Goal: Task Accomplishment & Management: Manage account settings

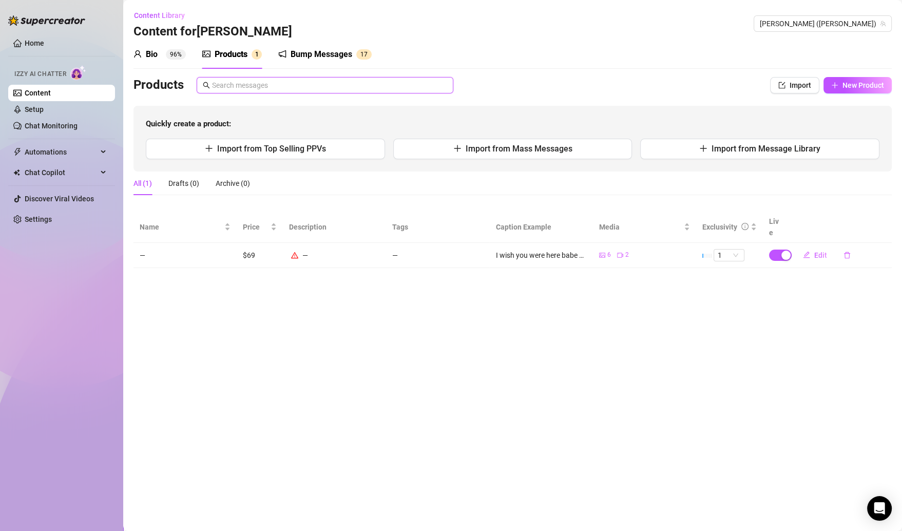
click at [285, 89] on input "text" at bounding box center [329, 85] width 235 height 11
click at [44, 109] on link "Setup" at bounding box center [34, 109] width 19 height 8
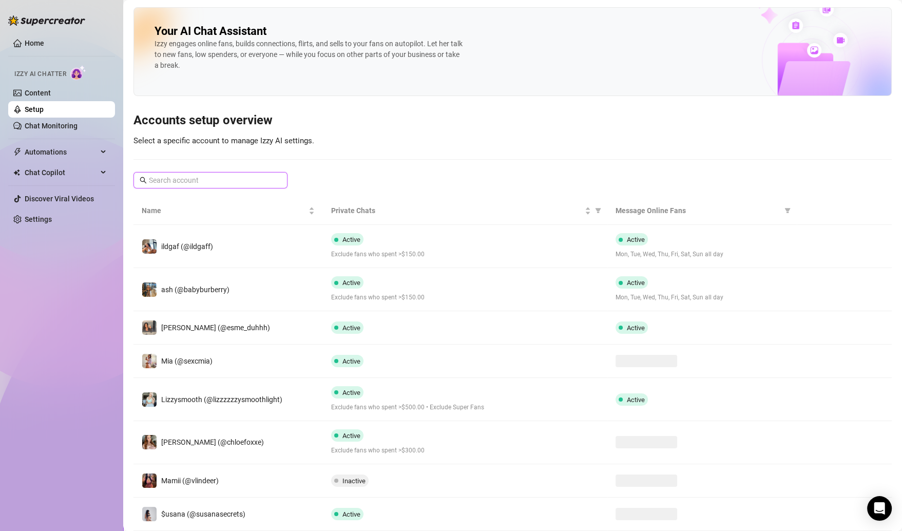
click at [248, 177] on input "text" at bounding box center [211, 180] width 124 height 11
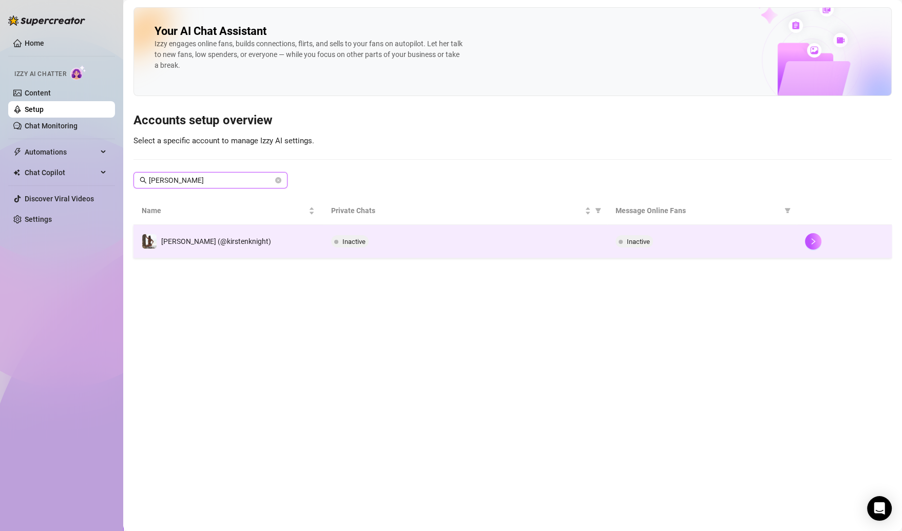
type input "kirsten"
click at [447, 240] on div "Inactive" at bounding box center [465, 241] width 268 height 12
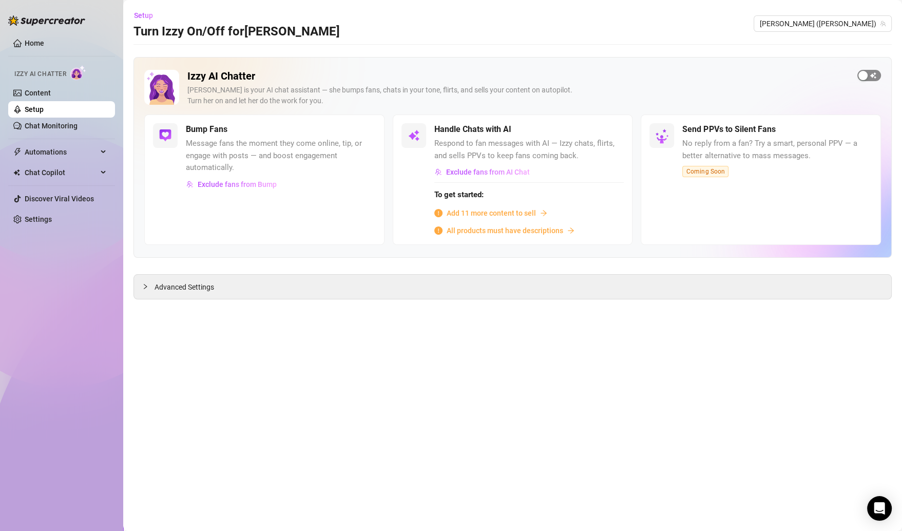
click at [875, 78] on span "button" at bounding box center [870, 75] width 24 height 11
click at [524, 212] on span "Add 11 more content to sell" at bounding box center [491, 212] width 89 height 11
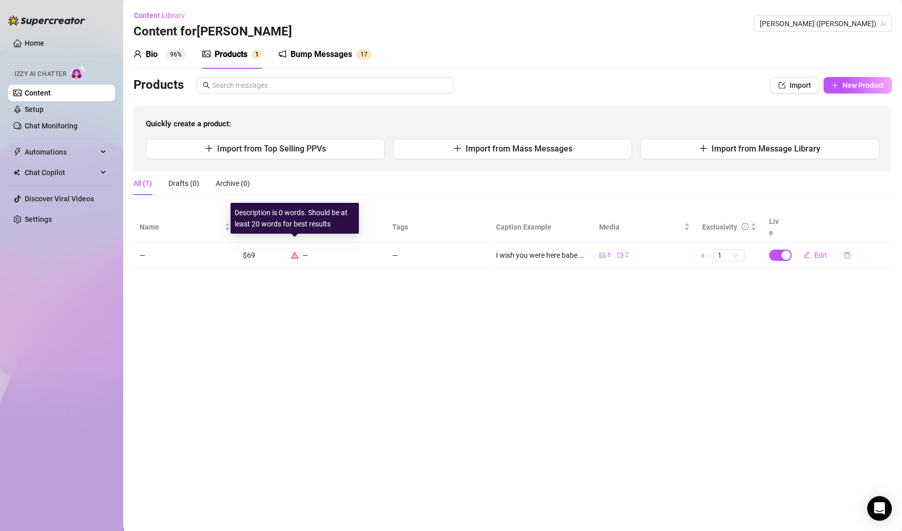
click at [297, 252] on icon "warning" at bounding box center [294, 255] width 7 height 7
click at [820, 251] on span "Edit" at bounding box center [820, 255] width 13 height 8
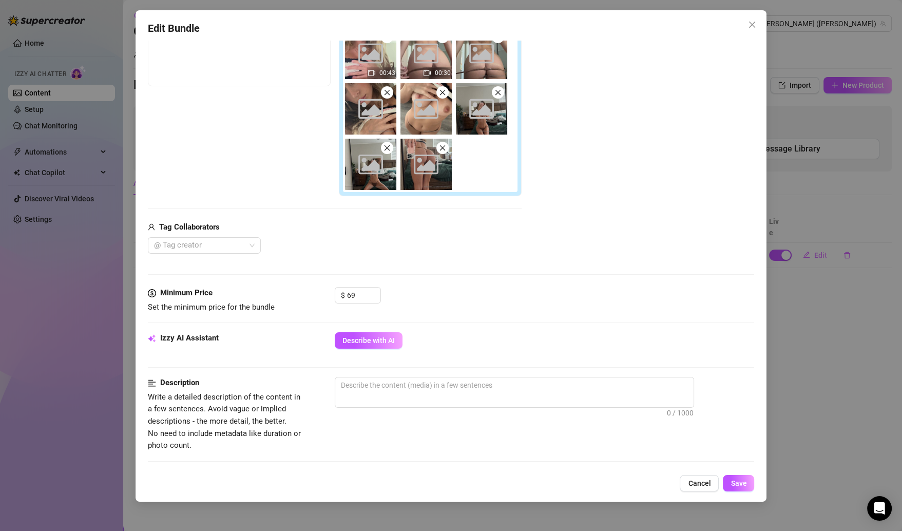
scroll to position [210, 0]
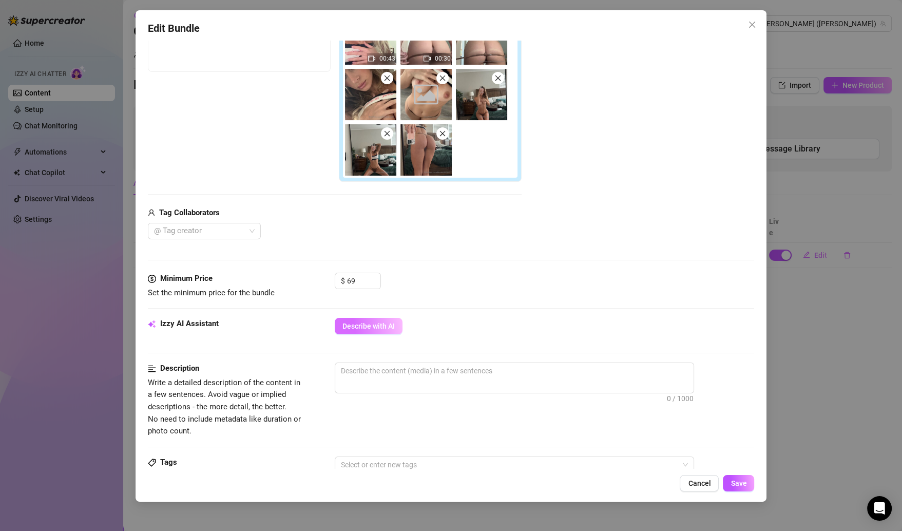
click at [364, 327] on span "Describe with AI" at bounding box center [369, 326] width 52 height 8
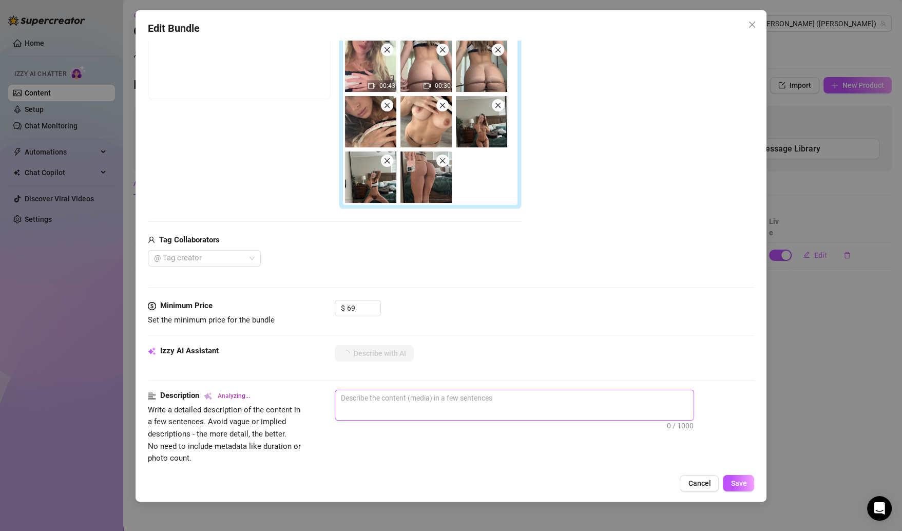
scroll to position [164, 0]
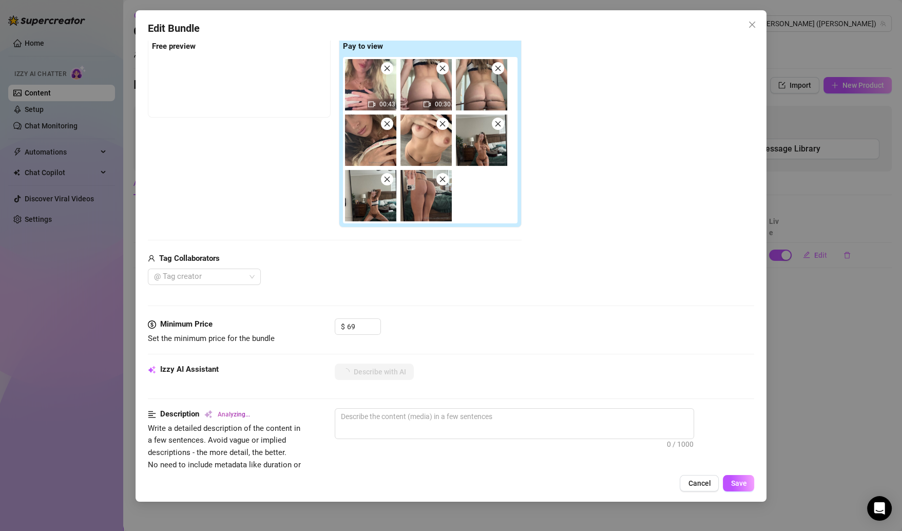
type textarea "Kirsten"
type textarea "Kirsten teases"
type textarea "Kirsten teases in"
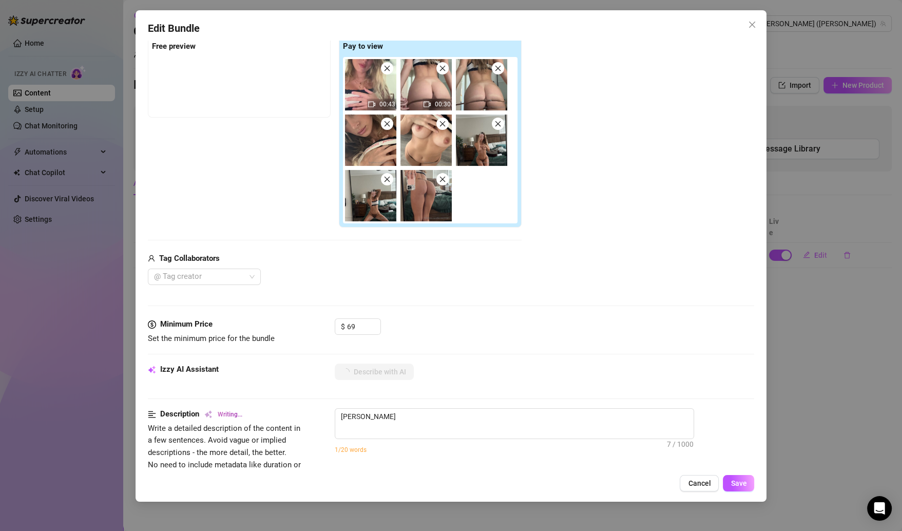
type textarea "Kirsten teases in"
type textarea "Kirsten teases in a"
type textarea "Kirsten teases in a skimpy"
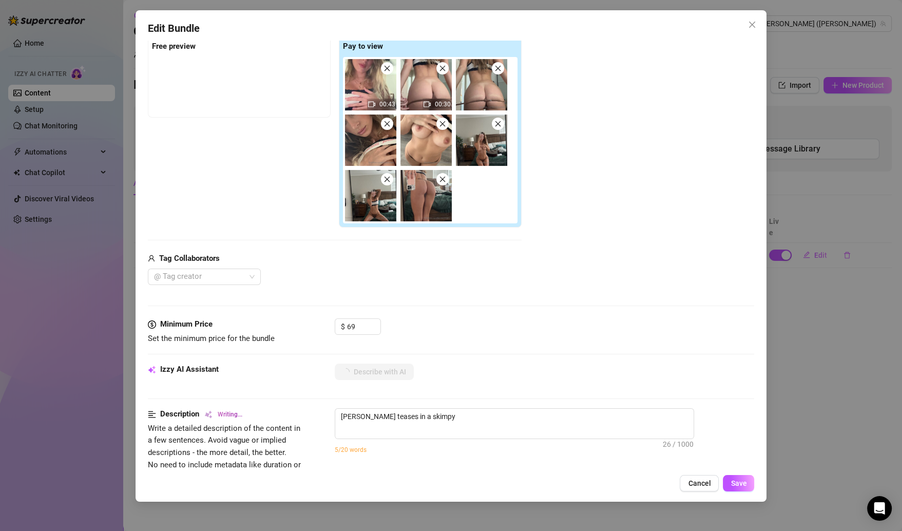
type textarea "Kirsten teases in a skimpy matching"
type textarea "Kirsten teases in a skimpy matching lingerie"
type textarea "Kirsten teases in a skimpy matching lingerie set"
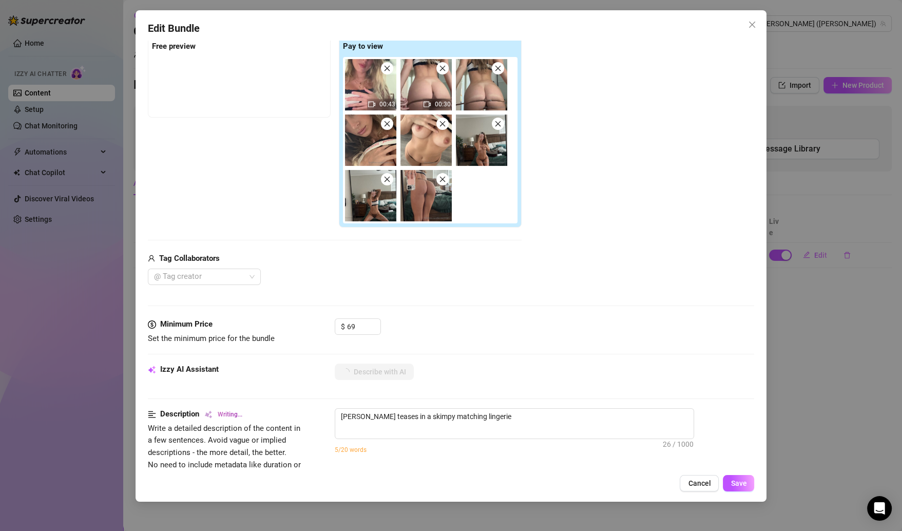
type textarea "Kirsten teases in a skimpy matching lingerie set"
type textarea "Kirsten teases in a skimpy matching lingerie set with"
type textarea "Kirsten teases in a skimpy matching lingerie set with a"
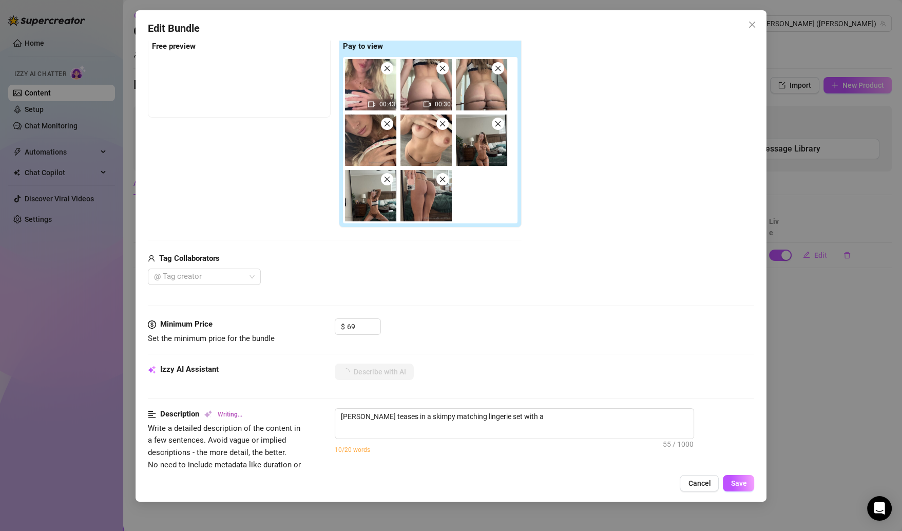
type textarea "Kirsten teases in a skimpy matching lingerie set with a tiny"
type textarea "Kirsten teases in a skimpy matching lingerie set with a tiny brown"
type textarea "Kirsten teases in a skimpy matching lingerie set with a tiny brown thong"
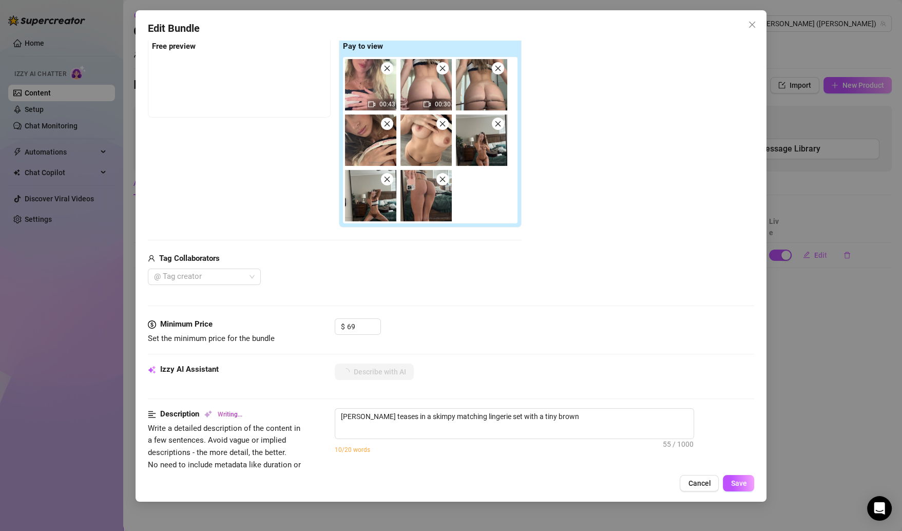
type textarea "Kirsten teases in a skimpy matching lingerie set with a tiny brown thong"
type textarea "Kirsten teases in a skimpy matching lingerie set with a tiny brown thong and"
type textarea "Kirsten teases in a skimpy matching lingerie set with a tiny brown thong and a"
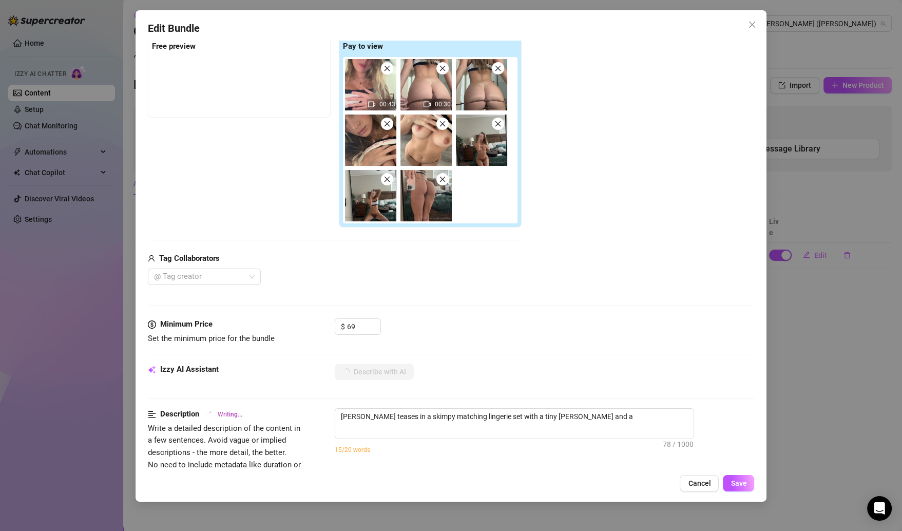
type textarea "Kirsten teases in a skimpy matching lingerie set with a tiny brown thong and a …"
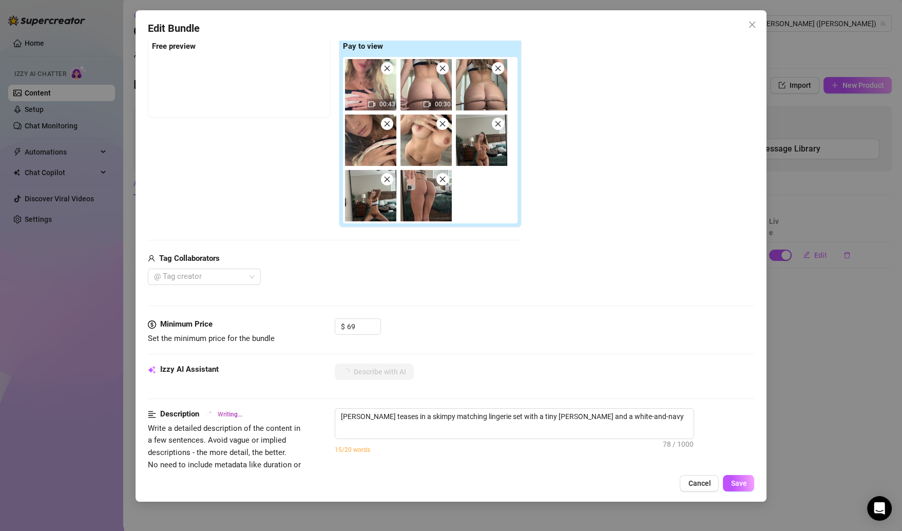
type textarea "Kirsten teases in a skimpy matching lingerie set with a tiny brown thong and a …"
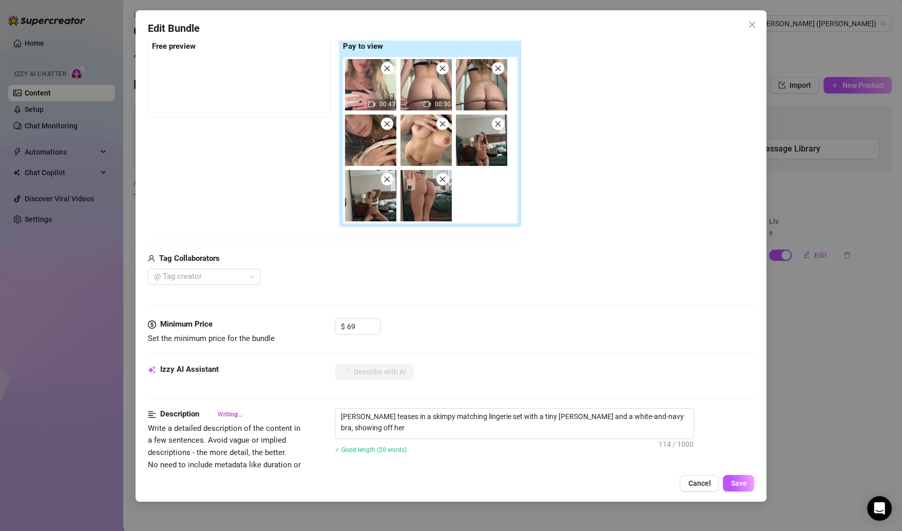
type textarea "Kirsten teases in a skimpy matching lingerie set with a tiny brown thong and a …"
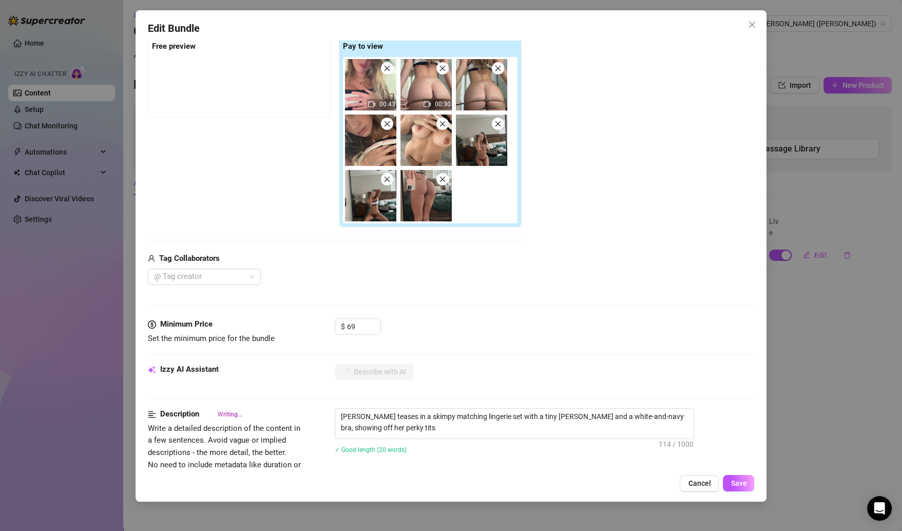
type textarea "Kirsten teases in a skimpy matching lingerie set with a tiny brown thong and a …"
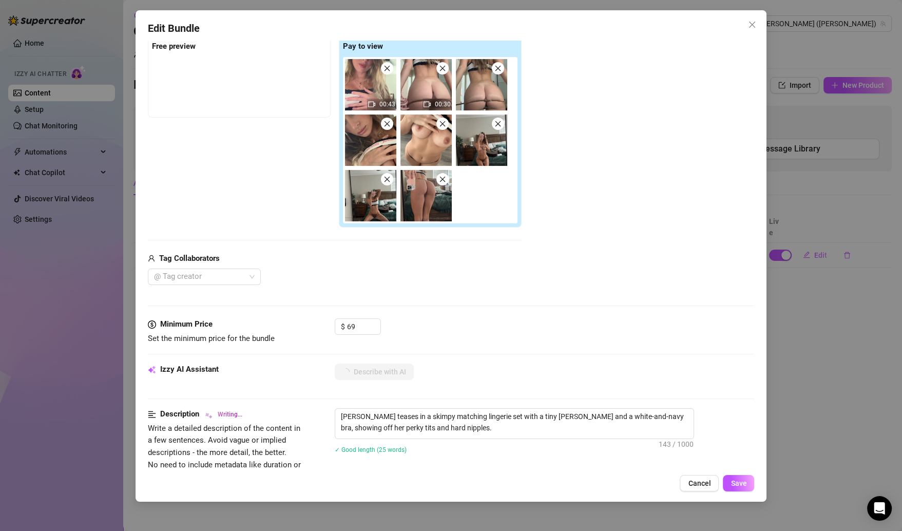
type textarea "Kirsten teases in a skimpy matching lingerie set with a tiny brown thong and a …"
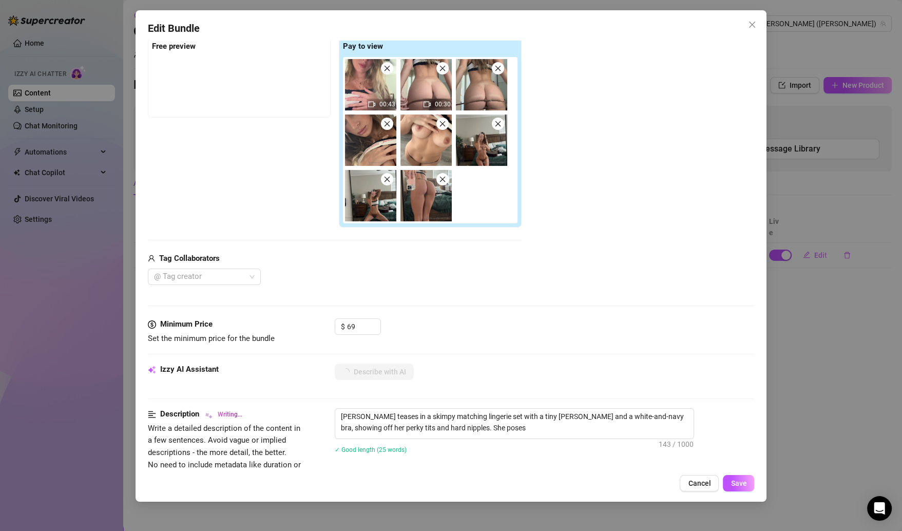
type textarea "Kirsten teases in a skimpy matching lingerie set with a tiny brown thong and a …"
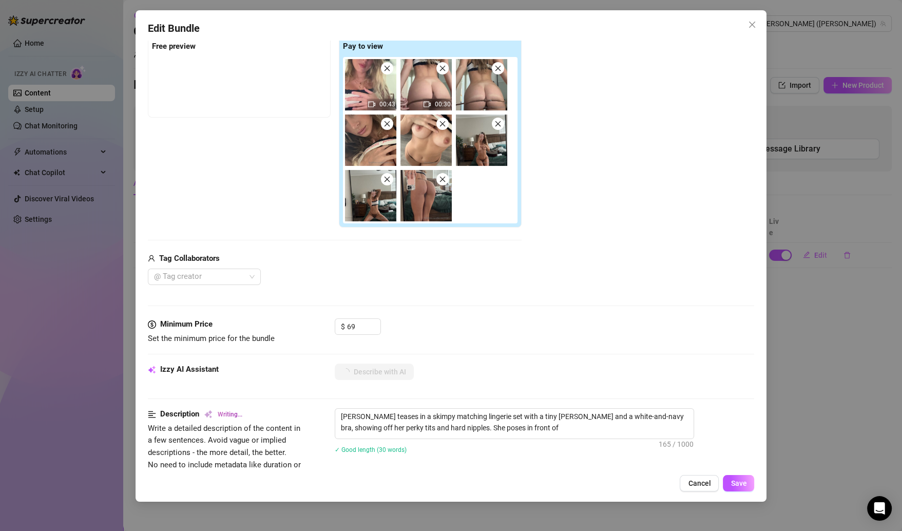
type textarea "Kirsten teases in a skimpy matching lingerie set with a tiny brown thong and a …"
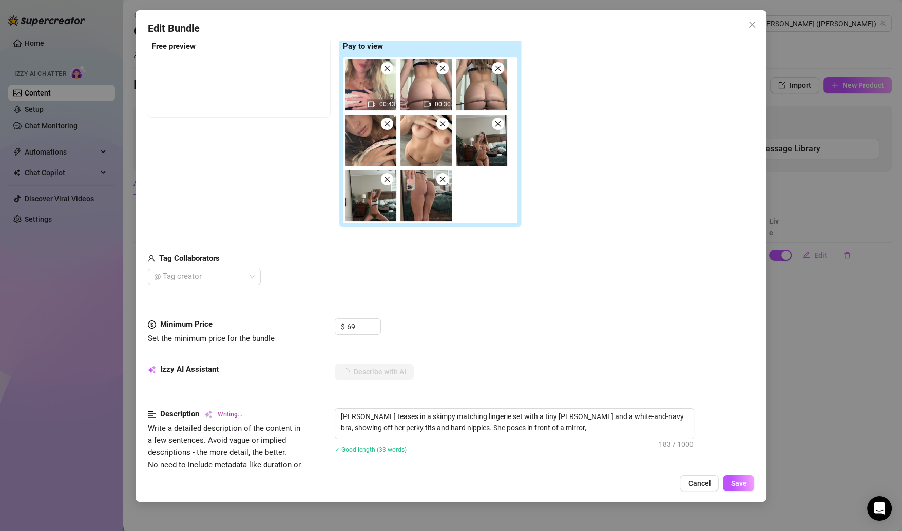
type textarea "Kirsten teases in a skimpy matching lingerie set with a tiny brown thong and a …"
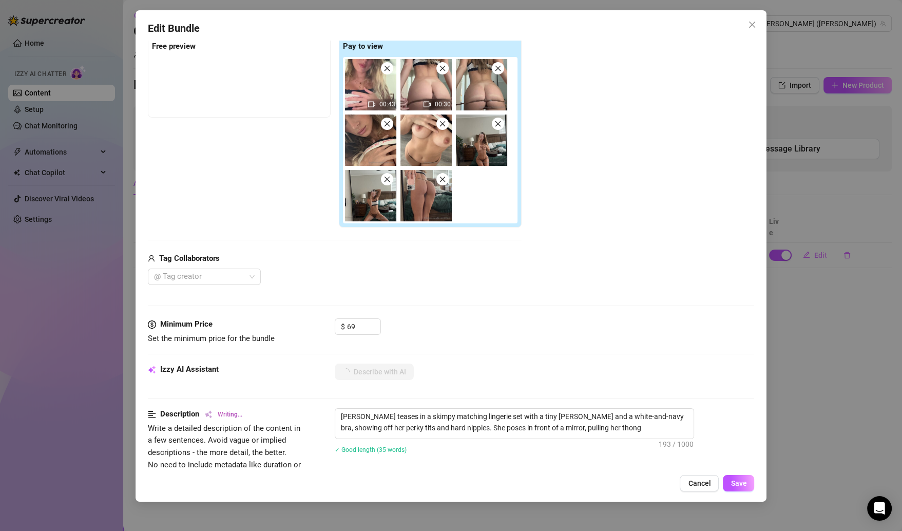
type textarea "Kirsten teases in a skimpy matching lingerie set with a tiny brown thong and a …"
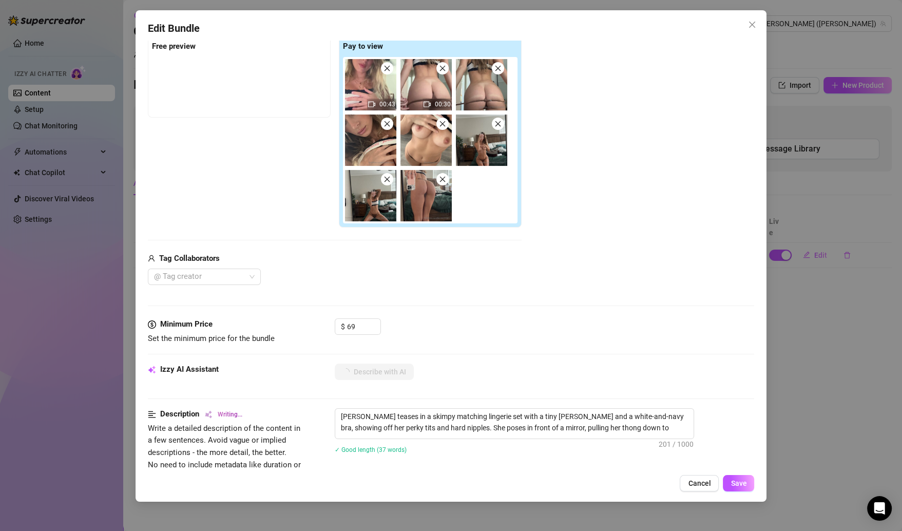
type textarea "Kirsten teases in a skimpy matching lingerie set with a tiny brown thong and a …"
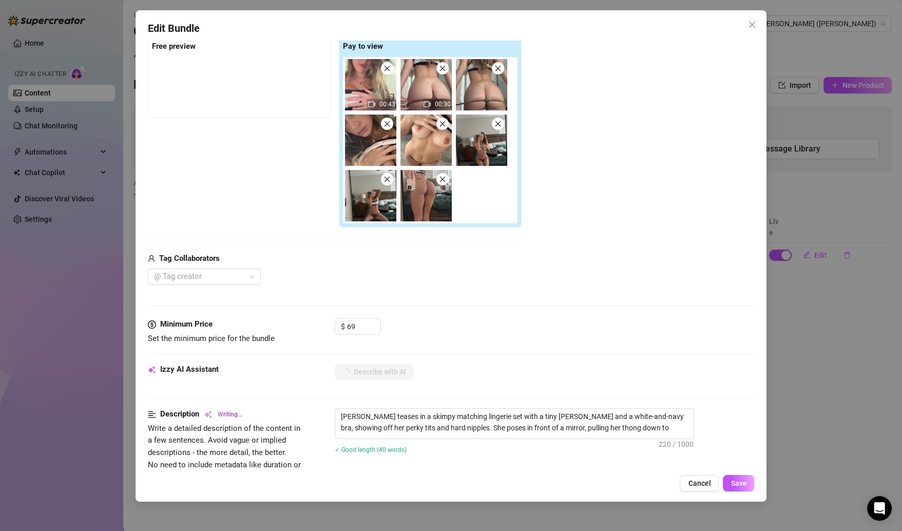
type textarea "Kirsten teases in a skimpy matching lingerie set with a tiny brown thong and a …"
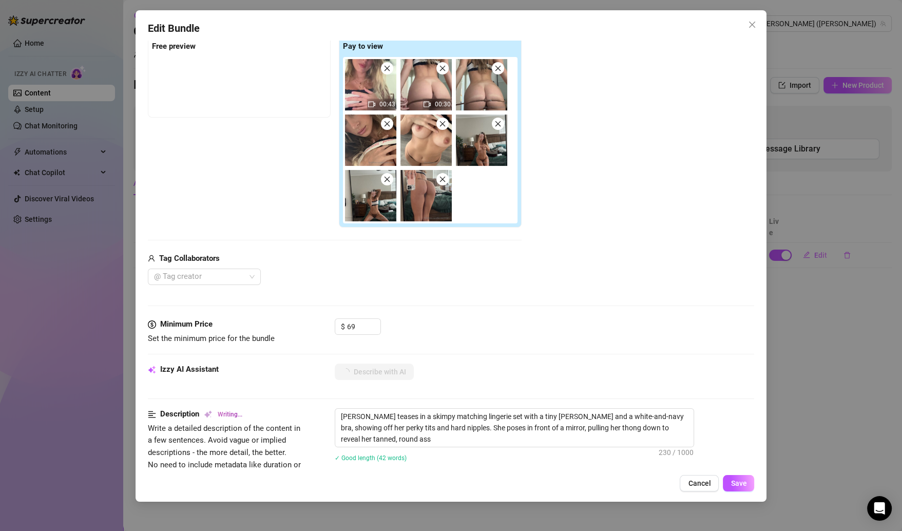
type textarea "Kirsten teases in a skimpy matching lingerie set with a tiny brown thong and a …"
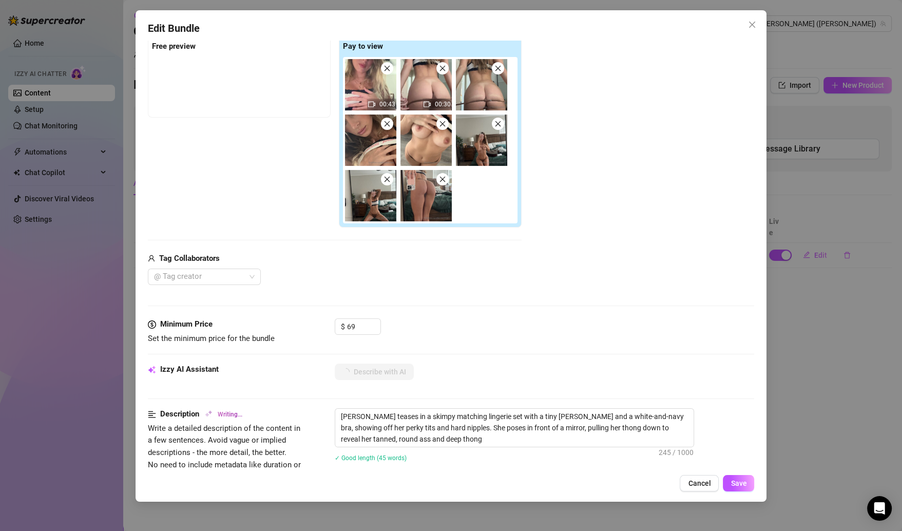
type textarea "Kirsten teases in a skimpy matching lingerie set with a tiny brown thong and a …"
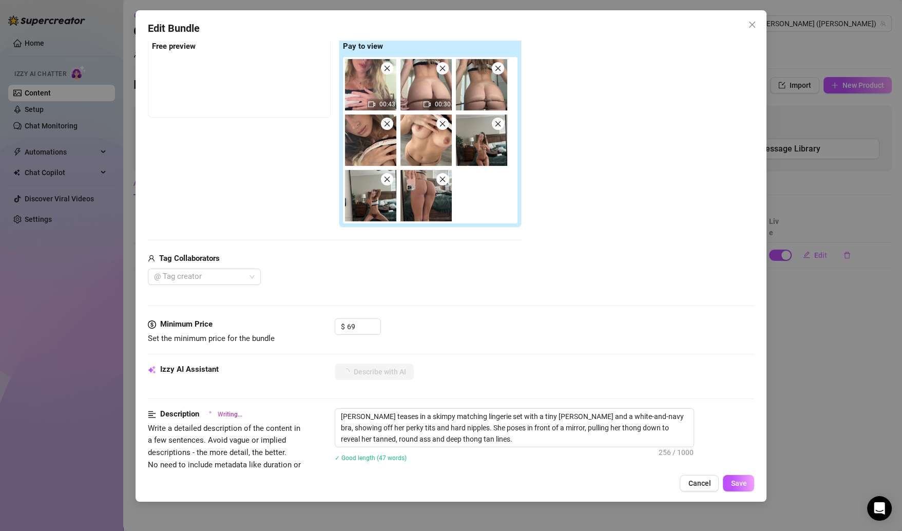
type textarea "Kirsten teases in a skimpy matching lingerie set with a tiny brown thong and a …"
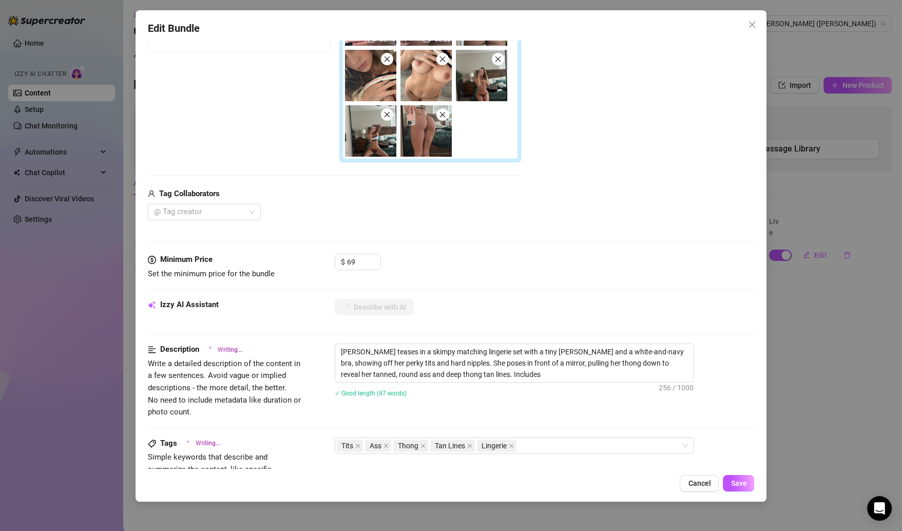
type textarea "Kirsten teases in a skimpy matching lingerie set with a tiny brown thong and a …"
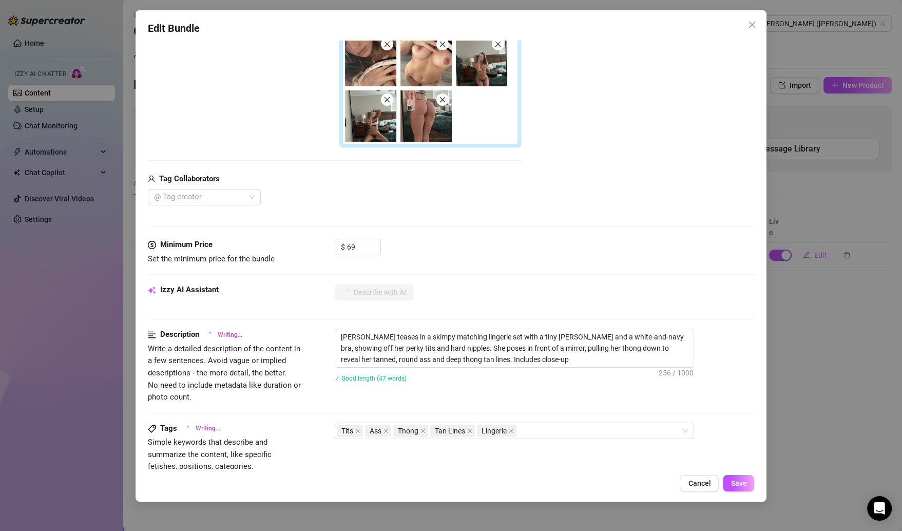
type textarea "Kirsten teases in a skimpy matching lingerie set with a tiny brown thong and a …"
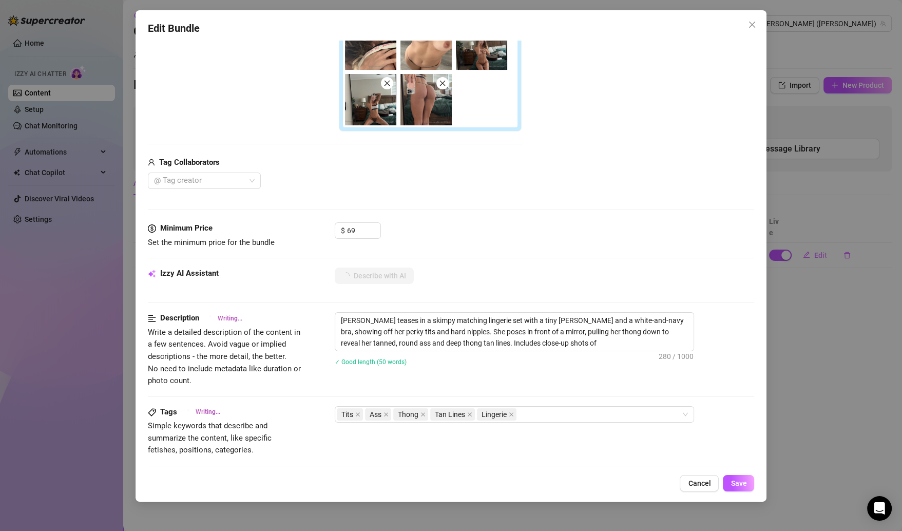
type textarea "Kirsten teases in a skimpy matching lingerie set with a tiny brown thong and a …"
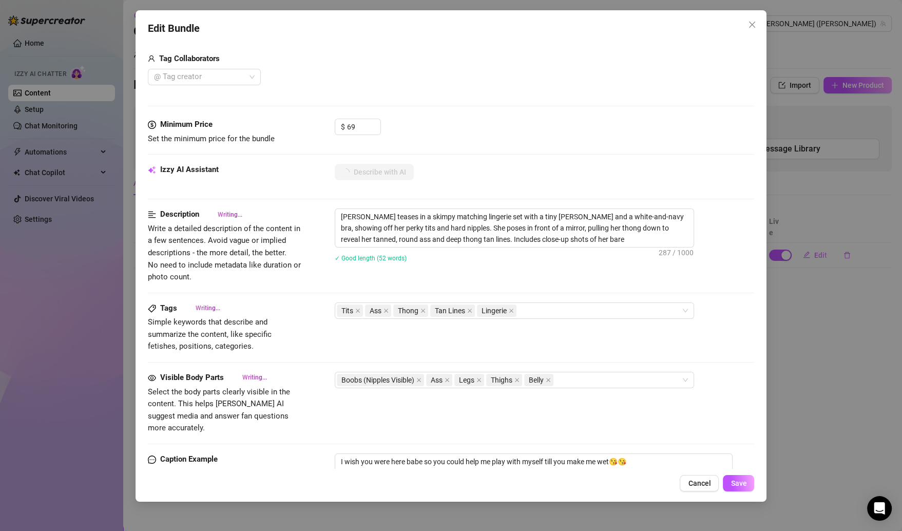
type textarea "Kirsten teases in a skimpy matching lingerie set with a tiny brown thong and a …"
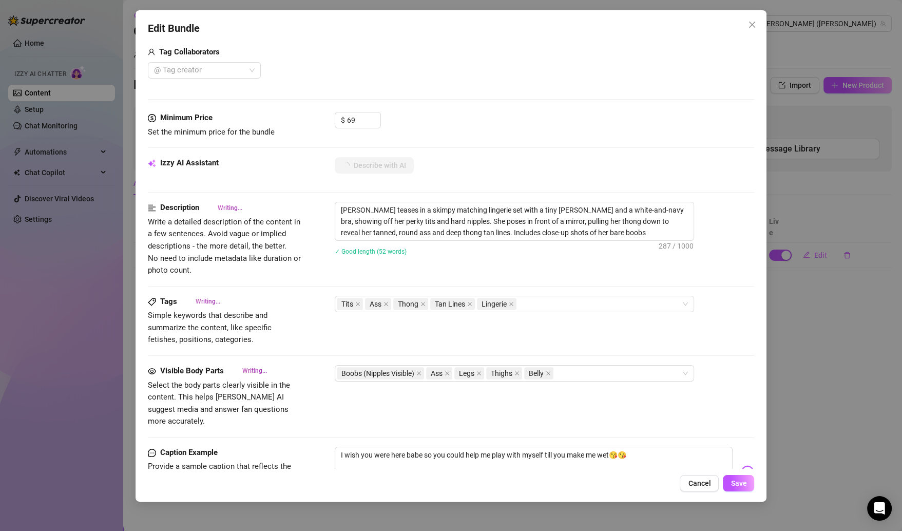
type textarea "Kirsten teases in a skimpy matching lingerie set with a tiny brown thong and a …"
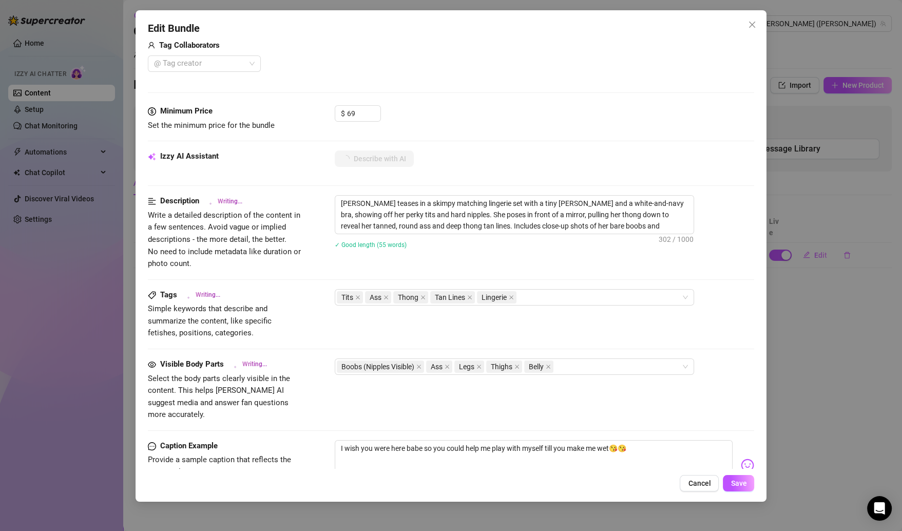
type textarea "Kirsten teases in a skimpy matching lingerie set with a tiny brown thong and a …"
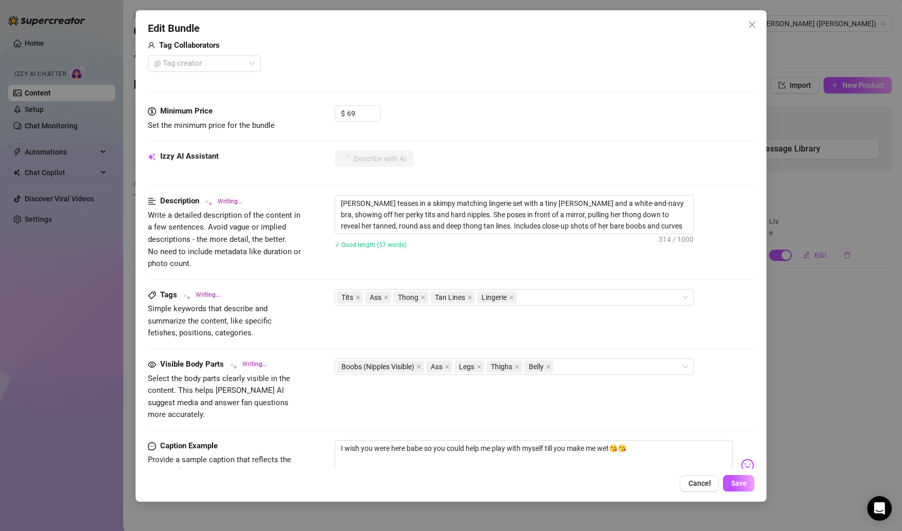
type textarea "Kirsten teases in a skimpy matching lingerie set with a tiny brown thong and a …"
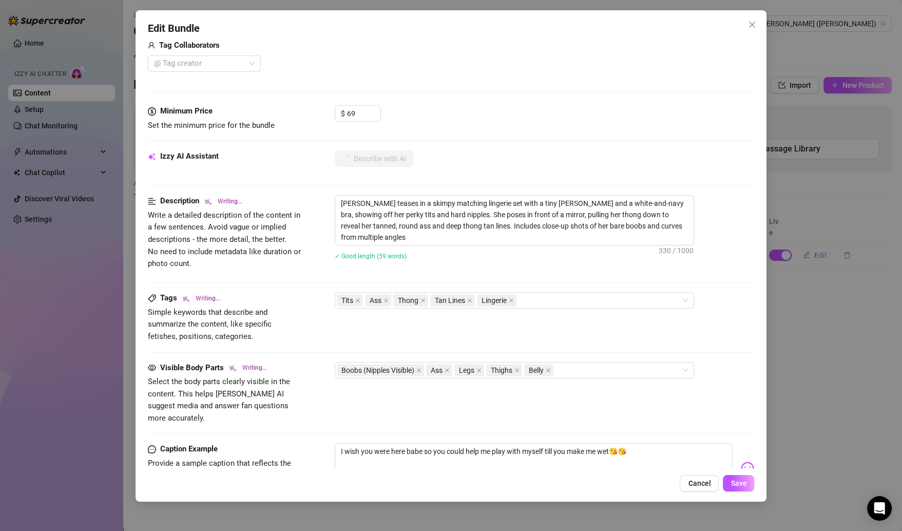
type textarea "Kirsten teases in a skimpy matching lingerie set with a tiny brown thong and a …"
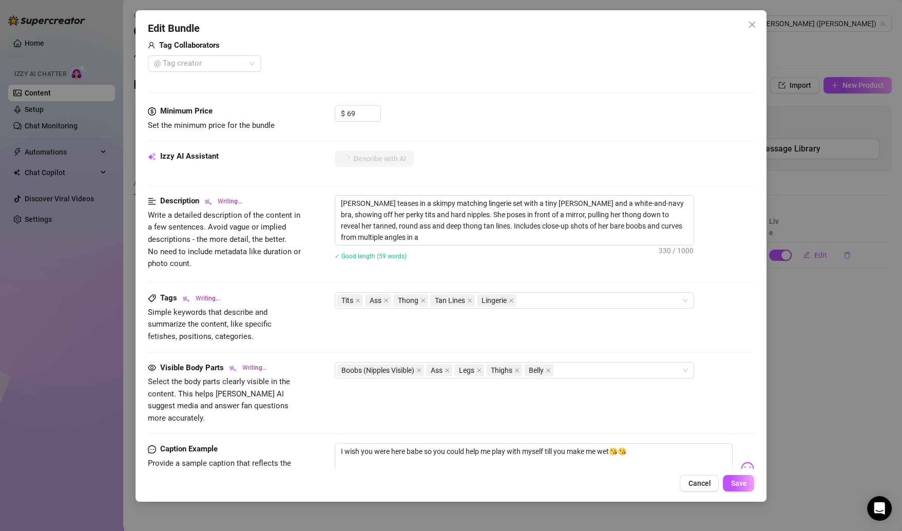
type textarea "Kirsten teases in a skimpy matching lingerie set with a tiny brown thong and a …"
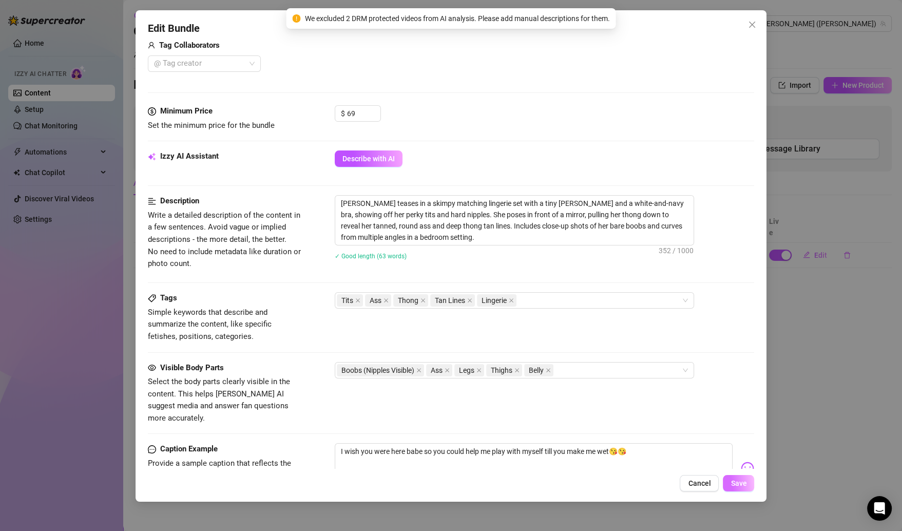
click at [735, 482] on span "Save" at bounding box center [739, 483] width 16 height 8
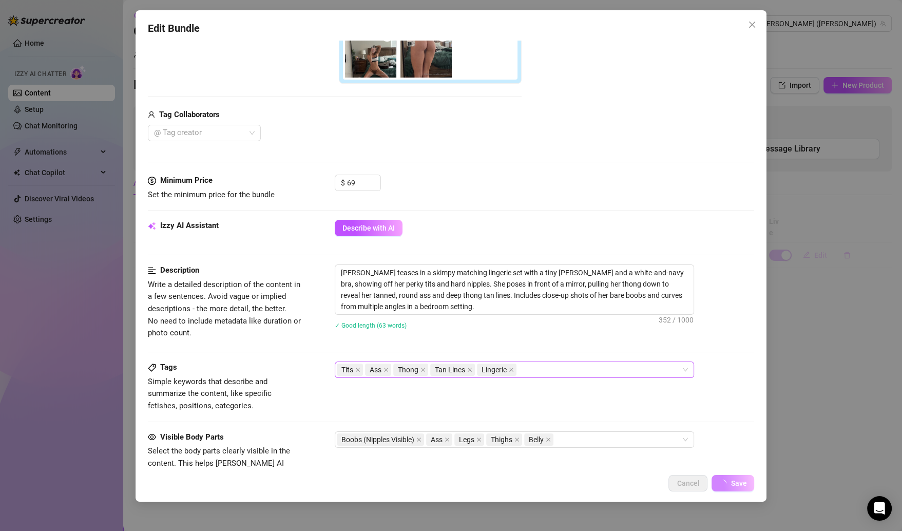
scroll to position [0, 0]
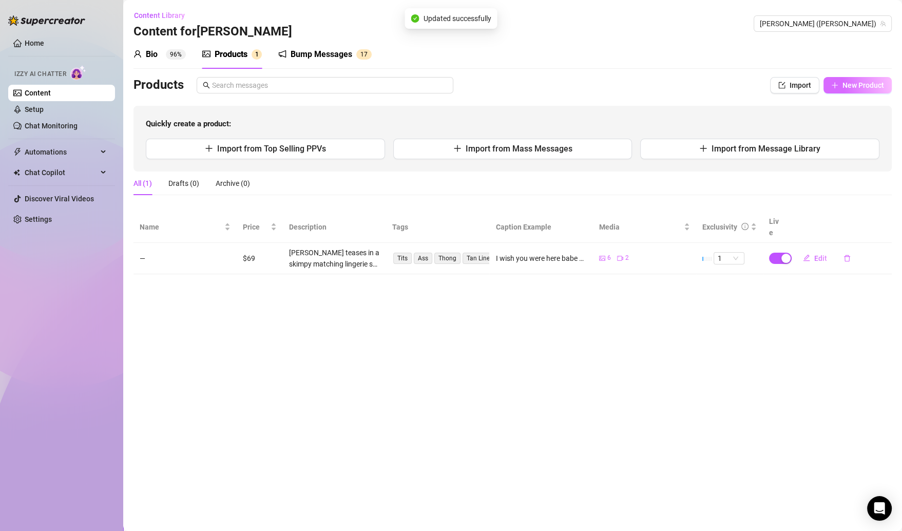
click at [862, 85] on span "New Product" at bounding box center [864, 85] width 42 height 8
type textarea "Type your message here..."
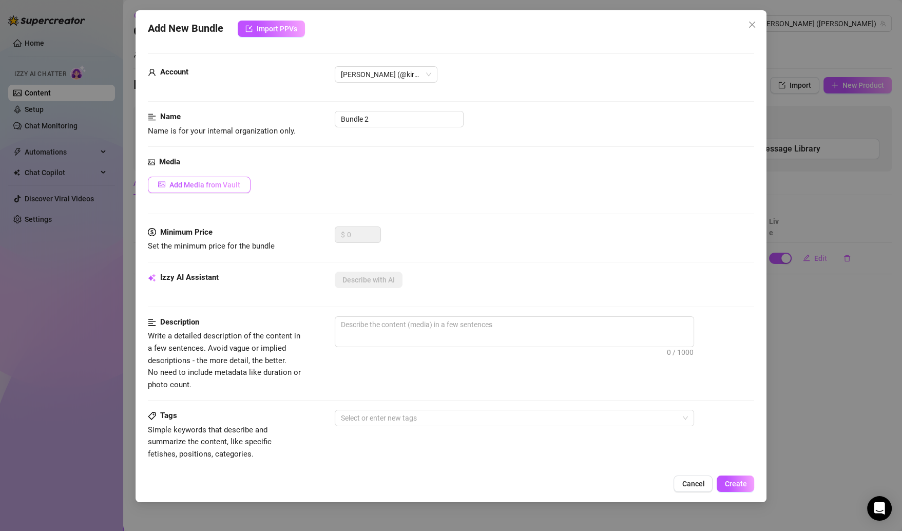
click at [216, 190] on button "Add Media from Vault" at bounding box center [199, 185] width 103 height 16
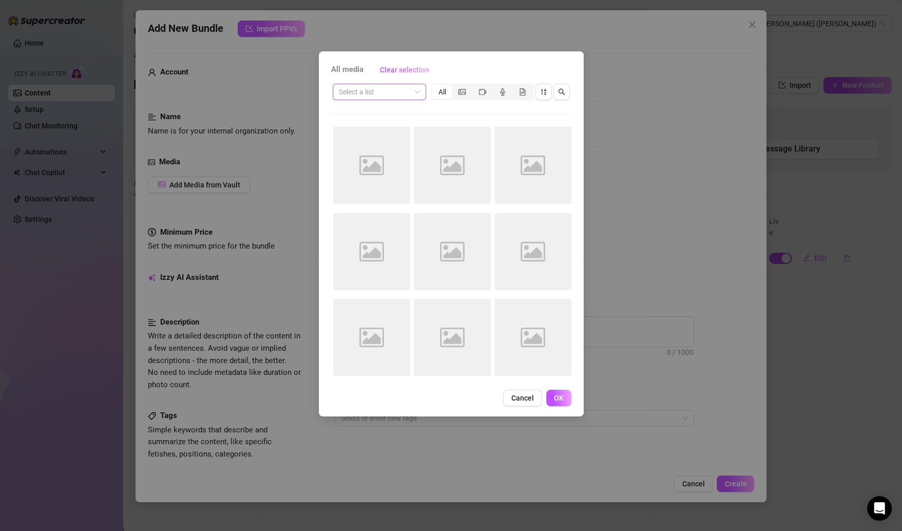
click at [411, 93] on span at bounding box center [379, 91] width 81 height 15
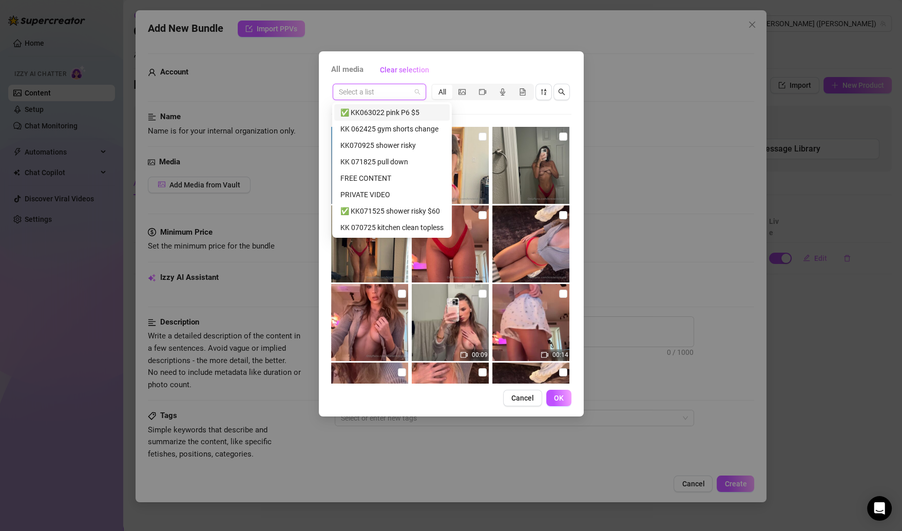
click at [400, 115] on div "✅ KK063022 pink P6 $5" at bounding box center [391, 112] width 103 height 11
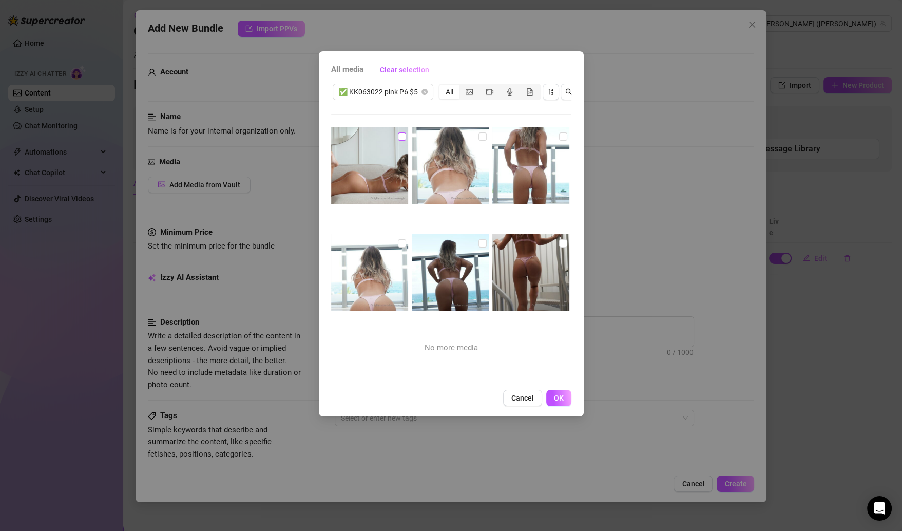
click at [404, 134] on input "checkbox" at bounding box center [402, 136] width 8 height 8
checkbox input "true"
click at [479, 134] on input "checkbox" at bounding box center [483, 136] width 8 height 8
checkbox input "true"
click at [559, 138] on input "checkbox" at bounding box center [563, 136] width 8 height 8
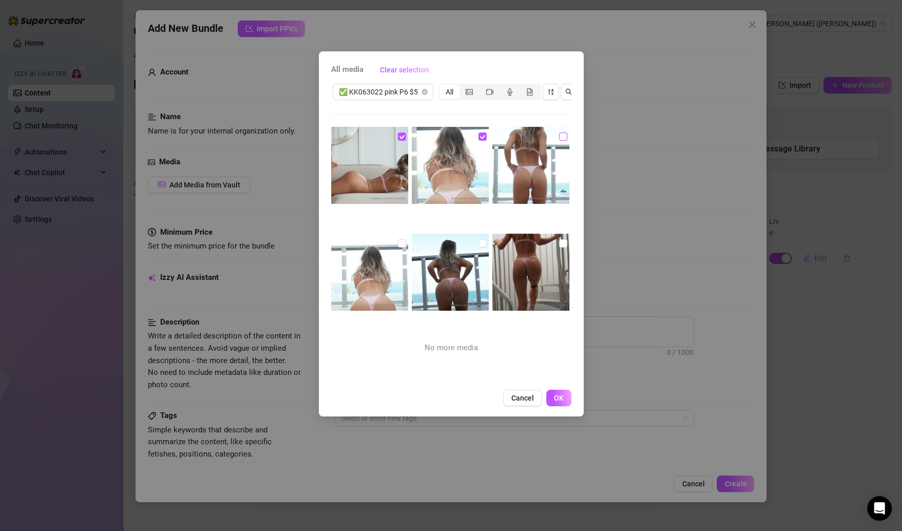
checkbox input "true"
click at [559, 242] on input "checkbox" at bounding box center [563, 243] width 8 height 8
checkbox input "true"
click at [479, 241] on input "checkbox" at bounding box center [483, 243] width 8 height 8
checkbox input "true"
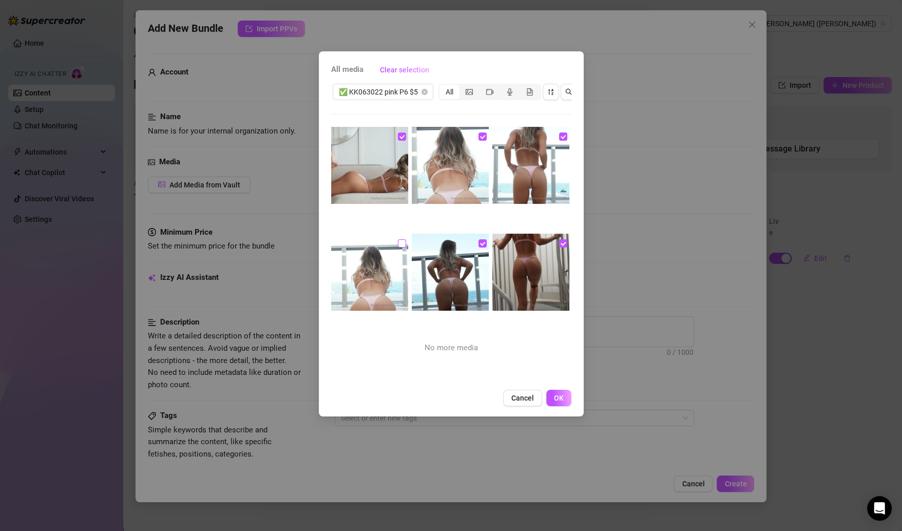
click at [398, 243] on input "checkbox" at bounding box center [402, 243] width 8 height 8
checkbox input "true"
click at [564, 406] on button "OK" at bounding box center [558, 398] width 25 height 16
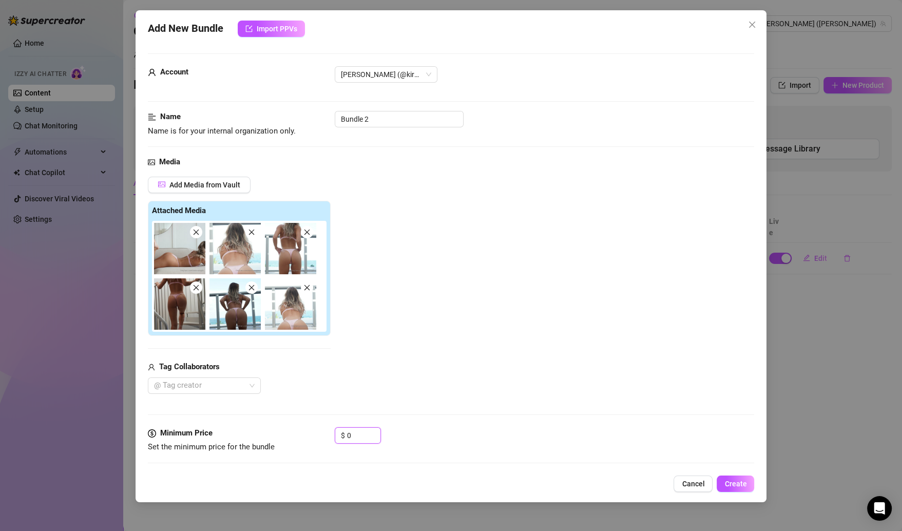
drag, startPoint x: 356, startPoint y: 439, endPoint x: 332, endPoint y: 439, distance: 23.6
click at [332, 439] on div "Minimum Price Set the minimum price for the bundle $ 0" at bounding box center [451, 440] width 607 height 26
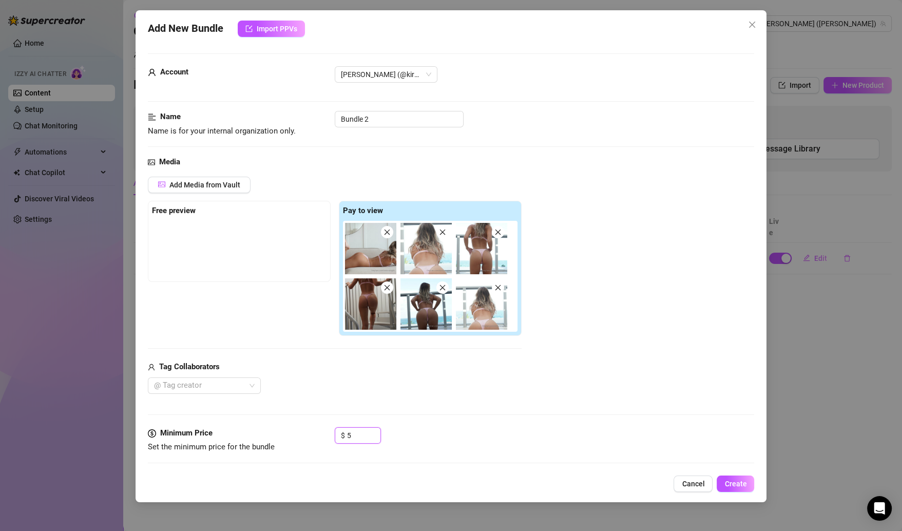
type input "5"
click at [523, 372] on div "Add Media from Vault Free preview Pay to view Tag Collaborators @ Tag creator" at bounding box center [451, 285] width 607 height 217
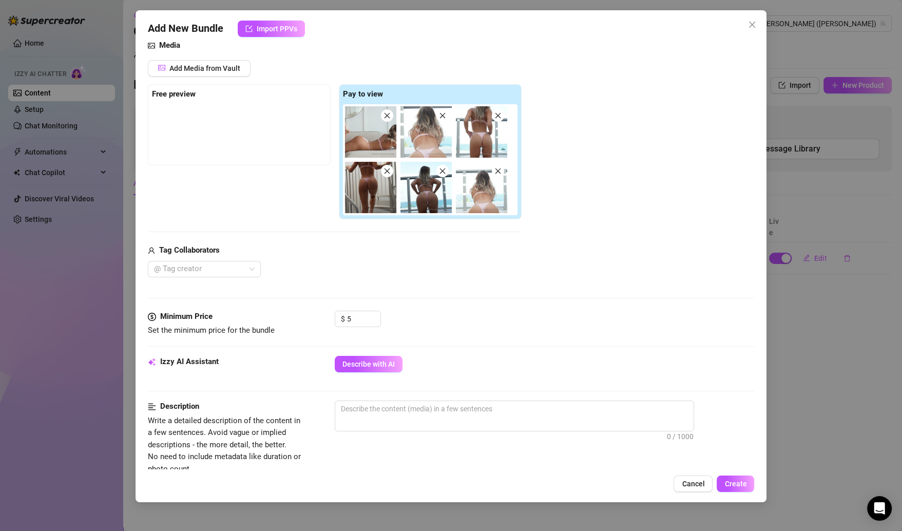
scroll to position [122, 0]
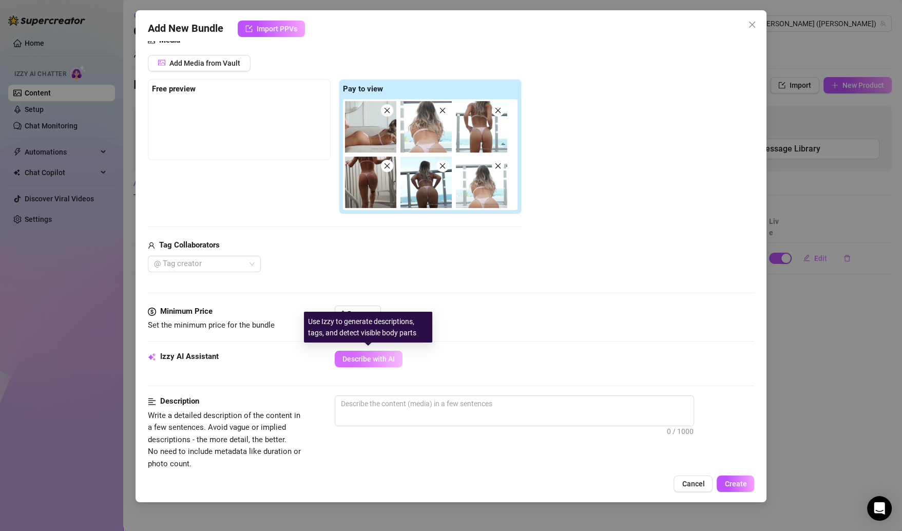
click at [381, 360] on span "Describe with AI" at bounding box center [369, 359] width 52 height 8
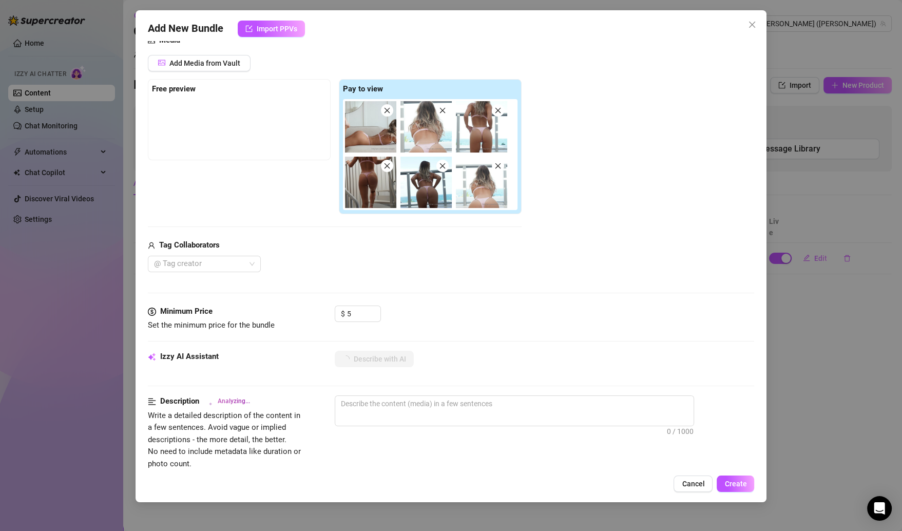
scroll to position [281, 0]
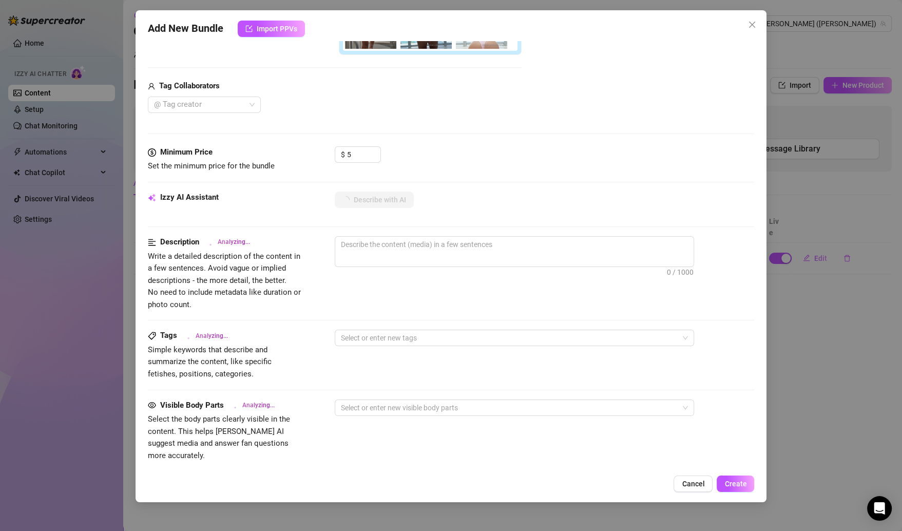
type textarea "Kirsten"
type textarea "Kirsten wears"
type textarea "Kirsten wears a"
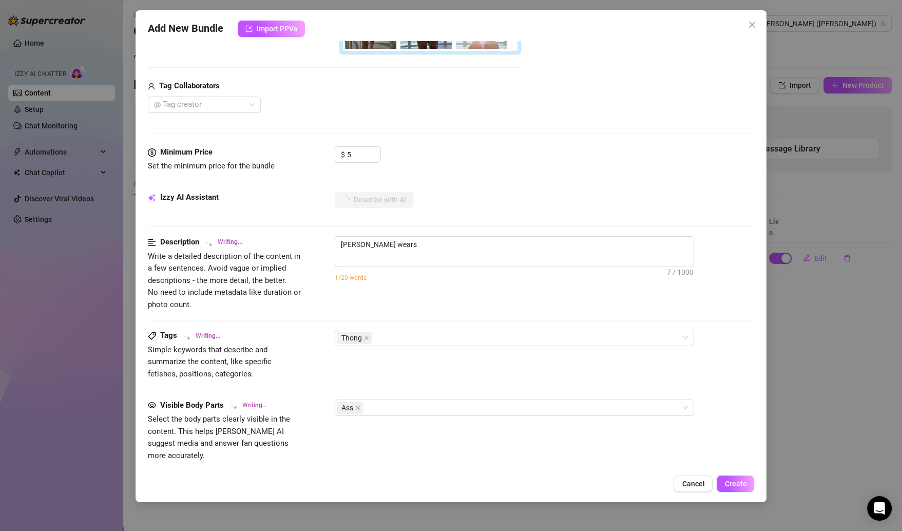
type textarea "Kirsten wears a"
type textarea "Kirsten wears a tiny"
type textarea "Kirsten wears a tiny light"
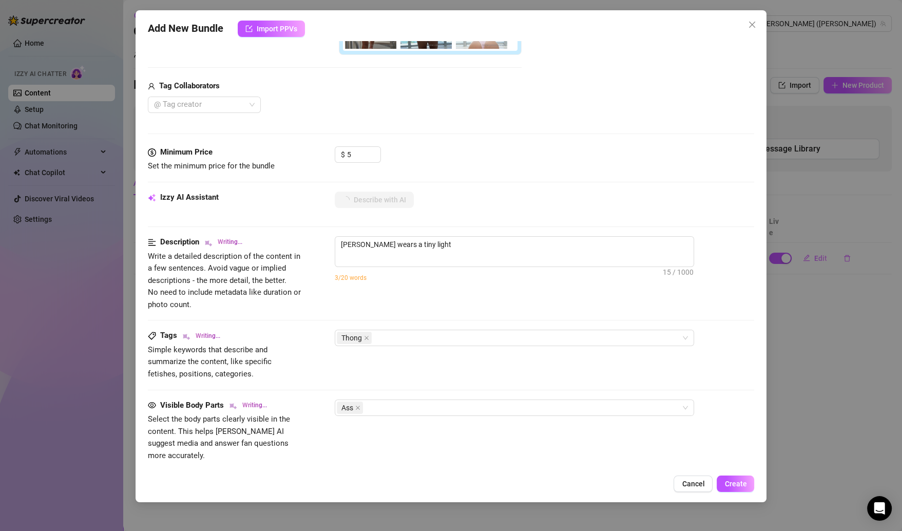
type textarea "Kirsten wears a tiny light pink"
type textarea "Kirsten wears a tiny light pink thong"
type textarea "Kirsten wears a tiny light pink thong bikini,"
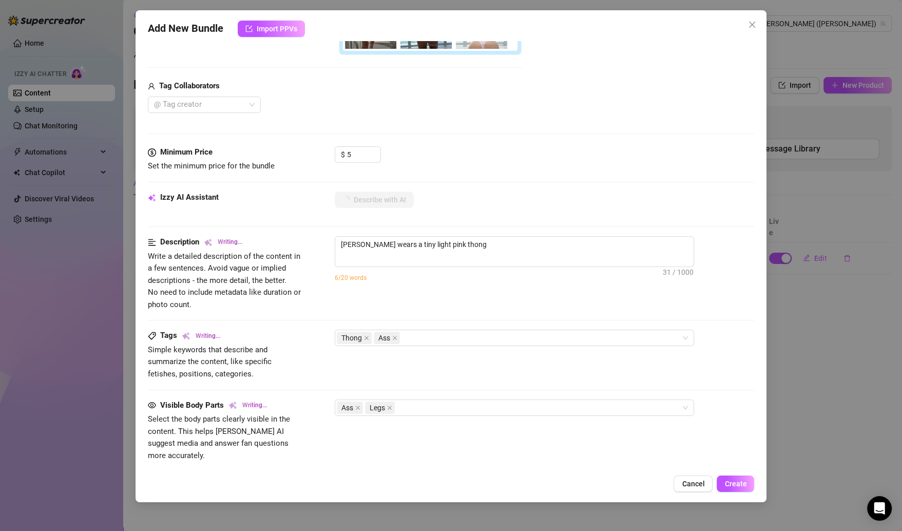
type textarea "Kirsten wears a tiny light pink thong bikini,"
type textarea "Kirsten wears a tiny light pink thong bikini, showing"
type textarea "Kirsten wears a tiny light pink thong bikini, showing off"
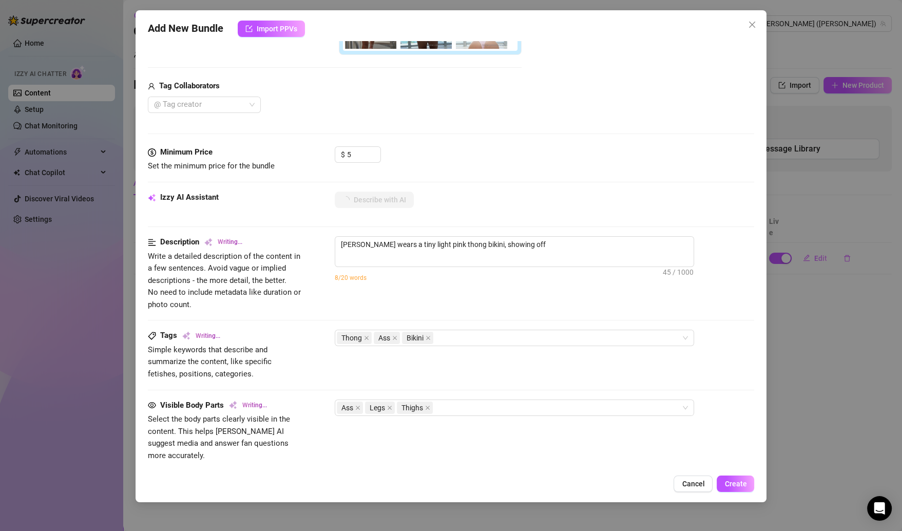
type textarea "Kirsten wears a tiny light pink thong bikini, showing off her"
type textarea "Kirsten wears a tiny light pink thong bikini, showing off her round,"
type textarea "Kirsten wears a tiny light pink thong bikini, showing off her round, tight"
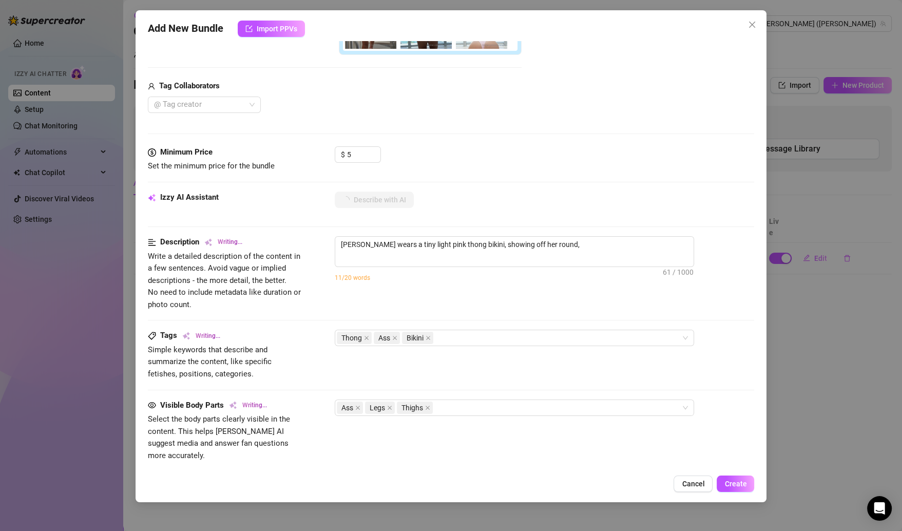
type textarea "Kirsten wears a tiny light pink thong bikini, showing off her round, tight"
type textarea "Kirsten wears a tiny light pink thong bikini, showing off her round, tight ass"
type textarea "Kirsten wears a tiny light pink thong bikini, showing off her round, tight ass …"
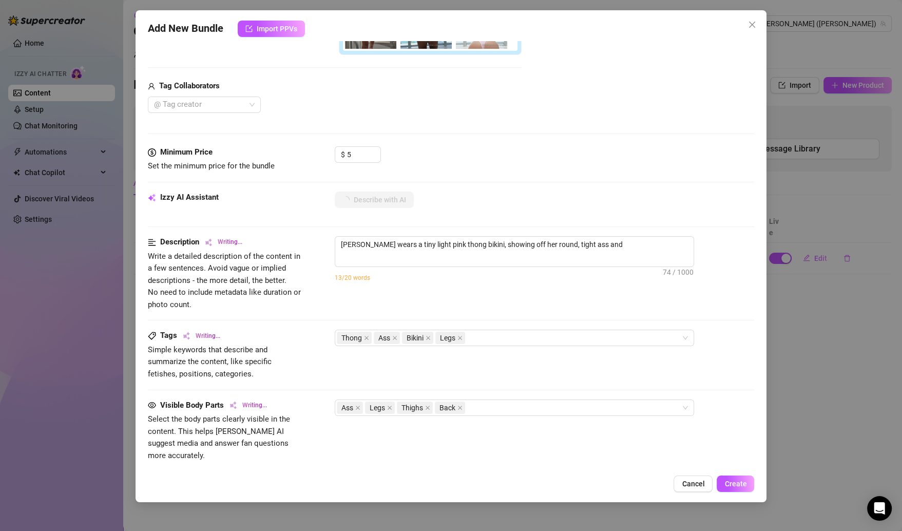
type textarea "Kirsten wears a tiny light pink thong bikini, showing off her round, tight ass …"
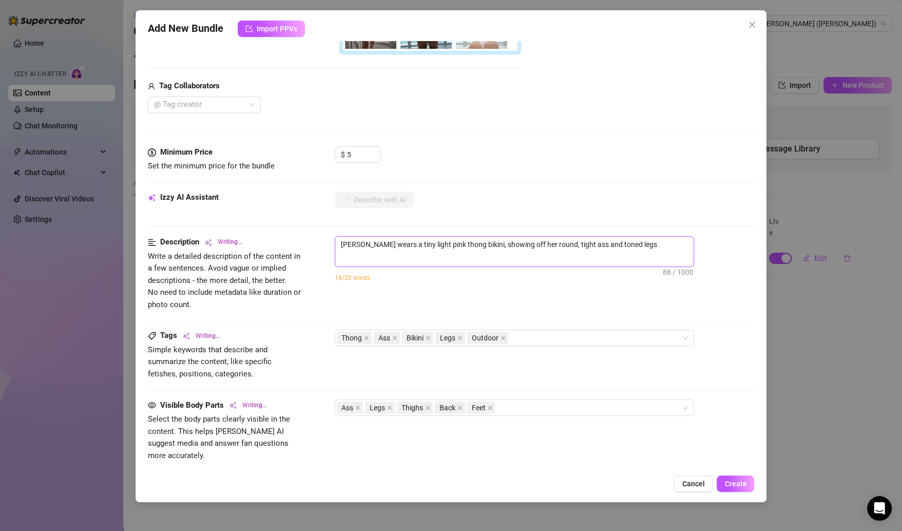
type textarea "Kirsten wears a tiny light pink thong bikini, showing off her round, tight ass …"
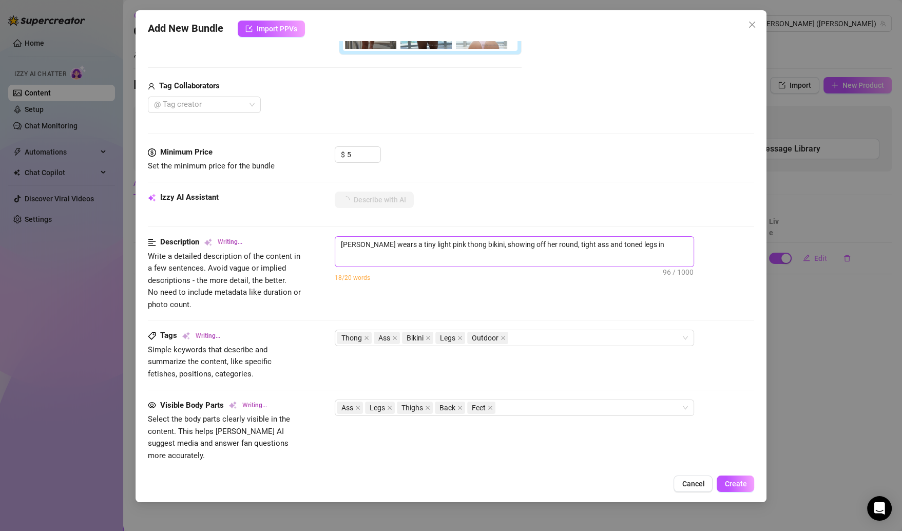
type textarea "Kirsten wears a tiny light pink thong bikini, showing off her round, tight ass …"
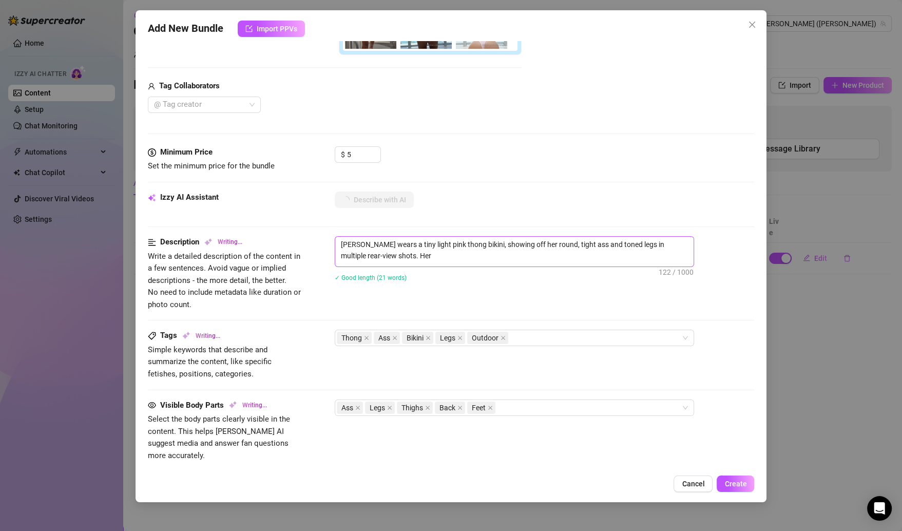
type textarea "Kirsten wears a tiny light pink thong bikini, showing off her round, tight ass …"
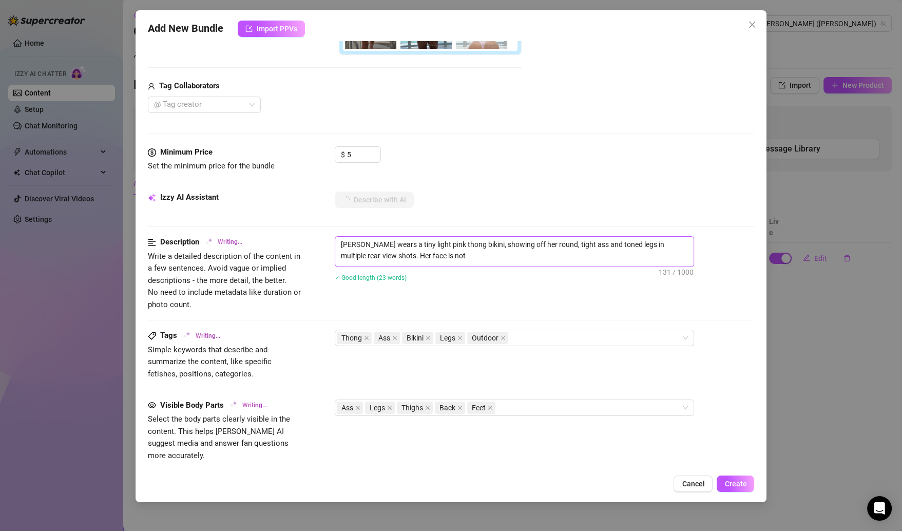
type textarea "Kirsten wears a tiny light pink thong bikini, showing off her round, tight ass …"
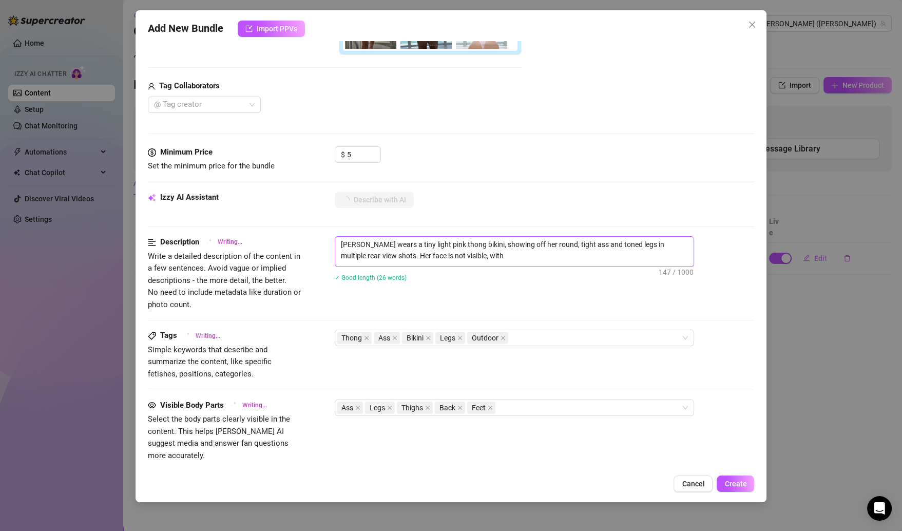
type textarea "Kirsten wears a tiny light pink thong bikini, showing off her round, tight ass …"
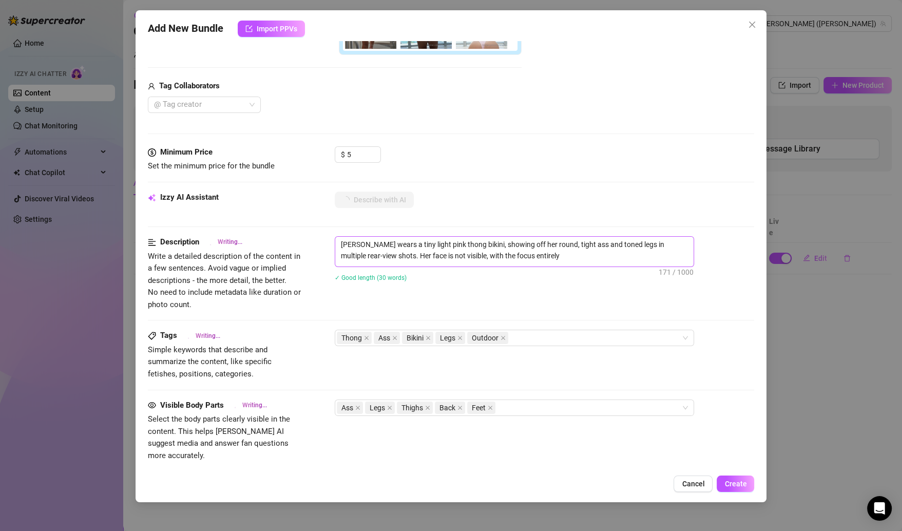
type textarea "Kirsten wears a tiny light pink thong bikini, showing off her round, tight ass …"
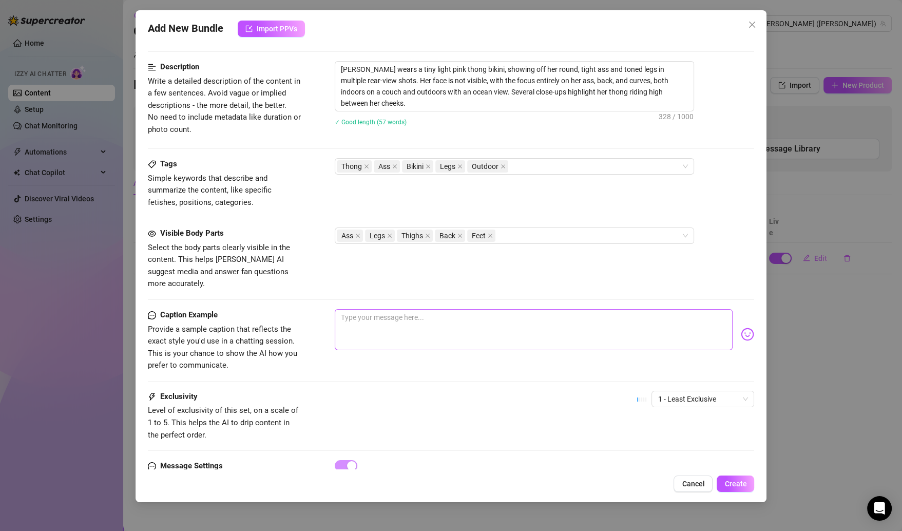
scroll to position [245, 0]
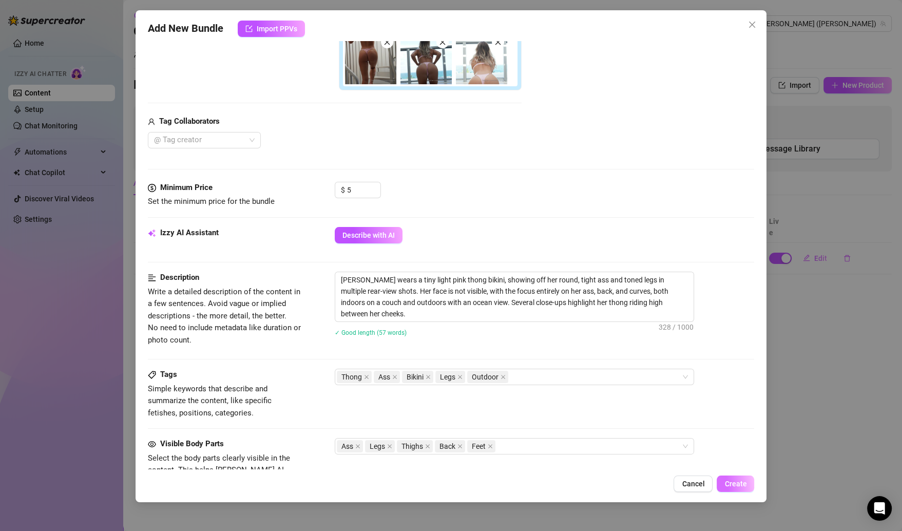
click at [728, 481] on span "Create" at bounding box center [736, 484] width 22 height 8
click at [733, 485] on span "Create" at bounding box center [736, 484] width 22 height 8
click at [501, 376] on icon "close" at bounding box center [503, 377] width 4 height 4
click at [748, 483] on button "Create" at bounding box center [735, 484] width 37 height 16
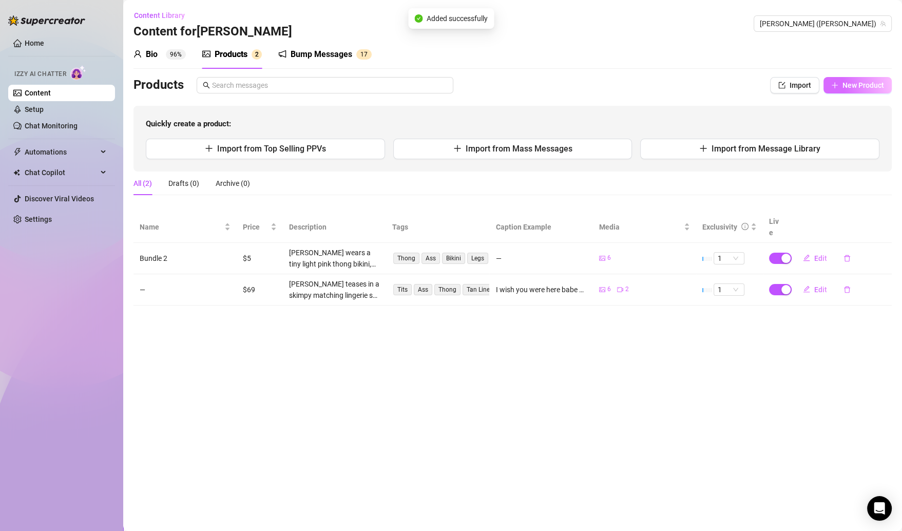
click at [859, 86] on span "New Product" at bounding box center [864, 85] width 42 height 8
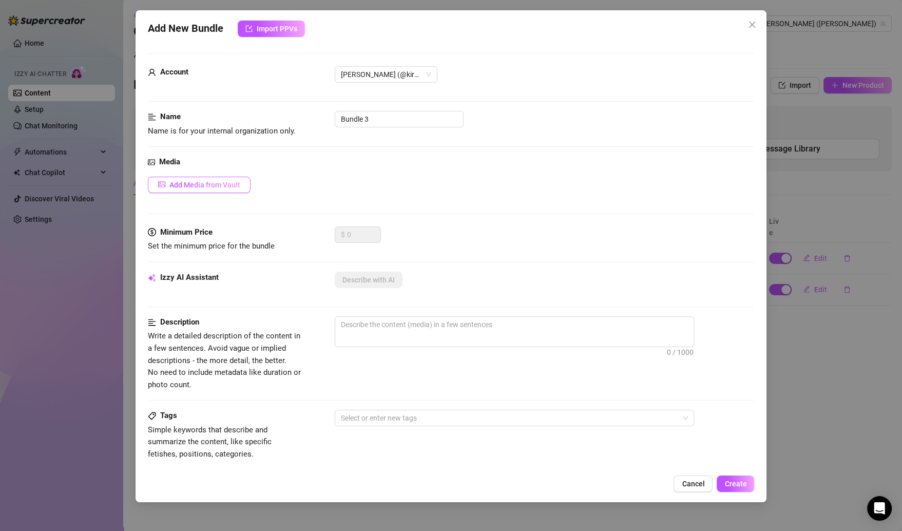
click at [211, 183] on span "Add Media from Vault" at bounding box center [204, 185] width 71 height 8
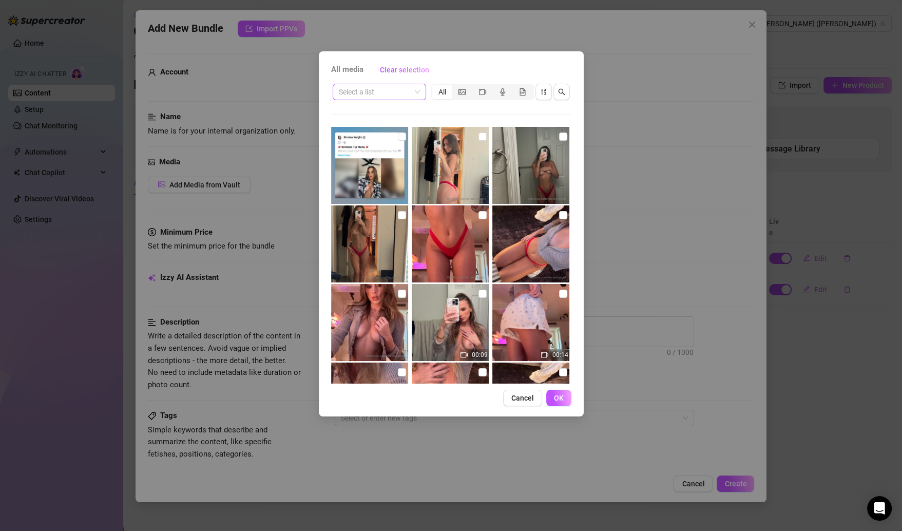
click at [412, 85] on span at bounding box center [379, 91] width 81 height 15
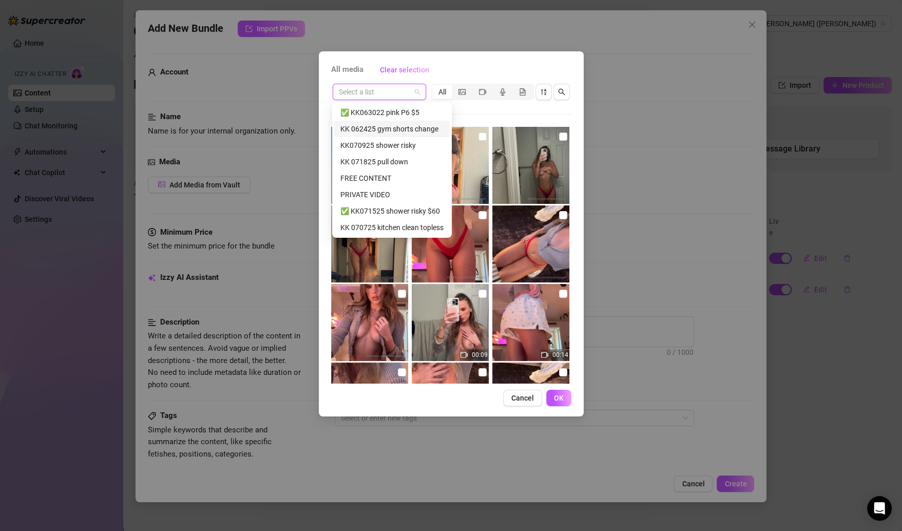
click at [404, 130] on div "KK 062425 gym shorts change" at bounding box center [391, 128] width 103 height 11
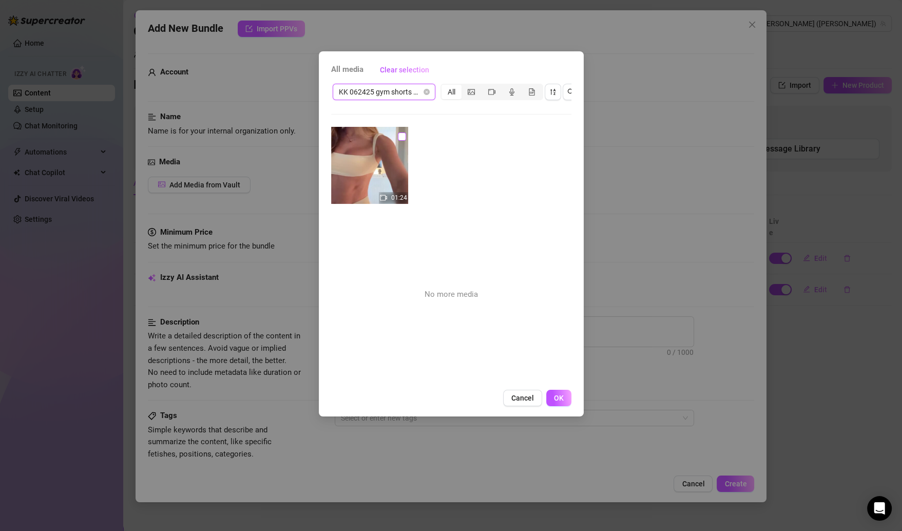
click at [398, 138] on input "checkbox" at bounding box center [402, 136] width 8 height 8
click at [553, 406] on button "OK" at bounding box center [558, 398] width 25 height 16
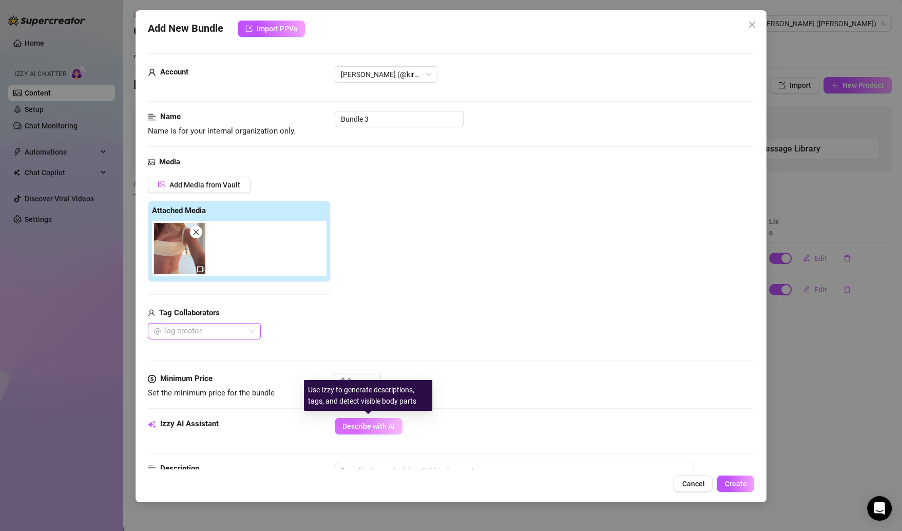
click at [358, 425] on span "Describe with AI" at bounding box center [369, 426] width 52 height 8
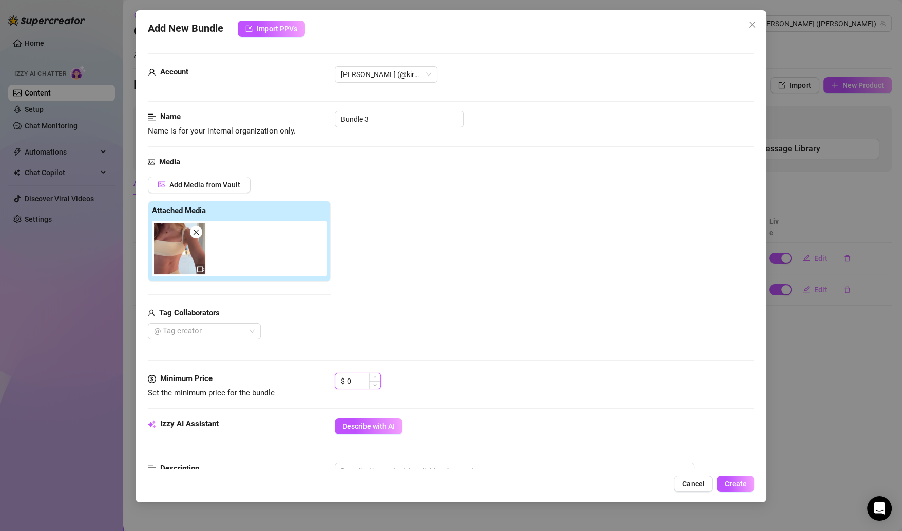
click at [360, 373] on input "0" at bounding box center [363, 380] width 33 height 15
drag, startPoint x: 363, startPoint y: 381, endPoint x: 330, endPoint y: 381, distance: 33.4
click at [330, 381] on div "Minimum Price Set the minimum price for the bundle $ 0" at bounding box center [451, 386] width 607 height 26
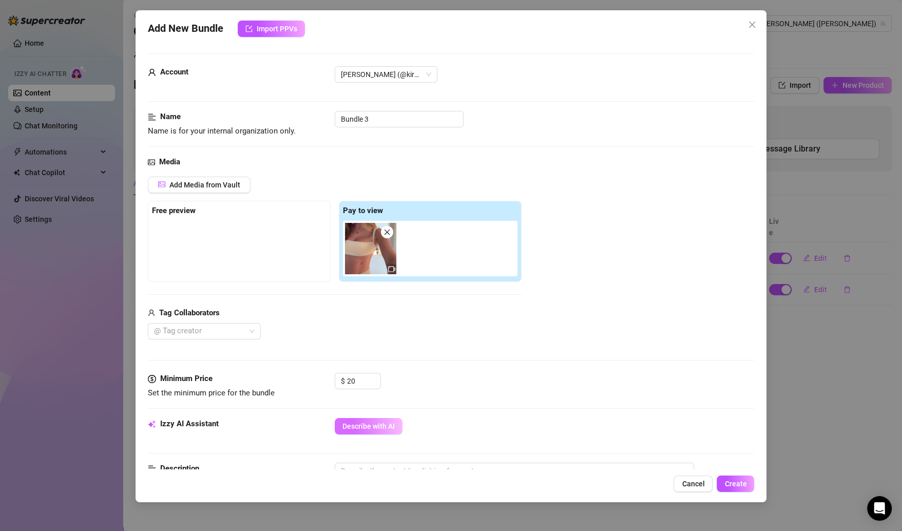
click at [377, 423] on span "Describe with AI" at bounding box center [369, 426] width 52 height 8
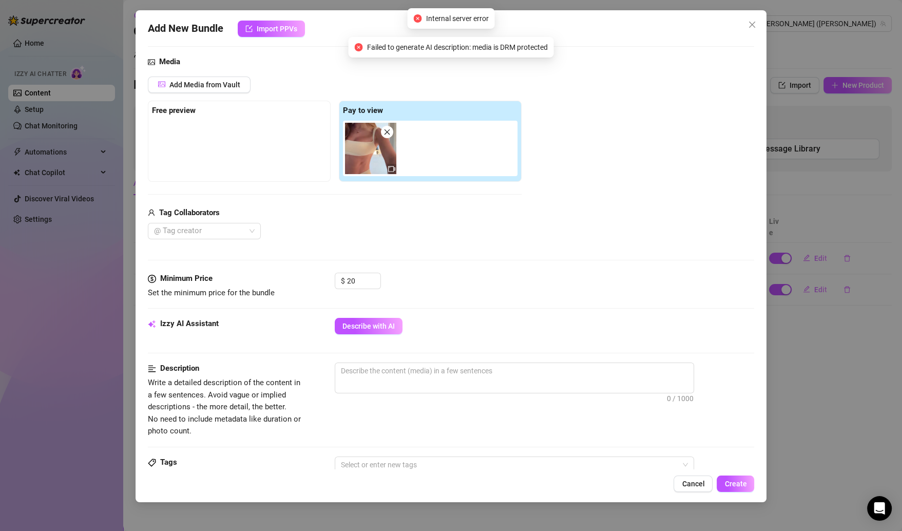
scroll to position [80, 0]
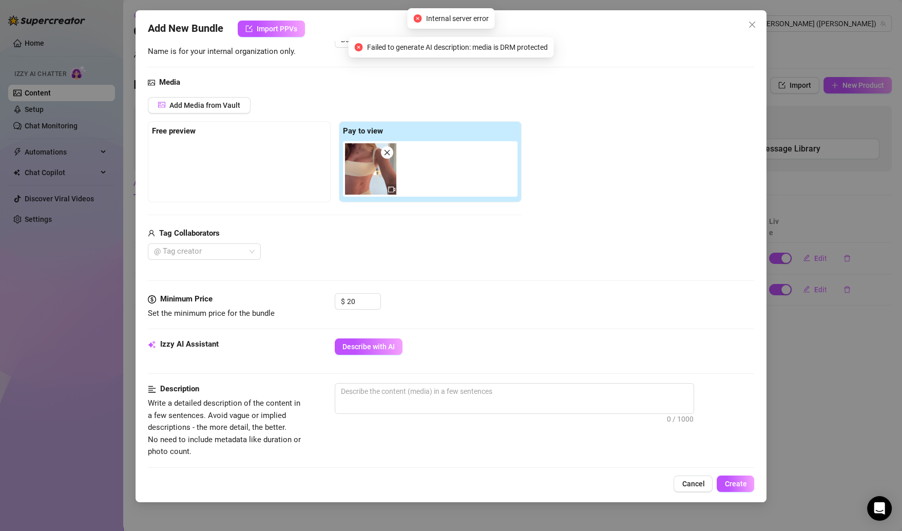
click at [387, 155] on icon "close" at bounding box center [387, 152] width 7 height 7
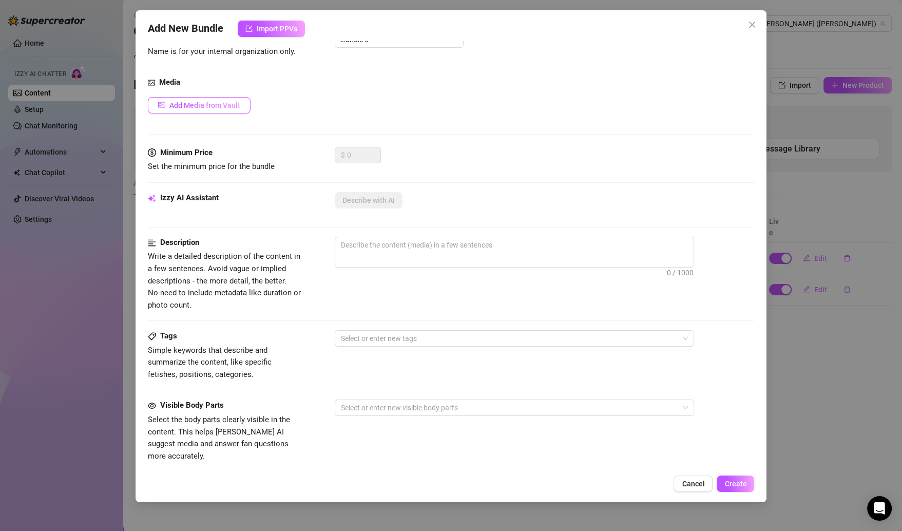
click at [221, 104] on span "Add Media from Vault" at bounding box center [204, 105] width 71 height 8
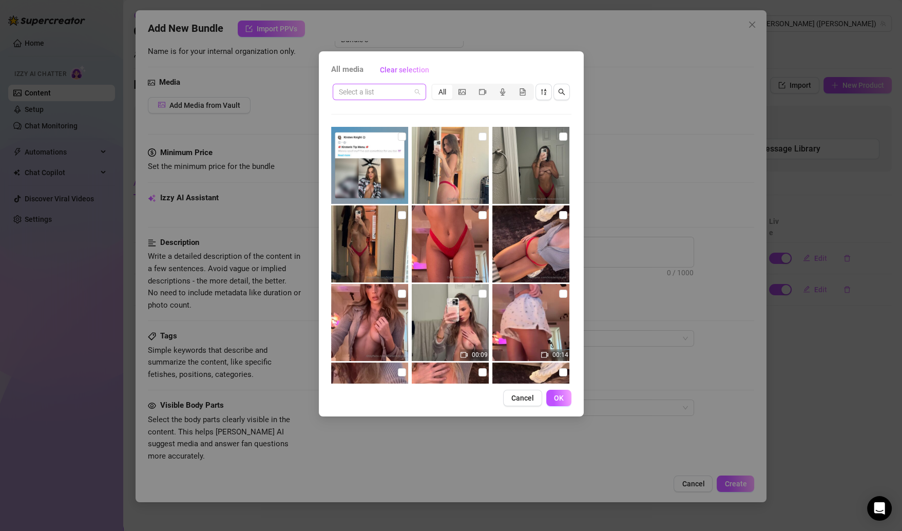
click at [415, 88] on span at bounding box center [379, 91] width 81 height 15
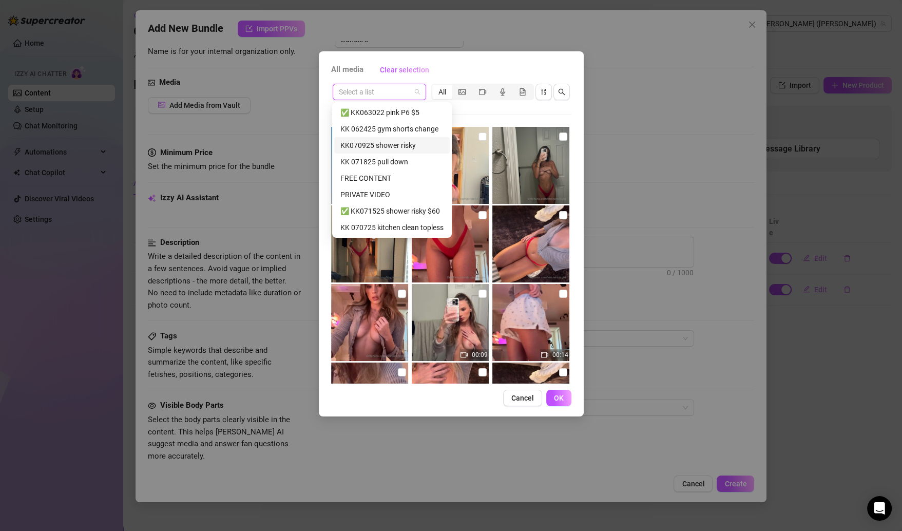
click at [408, 148] on div "KK070925 shower risky" at bounding box center [391, 145] width 103 height 11
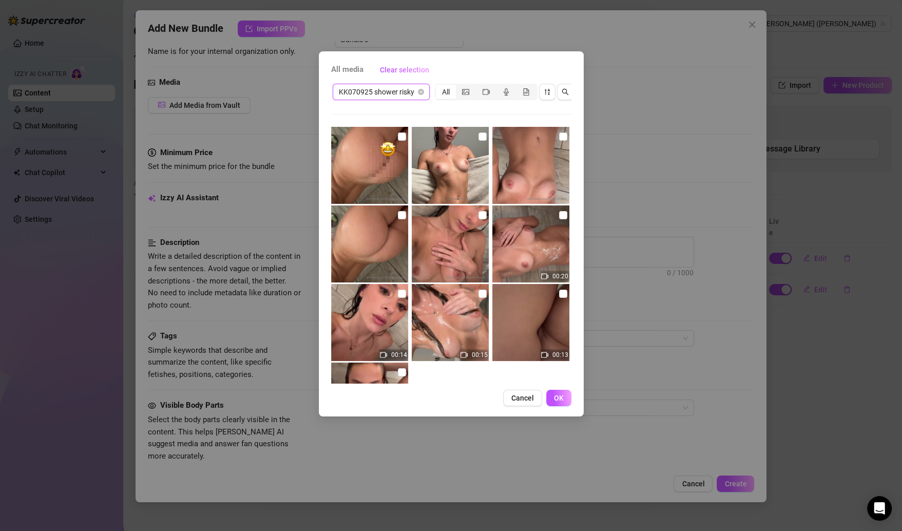
scroll to position [72, 0]
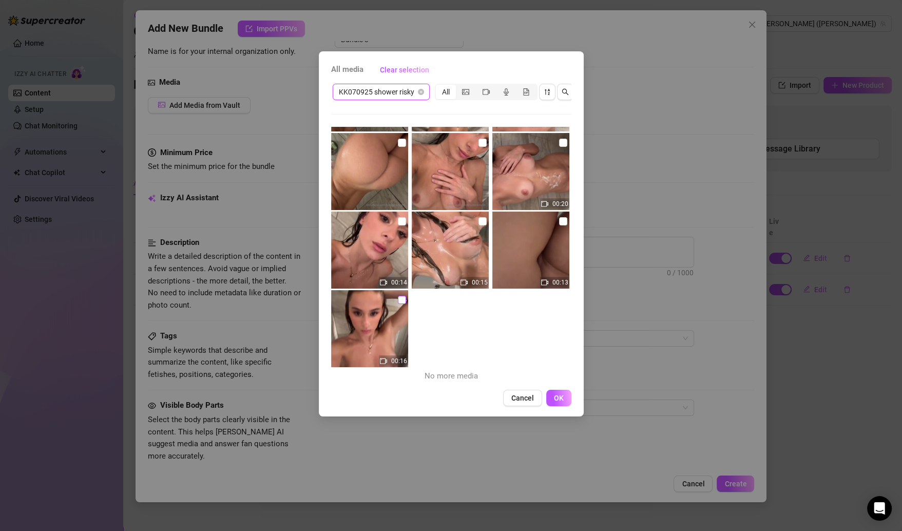
click at [398, 302] on input "checkbox" at bounding box center [402, 300] width 8 height 8
click at [559, 221] on input "checkbox" at bounding box center [563, 221] width 8 height 8
click at [479, 219] on input "checkbox" at bounding box center [483, 221] width 8 height 8
click at [403, 224] on input "checkbox" at bounding box center [402, 221] width 8 height 8
click at [559, 140] on input "checkbox" at bounding box center [563, 143] width 8 height 8
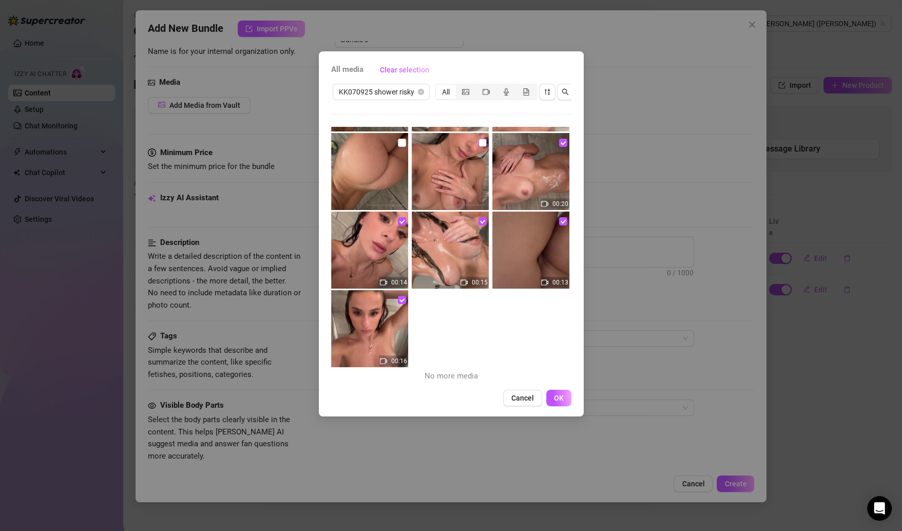
click at [479, 140] on input "checkbox" at bounding box center [483, 143] width 8 height 8
click at [399, 139] on input "checkbox" at bounding box center [402, 143] width 8 height 8
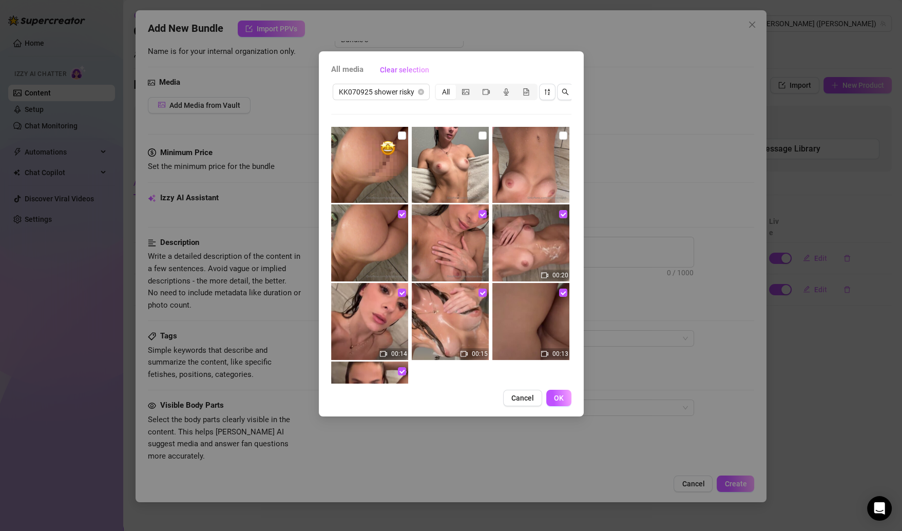
scroll to position [0, 0]
click at [469, 137] on img at bounding box center [450, 165] width 77 height 77
click at [559, 137] on input "checkbox" at bounding box center [563, 136] width 8 height 8
click at [479, 138] on input "checkbox" at bounding box center [483, 136] width 8 height 8
click at [398, 138] on input "checkbox" at bounding box center [402, 136] width 8 height 8
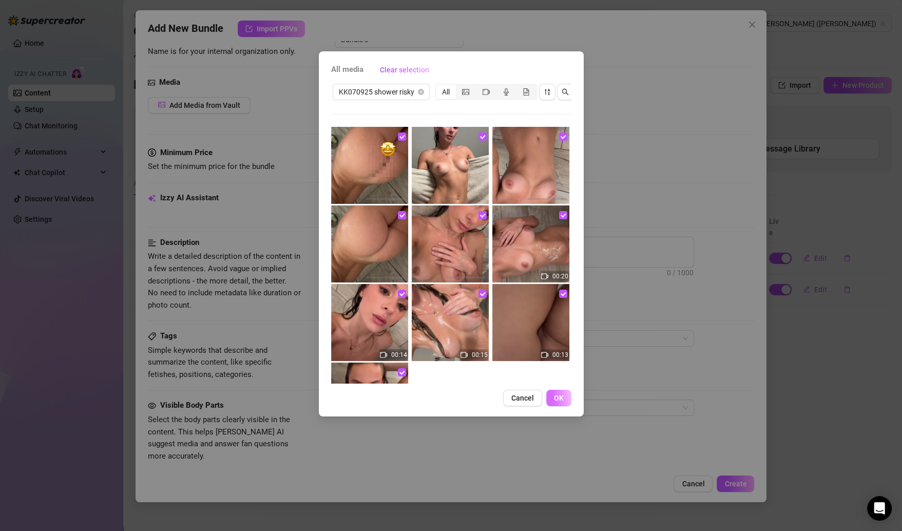
click at [552, 405] on button "OK" at bounding box center [558, 398] width 25 height 16
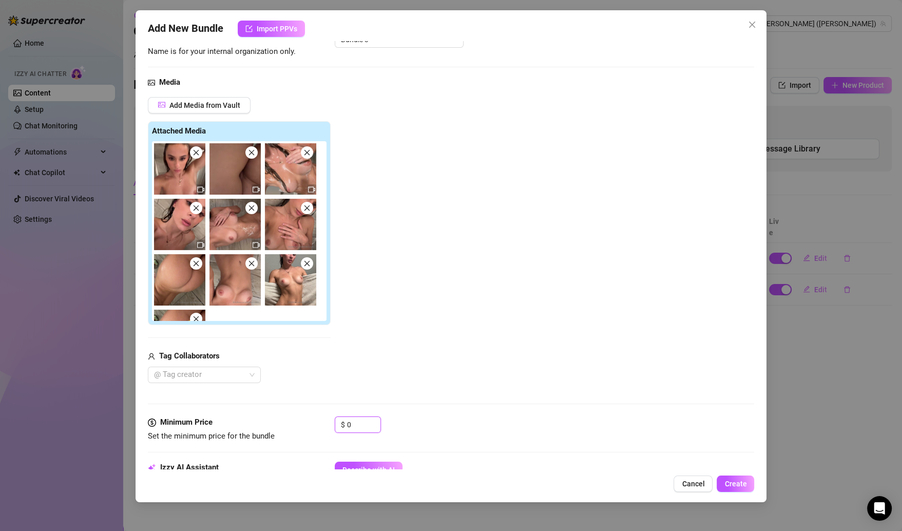
drag, startPoint x: 356, startPoint y: 417, endPoint x: 334, endPoint y: 417, distance: 22.1
click at [335, 417] on div "$ 0" at bounding box center [358, 424] width 46 height 16
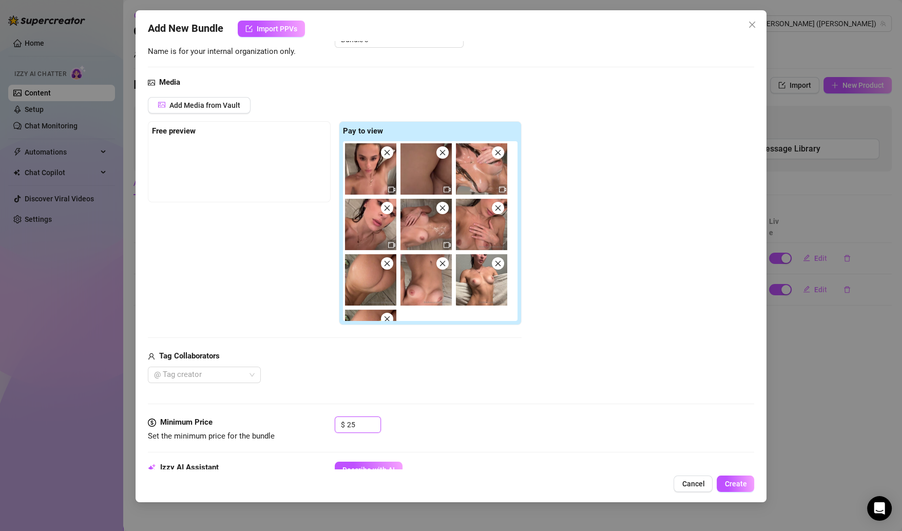
scroll to position [118, 0]
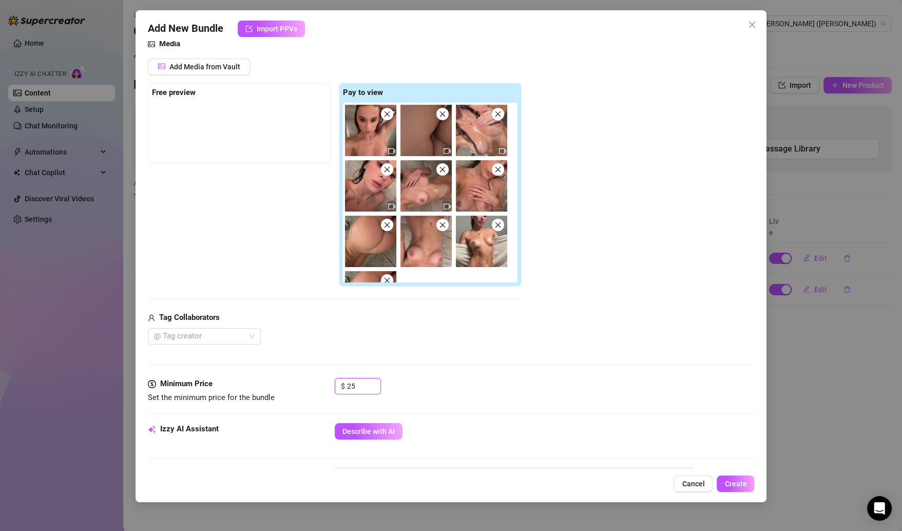
drag, startPoint x: 359, startPoint y: 386, endPoint x: 318, endPoint y: 385, distance: 41.1
click at [318, 386] on div "Minimum Price Set the minimum price for the bundle $ 25" at bounding box center [451, 391] width 607 height 26
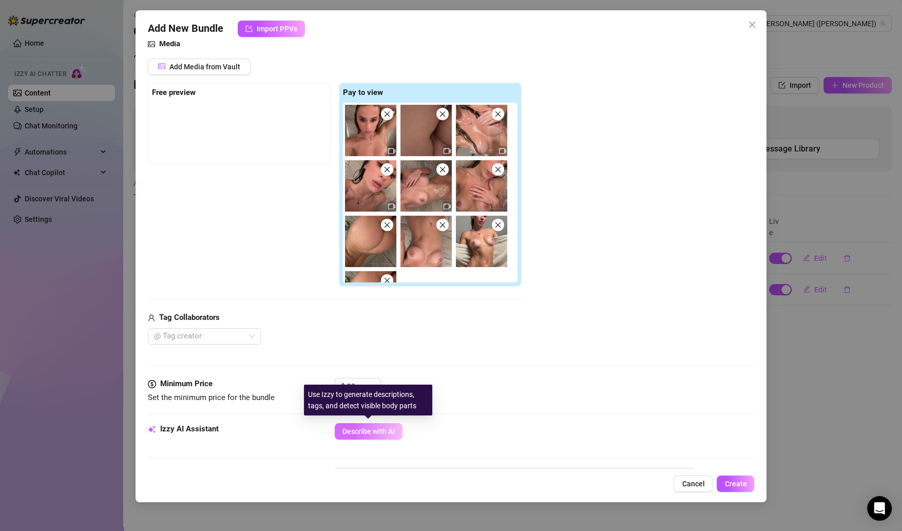
click at [378, 435] on button "Describe with AI" at bounding box center [369, 431] width 68 height 16
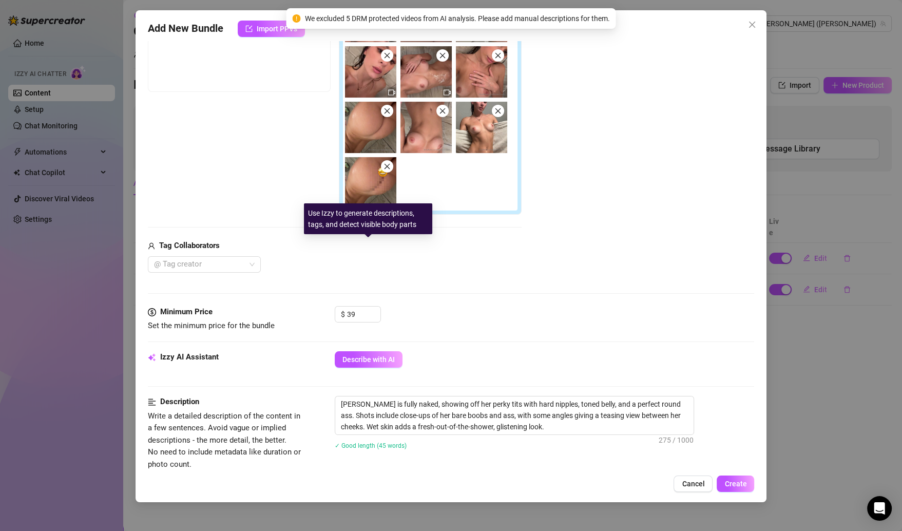
scroll to position [78, 0]
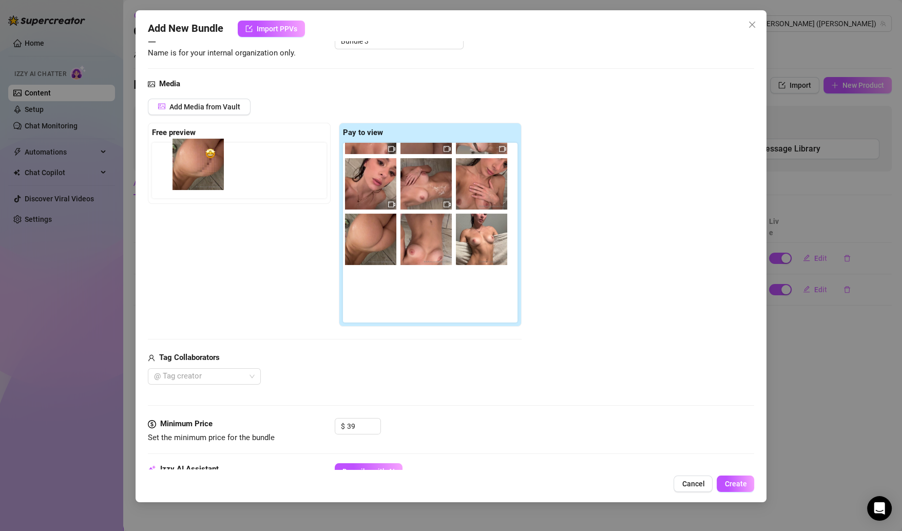
drag, startPoint x: 375, startPoint y: 303, endPoint x: 200, endPoint y: 174, distance: 218.1
click at [200, 174] on div "Free preview Pay to view" at bounding box center [335, 225] width 374 height 204
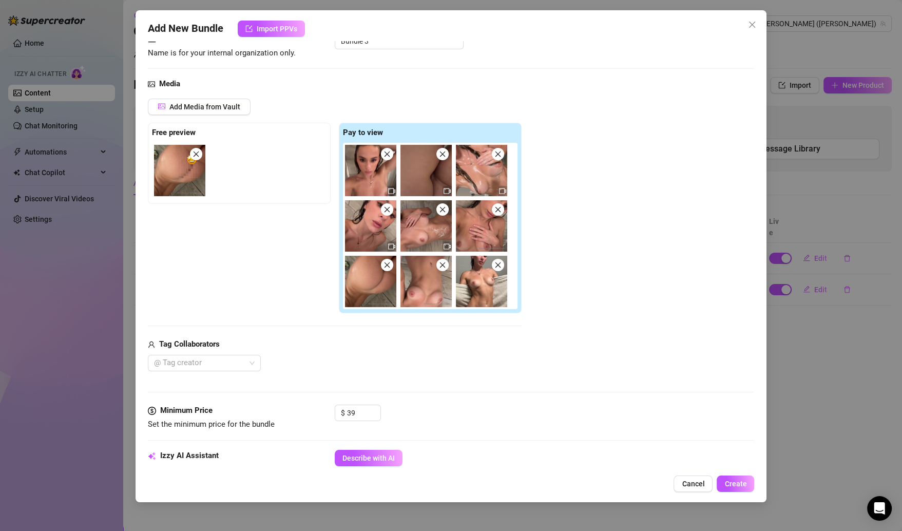
scroll to position [0, 0]
click at [264, 250] on div "Free preview Pay to view" at bounding box center [335, 218] width 374 height 191
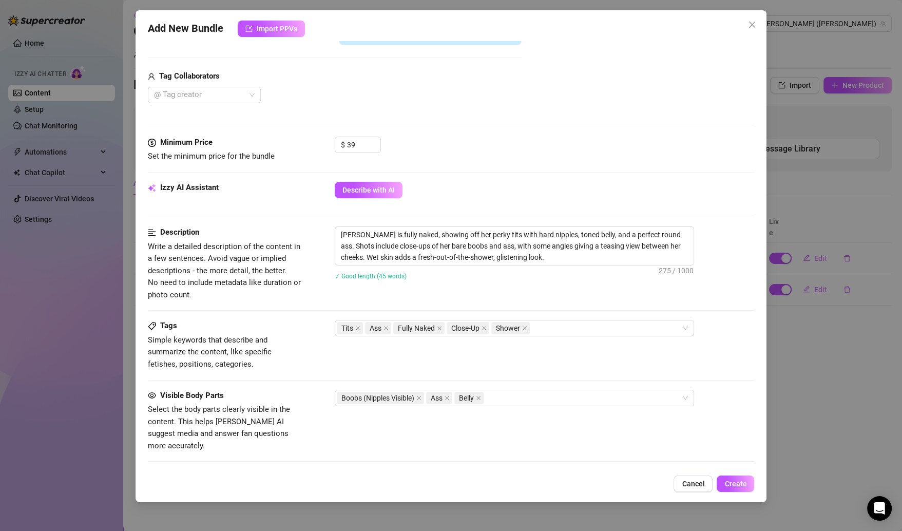
scroll to position [541, 0]
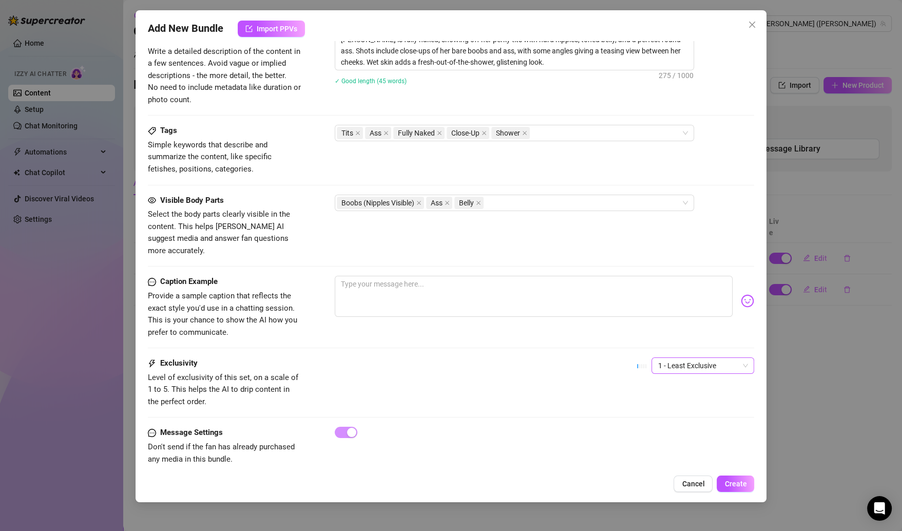
click at [686, 358] on span "1 - Least Exclusive" at bounding box center [703, 365] width 90 height 15
click at [664, 435] on div "5 - Most Exclusive 🔥" at bounding box center [692, 436] width 86 height 11
click at [731, 483] on span "Create" at bounding box center [736, 484] width 22 height 8
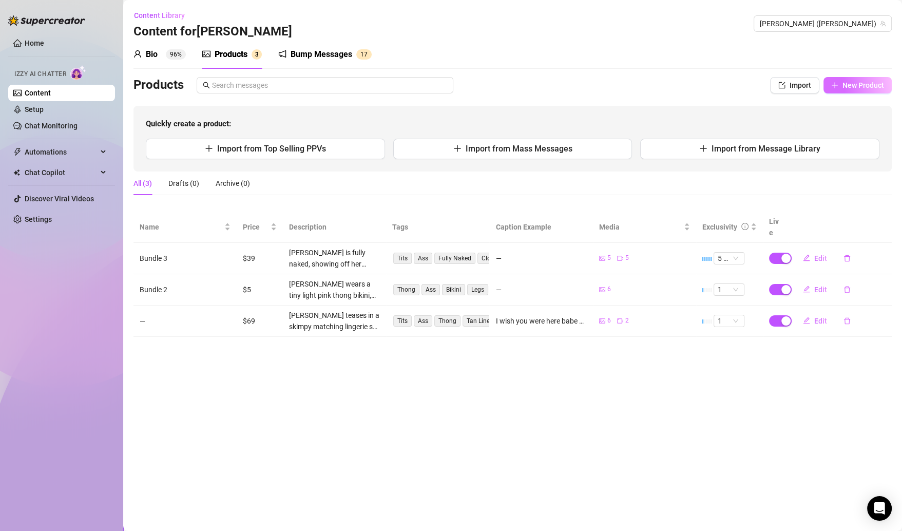
click at [857, 84] on span "New Product" at bounding box center [864, 85] width 42 height 8
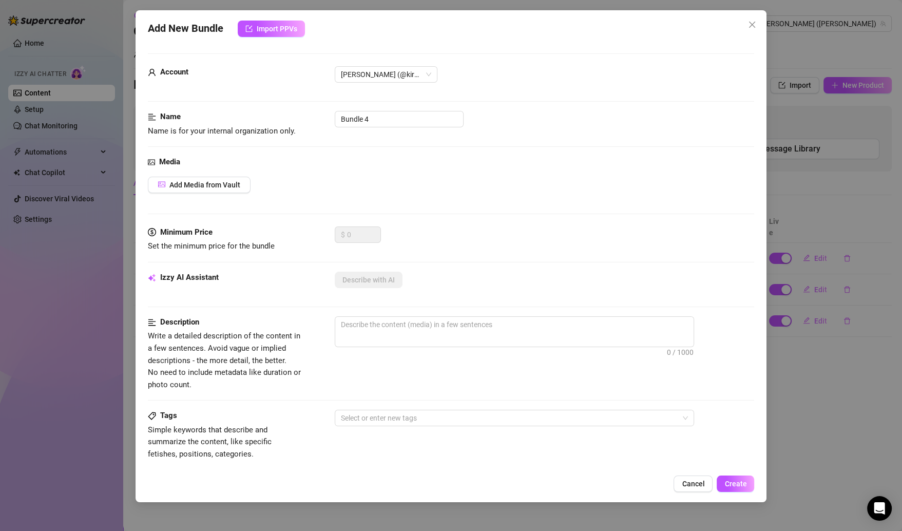
click at [210, 175] on div "Media Add Media from Vault" at bounding box center [451, 191] width 607 height 70
click at [218, 189] on button "Add Media from Vault" at bounding box center [199, 185] width 103 height 16
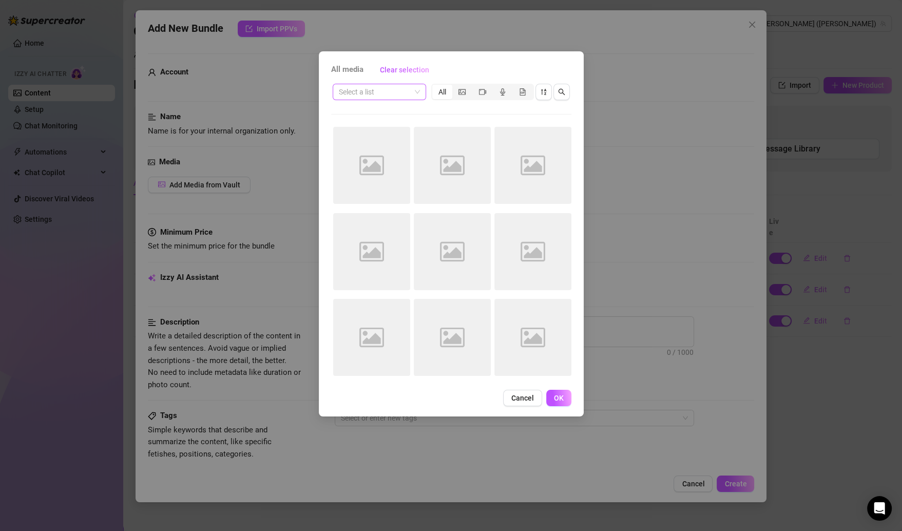
click at [378, 94] on input "search" at bounding box center [375, 91] width 72 height 15
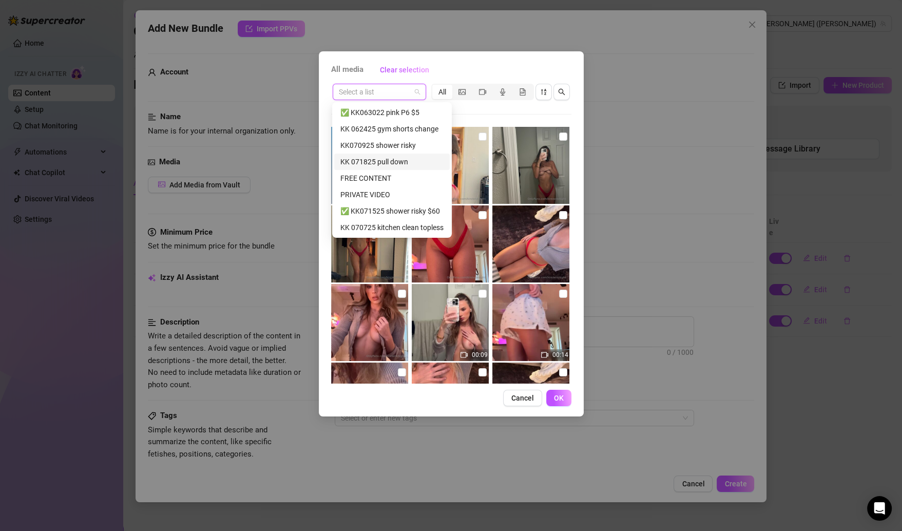
click at [410, 159] on div "KK 071825 pull down" at bounding box center [391, 161] width 103 height 11
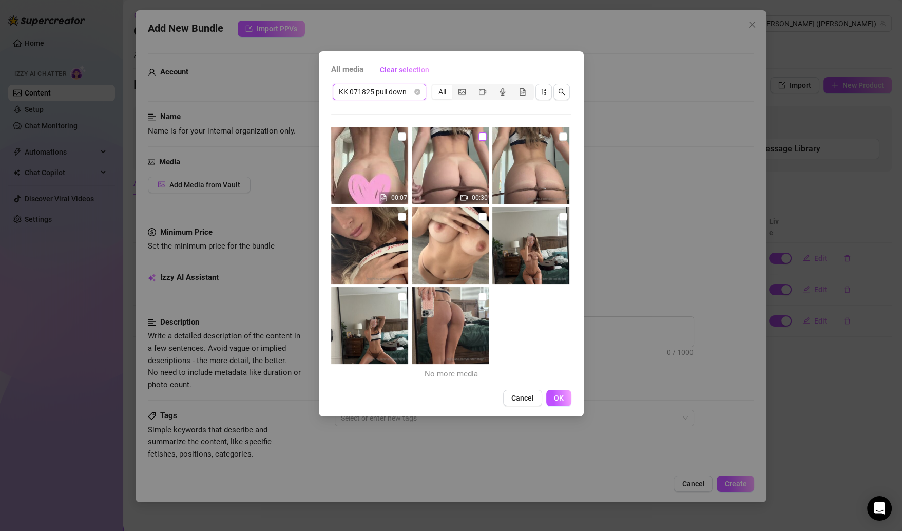
click at [479, 140] on input "checkbox" at bounding box center [483, 136] width 8 height 8
click at [559, 137] on input "checkbox" at bounding box center [563, 136] width 8 height 8
click at [559, 213] on input "checkbox" at bounding box center [563, 217] width 8 height 8
click at [479, 215] on input "checkbox" at bounding box center [483, 217] width 8 height 8
click at [398, 220] on input "checkbox" at bounding box center [402, 217] width 8 height 8
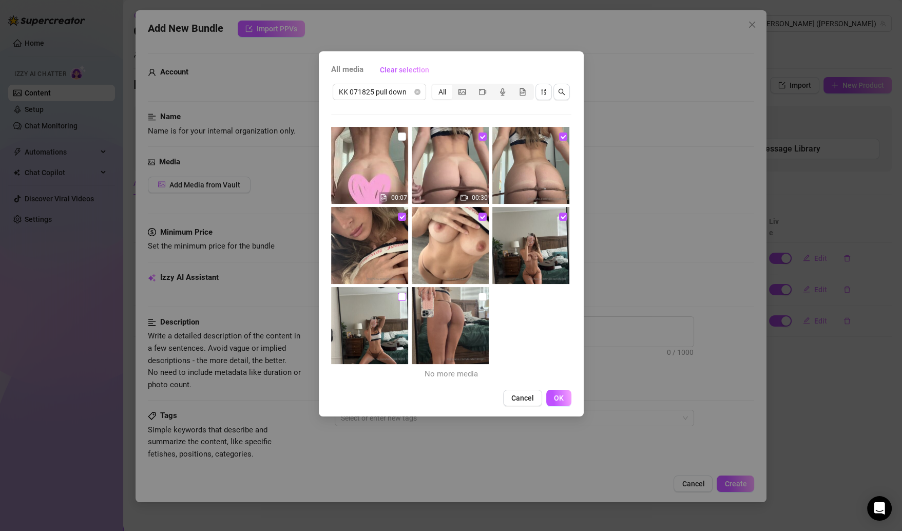
click at [398, 293] on input "checkbox" at bounding box center [402, 297] width 8 height 8
click at [472, 295] on img at bounding box center [450, 325] width 77 height 77
click at [479, 296] on input "checkbox" at bounding box center [483, 297] width 8 height 8
click at [398, 132] on input "checkbox" at bounding box center [402, 136] width 8 height 8
click at [558, 395] on span "OK" at bounding box center [559, 398] width 10 height 8
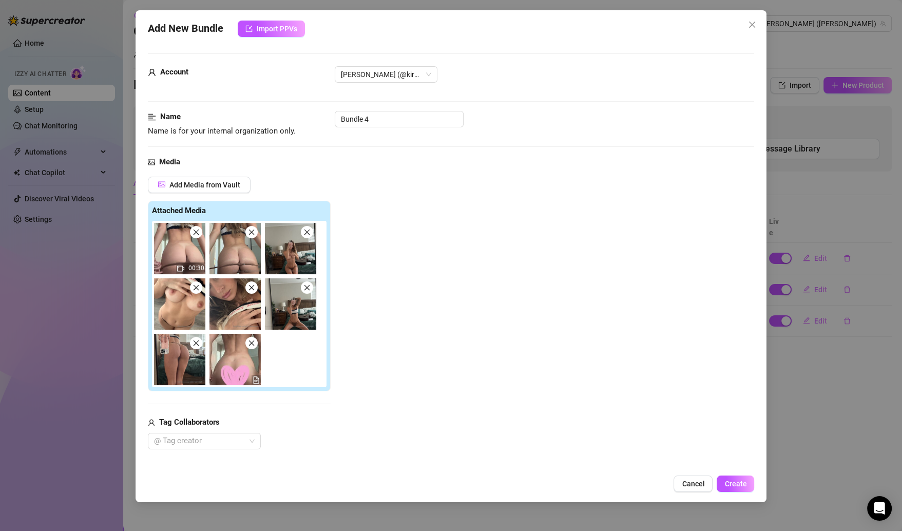
scroll to position [100, 0]
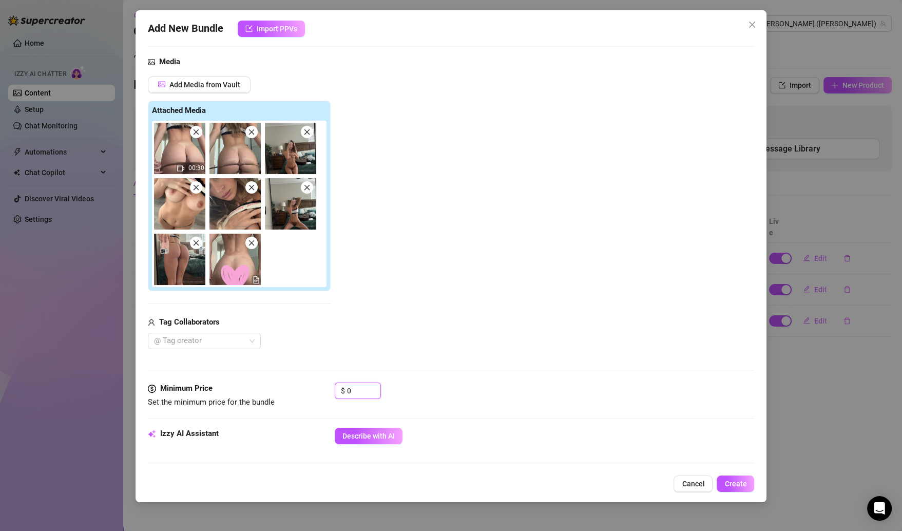
drag, startPoint x: 355, startPoint y: 393, endPoint x: 326, endPoint y: 393, distance: 29.3
click at [326, 393] on div "Minimum Price Set the minimum price for the bundle $ 0" at bounding box center [451, 396] width 607 height 26
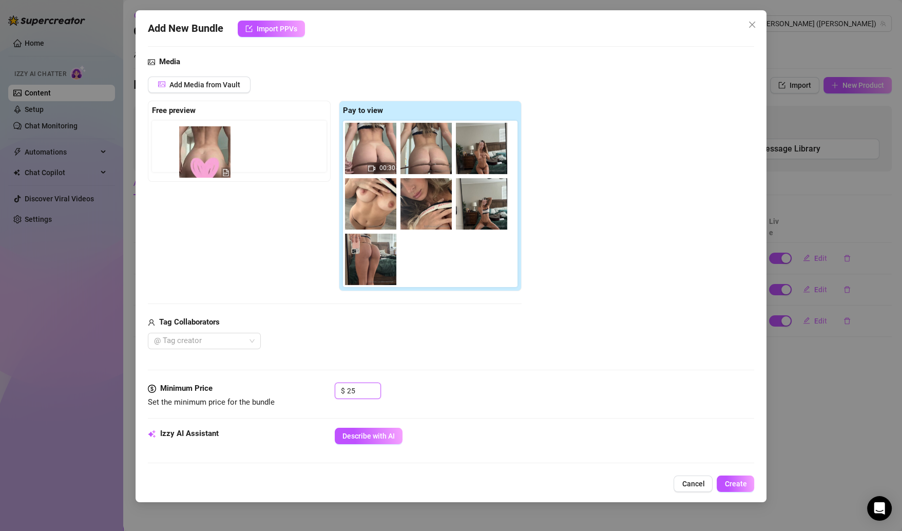
drag, startPoint x: 430, startPoint y: 246, endPoint x: 202, endPoint y: 139, distance: 252.2
click at [201, 139] on div "Free preview Pay to view 00:30" at bounding box center [335, 196] width 374 height 191
drag, startPoint x: 414, startPoint y: 260, endPoint x: 169, endPoint y: 144, distance: 271.0
click at [169, 144] on div "Free preview Pay to view 00:30" at bounding box center [335, 196] width 374 height 191
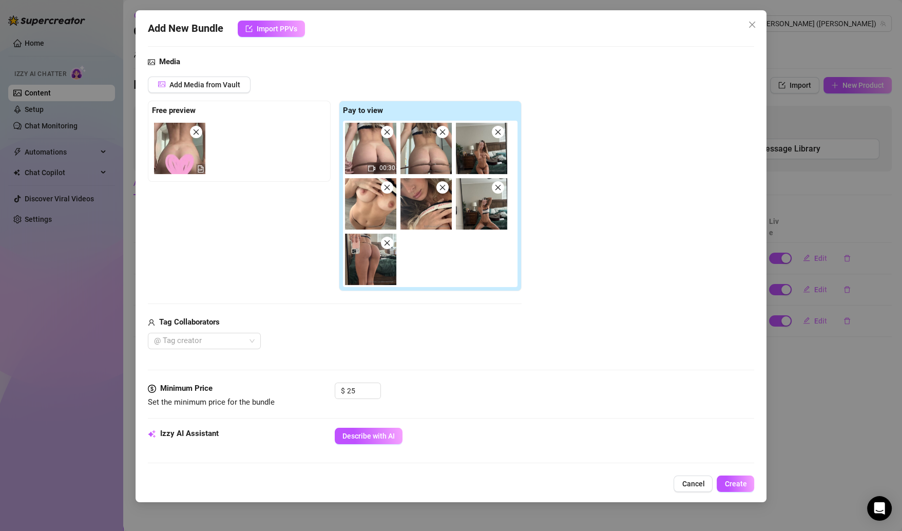
scroll to position [305, 0]
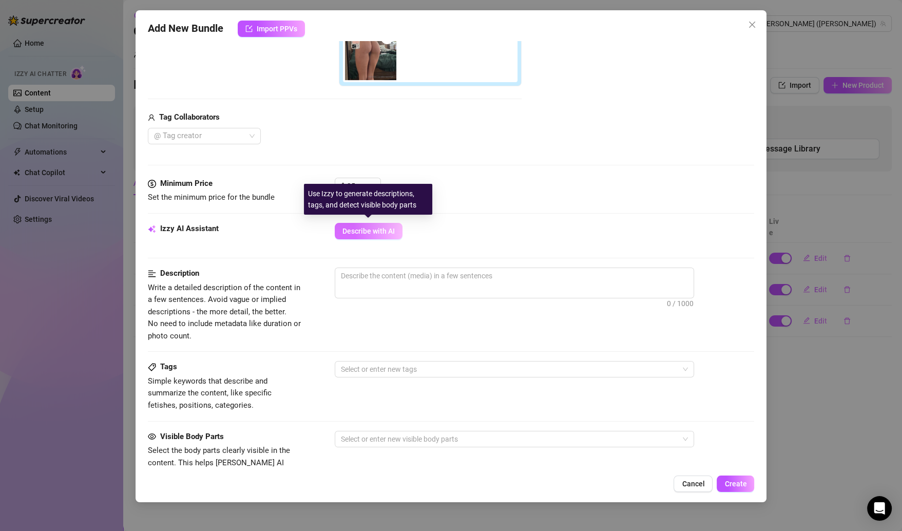
click at [366, 224] on button "Describe with AI" at bounding box center [369, 231] width 68 height 16
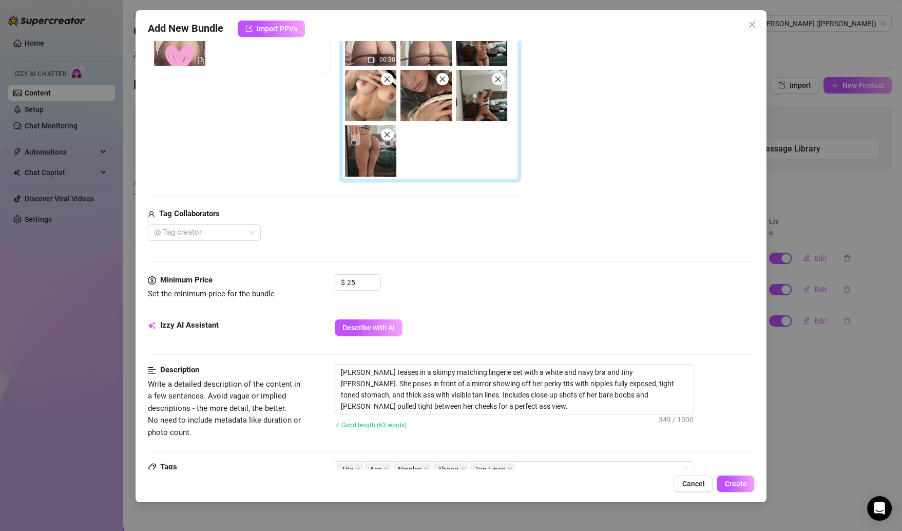
scroll to position [0, 0]
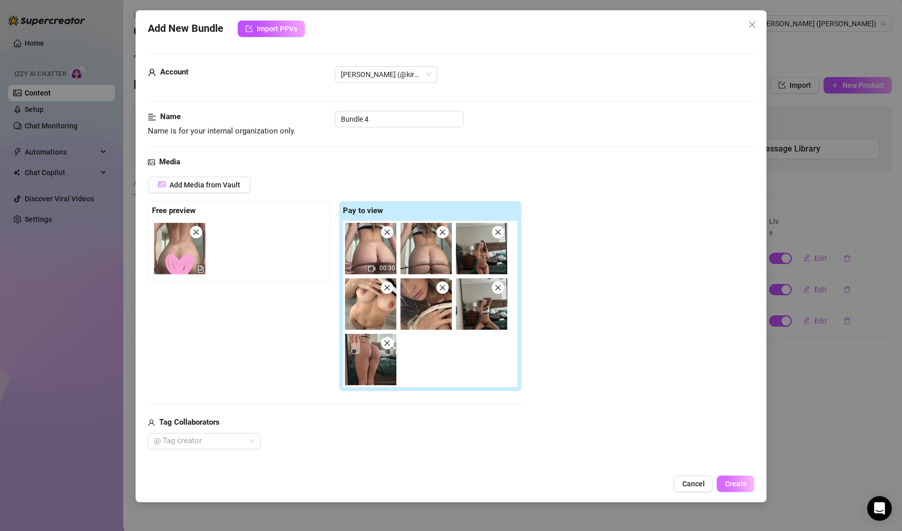
click at [743, 480] on span "Create" at bounding box center [736, 484] width 22 height 8
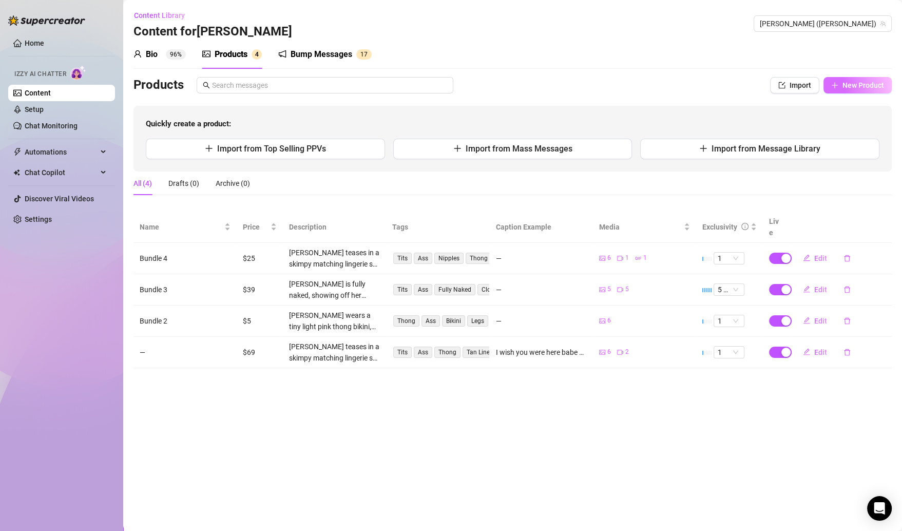
click at [841, 79] on button "New Product" at bounding box center [858, 85] width 68 height 16
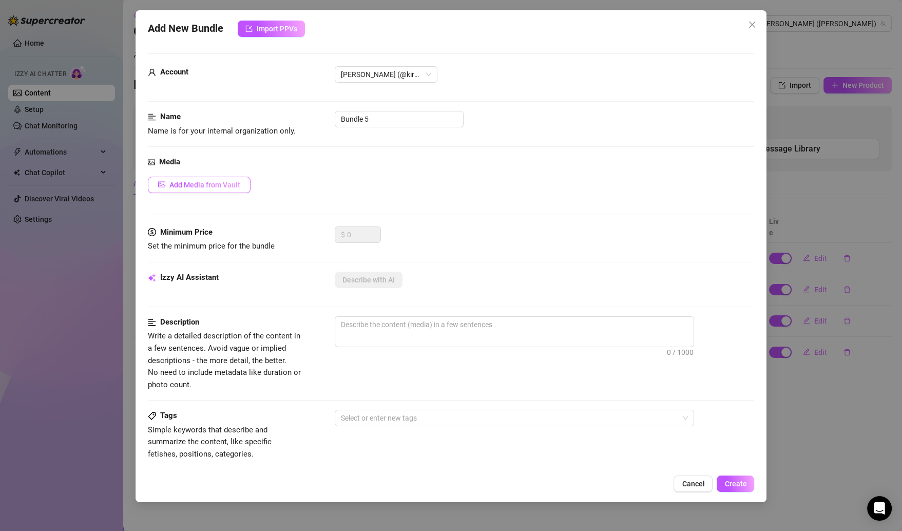
click at [216, 182] on span "Add Media from Vault" at bounding box center [204, 185] width 71 height 8
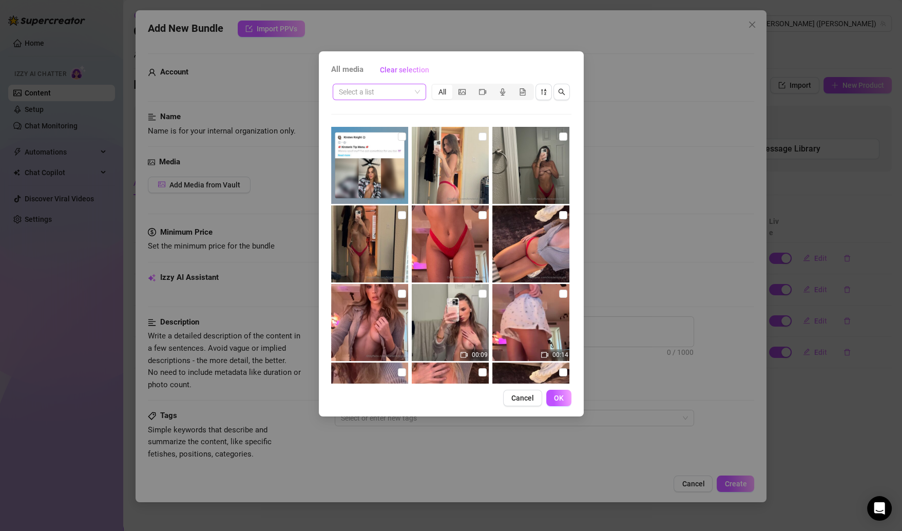
click at [385, 91] on input "search" at bounding box center [375, 91] width 72 height 15
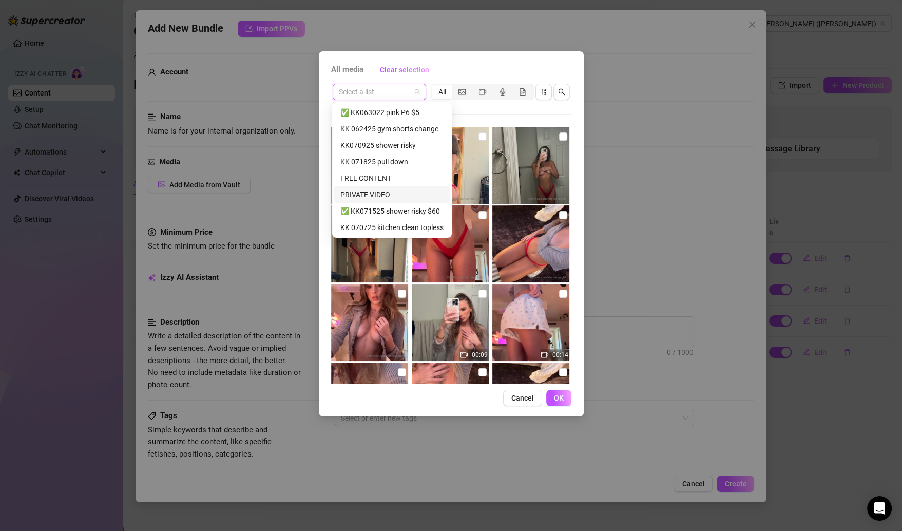
click at [401, 193] on div "PRIVATE VIDEO" at bounding box center [391, 194] width 103 height 11
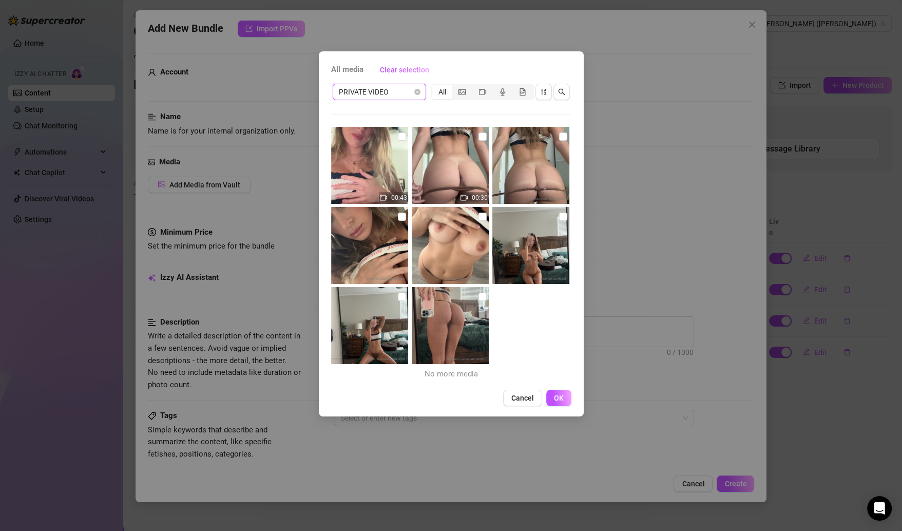
click at [403, 98] on span "PRIVATE VIDEO" at bounding box center [379, 91] width 81 height 15
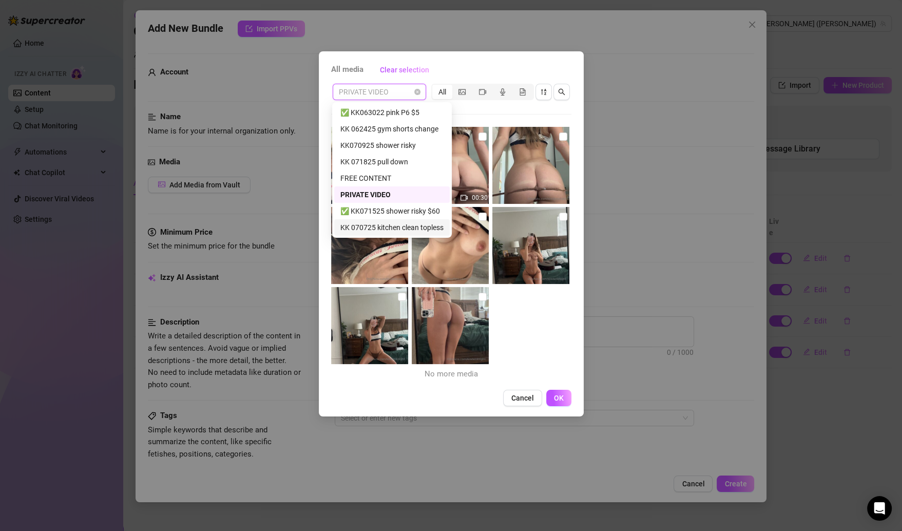
click at [426, 223] on div "KK 070725 kitchen clean topless" at bounding box center [391, 227] width 103 height 11
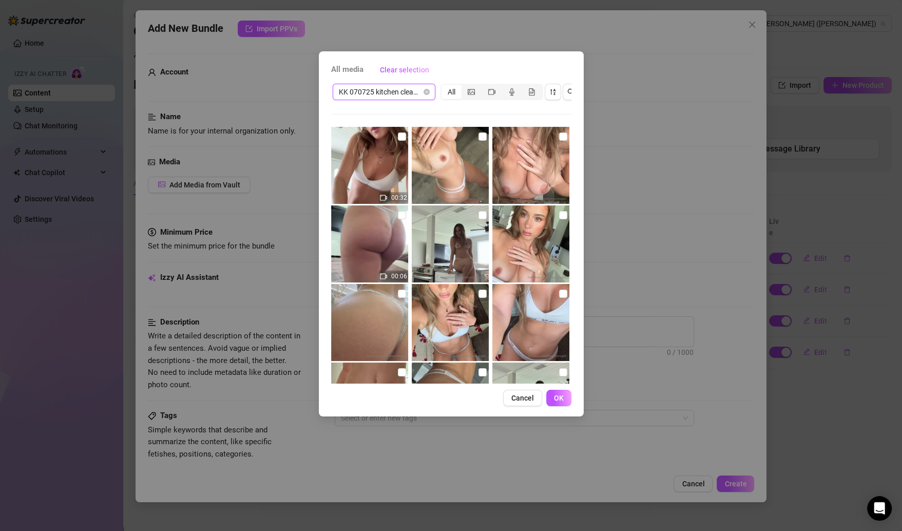
scroll to position [72, 0]
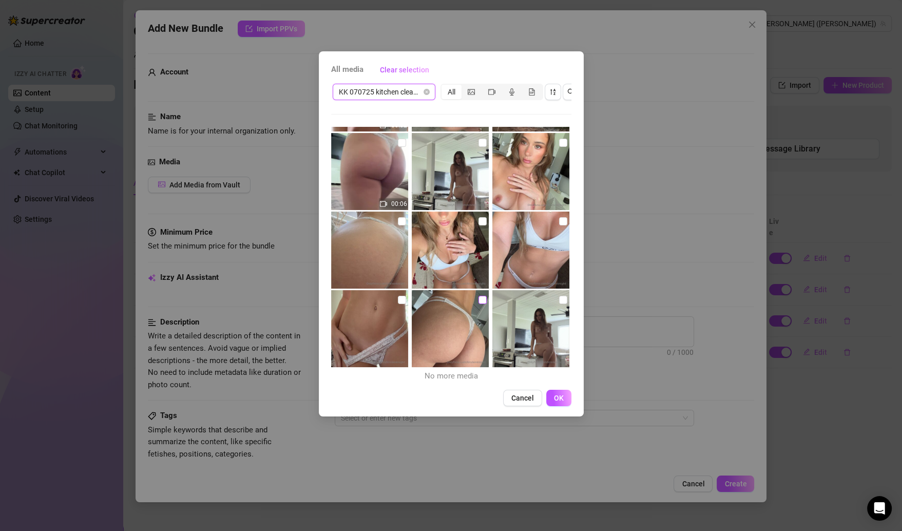
click at [479, 302] on input "checkbox" at bounding box center [483, 300] width 8 height 8
click at [400, 299] on input "checkbox" at bounding box center [402, 300] width 8 height 8
click at [549, 220] on img at bounding box center [530, 250] width 77 height 77
click at [480, 217] on input "checkbox" at bounding box center [483, 221] width 8 height 8
click at [559, 221] on input "checkbox" at bounding box center [563, 221] width 8 height 8
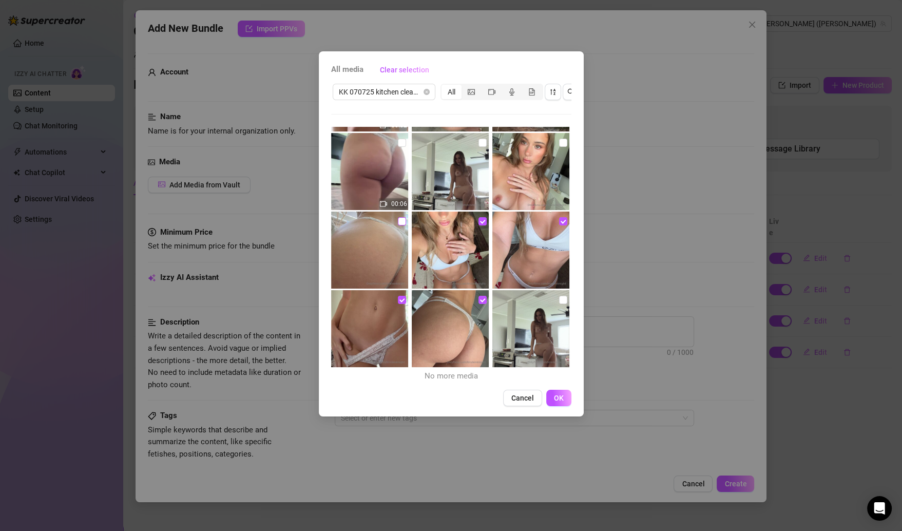
click at [400, 220] on input "checkbox" at bounding box center [402, 221] width 8 height 8
click at [559, 302] on input "checkbox" at bounding box center [563, 300] width 8 height 8
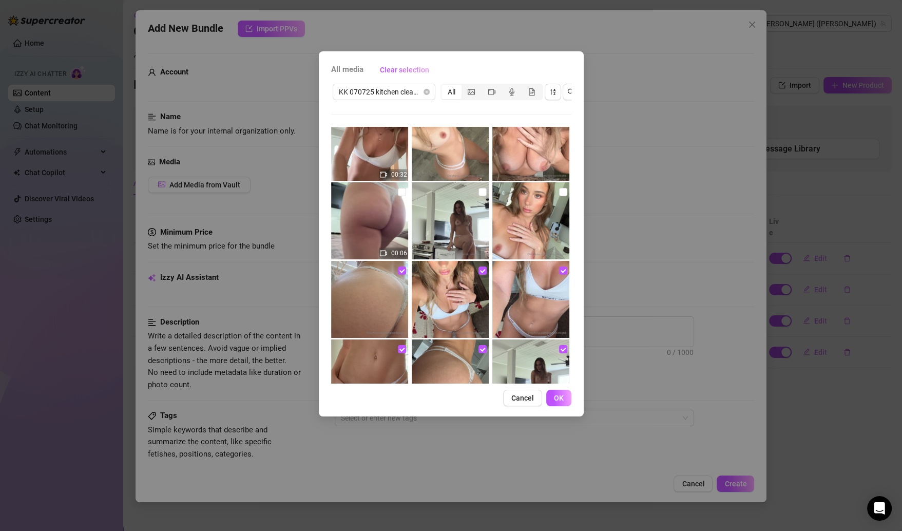
scroll to position [14, 0]
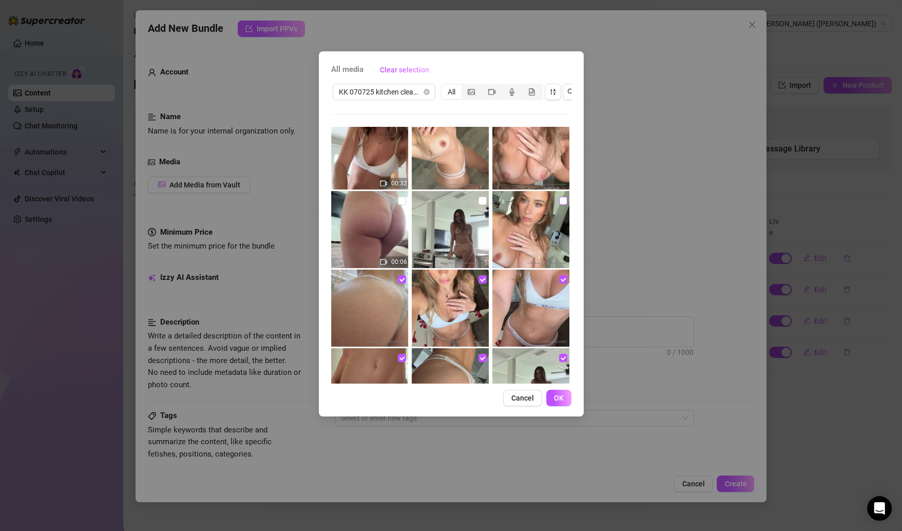
click at [559, 200] on input "checkbox" at bounding box center [563, 201] width 8 height 8
click at [479, 202] on input "checkbox" at bounding box center [483, 201] width 8 height 8
click at [398, 201] on input "checkbox" at bounding box center [402, 201] width 8 height 8
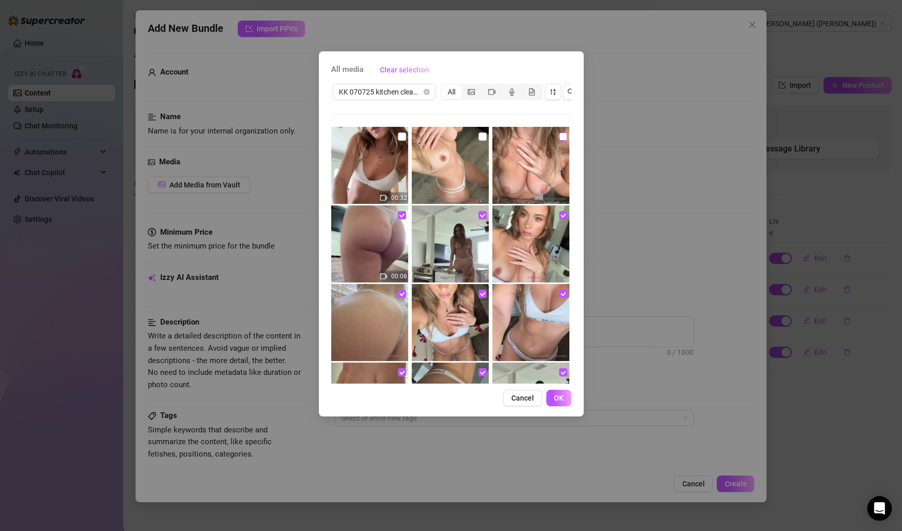
click at [559, 134] on input "checkbox" at bounding box center [563, 136] width 8 height 8
click at [482, 138] on input "checkbox" at bounding box center [483, 136] width 8 height 8
click at [398, 137] on input "checkbox" at bounding box center [402, 136] width 8 height 8
click at [554, 402] on span "OK" at bounding box center [559, 398] width 10 height 8
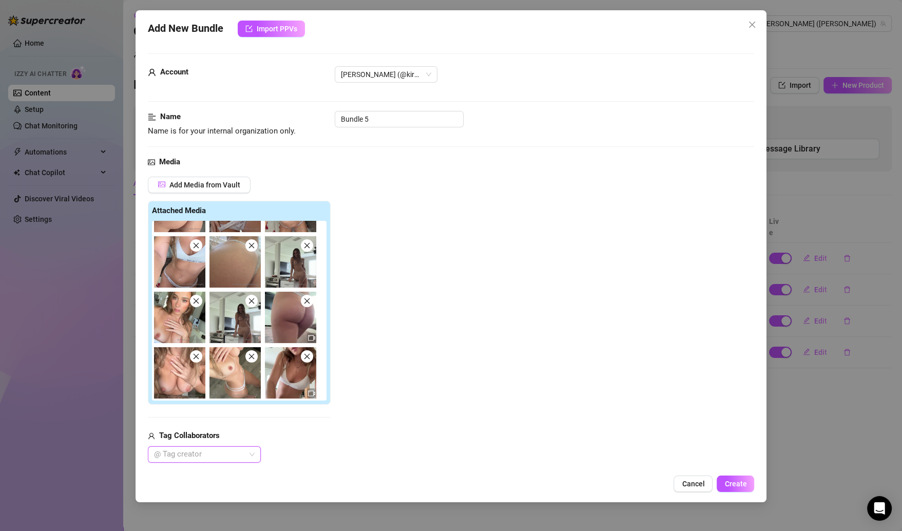
scroll to position [143, 0]
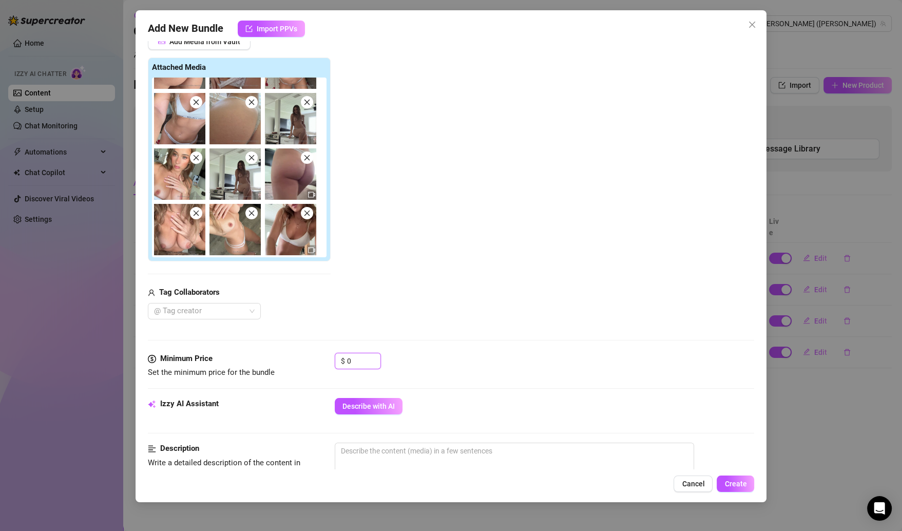
drag, startPoint x: 356, startPoint y: 362, endPoint x: 325, endPoint y: 360, distance: 31.9
click at [325, 360] on div "Minimum Price Set the minimum price for the bundle $ 0" at bounding box center [451, 366] width 607 height 26
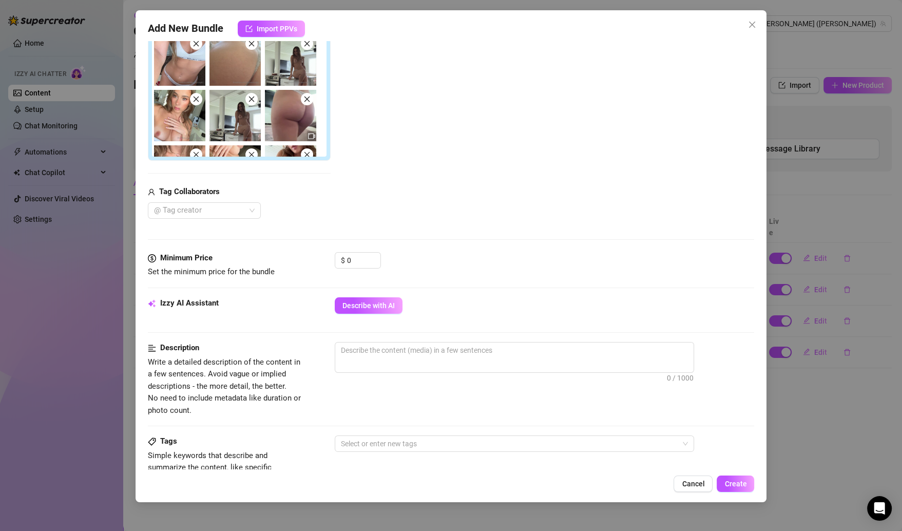
scroll to position [191, 0]
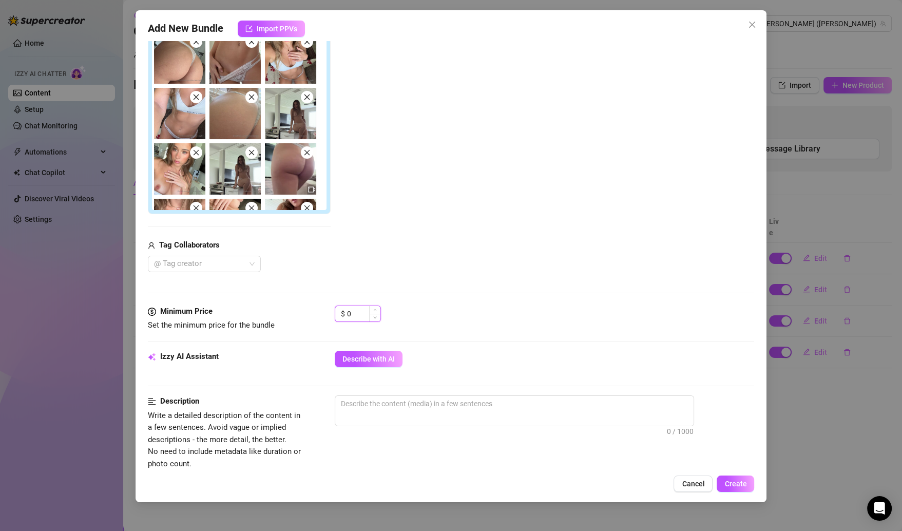
click at [354, 310] on input "0" at bounding box center [363, 313] width 33 height 15
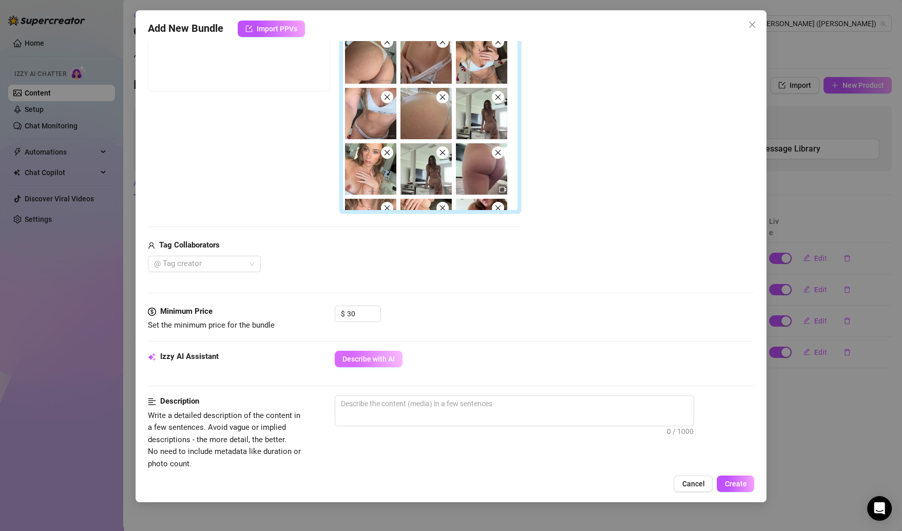
click at [388, 360] on span "Describe with AI" at bounding box center [369, 359] width 52 height 8
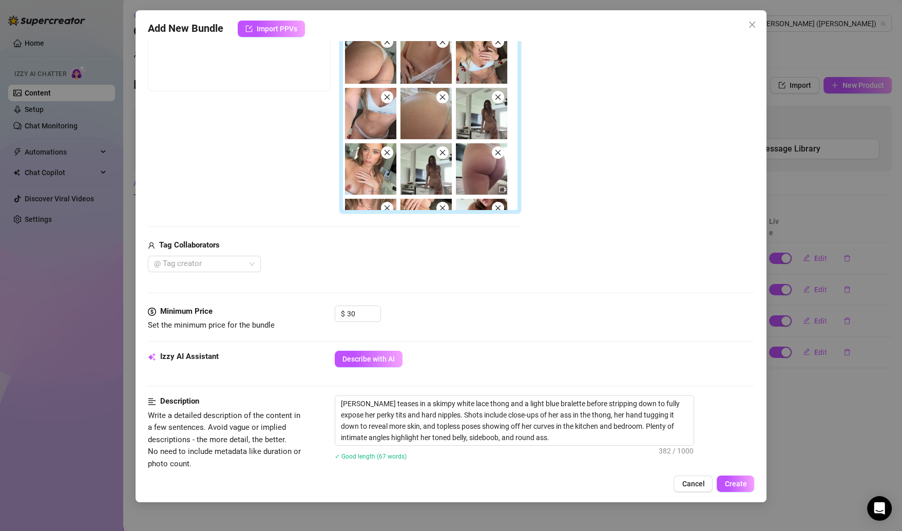
scroll to position [558, 0]
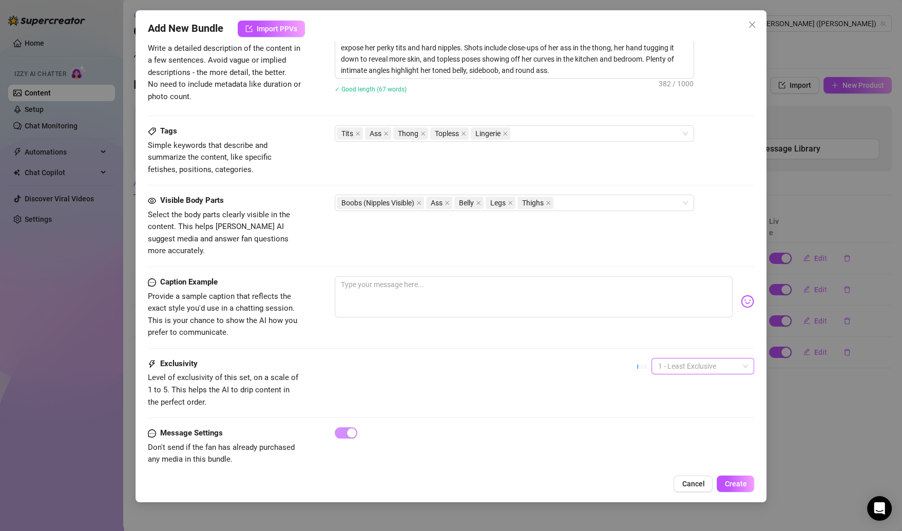
click at [703, 358] on span "1 - Least Exclusive" at bounding box center [703, 365] width 90 height 15
click at [670, 406] on div "3" at bounding box center [692, 404] width 86 height 11
click at [727, 486] on span "Create" at bounding box center [736, 484] width 22 height 8
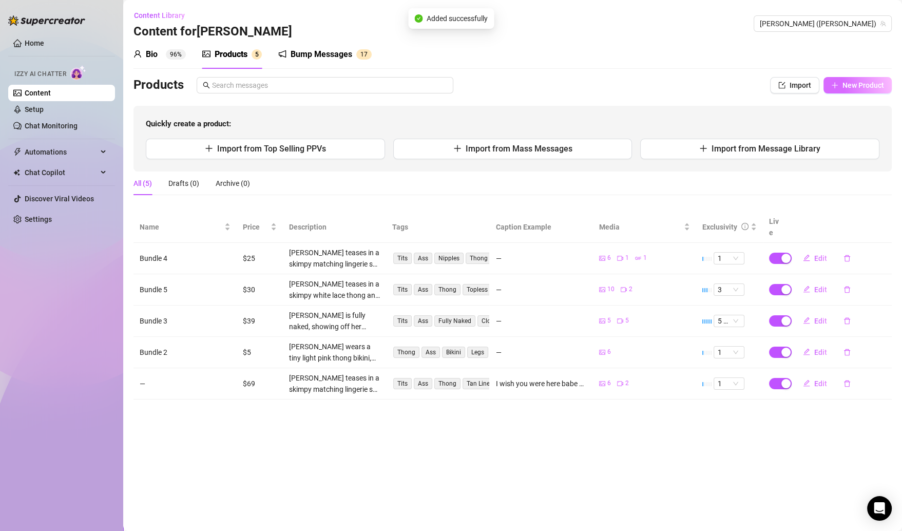
click at [859, 82] on span "New Product" at bounding box center [864, 85] width 42 height 8
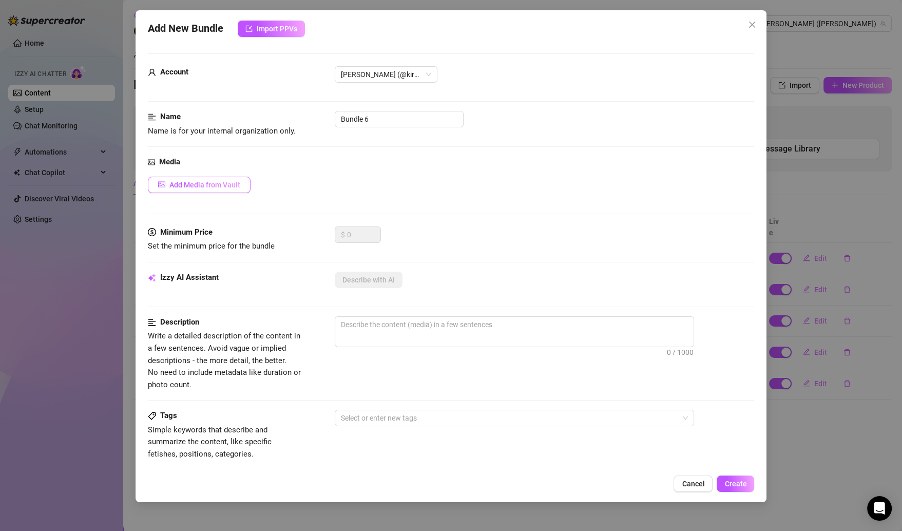
click at [214, 184] on span "Add Media from Vault" at bounding box center [204, 185] width 71 height 8
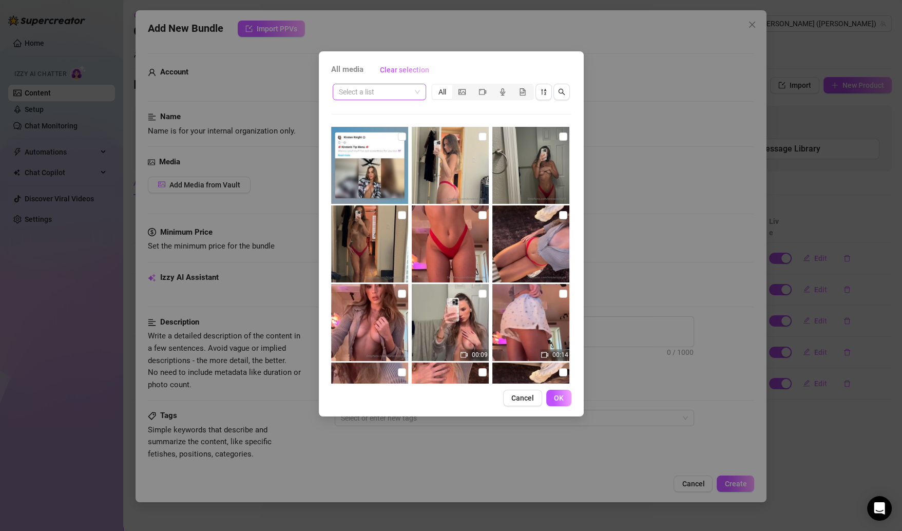
click at [415, 97] on span at bounding box center [379, 91] width 81 height 15
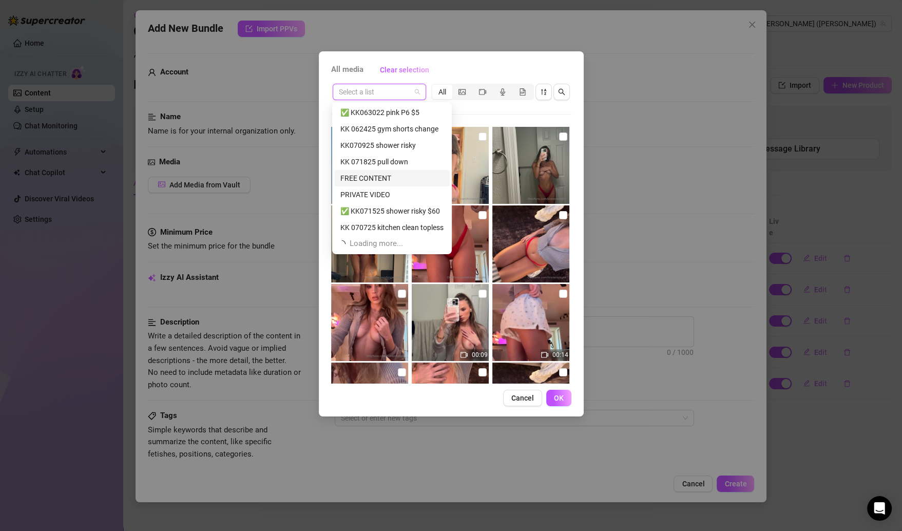
scroll to position [32, 0]
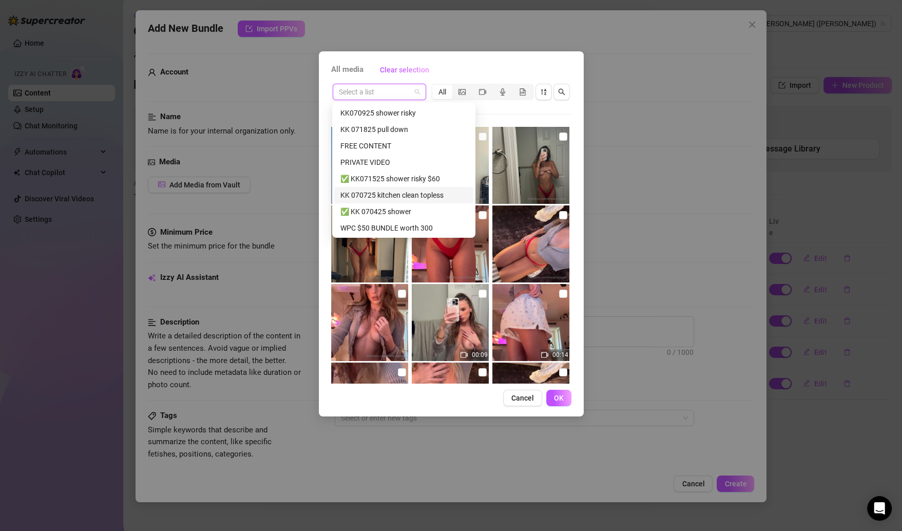
click at [419, 193] on div "KK 070725 kitchen clean topless" at bounding box center [403, 194] width 127 height 11
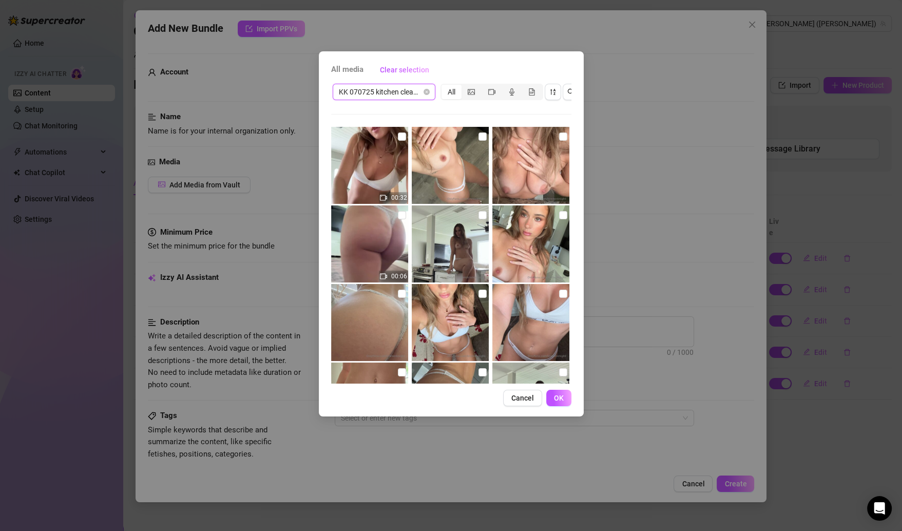
click at [422, 99] on span "KK 070725 kitchen clean topless" at bounding box center [384, 91] width 90 height 15
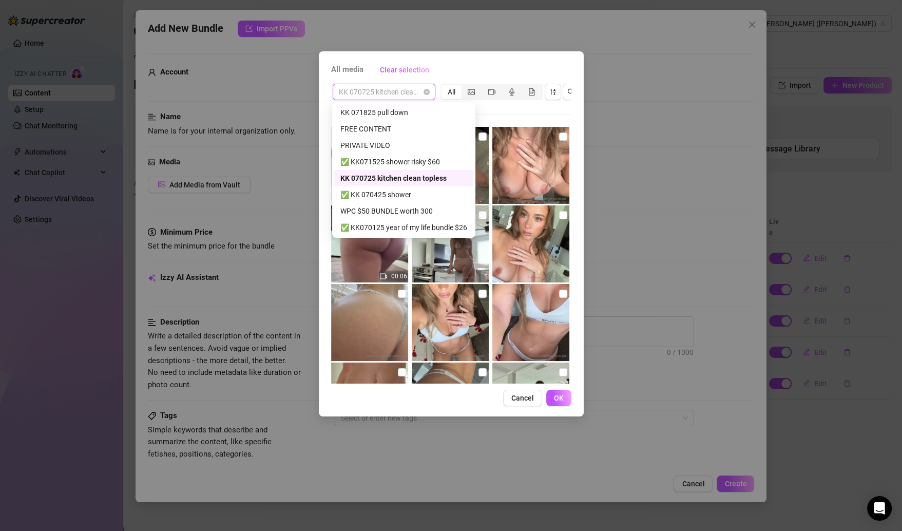
scroll to position [51, 0]
click at [407, 193] on div "✅ KK 070425 shower" at bounding box center [403, 192] width 127 height 11
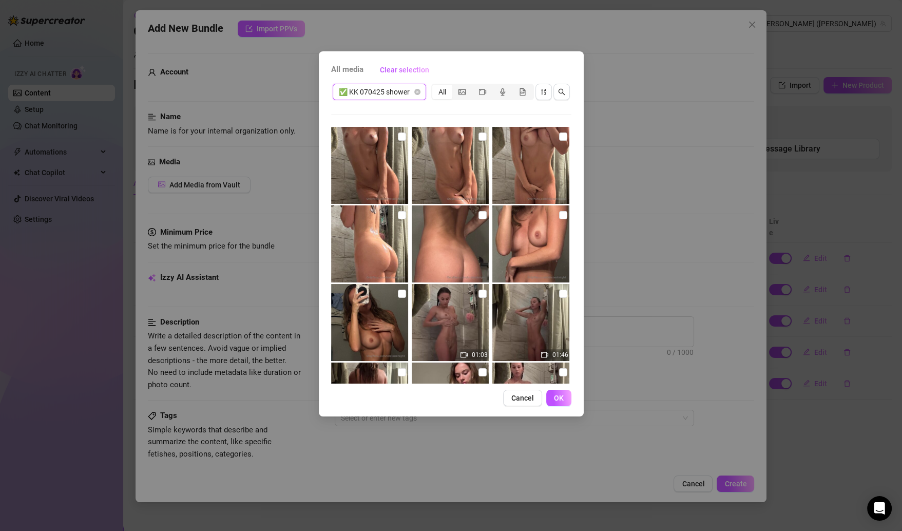
scroll to position [72, 0]
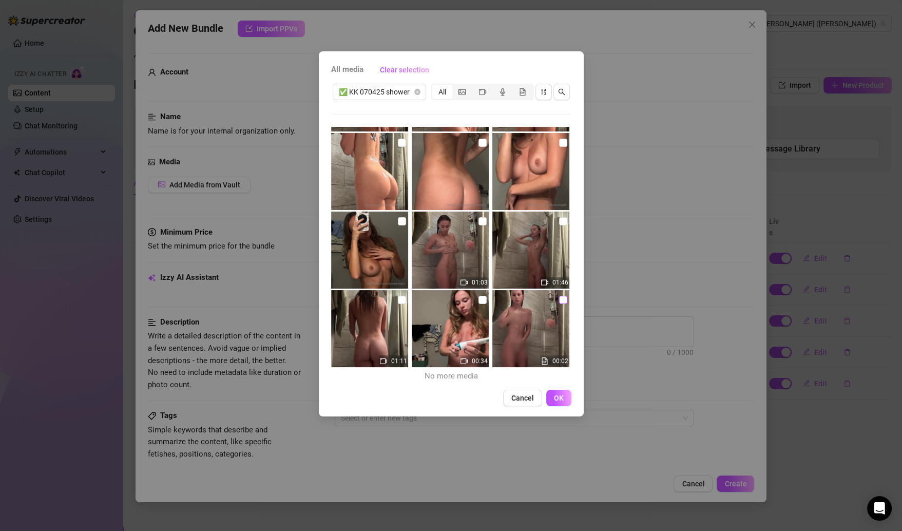
click at [559, 298] on input "checkbox" at bounding box center [563, 300] width 8 height 8
click at [480, 297] on input "checkbox" at bounding box center [483, 300] width 8 height 8
click at [398, 303] on input "checkbox" at bounding box center [402, 300] width 8 height 8
click at [559, 223] on input "checkbox" at bounding box center [563, 221] width 8 height 8
click at [479, 219] on input "checkbox" at bounding box center [483, 221] width 8 height 8
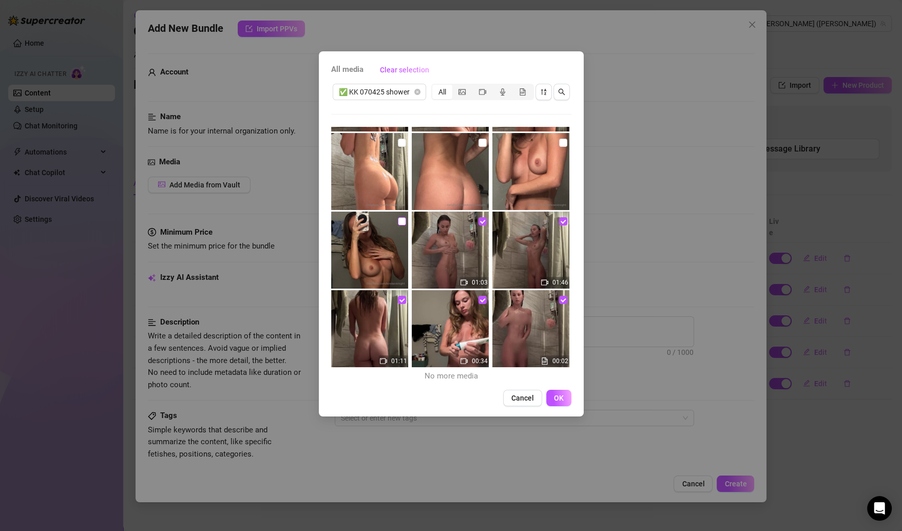
click at [398, 217] on input "checkbox" at bounding box center [402, 221] width 8 height 8
click at [556, 135] on img at bounding box center [530, 171] width 77 height 77
click at [479, 140] on input "checkbox" at bounding box center [483, 143] width 8 height 8
click at [400, 142] on input "checkbox" at bounding box center [402, 143] width 8 height 8
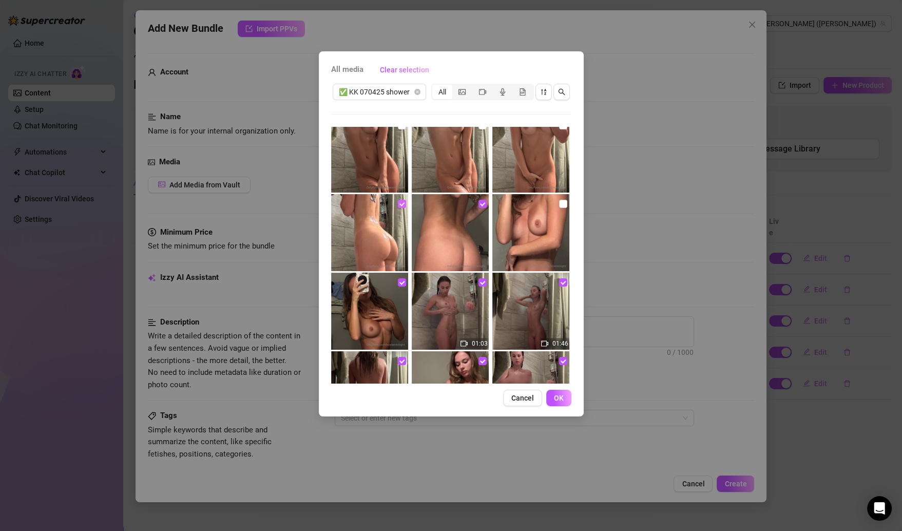
scroll to position [0, 0]
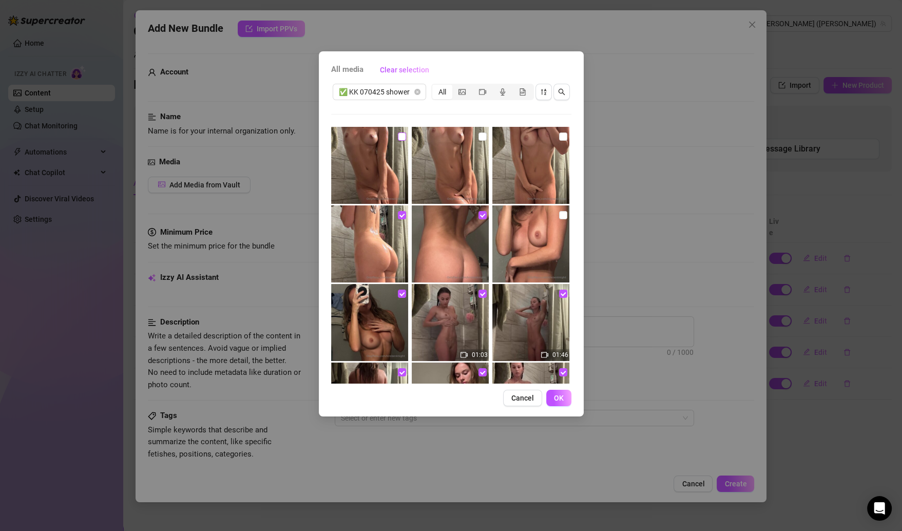
click at [398, 136] on input "checkbox" at bounding box center [402, 136] width 8 height 8
click at [479, 136] on input "checkbox" at bounding box center [483, 136] width 8 height 8
click at [551, 137] on img at bounding box center [530, 165] width 77 height 77
click at [559, 135] on input "checkbox" at bounding box center [563, 136] width 8 height 8
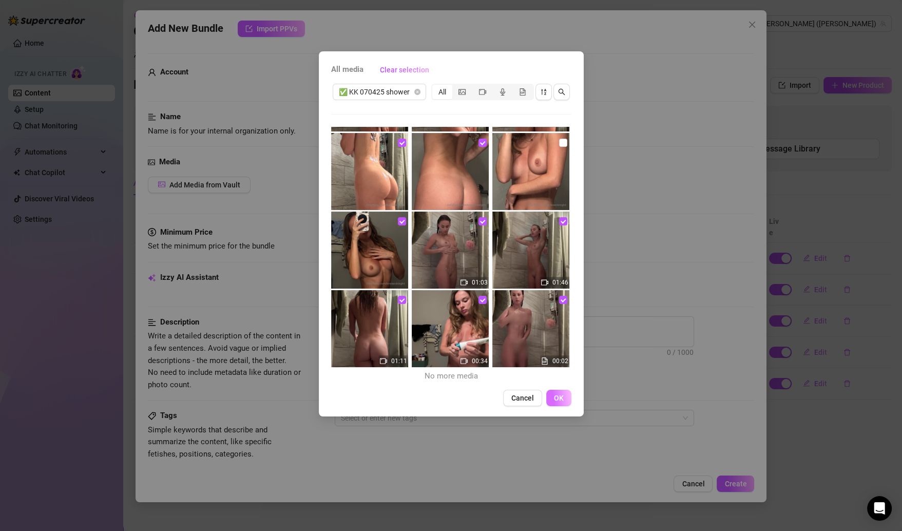
click at [559, 402] on span "OK" at bounding box center [559, 398] width 10 height 8
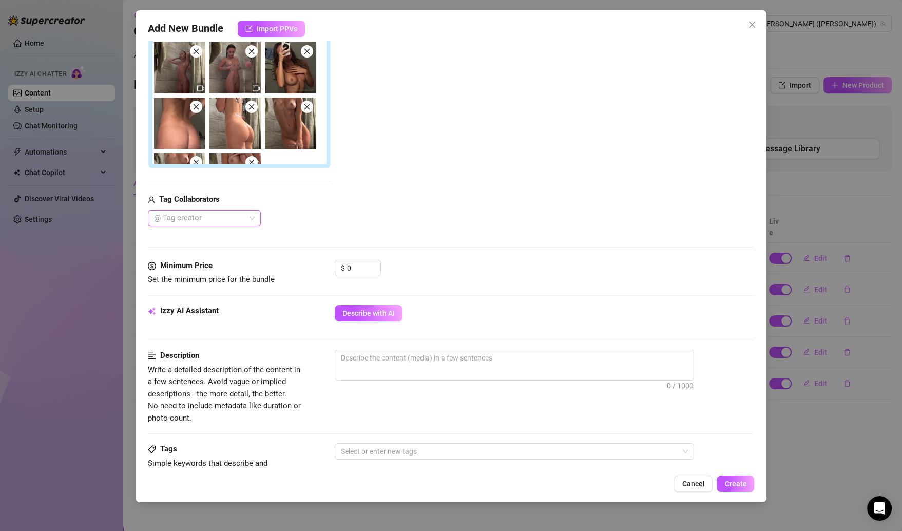
scroll to position [216, 0]
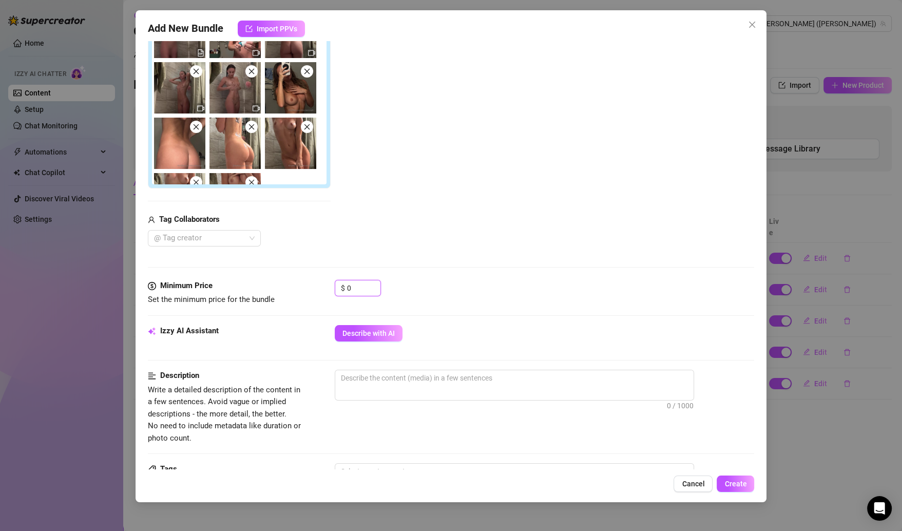
drag, startPoint x: 359, startPoint y: 288, endPoint x: 281, endPoint y: 288, distance: 77.5
click at [281, 288] on div "Minimum Price Set the minimum price for the bundle $ 0" at bounding box center [451, 293] width 607 height 26
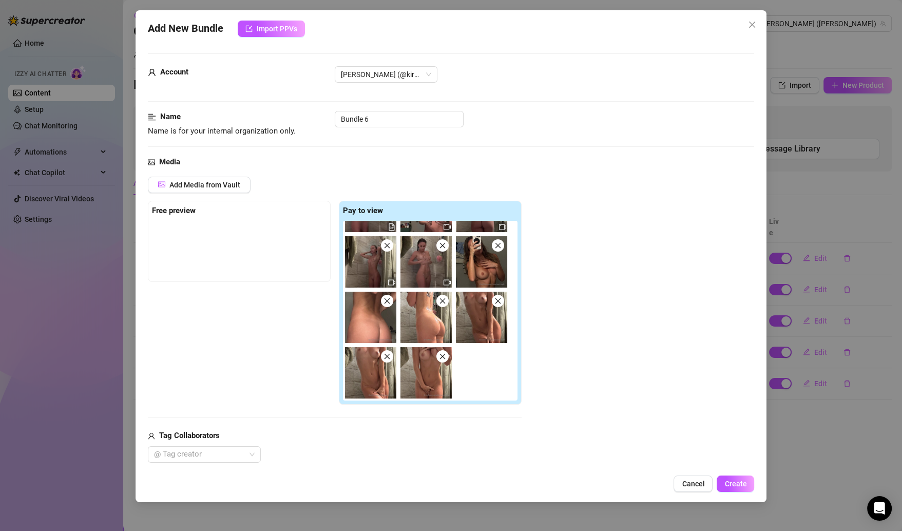
scroll to position [0, 0]
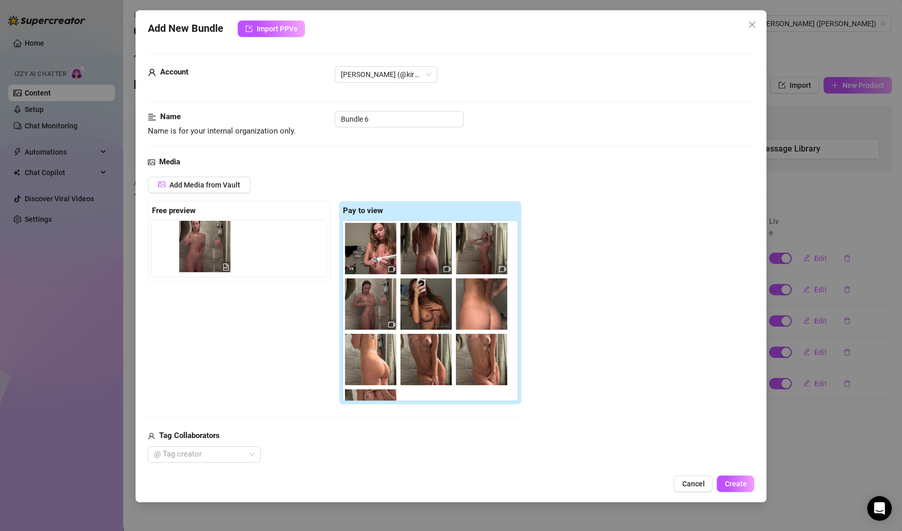
drag, startPoint x: 376, startPoint y: 253, endPoint x: 203, endPoint y: 250, distance: 173.1
click at [203, 250] on div "Free preview Pay to view" at bounding box center [335, 303] width 374 height 204
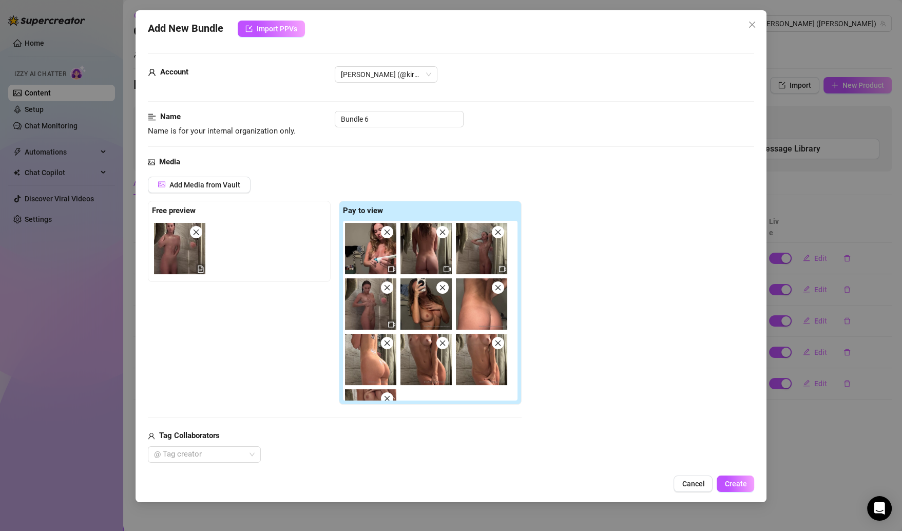
click at [555, 294] on div "Add Media from Vault Free preview Pay to view Tag Collaborators @ Tag creator" at bounding box center [451, 320] width 607 height 286
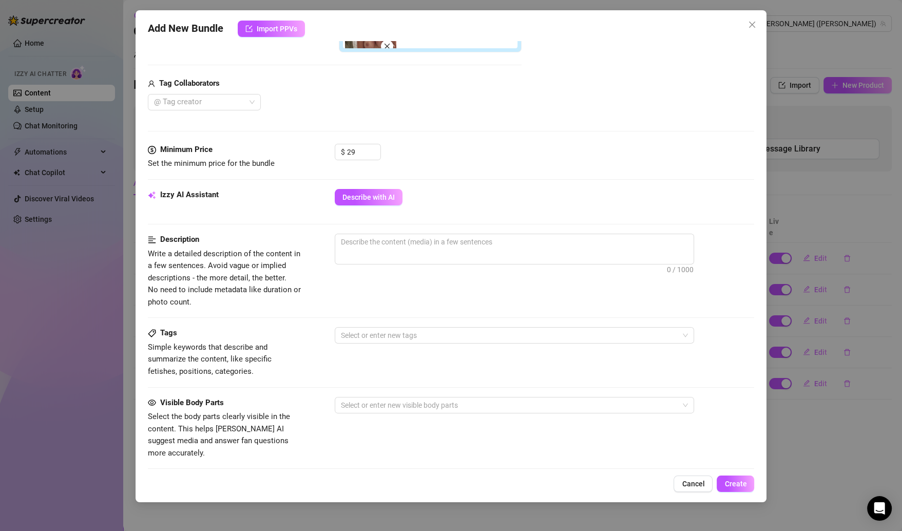
scroll to position [343, 0]
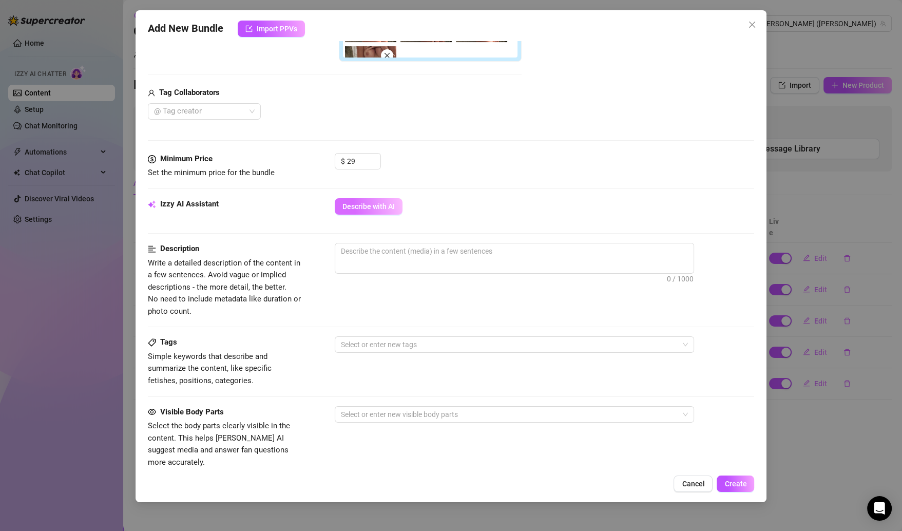
click at [366, 204] on span "Describe with AI" at bounding box center [369, 206] width 52 height 8
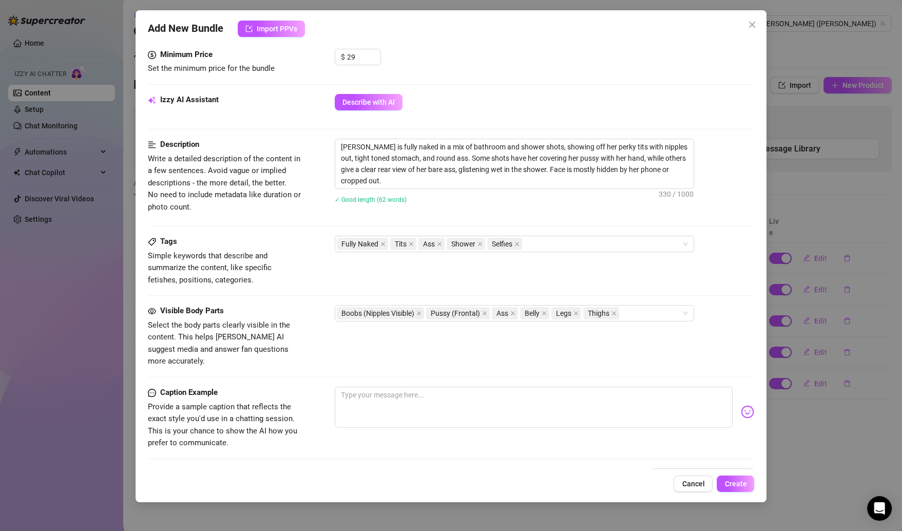
scroll to position [558, 0]
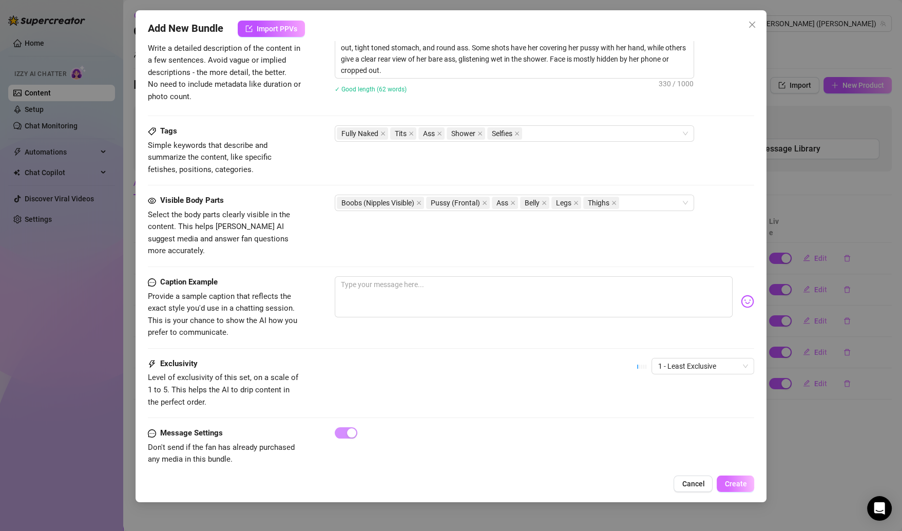
click at [728, 478] on button "Create" at bounding box center [735, 484] width 37 height 16
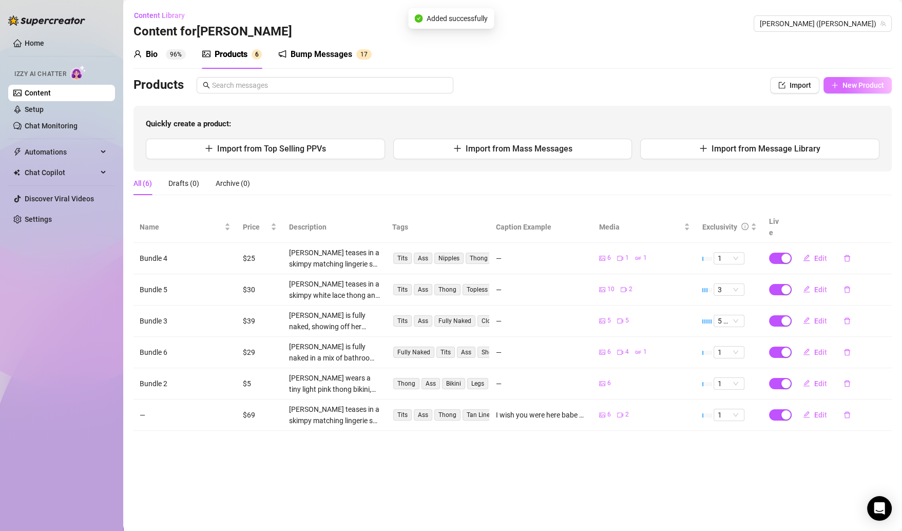
click at [842, 86] on button "New Product" at bounding box center [858, 85] width 68 height 16
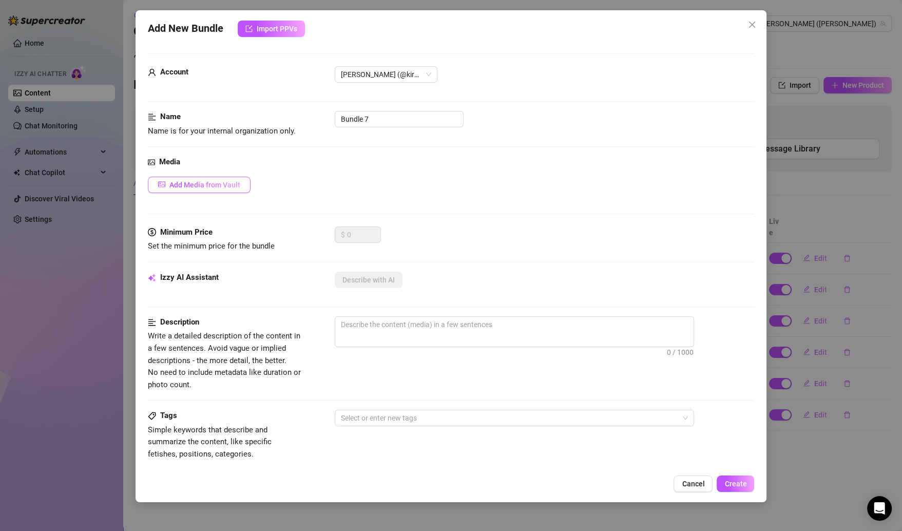
click at [232, 178] on button "Add Media from Vault" at bounding box center [199, 185] width 103 height 16
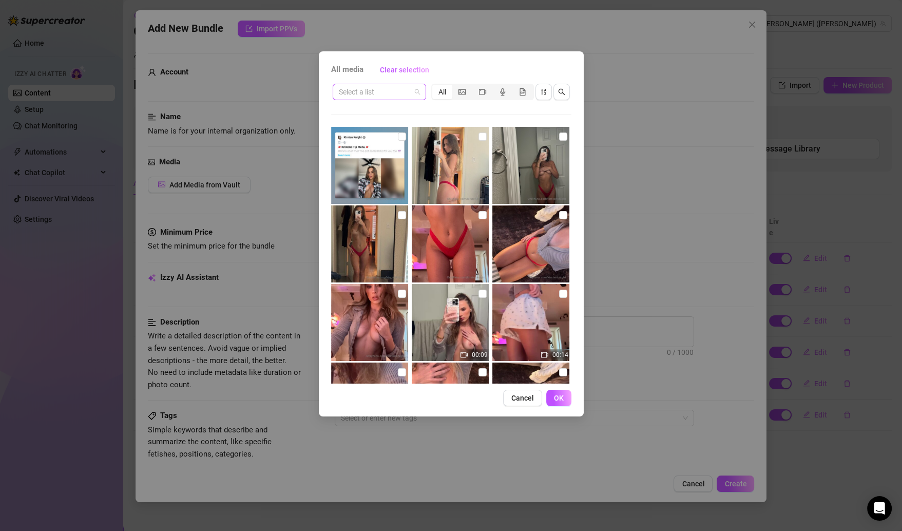
click at [415, 93] on span at bounding box center [379, 91] width 81 height 15
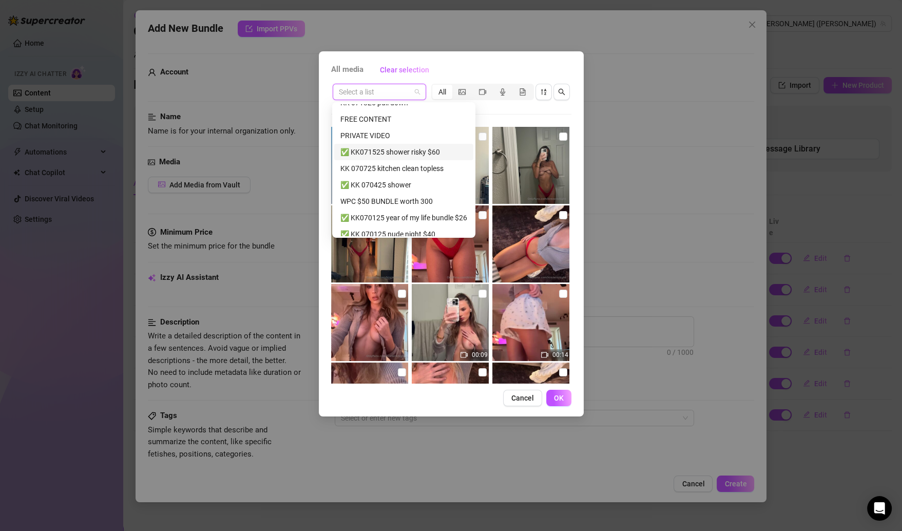
scroll to position [87, 0]
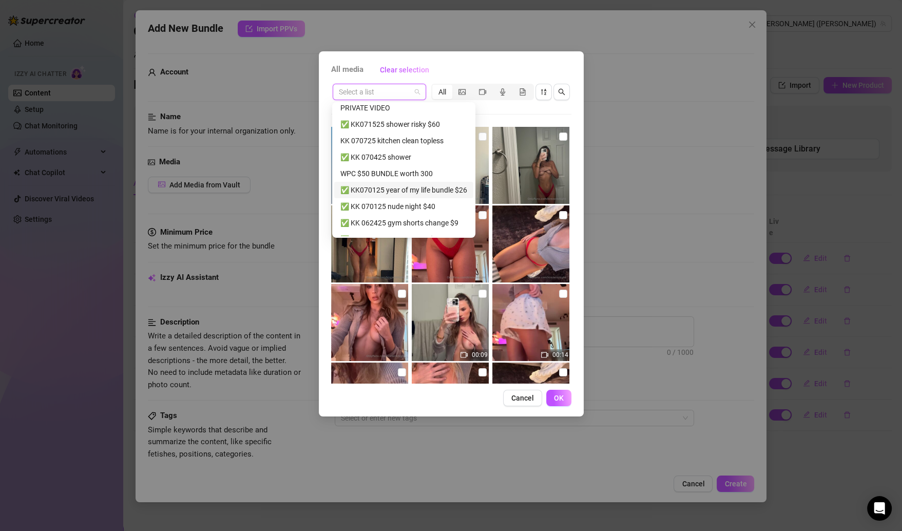
click at [415, 192] on div "✅ KK070125 year of my life bundle $26" at bounding box center [403, 189] width 127 height 11
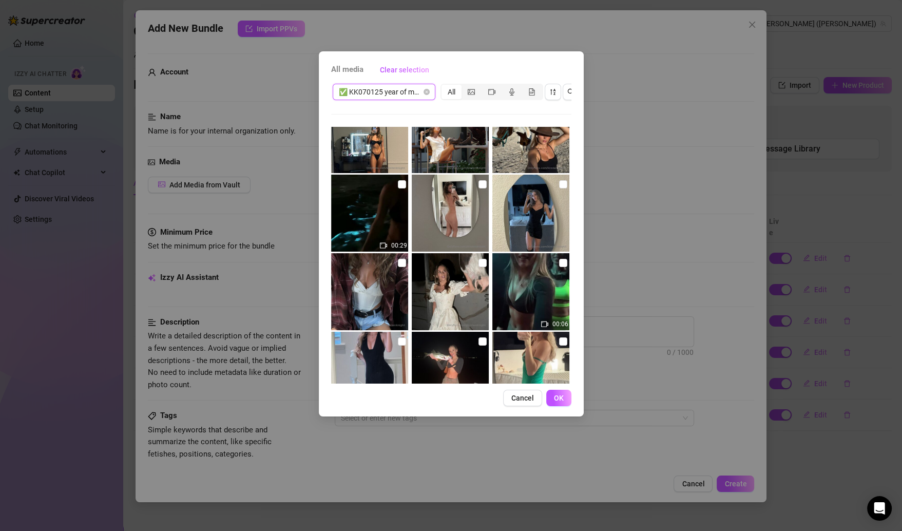
scroll to position [701, 0]
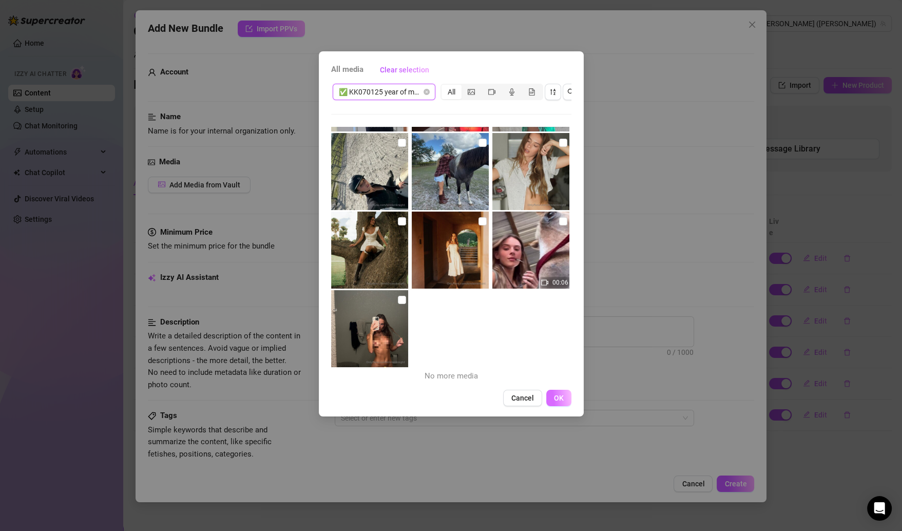
click at [555, 402] on span "OK" at bounding box center [559, 398] width 10 height 8
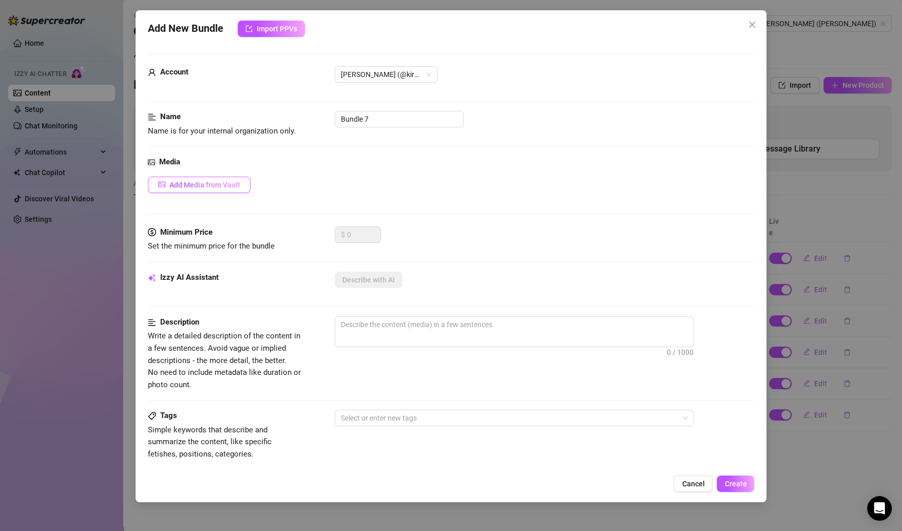
click at [226, 188] on button "Add Media from Vault" at bounding box center [199, 185] width 103 height 16
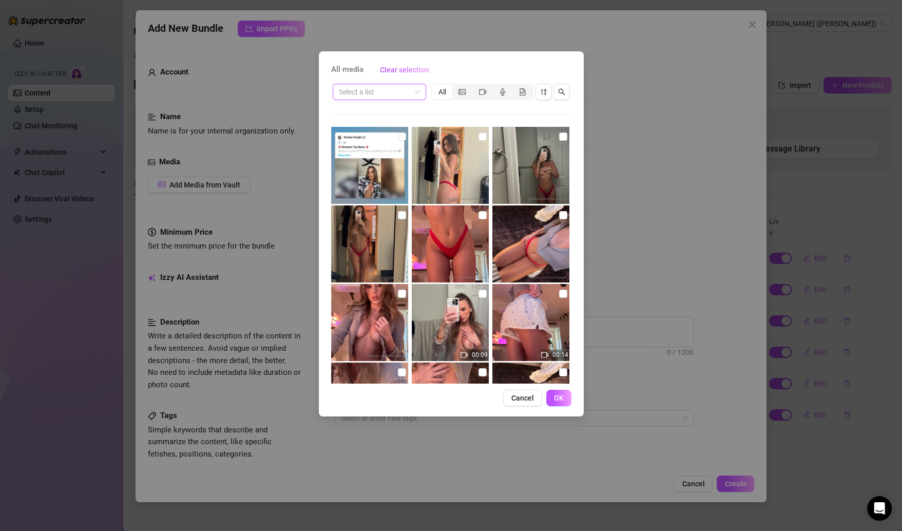
click at [410, 96] on span at bounding box center [379, 91] width 81 height 15
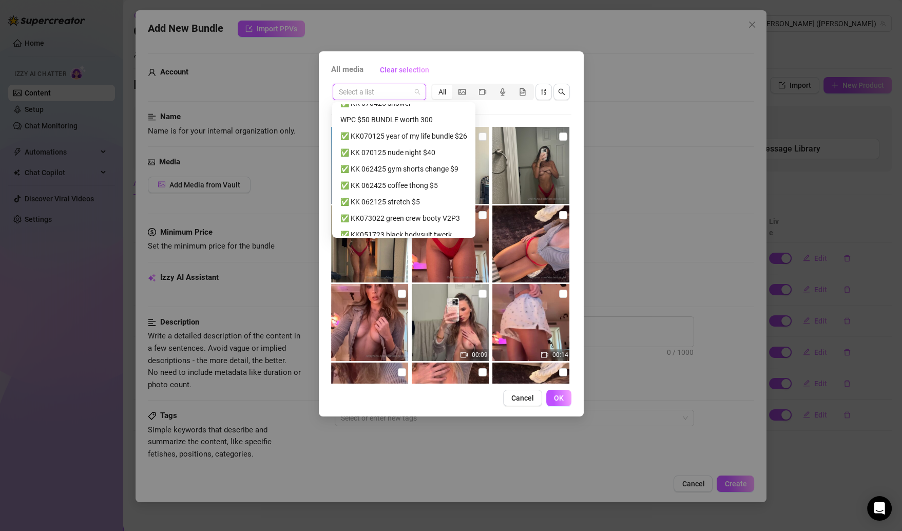
scroll to position [141, 0]
click at [415, 153] on div "✅ KK 070125 nude night $40" at bounding box center [403, 151] width 127 height 11
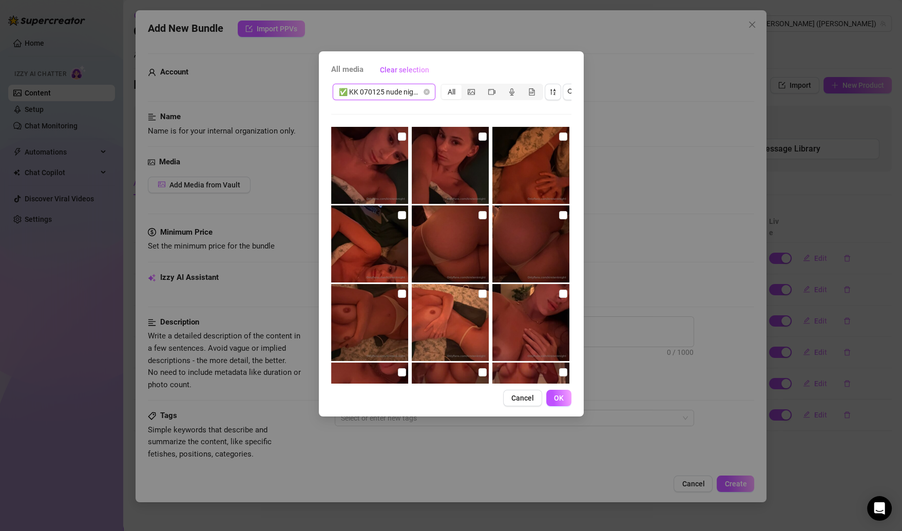
scroll to position [151, 0]
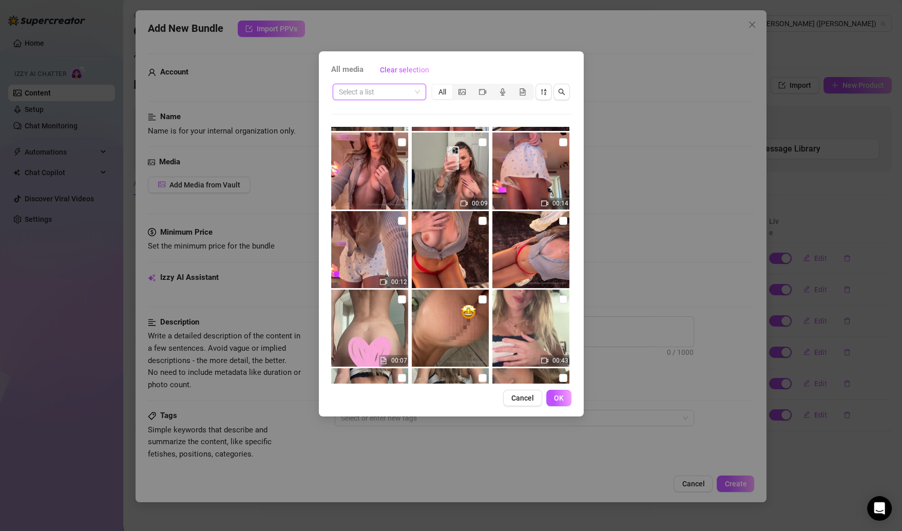
click at [415, 99] on span at bounding box center [379, 91] width 81 height 15
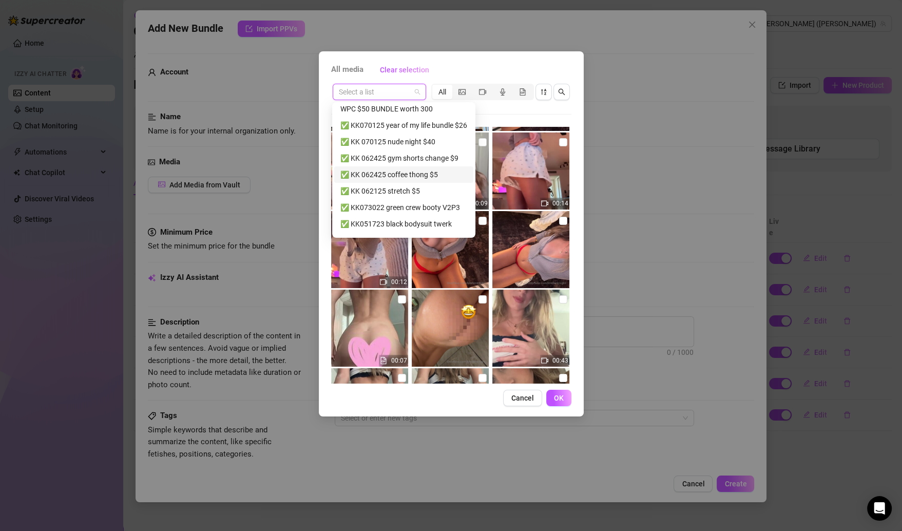
scroll to position [153, 0]
click at [441, 172] on div "✅ KK 062425 coffee thong $5" at bounding box center [403, 173] width 127 height 11
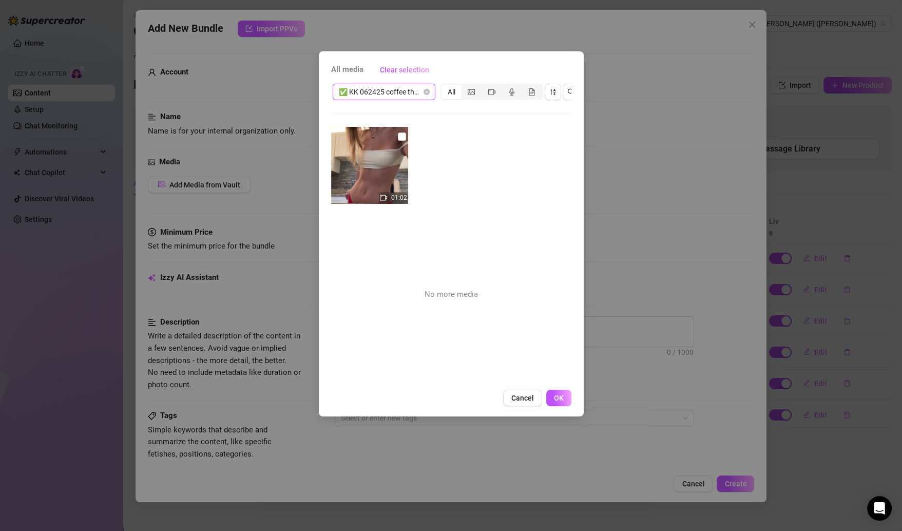
click at [422, 89] on span "✅ KK 062425 coffee thong $5" at bounding box center [384, 91] width 90 height 15
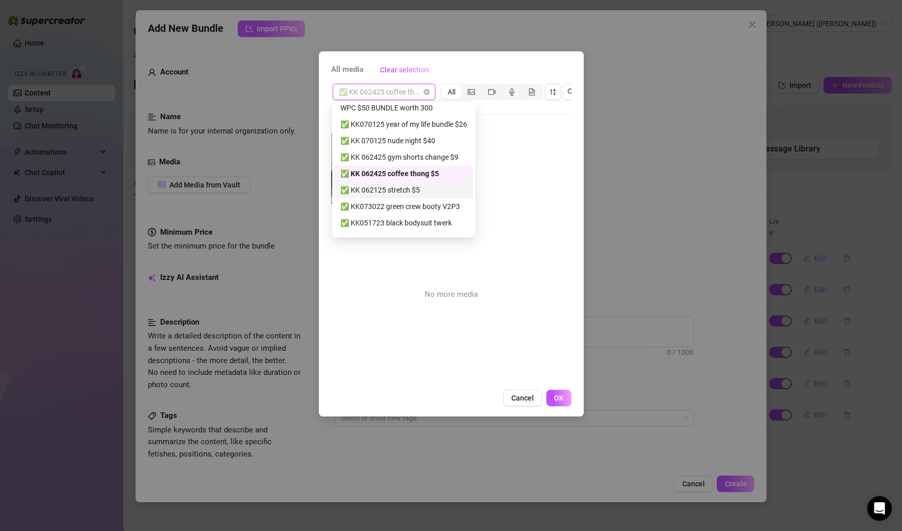
scroll to position [170, 0]
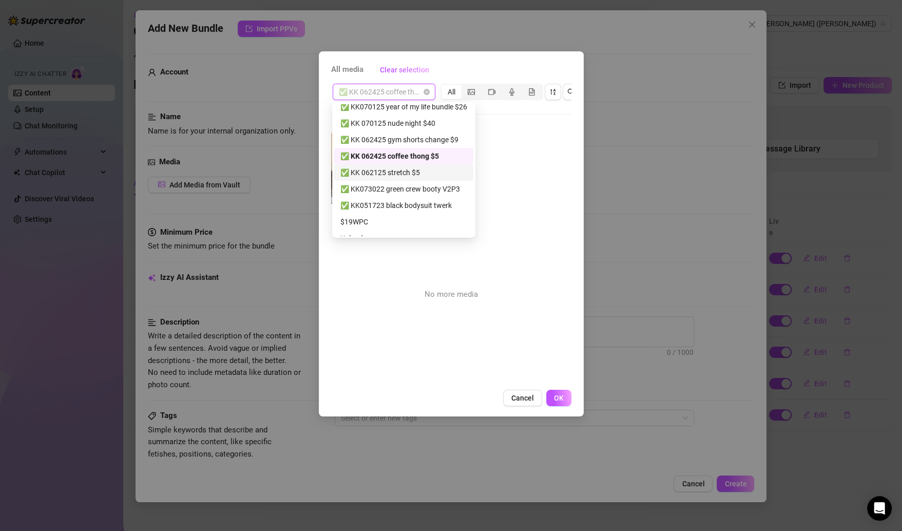
click at [408, 172] on div "✅ KK 062125 stretch $5" at bounding box center [403, 172] width 127 height 11
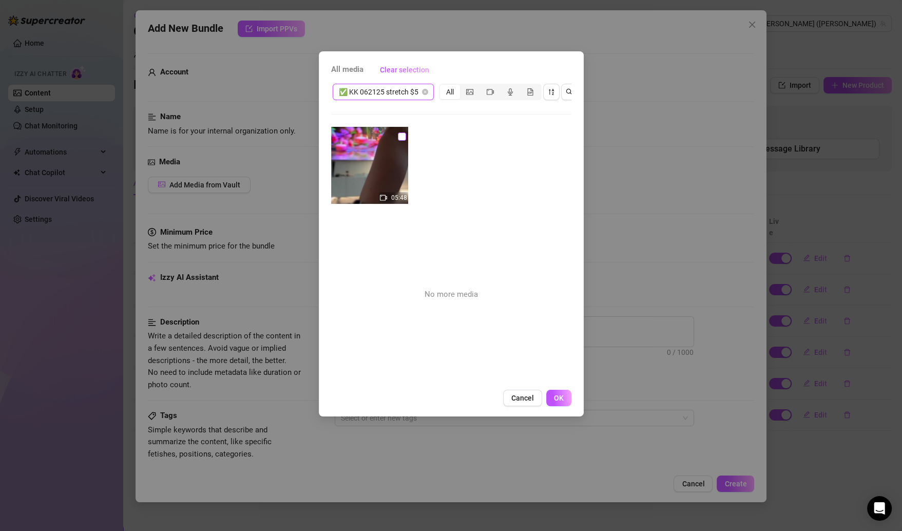
click at [400, 138] on input "checkbox" at bounding box center [402, 136] width 8 height 8
click at [555, 402] on span "OK" at bounding box center [559, 398] width 10 height 8
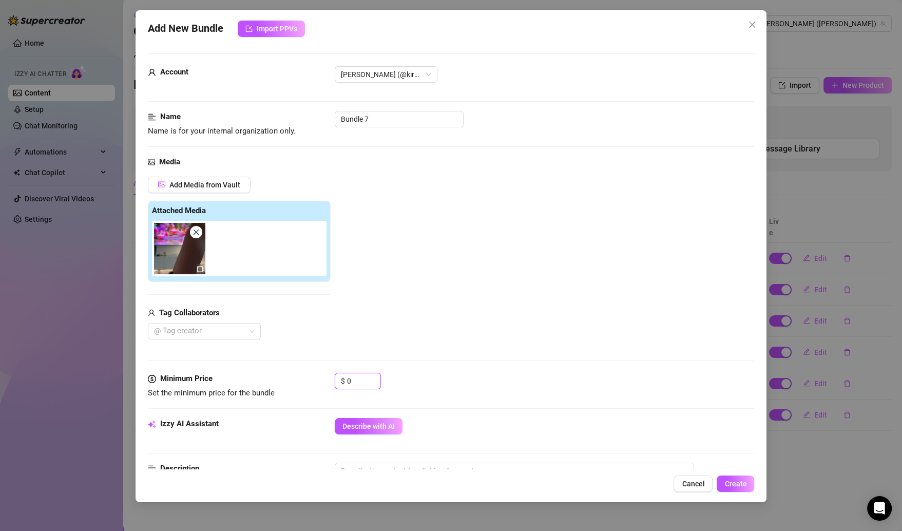
drag, startPoint x: 358, startPoint y: 383, endPoint x: 330, endPoint y: 383, distance: 28.8
click at [330, 383] on div "Minimum Price Set the minimum price for the bundle $ 0" at bounding box center [451, 386] width 607 height 26
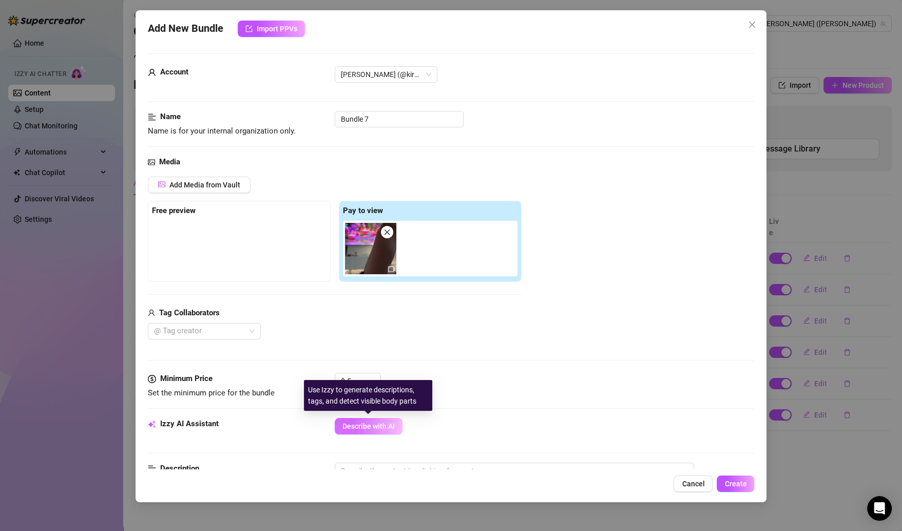
click at [370, 422] on span "Describe with AI" at bounding box center [369, 426] width 52 height 8
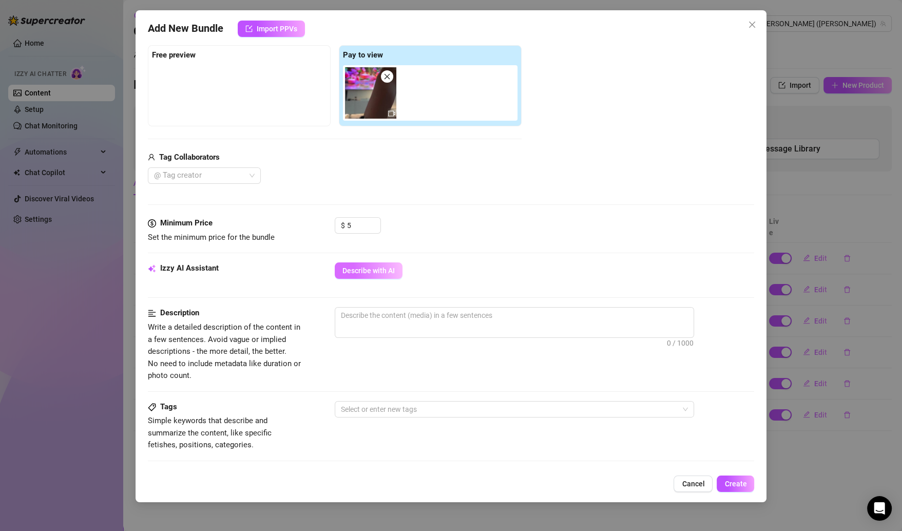
click at [386, 277] on button "Describe with AI" at bounding box center [369, 270] width 68 height 16
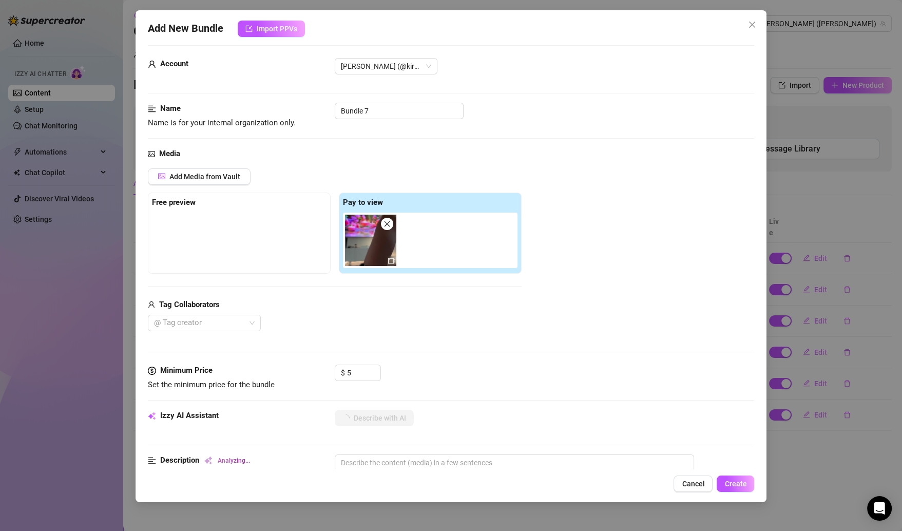
click at [384, 223] on icon "close" at bounding box center [387, 223] width 7 height 7
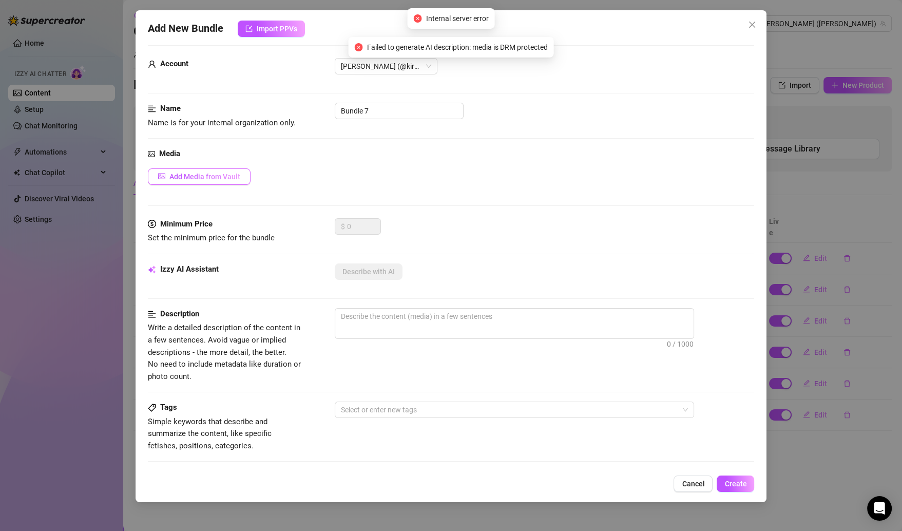
click at [212, 177] on span "Add Media from Vault" at bounding box center [204, 177] width 71 height 8
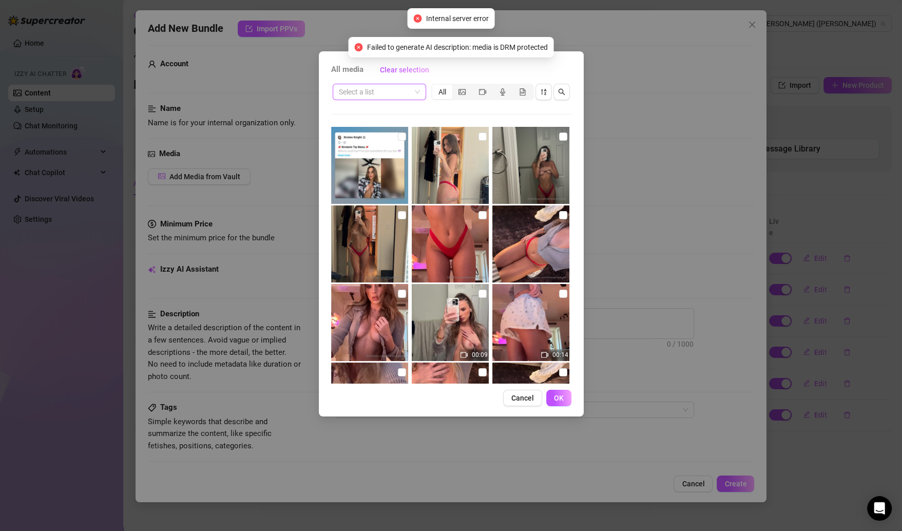
click at [408, 91] on input "search" at bounding box center [375, 91] width 72 height 15
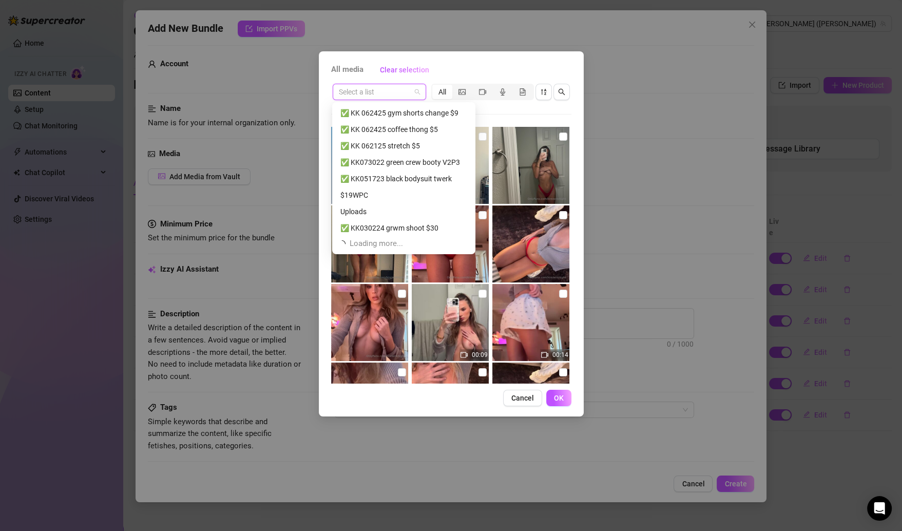
scroll to position [197, 0]
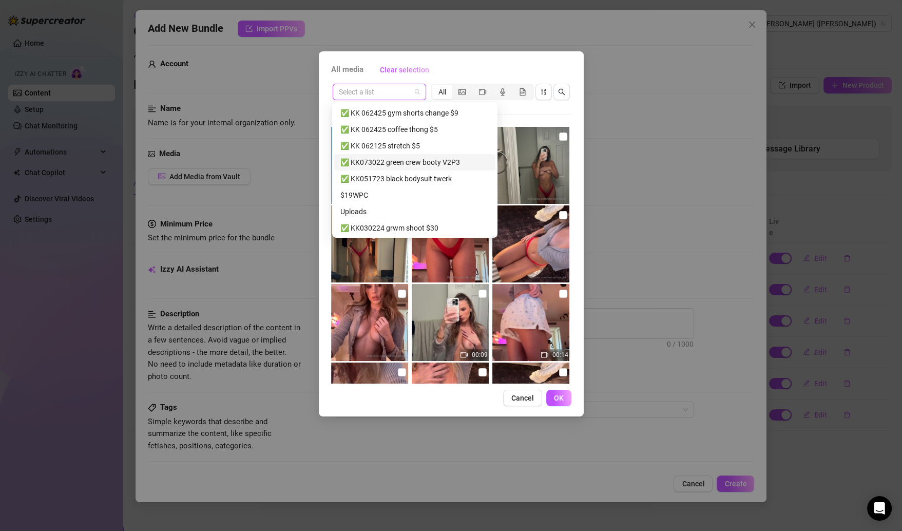
click at [388, 167] on div "✅ KK073022 green crew booty V2P3" at bounding box center [414, 162] width 149 height 11
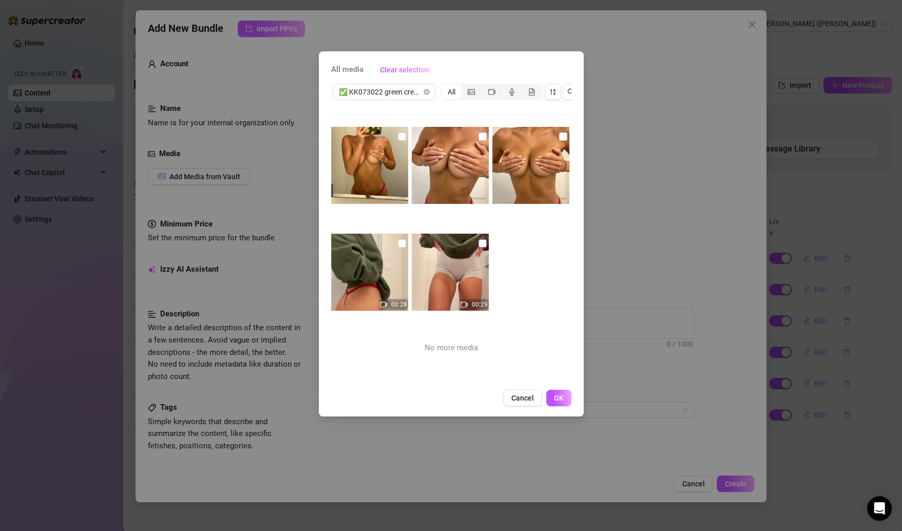
click at [479, 240] on input "checkbox" at bounding box center [483, 243] width 8 height 8
click at [404, 242] on img at bounding box center [369, 272] width 77 height 77
click at [559, 131] on label at bounding box center [563, 136] width 8 height 11
click at [559, 132] on input "checkbox" at bounding box center [563, 136] width 8 height 8
click at [479, 137] on input "checkbox" at bounding box center [483, 136] width 8 height 8
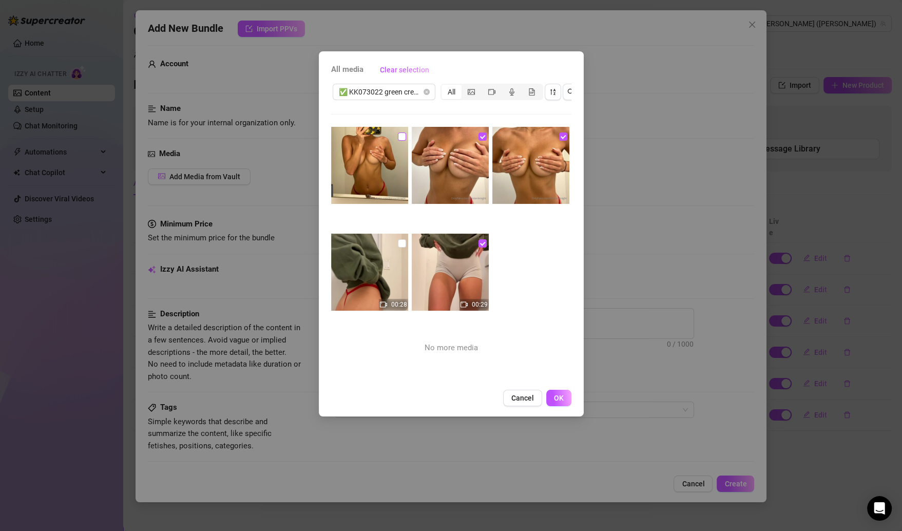
click at [399, 138] on input "checkbox" at bounding box center [402, 136] width 8 height 8
click at [401, 246] on input "checkbox" at bounding box center [402, 243] width 8 height 8
click at [420, 92] on span "✅ KK073022 green crew booty V2P3" at bounding box center [384, 91] width 90 height 15
click at [542, 237] on div "00:28 00:29 No more media" at bounding box center [451, 255] width 240 height 257
click at [554, 402] on span "OK" at bounding box center [559, 398] width 10 height 8
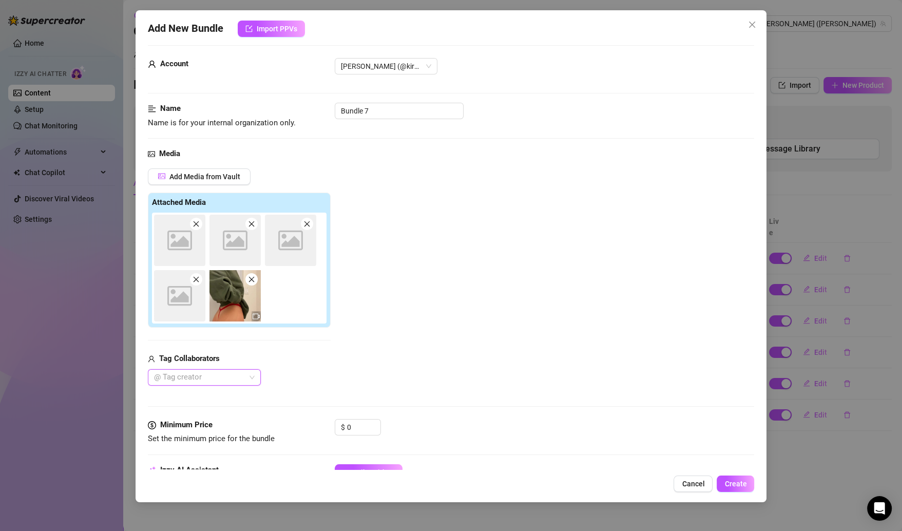
scroll to position [107, 0]
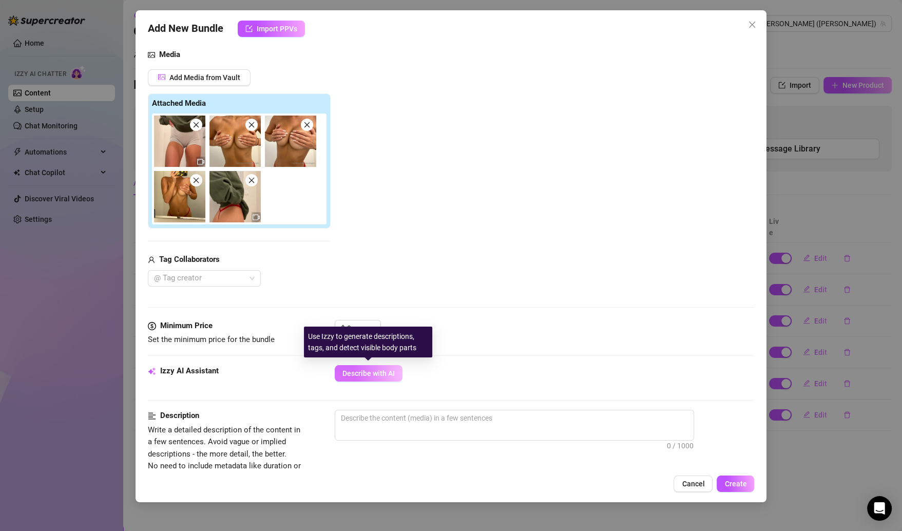
click at [375, 371] on span "Describe with AI" at bounding box center [369, 373] width 52 height 8
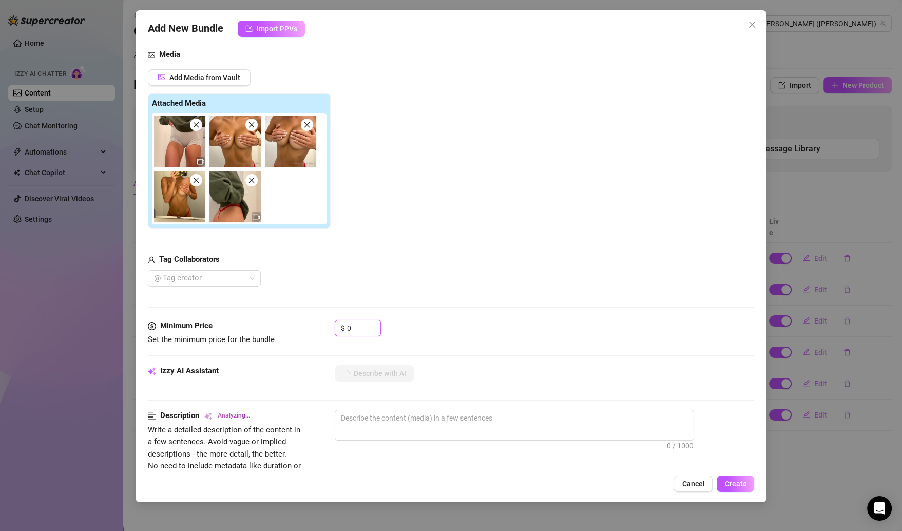
drag, startPoint x: 355, startPoint y: 331, endPoint x: 325, endPoint y: 331, distance: 30.8
click at [325, 331] on div "Minimum Price Set the minimum price for the bundle $ 0" at bounding box center [451, 333] width 607 height 26
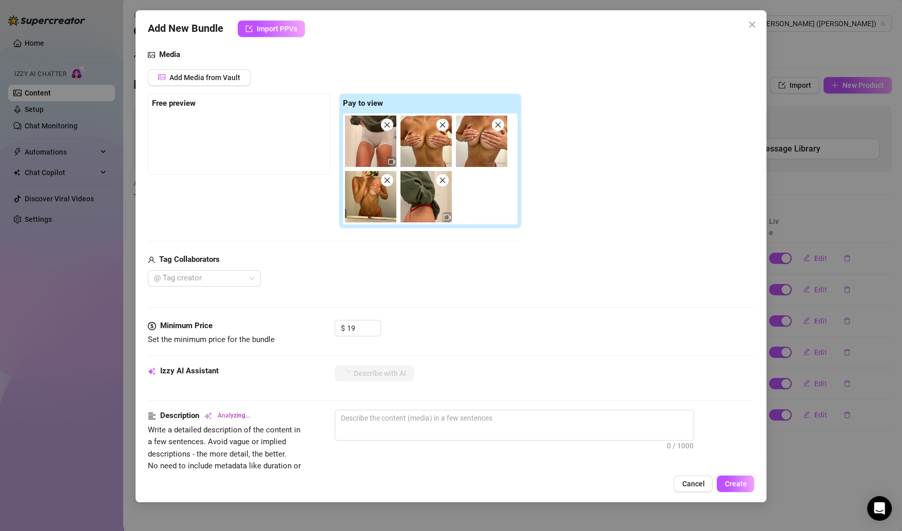
click at [517, 354] on div "Minimum Price Set the minimum price for the bundle $ 19" at bounding box center [451, 342] width 607 height 45
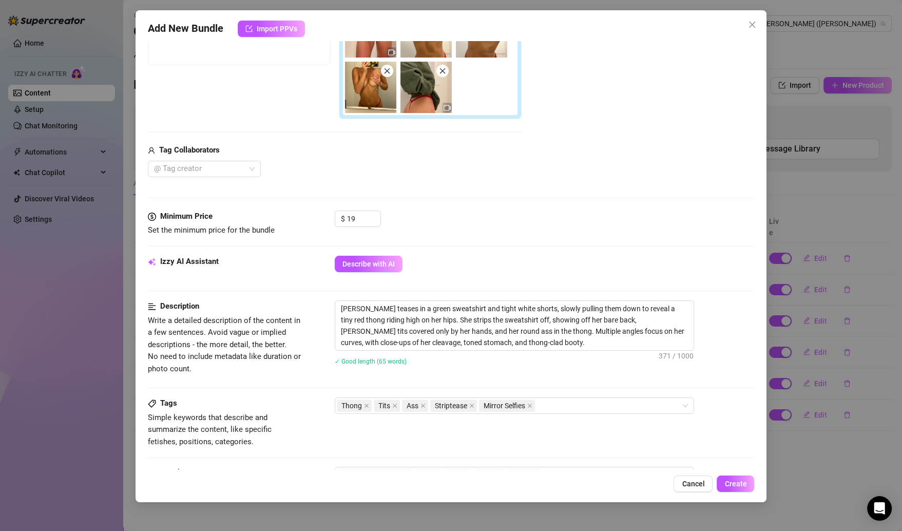
scroll to position [206, 0]
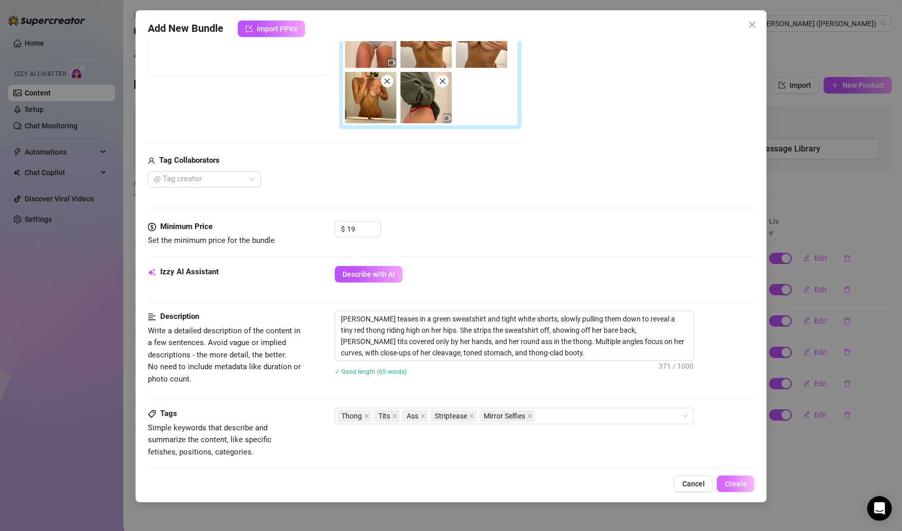
click at [733, 480] on span "Create" at bounding box center [736, 484] width 22 height 8
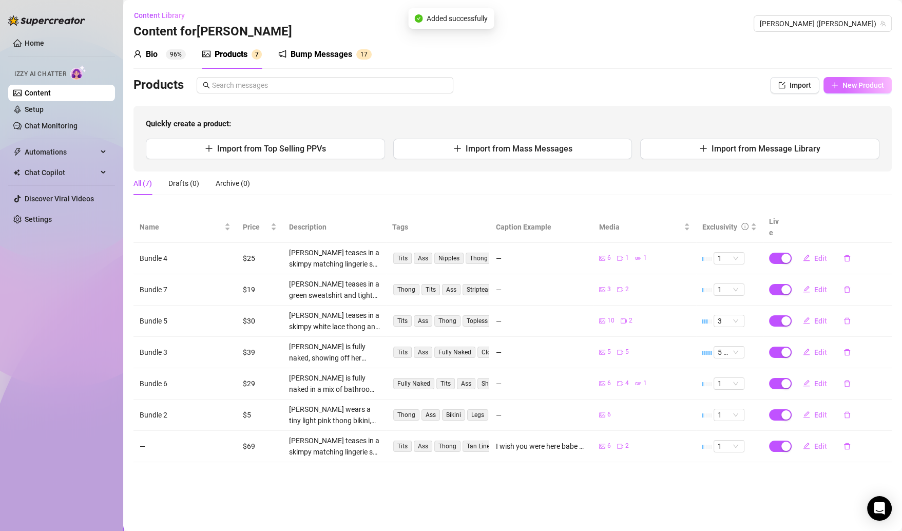
click at [871, 84] on span "New Product" at bounding box center [864, 85] width 42 height 8
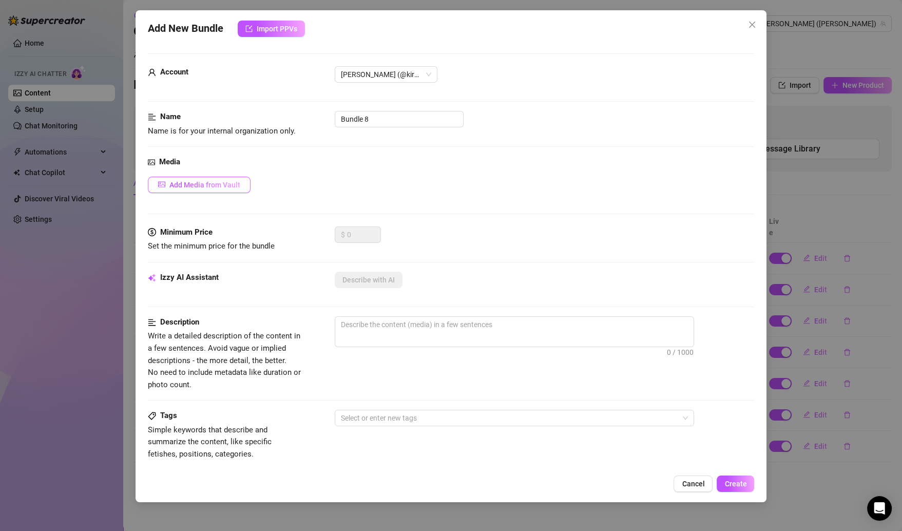
click at [205, 183] on span "Add Media from Vault" at bounding box center [204, 185] width 71 height 8
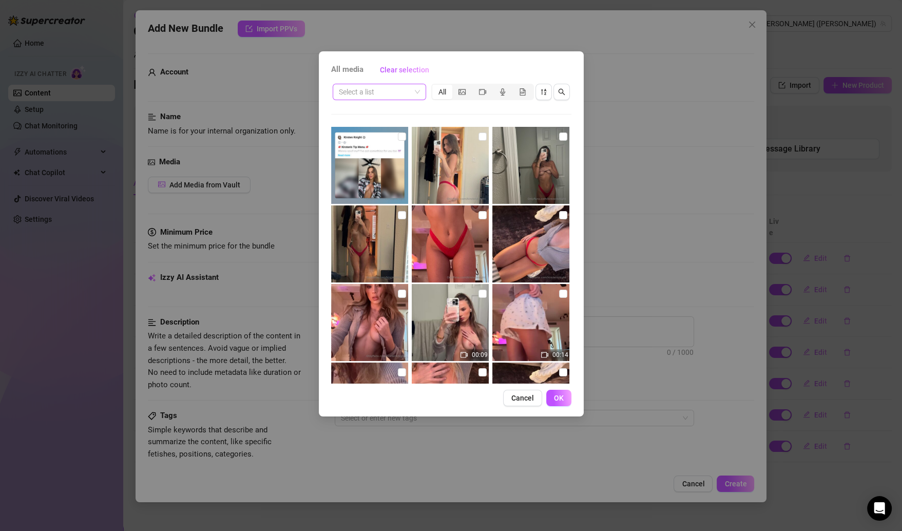
click at [398, 91] on input "search" at bounding box center [375, 91] width 72 height 15
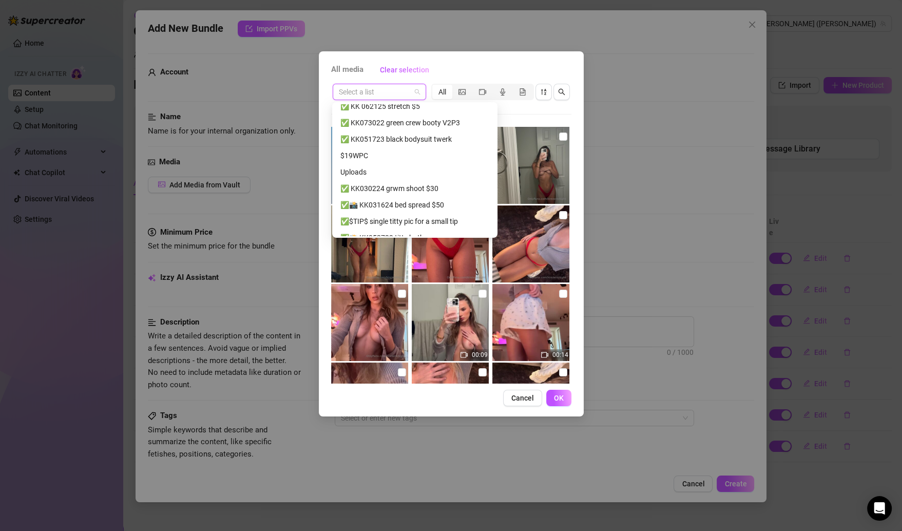
scroll to position [237, 0]
click at [431, 219] on div "✅$TIP$ single titty pic for a small tip" at bounding box center [414, 220] width 149 height 11
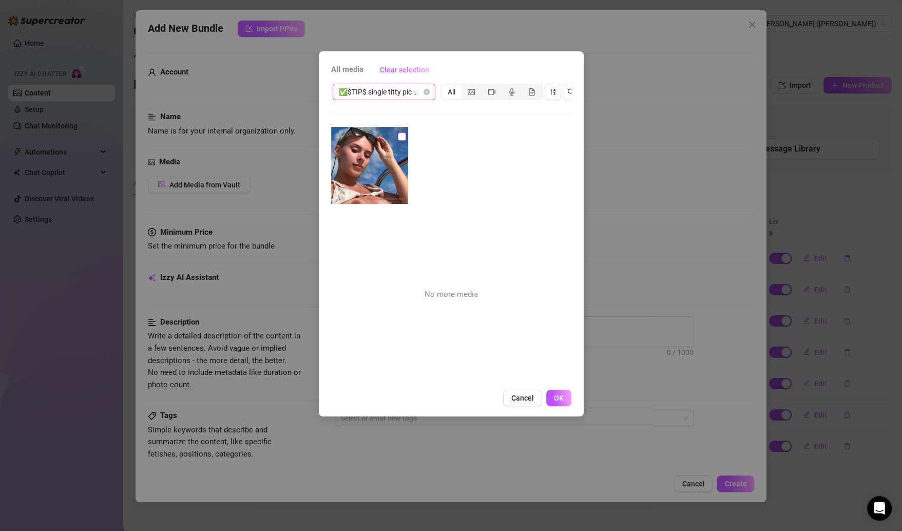
click at [402, 134] on input "checkbox" at bounding box center [402, 136] width 8 height 8
click at [566, 406] on button "OK" at bounding box center [558, 398] width 25 height 16
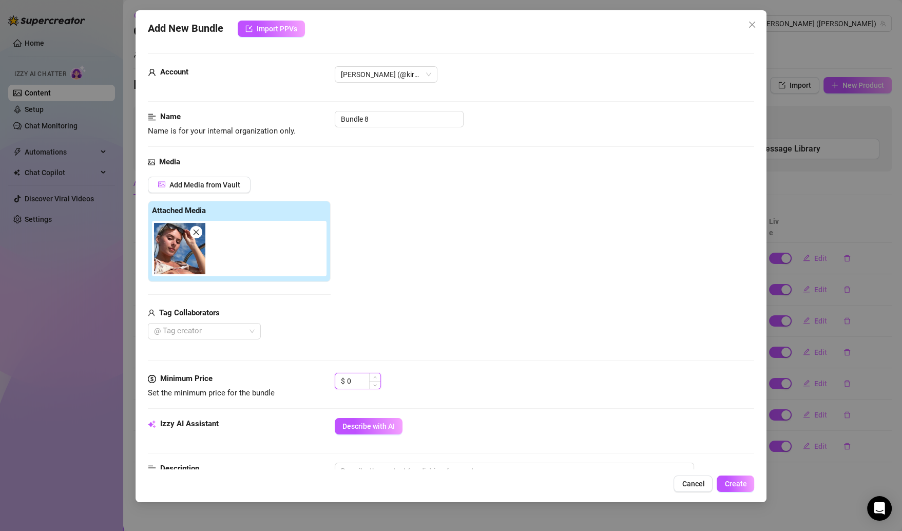
drag, startPoint x: 363, startPoint y: 385, endPoint x: 344, endPoint y: 385, distance: 18.5
click at [344, 385] on div "$ 0" at bounding box center [358, 381] width 46 height 16
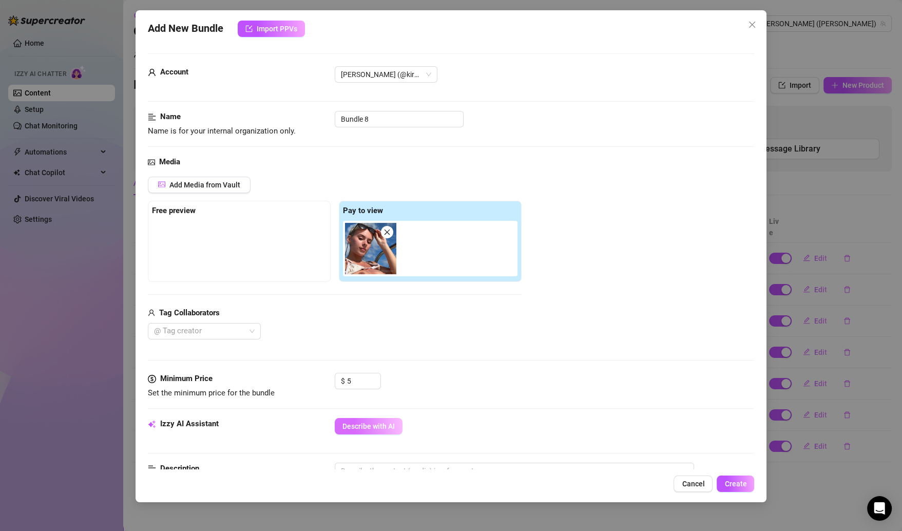
click at [381, 425] on span "Describe with AI" at bounding box center [369, 426] width 52 height 8
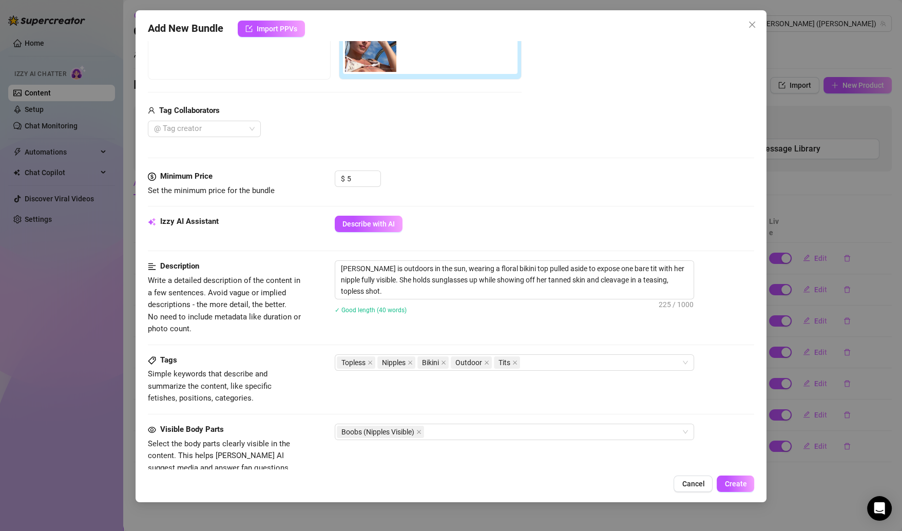
scroll to position [0, 0]
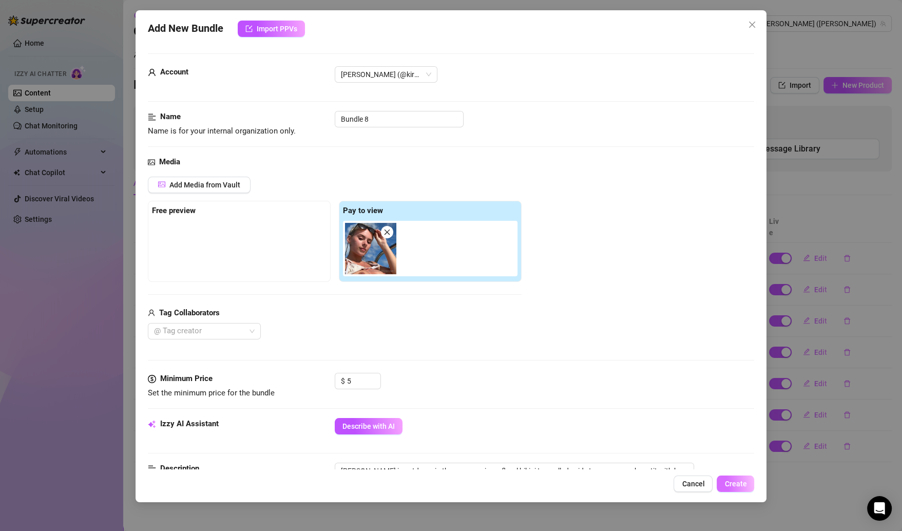
click at [729, 485] on span "Create" at bounding box center [736, 484] width 22 height 8
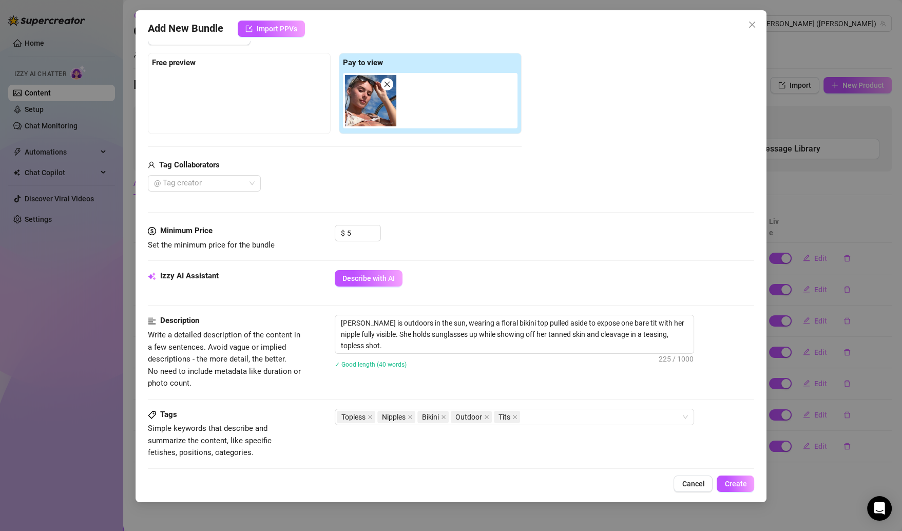
scroll to position [169, 0]
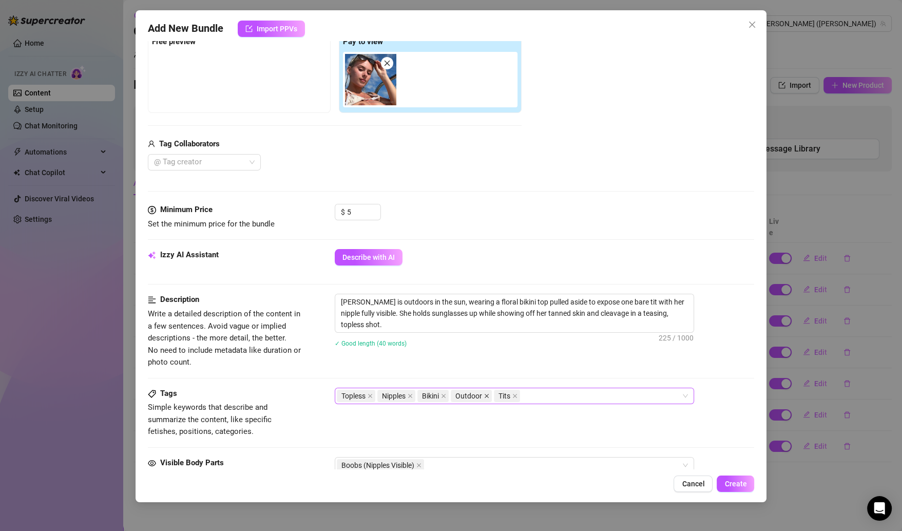
click at [487, 393] on icon "close" at bounding box center [486, 395] width 5 height 5
click at [729, 482] on span "Create" at bounding box center [736, 484] width 22 height 8
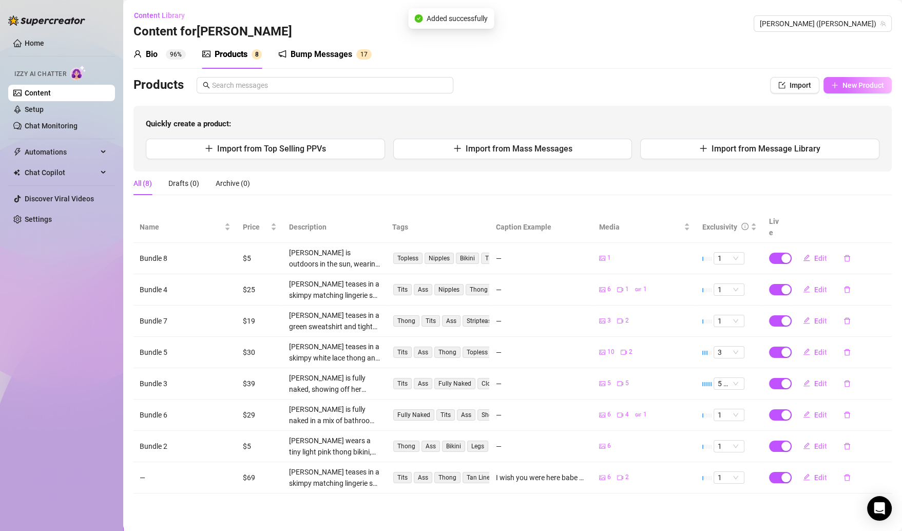
click at [831, 81] on span "button" at bounding box center [834, 85] width 7 height 8
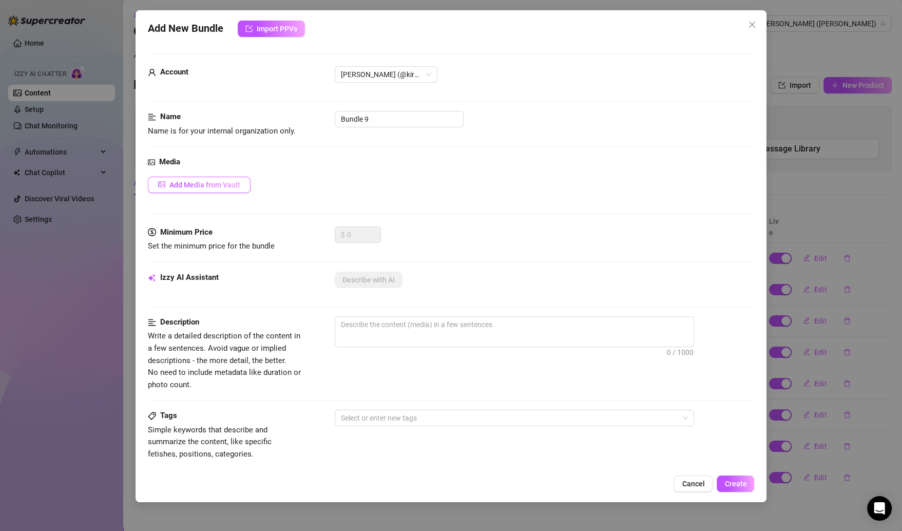
click at [215, 181] on span "Add Media from Vault" at bounding box center [204, 185] width 71 height 8
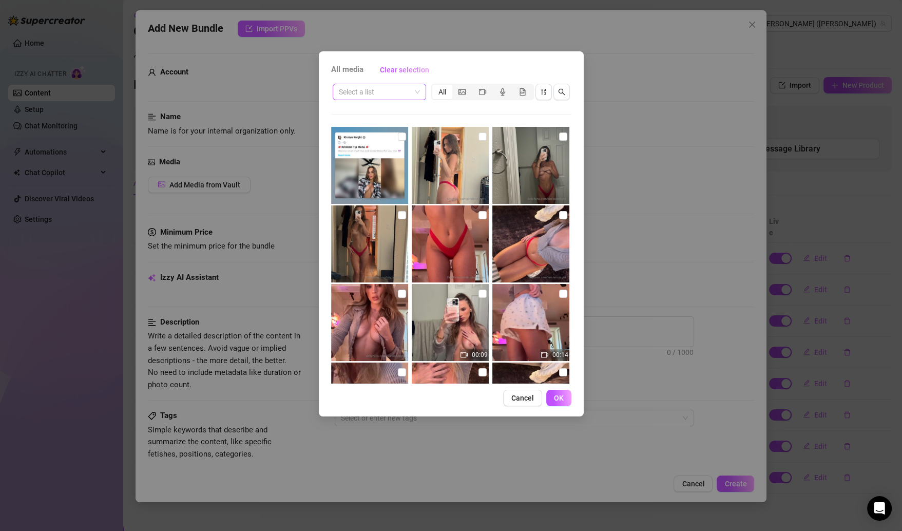
click at [392, 93] on input "search" at bounding box center [375, 91] width 72 height 15
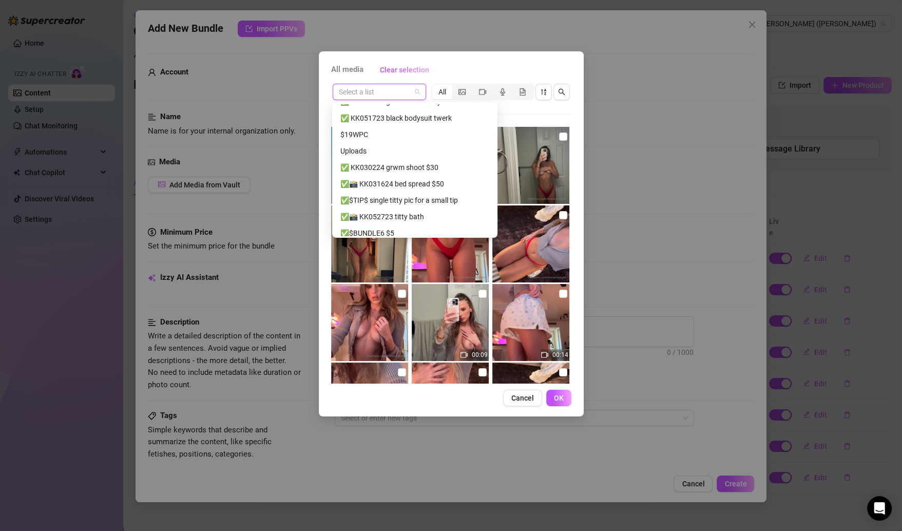
scroll to position [301, 0]
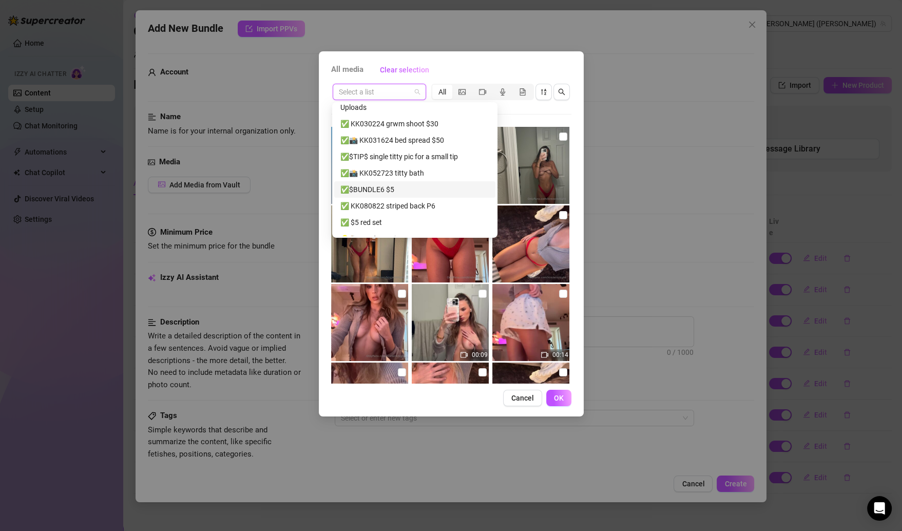
click at [396, 189] on div "✅$BUNDLE6 $5" at bounding box center [414, 189] width 149 height 11
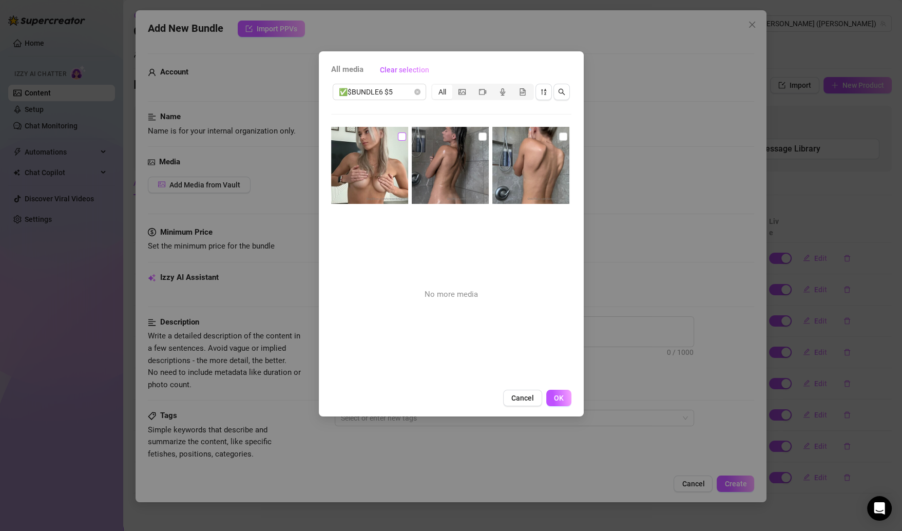
click at [403, 131] on label at bounding box center [402, 136] width 8 height 11
click at [403, 132] on input "checkbox" at bounding box center [402, 136] width 8 height 8
click at [480, 134] on input "checkbox" at bounding box center [483, 136] width 8 height 8
click at [559, 136] on input "checkbox" at bounding box center [563, 136] width 8 height 8
click at [559, 395] on span "OK" at bounding box center [559, 398] width 10 height 8
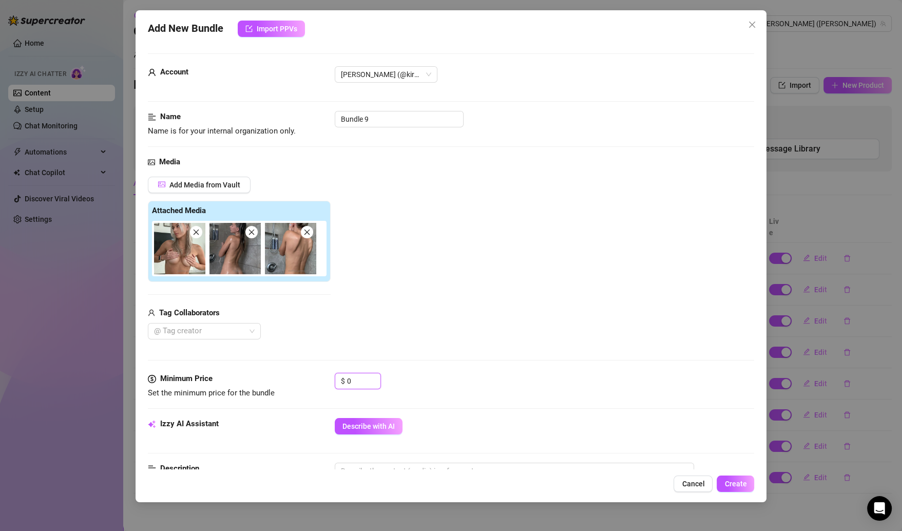
drag, startPoint x: 361, startPoint y: 381, endPoint x: 306, endPoint y: 381, distance: 54.9
click at [306, 381] on div "Minimum Price Set the minimum price for the bundle $ 0" at bounding box center [451, 386] width 607 height 26
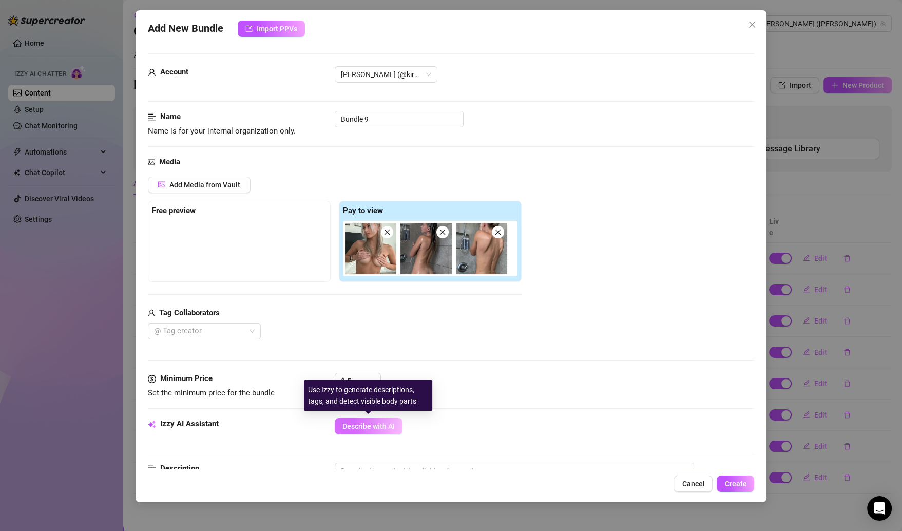
click at [377, 422] on span "Describe with AI" at bounding box center [369, 426] width 52 height 8
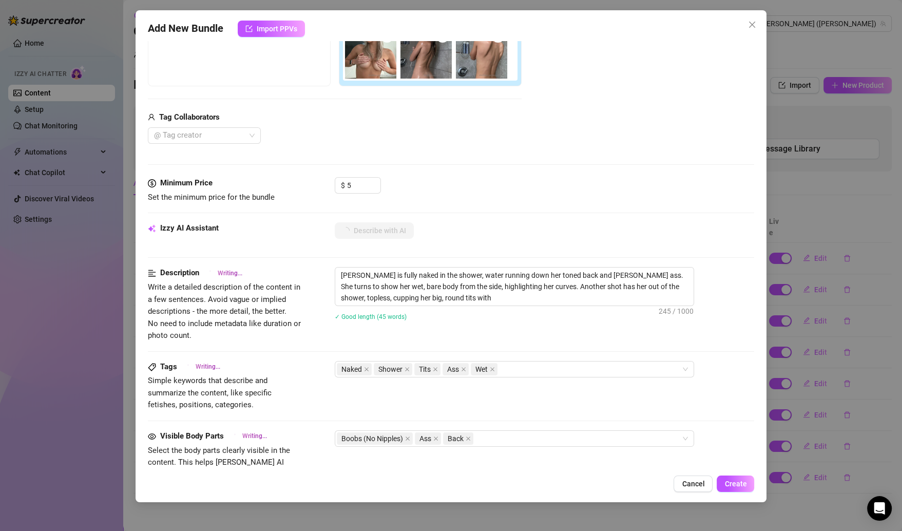
scroll to position [198, 0]
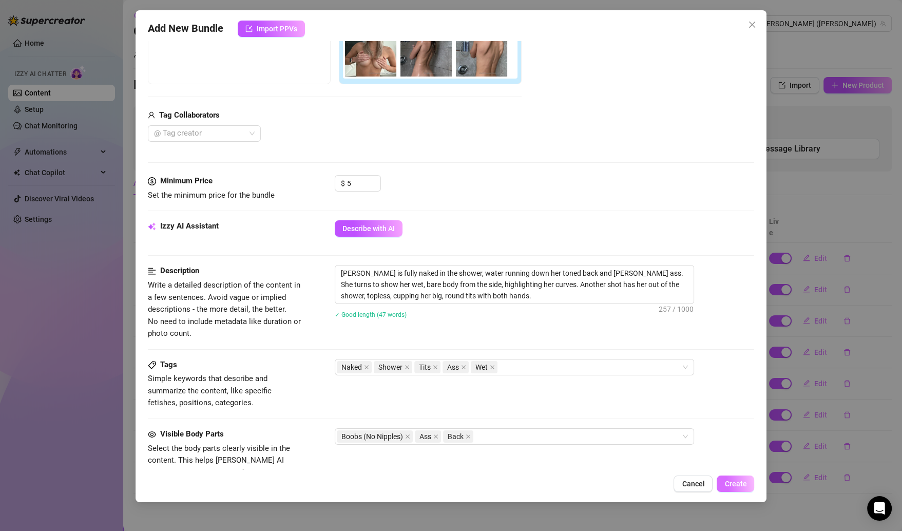
click at [732, 489] on button "Create" at bounding box center [735, 484] width 37 height 16
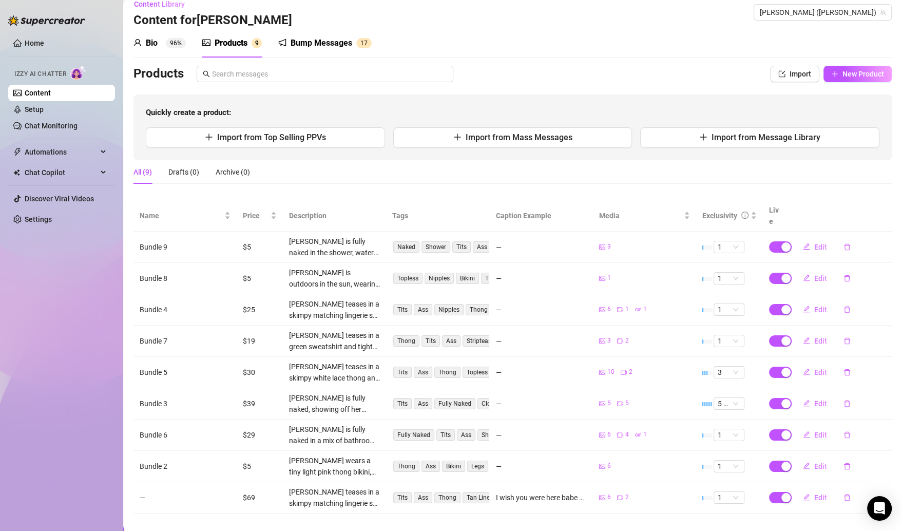
scroll to position [0, 0]
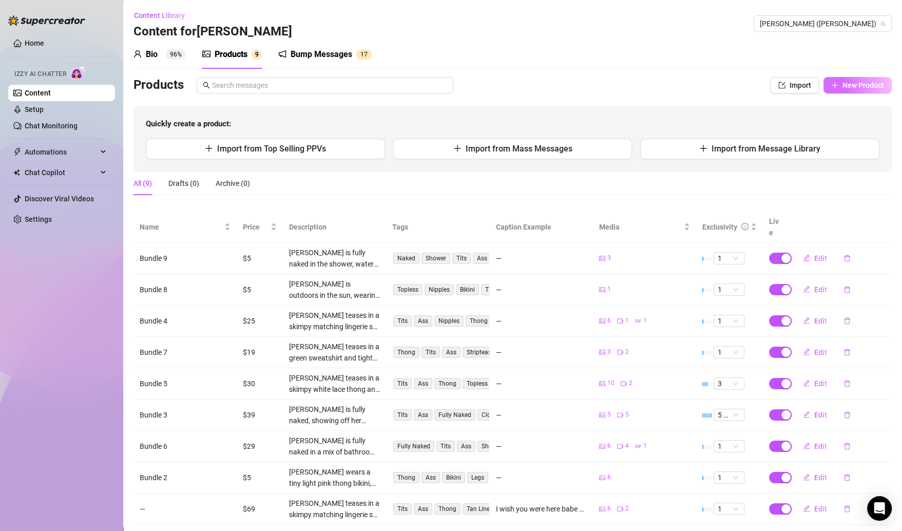
click at [843, 86] on span "New Product" at bounding box center [864, 85] width 42 height 8
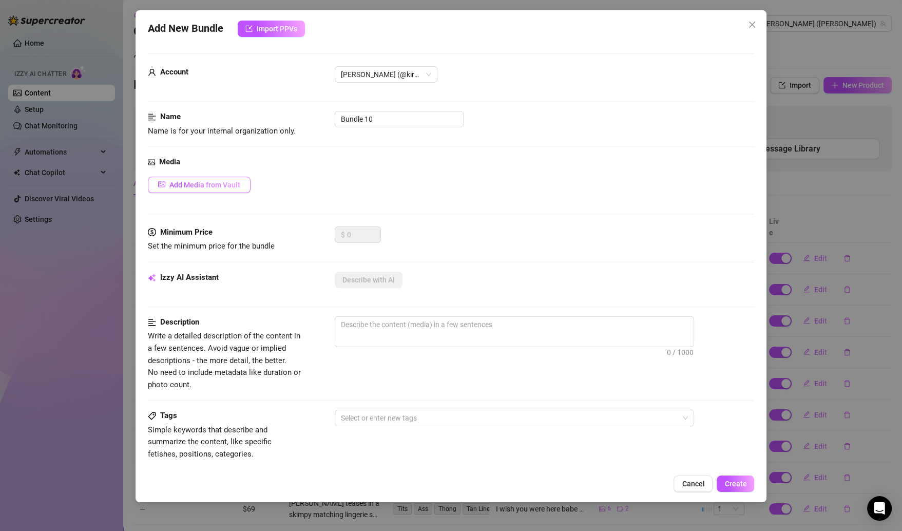
click at [208, 182] on span "Add Media from Vault" at bounding box center [204, 185] width 71 height 8
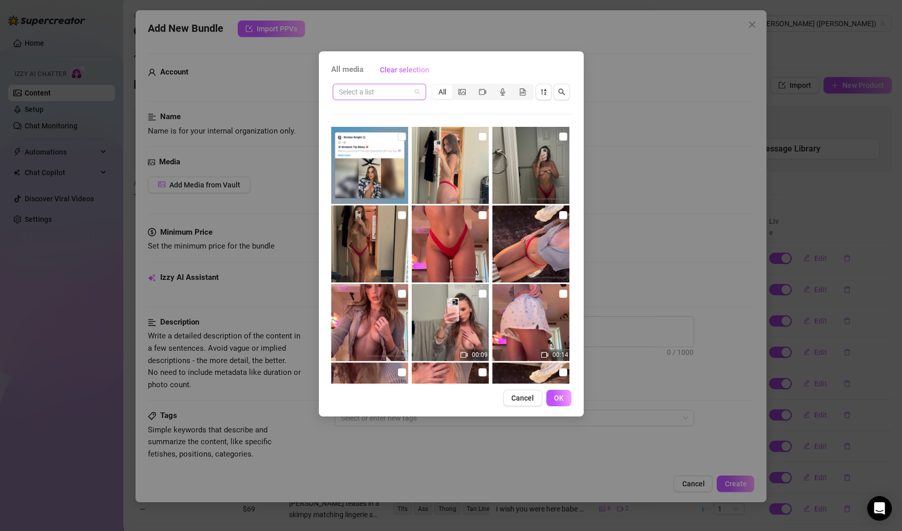
click at [417, 90] on span at bounding box center [379, 91] width 81 height 15
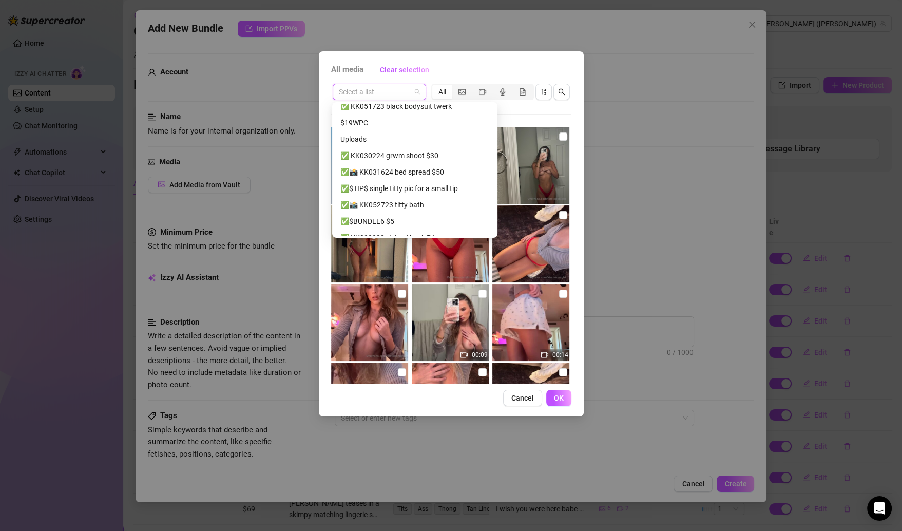
scroll to position [305, 0]
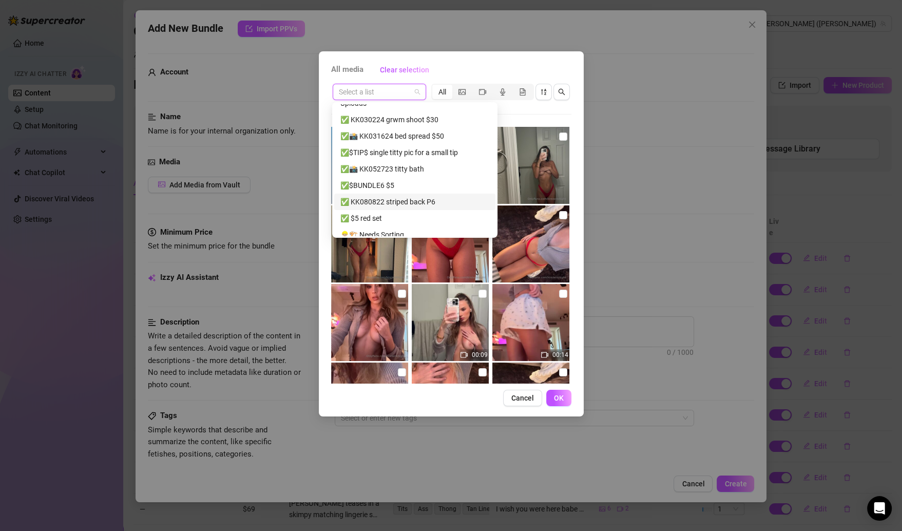
click at [419, 201] on div "✅ KK080822 striped back P6" at bounding box center [414, 201] width 149 height 11
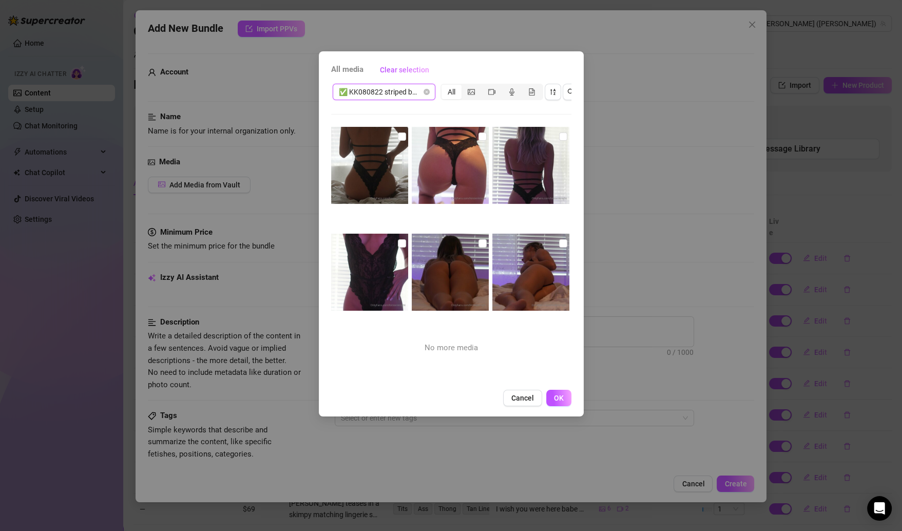
click at [398, 124] on div "✅ KK080822 striped back P6 ✅ KK080822 striped back P6 All No more media" at bounding box center [451, 232] width 240 height 301
click at [401, 136] on input "checkbox" at bounding box center [402, 136] width 8 height 8
click at [479, 136] on input "checkbox" at bounding box center [483, 136] width 8 height 8
click at [559, 136] on input "checkbox" at bounding box center [563, 136] width 8 height 8
click at [559, 246] on input "checkbox" at bounding box center [563, 243] width 8 height 8
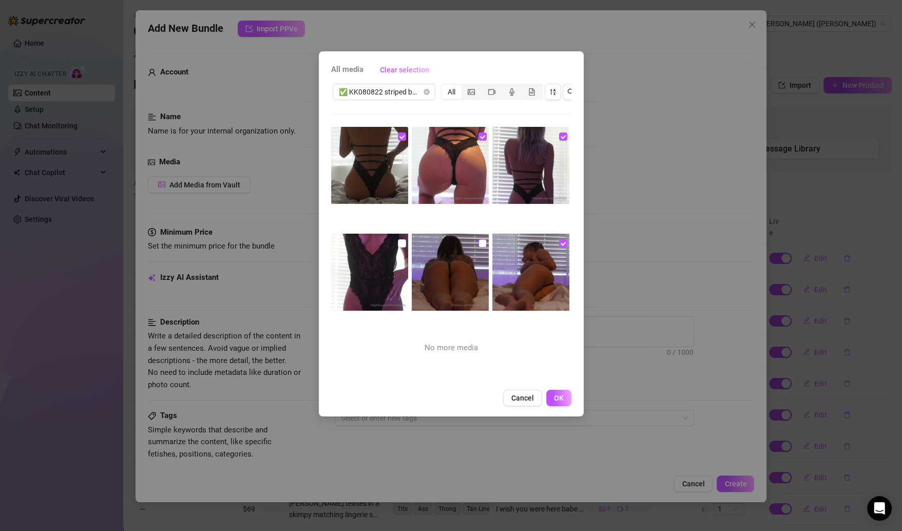
click at [479, 241] on input "checkbox" at bounding box center [483, 243] width 8 height 8
click at [402, 240] on input "checkbox" at bounding box center [402, 243] width 8 height 8
click at [554, 406] on button "OK" at bounding box center [558, 398] width 25 height 16
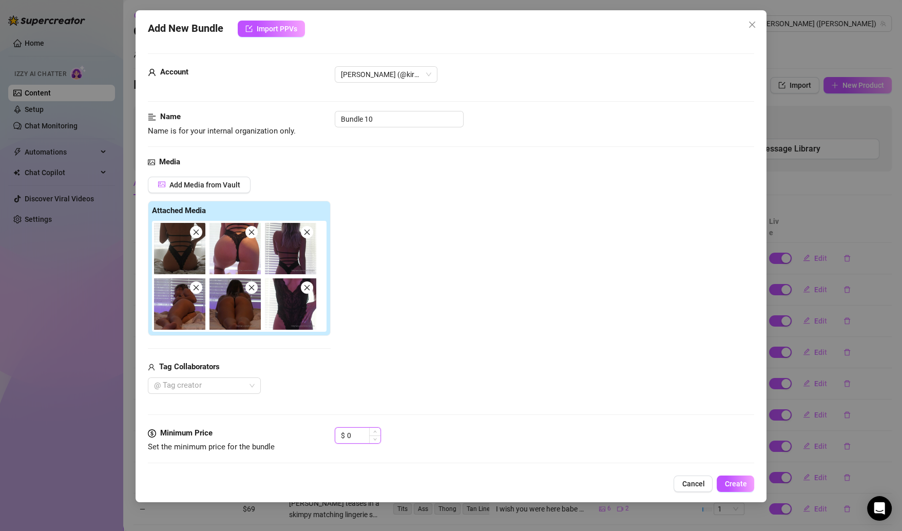
drag, startPoint x: 349, startPoint y: 438, endPoint x: 354, endPoint y: 437, distance: 5.7
click at [354, 437] on input "0" at bounding box center [363, 435] width 33 height 15
drag, startPoint x: 354, startPoint y: 437, endPoint x: 348, endPoint y: 437, distance: 6.2
click at [348, 437] on input "0" at bounding box center [363, 435] width 33 height 15
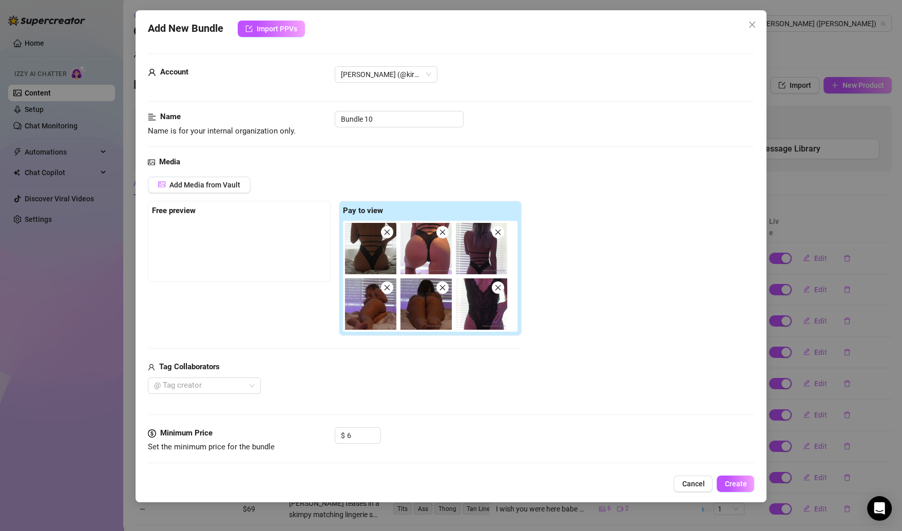
click at [464, 401] on div "Media Add Media from Vault Free preview Pay to view Tag Collaborators @ Tag cre…" at bounding box center [451, 291] width 607 height 271
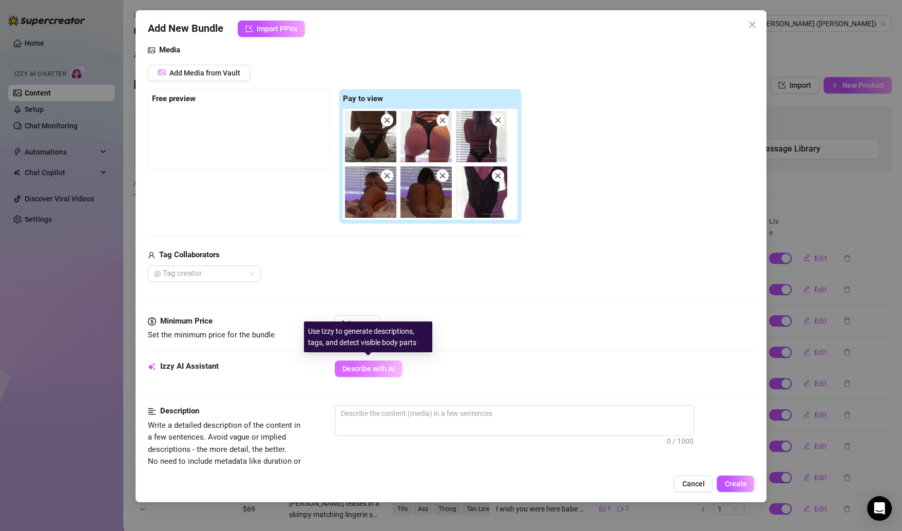
click at [372, 365] on span "Describe with AI" at bounding box center [369, 369] width 52 height 8
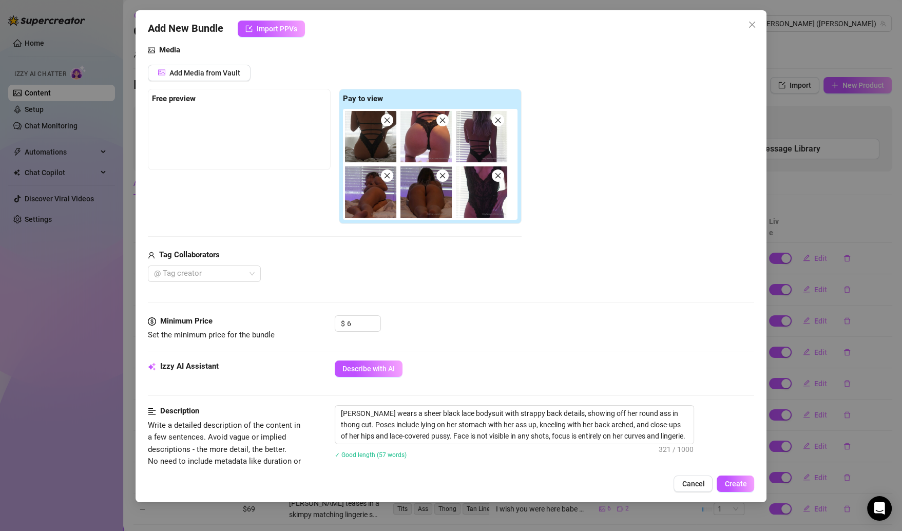
scroll to position [486, 0]
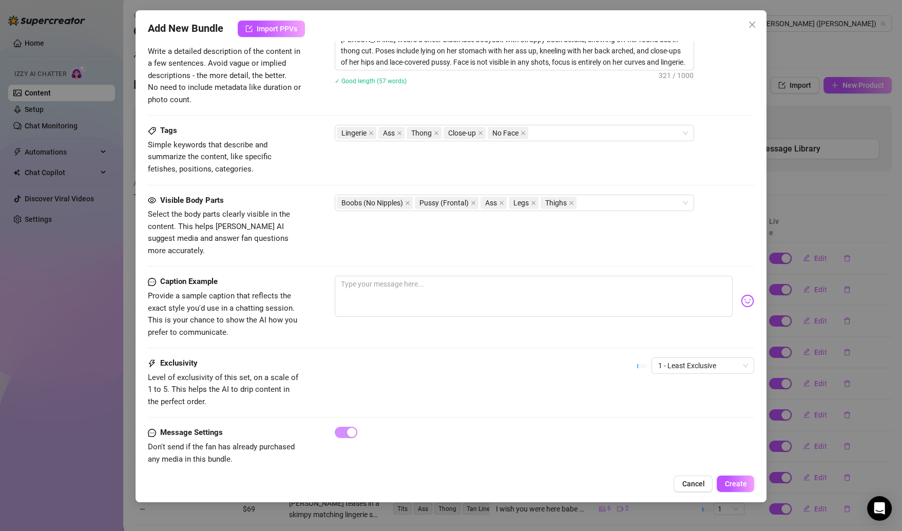
click at [682, 359] on div "1 - Least Exclusive" at bounding box center [695, 370] width 117 height 26
click at [680, 358] on span "1 - Least Exclusive" at bounding box center [703, 365] width 90 height 15
click at [668, 388] on div "2" at bounding box center [692, 387] width 86 height 11
click at [727, 485] on span "Create" at bounding box center [736, 484] width 22 height 8
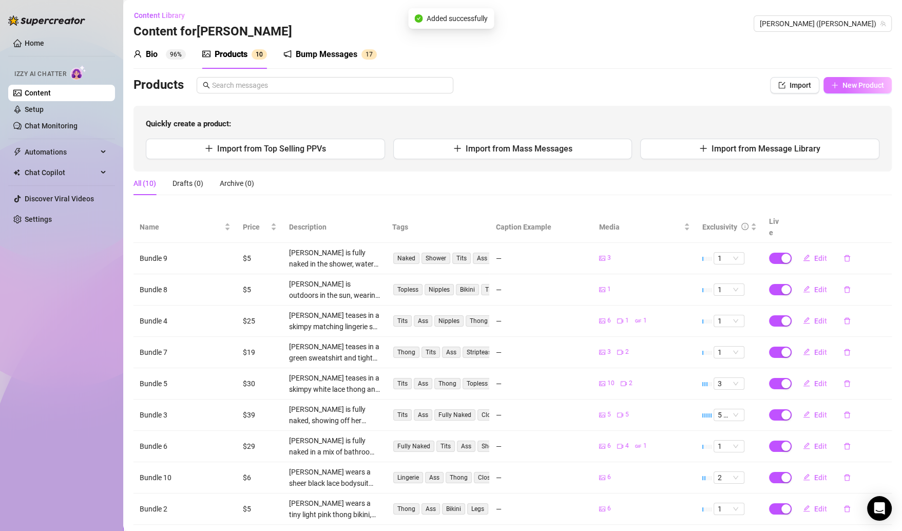
click at [843, 85] on span "New Product" at bounding box center [864, 85] width 42 height 8
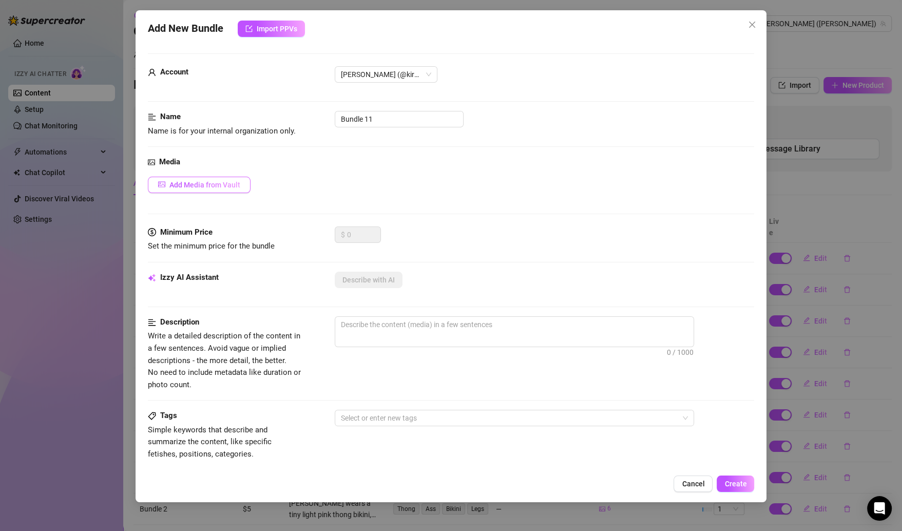
click at [233, 190] on button "Add Media from Vault" at bounding box center [199, 185] width 103 height 16
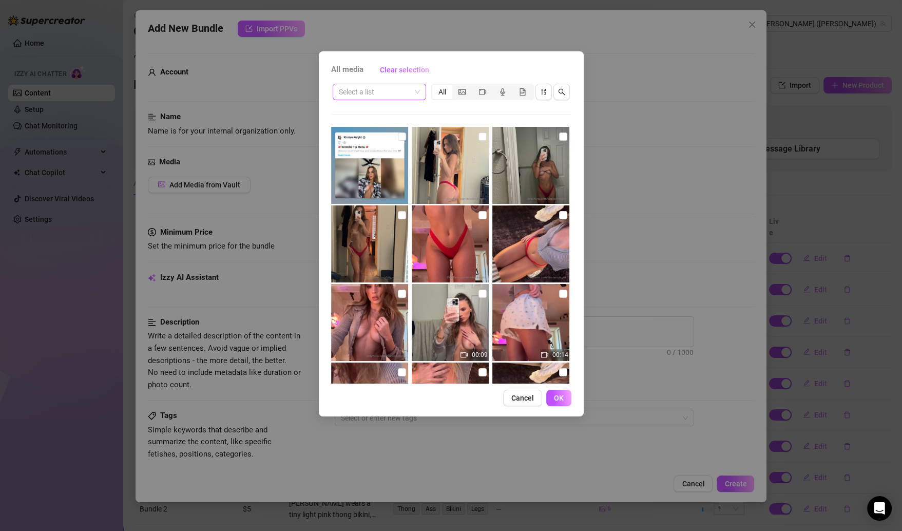
click at [421, 96] on div "Select a list" at bounding box center [379, 92] width 93 height 16
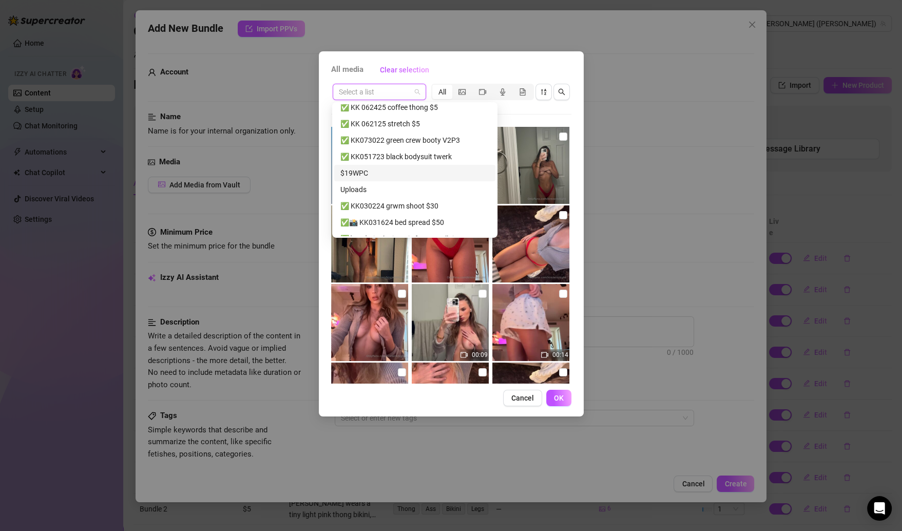
scroll to position [361, 0]
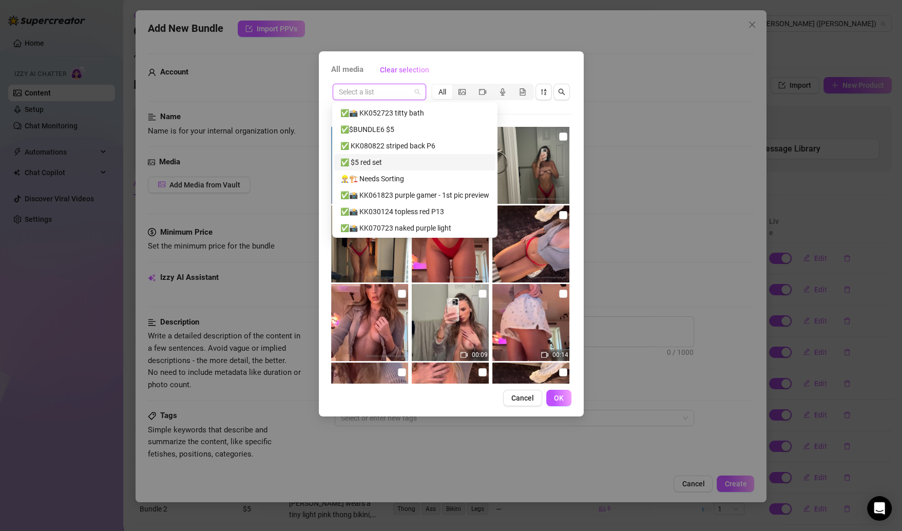
click at [425, 162] on div "✅ $5 red set" at bounding box center [414, 162] width 149 height 11
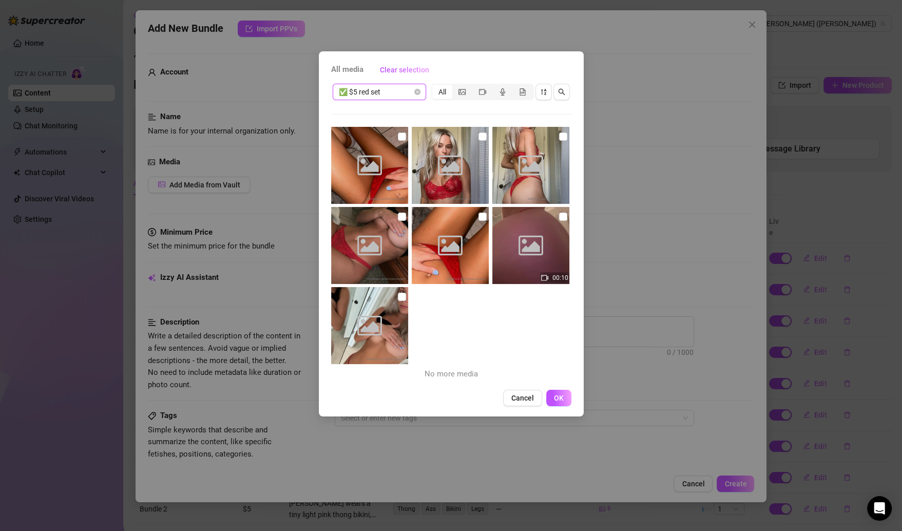
click at [401, 142] on div "Image placeholder" at bounding box center [369, 165] width 77 height 77
click at [398, 136] on input "checkbox" at bounding box center [402, 136] width 8 height 8
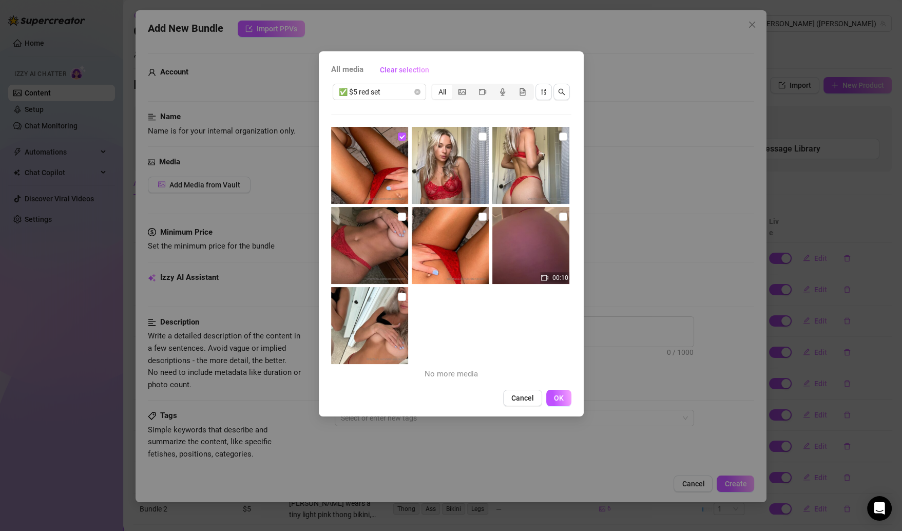
click at [471, 139] on img at bounding box center [450, 165] width 77 height 77
click at [482, 138] on img at bounding box center [450, 165] width 77 height 77
click at [559, 138] on input "checkbox" at bounding box center [563, 136] width 8 height 8
click at [479, 136] on input "checkbox" at bounding box center [483, 136] width 8 height 8
click at [403, 210] on img at bounding box center [369, 245] width 77 height 77
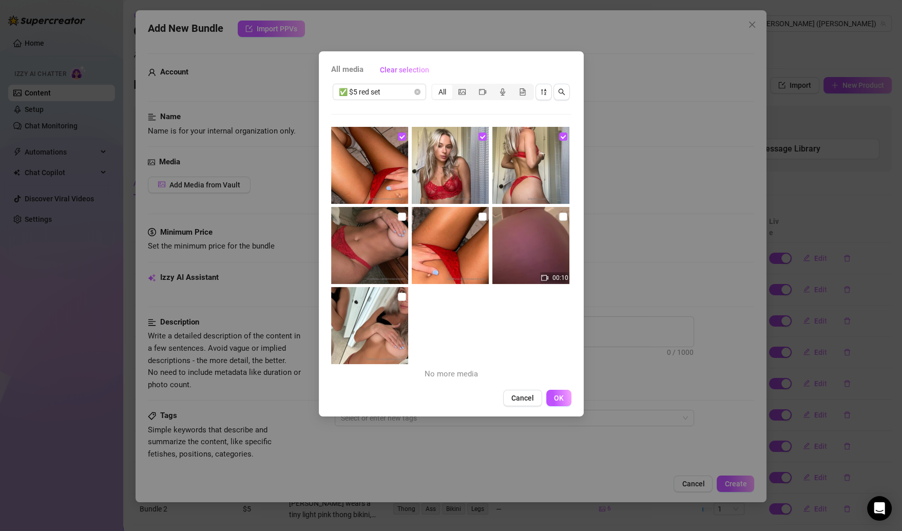
click at [403, 210] on img at bounding box center [369, 245] width 77 height 77
click at [401, 214] on input "checkbox" at bounding box center [402, 217] width 8 height 8
click at [479, 215] on input "checkbox" at bounding box center [483, 217] width 8 height 8
click at [559, 216] on input "checkbox" at bounding box center [563, 217] width 8 height 8
click at [399, 299] on input "checkbox" at bounding box center [402, 297] width 8 height 8
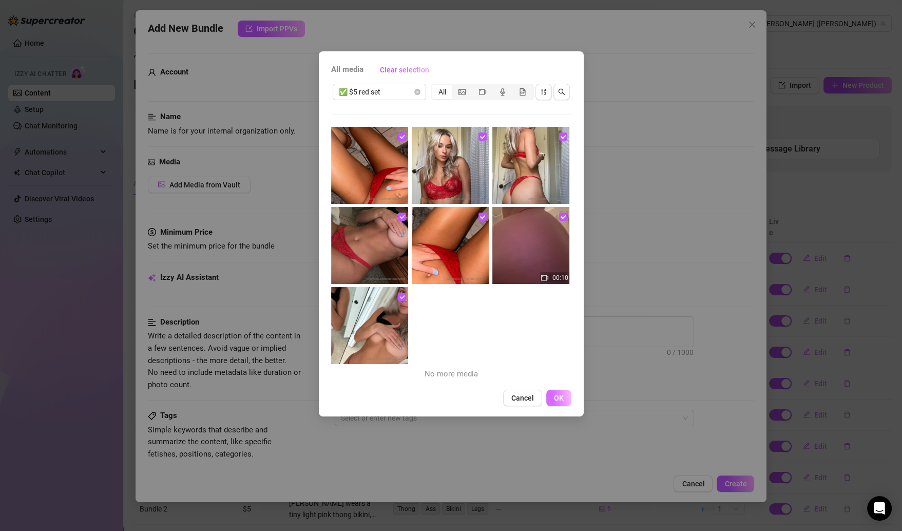
click at [550, 398] on button "OK" at bounding box center [558, 398] width 25 height 16
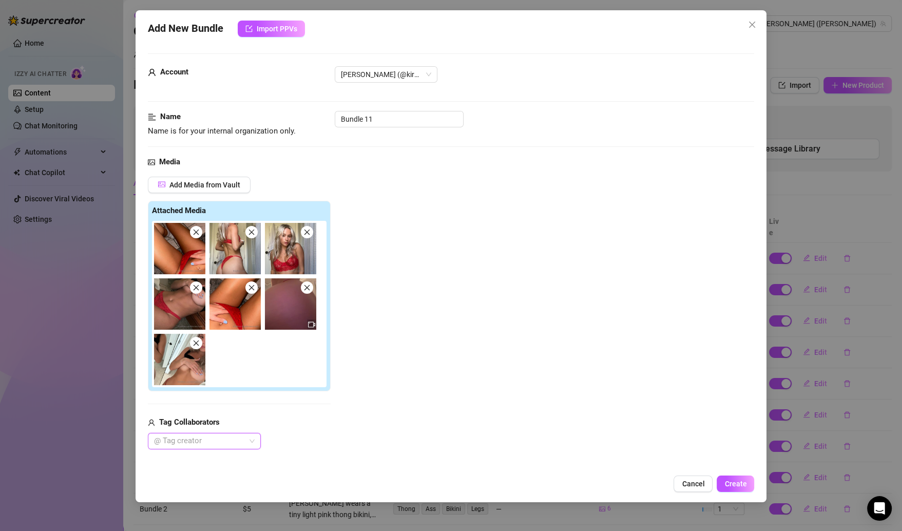
scroll to position [179, 0]
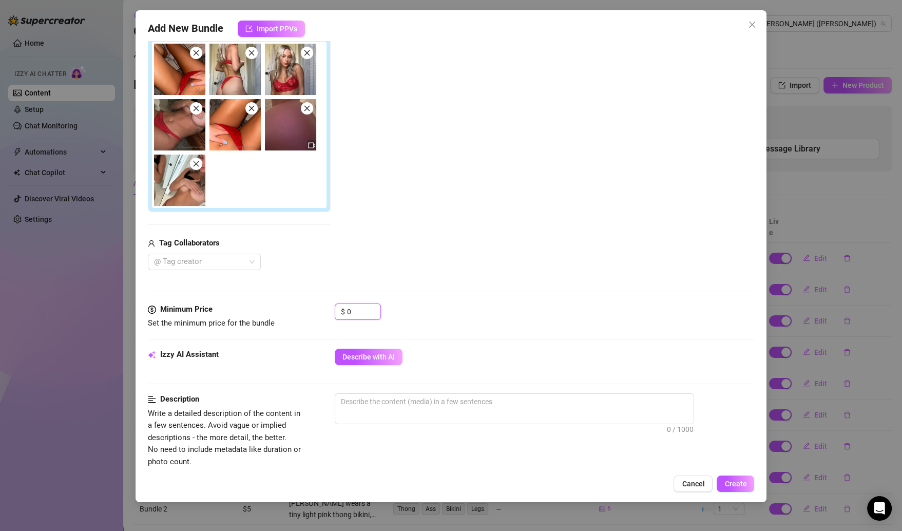
drag, startPoint x: 359, startPoint y: 314, endPoint x: 322, endPoint y: 314, distance: 37.0
click at [322, 314] on div "Minimum Price Set the minimum price for the bundle $ 0" at bounding box center [451, 316] width 607 height 26
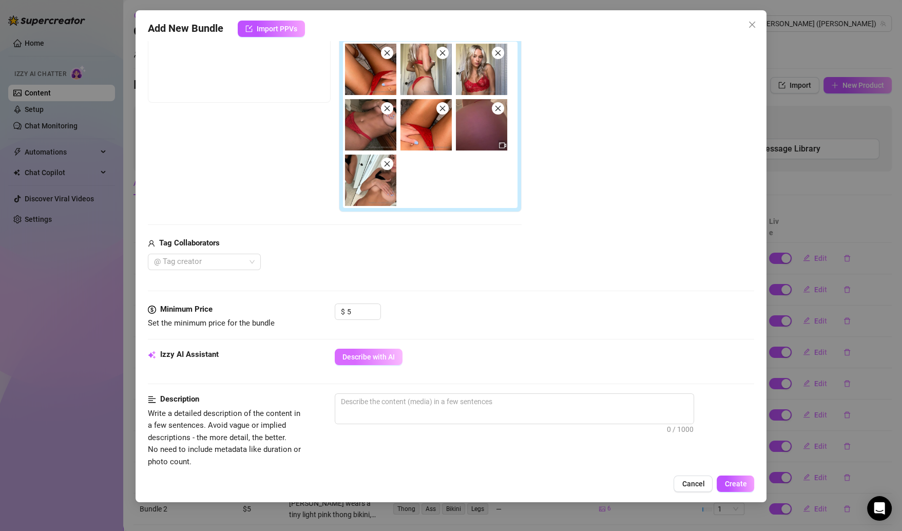
click at [374, 350] on button "Describe with AI" at bounding box center [369, 357] width 68 height 16
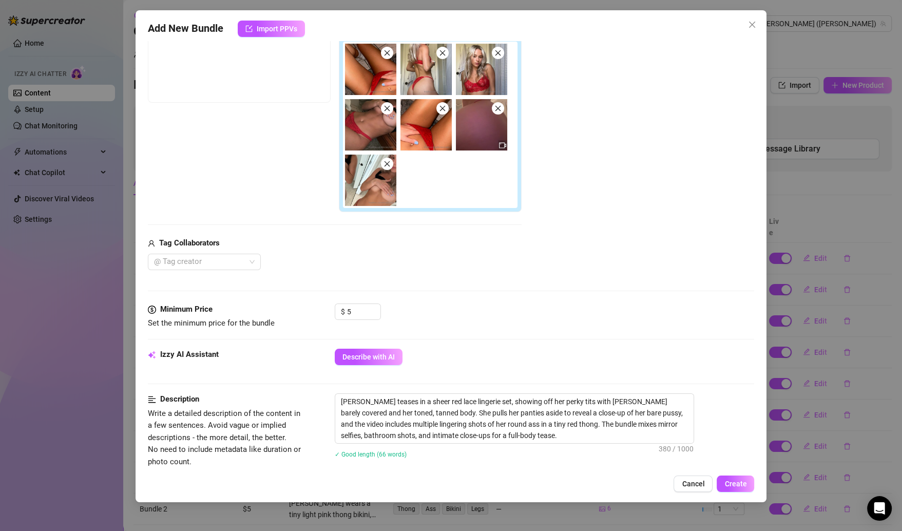
scroll to position [505, 0]
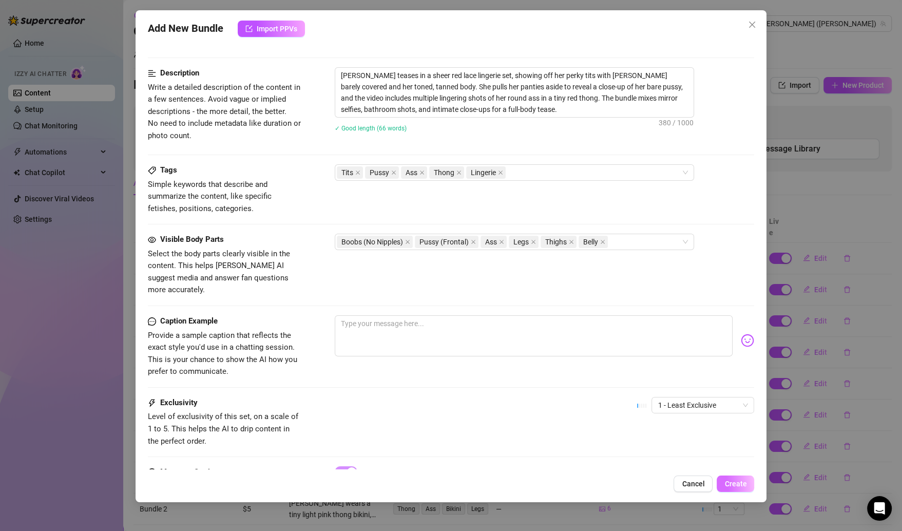
click at [730, 483] on span "Create" at bounding box center [736, 484] width 22 height 8
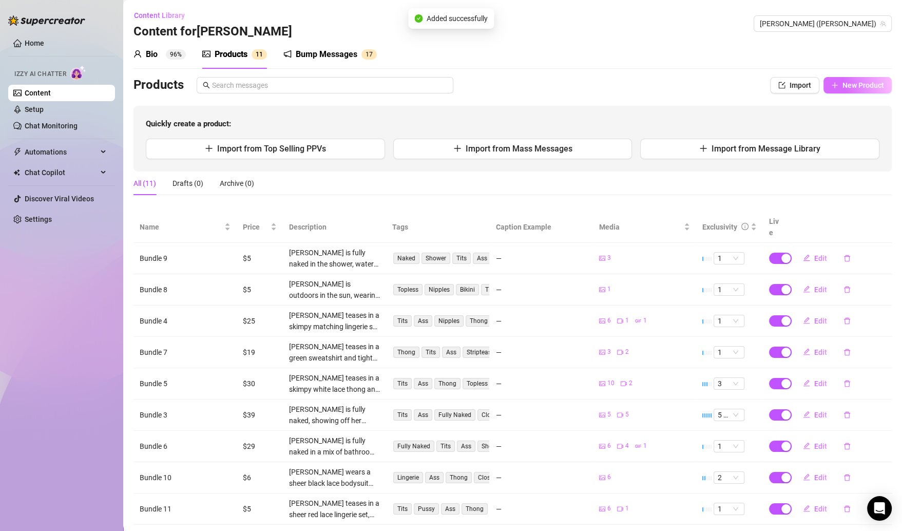
click at [828, 85] on button "New Product" at bounding box center [858, 85] width 68 height 16
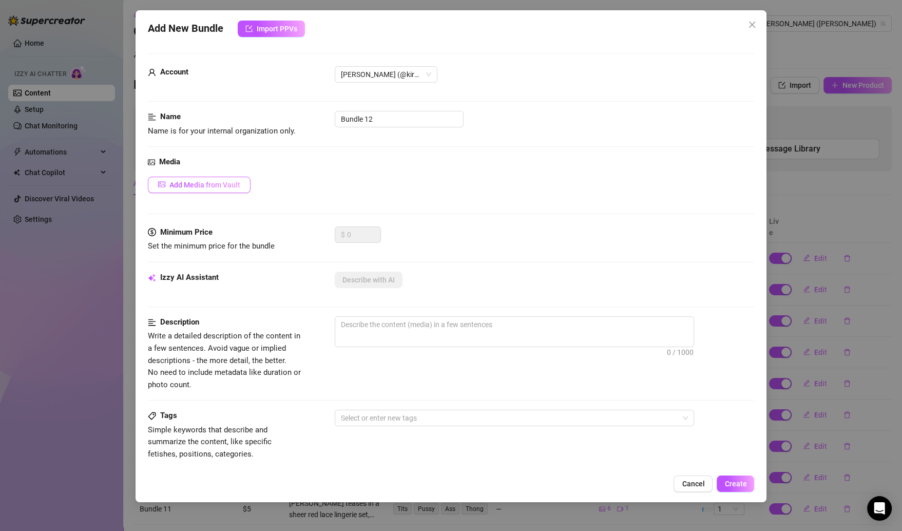
click at [216, 181] on span "Add Media from Vault" at bounding box center [204, 185] width 71 height 8
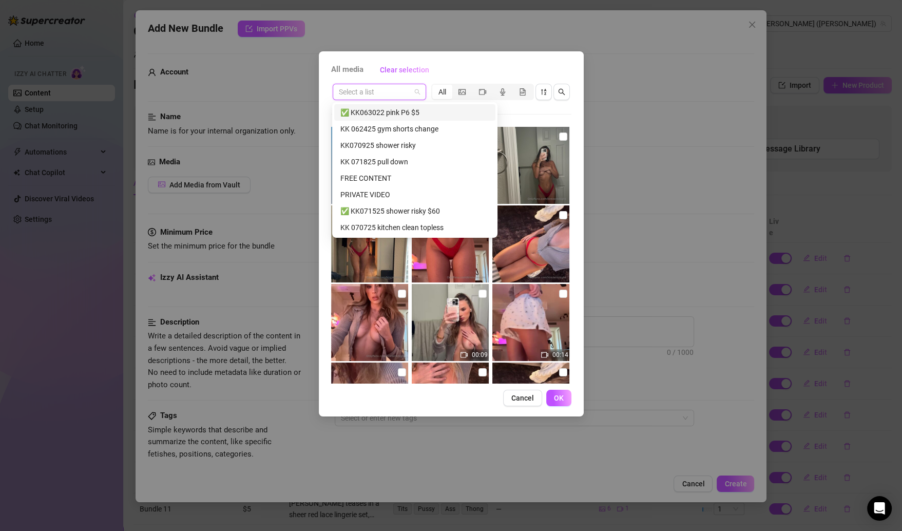
click at [375, 96] on input "search" at bounding box center [375, 91] width 72 height 15
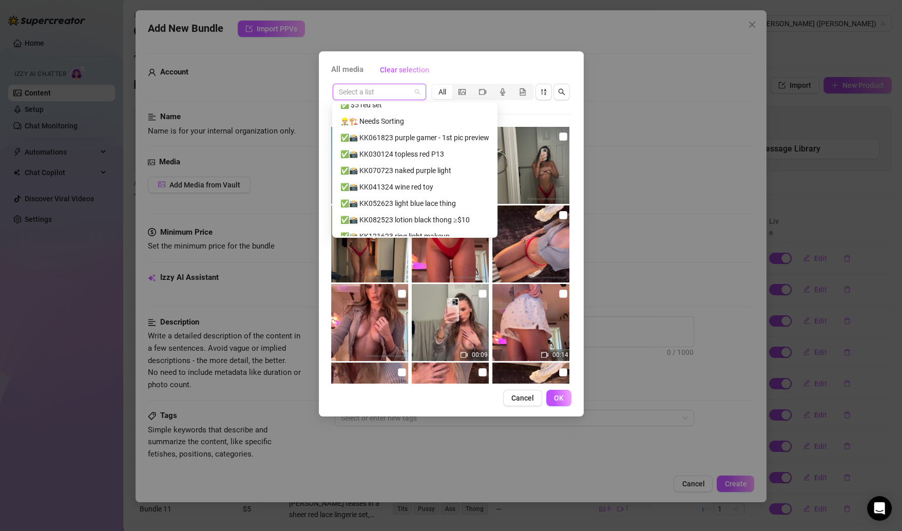
scroll to position [525, 0]
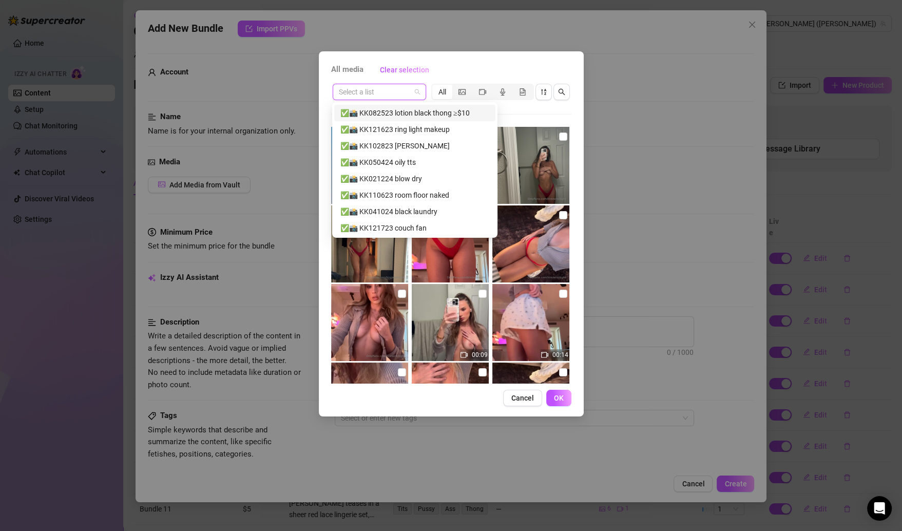
click at [430, 113] on div "✅📸 KK082523 lotion black thong ≥$10" at bounding box center [414, 112] width 149 height 11
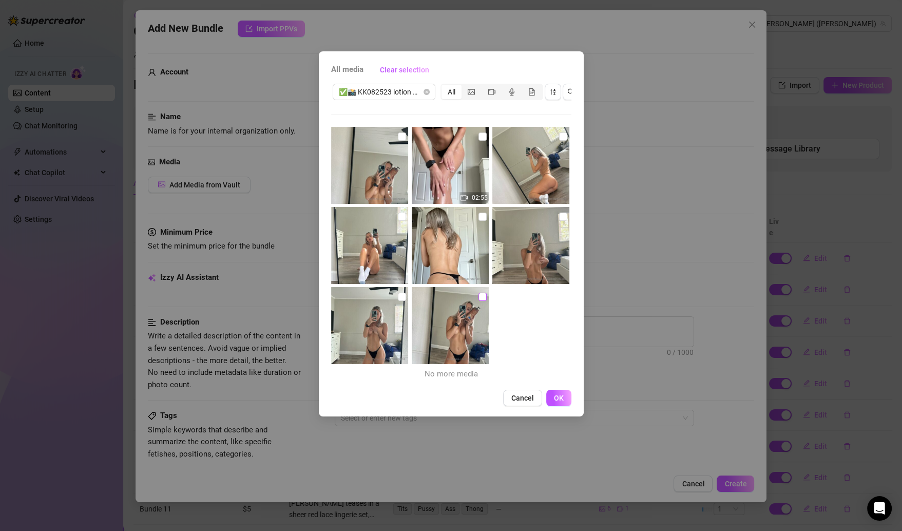
click at [479, 294] on input "checkbox" at bounding box center [483, 297] width 8 height 8
click at [416, 93] on span "✅📸 KK082523 lotion black thong ≥$10" at bounding box center [384, 91] width 90 height 15
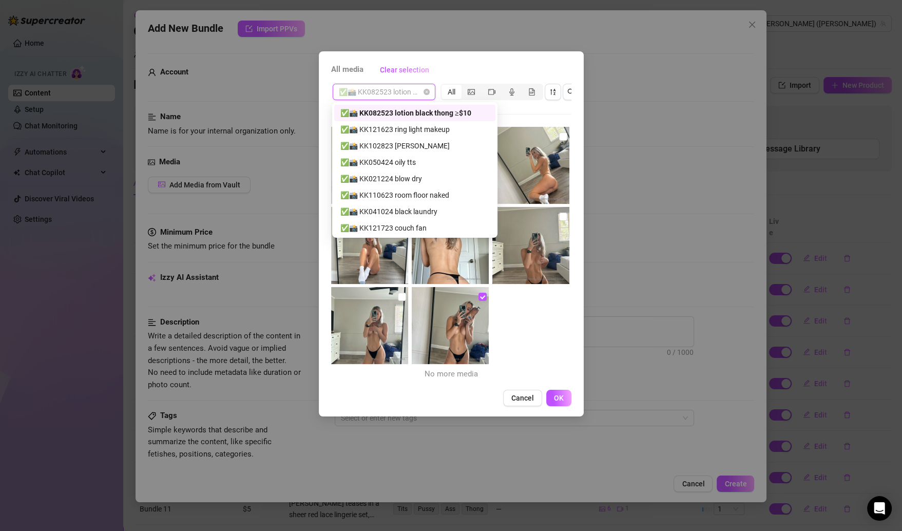
click at [415, 93] on span "✅📸 KK082523 lotion black thong ≥$10" at bounding box center [384, 91] width 90 height 15
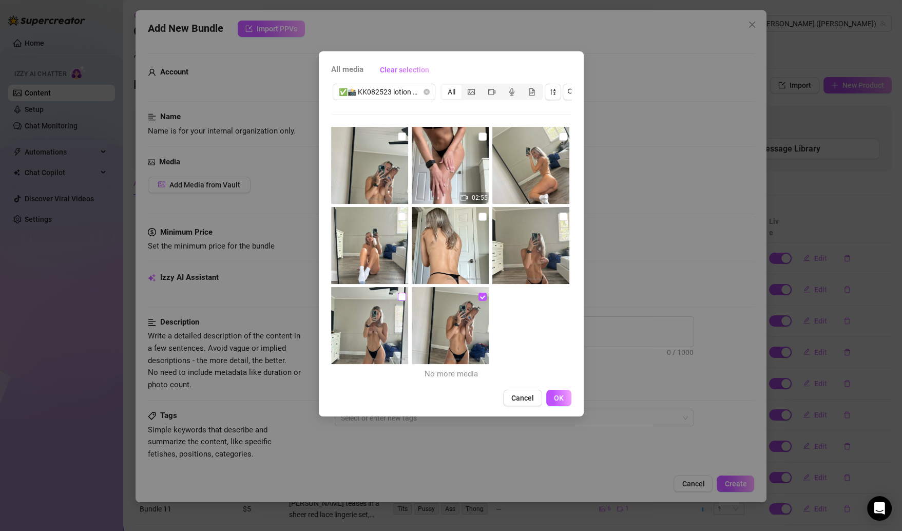
click at [400, 299] on input "checkbox" at bounding box center [402, 297] width 8 height 8
click at [398, 214] on input "checkbox" at bounding box center [402, 217] width 8 height 8
click at [398, 132] on input "checkbox" at bounding box center [402, 136] width 8 height 8
click at [479, 134] on input "checkbox" at bounding box center [483, 136] width 8 height 8
click at [559, 140] on input "checkbox" at bounding box center [563, 136] width 8 height 8
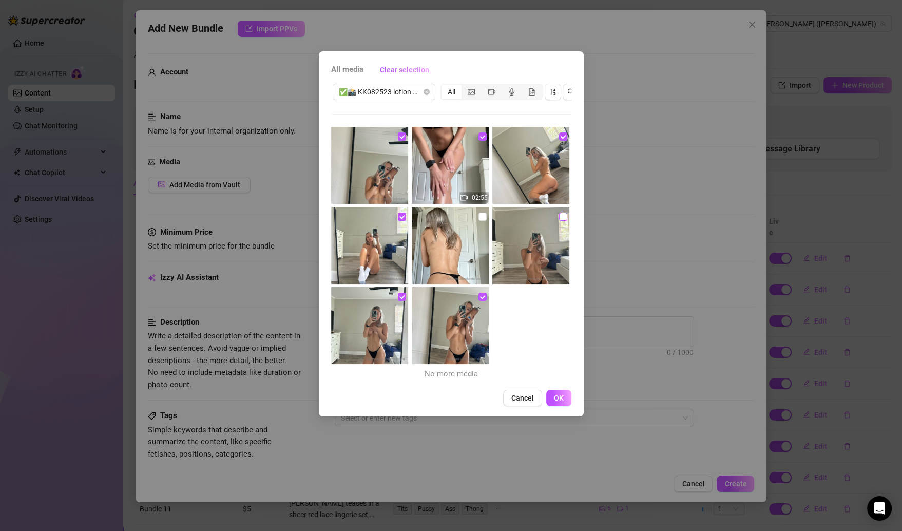
click at [559, 212] on label at bounding box center [563, 216] width 8 height 11
click at [559, 213] on input "checkbox" at bounding box center [563, 217] width 8 height 8
click at [470, 211] on img at bounding box center [450, 245] width 77 height 77
click at [472, 212] on img at bounding box center [450, 245] width 77 height 77
click at [479, 214] on input "checkbox" at bounding box center [483, 217] width 8 height 8
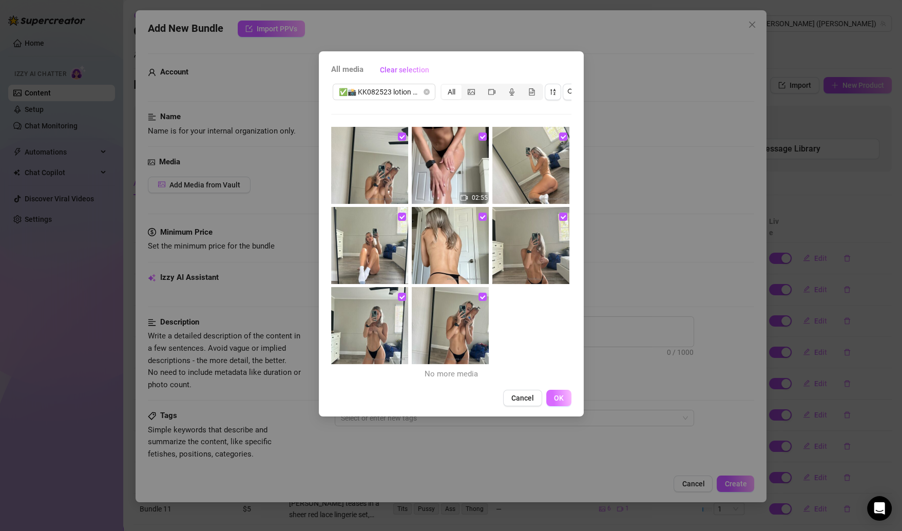
click at [556, 404] on button "OK" at bounding box center [558, 398] width 25 height 16
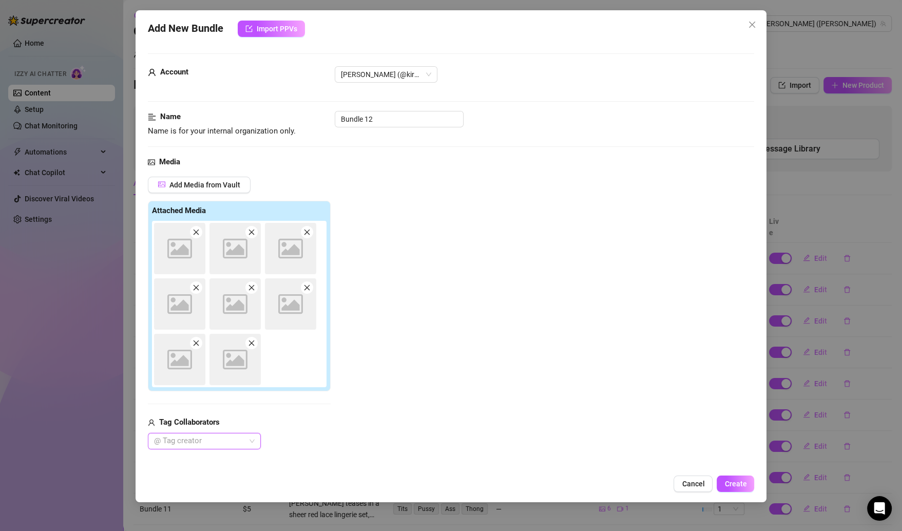
scroll to position [253, 0]
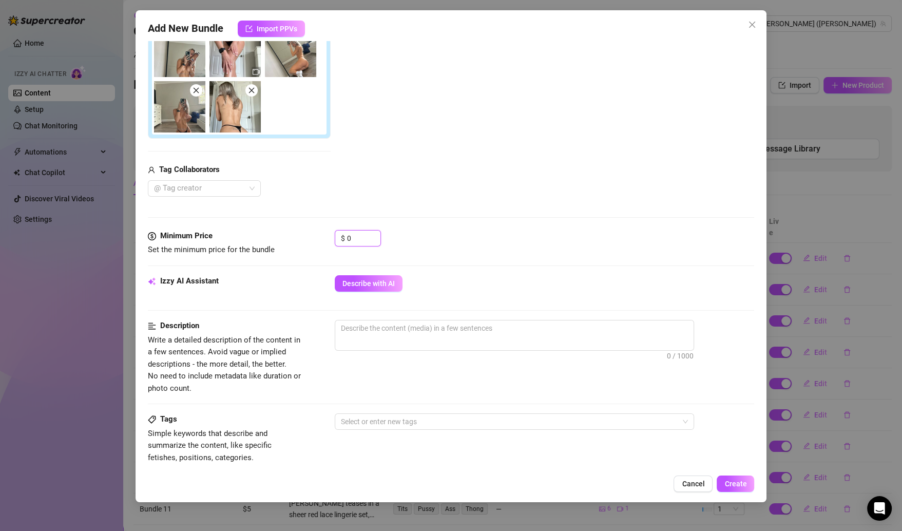
drag, startPoint x: 355, startPoint y: 237, endPoint x: 310, endPoint y: 237, distance: 45.2
click at [310, 237] on div "Minimum Price Set the minimum price for the bundle $ 0" at bounding box center [451, 243] width 607 height 26
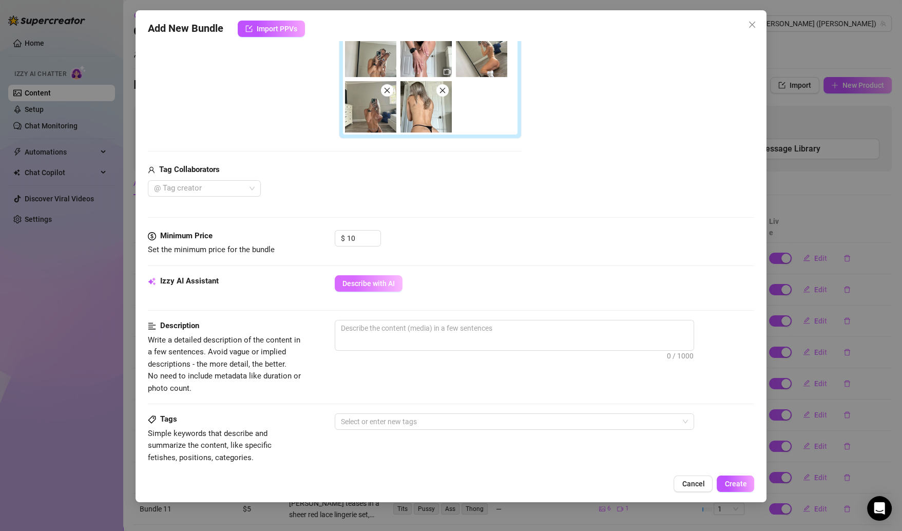
click at [367, 279] on span "Describe with AI" at bounding box center [369, 283] width 52 height 8
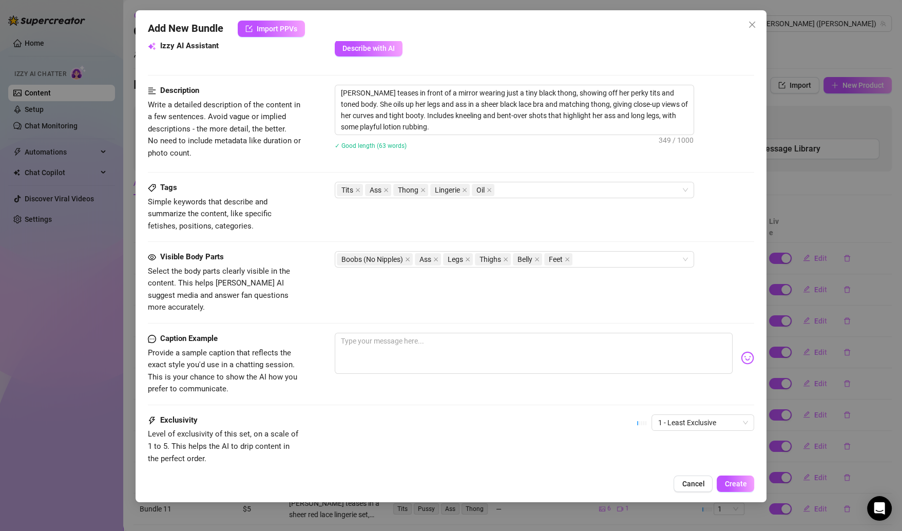
scroll to position [542, 0]
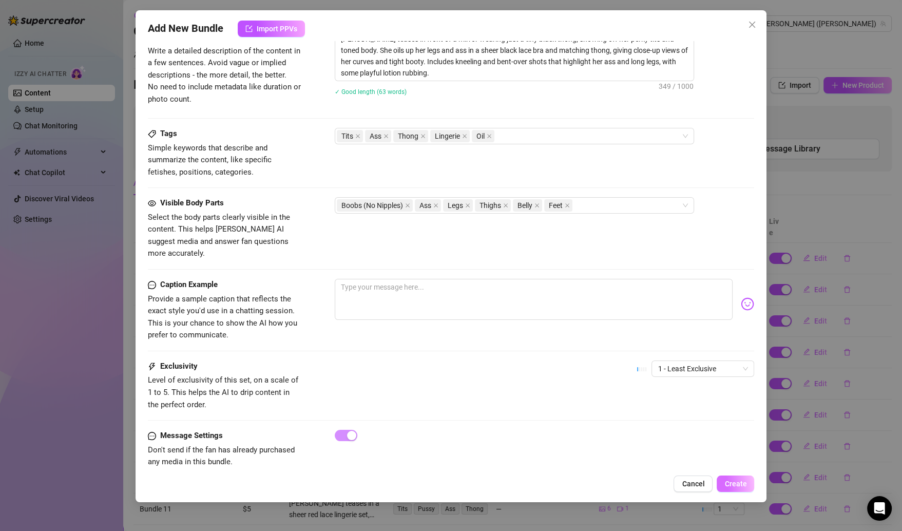
click at [726, 485] on span "Create" at bounding box center [736, 484] width 22 height 8
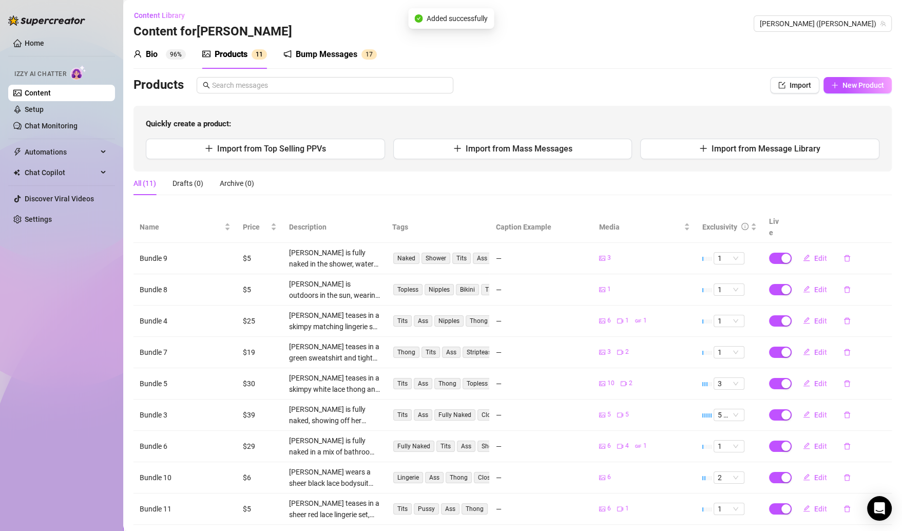
click at [819, 110] on div "Quickly create a product: Import from Top Selling PPVs Import from Mass Message…" at bounding box center [513, 139] width 758 height 66
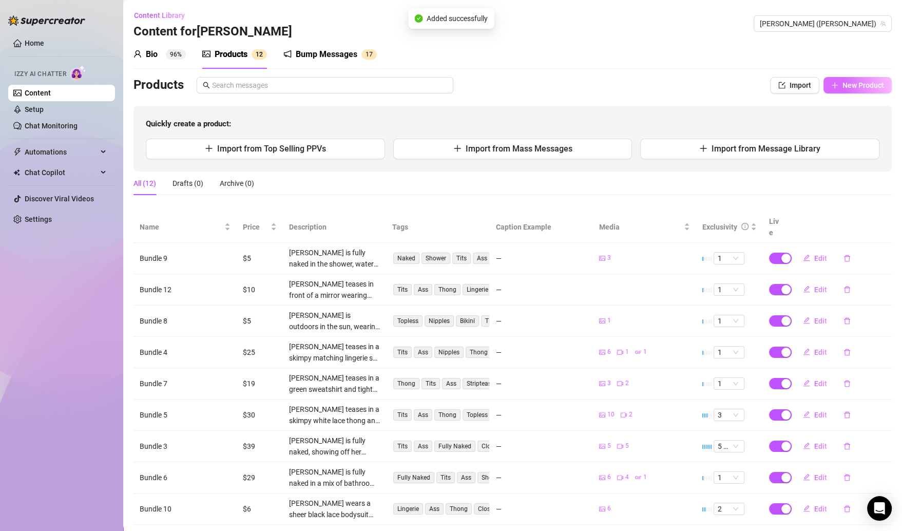
click at [833, 91] on button "New Product" at bounding box center [858, 85] width 68 height 16
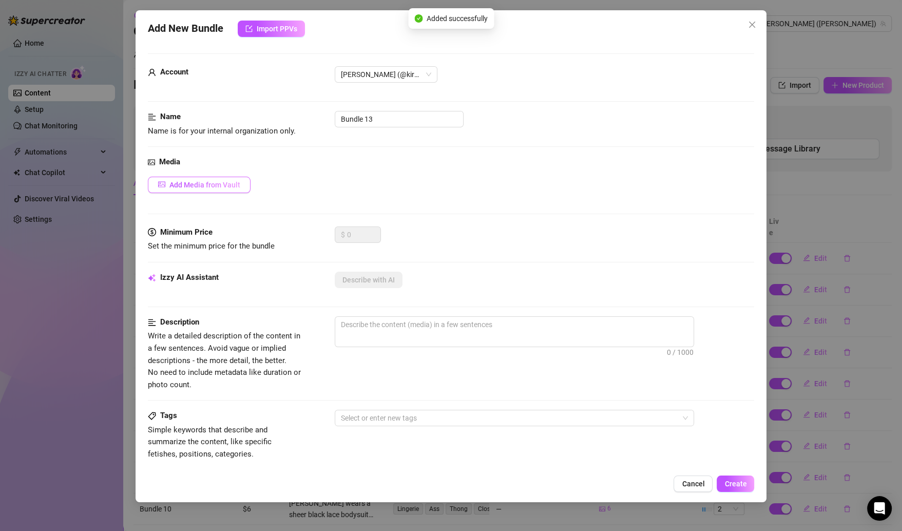
click at [200, 188] on span "Add Media from Vault" at bounding box center [204, 185] width 71 height 8
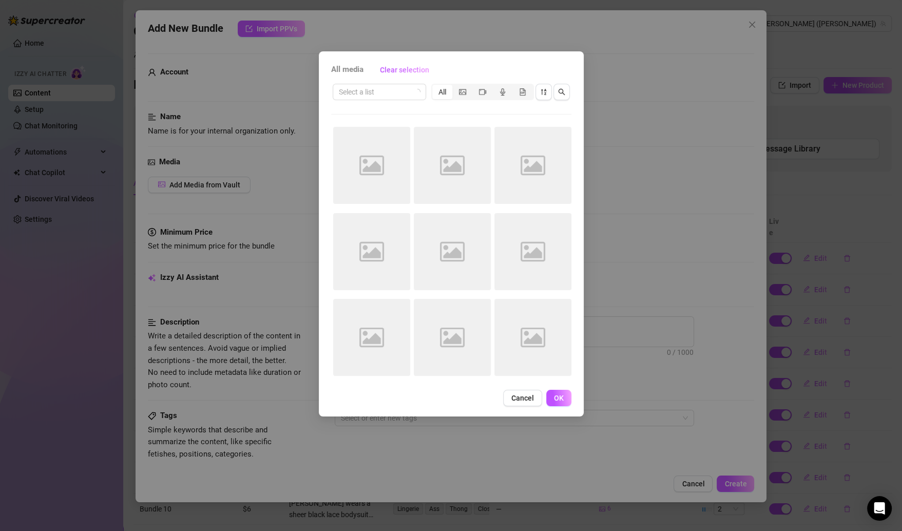
click at [200, 179] on div "All media Clear selection Select a list All Image placeholder Image placeholder…" at bounding box center [451, 265] width 902 height 531
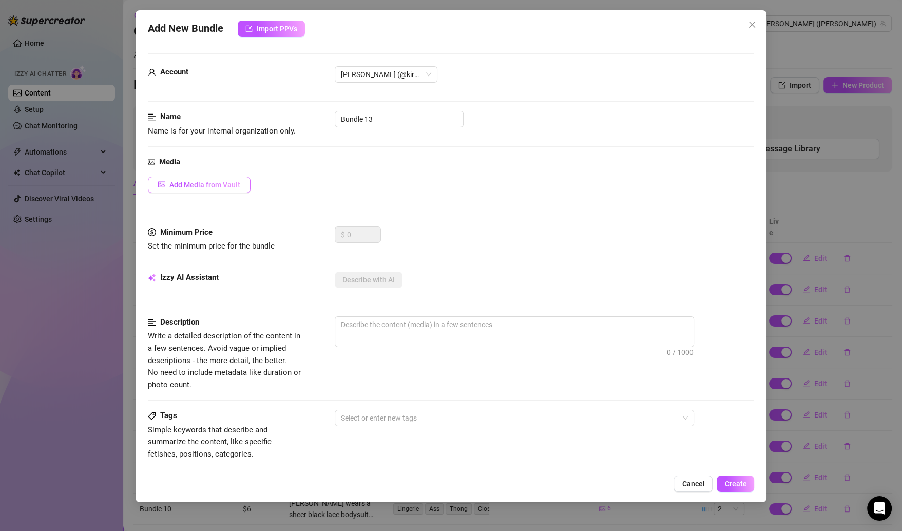
click at [204, 183] on span "Add Media from Vault" at bounding box center [204, 185] width 71 height 8
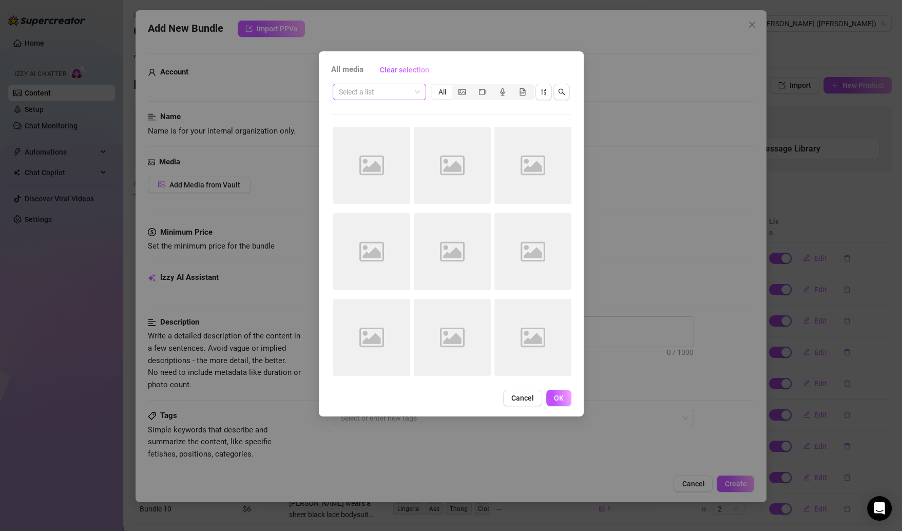
click at [394, 92] on input "search" at bounding box center [375, 91] width 72 height 15
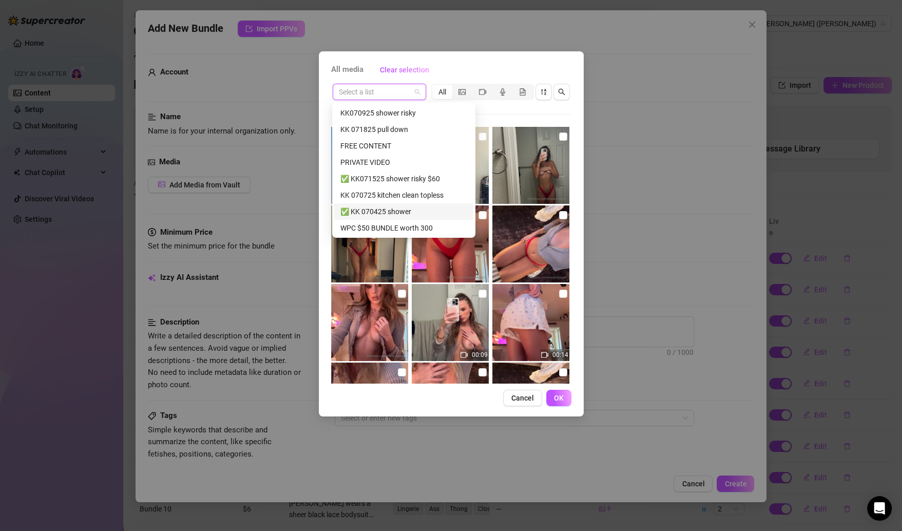
scroll to position [197, 0]
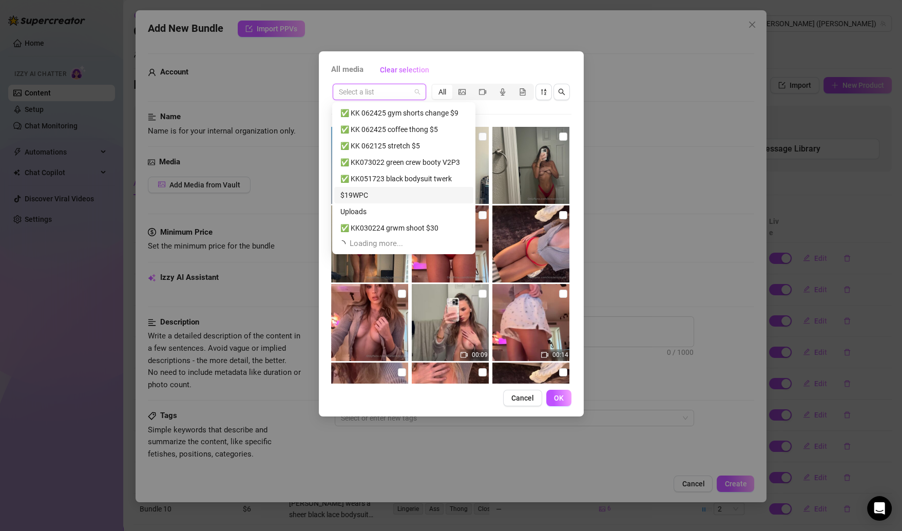
click at [414, 181] on div "✅ KK051723 black bodysuit twerk" at bounding box center [403, 178] width 127 height 11
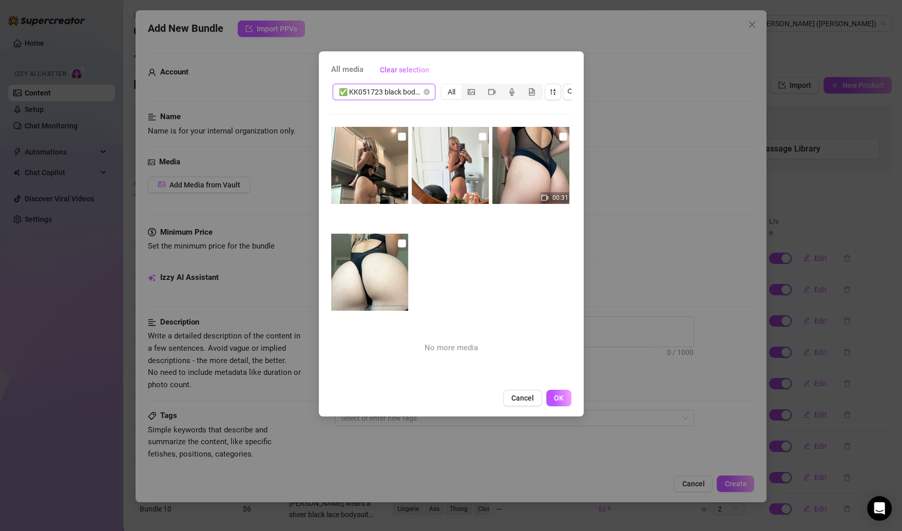
click at [398, 139] on input "checkbox" at bounding box center [402, 136] width 8 height 8
click at [479, 136] on input "checkbox" at bounding box center [483, 136] width 8 height 8
click at [559, 137] on input "checkbox" at bounding box center [563, 136] width 8 height 8
click at [402, 243] on input "checkbox" at bounding box center [402, 243] width 8 height 8
click at [553, 406] on button "OK" at bounding box center [558, 398] width 25 height 16
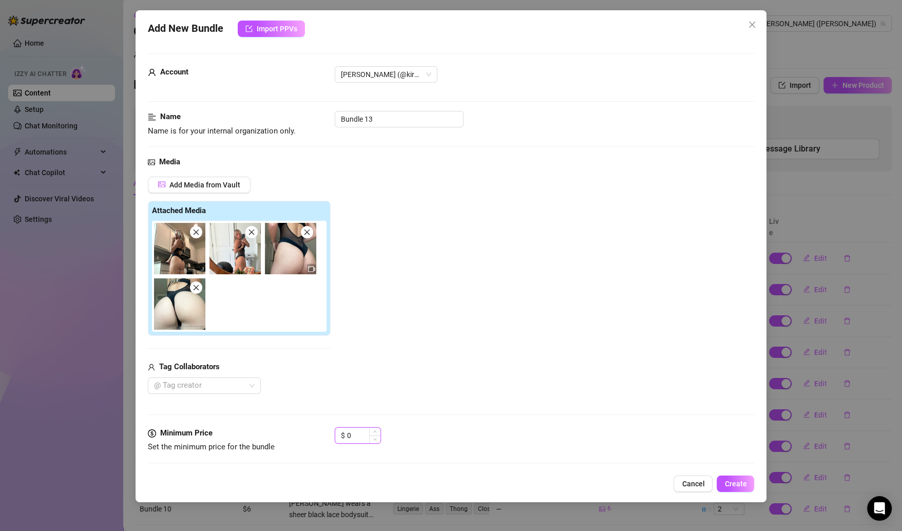
drag, startPoint x: 348, startPoint y: 432, endPoint x: 335, endPoint y: 432, distance: 12.8
click at [336, 432] on div "$ 0" at bounding box center [358, 435] width 46 height 16
click at [336, 427] on div "$ 0" at bounding box center [358, 435] width 46 height 16
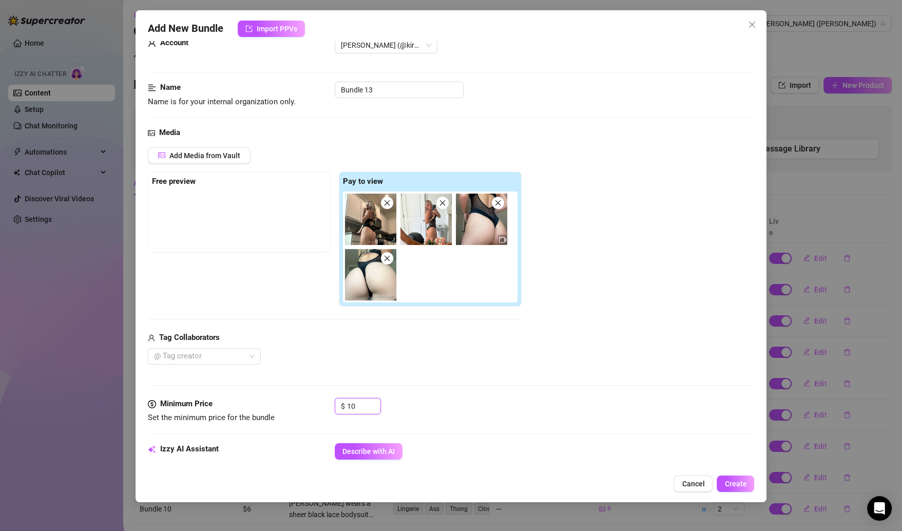
scroll to position [215, 0]
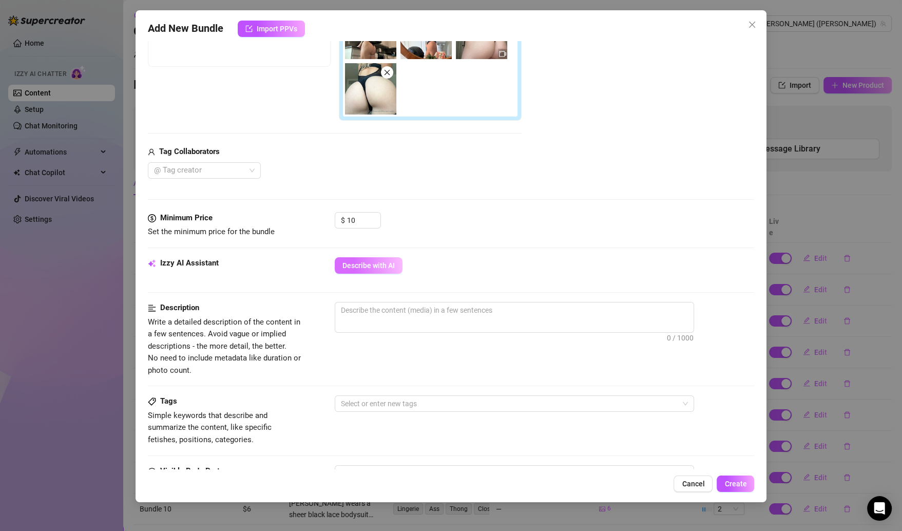
click at [394, 267] on span "Describe with AI" at bounding box center [369, 265] width 52 height 8
click at [743, 484] on span "Create" at bounding box center [736, 484] width 22 height 8
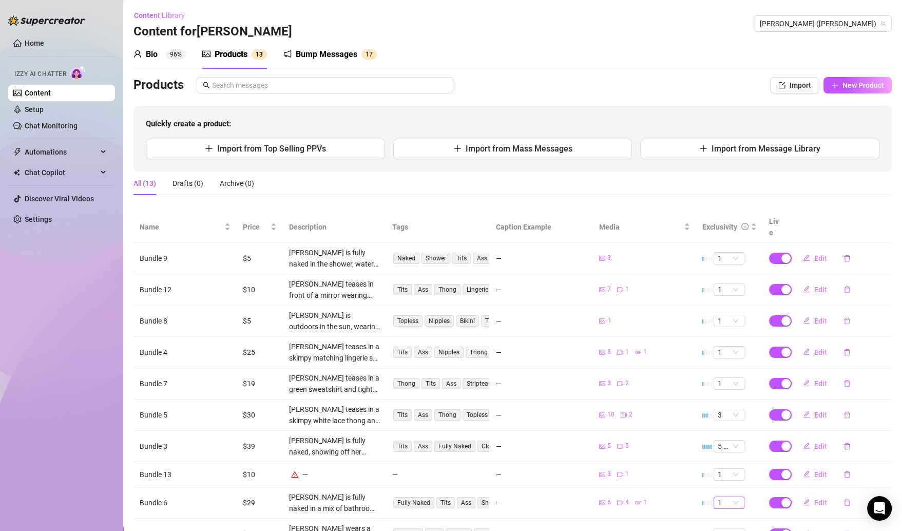
scroll to position [61, 0]
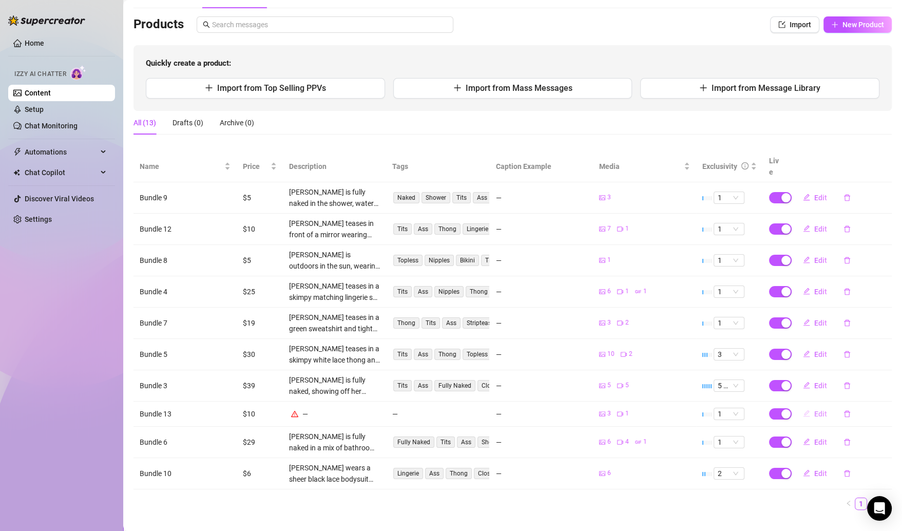
click at [814, 410] on span "Edit" at bounding box center [820, 414] width 13 height 8
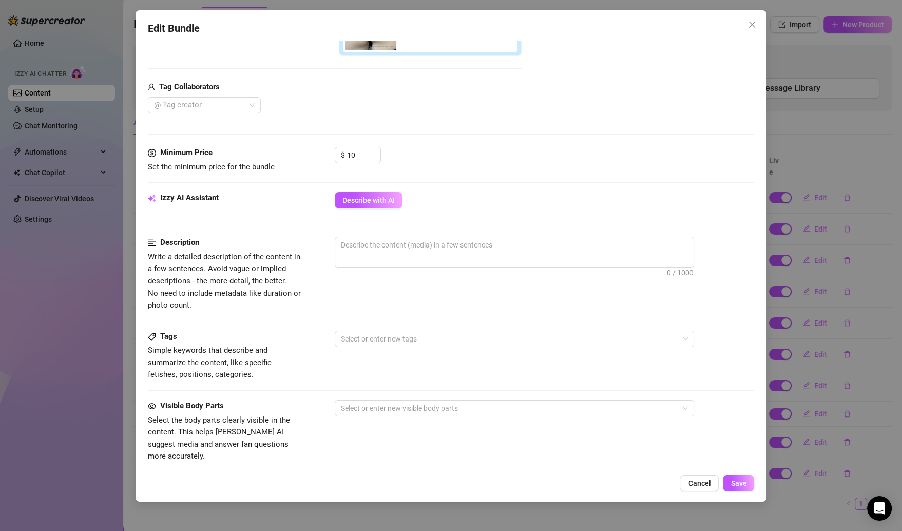
scroll to position [290, 0]
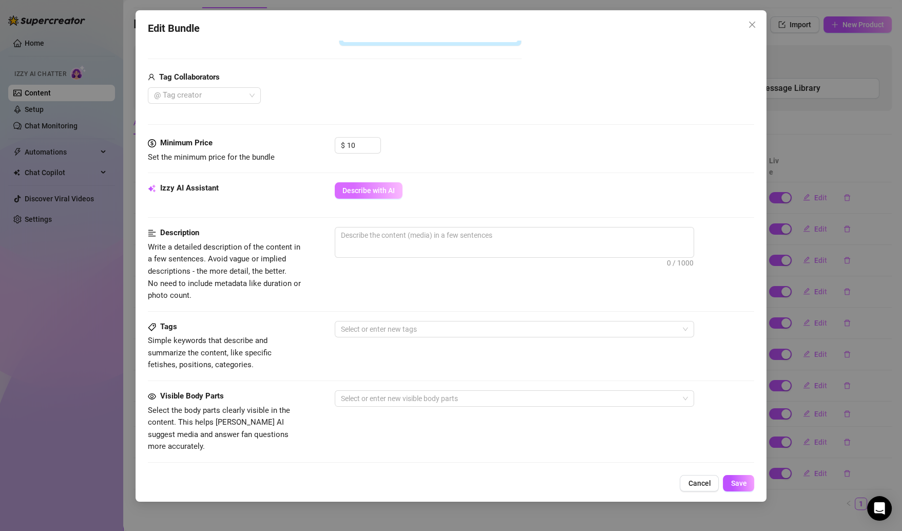
click at [372, 186] on span "Describe with AI" at bounding box center [369, 190] width 52 height 8
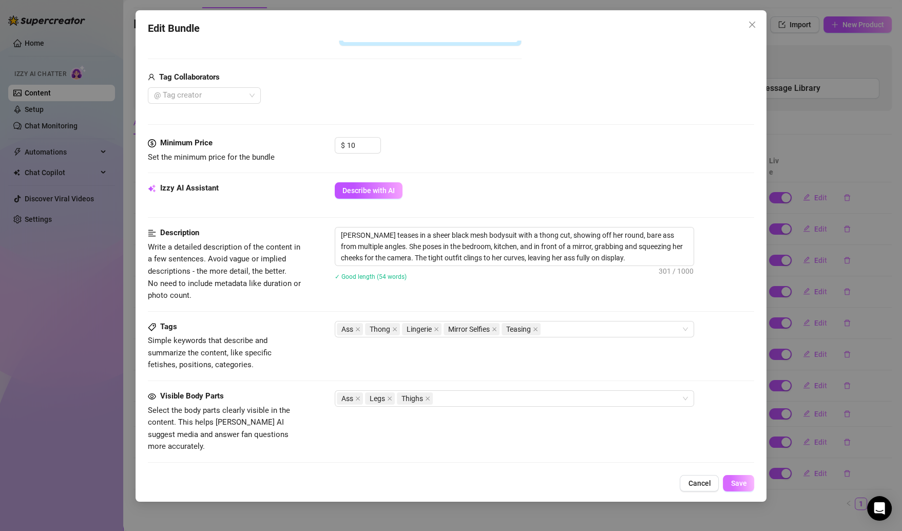
click at [742, 490] on button "Save" at bounding box center [738, 483] width 31 height 16
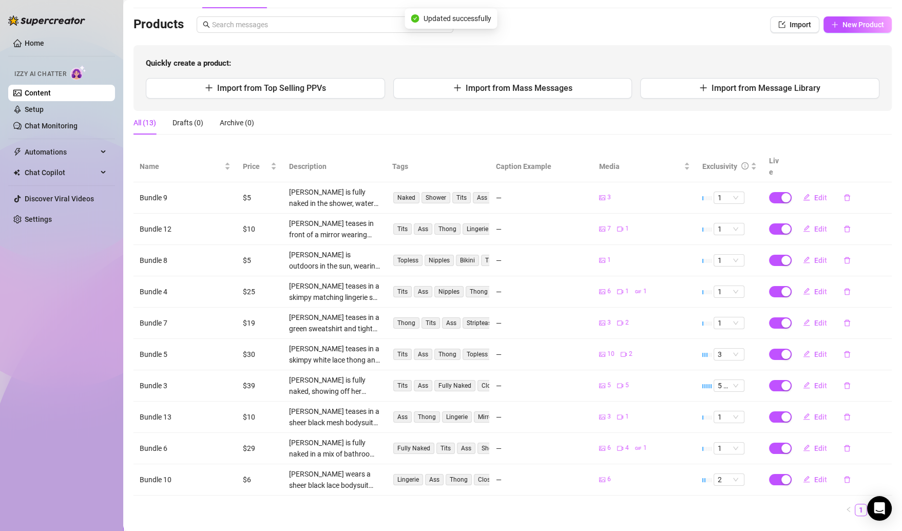
scroll to position [0, 0]
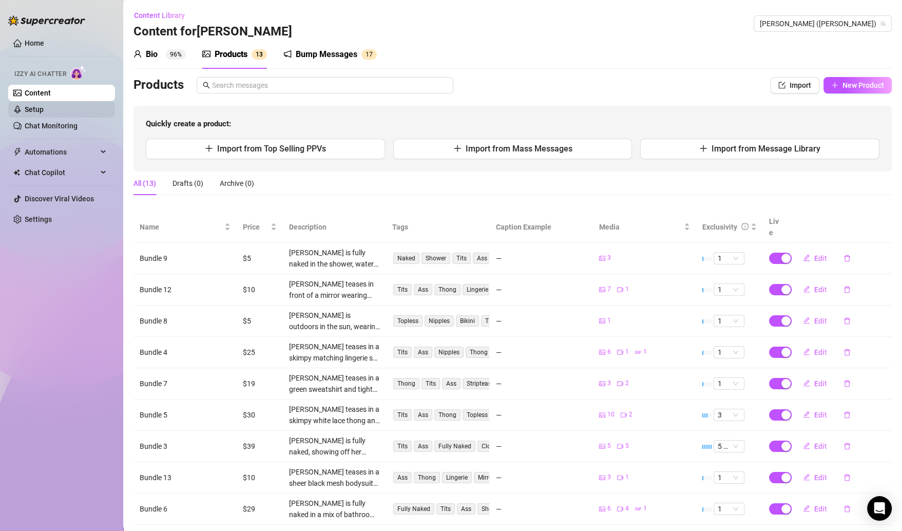
drag, startPoint x: 67, startPoint y: 107, endPoint x: 73, endPoint y: 107, distance: 6.2
click at [44, 107] on link "Setup" at bounding box center [34, 109] width 19 height 8
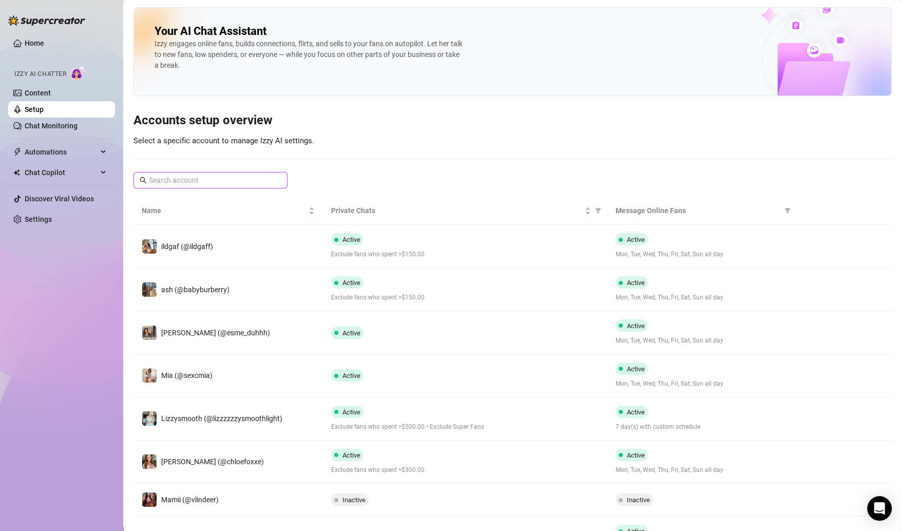
click at [227, 182] on input "text" at bounding box center [211, 180] width 124 height 11
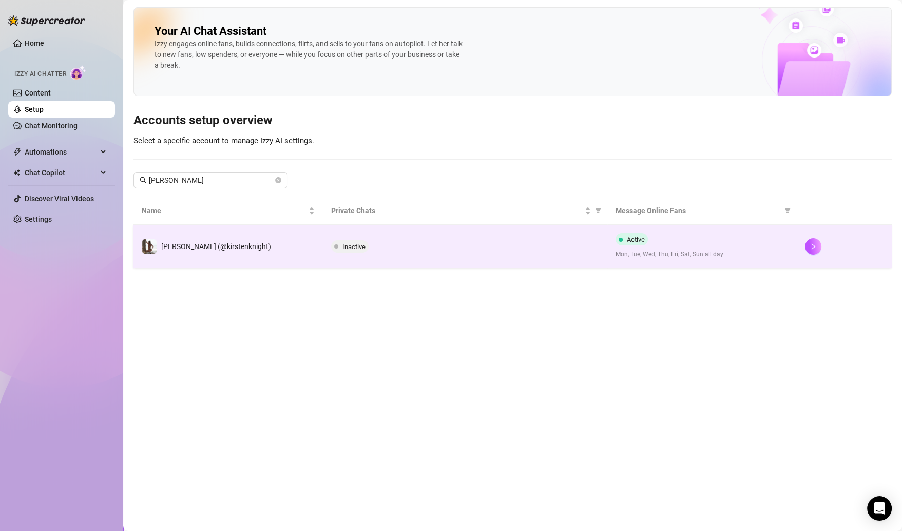
click at [518, 247] on div "Inactive" at bounding box center [465, 246] width 268 height 12
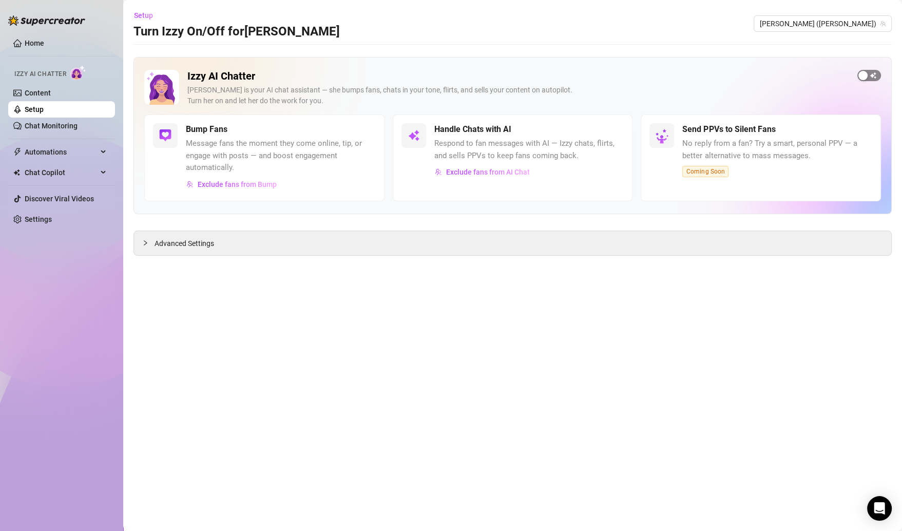
click at [867, 72] on div "button" at bounding box center [863, 75] width 9 height 9
click at [51, 92] on link "Content" at bounding box center [38, 93] width 26 height 8
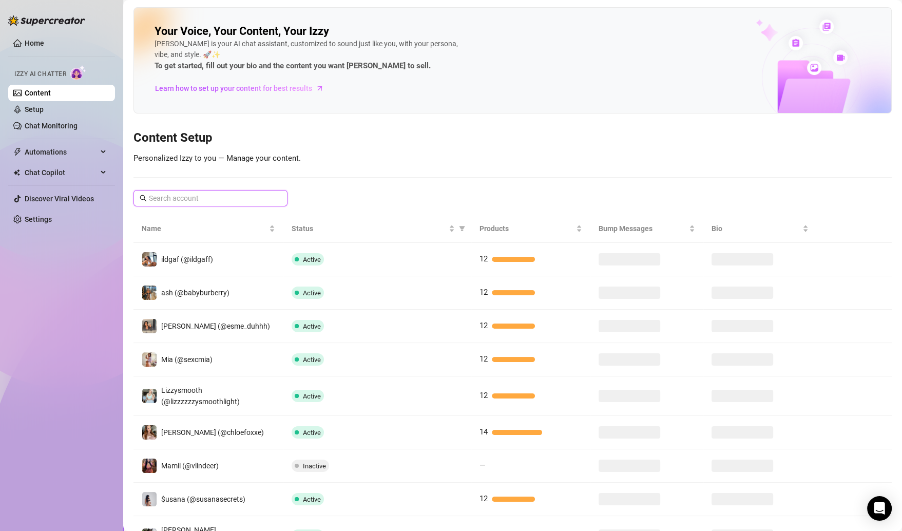
click at [254, 194] on input "text" at bounding box center [211, 198] width 124 height 11
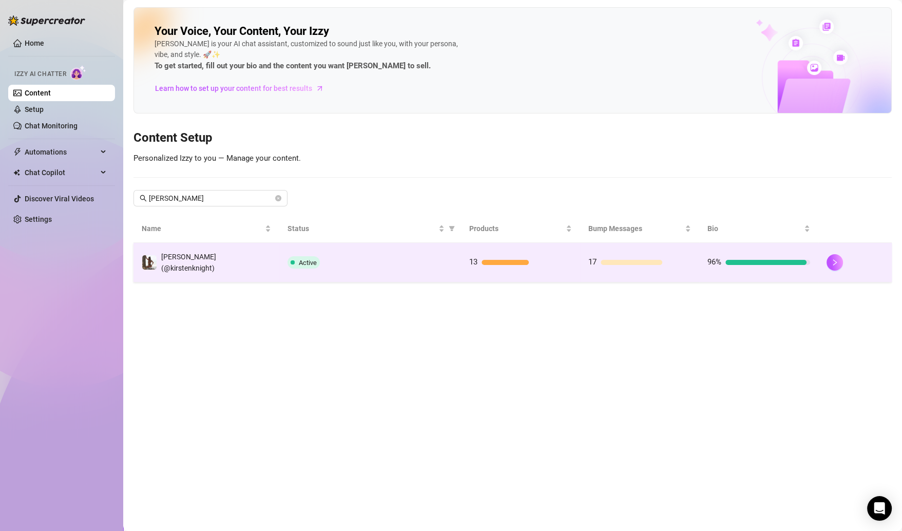
click at [402, 267] on td "Active" at bounding box center [370, 263] width 182 height 40
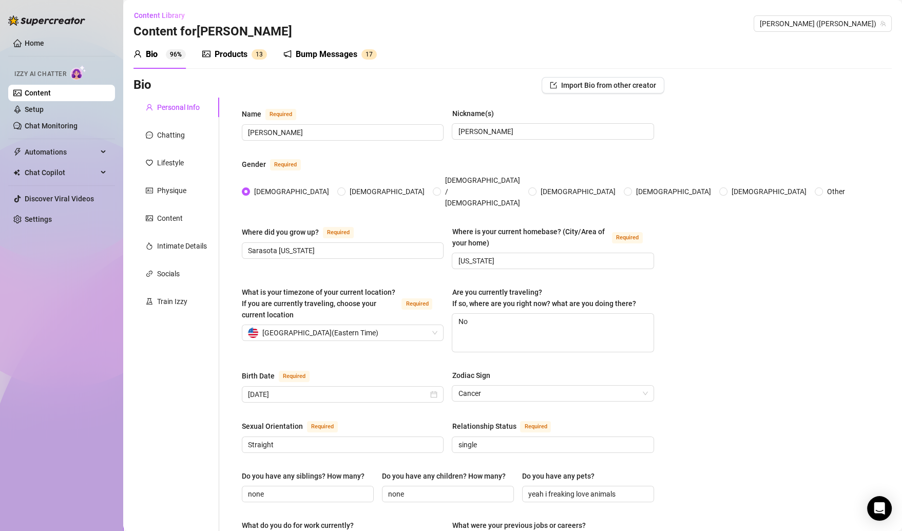
click at [226, 48] on div "Products" at bounding box center [231, 54] width 33 height 12
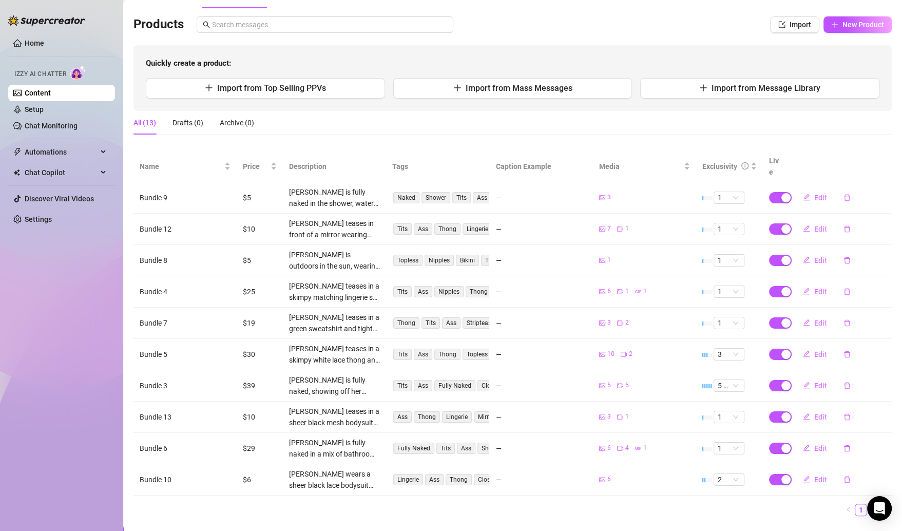
scroll to position [71, 0]
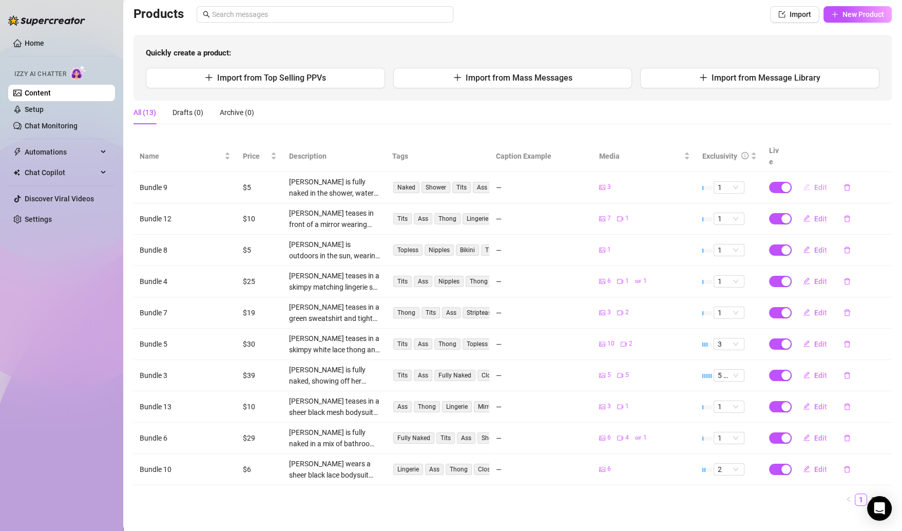
click at [815, 183] on span "Edit" at bounding box center [820, 187] width 13 height 8
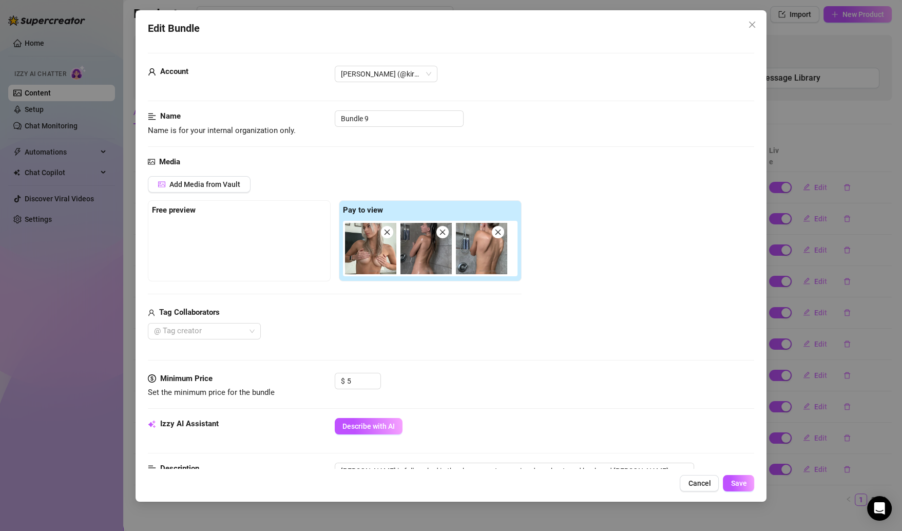
scroll to position [332, 0]
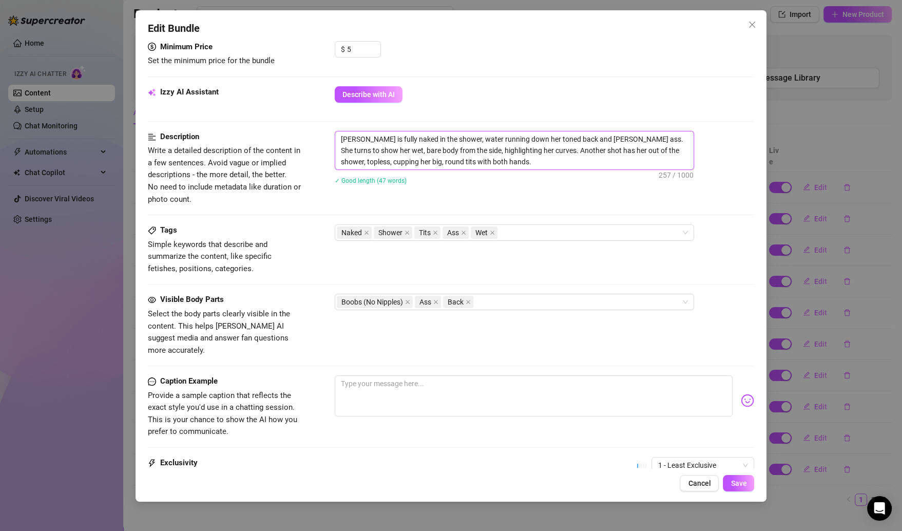
click at [504, 153] on textarea "Kirsten is fully naked in the shower, water running down her toned back and per…" at bounding box center [514, 150] width 358 height 38
click at [477, 150] on textarea "Kirsten is fully naked in the shower, water running down her toned back and per…" at bounding box center [514, 150] width 358 height 38
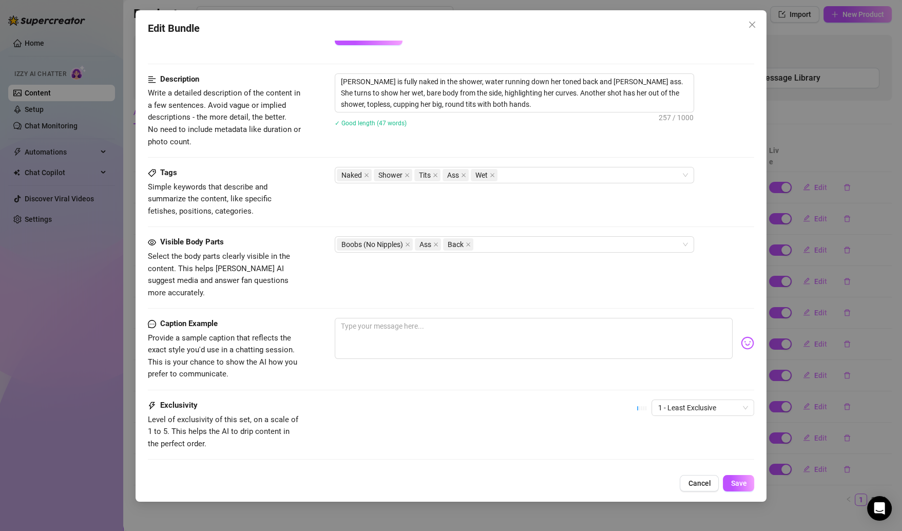
scroll to position [393, 0]
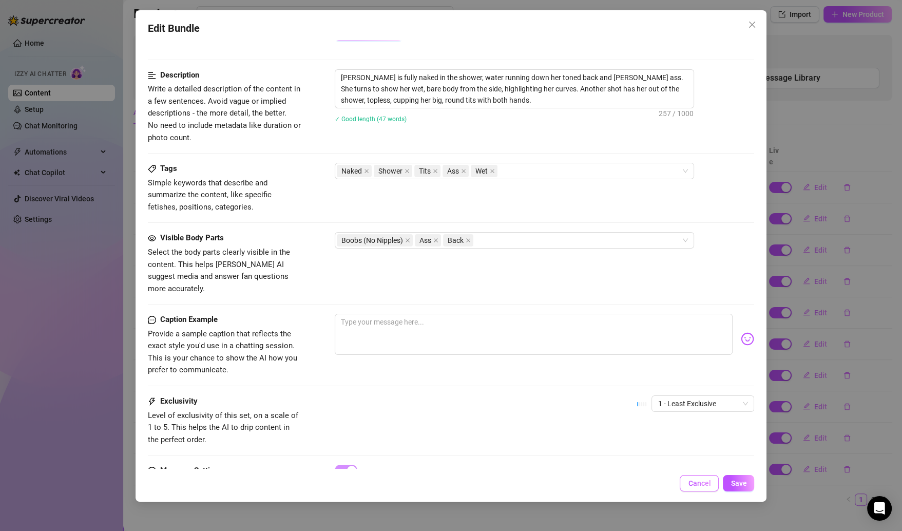
click at [706, 482] on span "Cancel" at bounding box center [699, 483] width 23 height 8
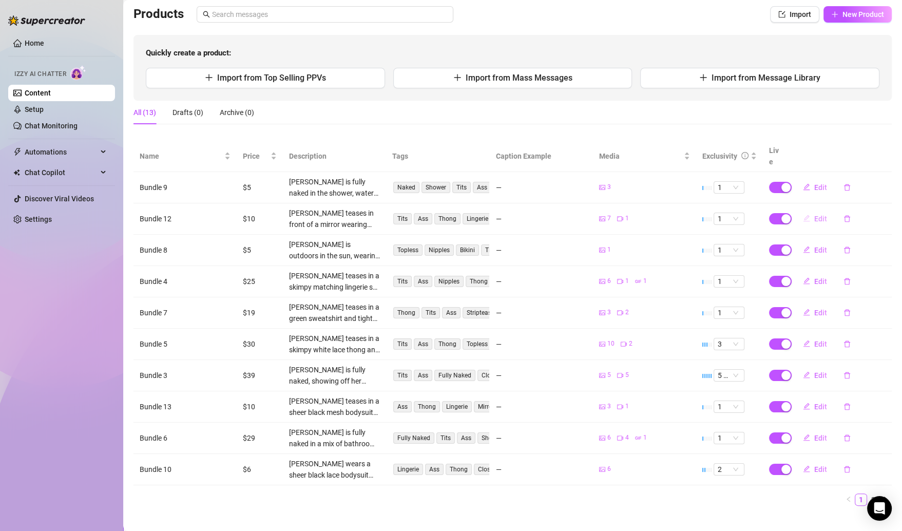
click at [814, 215] on span "Edit" at bounding box center [820, 219] width 13 height 8
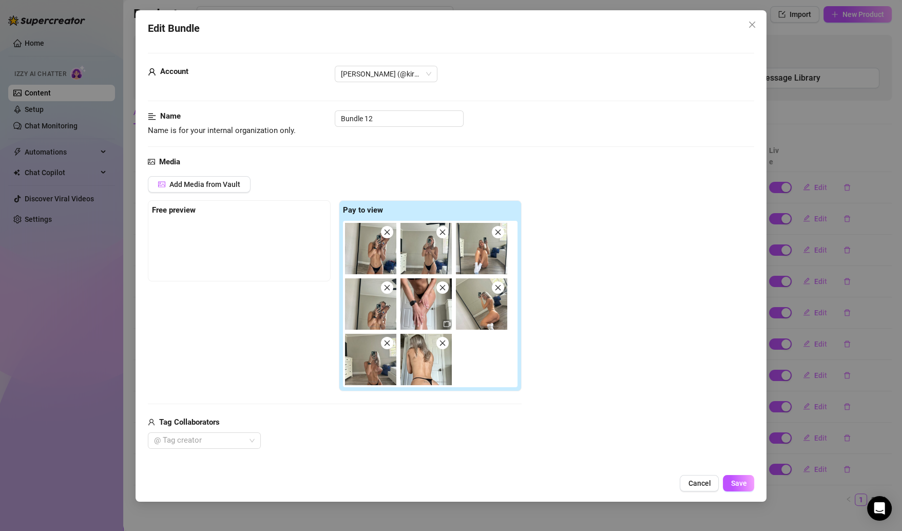
scroll to position [145, 0]
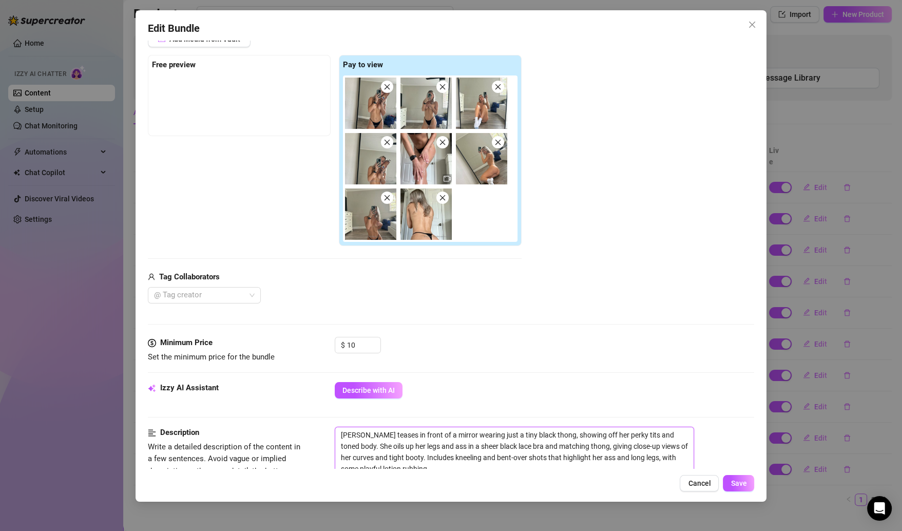
click at [521, 427] on textarea "Kirsten teases in front of a mirror wearing just a tiny black thong, showing of…" at bounding box center [514, 451] width 358 height 49
click at [518, 444] on textarea "Kirsten teases in front of a mirror wearing just a tiny black thong, showing of…" at bounding box center [514, 451] width 358 height 49
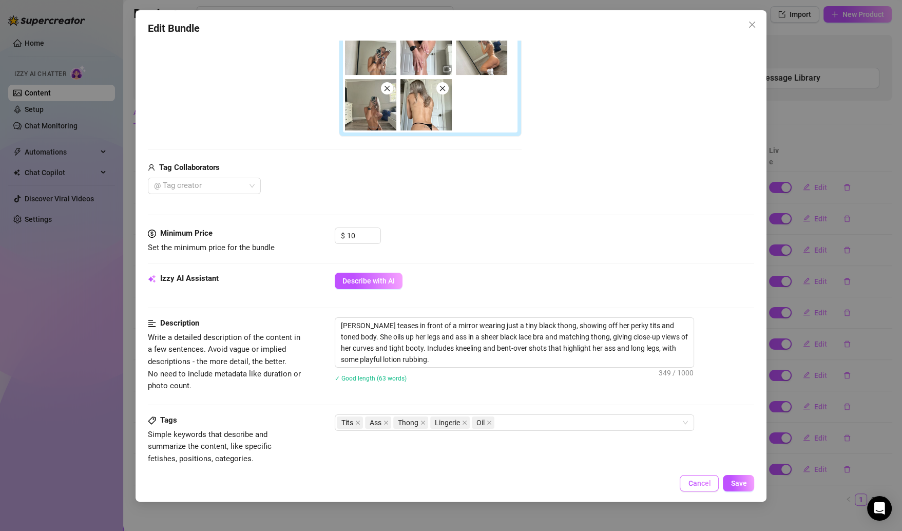
click at [707, 482] on span "Cancel" at bounding box center [699, 483] width 23 height 8
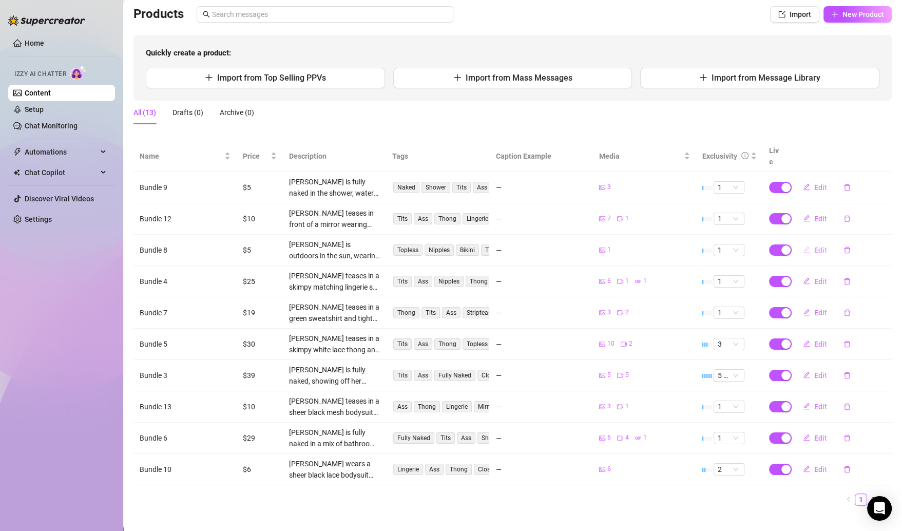
click at [814, 246] on span "Edit" at bounding box center [820, 250] width 13 height 8
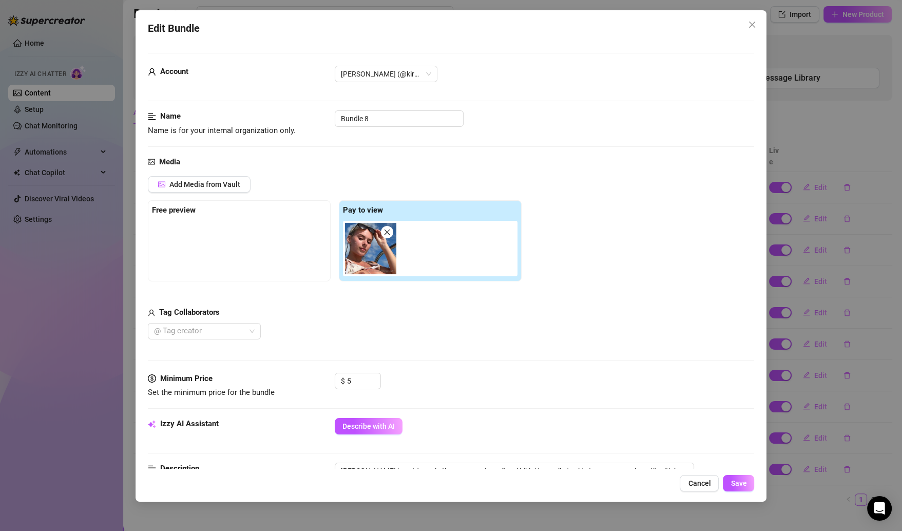
scroll to position [98, 0]
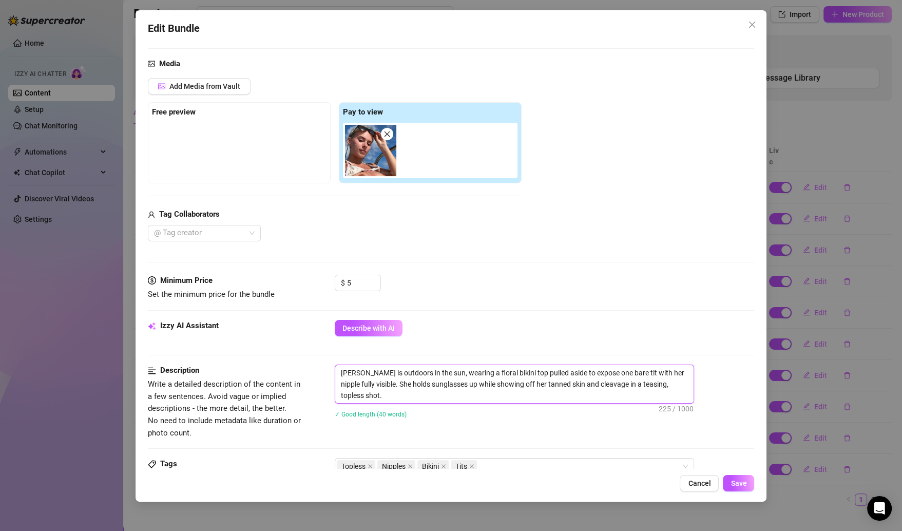
click at [436, 373] on textarea "Kirsten is outdoors in the sun, wearing a floral bikini top pulled aside to exp…" at bounding box center [514, 384] width 358 height 38
click at [693, 481] on span "Cancel" at bounding box center [699, 483] width 23 height 8
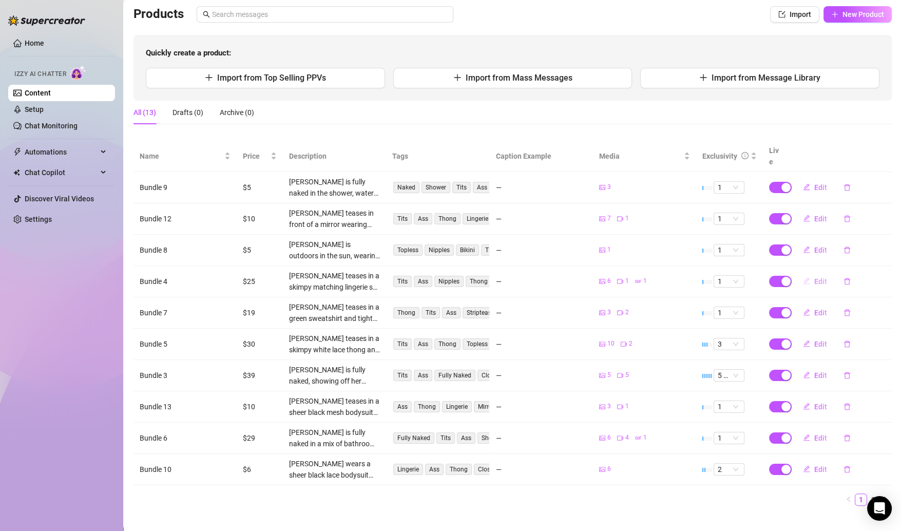
click at [803, 277] on icon "edit" at bounding box center [806, 280] width 7 height 7
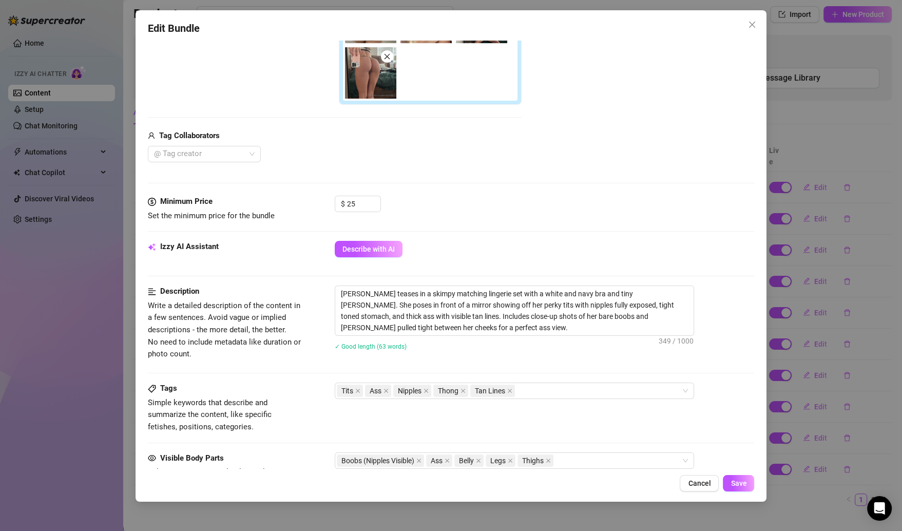
scroll to position [290, 0]
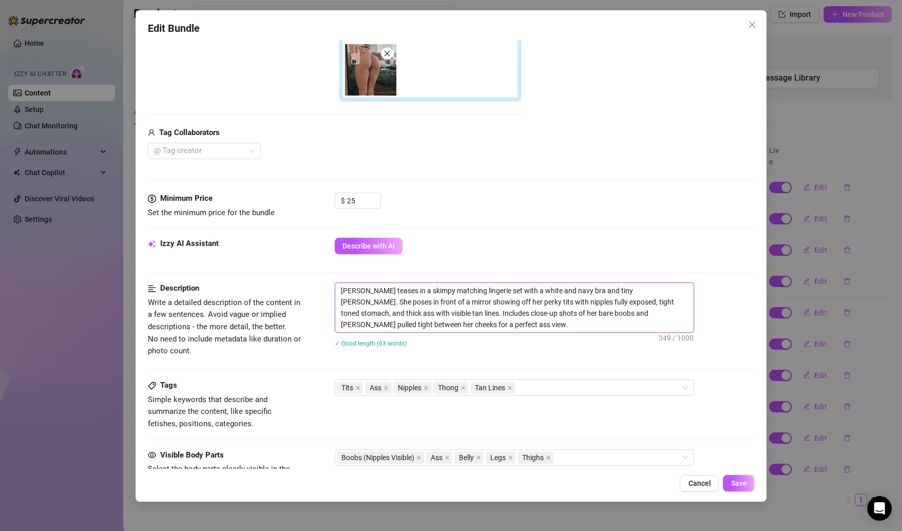
click at [450, 307] on textarea "Kirsten teases in a skimpy matching lingerie set with a white and navy bra and …" at bounding box center [514, 307] width 358 height 49
click at [689, 483] on span "Cancel" at bounding box center [699, 483] width 23 height 8
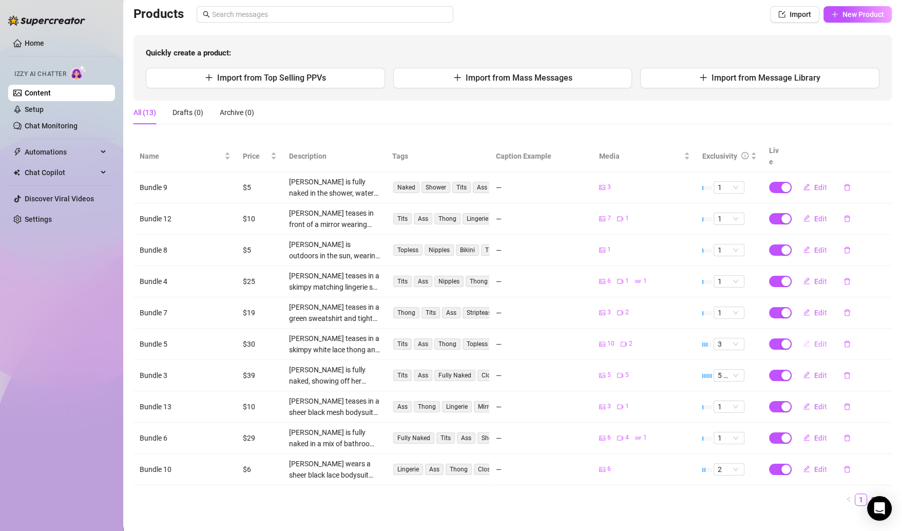
click at [803, 340] on icon "edit" at bounding box center [806, 343] width 7 height 7
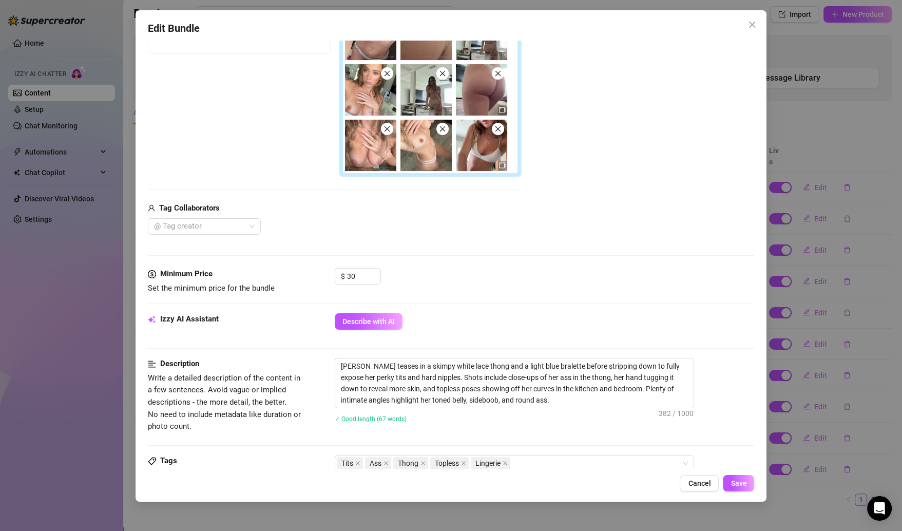
scroll to position [241, 0]
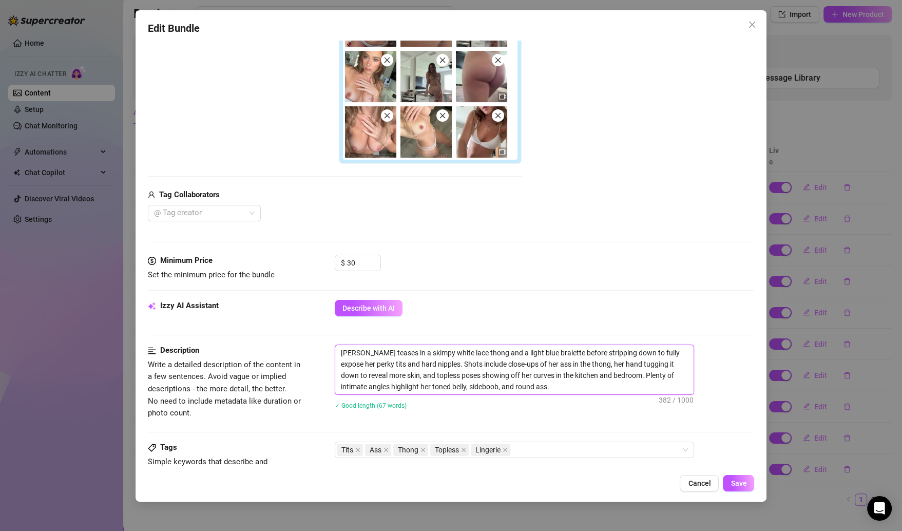
click at [403, 368] on textarea "Kirsten teases in a skimpy white lace thong and a light blue bralette before st…" at bounding box center [514, 369] width 358 height 49
click at [707, 483] on span "Cancel" at bounding box center [699, 483] width 23 height 8
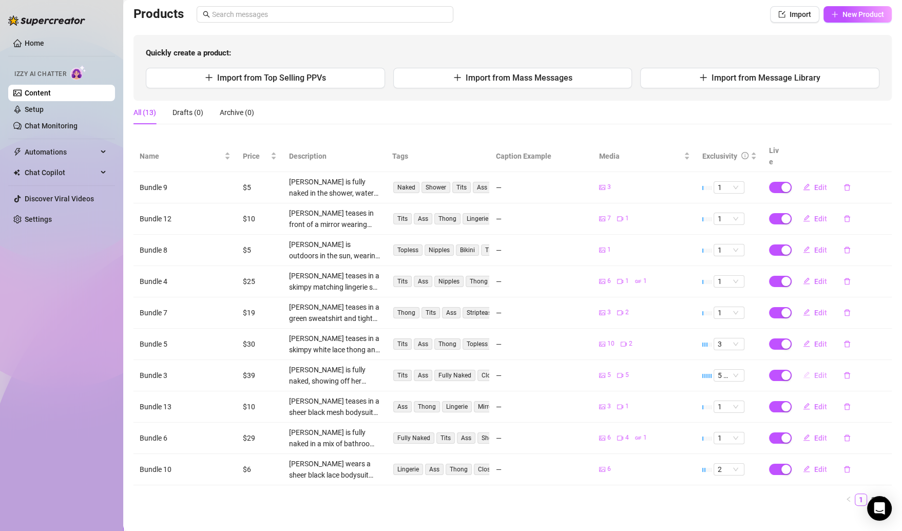
click at [801, 367] on button "Edit" at bounding box center [815, 375] width 41 height 16
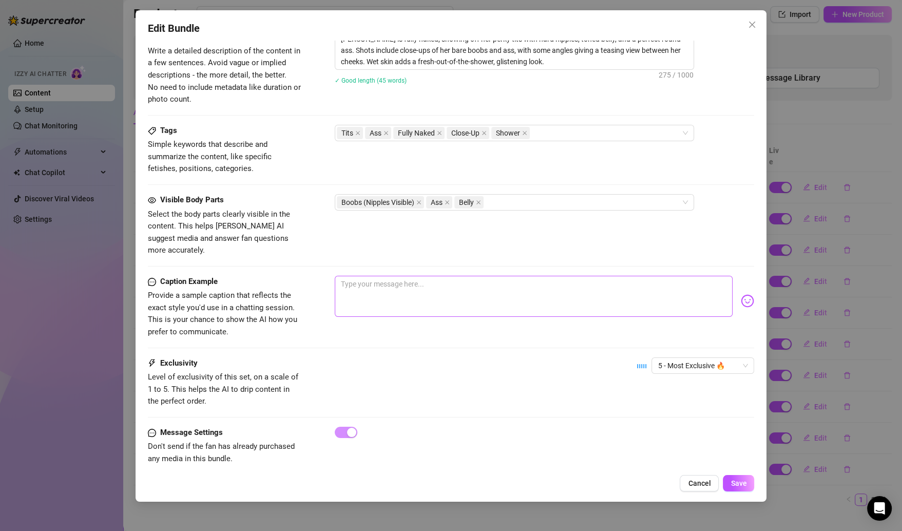
scroll to position [386, 0]
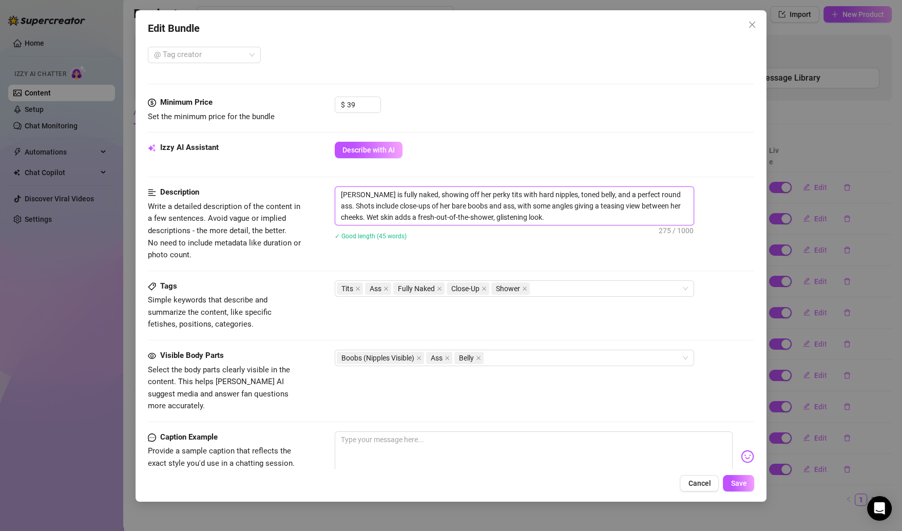
click at [398, 202] on textarea "Kirsten is fully naked, showing off her perky tits with hard nipples, toned bel…" at bounding box center [514, 206] width 358 height 38
click at [705, 475] on button "Cancel" at bounding box center [699, 483] width 39 height 16
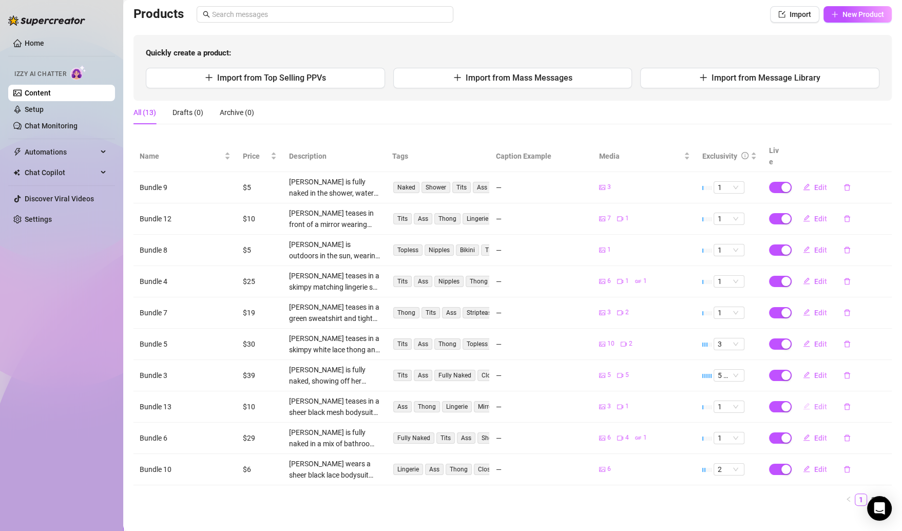
click at [803, 398] on button "Edit" at bounding box center [815, 406] width 41 height 16
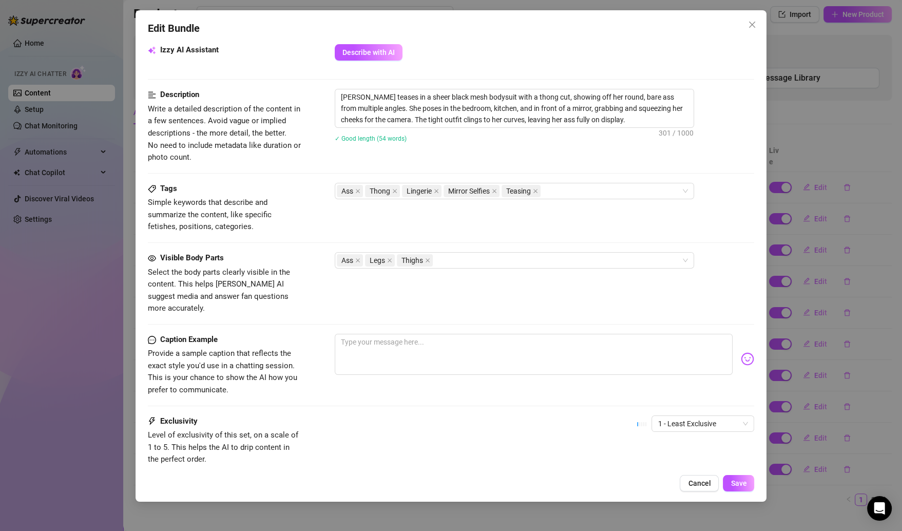
scroll to position [358, 0]
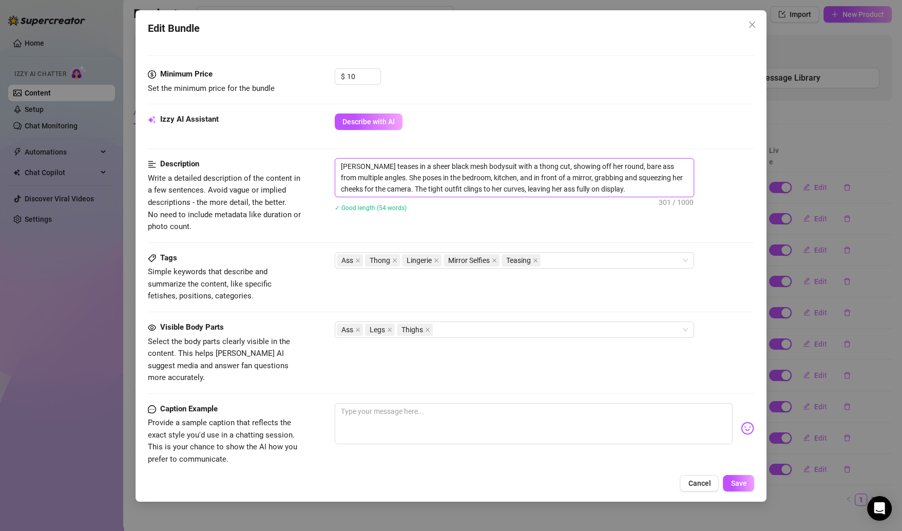
click at [417, 177] on textarea "Kirsten teases in a sheer black mesh bodysuit with a thong cut, showing off her…" at bounding box center [514, 178] width 358 height 38
click at [693, 487] on span "Cancel" at bounding box center [699, 483] width 23 height 8
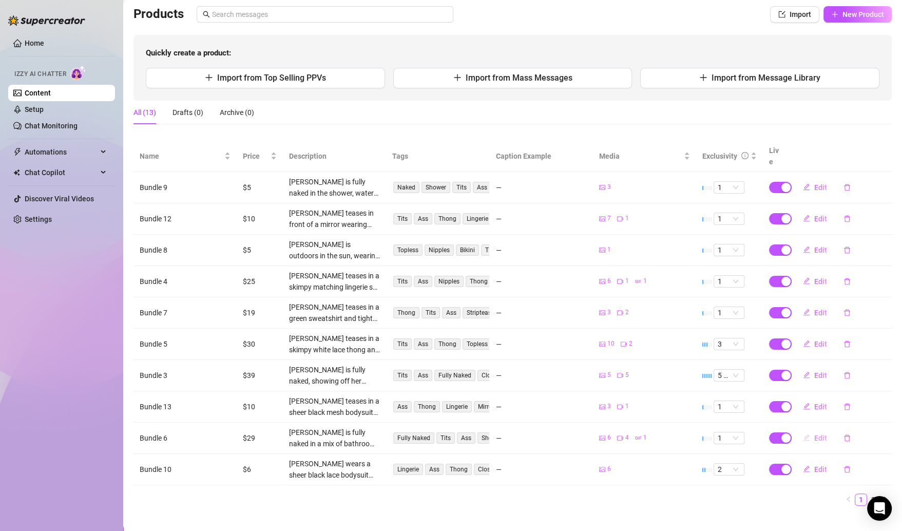
click at [814, 434] on span "Edit" at bounding box center [820, 438] width 13 height 8
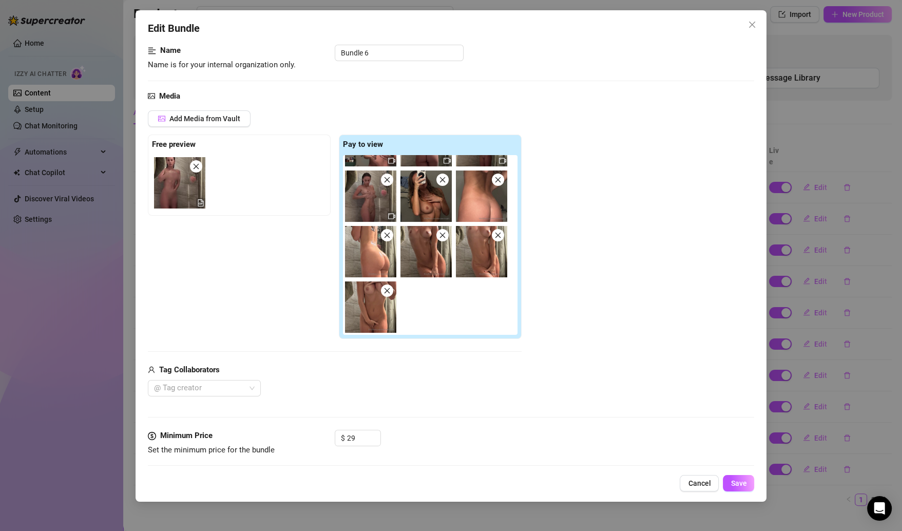
scroll to position [248, 0]
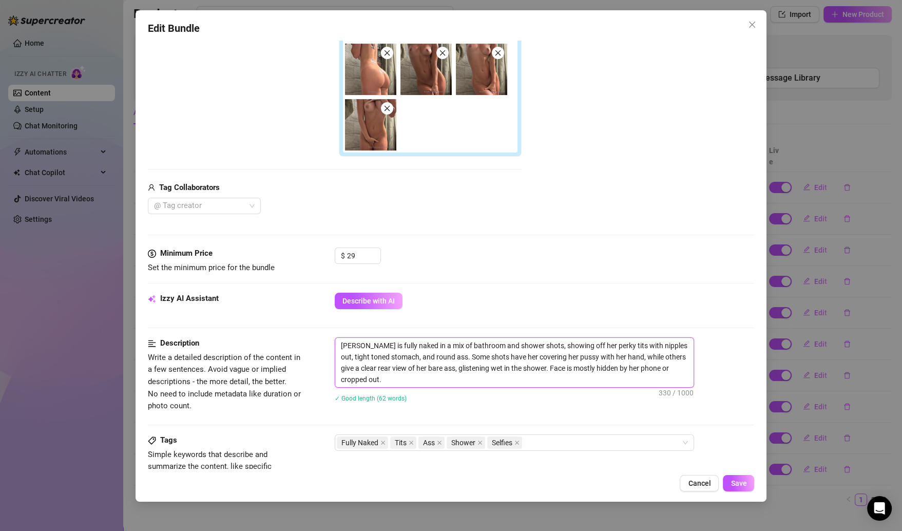
click at [422, 350] on textarea "Kirsten is fully naked in a mix of bathroom and shower shots, showing off her p…" at bounding box center [514, 362] width 358 height 49
click at [689, 480] on span "Cancel" at bounding box center [699, 483] width 23 height 8
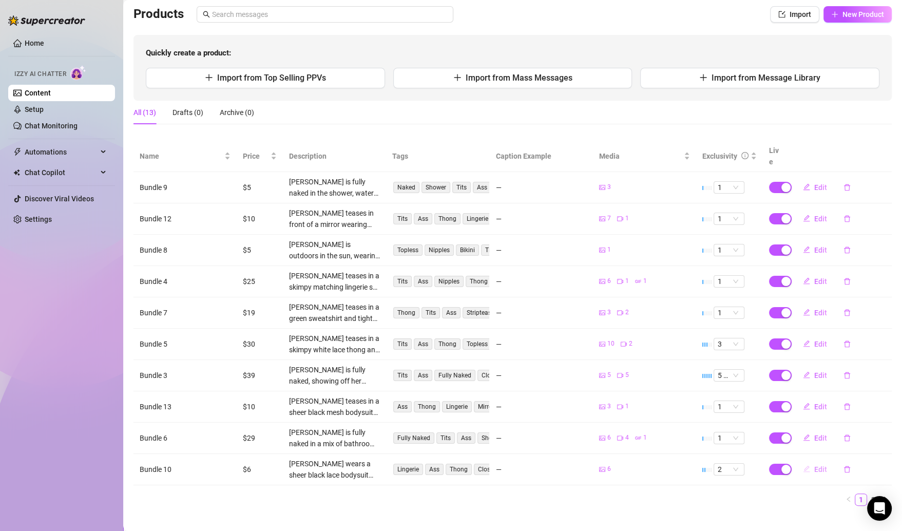
click at [814, 465] on span "Edit" at bounding box center [820, 469] width 13 height 8
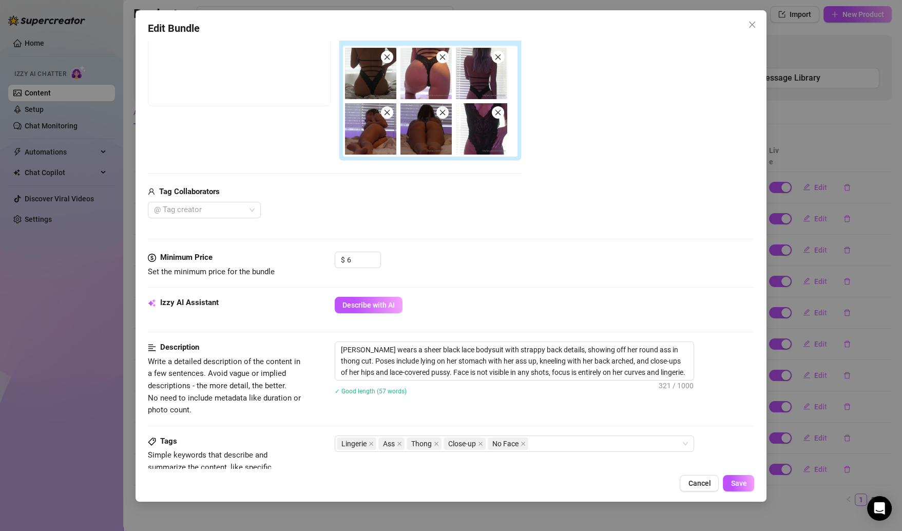
scroll to position [383, 0]
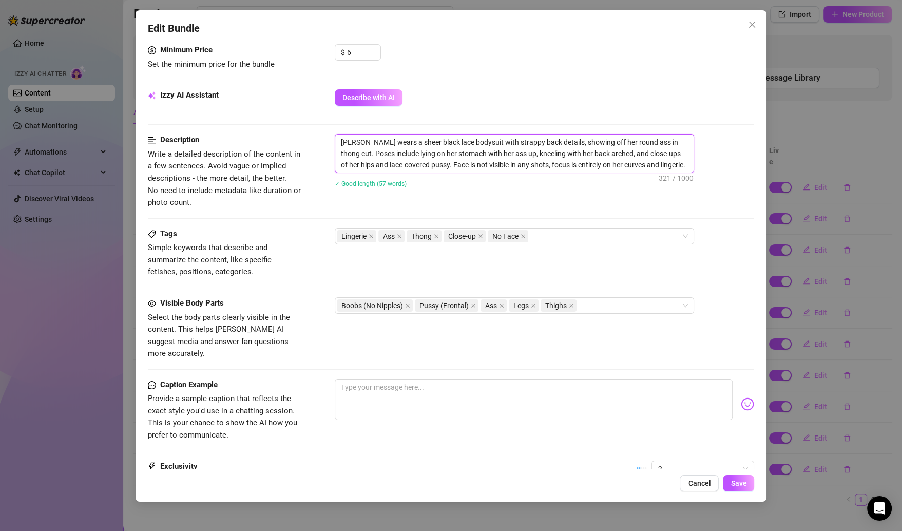
click at [435, 148] on textarea "Kirsten wears a sheer black lace bodysuit with strappy back details, showing of…" at bounding box center [514, 154] width 358 height 38
click at [686, 483] on button "Cancel" at bounding box center [699, 483] width 39 height 16
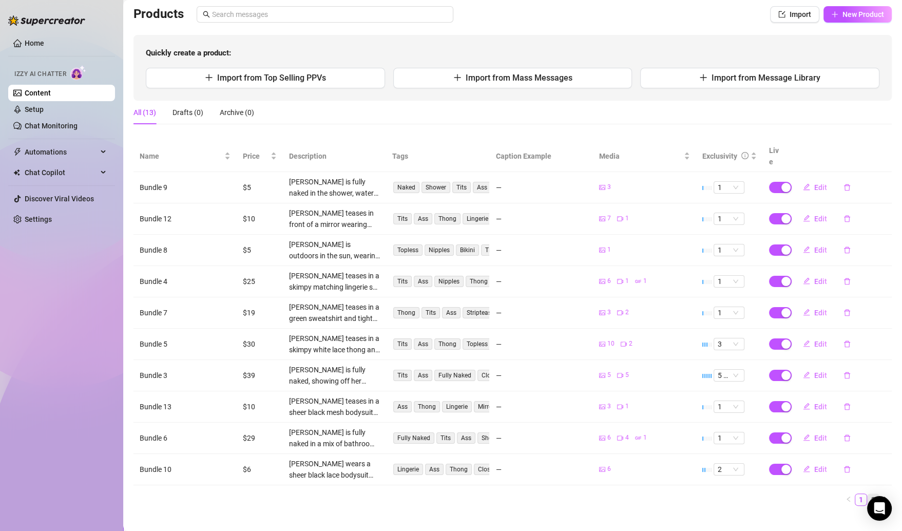
click at [868, 494] on link "2" at bounding box center [873, 499] width 11 height 11
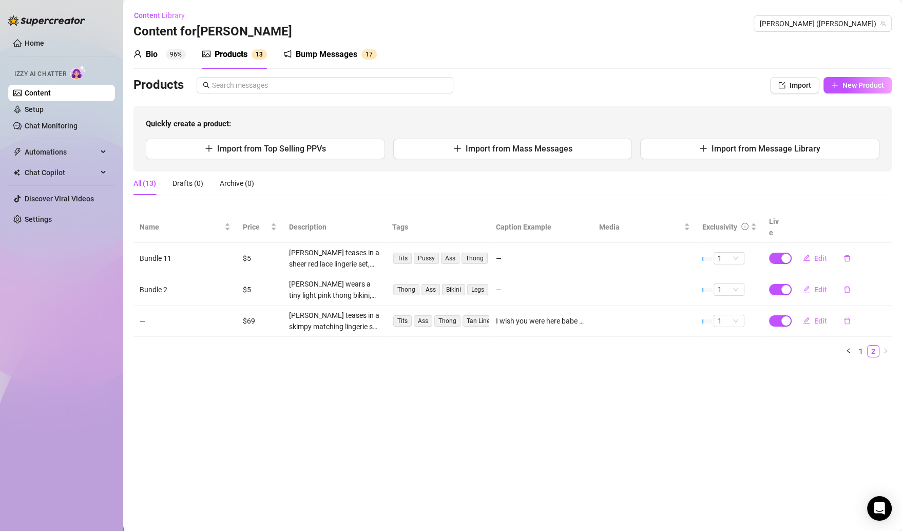
scroll to position [0, 0]
click at [817, 254] on span "Edit" at bounding box center [820, 258] width 13 height 8
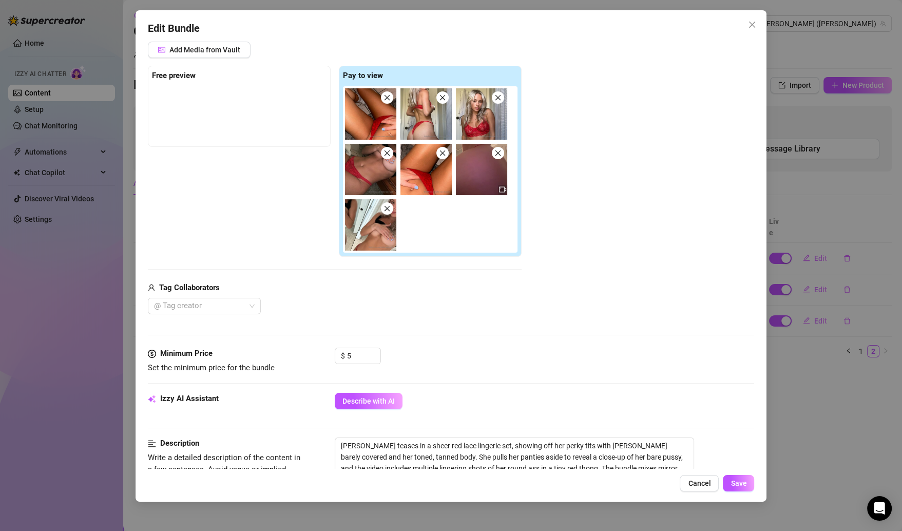
scroll to position [189, 0]
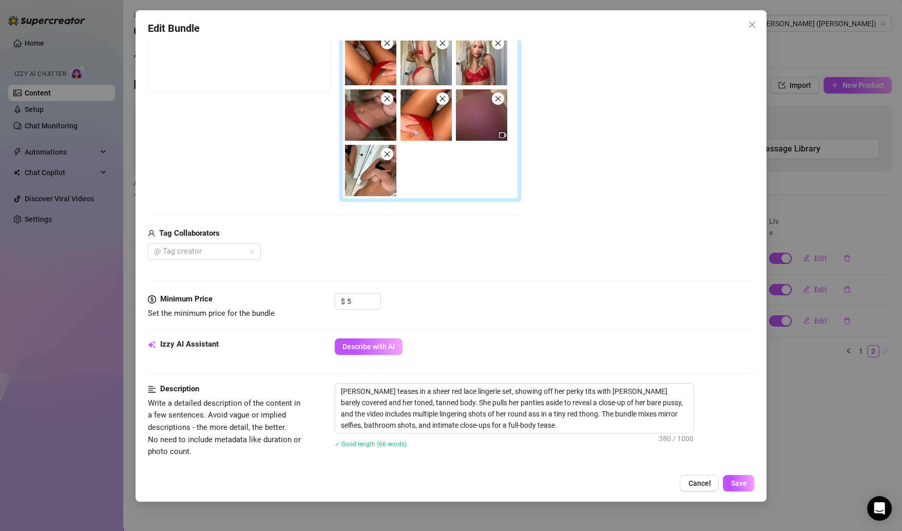
click at [470, 378] on div "Izzy AI Assistant Describe with AI" at bounding box center [451, 360] width 607 height 45
click at [470, 380] on div "Izzy AI Assistant Describe with AI" at bounding box center [451, 360] width 607 height 45
click at [474, 405] on textarea "Kirsten teases in a sheer red lace lingerie set, showing off her perky tits wit…" at bounding box center [514, 408] width 358 height 49
click at [689, 484] on button "Cancel" at bounding box center [699, 483] width 39 height 16
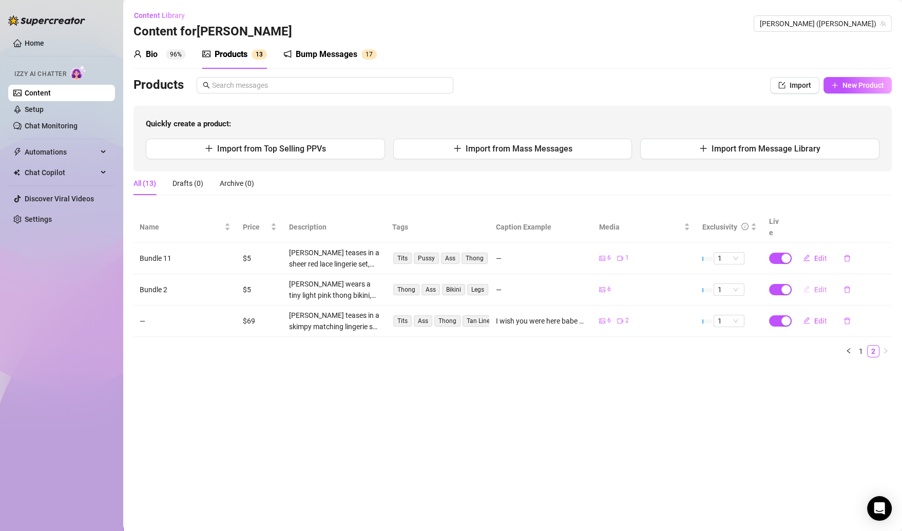
click at [819, 286] on span "Edit" at bounding box center [820, 290] width 13 height 8
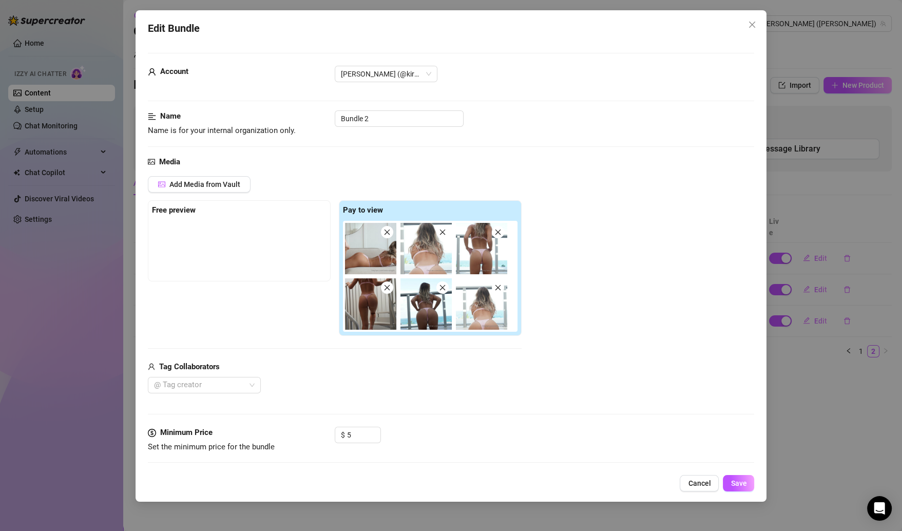
scroll to position [342, 0]
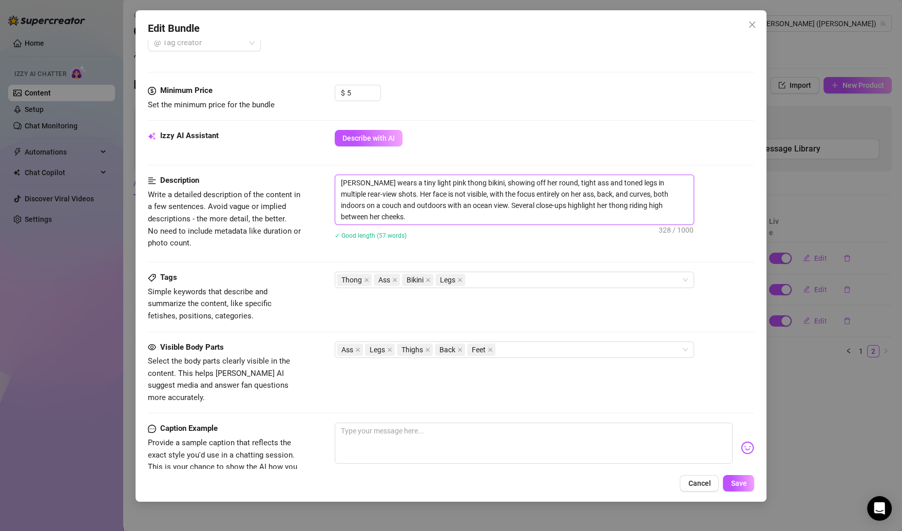
click at [441, 201] on textarea "Kirsten wears a tiny light pink thong bikini, showing off her round, tight ass …" at bounding box center [514, 199] width 358 height 49
click at [692, 492] on div "Edit Bundle Account Kirsten (@kirstenknight) Name Name is for your internal org…" at bounding box center [452, 255] width 632 height 491
click at [693, 483] on span "Cancel" at bounding box center [699, 483] width 23 height 8
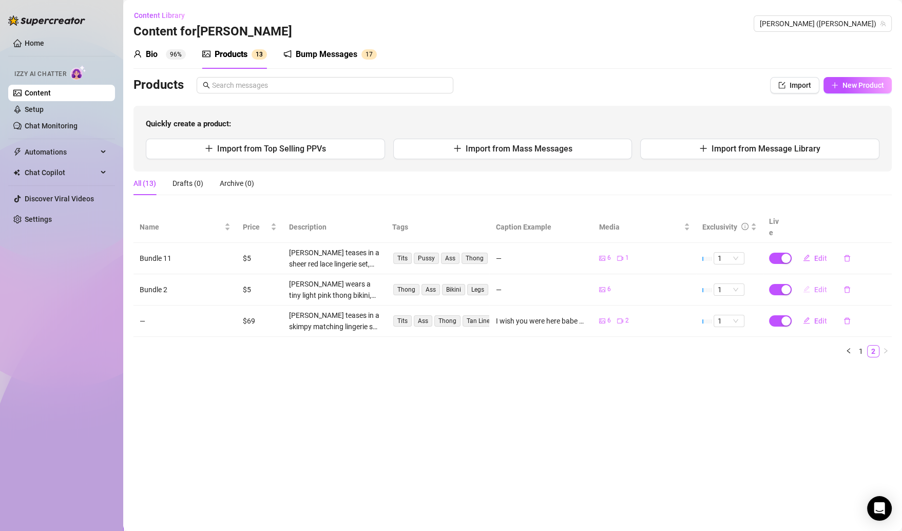
click at [820, 286] on span "Edit" at bounding box center [820, 290] width 13 height 8
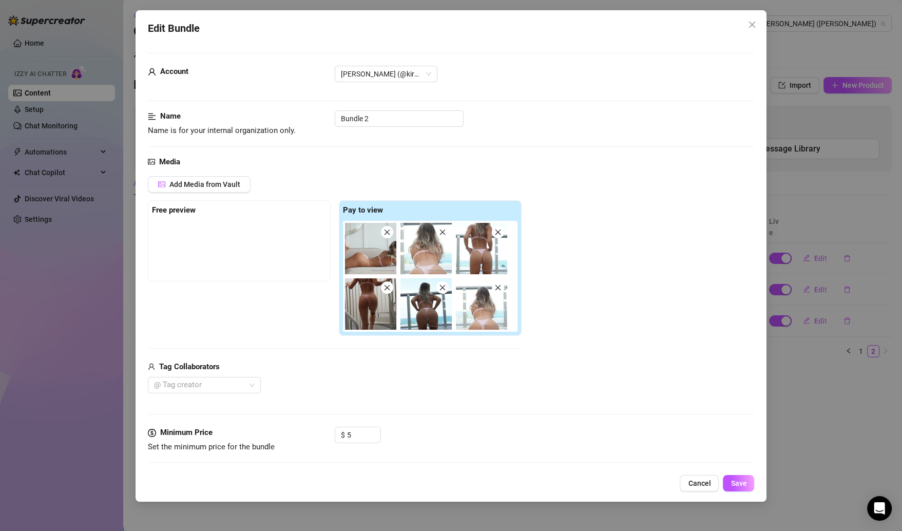
scroll to position [489, 0]
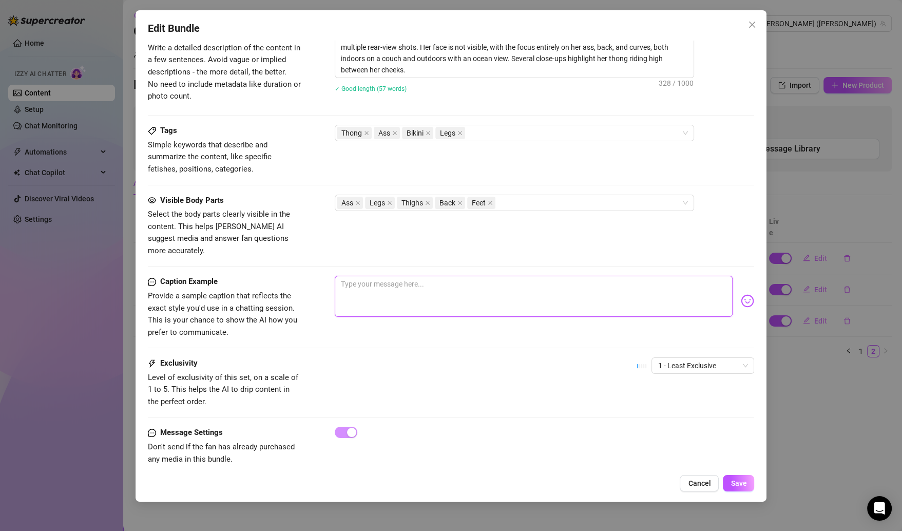
click at [446, 277] on textarea at bounding box center [534, 296] width 398 height 41
paste textarea "Pink bikini + ocean views 🌊👙 … thong was basically floss, all ass every angle"
click at [731, 474] on div "Edit Bundle Account Kirsten (@kirstenknight) Name Name is for your internal org…" at bounding box center [452, 255] width 632 height 491
click at [734, 488] on button "Save" at bounding box center [738, 483] width 31 height 16
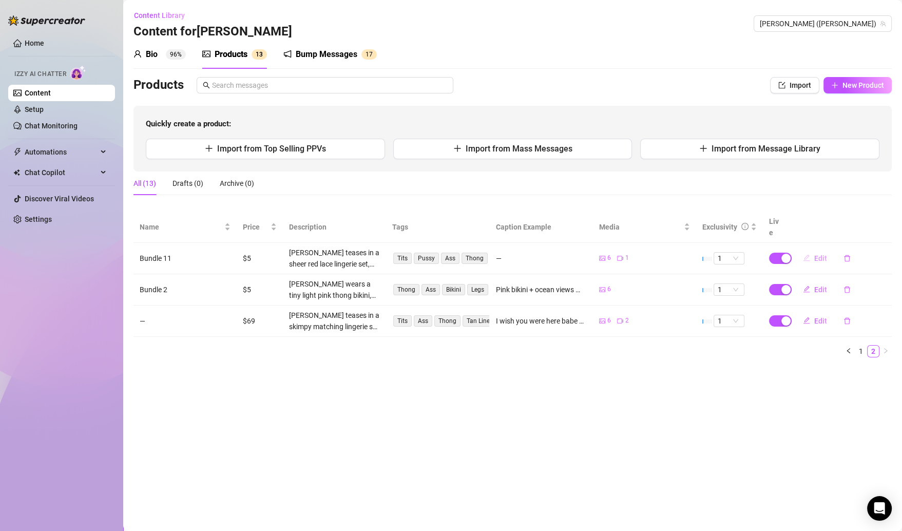
click at [818, 254] on span "Edit" at bounding box center [820, 258] width 13 height 8
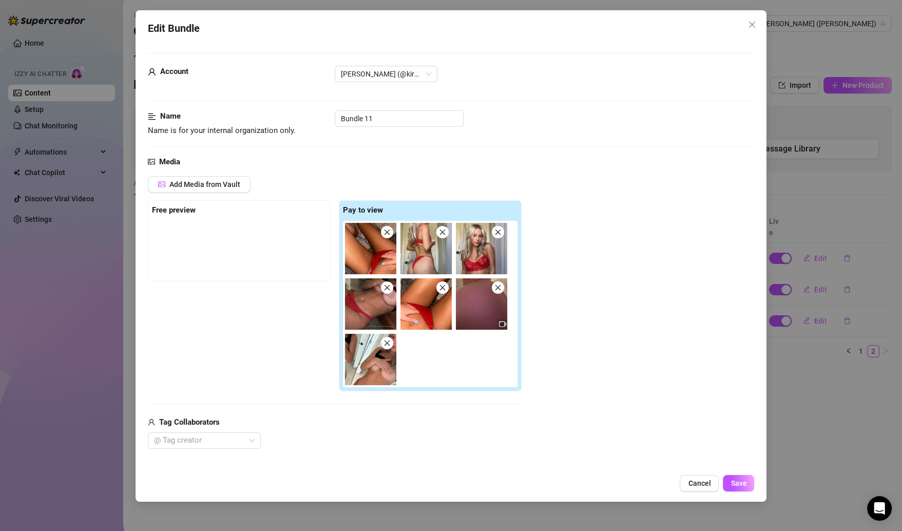
scroll to position [544, 0]
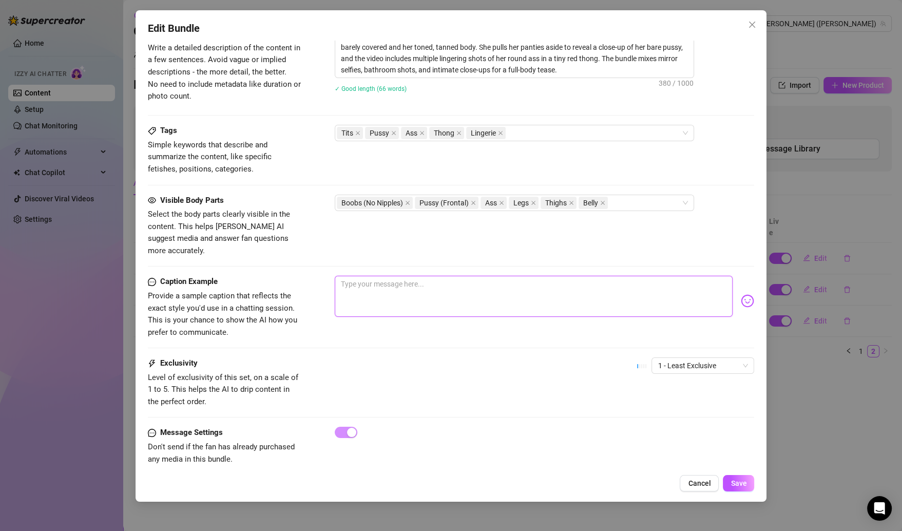
click at [505, 276] on textarea at bounding box center [534, 296] width 398 height 41
paste textarea "Red lace is dangerouss 😮‍💨 nipples barely covered, panties barely staying on… c…"
click at [734, 487] on span "Save" at bounding box center [739, 483] width 16 height 8
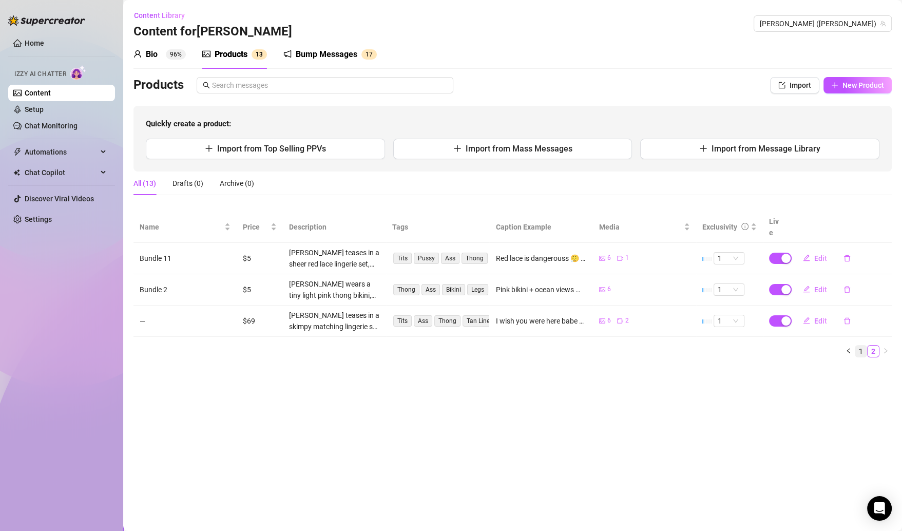
click at [859, 346] on link "1" at bounding box center [861, 351] width 11 height 11
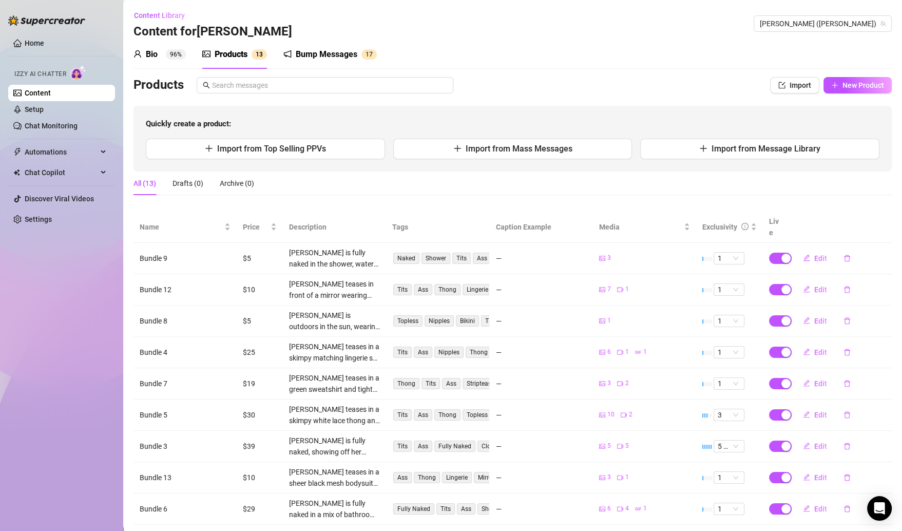
scroll to position [71, 0]
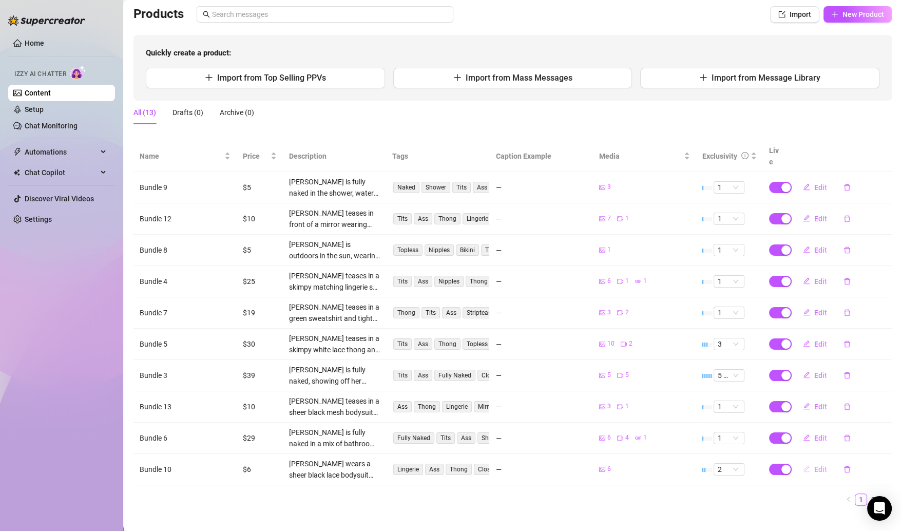
click at [814, 465] on span "Edit" at bounding box center [820, 469] width 13 height 8
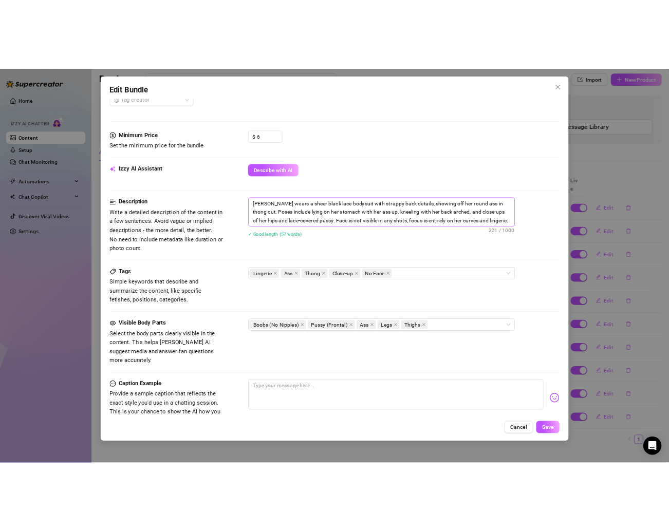
scroll to position [376, 0]
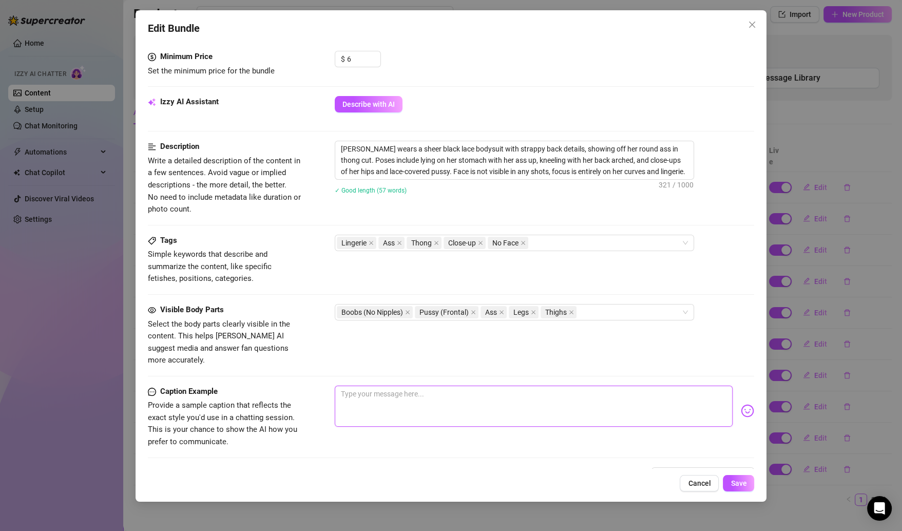
click at [444, 388] on textarea at bounding box center [534, 406] width 398 height 41
paste textarea "Straps, lace & cheeks up 👀🔥 face cropped but trust meee the body tells the whol…"
click at [730, 481] on button "Save" at bounding box center [738, 483] width 31 height 16
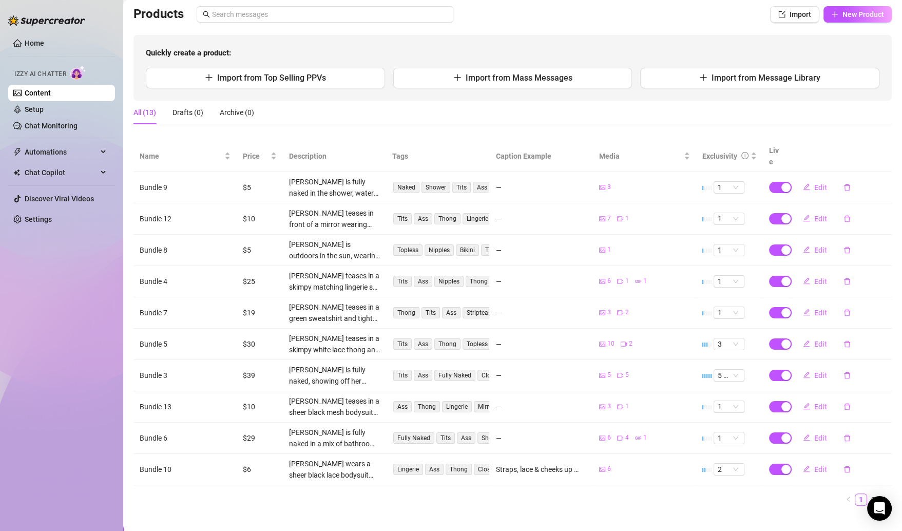
click at [803, 430] on button "Edit" at bounding box center [815, 438] width 41 height 16
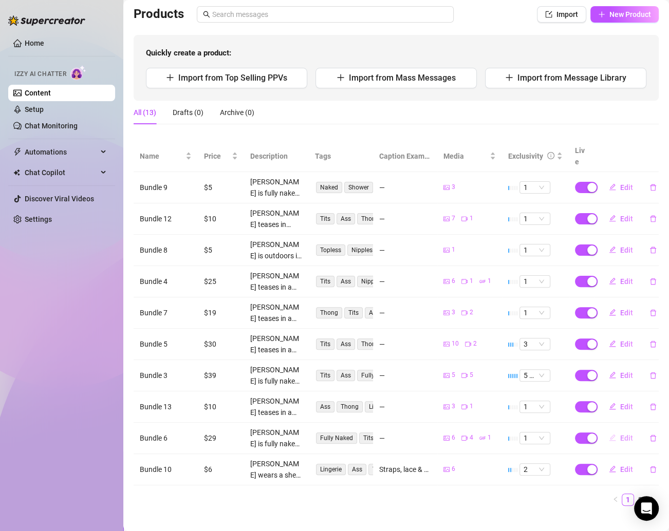
click at [615, 430] on button "Edit" at bounding box center [620, 438] width 41 height 16
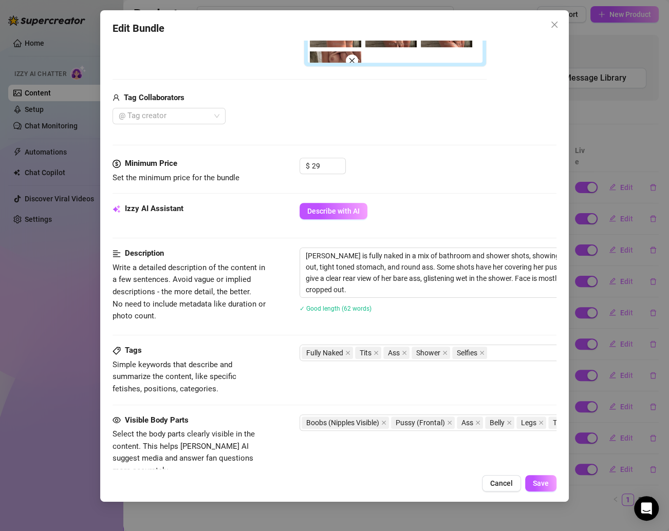
scroll to position [512, 0]
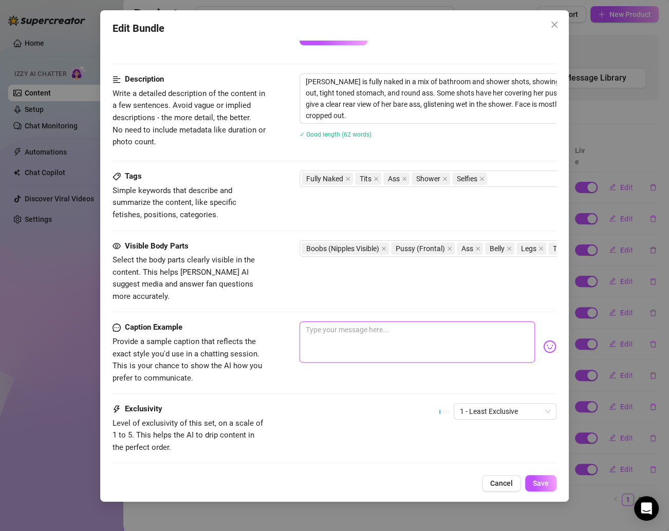
click at [350, 321] on textarea at bounding box center [416, 341] width 235 height 41
click at [381, 321] on textarea at bounding box center [416, 341] width 235 height 41
paste textarea "Mirror, shower, bathroom… no outfit, no problem 😈 glistening skin + every angle…"
click at [545, 482] on span "Save" at bounding box center [541, 483] width 16 height 8
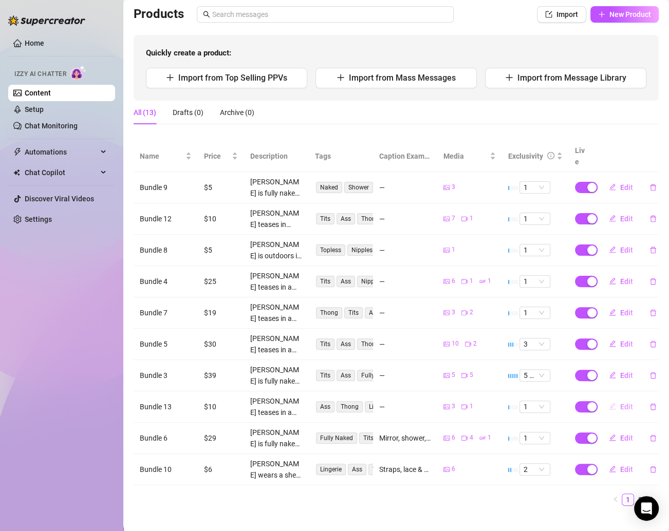
click at [620, 403] on span "Edit" at bounding box center [626, 407] width 13 height 8
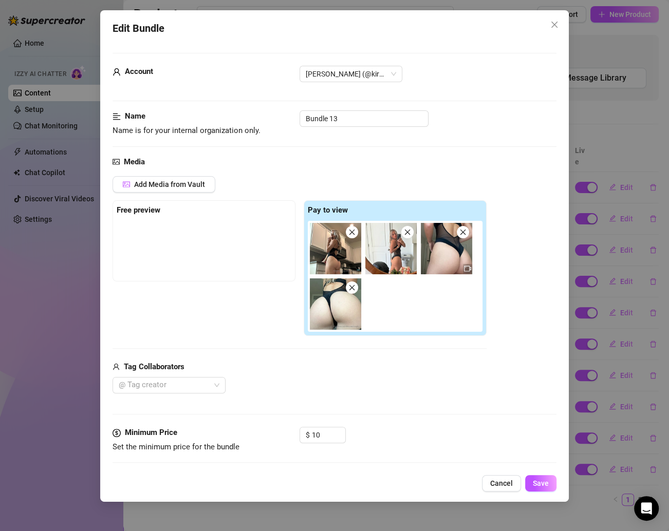
scroll to position [409, 0]
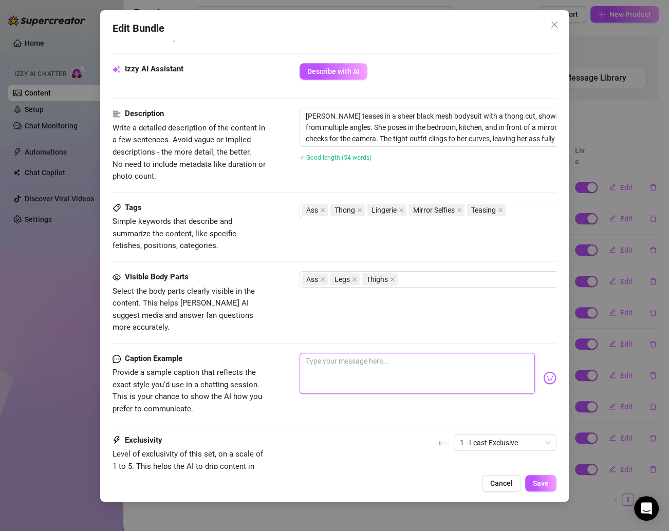
click at [345, 360] on textarea at bounding box center [416, 373] width 235 height 41
paste textarea "This lil mesh bodysuit was clinging like second skin 🖤 … but that ass was still…"
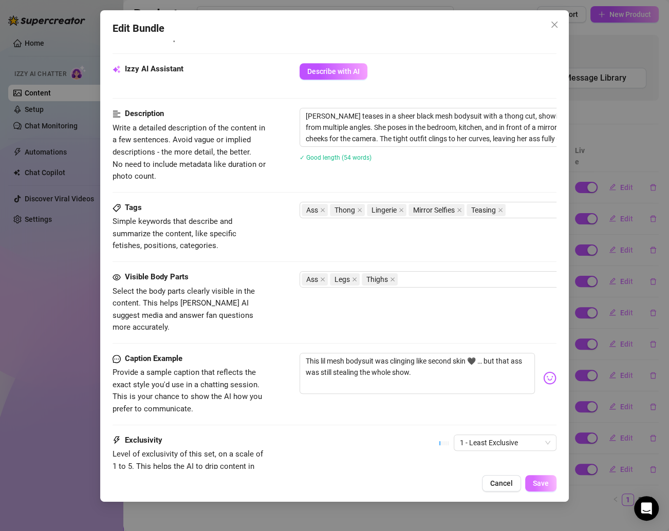
click at [547, 488] on button "Save" at bounding box center [540, 483] width 31 height 16
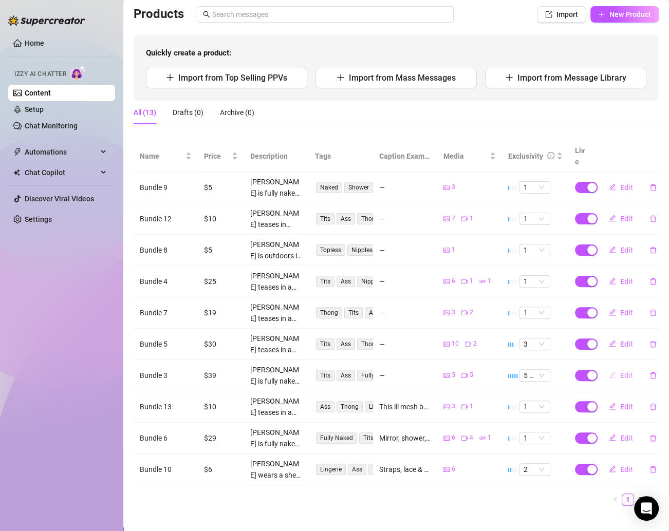
click at [620, 371] on span "Edit" at bounding box center [626, 375] width 13 height 8
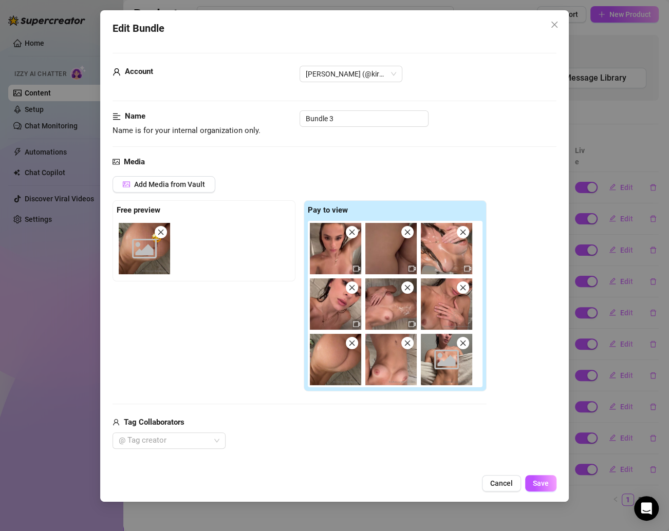
scroll to position [450, 0]
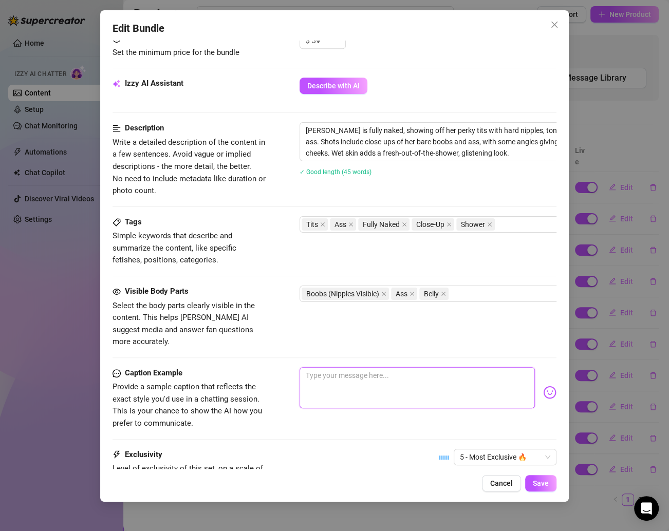
click at [349, 367] on textarea at bounding box center [416, 387] width 235 height 41
paste textarea "Fresh out the shower vibes ✨ body still dripping, ass & tits on full display."
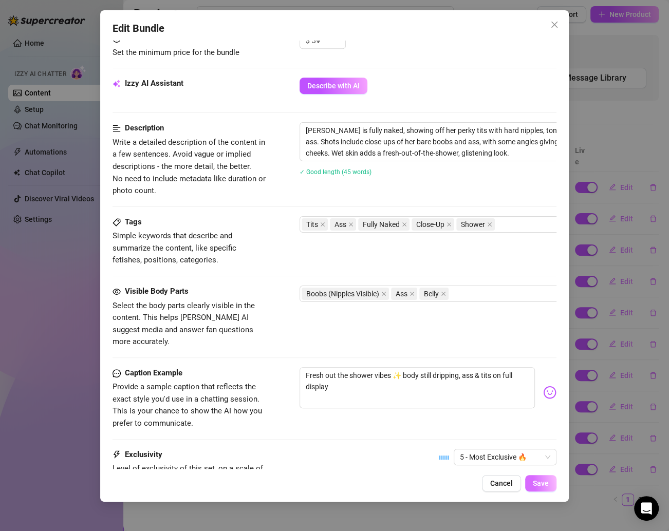
click at [547, 482] on span "Save" at bounding box center [541, 483] width 16 height 8
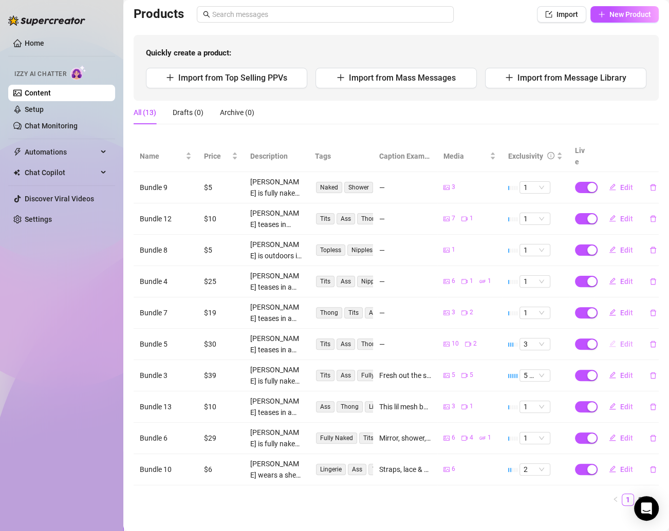
click at [607, 336] on button "Edit" at bounding box center [620, 344] width 41 height 16
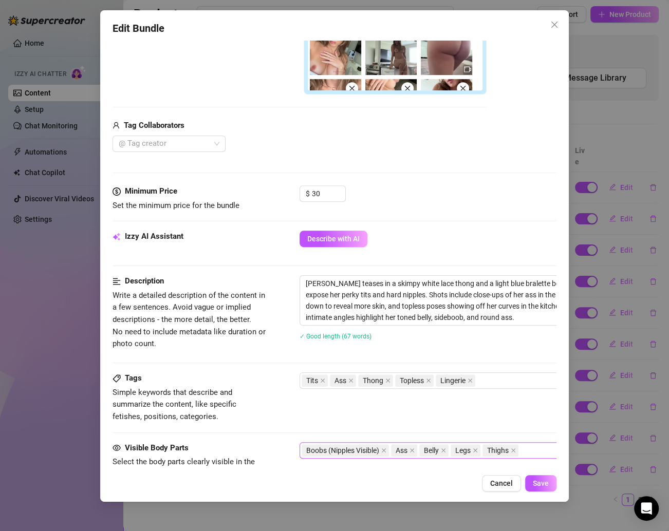
scroll to position [545, 0]
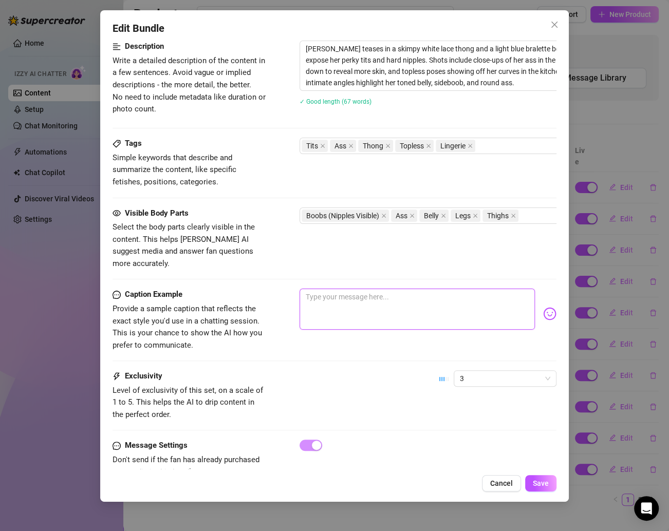
click at [337, 299] on textarea at bounding box center [416, 309] width 235 height 41
paste textarea "Kitchen or bedroom? 👀 either way this blue + lace set didn’t last long… titties…"
click at [535, 482] on span "Save" at bounding box center [541, 483] width 16 height 8
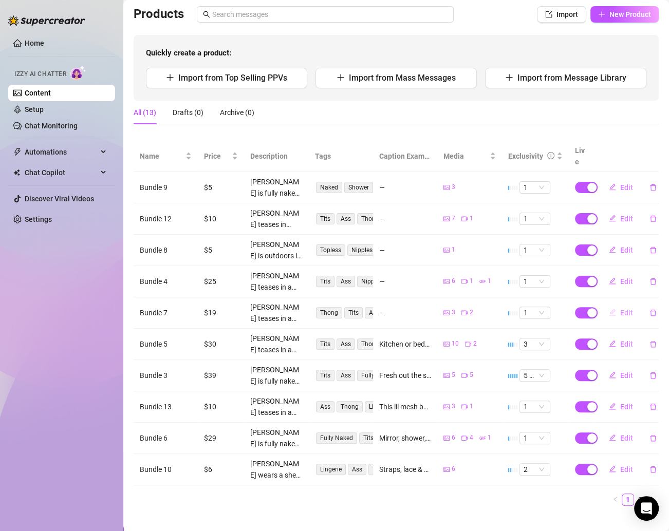
click at [620, 309] on span "Edit" at bounding box center [626, 313] width 13 height 8
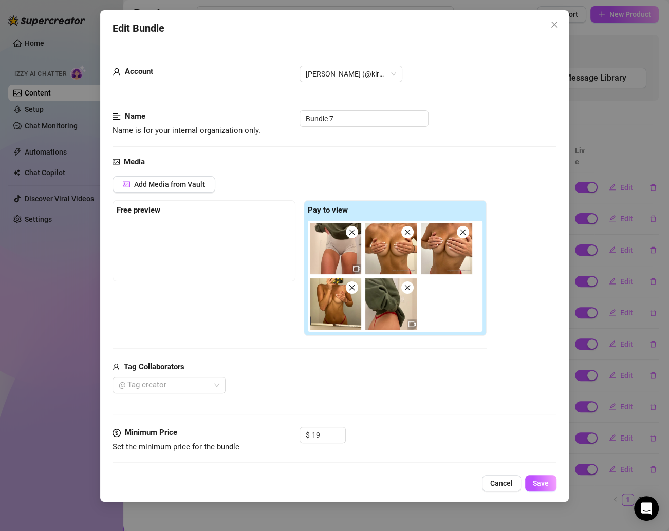
scroll to position [500, 0]
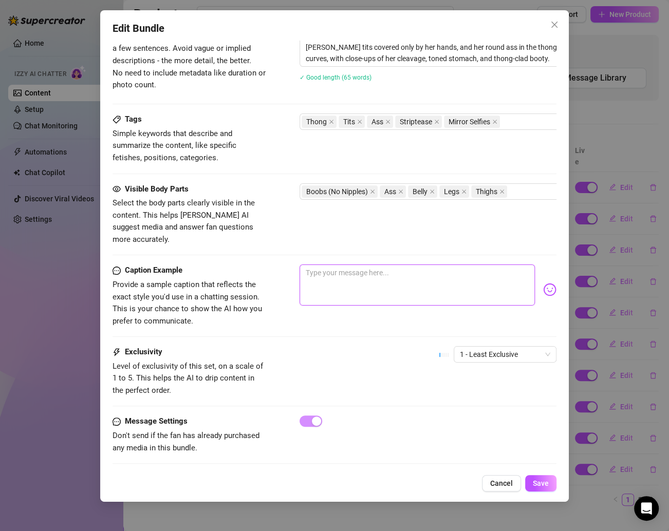
click at [346, 276] on textarea at bounding box center [416, 284] width 235 height 41
paste textarea "Tan lines poppin’, lace dropping 🤭 this set was way too tiny not to slip 👀"
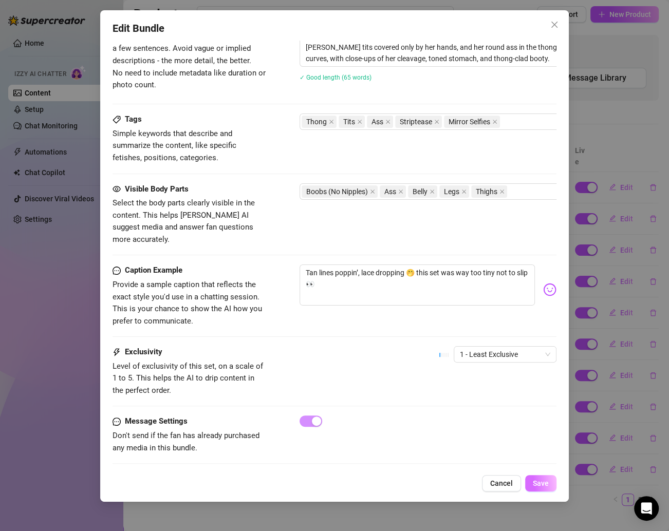
click at [548, 477] on button "Save" at bounding box center [540, 483] width 31 height 16
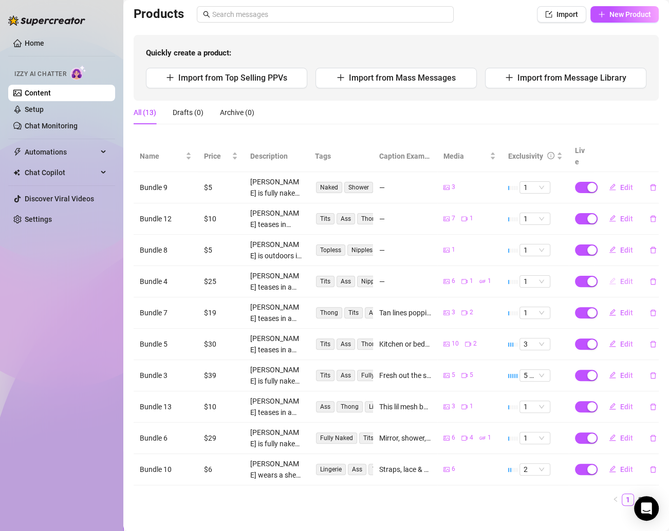
click at [609, 277] on span "button" at bounding box center [612, 281] width 7 height 8
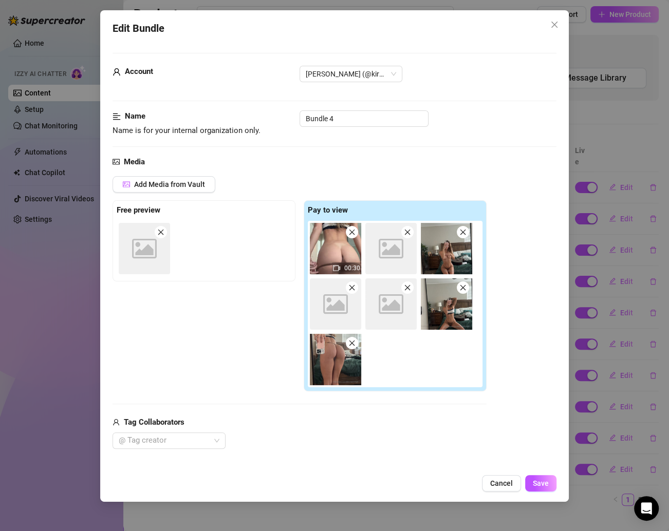
scroll to position [442, 0]
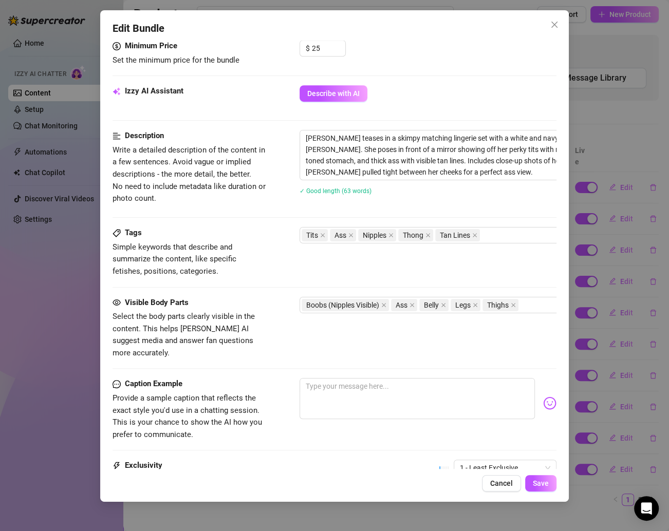
click at [352, 359] on div "Visible Body Parts Select the body parts clearly visible in the content. This h…" at bounding box center [333, 338] width 443 height 82
click at [349, 378] on textarea at bounding box center [416, 398] width 235 height 41
paste textarea "Sun kissed skin + bikini ‘malfunction’ 👙☀️ floral top didn’t stand a chance aga…"
click at [544, 485] on span "Save" at bounding box center [541, 483] width 16 height 8
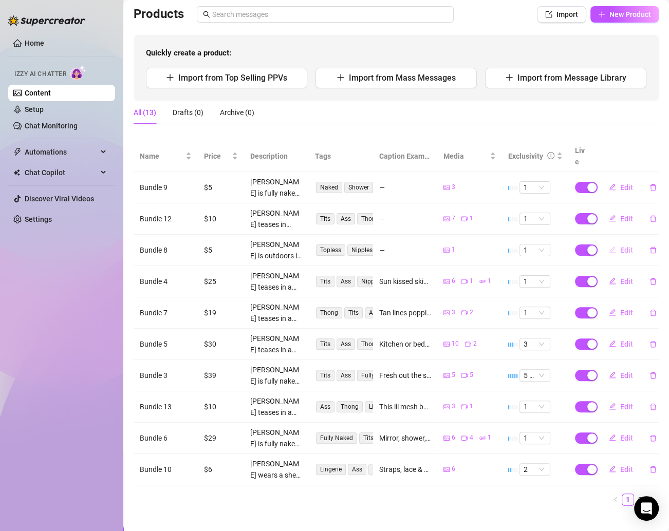
click at [620, 246] on span "Edit" at bounding box center [626, 250] width 13 height 8
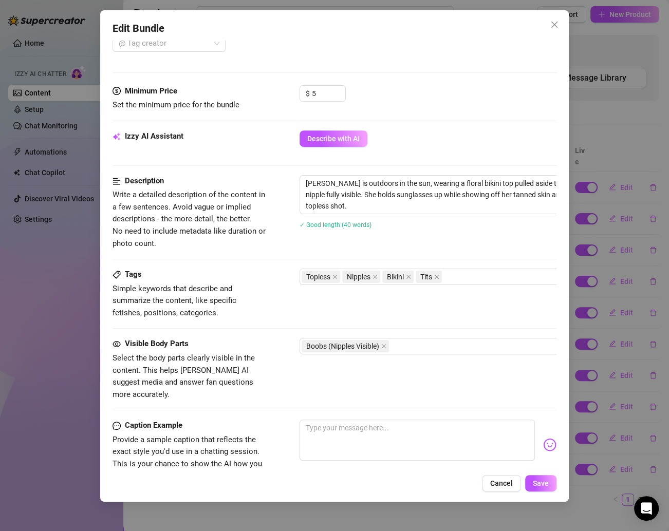
scroll to position [443, 0]
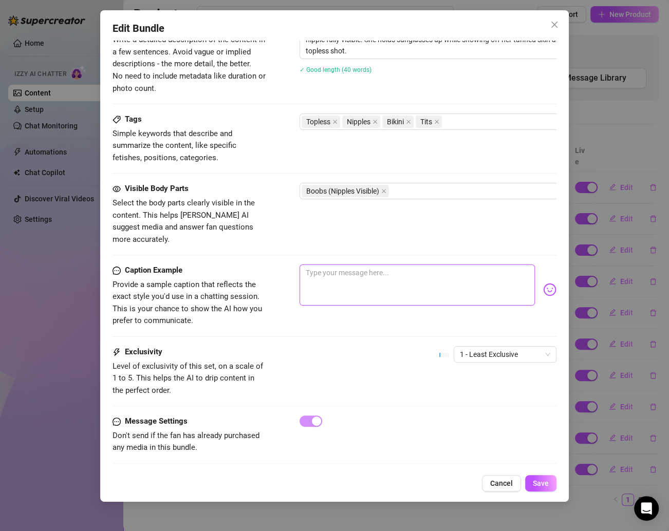
click at [376, 264] on textarea at bounding box center [416, 284] width 235 height 41
paste textarea "Black lace + baby oil >>> 😮‍💨🍑 lotion had me shining & sliding all over these c…"
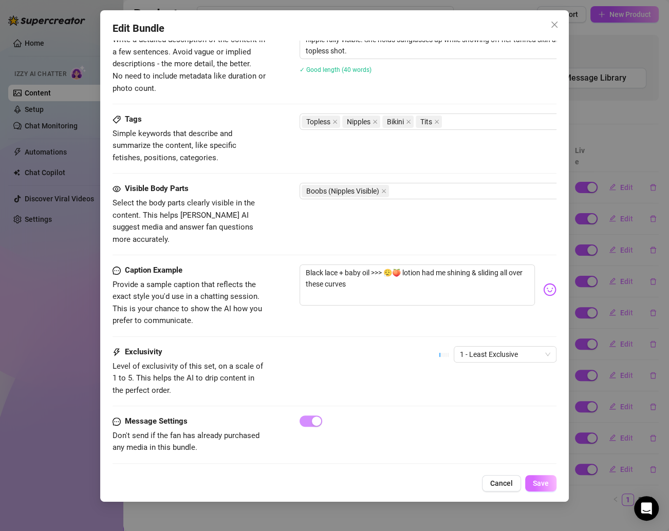
click at [549, 484] on button "Save" at bounding box center [540, 483] width 31 height 16
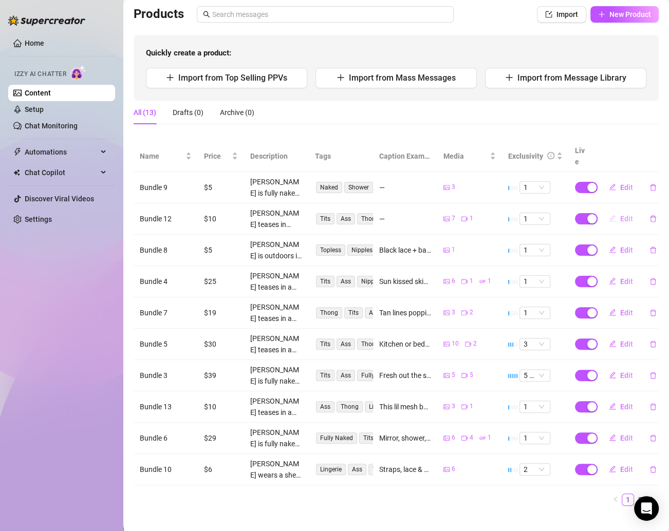
click at [609, 215] on icon "edit" at bounding box center [612, 218] width 7 height 7
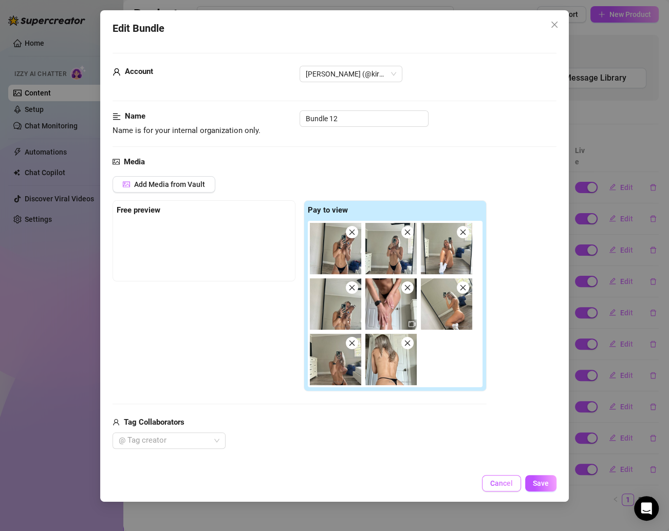
click at [510, 483] on span "Cancel" at bounding box center [501, 483] width 23 height 8
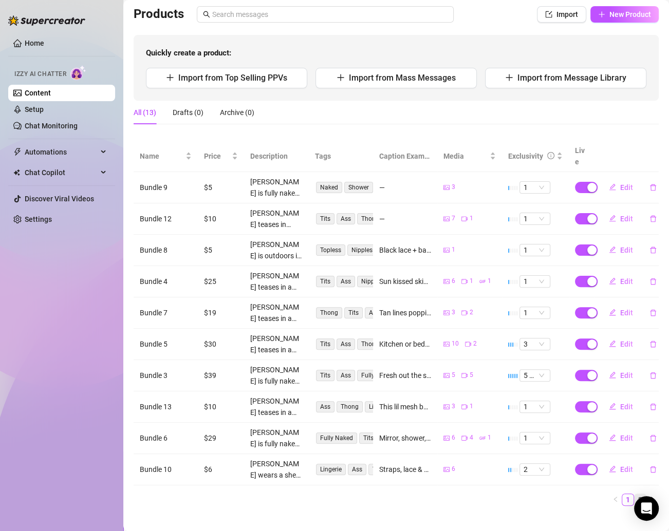
click at [634, 494] on link "2" at bounding box center [639, 499] width 11 height 11
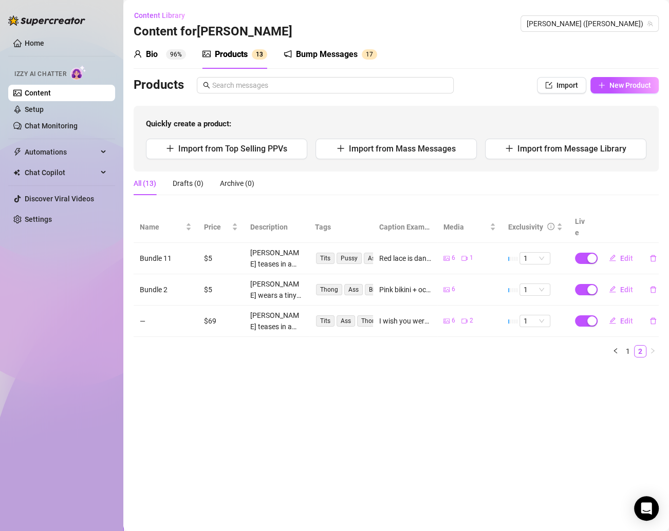
scroll to position [0, 0]
click at [628, 346] on link "1" at bounding box center [627, 351] width 11 height 11
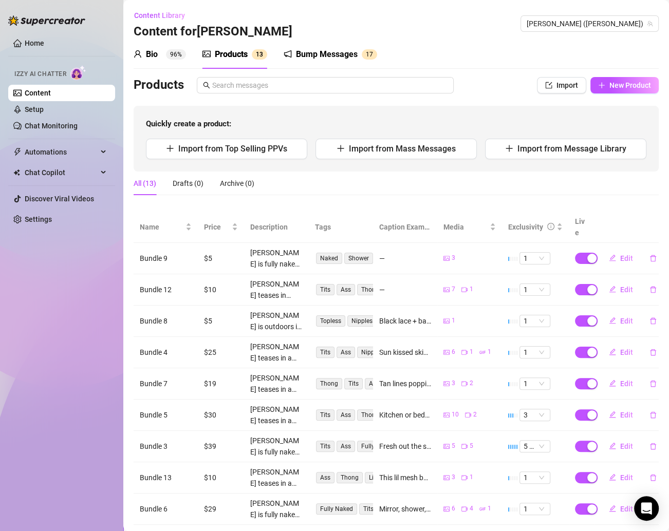
scroll to position [71, 0]
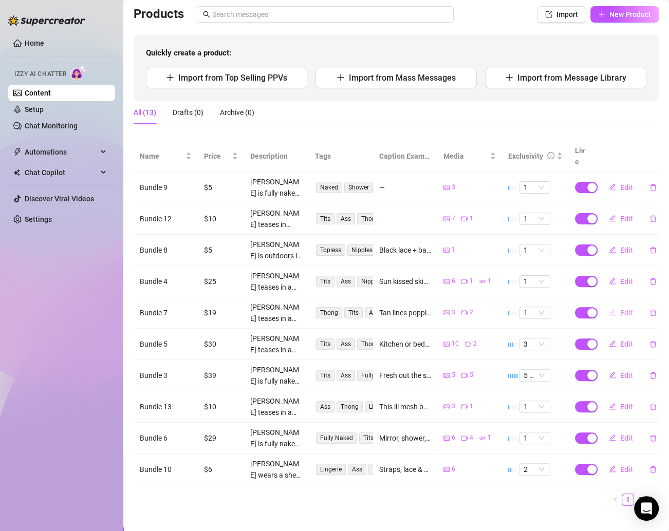
click at [620, 309] on span "Edit" at bounding box center [626, 313] width 13 height 8
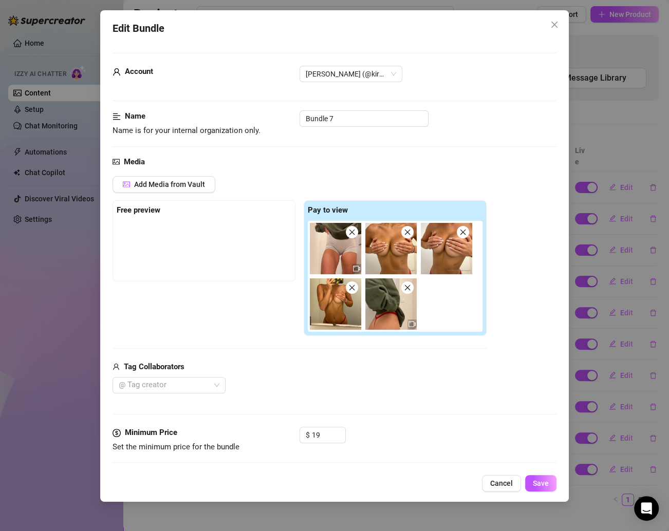
scroll to position [500, 0]
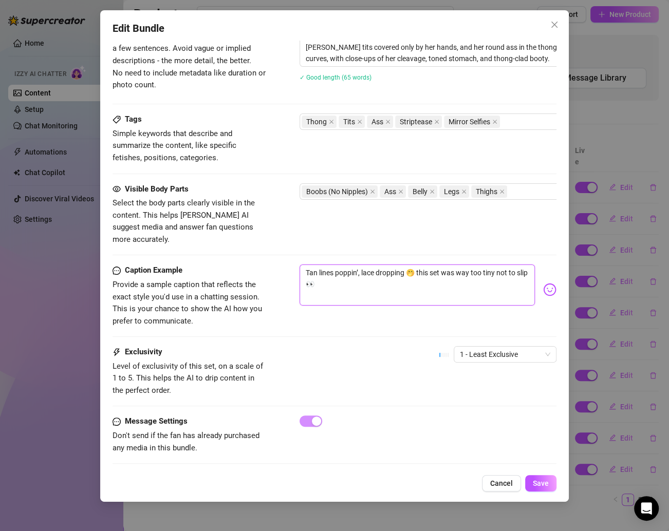
click at [330, 264] on textarea "Tan lines poppin’, lace dropping 🤭 this set was way too tiny not to slip 👀" at bounding box center [416, 284] width 235 height 41
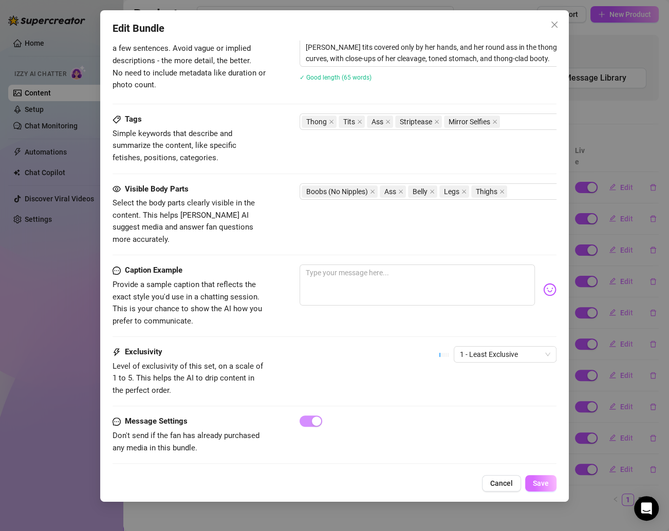
click at [534, 481] on span "Save" at bounding box center [541, 483] width 16 height 8
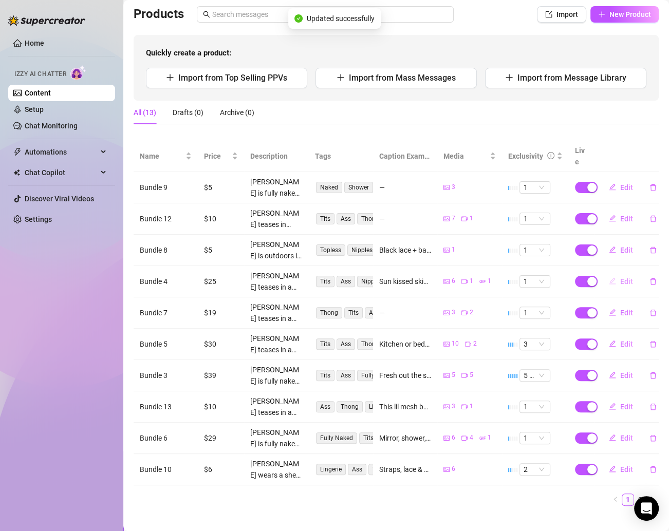
click at [607, 273] on button "Edit" at bounding box center [620, 281] width 41 height 16
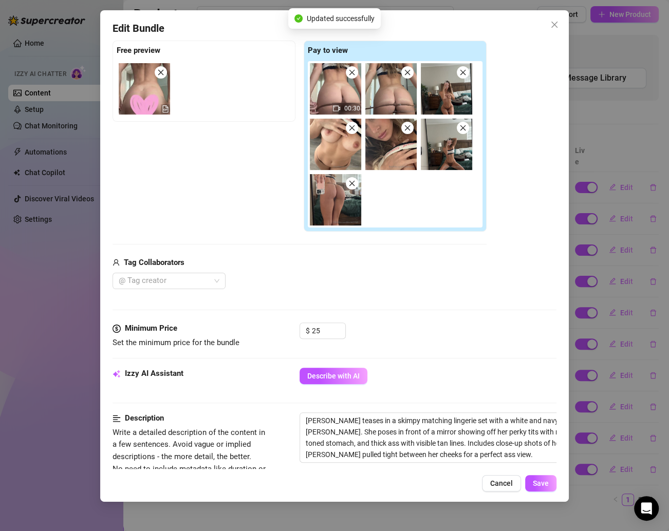
scroll to position [537, 0]
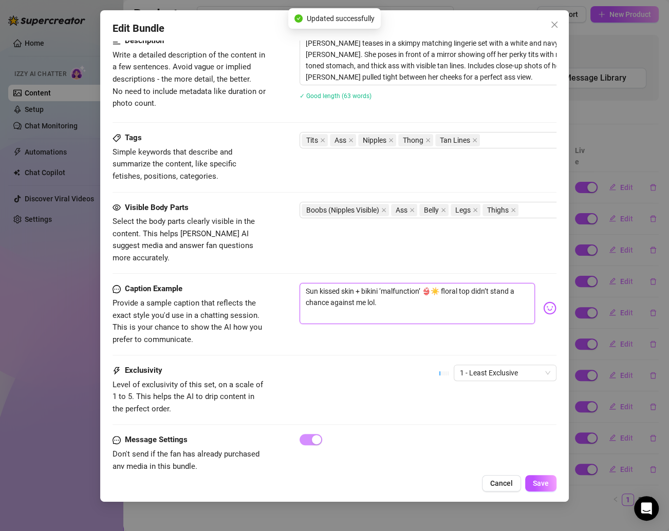
click at [379, 284] on textarea "Sun kissed skin + bikini ‘malfunction’ 👙☀️ floral top didn’t stand a chance aga…" at bounding box center [416, 303] width 235 height 41
paste textarea "Tan lines poppin’, lace dropping 🤭 this set was way too tiny not to slip 👀"
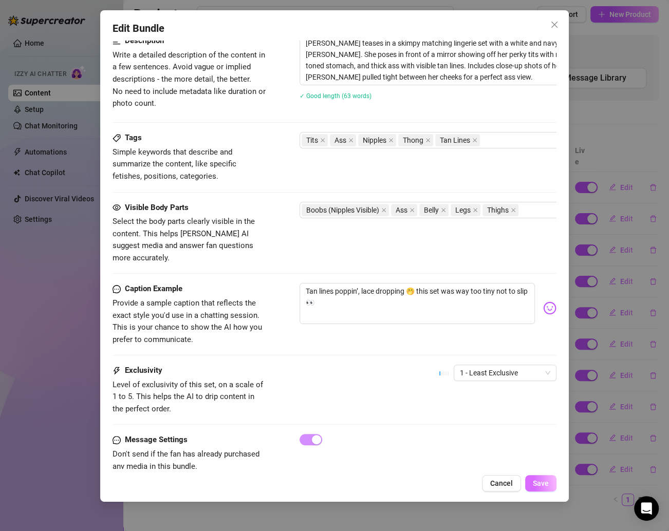
click at [543, 478] on button "Save" at bounding box center [540, 483] width 31 height 16
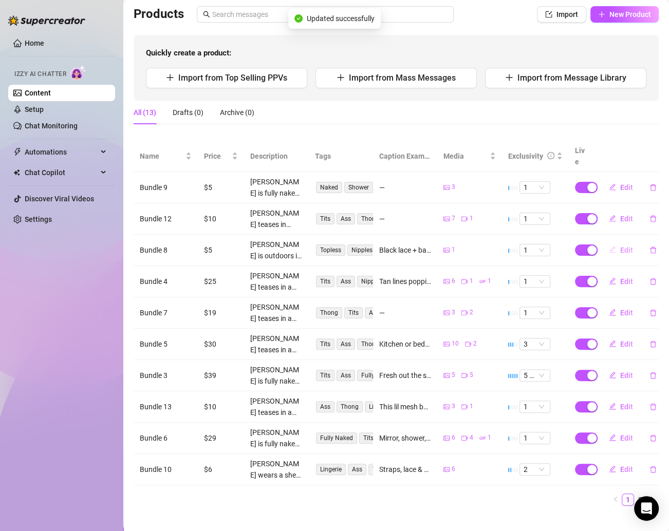
click at [607, 242] on button "Edit" at bounding box center [620, 250] width 41 height 16
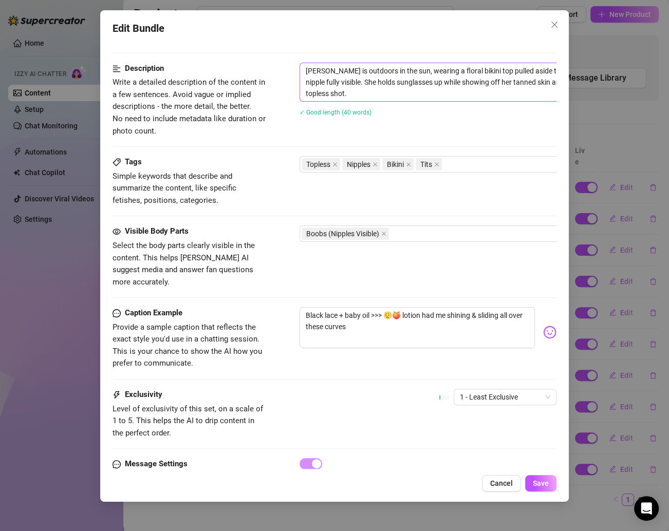
scroll to position [426, 0]
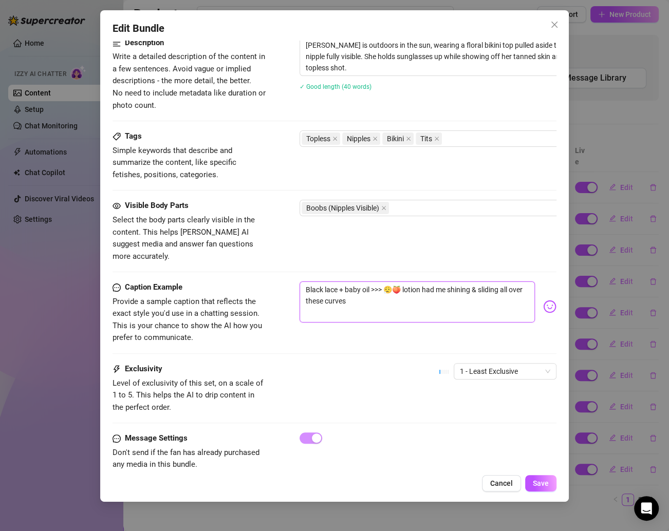
click at [344, 283] on textarea "Black lace + baby oil >>> 😮‍💨🍑 lotion had me shining & sliding all over these c…" at bounding box center [416, 301] width 235 height 41
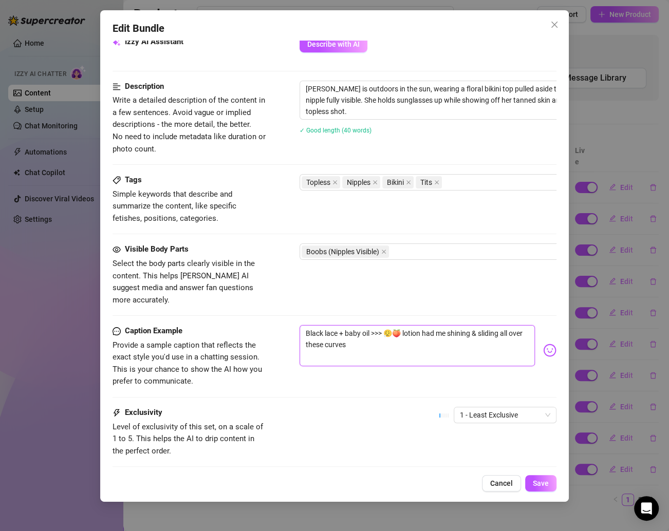
scroll to position [380, 0]
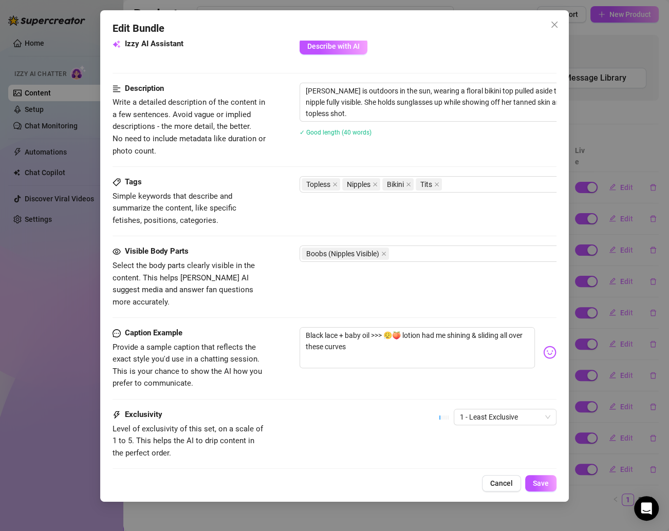
click at [360, 309] on div "Visible Body Parts Select the body parts clearly visible in the content. This h…" at bounding box center [333, 286] width 443 height 82
click at [366, 331] on textarea "Black lace + baby oil >>> 😮‍💨🍑 lotion had me shining & sliding all over these c…" at bounding box center [416, 347] width 235 height 41
paste textarea "Sun kissed skin + bikini ‘malfunction’ 👙☀️ floral top didn’t stand a chance aga…"
click at [537, 480] on span "Save" at bounding box center [541, 483] width 16 height 8
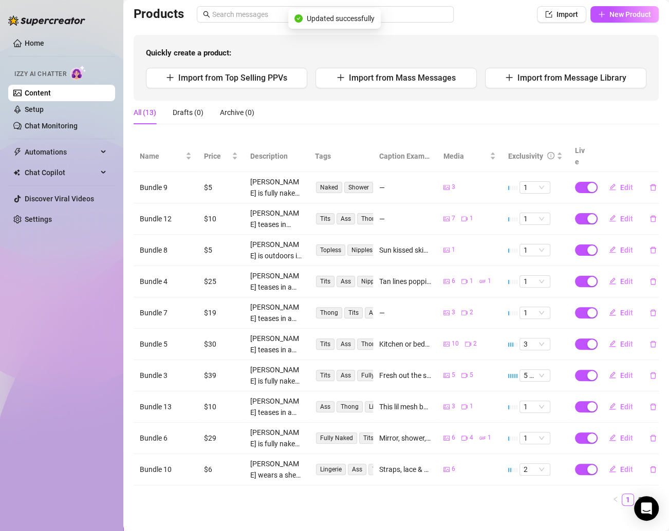
scroll to position [9, 0]
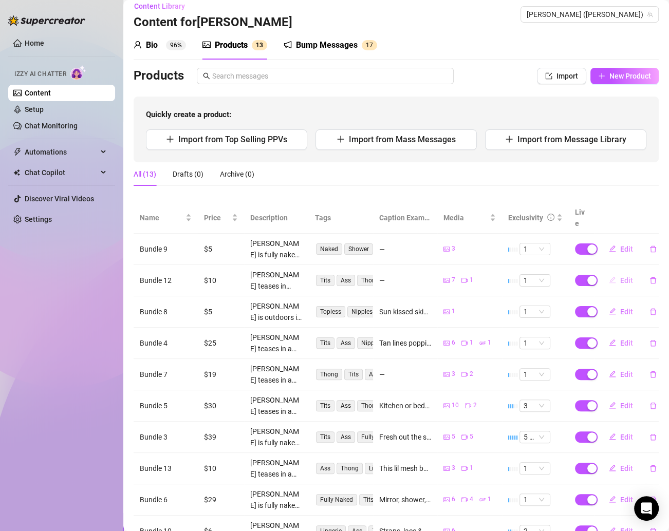
click at [620, 276] on span "Edit" at bounding box center [626, 280] width 13 height 8
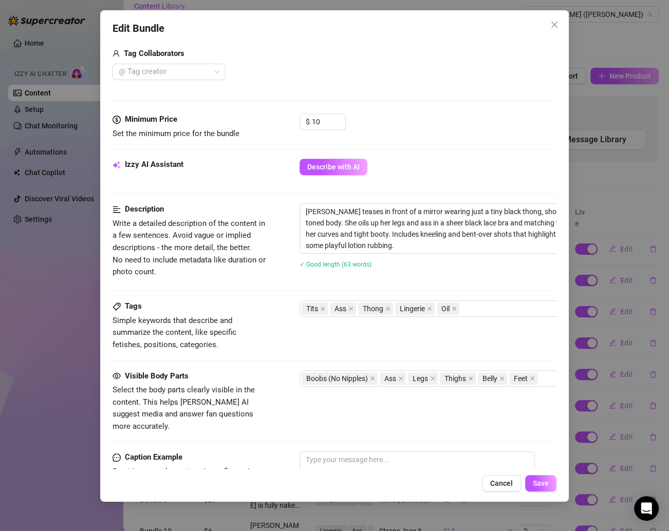
scroll to position [451, 0]
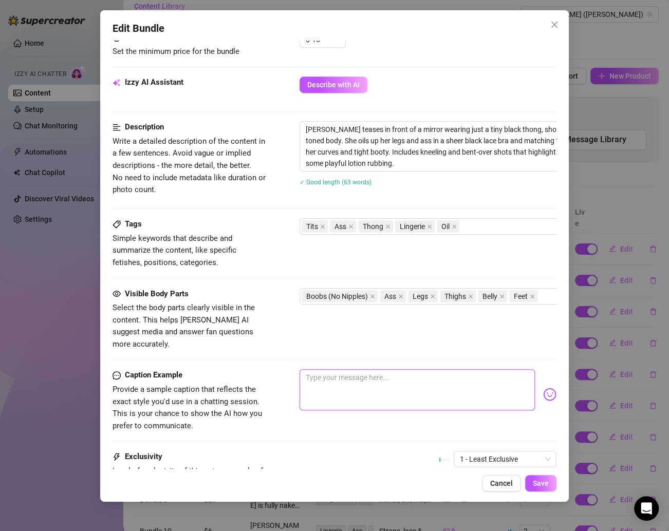
click at [327, 390] on textarea at bounding box center [416, 389] width 235 height 41
paste textarea "Black lace + baby oil >>> 😮‍💨🍑 lotion had me shining & sliding all over these c…"
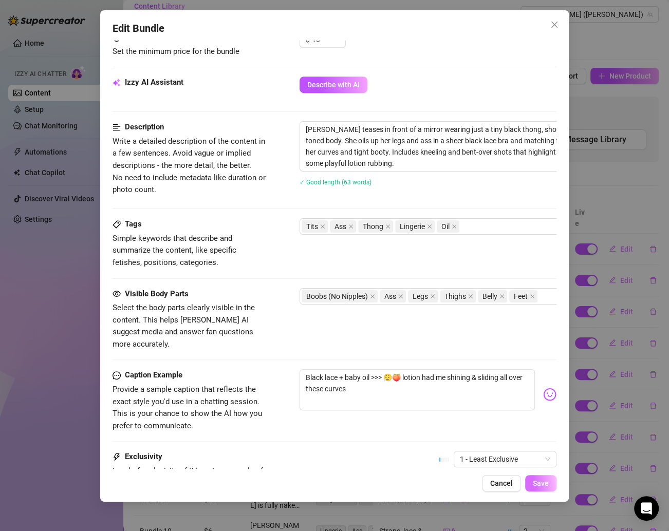
click at [538, 481] on span "Save" at bounding box center [541, 483] width 16 height 8
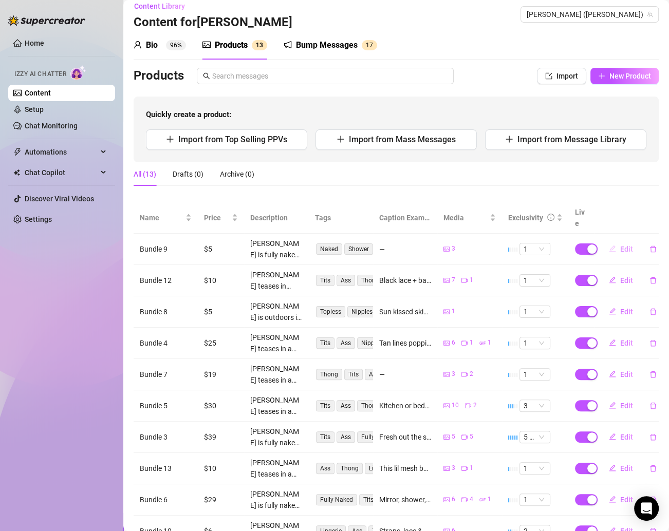
click at [620, 245] on span "Edit" at bounding box center [626, 249] width 13 height 8
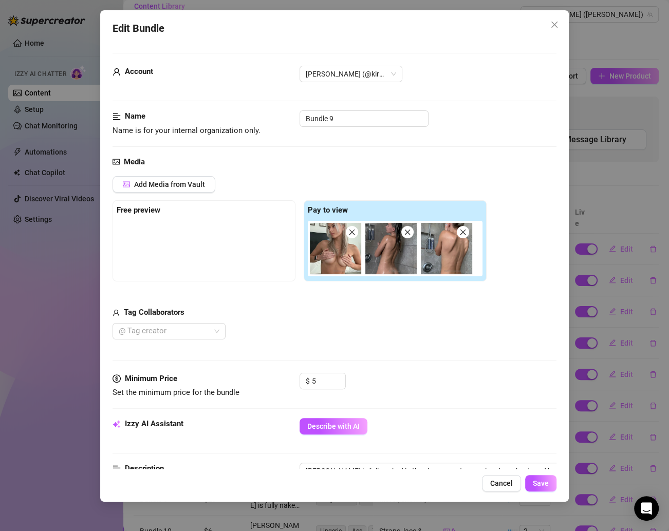
scroll to position [356, 0]
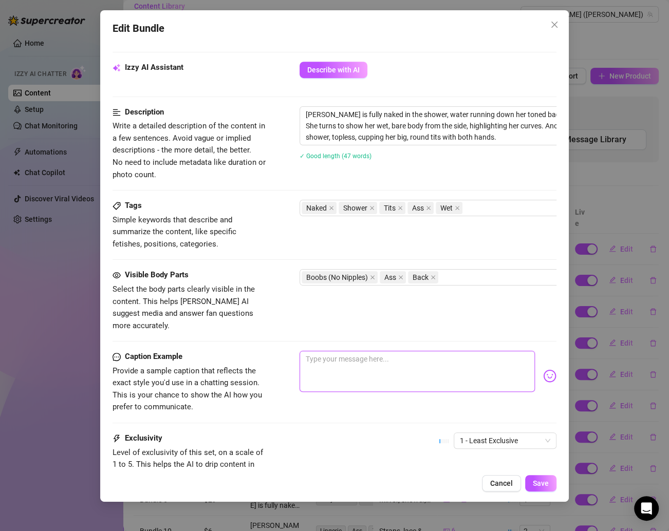
click at [340, 351] on textarea at bounding box center [416, 371] width 235 height 41
paste textarea "Shower time got a lil steamy 🫠🚿 wet skin, wet curves… y’all can basically feel …"
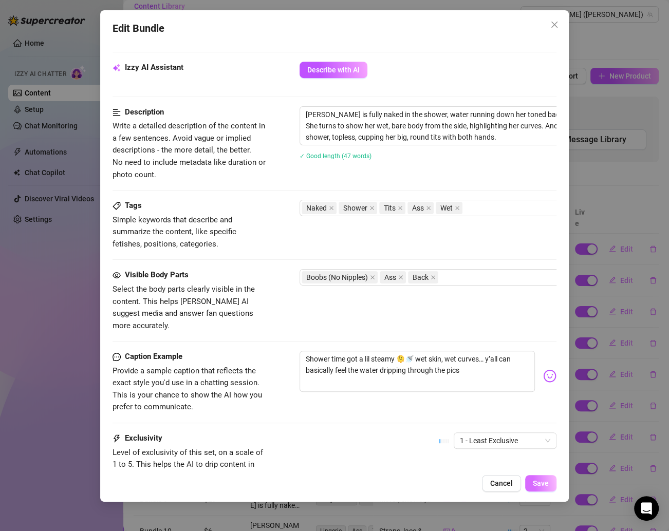
click at [554, 484] on button "Save" at bounding box center [540, 483] width 31 height 16
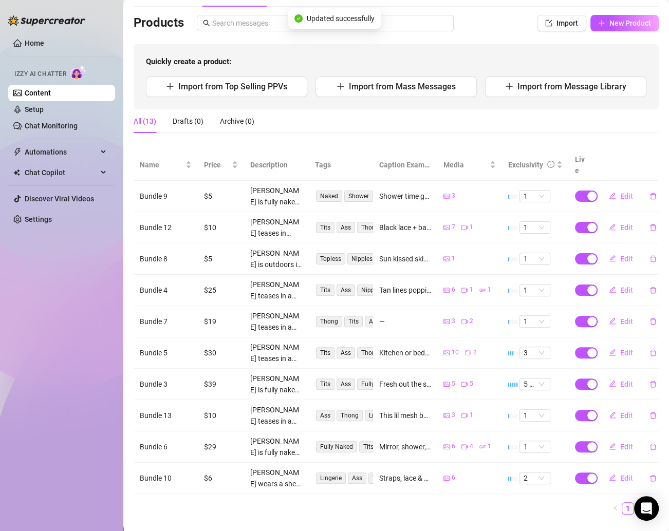
scroll to position [71, 0]
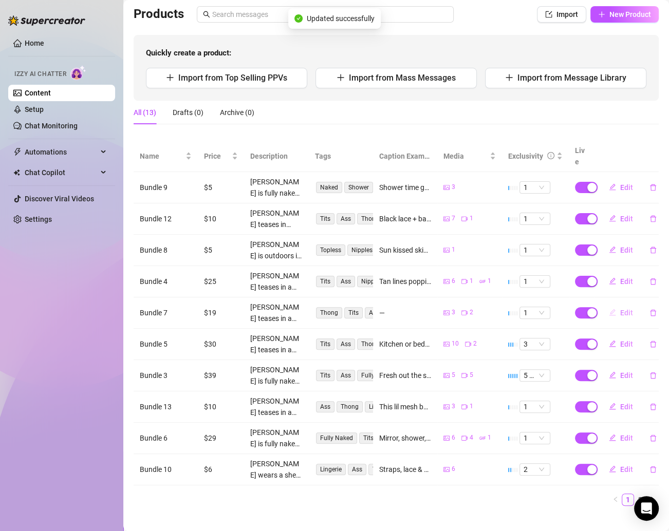
click at [620, 309] on span "Edit" at bounding box center [626, 313] width 13 height 8
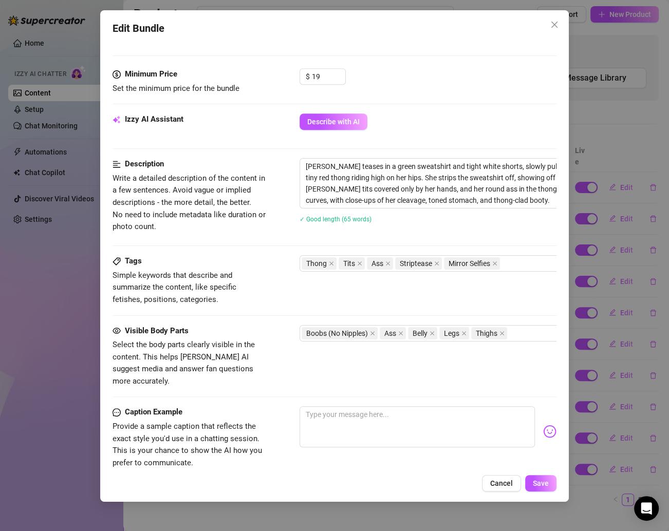
scroll to position [425, 0]
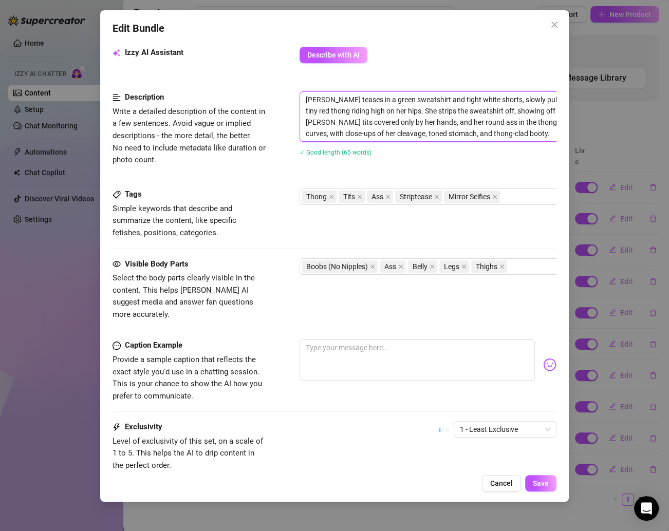
click at [416, 127] on textarea "Kirsten teases in a green sweatshirt and tight white shorts, slowly pulling the…" at bounding box center [479, 116] width 358 height 49
click at [511, 310] on div "Visible Body Parts Select the body parts clearly visible in the content. This h…" at bounding box center [333, 299] width 443 height 82
click at [331, 339] on textarea at bounding box center [416, 359] width 235 height 41
paste textarea "ulled my shorts down just enough to tease… this little red thong is begging to …"
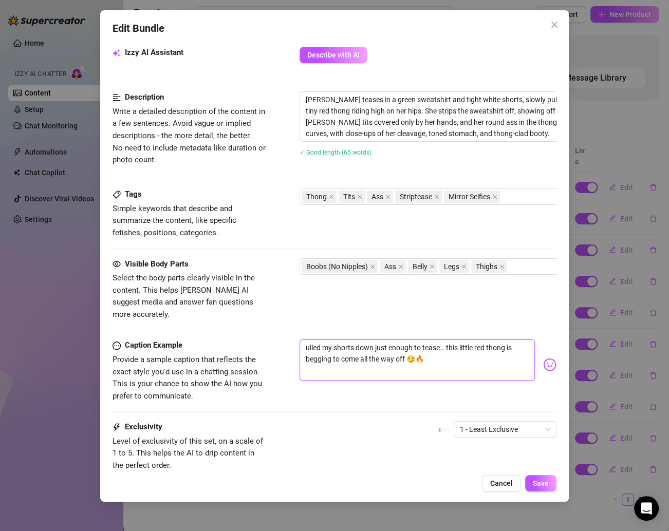
click at [308, 339] on textarea "ulled my shorts down just enough to tease… this little red thong is begging to …" at bounding box center [416, 359] width 235 height 41
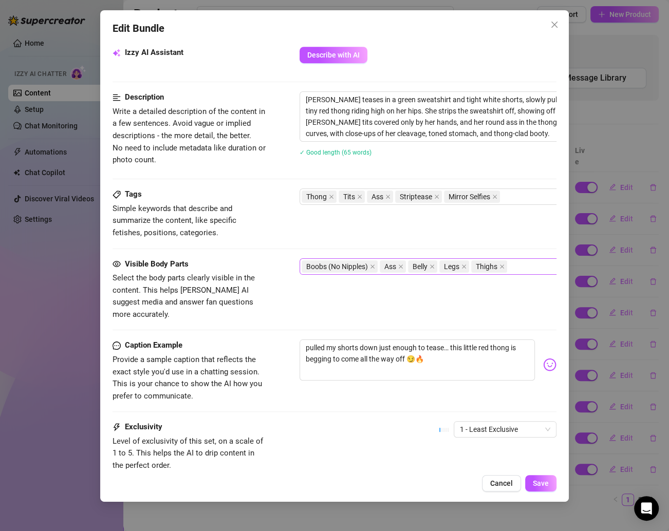
click at [535, 476] on button "Save" at bounding box center [540, 483] width 31 height 16
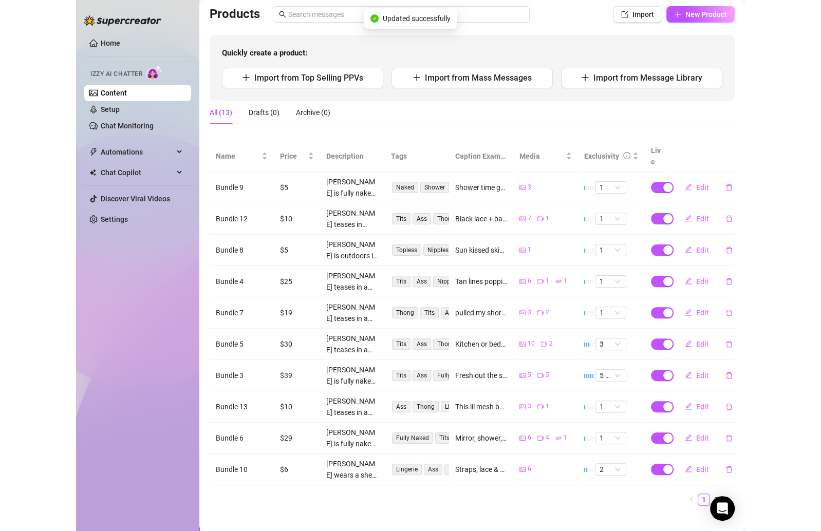
scroll to position [0, 0]
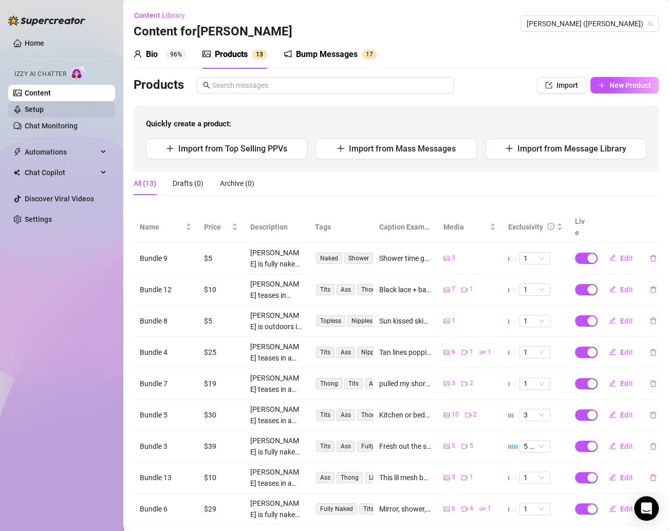
click at [44, 108] on link "Setup" at bounding box center [34, 109] width 19 height 8
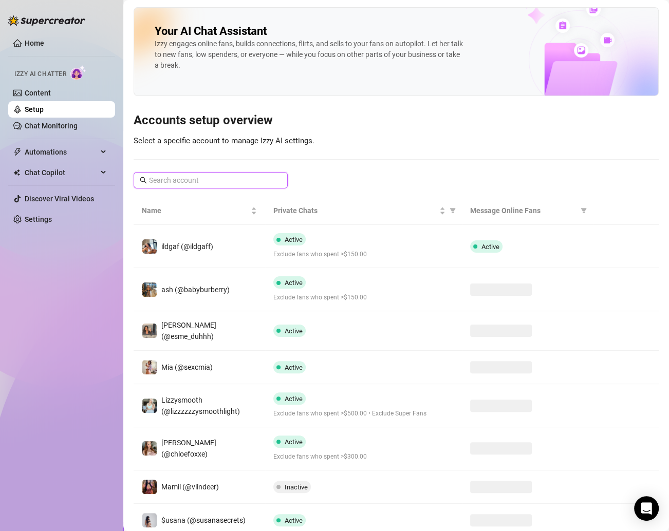
click at [216, 180] on input "text" at bounding box center [211, 180] width 124 height 11
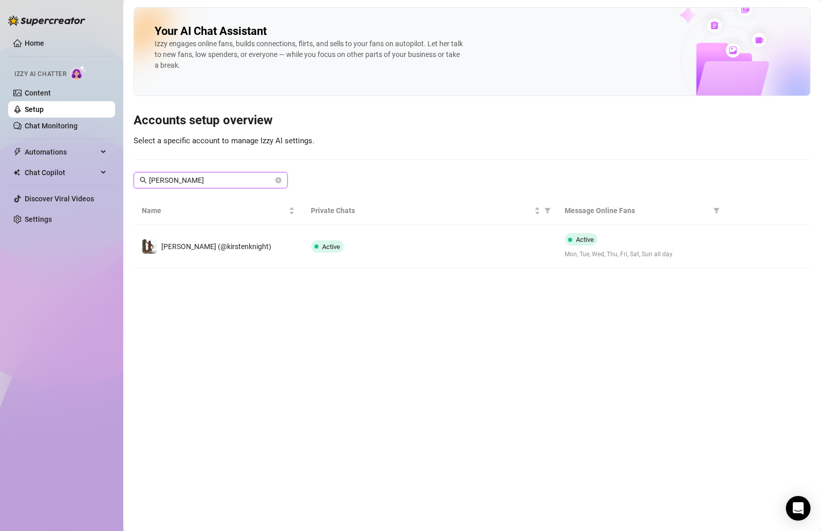
drag, startPoint x: 242, startPoint y: 181, endPoint x: 144, endPoint y: 180, distance: 98.1
click at [144, 180] on span "kirsten" at bounding box center [211, 180] width 154 height 16
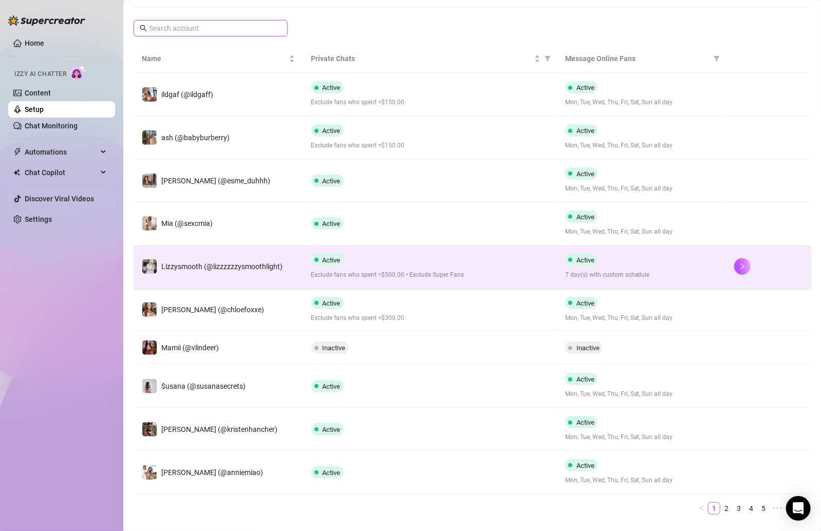
scroll to position [172, 0]
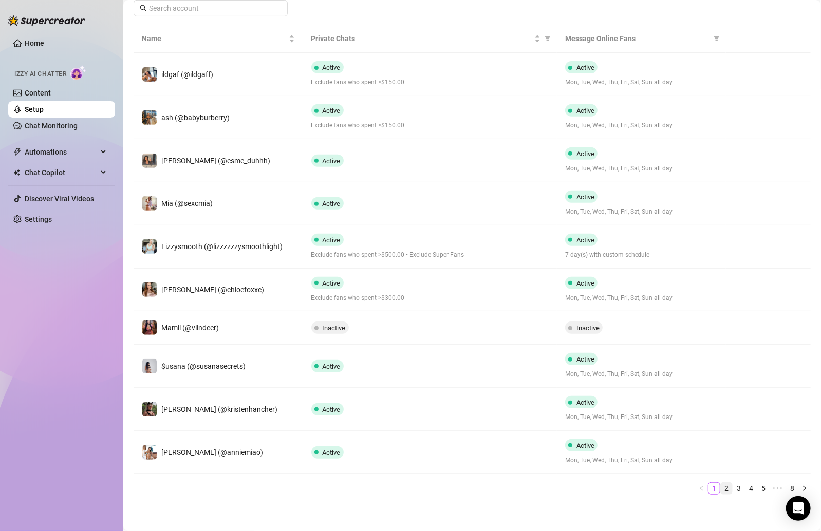
click at [720, 485] on link "2" at bounding box center [725, 488] width 11 height 11
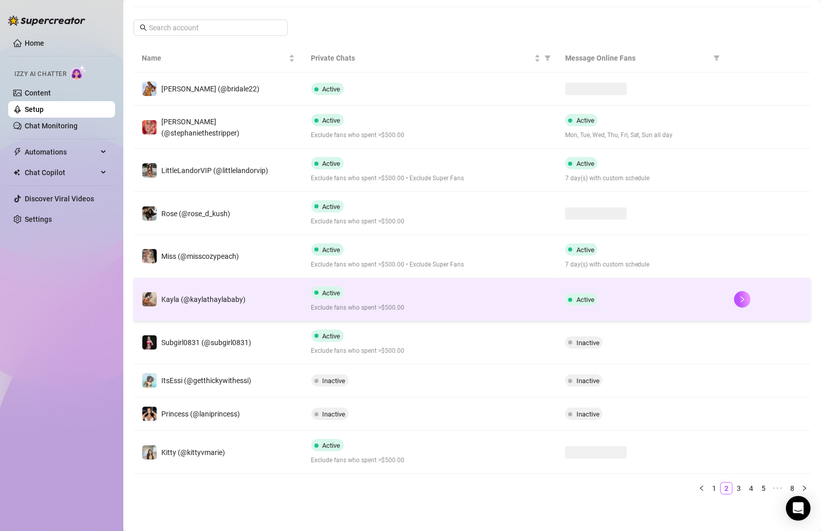
scroll to position [162, 0]
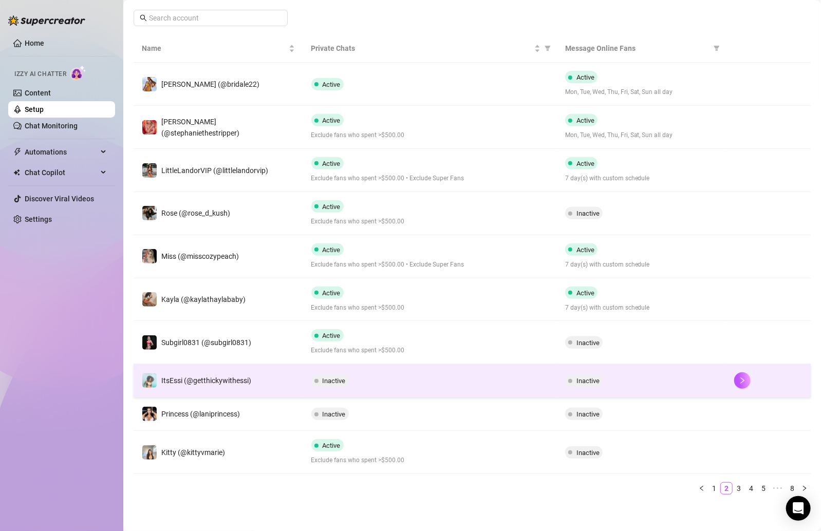
click at [468, 384] on div "Inactive" at bounding box center [429, 380] width 237 height 12
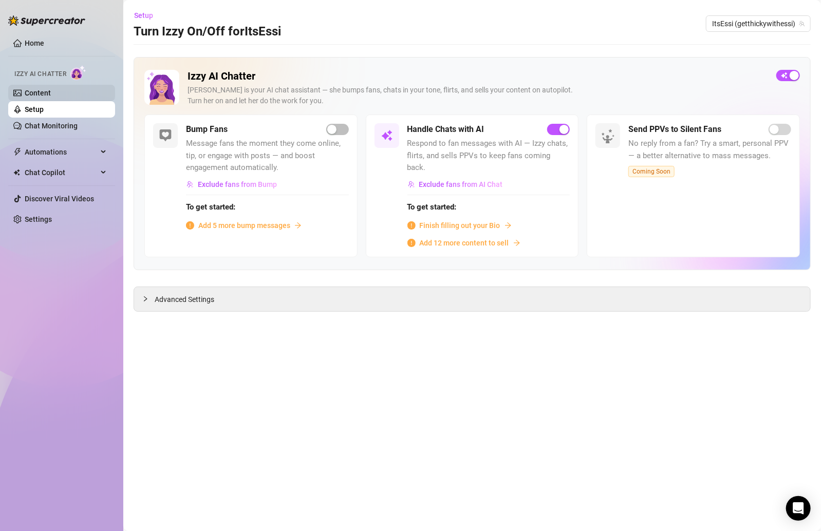
click at [45, 89] on link "Content" at bounding box center [38, 93] width 26 height 8
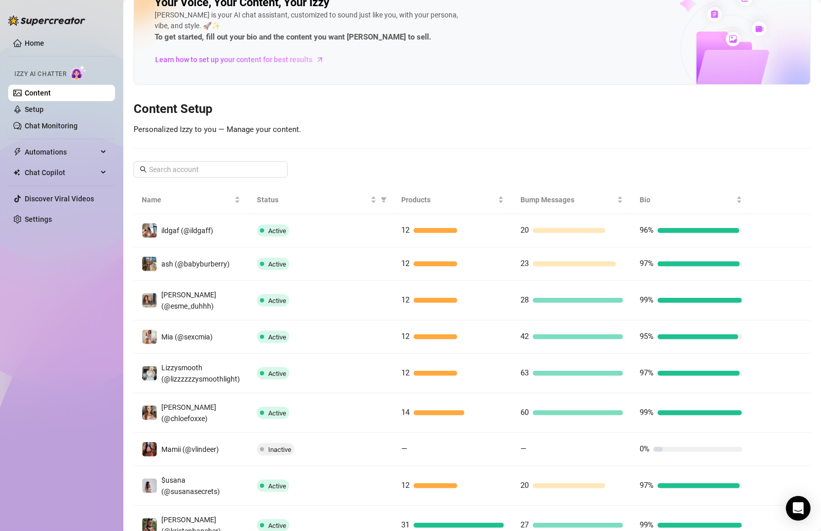
scroll to position [1, 0]
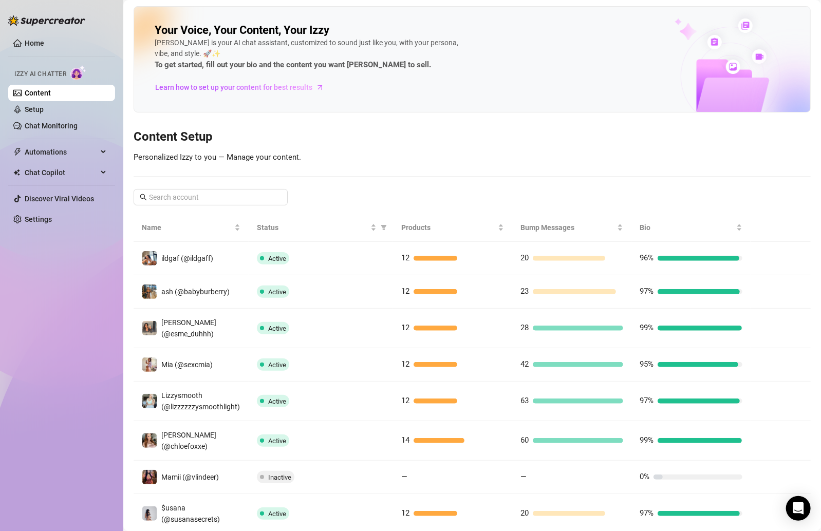
click at [210, 183] on div "Your Voice, Your Content, Your Izzy Izzy is your AI chat assistant, customized …" at bounding box center [472, 323] width 677 height 635
click at [211, 192] on input "text" at bounding box center [211, 197] width 124 height 11
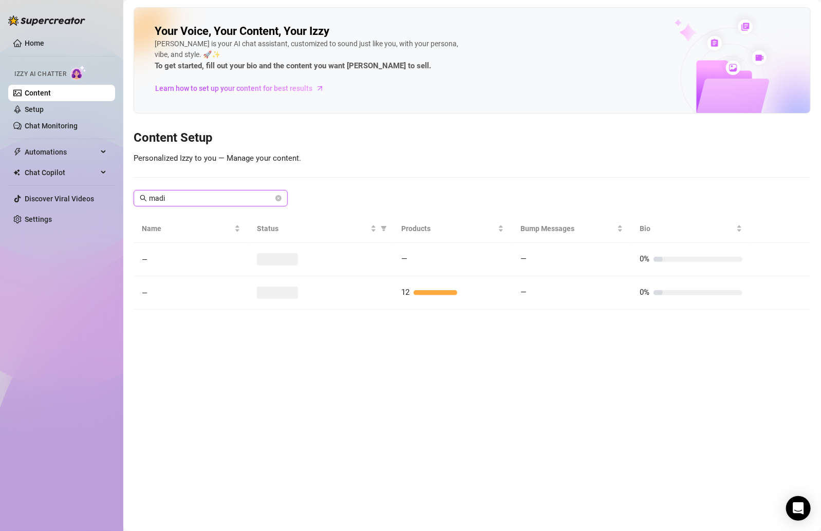
scroll to position [0, 0]
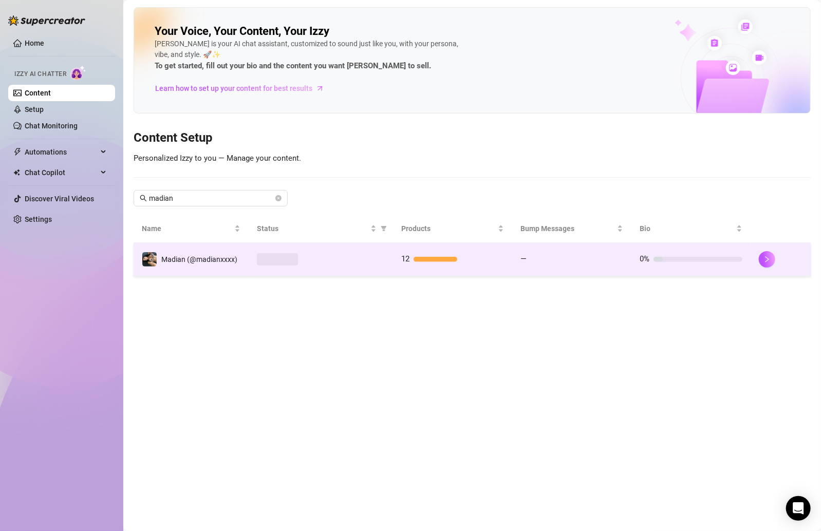
click at [343, 263] on div at bounding box center [321, 259] width 128 height 12
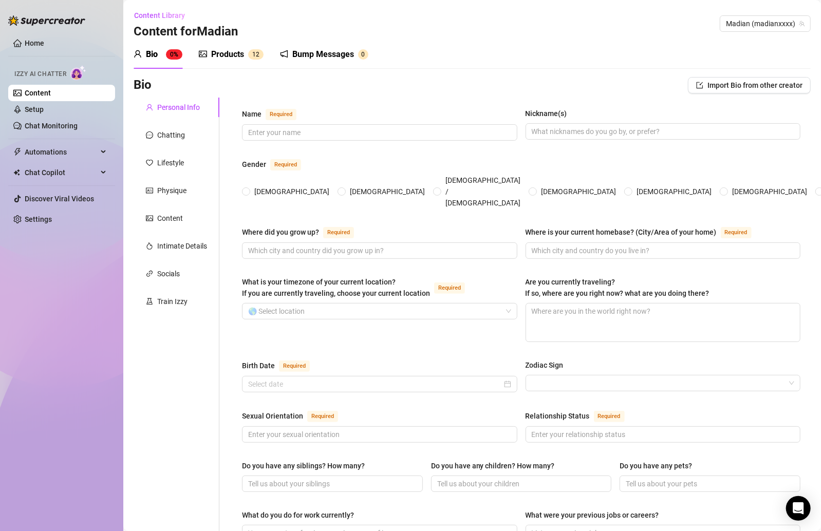
click at [243, 50] on div "Products" at bounding box center [227, 54] width 33 height 12
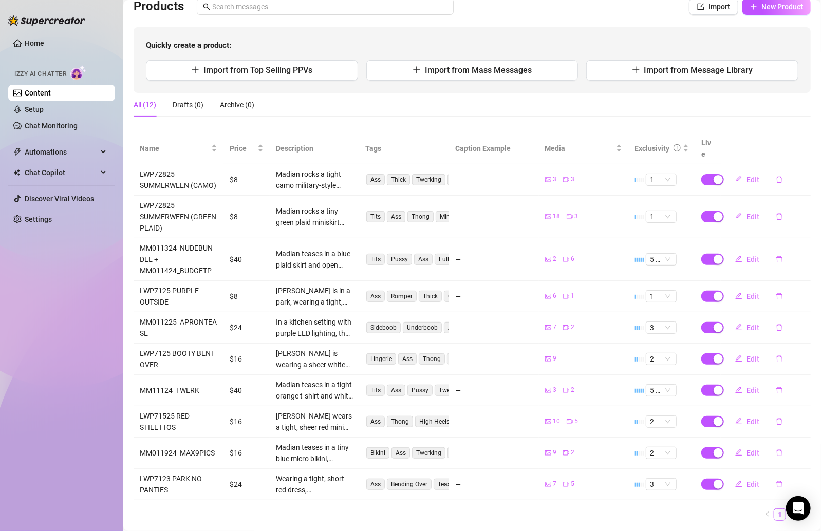
scroll to position [105, 0]
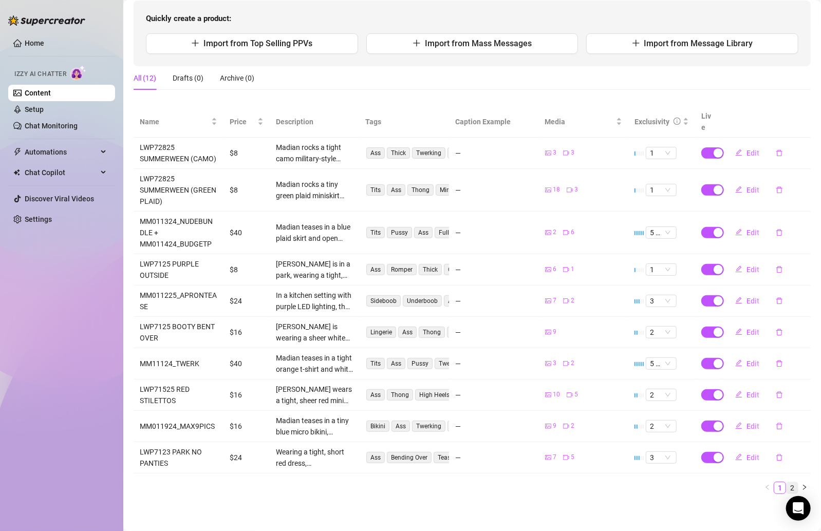
click at [786, 482] on link "2" at bounding box center [791, 487] width 11 height 11
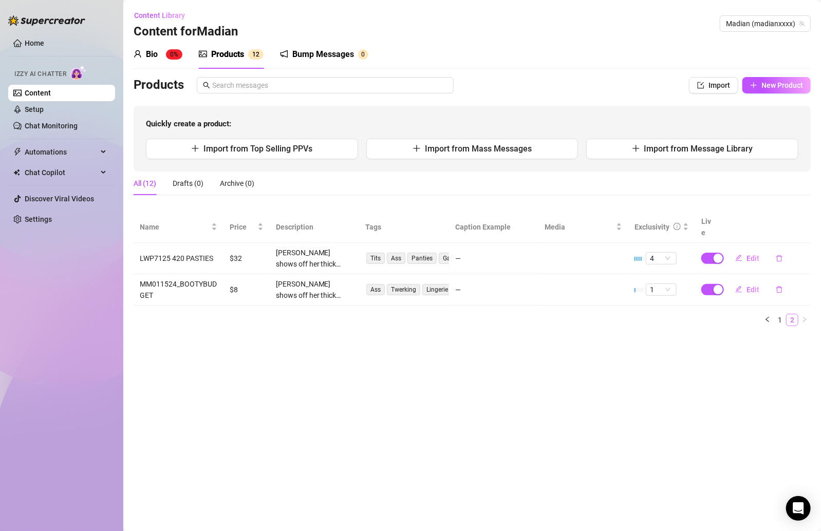
scroll to position [0, 0]
click at [746, 286] on span "Edit" at bounding box center [752, 290] width 13 height 8
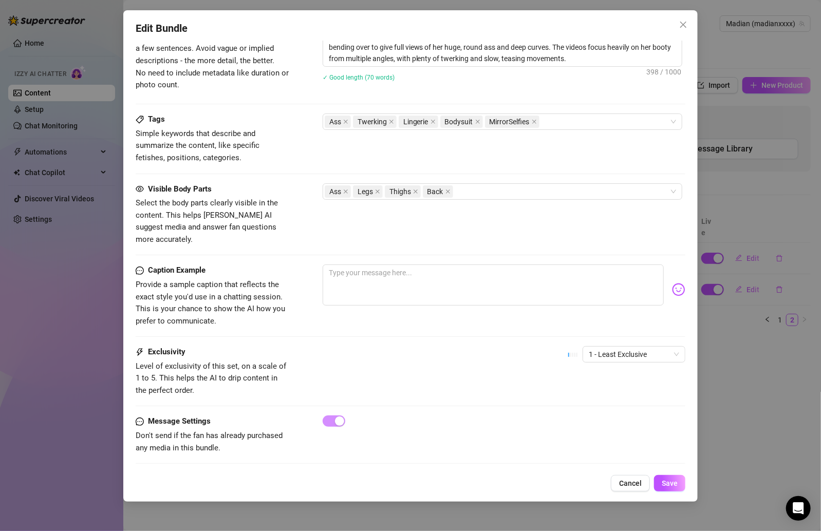
scroll to position [373, 0]
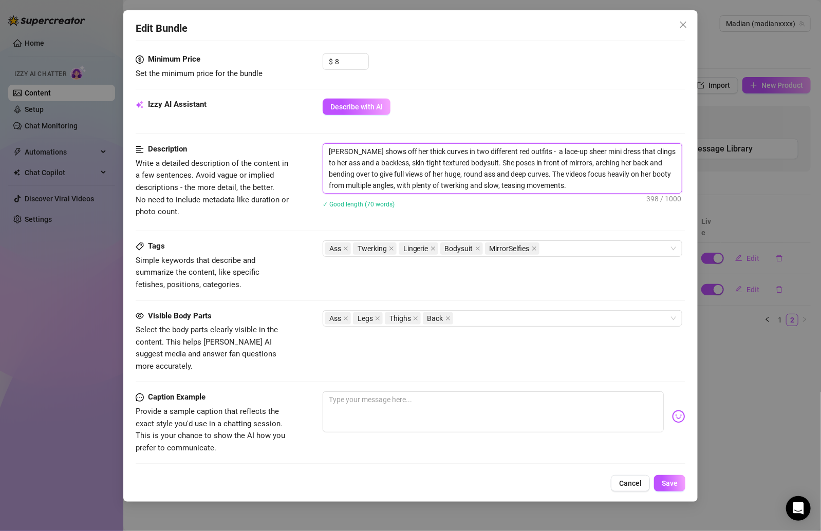
click at [399, 164] on textarea "[PERSON_NAME] shows off her thick curves in two different red outfits - a lace-…" at bounding box center [502, 168] width 358 height 49
click at [631, 477] on button "Cancel" at bounding box center [630, 483] width 39 height 16
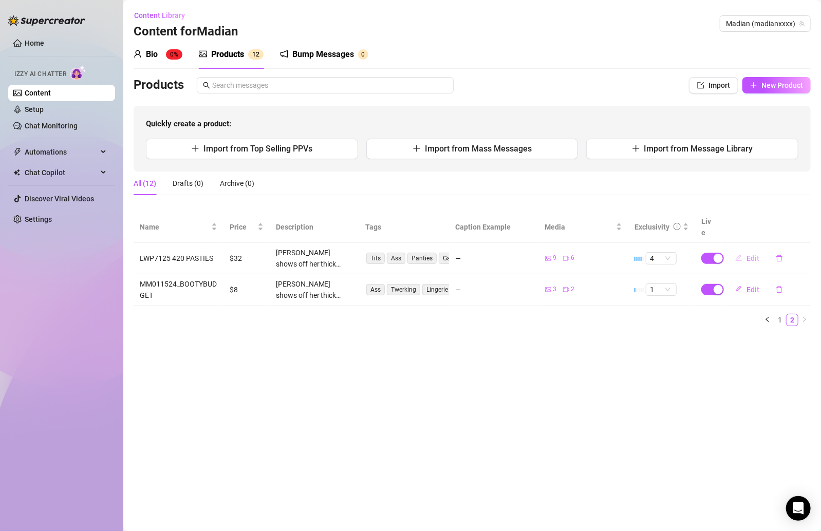
click at [750, 254] on span "Edit" at bounding box center [752, 258] width 13 height 8
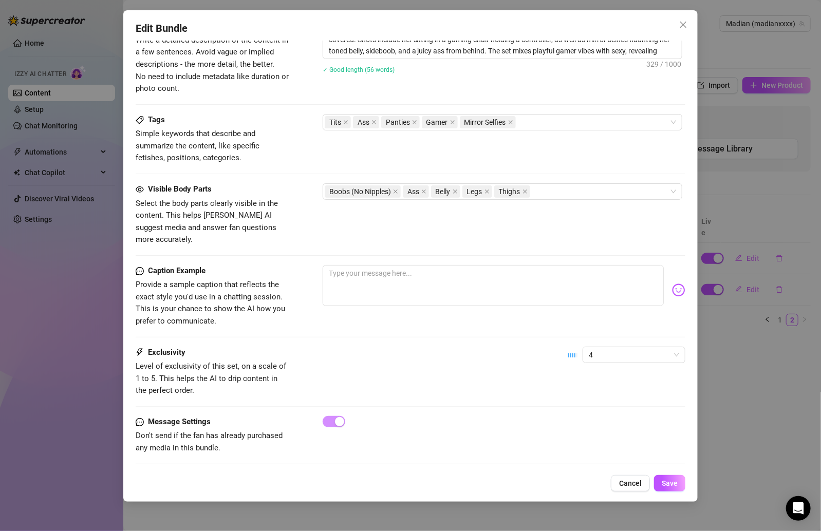
scroll to position [426, 0]
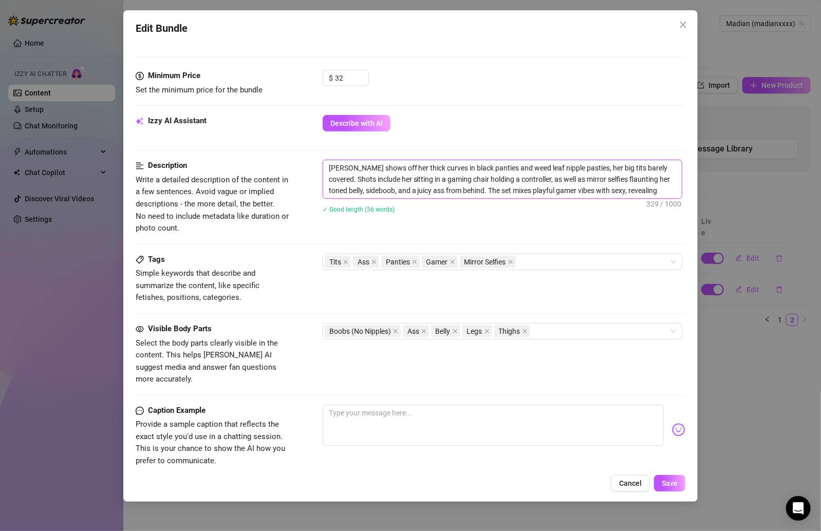
click at [519, 169] on textarea "[PERSON_NAME] shows off her thick curves in black panties and weed leaf nipple …" at bounding box center [502, 179] width 358 height 38
click at [770, 224] on div "Edit Bundle Account Madian (@madianxxxx) Name Name is for your internal organiz…" at bounding box center [410, 265] width 821 height 531
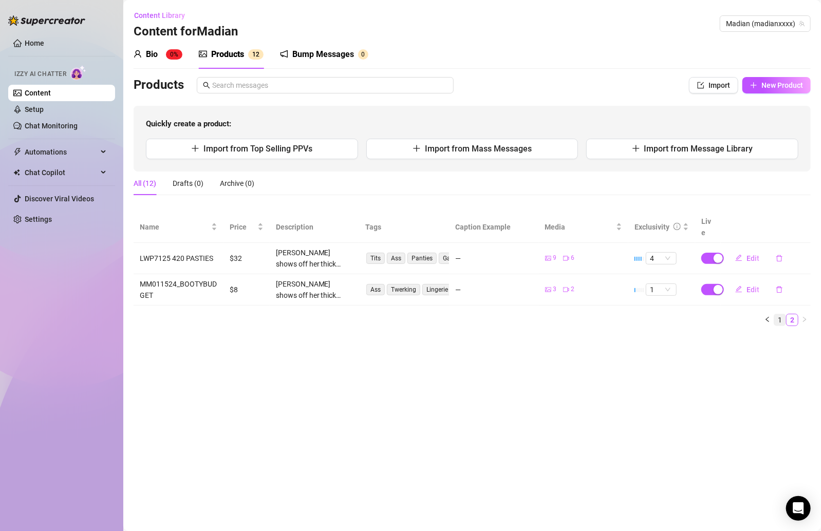
click at [777, 314] on link "1" at bounding box center [779, 319] width 11 height 11
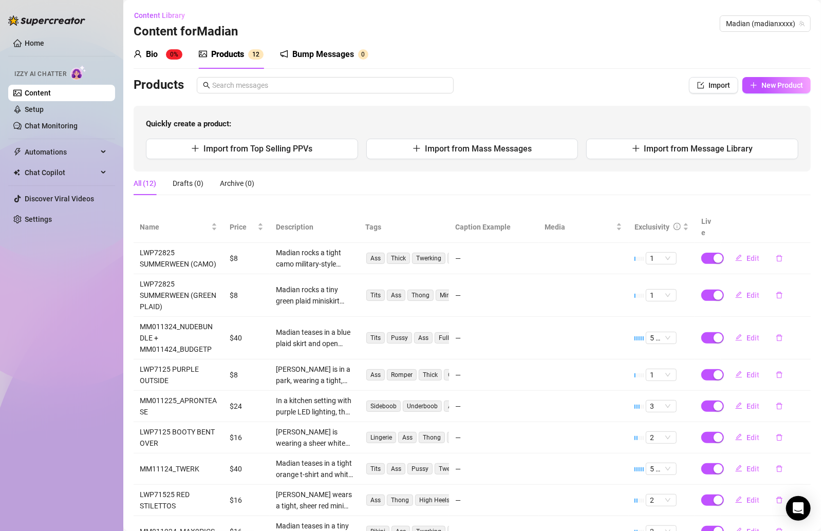
scroll to position [105, 0]
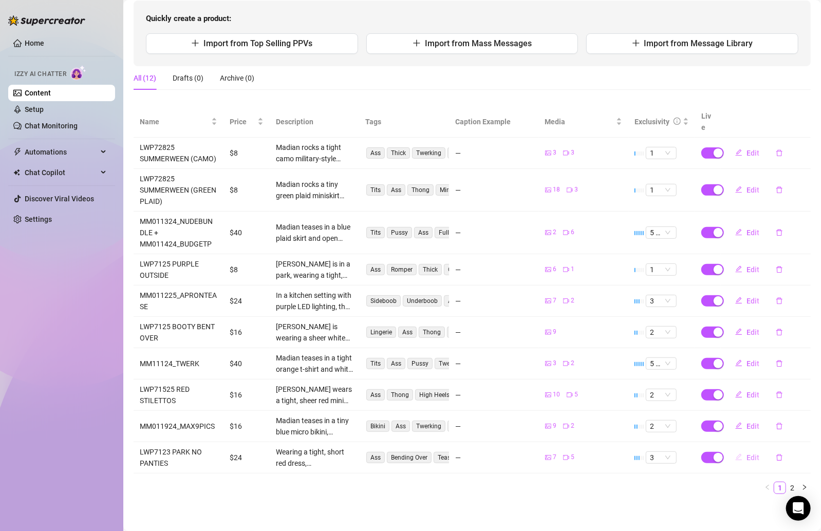
click at [746, 456] on span "Edit" at bounding box center [752, 457] width 13 height 8
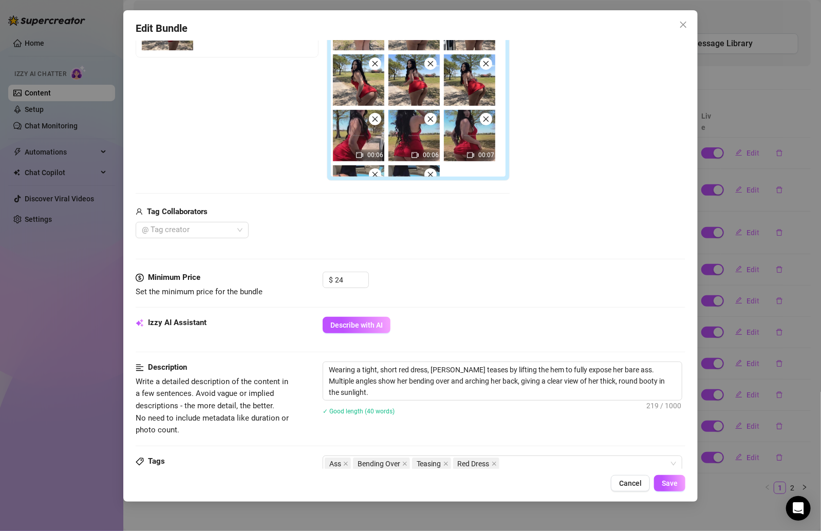
scroll to position [223, 0]
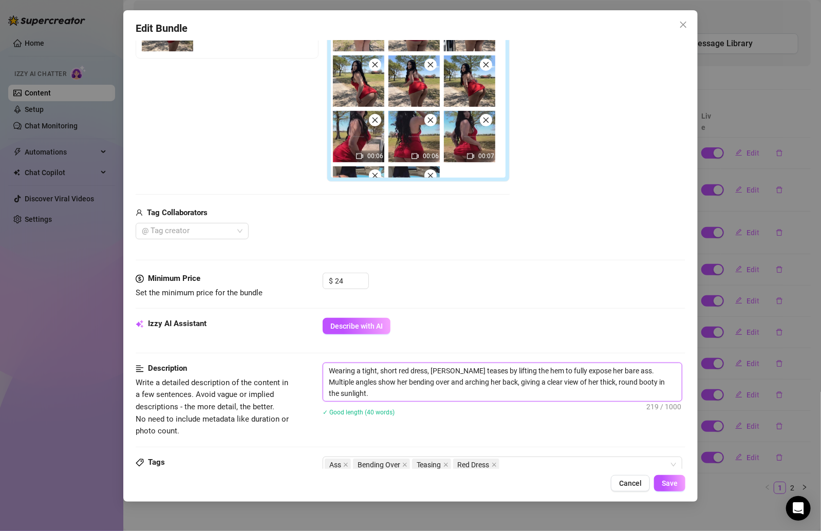
click at [386, 369] on textarea "Wearing a tight, short red dress, [PERSON_NAME] teases by lifting the hem to fu…" at bounding box center [502, 382] width 358 height 38
click at [631, 479] on span "Cancel" at bounding box center [630, 483] width 23 height 8
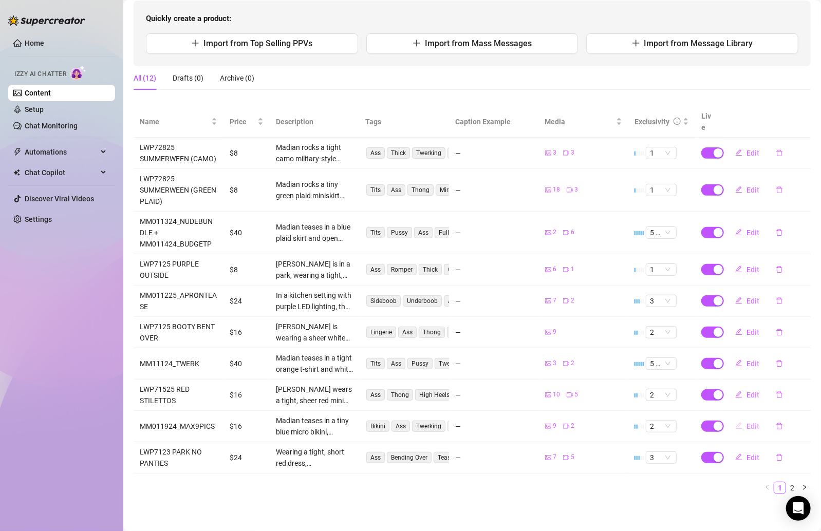
click at [735, 422] on icon "edit" at bounding box center [738, 425] width 7 height 7
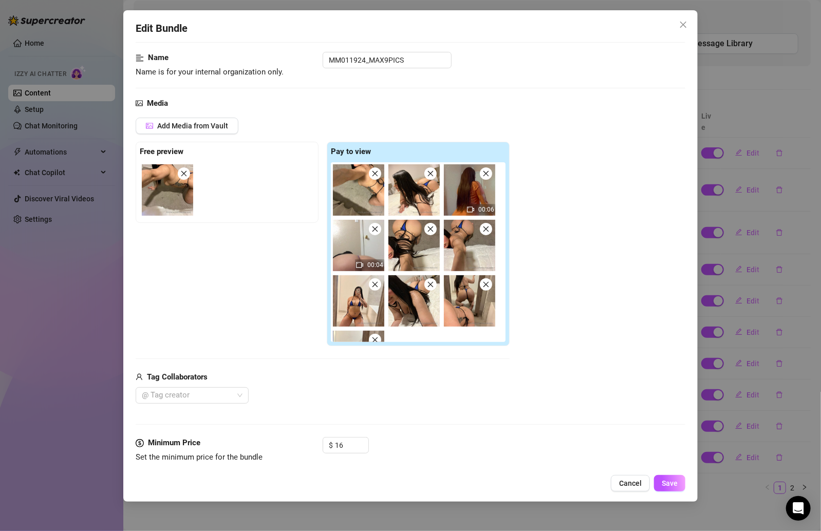
scroll to position [324, 0]
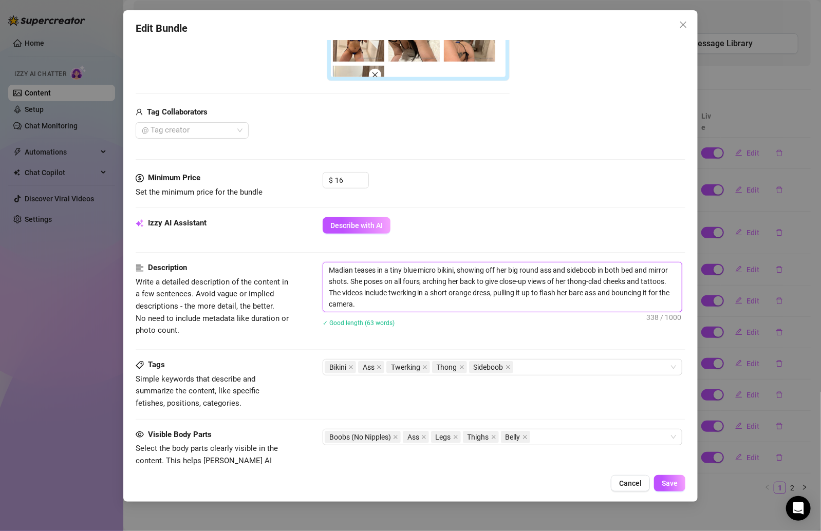
click at [466, 307] on textarea "Madian teases in a tiny blue micro bikini, showing off her big round ass and si…" at bounding box center [502, 286] width 358 height 49
click at [618, 486] on button "Cancel" at bounding box center [630, 483] width 39 height 16
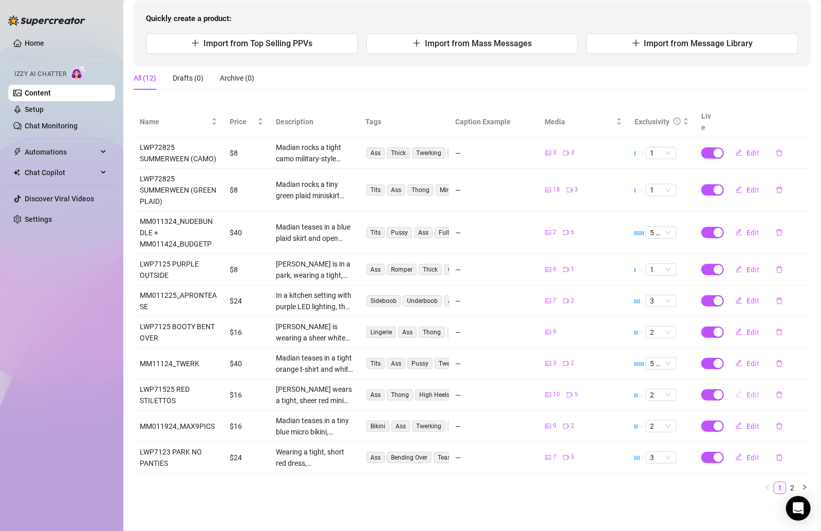
click at [746, 397] on span "Edit" at bounding box center [752, 395] width 13 height 8
type textarea "Type your message here..."
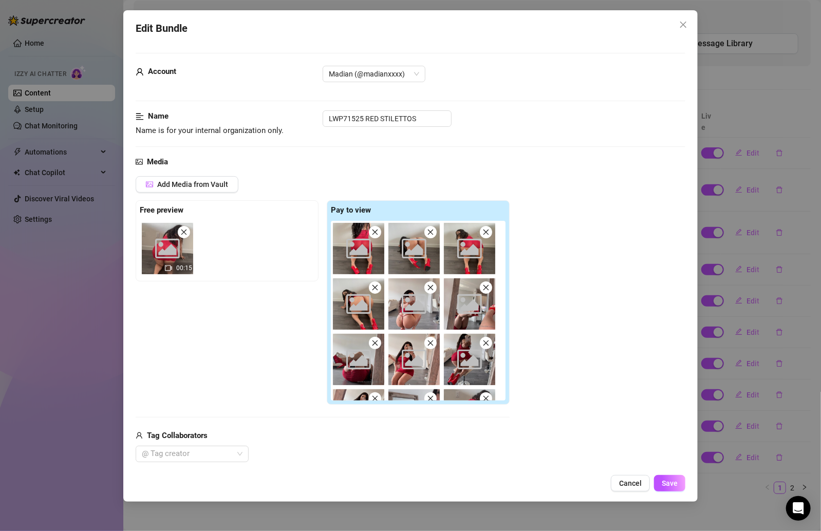
scroll to position [438, 0]
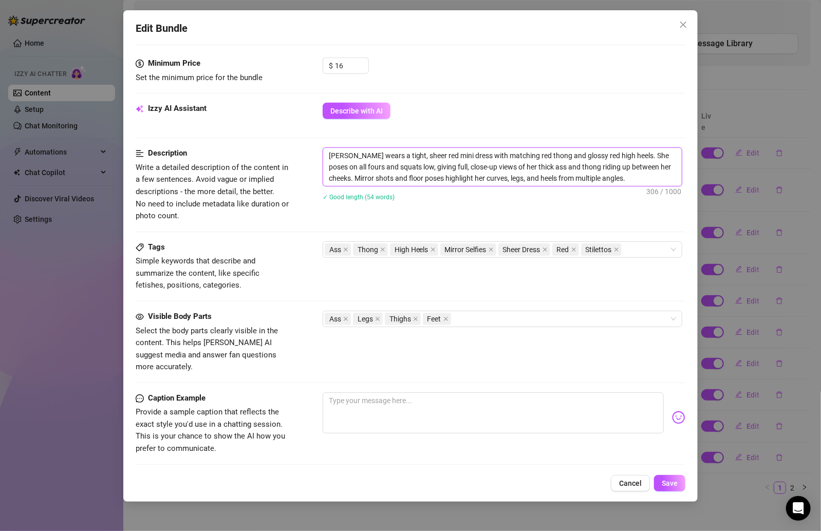
click at [376, 165] on textarea "[PERSON_NAME] wears a tight, sheer red mini dress with matching red thong and g…" at bounding box center [502, 167] width 358 height 38
click at [622, 480] on span "Cancel" at bounding box center [630, 483] width 23 height 8
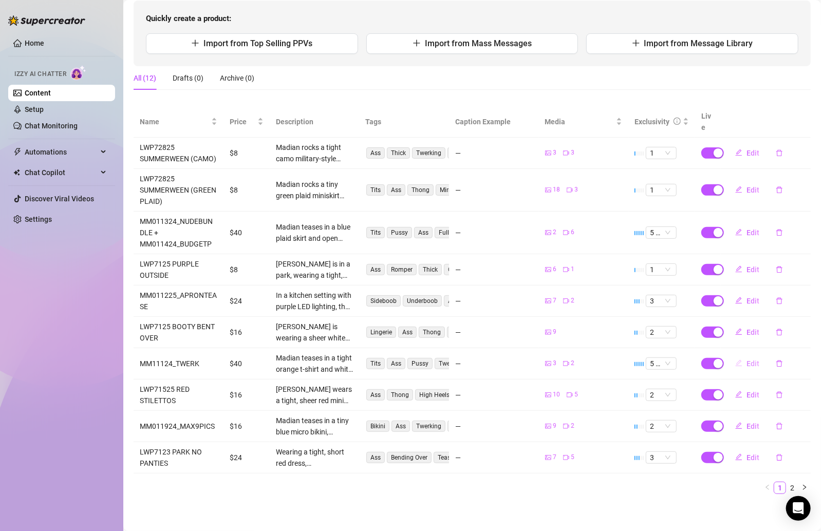
click at [746, 362] on span "Edit" at bounding box center [752, 363] width 13 height 8
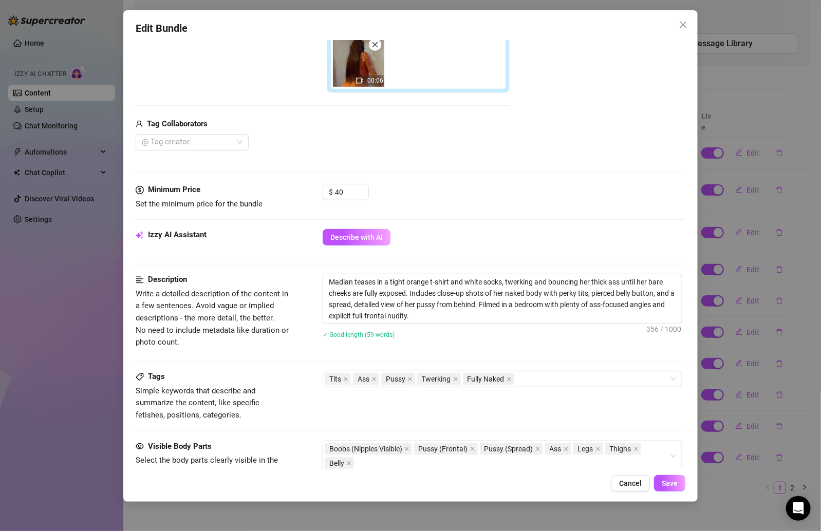
scroll to position [252, 0]
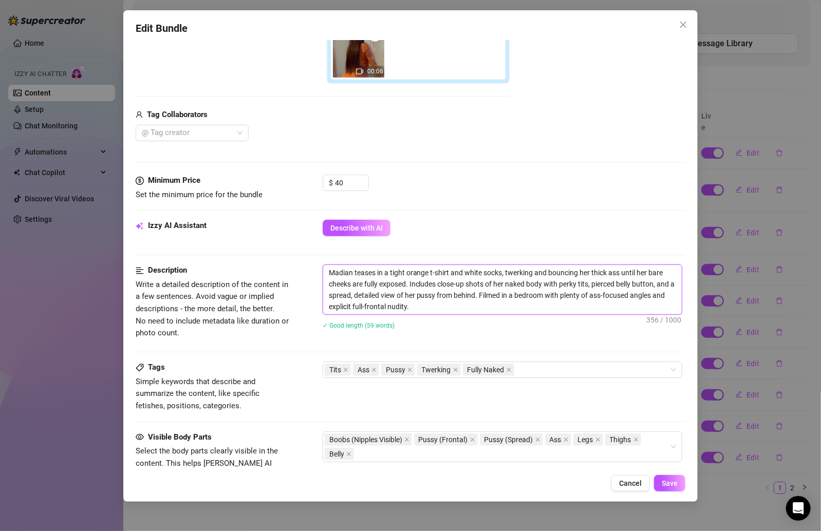
click at [421, 296] on textarea "Madian teases in a tight orange t-shirt and white socks, twerking and bouncing …" at bounding box center [502, 289] width 358 height 49
click at [634, 482] on span "Cancel" at bounding box center [630, 483] width 23 height 8
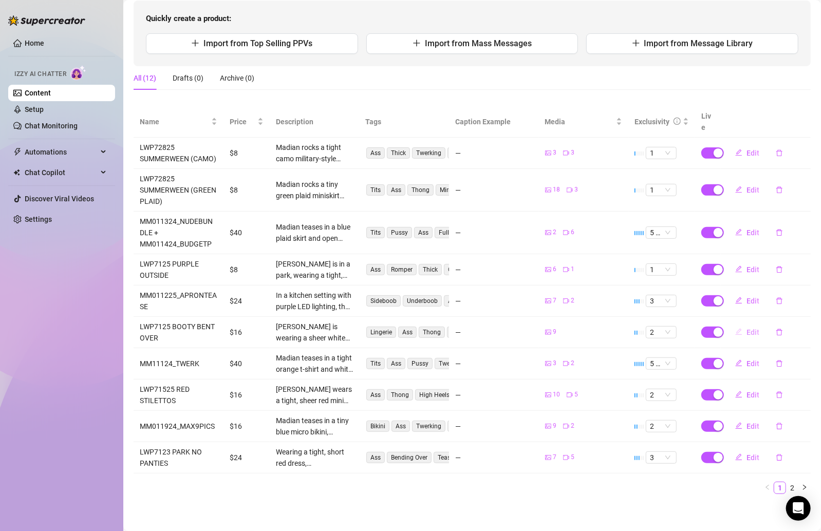
click at [733, 332] on button "Edit" at bounding box center [747, 332] width 41 height 16
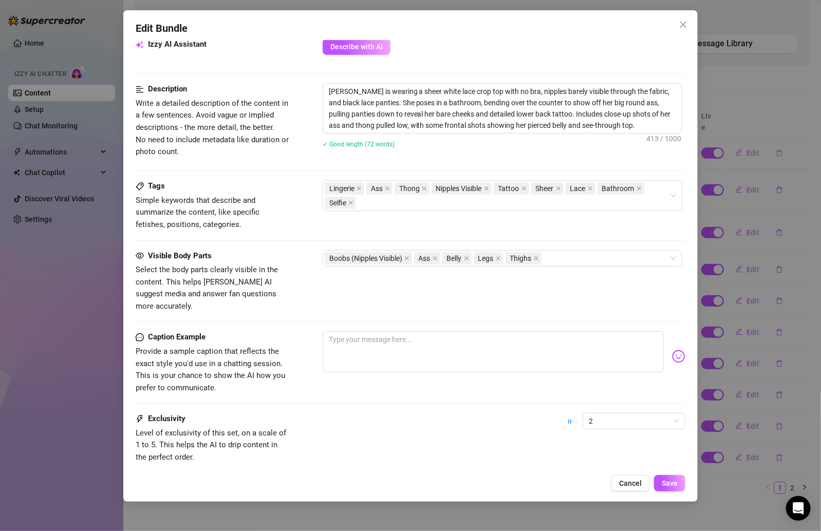
scroll to position [463, 0]
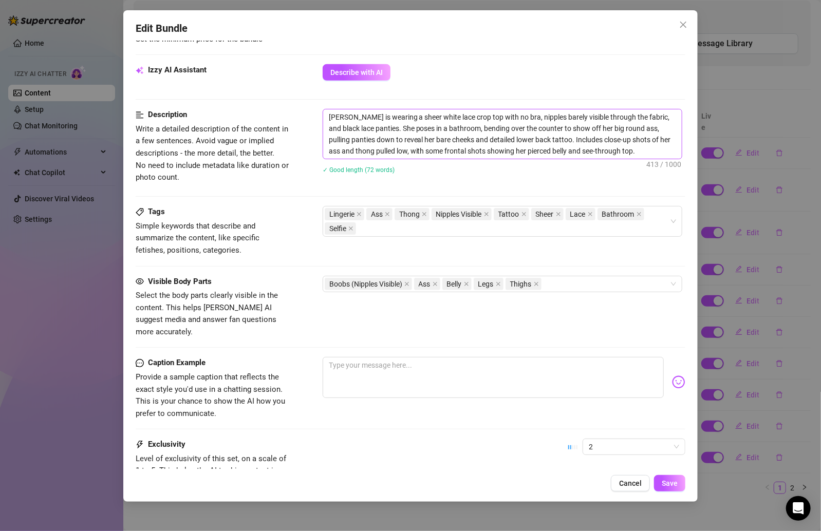
click at [411, 157] on span "[PERSON_NAME] is wearing a sheer white lace crop top with no bra, nipples barel…" at bounding box center [501, 134] width 359 height 50
click at [410, 153] on textarea "[PERSON_NAME] is wearing a sheer white lace crop top with no bra, nipples barel…" at bounding box center [502, 133] width 358 height 49
click at [636, 472] on div "Edit Bundle Account Madian (@madianxxxx) Name Name is for your internal organiz…" at bounding box center [410, 255] width 575 height 491
click at [634, 483] on span "Cancel" at bounding box center [630, 483] width 23 height 8
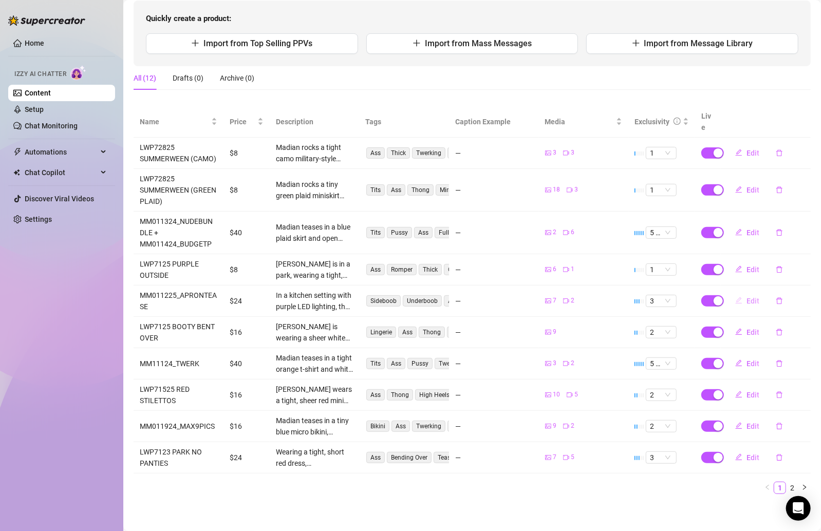
click at [735, 297] on icon "edit" at bounding box center [738, 300] width 7 height 7
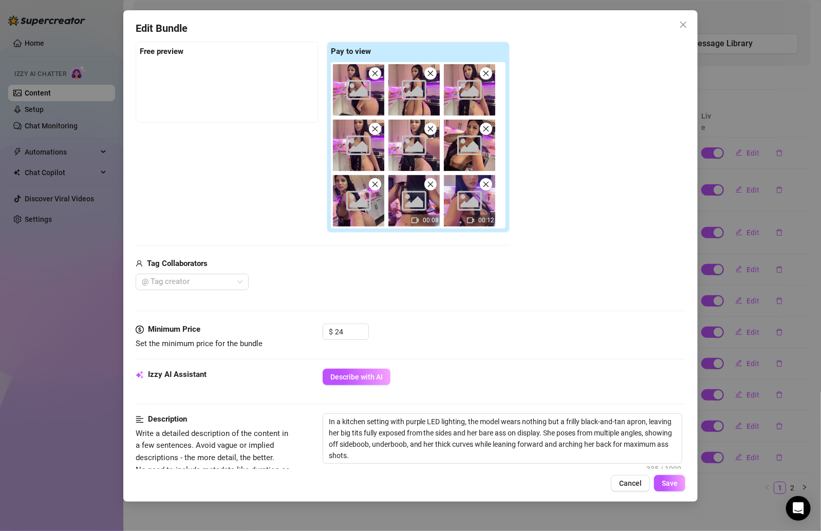
scroll to position [273, 0]
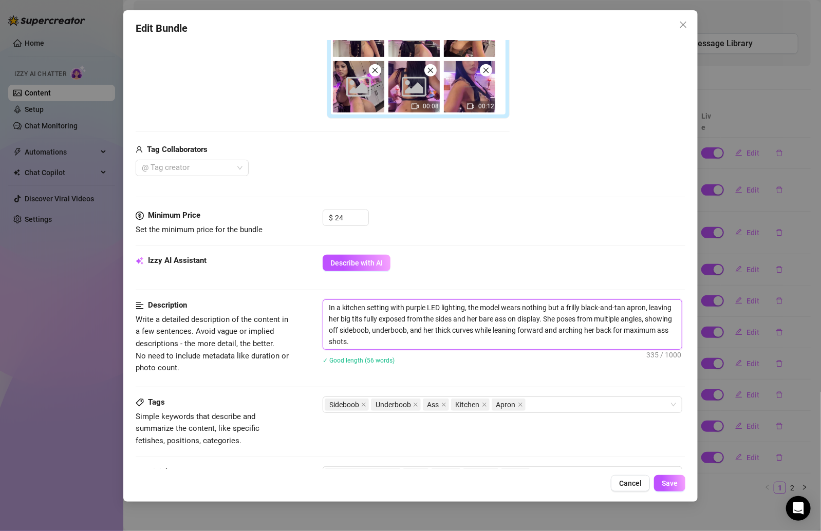
click at [492, 316] on textarea "In a kitchen setting with purple LED lighting, the model wears nothing but a fr…" at bounding box center [502, 324] width 358 height 49
click at [617, 483] on button "Cancel" at bounding box center [630, 483] width 39 height 16
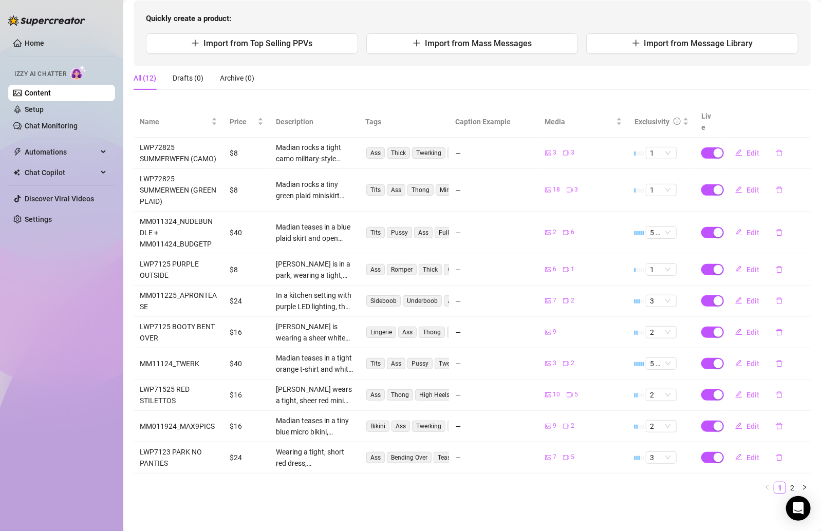
scroll to position [89, 0]
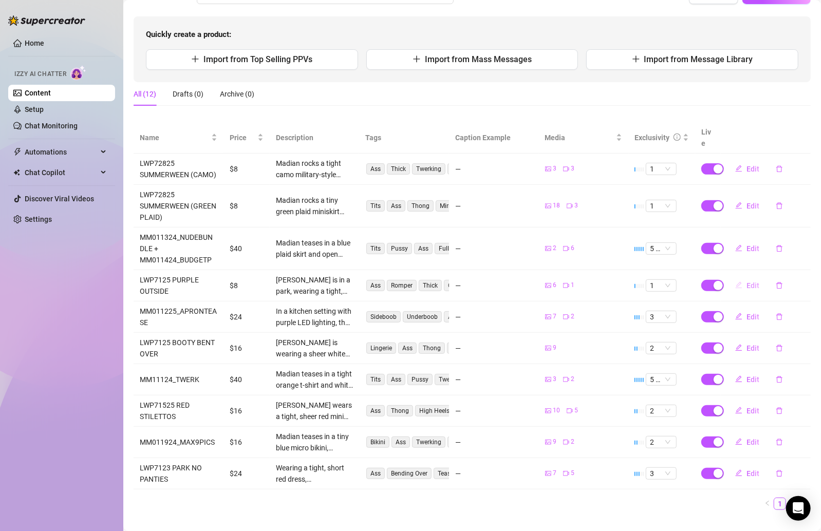
click at [735, 282] on icon "edit" at bounding box center [738, 284] width 7 height 7
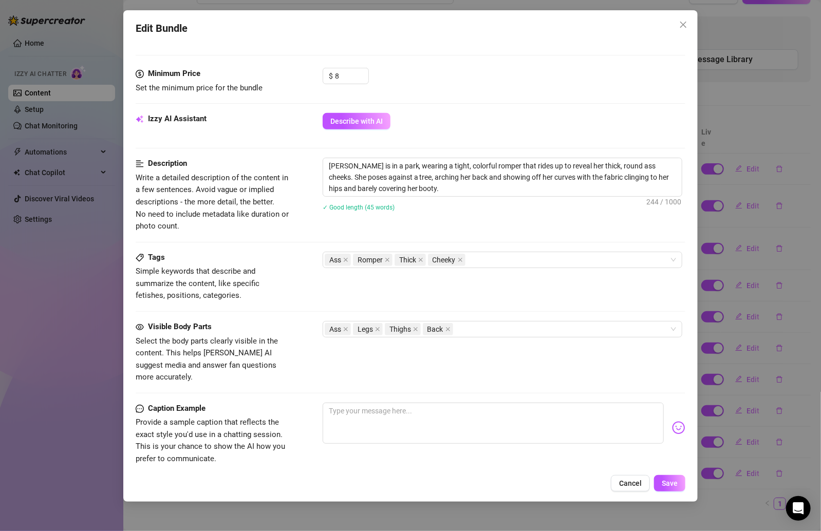
scroll to position [371, 0]
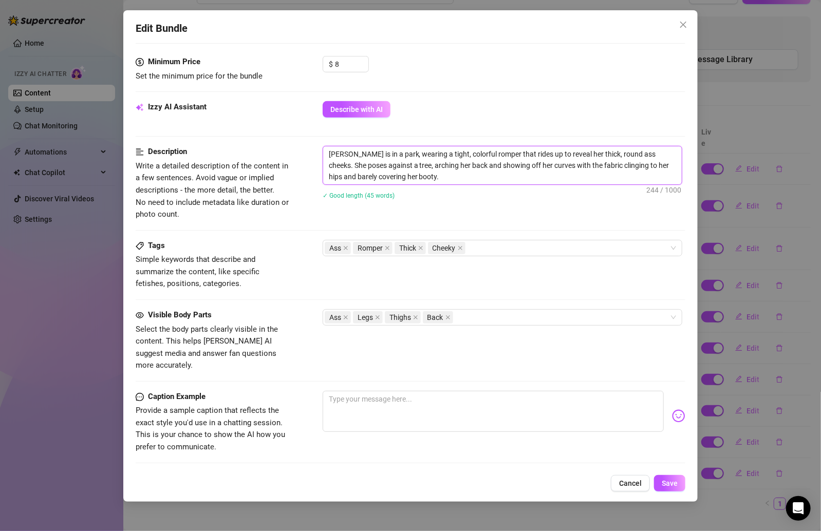
click at [415, 175] on textarea "[PERSON_NAME] is in a park, wearing a tight, colorful romper that rides up to r…" at bounding box center [502, 165] width 358 height 38
click at [630, 484] on span "Cancel" at bounding box center [630, 483] width 23 height 8
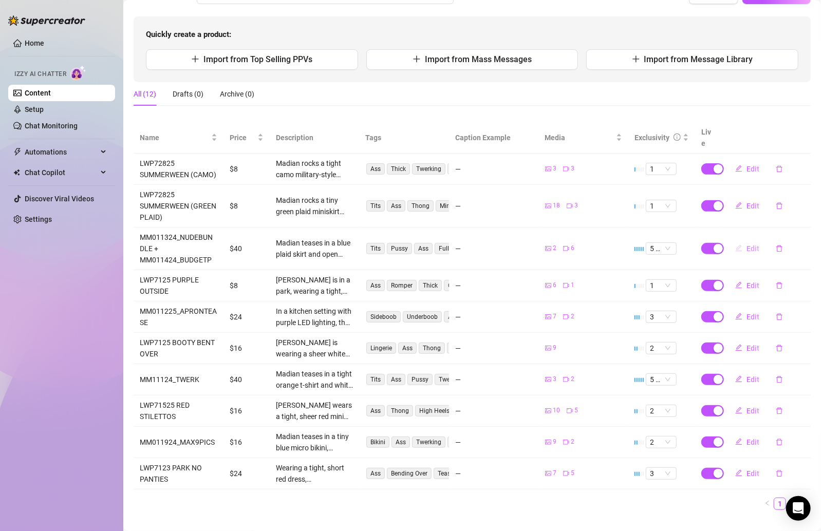
click at [746, 246] on span "Edit" at bounding box center [752, 248] width 13 height 8
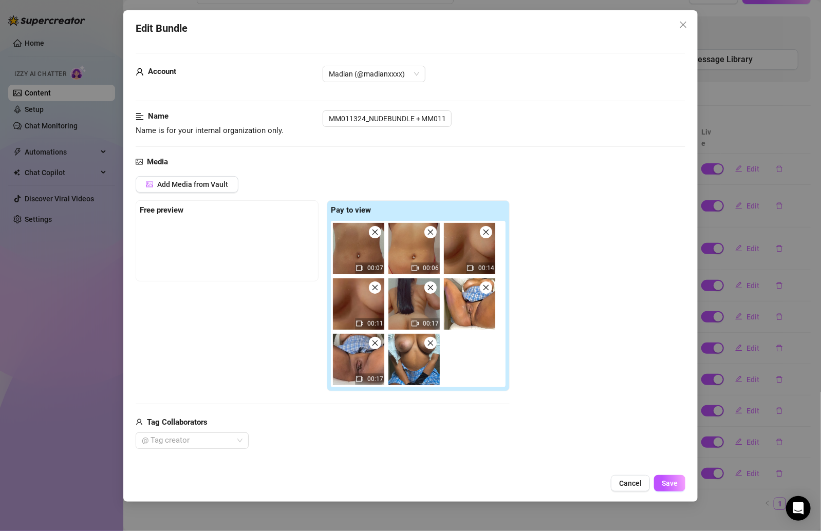
scroll to position [454, 0]
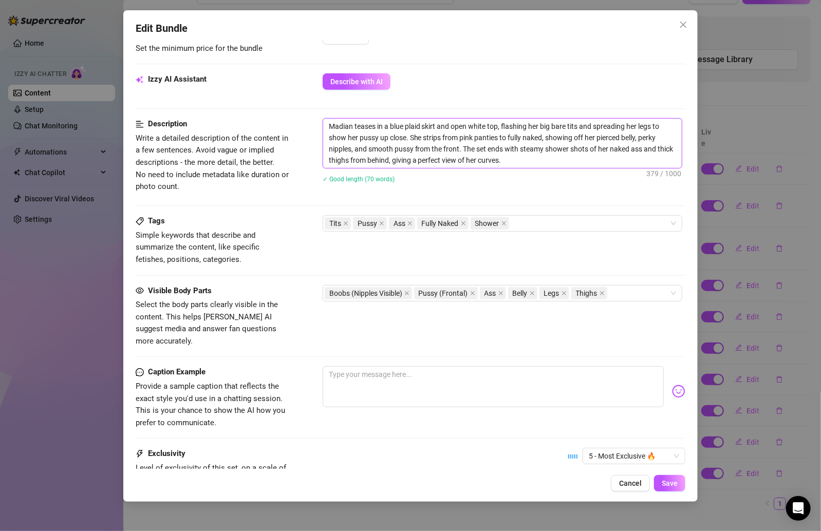
click at [507, 151] on textarea "Madian teases in a blue plaid skirt and open white top, flashing her big bare t…" at bounding box center [502, 143] width 358 height 49
drag, startPoint x: 509, startPoint y: 159, endPoint x: 328, endPoint y: 124, distance: 184.7
click at [328, 124] on textarea "Madian teases in a blue plaid skirt and open white top, flashing her big bare t…" at bounding box center [502, 143] width 358 height 49
click at [519, 162] on textarea "Madian teases in a blue plaid skirt and open white top, flashing her big bare t…" at bounding box center [502, 143] width 358 height 49
drag, startPoint x: 635, startPoint y: 485, endPoint x: 626, endPoint y: 455, distance: 31.2
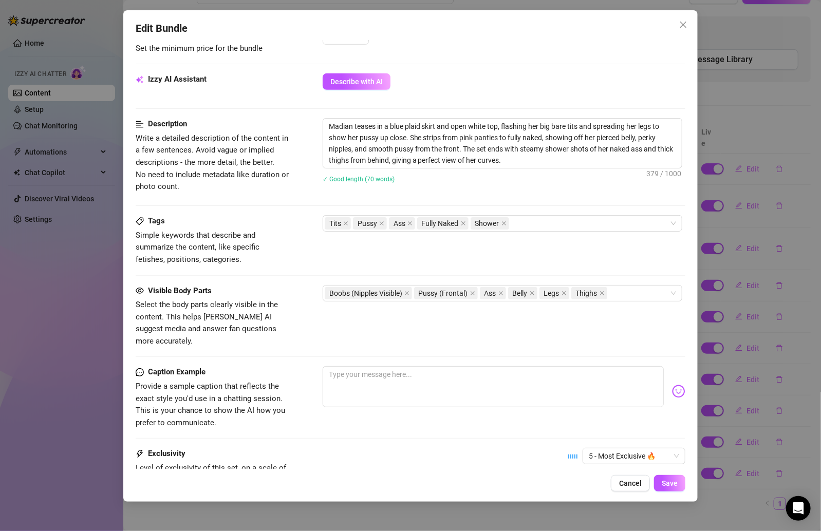
click at [635, 486] on span "Cancel" at bounding box center [630, 483] width 23 height 8
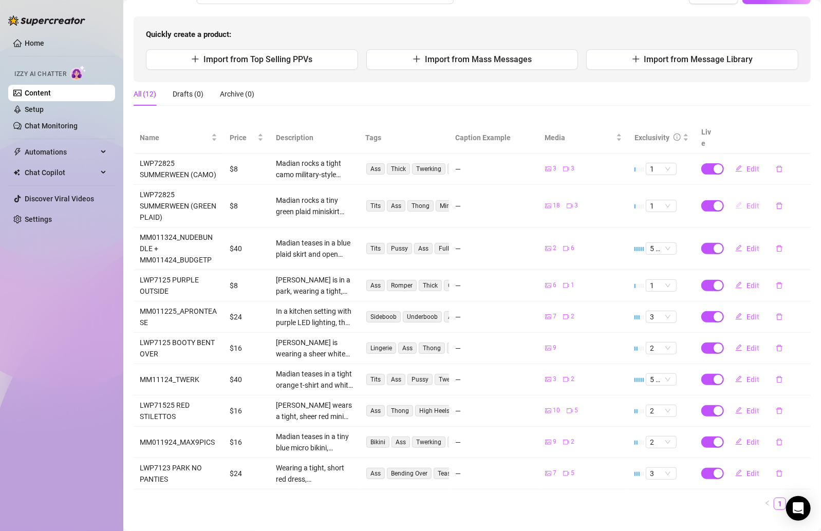
click at [746, 205] on span "Edit" at bounding box center [752, 206] width 13 height 8
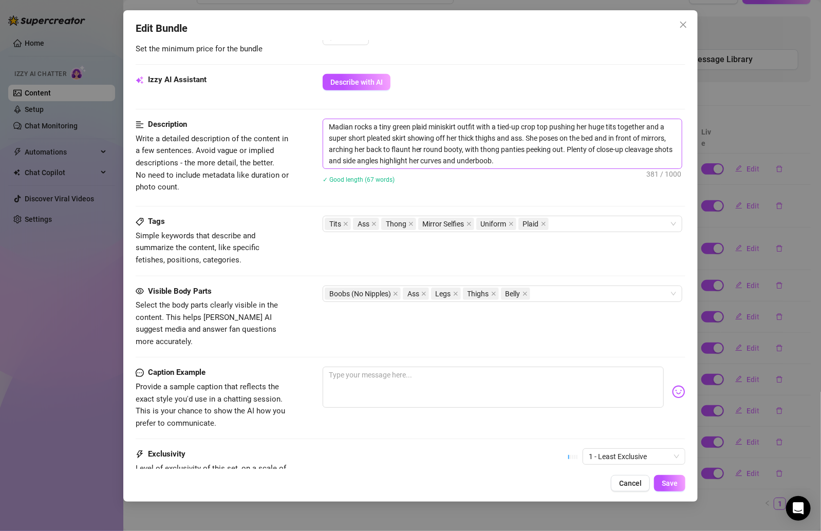
scroll to position [453, 0]
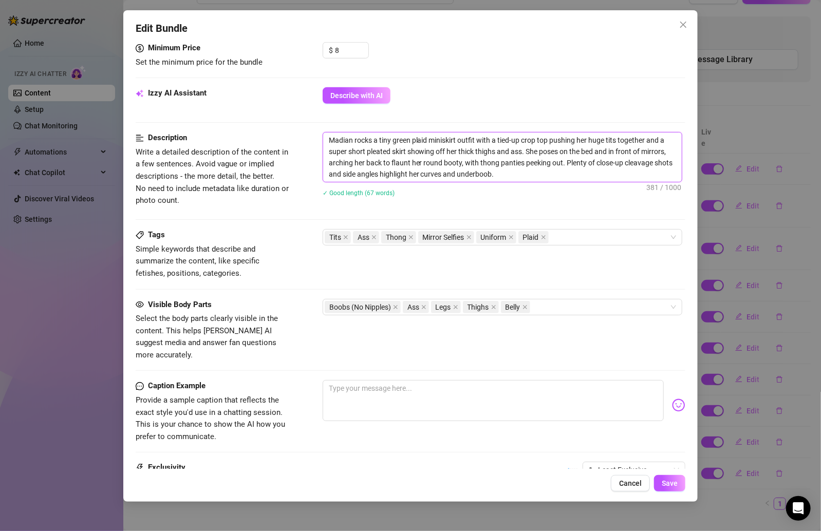
drag, startPoint x: 508, startPoint y: 173, endPoint x: 321, endPoint y: 139, distance: 190.1
click at [321, 139] on div "Description Write a detailed description of the content in a few sentences. Avo…" at bounding box center [411, 171] width 550 height 78
click at [634, 485] on span "Cancel" at bounding box center [630, 483] width 23 height 8
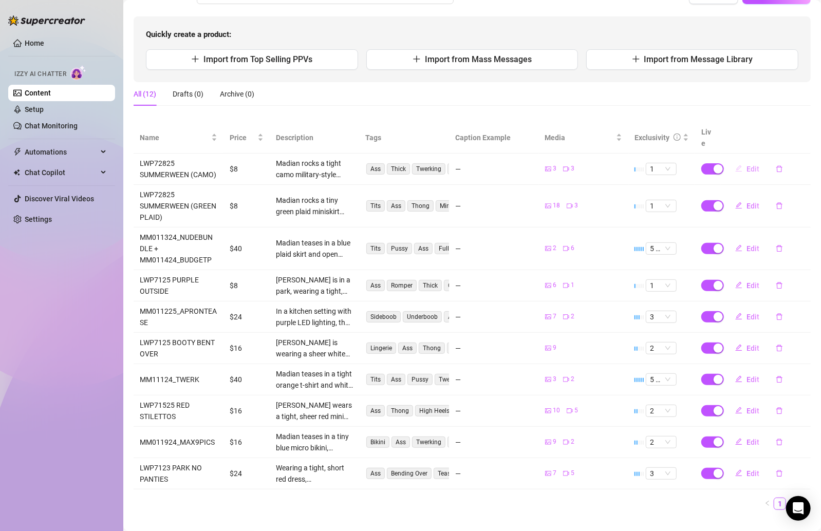
click at [746, 165] on span "Edit" at bounding box center [752, 169] width 13 height 8
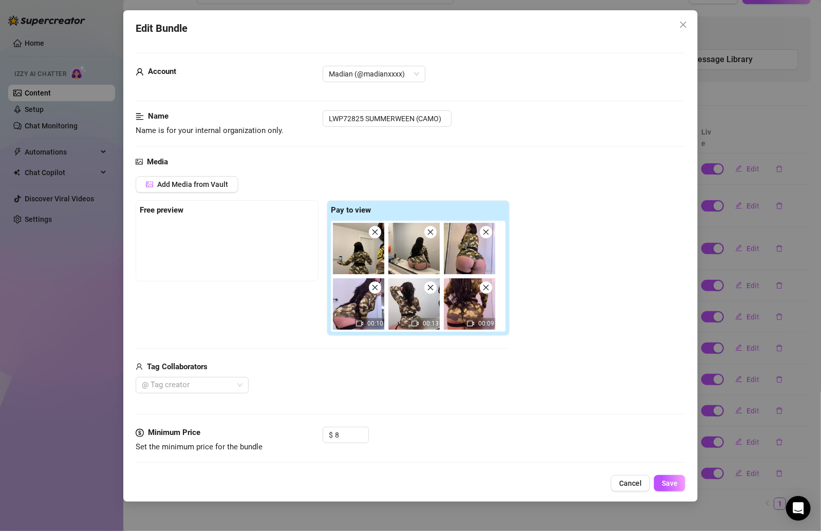
scroll to position [277, 0]
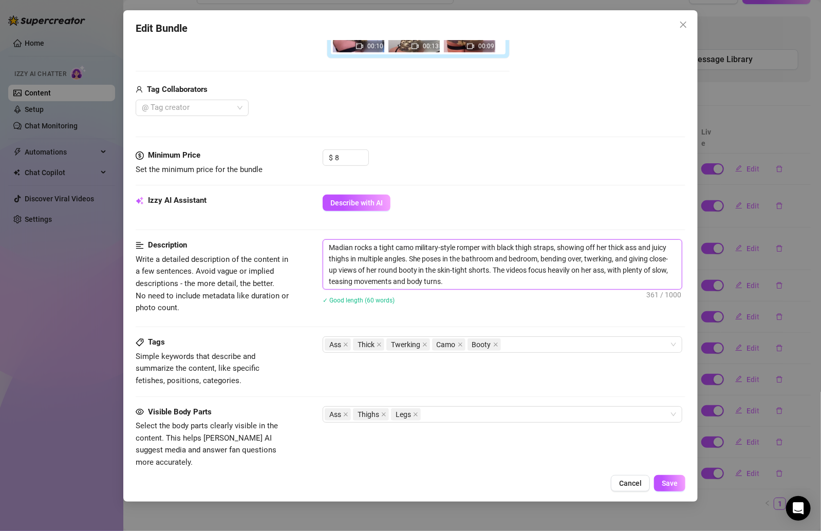
click at [496, 261] on textarea "Madian rocks a tight camo military-style romper with black thigh straps, showin…" at bounding box center [502, 264] width 358 height 49
click at [632, 478] on button "Cancel" at bounding box center [630, 483] width 39 height 16
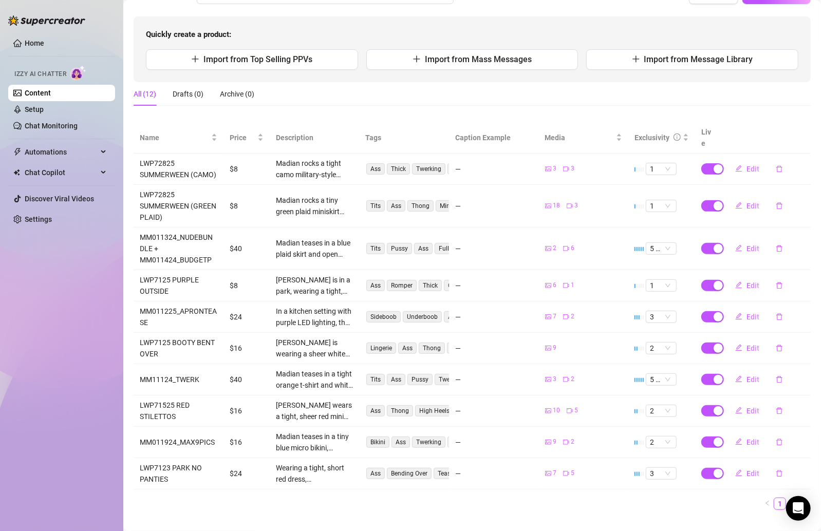
scroll to position [105, 0]
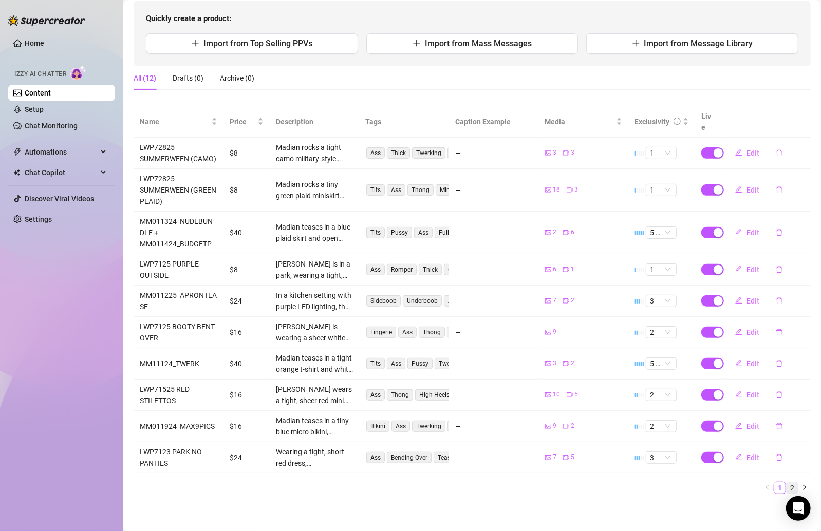
click at [786, 482] on link "2" at bounding box center [791, 487] width 11 height 11
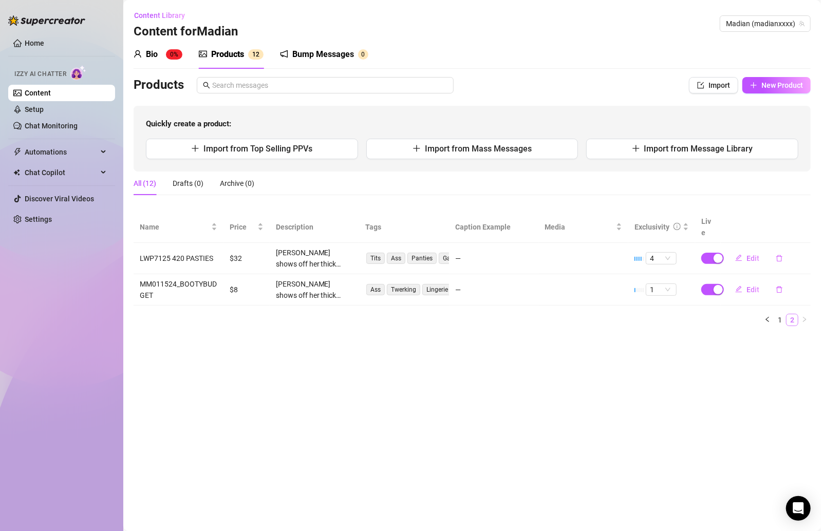
scroll to position [0, 0]
click at [755, 286] on span "Edit" at bounding box center [752, 290] width 13 height 8
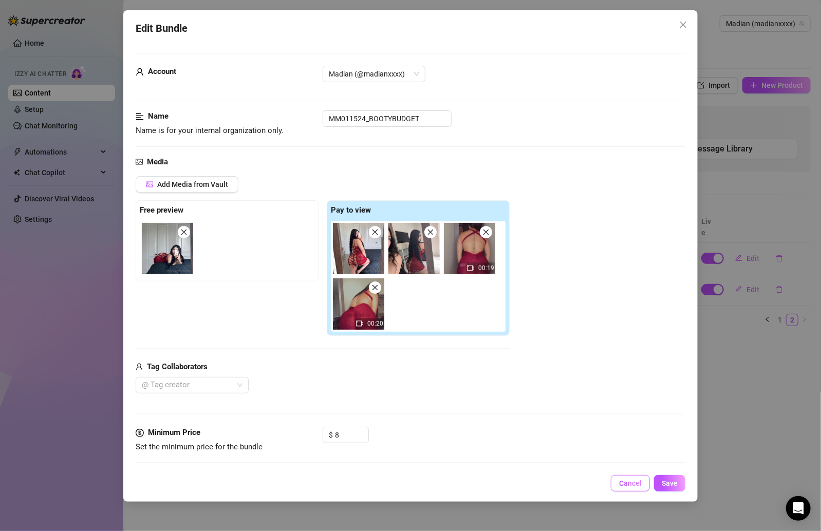
click at [627, 481] on span "Cancel" at bounding box center [630, 483] width 23 height 8
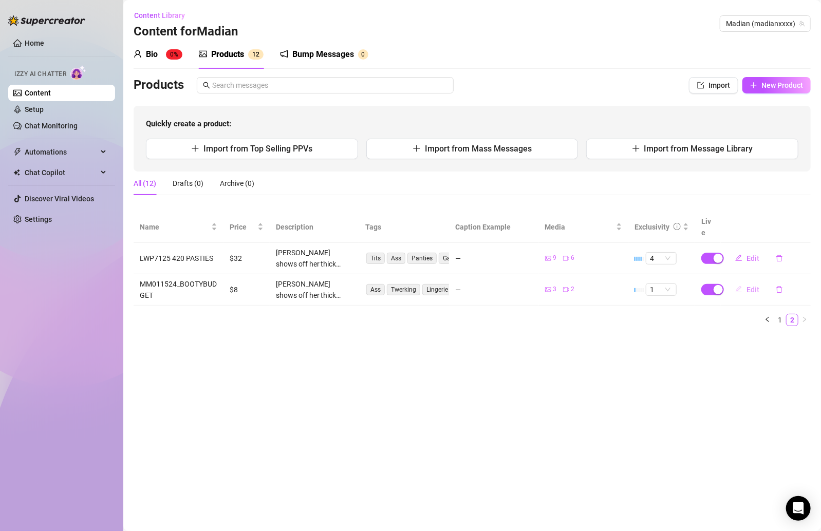
click at [750, 286] on span "Edit" at bounding box center [752, 290] width 13 height 8
type textarea "Type your message here..."
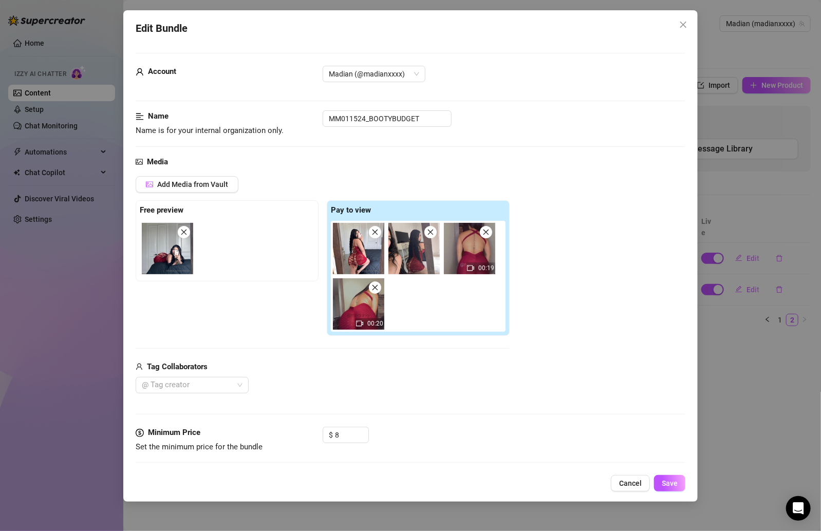
scroll to position [412, 0]
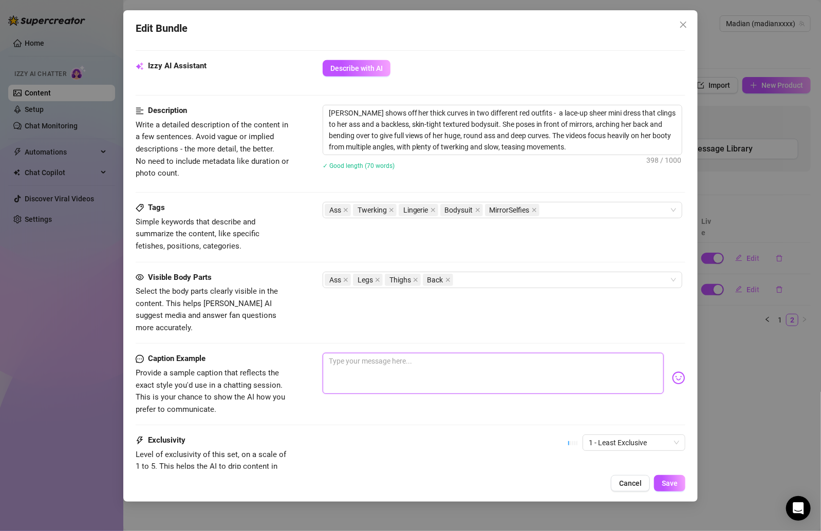
click at [436, 353] on textarea at bounding box center [492, 373] width 341 height 41
paste textarea "Reporting for booty duty 😏💋 camo romper hugging these curves, straps squeezing …"
type textarea "Reporting for booty duty 😏💋 camo romper hugging these curves, straps squeezing …"
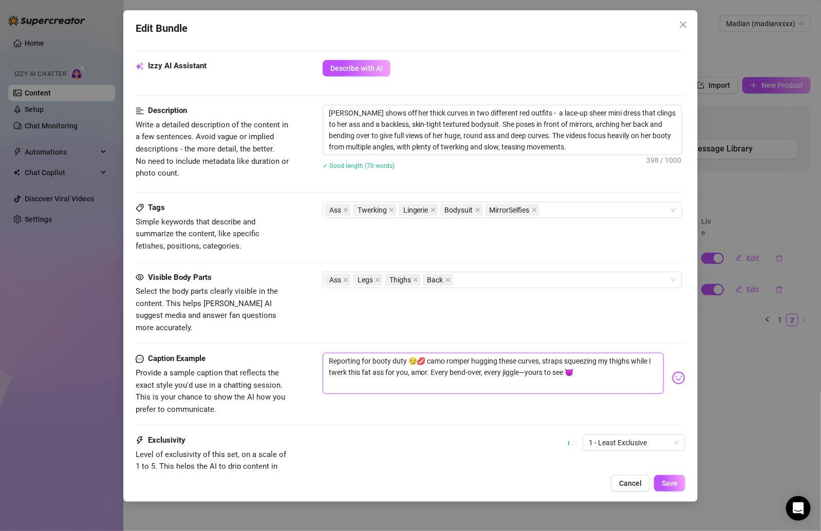
type textarea "Reporting for booty duty 😏💋 camo romper hugging these curves, straps squeezing …"
drag, startPoint x: 544, startPoint y: 356, endPoint x: 557, endPoint y: 356, distance: 12.3
click at [544, 356] on textarea "Reporting for booty duty 😏💋 camo romper hugging these curves, straps squeezing …" at bounding box center [492, 373] width 341 height 41
type textarea "Reporting for booty duty 😏💋 camo romper hugging these curves, straps squeezing …"
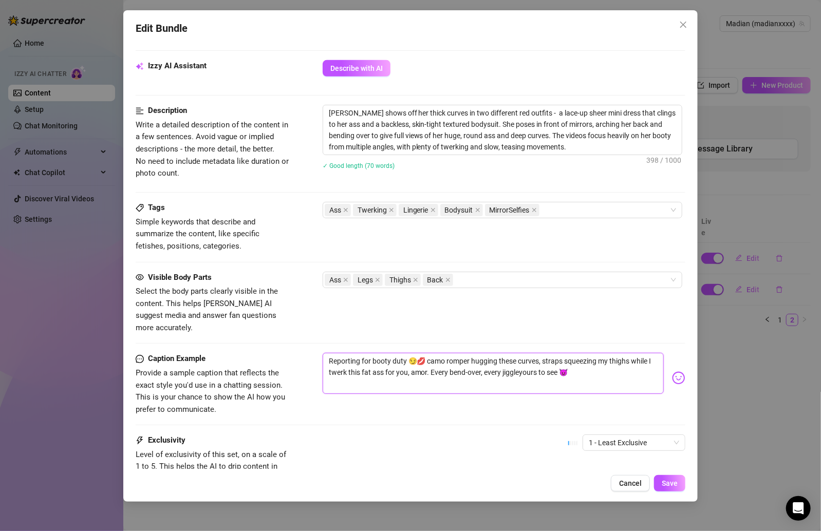
type textarea "Reporting for booty duty 😏💋 camo romper hugging these curves, straps squeezing …"
click at [669, 479] on span "Save" at bounding box center [669, 483] width 16 height 8
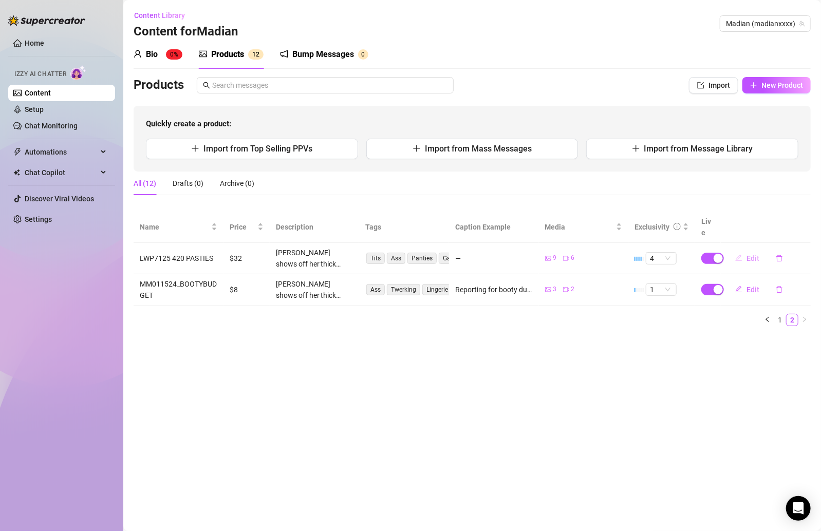
click at [744, 250] on button "Edit" at bounding box center [747, 258] width 41 height 16
type textarea "Type your message here..."
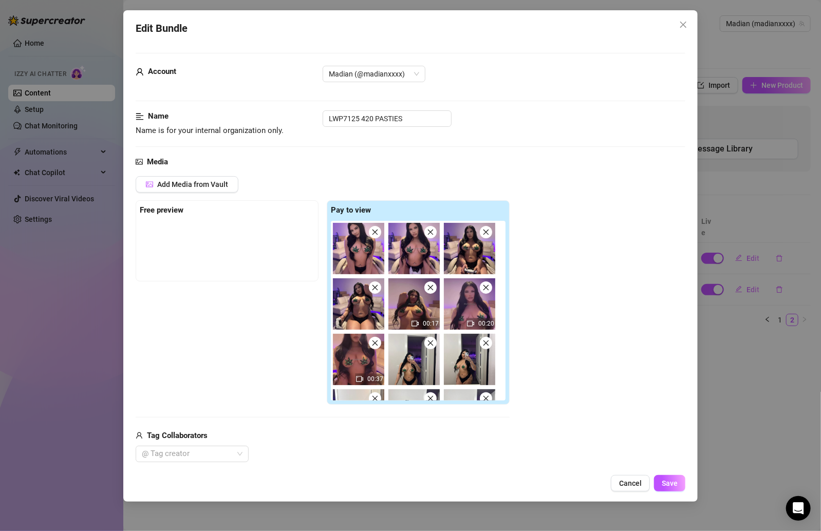
scroll to position [565, 0]
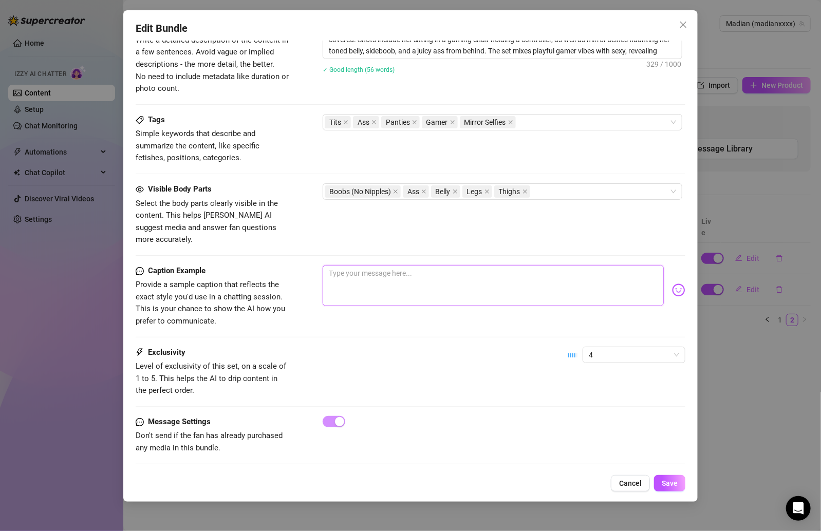
click at [381, 265] on textarea at bounding box center [492, 285] width 341 height 41
paste textarea "Baby, this skirt is too short on purpose 😈🍀 crop top pushing my tits together, …"
type textarea "Baby, this skirt is too short on purpose 😈🍀 crop top pushing my tits together, …"
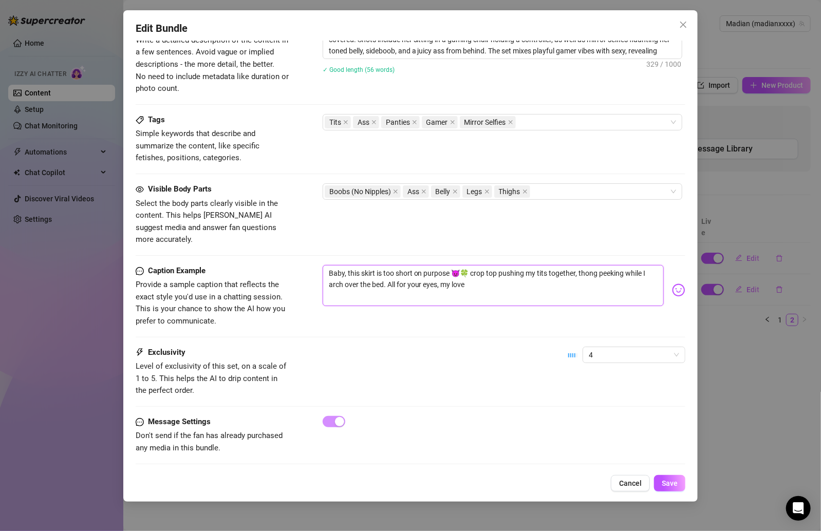
type textarea "Baby, this skirt is too short on purpose 😈🍀 crop top pushing my tits together, …"
click at [674, 480] on span "Save" at bounding box center [669, 483] width 16 height 8
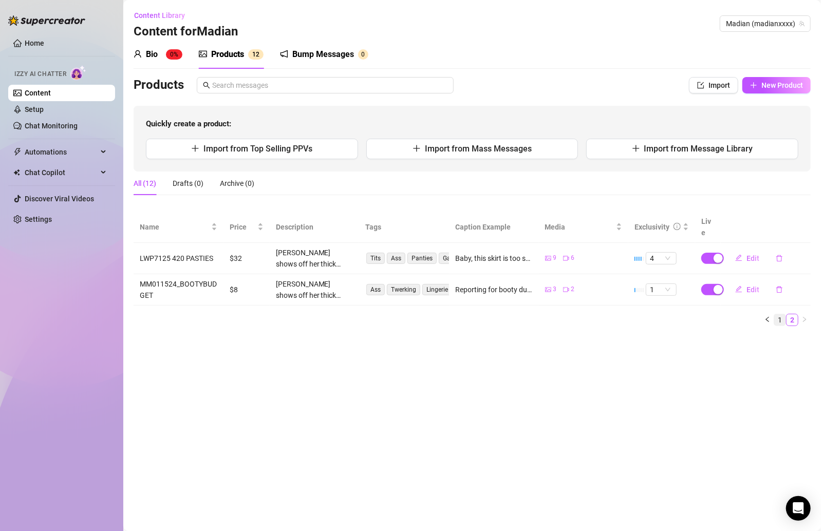
click at [779, 314] on link "1" at bounding box center [779, 319] width 11 height 11
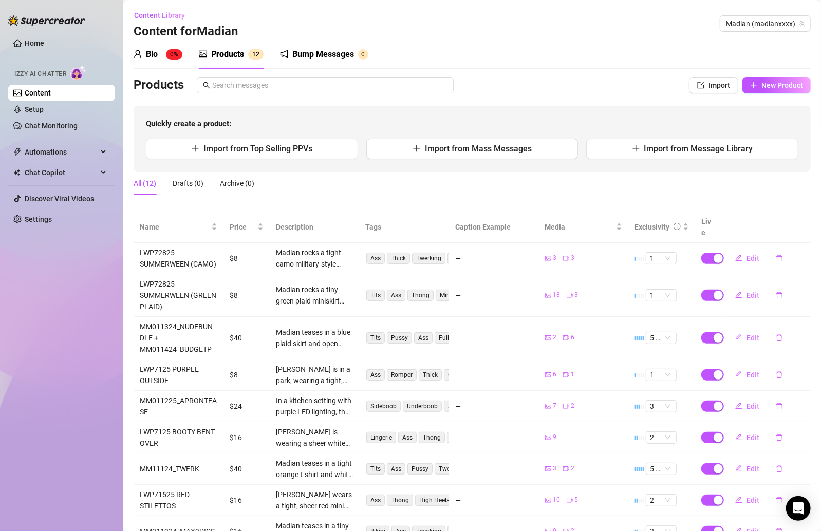
scroll to position [105, 0]
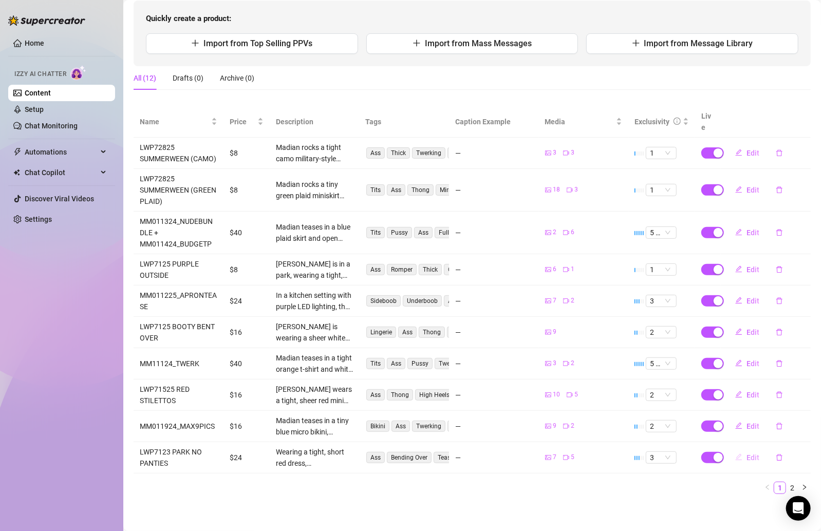
click at [746, 455] on span "Edit" at bounding box center [752, 457] width 13 height 8
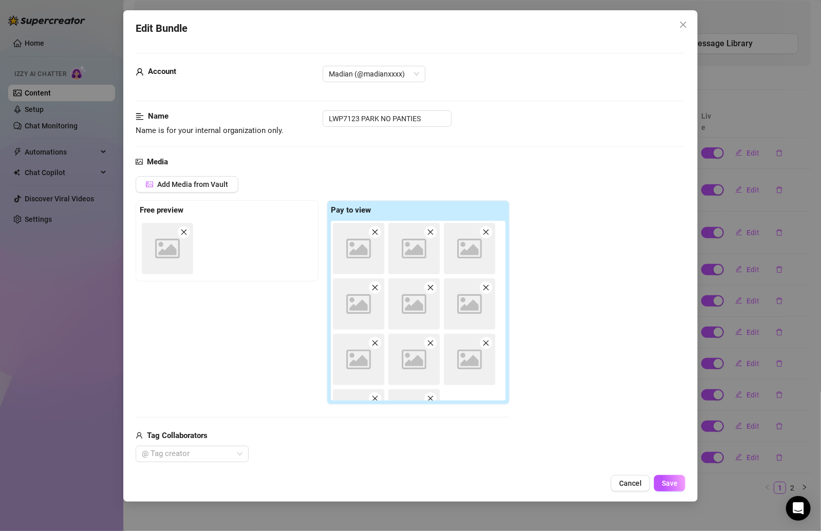
scroll to position [565, 0]
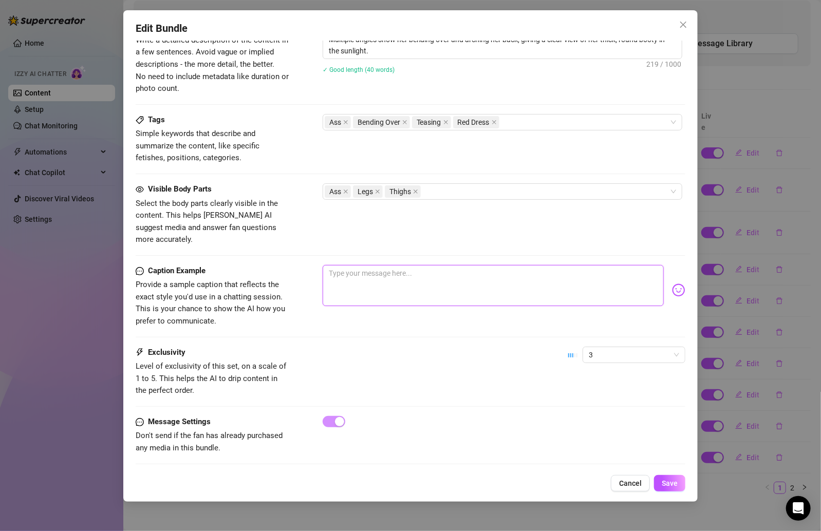
click at [389, 268] on textarea at bounding box center [492, 285] width 341 height 41
paste textarea "Schoolgirl gone bad 💕 plaid skirt flashing my tits, pink panties sliding off… l…"
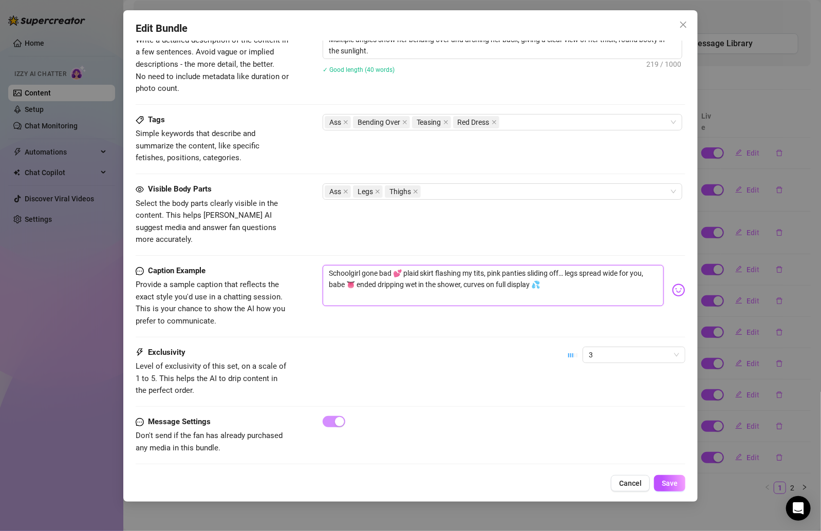
type textarea "Schoolgirl gone bad 💕 plaid skirt flashing my tits, pink panties sliding off… l…"
click at [669, 485] on span "Save" at bounding box center [669, 483] width 16 height 8
click at [670, 477] on button "Save" at bounding box center [669, 483] width 31 height 16
drag, startPoint x: 361, startPoint y: 259, endPoint x: 317, endPoint y: 257, distance: 43.7
click at [317, 265] on div "Caption Example Provide a sample caption that reflects the exact style you'd us…" at bounding box center [411, 296] width 550 height 63
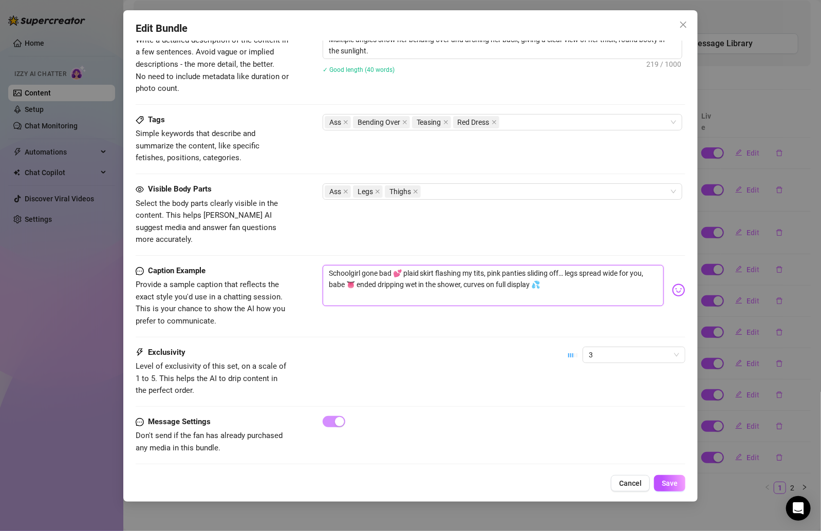
drag, startPoint x: 361, startPoint y: 259, endPoint x: 325, endPoint y: 258, distance: 36.0
click at [325, 265] on textarea "Schoolgirl gone bad 💕 plaid skirt flashing my tits, pink panties sliding off… l…" at bounding box center [492, 285] width 341 height 41
type textarea "gone bad 💕 plaid skirt flashing my tits, pink panties sliding off… legs spread …"
type textarea "ygone bad 💕 plaid skirt flashing my tits, pink panties sliding off… legs spread…"
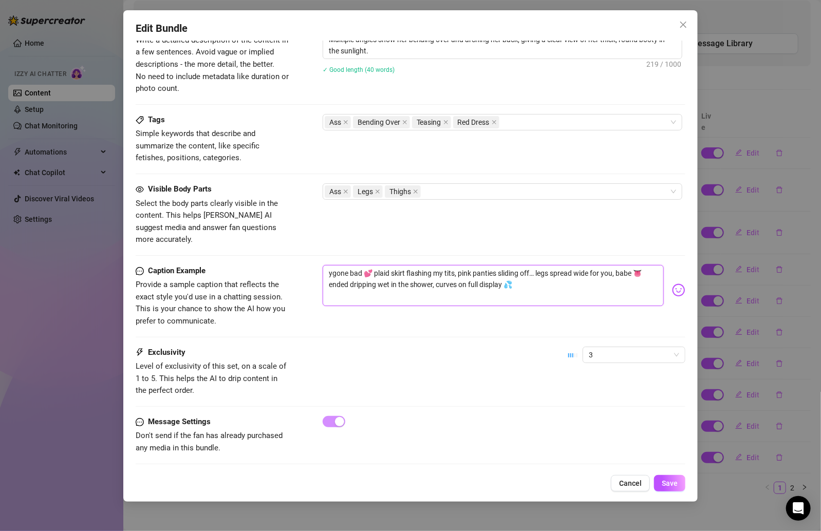
type textarea "yogone bad 💕 plaid skirt flashing my tits, pink panties sliding off… legs sprea…"
type textarea "yougone bad 💕 plaid skirt flashing my tits, pink panties sliding off… legs spre…"
type textarea "yourgone bad 💕 plaid skirt flashing my tits, pink panties sliding off… legs spr…"
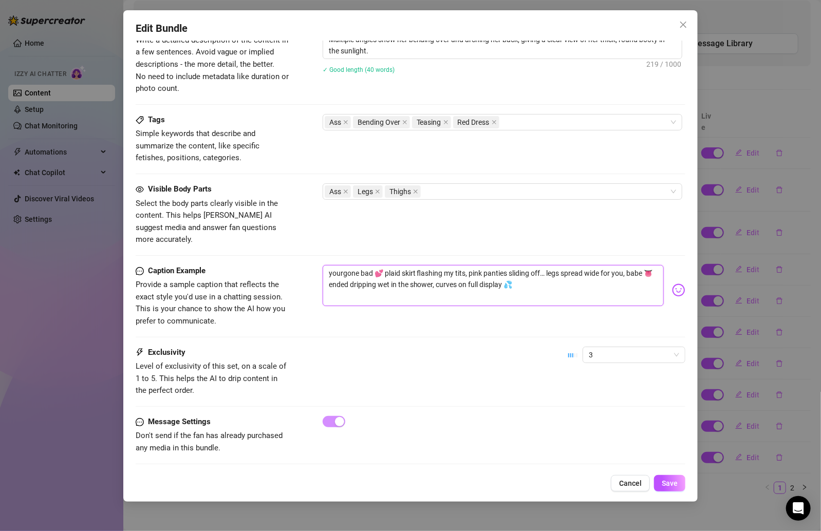
type textarea "your gone bad 💕 plaid skirt flashing my tits, pink panties sliding off… legs sp…"
type textarea "your ggone bad 💕 plaid skirt flashing my tits, pink panties sliding off… legs s…"
type textarea "your gogone bad 💕 plaid skirt flashing my tits, pink panties sliding off… legs …"
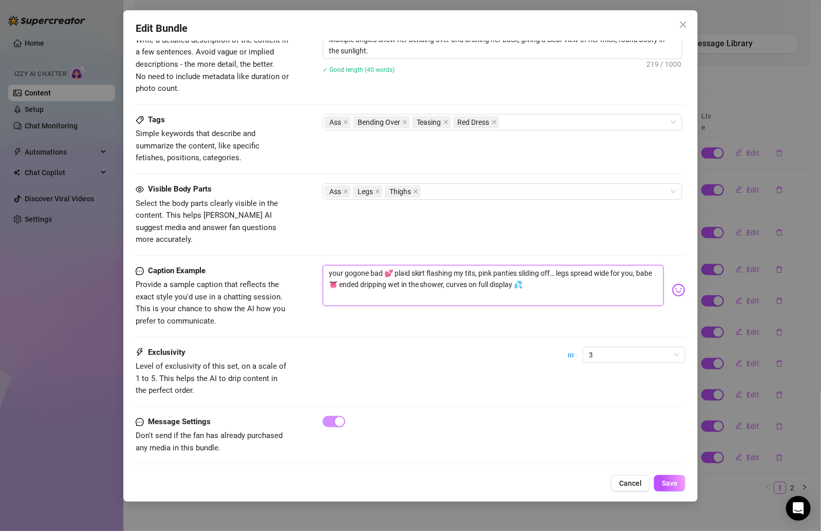
type textarea "your googone bad 💕 plaid skirt flashing my tits, pink panties sliding off… legs…"
type textarea "your goodgone bad 💕 plaid skirt flashing my tits, pink panties sliding off… leg…"
type textarea "your good gone bad 💕 plaid skirt flashing my tits, pink panties sliding off… le…"
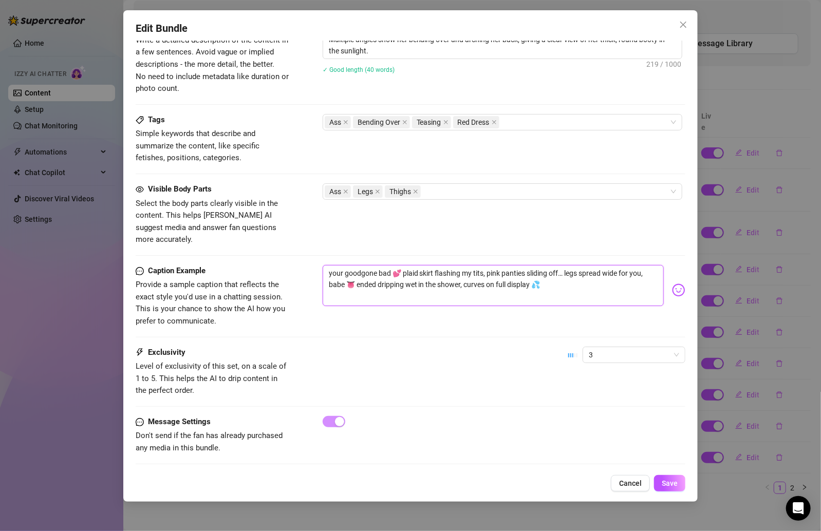
type textarea "your good gone bad 💕 plaid skirt flashing my tits, pink panties sliding off… le…"
type textarea "your good ggone bad 💕 plaid skirt flashing my tits, pink panties sliding off… l…"
type textarea "your good gigone bad 💕 plaid skirt flashing my tits, pink panties sliding off… …"
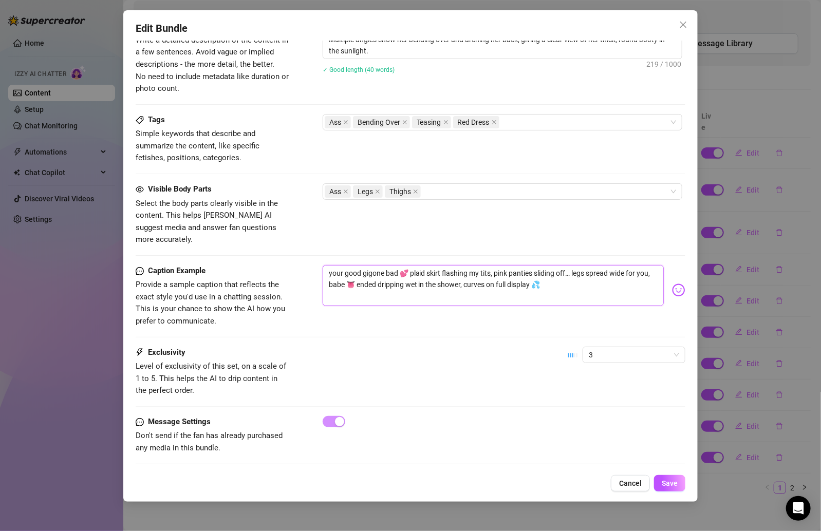
type textarea "your good girgone bad 💕 plaid skirt flashing my tits, pink panties sliding off……"
type textarea "your good girlgone bad 💕 plaid skirt flashing my tits, pink panties sliding off…"
type textarea "your good girl gone bad 💕 plaid skirt flashing my tits, pink panties sliding of…"
click at [674, 477] on button "Save" at bounding box center [669, 483] width 31 height 16
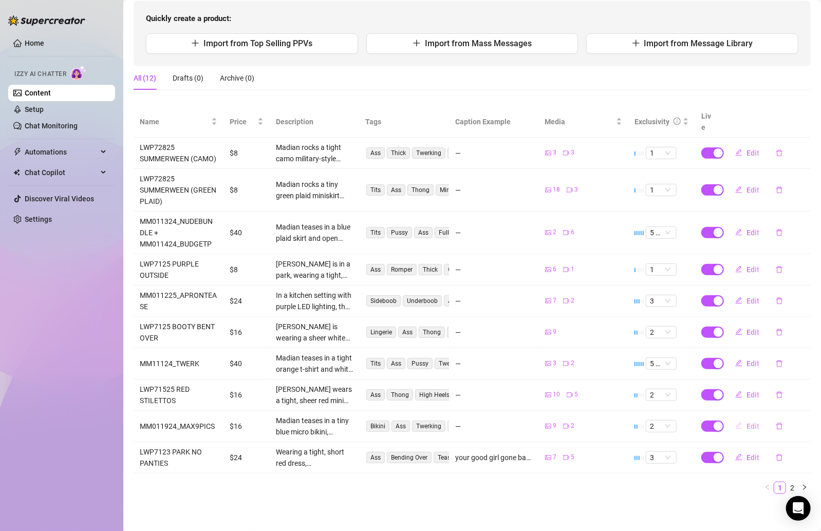
click at [735, 425] on button "Edit" at bounding box center [747, 426] width 41 height 16
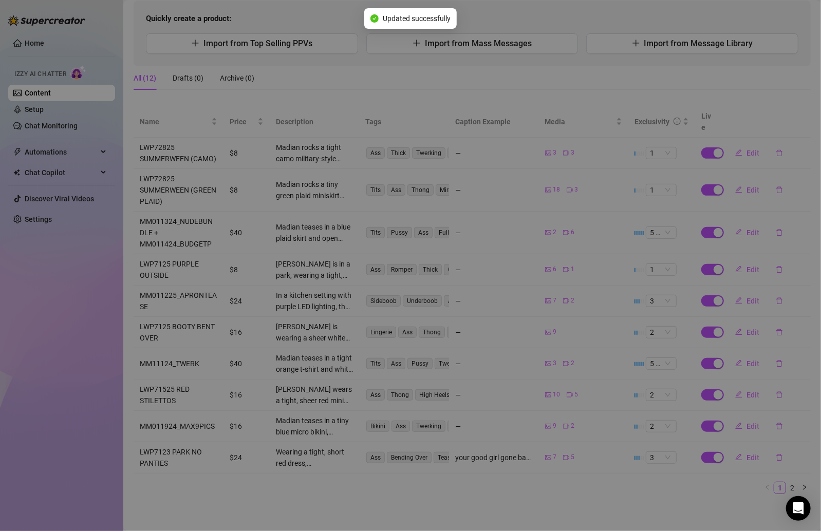
type textarea "Type your message here..."
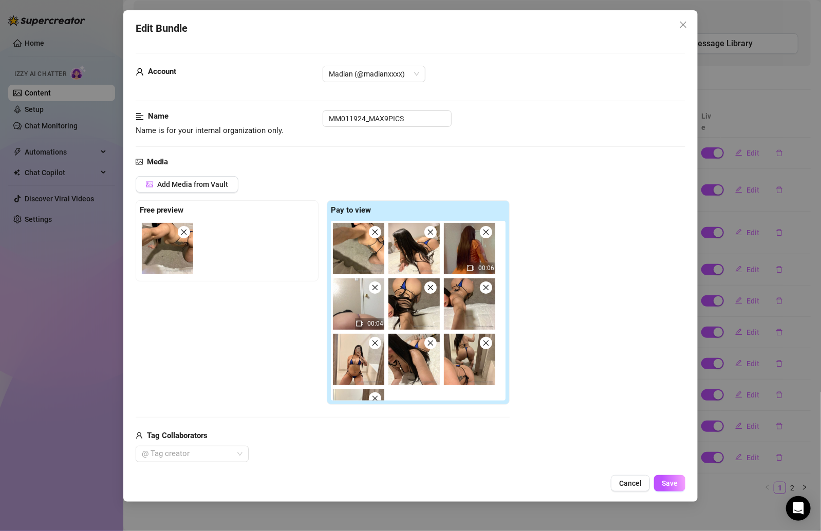
scroll to position [569, 0]
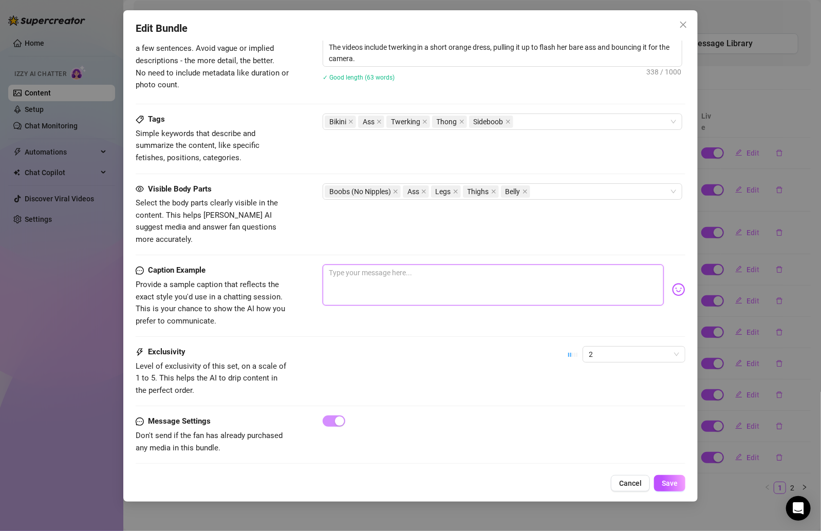
click at [395, 264] on textarea at bounding box center [492, 284] width 341 height 41
paste textarea "Schoolgirl gone bad 💕 plaid skirt flashing my tits, pink panties sliding off… l…"
type textarea "Schoolgirl gone bad 💕 plaid skirt flashing my tits, pink panties sliding off… l…"
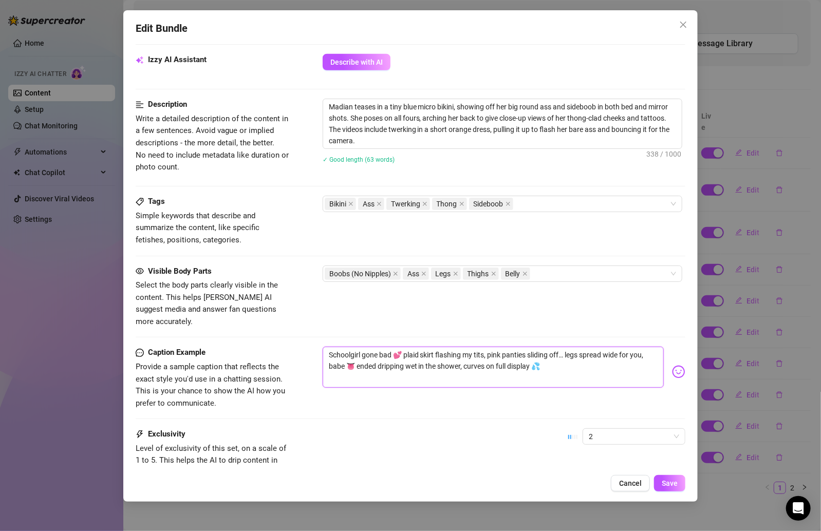
scroll to position [487, 0]
type textarea "Type your message here..."
click at [396, 346] on textarea at bounding box center [492, 366] width 341 height 41
paste textarea "Tight little romper riding high in public 😏🌳 my booty clapping against this tre…"
type textarea "Tight little romper riding high in public 😏🌳 my booty clapping against this tre…"
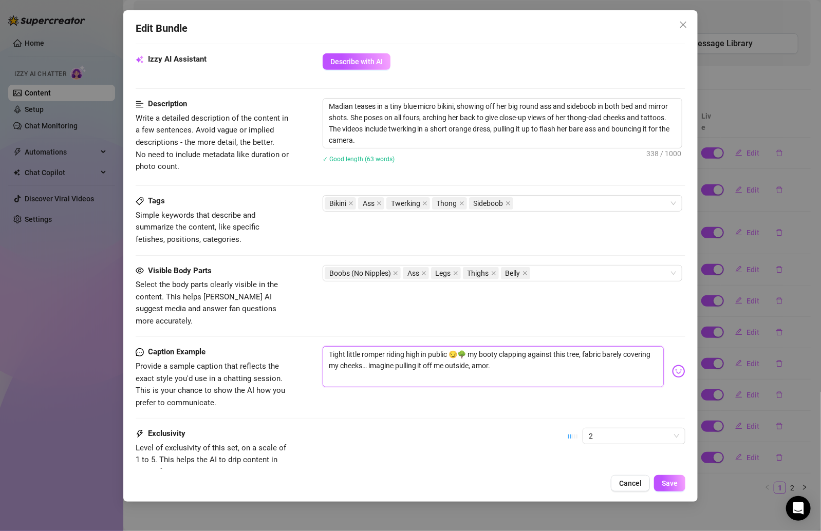
type textarea "Tight little romper riding high in public 😏🌳 my booty clapping against this tre…"
drag, startPoint x: 451, startPoint y: 338, endPoint x: 423, endPoint y: 339, distance: 28.3
click at [423, 346] on textarea "Tight little romper riding high in public 😏🌳 my booty clapping against this tre…" at bounding box center [492, 366] width 341 height 41
type textarea "Tight little romper riding high 😏🌳 my booty clapping against this tree, fabric …"
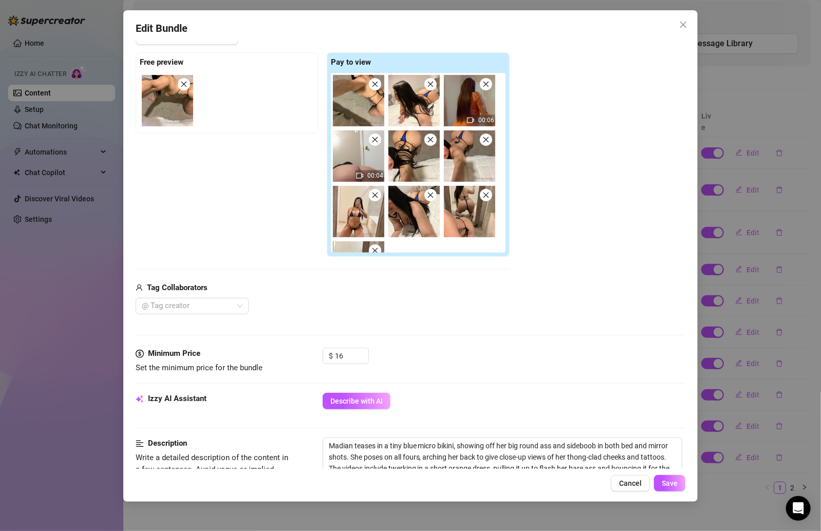
scroll to position [569, 0]
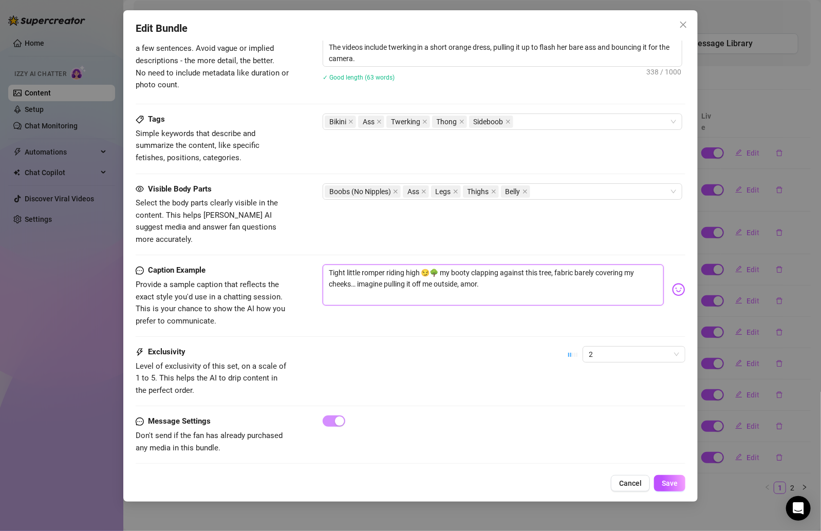
type textarea "Tight little romper riding high 😏🌳 my booty clapping against this tree, fabric …"
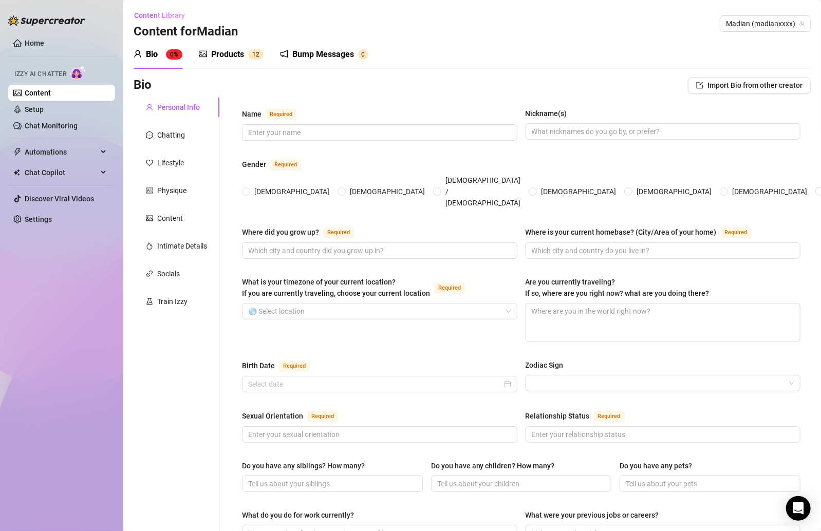
click at [242, 59] on div "Products" at bounding box center [227, 54] width 33 height 12
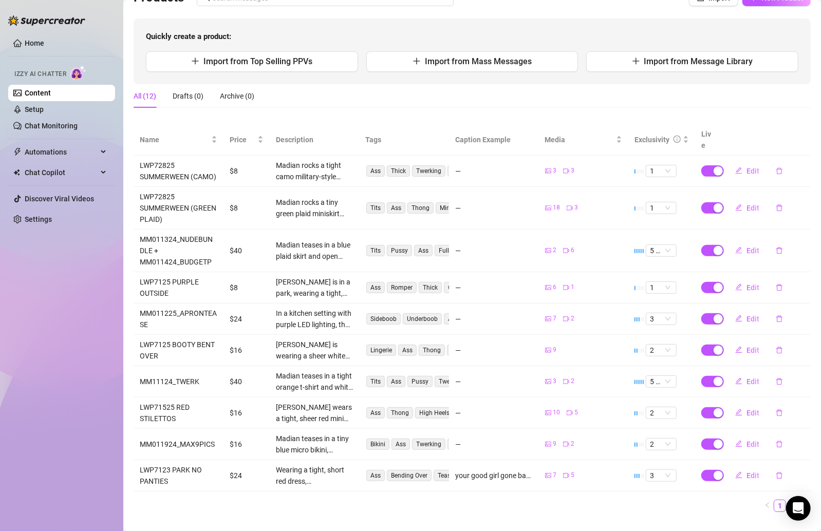
scroll to position [86, 0]
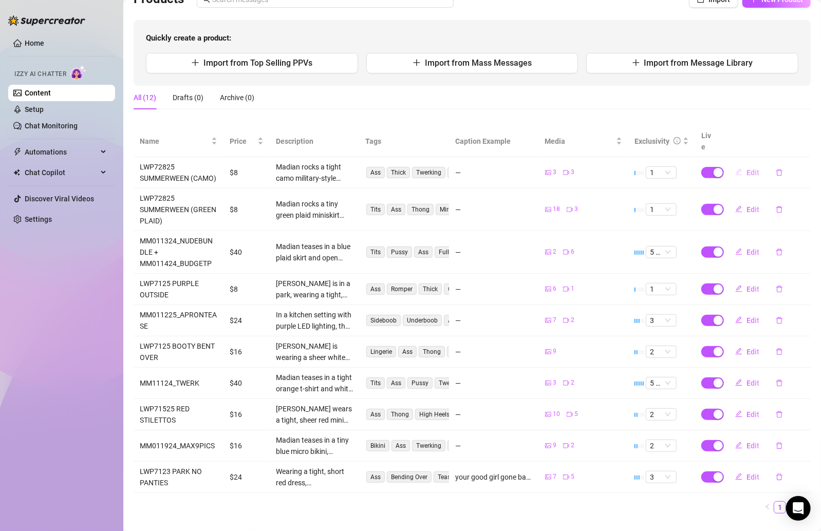
click at [746, 168] on span "Edit" at bounding box center [752, 172] width 13 height 8
type textarea "Type your message here..."
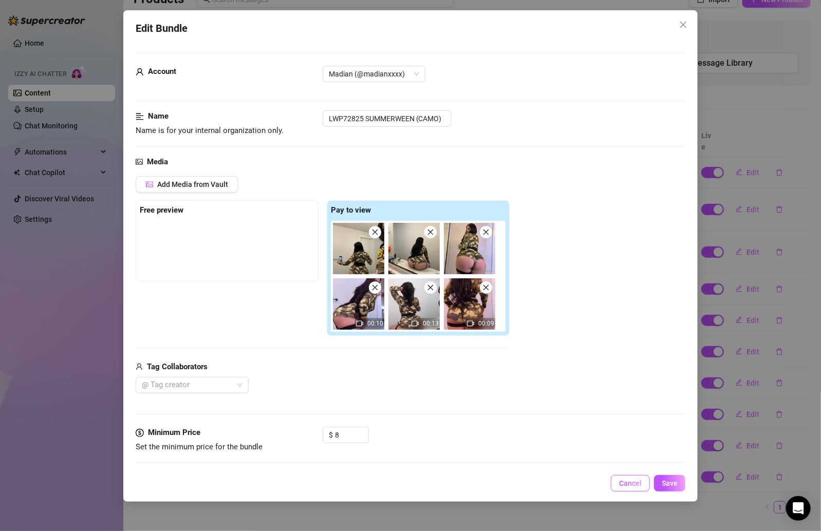
click at [636, 476] on button "Cancel" at bounding box center [630, 483] width 39 height 16
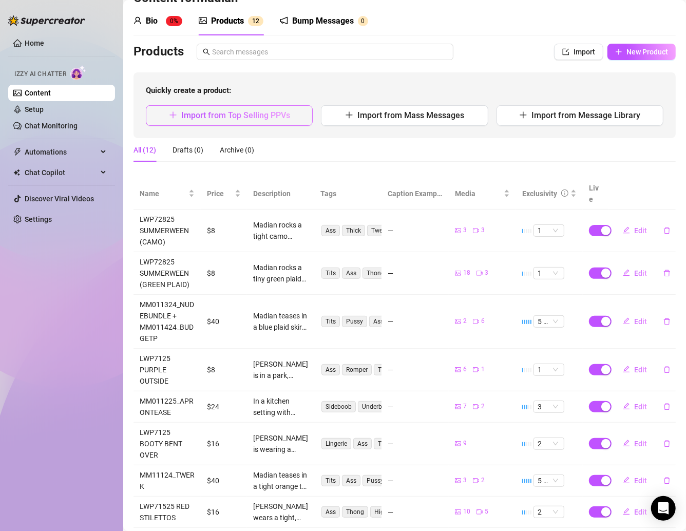
scroll to position [27, 0]
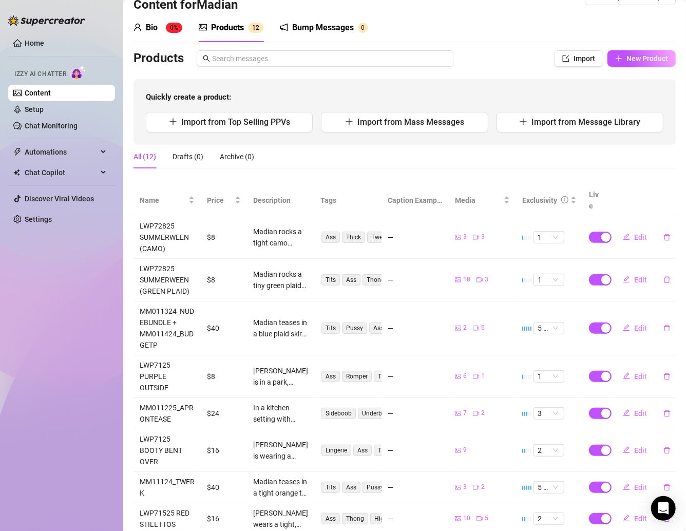
click at [158, 30] on div "Bio 0%" at bounding box center [158, 28] width 49 height 12
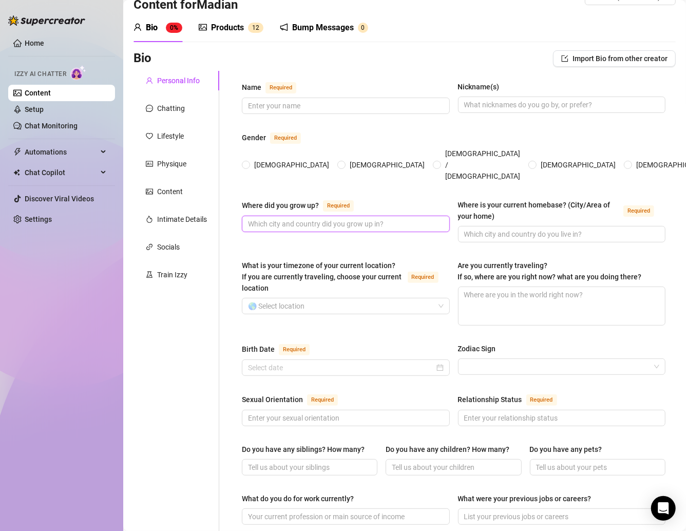
click at [267, 218] on input "Where did you grow up? Required" at bounding box center [345, 223] width 194 height 11
paste input "I was born and raised in Honduras, amor 💕 Central American baby through and thr…"
type input "I was born and raised in Honduras, amor 💕 Central American baby through and thr…"
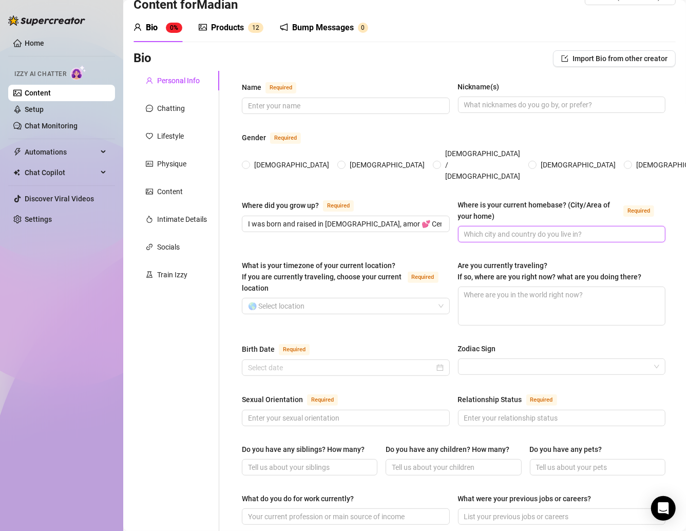
click at [470, 229] on input "Where is your current homebase? (City/Area of your home) Required" at bounding box center [561, 234] width 194 height 11
paste input "Right now I’m in Houston, TX 🌆 that’s home, baby"
type input "Right now I’m in Houston, TX 🌆 that’s home, baby"
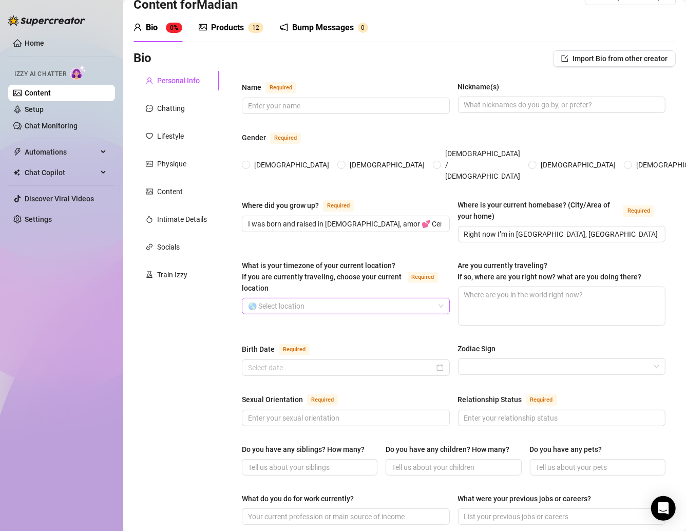
click at [302, 298] on input "What is your timezone of your current location? If you are currently traveling,…" at bounding box center [341, 305] width 186 height 15
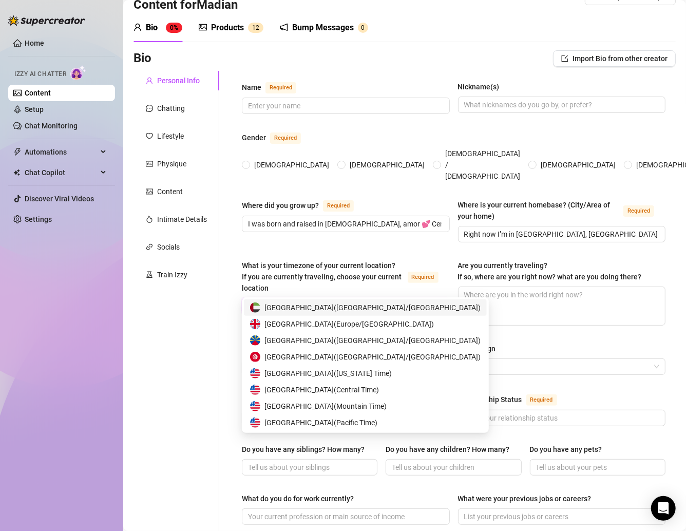
type input "unit"
click at [378, 354] on span "United States of America ( Central Time )" at bounding box center [321, 356] width 115 height 11
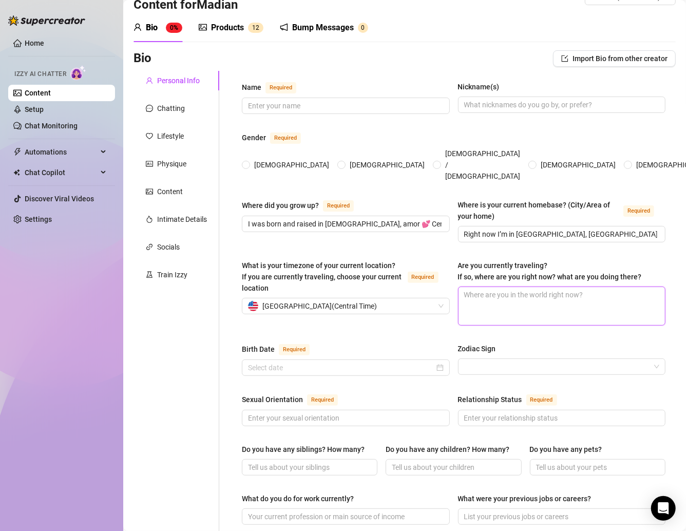
click at [481, 287] on textarea "Are you currently traveling? If so, where are you right now? what are you doing…" at bounding box center [562, 306] width 207 height 38
paste textarea "Not right now babe, but you’ll know if I am 😏 I’d probably tease you from where…"
type textarea "Not right now babe, but you’ll know if I am 😏 I’d probably tease you from where…"
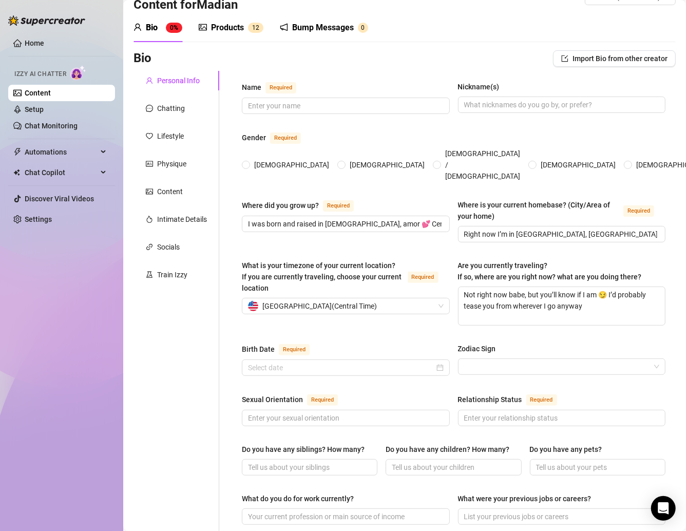
click at [361, 306] on div "What is your timezone of your current location? If you are currently traveling,…" at bounding box center [346, 293] width 208 height 66
click at [335, 362] on input "Birth Date Required" at bounding box center [341, 367] width 186 height 11
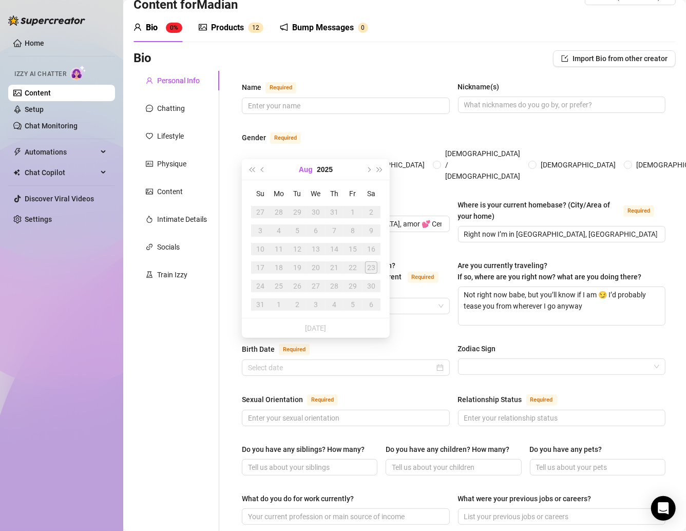
click at [311, 167] on button "Aug" at bounding box center [306, 169] width 14 height 21
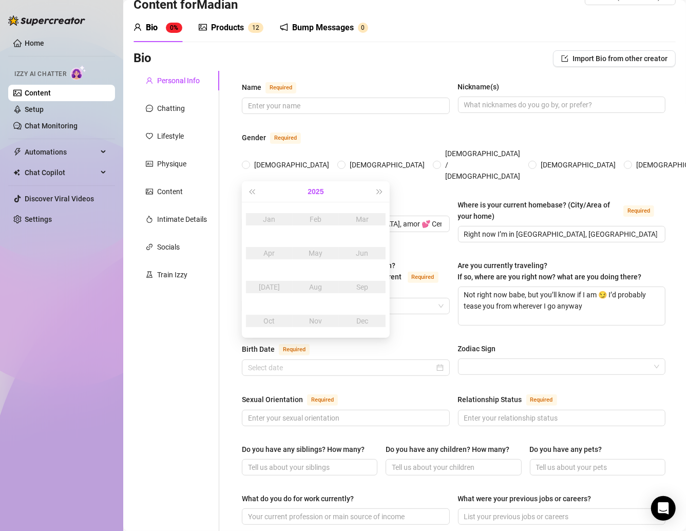
click at [319, 187] on button "2025" at bounding box center [316, 191] width 16 height 21
click at [308, 191] on button "2020 - 2029" at bounding box center [316, 191] width 34 height 21
type input "August 23rd, 2000"
click at [311, 216] on div "2000-2009" at bounding box center [316, 219] width 48 height 12
click at [255, 194] on button "Last year (Control + left)" at bounding box center [251, 191] width 11 height 21
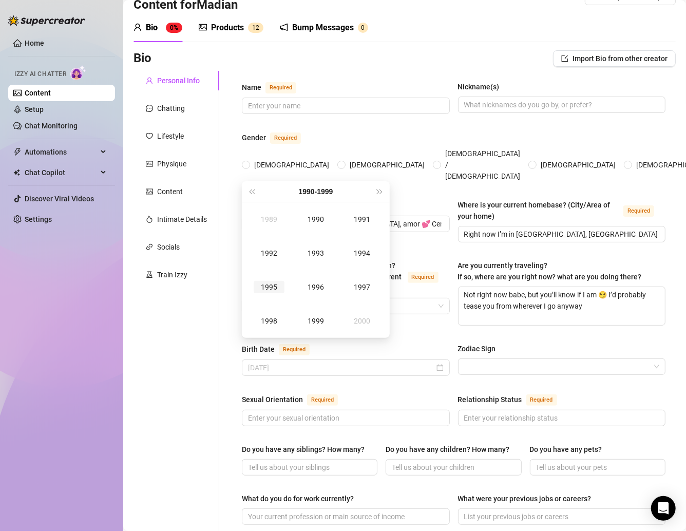
click at [275, 282] on div "1995" at bounding box center [269, 287] width 31 height 12
click at [352, 219] on div "Mar" at bounding box center [362, 219] width 31 height 12
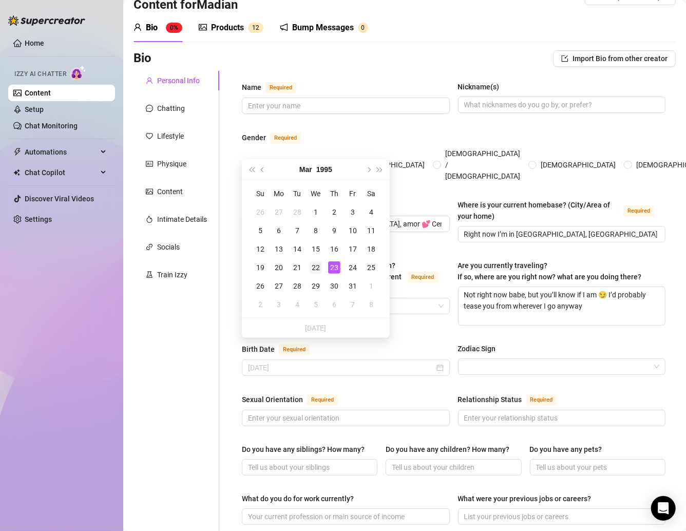
type input "March 22nd, 1995"
click at [313, 269] on div "22" at bounding box center [316, 267] width 12 height 12
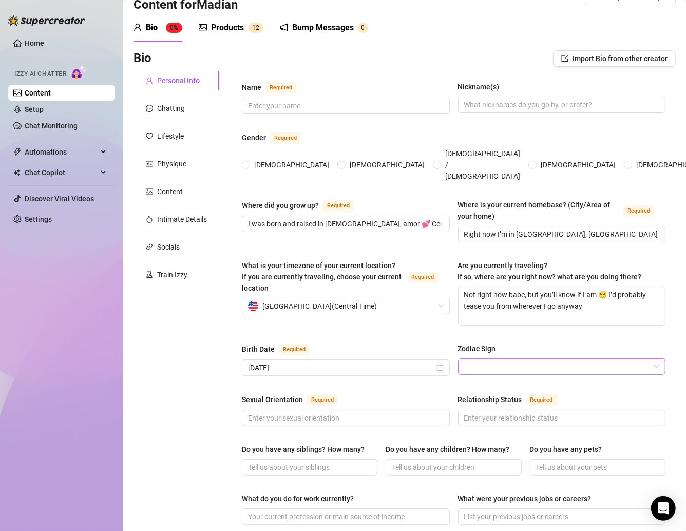
click at [538, 359] on input "Zodiac Sign" at bounding box center [557, 366] width 186 height 15
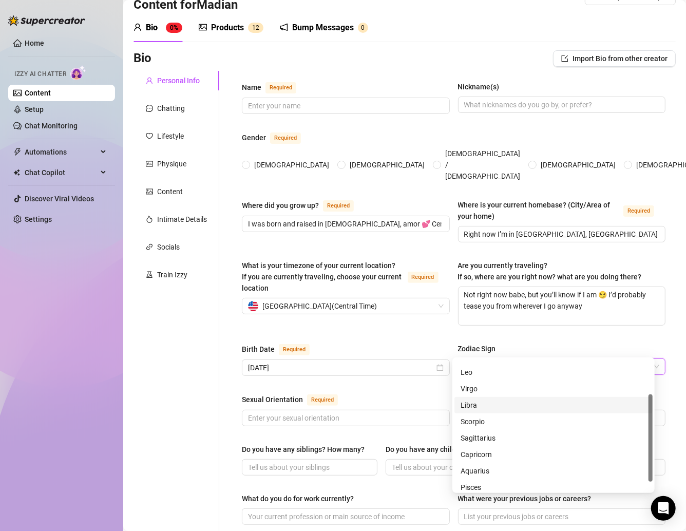
scroll to position [65, 0]
click at [486, 487] on div "Pisces" at bounding box center [554, 483] width 186 height 11
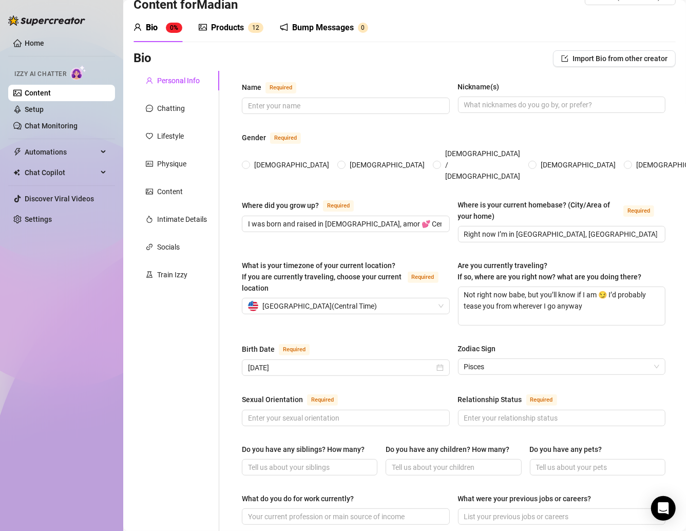
click at [161, 398] on div "Personal Info Chatting Lifestyle Physique Content Intimate Details Socials Trai…" at bounding box center [177, 501] width 86 height 861
click at [274, 412] on input "Sexual Orientation Required" at bounding box center [345, 417] width 194 height 11
paste input "Straight baby, I love my men 😘 but I’m very open-minded and love to play"
type input "Straight baby, I love my men 😘 but I’m very open-minded and love to play"
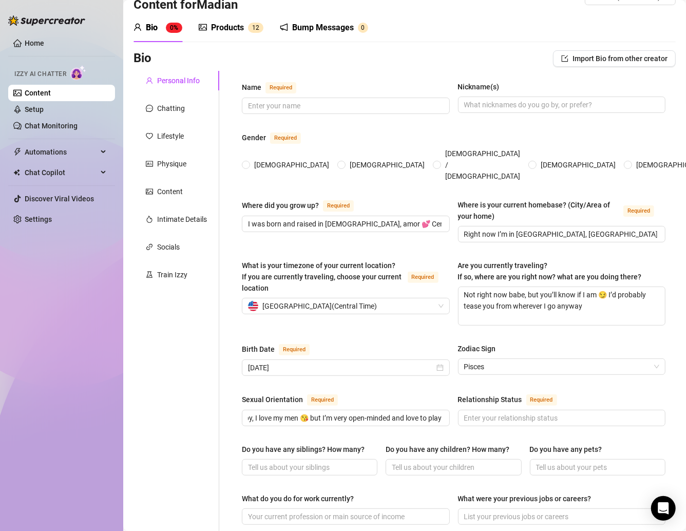
scroll to position [0, 0]
click at [331, 98] on span at bounding box center [346, 106] width 208 height 16
type input "Madian"
click at [504, 108] on input "Nickname(s)" at bounding box center [561, 104] width 194 height 11
type input "Madian"
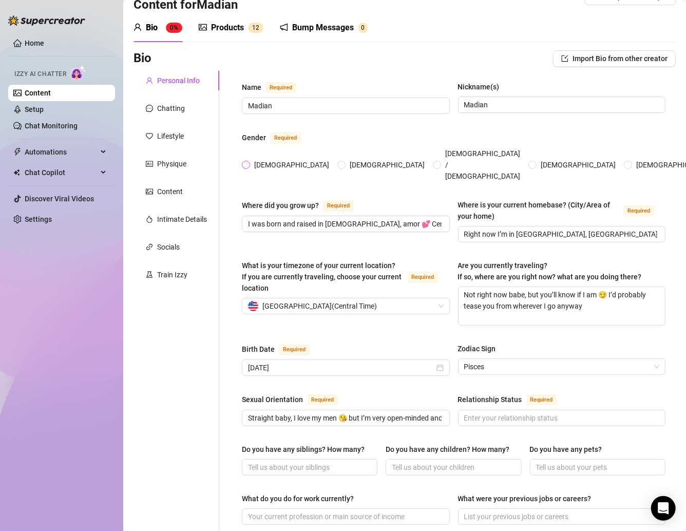
click at [267, 159] on span "[DEMOGRAPHIC_DATA]" at bounding box center [291, 164] width 83 height 11
click at [249, 162] on input "[DEMOGRAPHIC_DATA]" at bounding box center [246, 165] width 4 height 7
radio input "true"
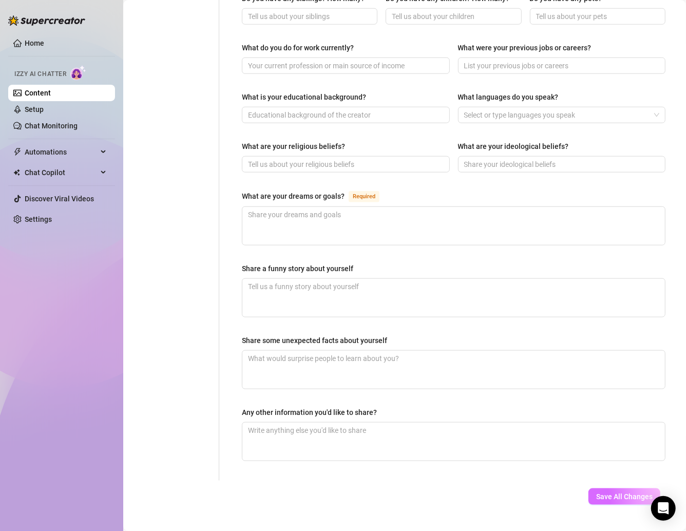
click at [600, 492] on span "Save All Changes" at bounding box center [624, 496] width 56 height 8
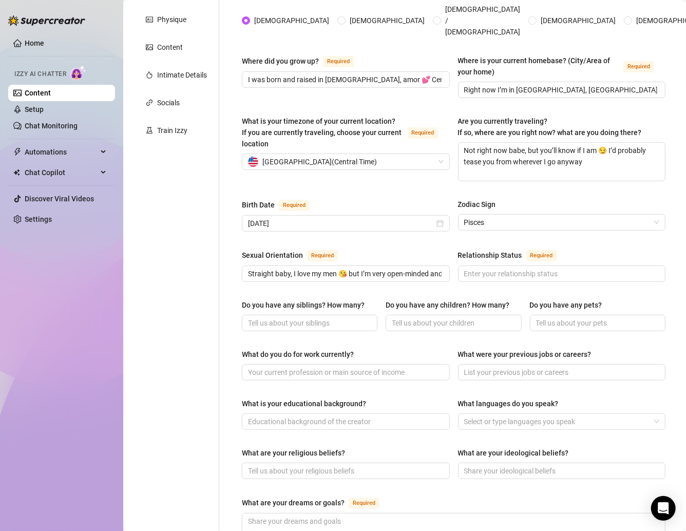
scroll to position [164, 0]
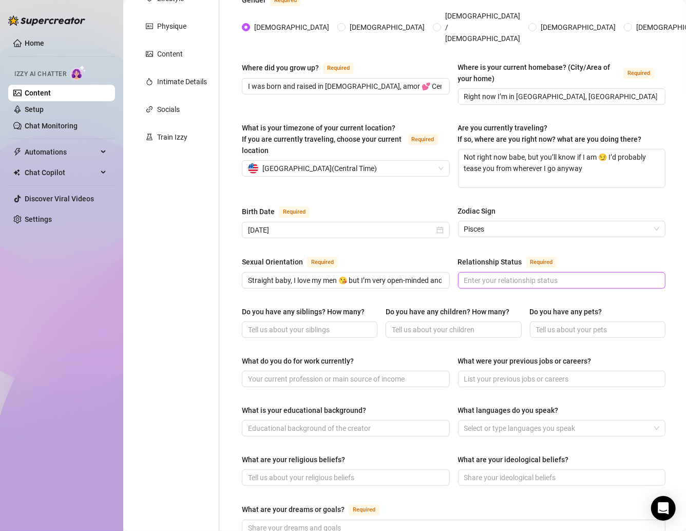
click at [470, 275] on input "Relationship Status Required" at bounding box center [561, 280] width 194 height 11
paste input "Single babe 💕 all mine for you 😏"
type input "Single babe 💕 all mine for you 😏"
click at [283, 324] on input "Do you have any siblings? How many?" at bounding box center [308, 329] width 121 height 11
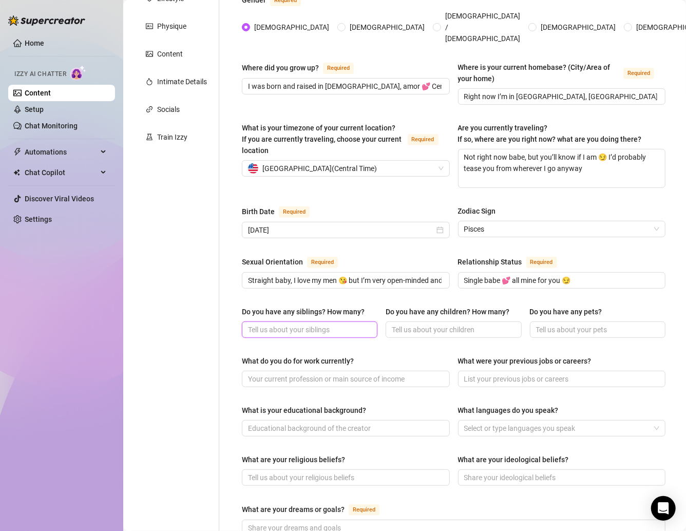
paste input "Yes amor, I do 💕 family is everything"
type input "Yes amor, I do 💕 family is everything"
click at [416, 324] on input "Do you have any children? How many?" at bounding box center [452, 329] width 121 height 11
paste input "No babies yet, just me being a little spoiled one 😋"
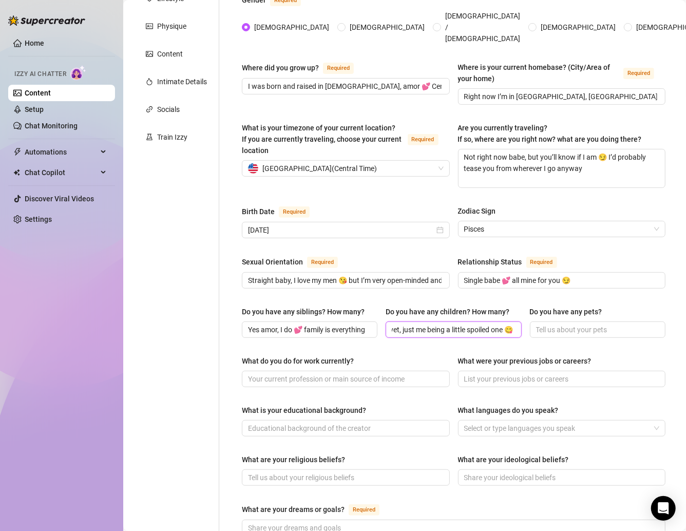
type input "No babies yet, just me being a little spoiled one 😋"
click at [567, 321] on span at bounding box center [598, 329] width 136 height 16
click at [566, 324] on input "Do you have any pets?" at bounding box center [596, 329] width 121 height 11
paste input "Not right now, baby — but I love animals so much. Horses + chickens are my favs…"
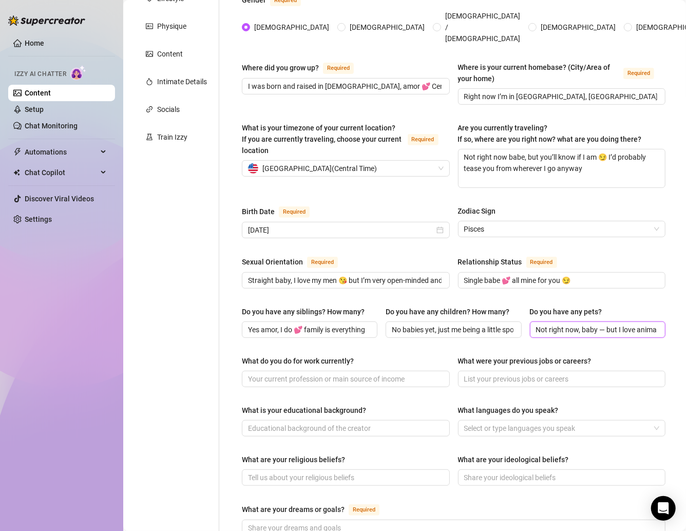
click at [595, 324] on input "Not right now, baby — but I love animals so much. Horses + chickens are my favs…" at bounding box center [596, 329] width 121 height 11
type input "Not right now, baby, but I love animals so much. Horses + chickens are my favs …"
click at [293, 373] on input "What do you do for work currently?" at bounding box center [345, 378] width 194 height 11
paste input "This, amor 😘 being your naughty Honduran lover girl online full-time 💕"
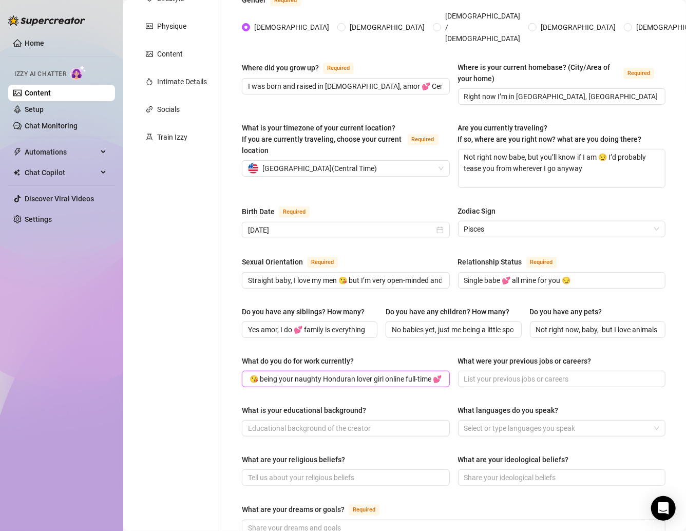
type input "This, amor 😘 being your naughty Honduran lover girl online full-time 💕"
click at [480, 373] on input "What were your previous jobs or careers?" at bounding box center [561, 378] width 194 height 11
paste input "I used to work sales at Metro PCS, baby 📱 then went to barber school before I b…"
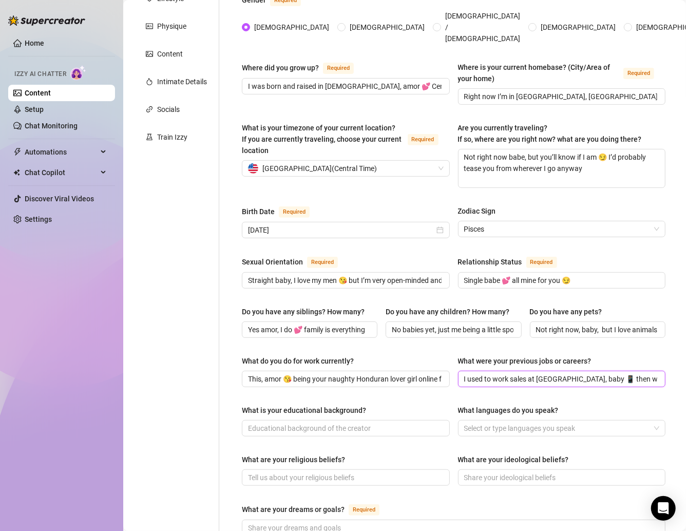
scroll to position [0, 118]
type input "I used to work sales at Metro PCS, baby 📱 then went to barber school before I b…"
click at [299, 423] on input "What is your educational background?" at bounding box center [345, 428] width 194 height 11
paste input "Barber school, amor 💇‍♂️ plus lots of life experience 😘"
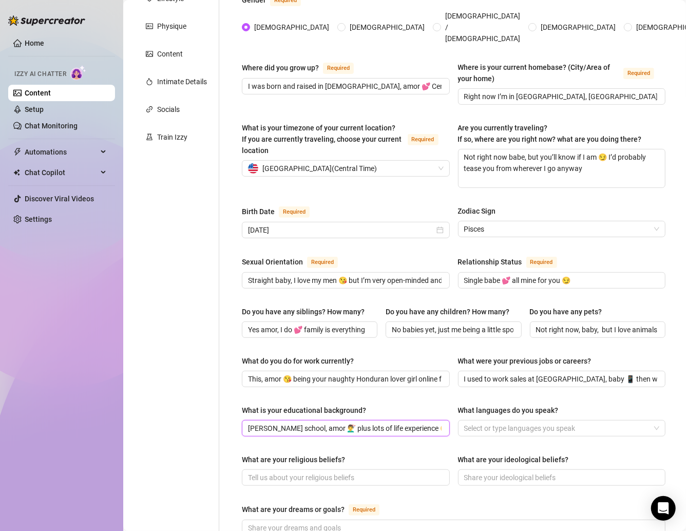
type input "Barber school, amor 💇‍♂️ plus lots of life experience 😘"
click at [480, 421] on div at bounding box center [556, 428] width 193 height 14
paste input "Spanish + English, baby 💕 talk dirty to me in either 😏"
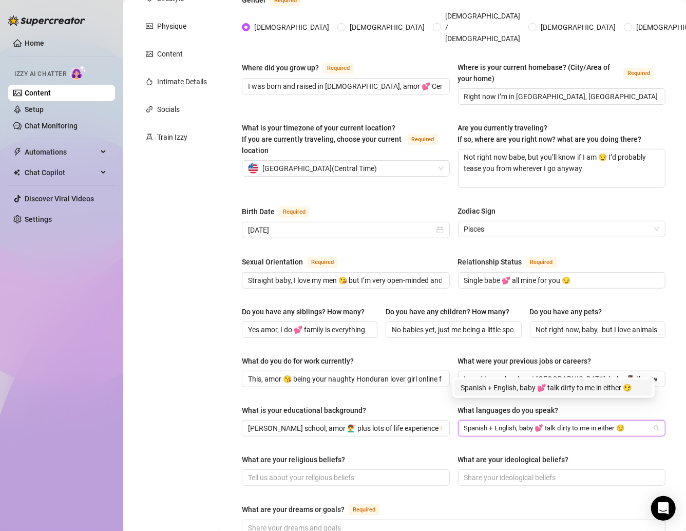
type input "Spanish + English, baby 💕 talk dirty to me in either 😏"
click at [410, 373] on div "What do you do for work currently? This, amor 😘 being your naughty Honduran lov…" at bounding box center [454, 375] width 424 height 41
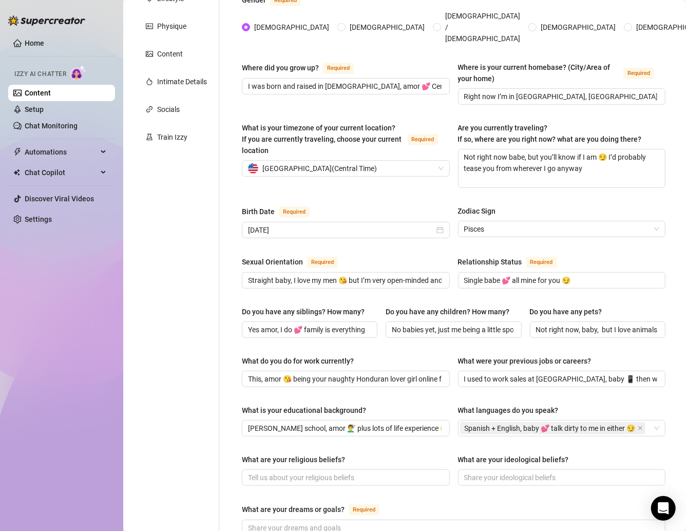
scroll to position [252, 0]
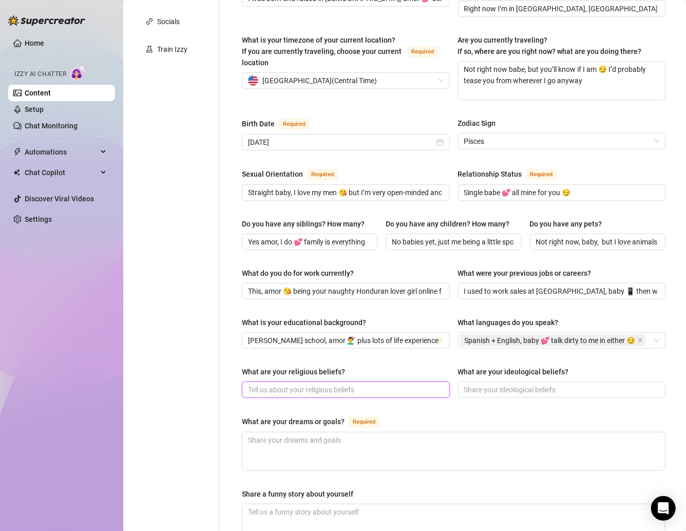
click at [282, 385] on input "What are your religious beliefs?" at bounding box center [345, 389] width 194 height 11
paste input "Spiritual, amor ✨ I just go with my vibes and energy"
type input "Spiritual, amor ✨ I just go with my vibes and energy"
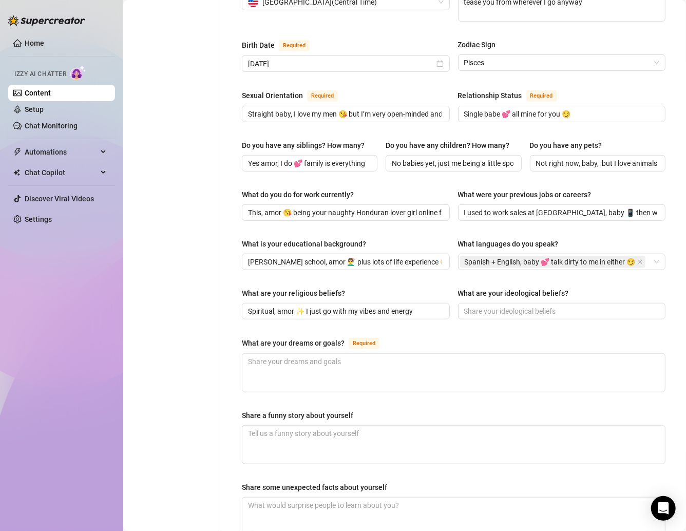
scroll to position [336, 0]
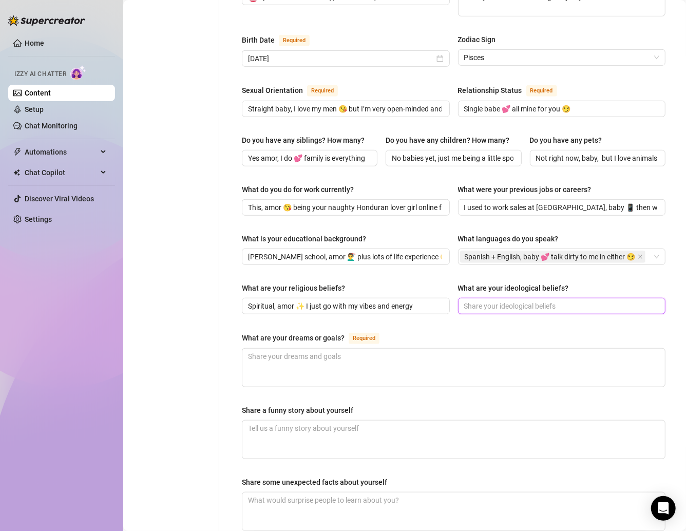
click at [467, 300] on input "What are your ideological beliefs?" at bounding box center [561, 305] width 194 height 11
paste input "I’m all about good energy, love, and freedom 💕"
type input "I’m all about good energy, love, and freedom 💕"
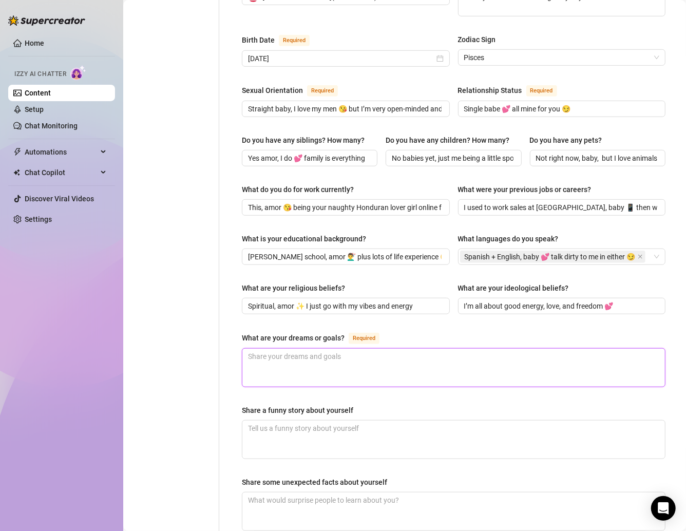
click at [312, 369] on textarea "What are your dreams or goals? Required" at bounding box center [453, 368] width 423 height 38
paste textarea "Travel the world, especially Japan someday 🇯🇵 and keep spoiling myself + my fan…"
type textarea "Travel the world, especially Japan someday 🇯🇵 and keep spoiling myself + my fan…"
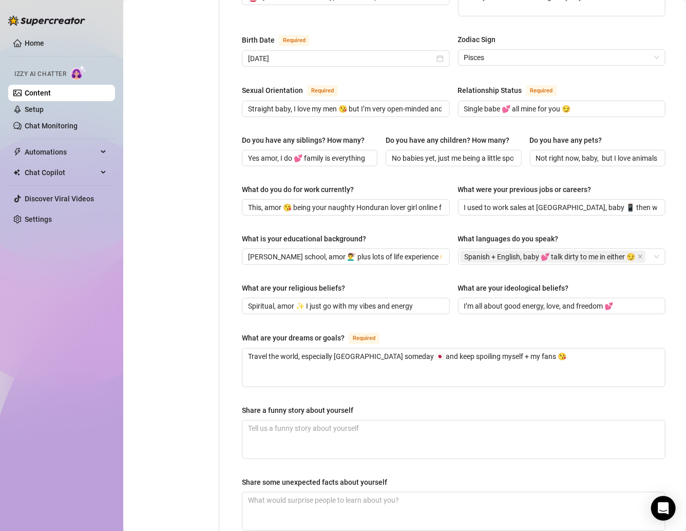
click at [207, 388] on div "Personal Info Chatting Lifestyle Physique Content Intimate Details Socials Trai…" at bounding box center [177, 192] width 86 height 861
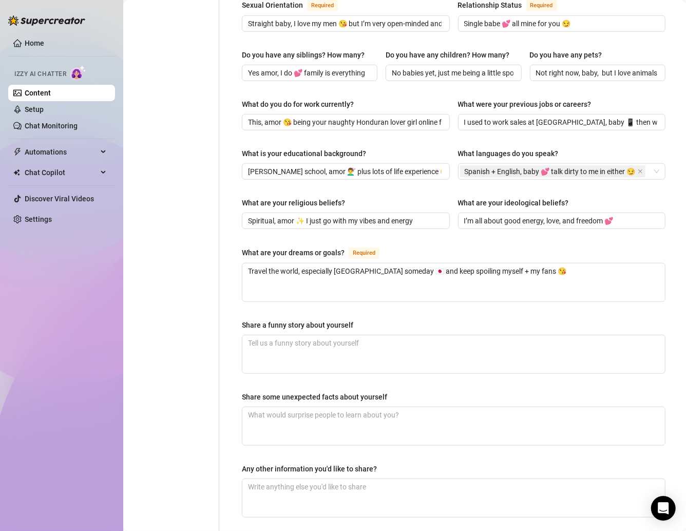
scroll to position [426, 0]
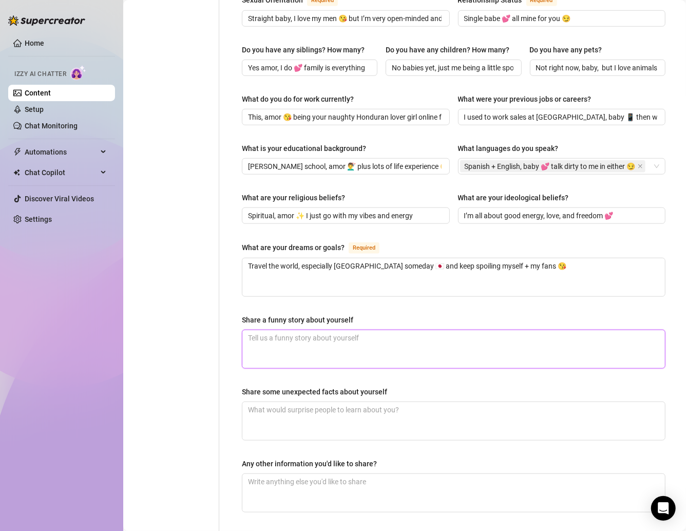
click at [298, 336] on textarea "Share a funny story about yourself" at bounding box center [453, 349] width 423 height 38
paste textarea "I once almost fell trying to show off my soccer tricks to impress a guy 🙈 I sti…"
type textarea "I once almost fell trying to show off my soccer tricks to impress a guy 🙈 I sti…"
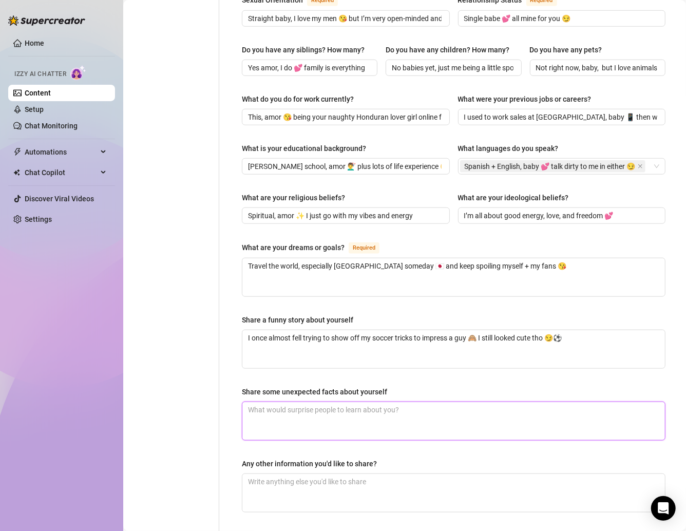
click at [264, 405] on textarea "Share some unexpected facts about yourself" at bounding box center [453, 421] width 423 height 38
paste textarea "I’m obsessed with Harry Potter movies 🍿⚡ and I can do soccer tricks in a thong 😈"
type textarea "I’m obsessed with Harry Potter movies 🍿⚡ and I can do soccer tricks in a thong 😈"
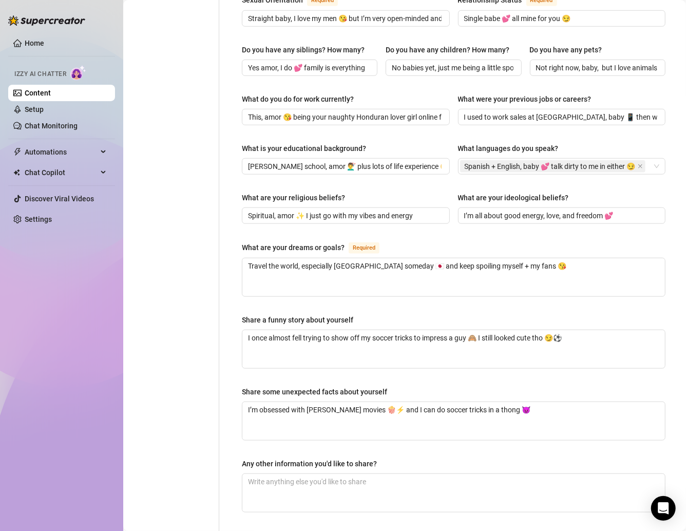
click at [204, 374] on div "Personal Info Chatting Lifestyle Physique Content Intimate Details Socials Trai…" at bounding box center [177, 101] width 86 height 861
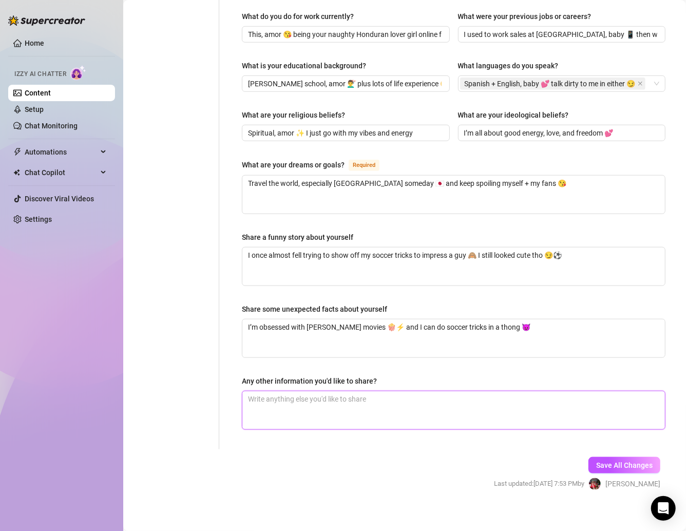
click at [309, 392] on textarea "Any other information you'd like to share?" at bounding box center [453, 410] width 423 height 38
paste textarea "I love cooking, babe 🥘 let me feed you Honduran food then drain your energy 😏"
type textarea "I love cooking, babe 🥘 let me feed you Honduran food then drain your energy 😏"
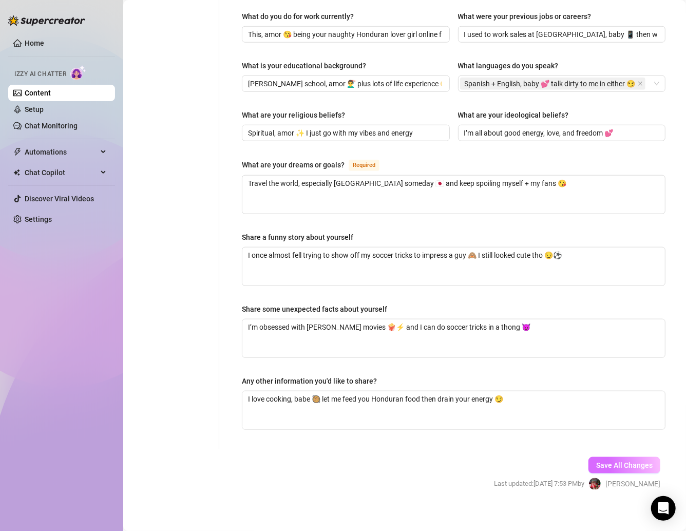
click at [615, 461] on span "Save All Changes" at bounding box center [624, 465] width 56 height 8
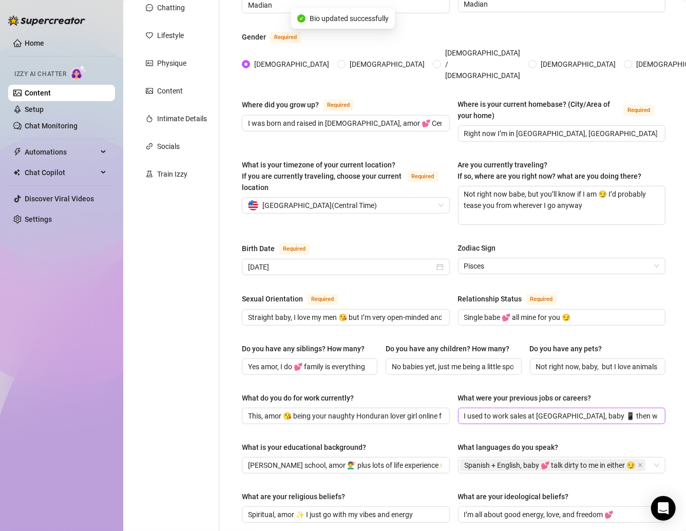
scroll to position [0, 0]
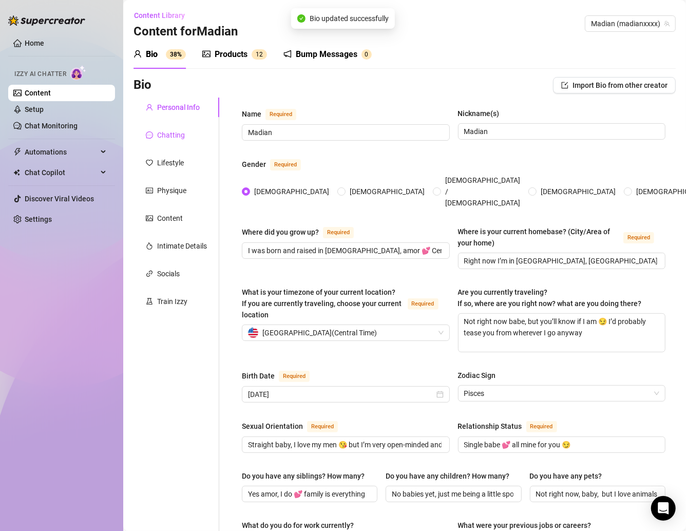
click at [177, 134] on div "Chatting" at bounding box center [171, 134] width 28 height 11
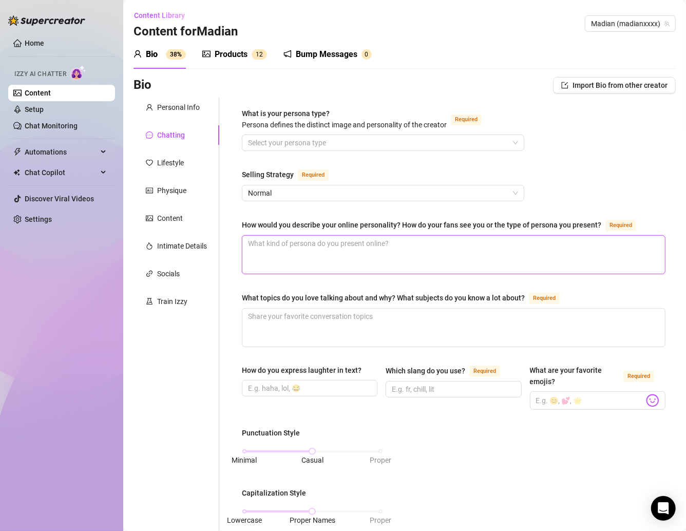
click at [264, 246] on textarea "How would you describe your online personality? How do your fans see you or the…" at bounding box center [453, 255] width 423 height 38
paste textarea "Your cute, flirty, sexy Honduran baby 😘 sweet but savage when I want to be… alw…"
type textarea "Your cute, flirty, sexy Honduran baby 😘 sweet but savage when I want to be… alw…"
click at [280, 195] on span "Normal" at bounding box center [383, 192] width 270 height 15
type textarea "Your cute, flirty, sexy Honduran baby 😘 sweet but savage when I want to be… alw…"
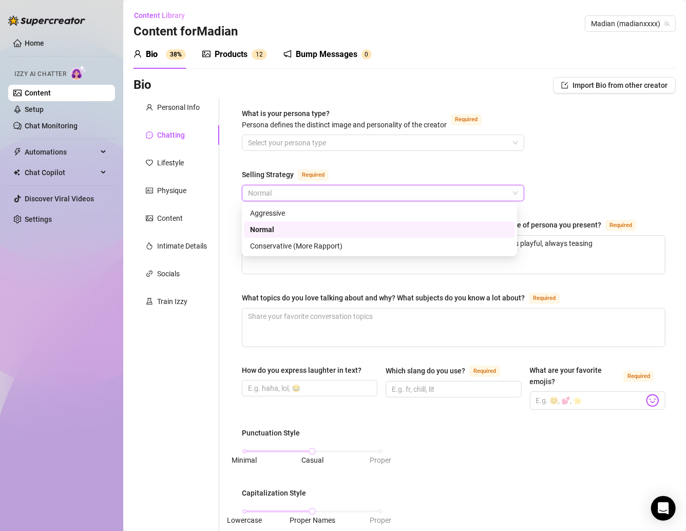
click at [267, 208] on div "Aggressive" at bounding box center [379, 212] width 259 height 11
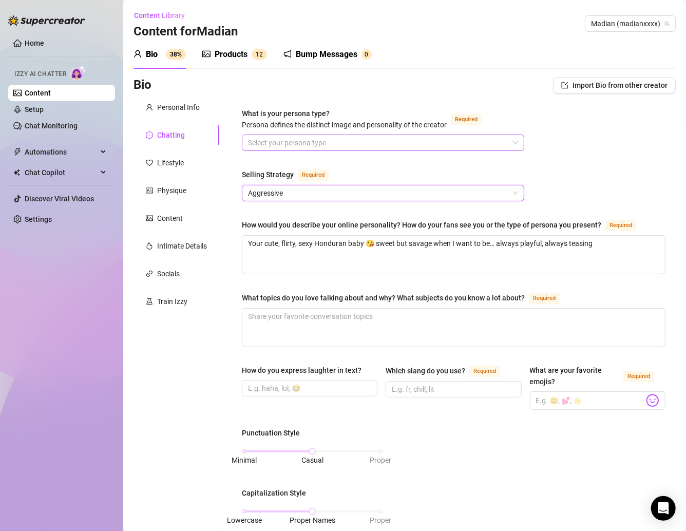
click at [276, 142] on input "What is your persona type? Persona defines the distinct image and personality o…" at bounding box center [378, 142] width 261 height 15
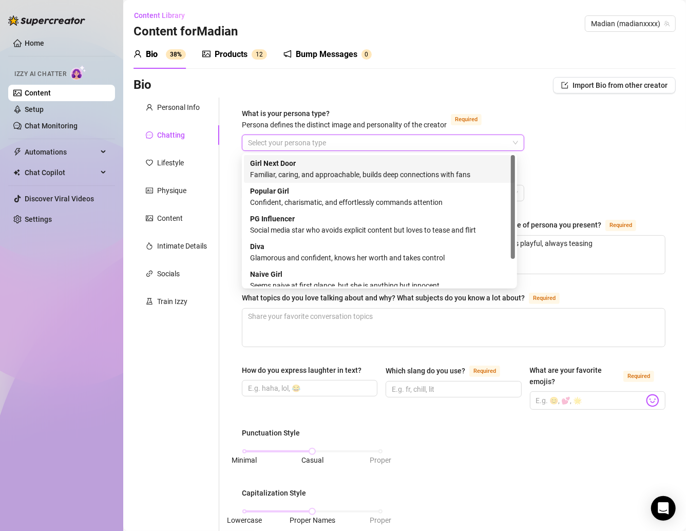
click at [281, 172] on div "Familiar, caring, and approachable, builds deep connections with fans" at bounding box center [379, 174] width 259 height 11
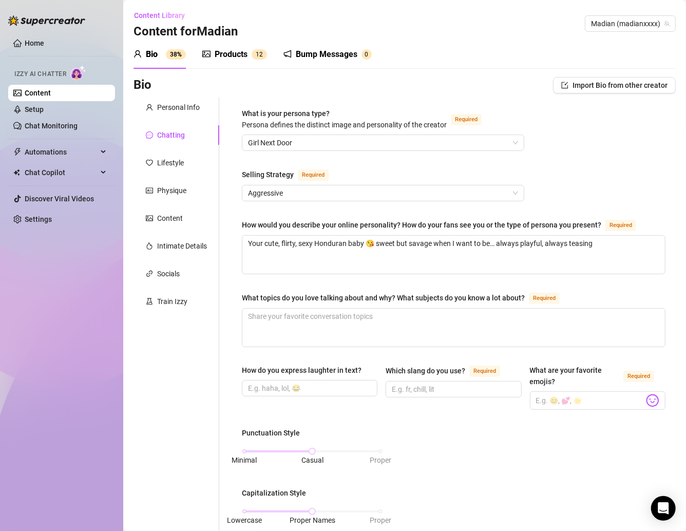
click at [170, 384] on div "Personal Info Chatting Lifestyle Physique Content Intimate Details Socials Trai…" at bounding box center [177, 492] width 86 height 789
click at [295, 387] on input "How do you express laughter in text?" at bounding box center [308, 388] width 121 height 11
paste input "Hahaha 😘 or lmaooo when I’m being silly, baby."
type input "Hahaha 😘 or lmaooo when I’m being silly, baby."
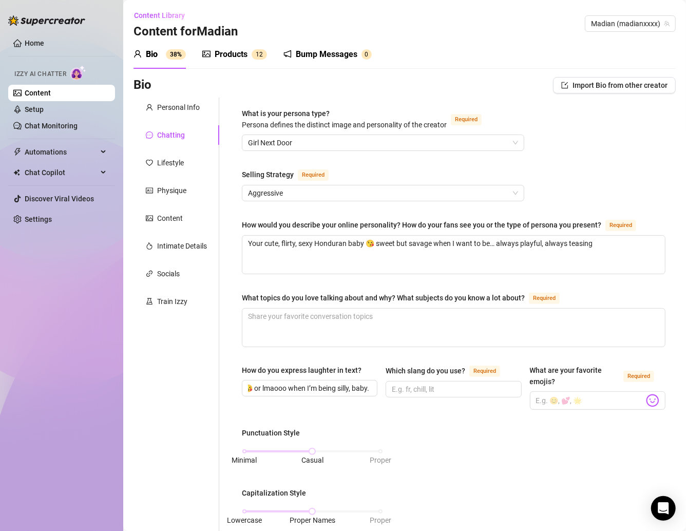
scroll to position [0, 0]
click at [410, 384] on input "Which slang do you use? Required" at bounding box center [452, 389] width 121 height 11
paste input "Babe, amor, baby, my love, papi 😏💕"
type input "Babe, amor, baby, my love, papi 😏💕"
click at [557, 398] on input "What are your favorite emojis? Required" at bounding box center [590, 400] width 108 height 13
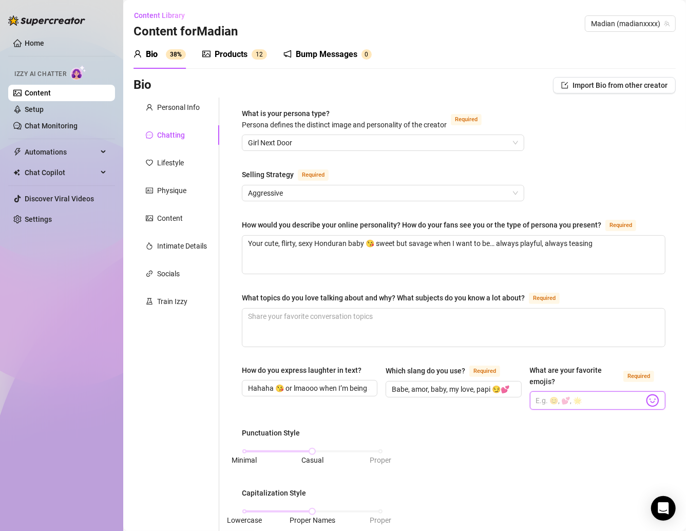
paste input "😏💕🍑👅🔥💦"
type input "😏💕🍑👅🔥💦"
click at [297, 314] on textarea "What topics do you love talking about and why? What subjects do you know a lot …" at bounding box center [453, 328] width 423 height 38
paste textarea "Sex, food, travel, music 🎶 oh and Harry Potter lol ⚡ I love talking about what …"
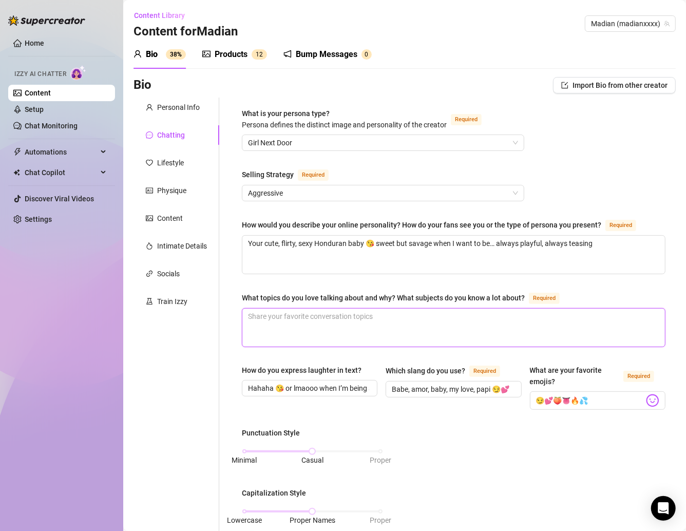
type textarea "Sex, food, travel, music 🎶 oh and Harry Potter lol ⚡ I love talking about what …"
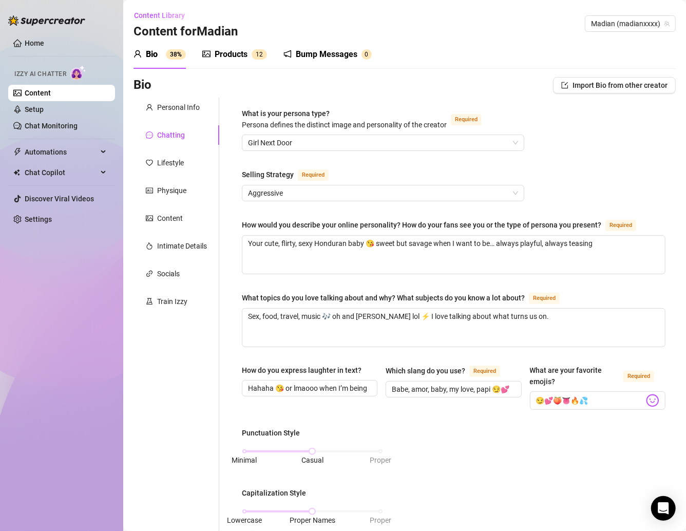
click at [207, 341] on div "Personal Info Chatting Lifestyle Physique Content Intimate Details Socials Trai…" at bounding box center [177, 492] width 86 height 789
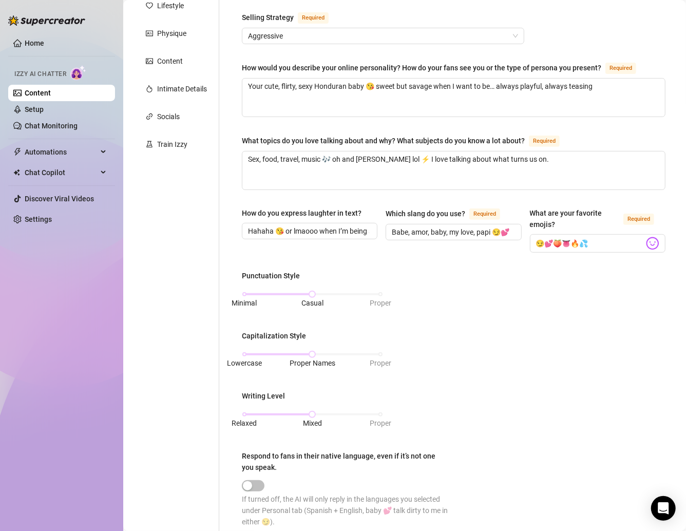
scroll to position [160, 0]
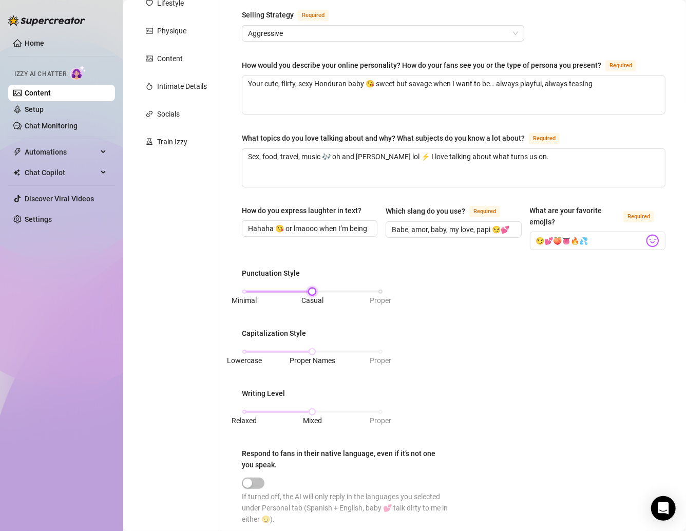
click at [244, 289] on div "Minimal Casual Proper" at bounding box center [312, 292] width 136 height 6
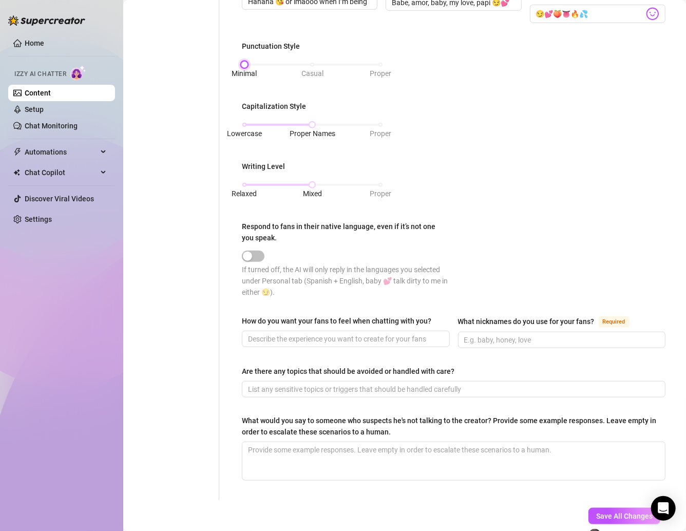
scroll to position [437, 0]
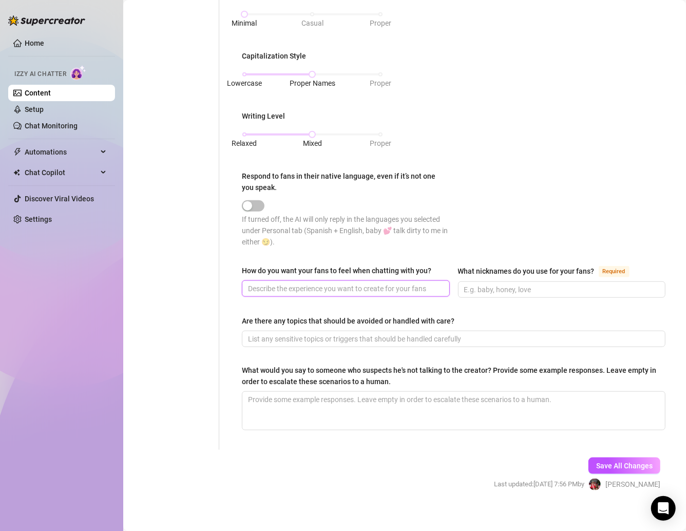
click at [284, 283] on input "How do you want your fans to feel when chatting with you?" at bounding box center [345, 288] width 194 height 11
paste input "Desired, teased, spoiled 😘 like I’m their little dirty secret"
type input "Desired, teased, spoiled 😘 like I’m their little dirty secret"
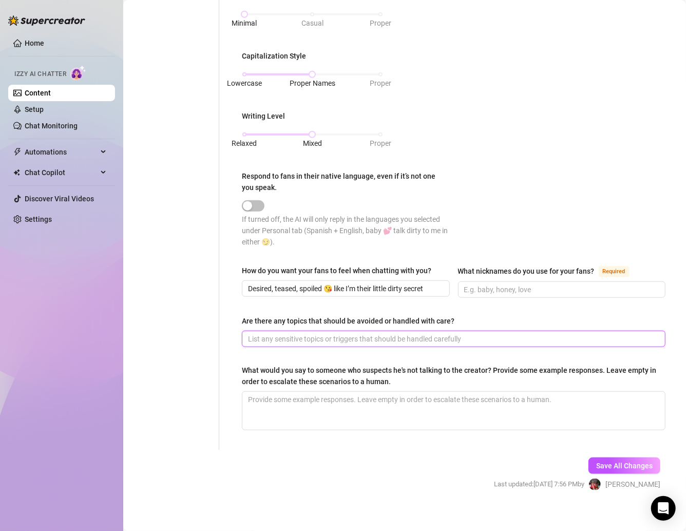
click at [334, 336] on input "Are there any topics that should be avoided or handled with care?" at bounding box center [452, 338] width 409 height 11
paste input "Don’t ask for customs, amor — I don’t do those. And don’t bring up politics or …"
click at [346, 333] on input "Don’t ask for customs, amor — I don’t do those. And don’t bring up politics or …" at bounding box center [452, 338] width 409 height 11
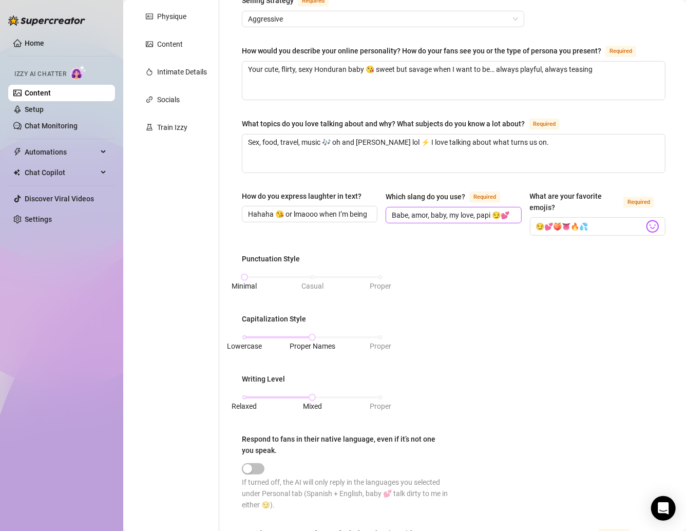
scroll to position [170, 0]
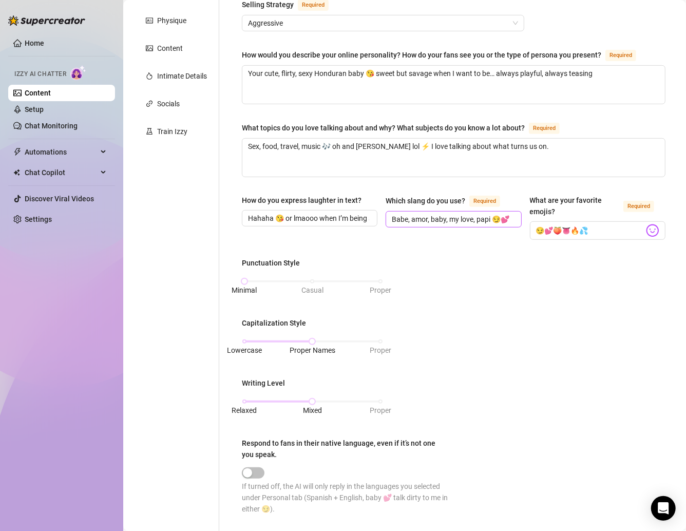
type input "Don’t ask for customs, amor, I don’t do those. And don’t bring up politics or h…"
drag, startPoint x: 386, startPoint y: 214, endPoint x: 505, endPoint y: 217, distance: 119.2
click at [505, 217] on span "Babe, amor, baby, my love, papi 😏💕" at bounding box center [454, 219] width 136 height 16
drag, startPoint x: 507, startPoint y: 216, endPoint x: 388, endPoint y: 216, distance: 118.6
click at [388, 216] on span "Babe, amor, baby, my love, papi 😏💕" at bounding box center [454, 219] width 136 height 16
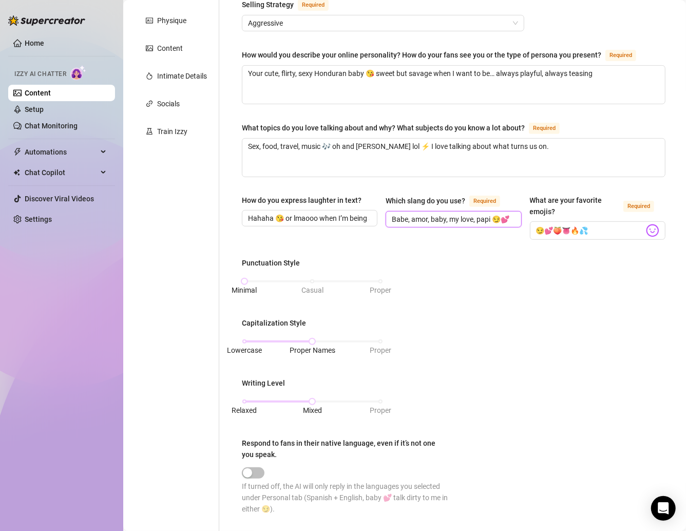
drag, startPoint x: 388, startPoint y: 216, endPoint x: 524, endPoint y: 216, distance: 136.1
click at [524, 216] on div "How do you express laughter in text? Hahaha 😘 or lmaooo when I’m being silly, b…" at bounding box center [454, 222] width 424 height 54
click at [501, 294] on div "Punctuation Style Minimal Casual Proper Capitalization Style Lowercase Proper N…" at bounding box center [454, 390] width 424 height 267
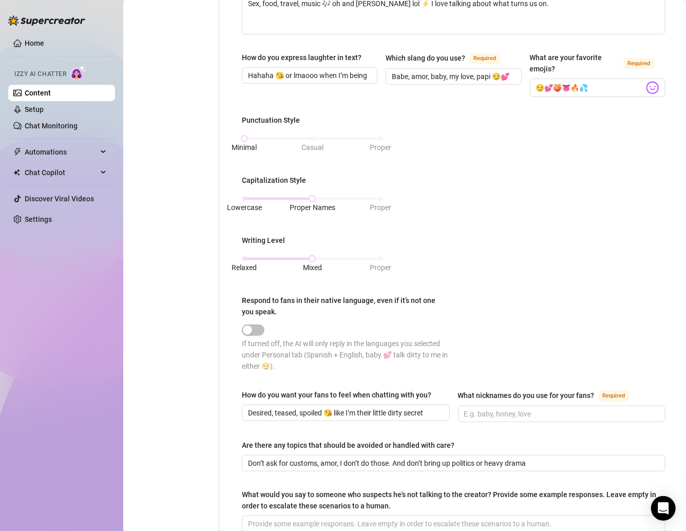
scroll to position [442, 0]
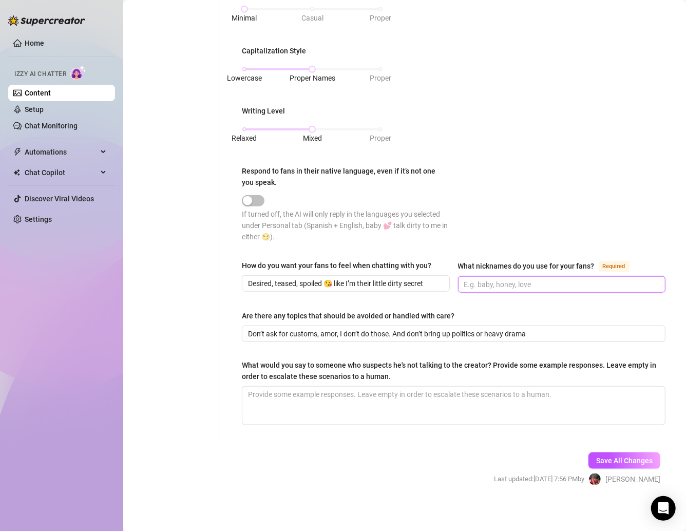
click at [501, 279] on input "What nicknames do you use for your fans? Required" at bounding box center [561, 284] width 194 height 11
paste input "Babe, amor, baby, my love, papi 😏💕"
type input "Babe, amor, baby, my love, papi 😏💕"
click at [308, 395] on textarea "What would you say to someone who suspects he's not talking to the creator? Pro…" at bounding box center [453, 406] width 423 height 38
paste textarea "Babe it’s really me 😘 you’ll feel it in how personal I get with you. Plus, I’m …"
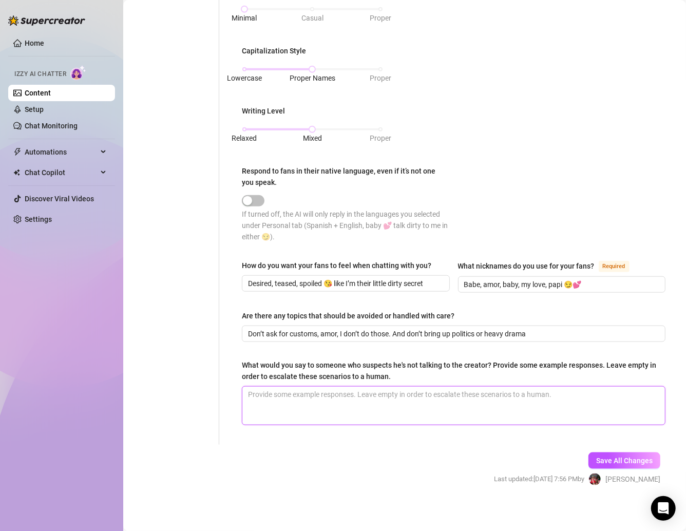
type textarea "Babe it’s really me 😘 you’ll feel it in how personal I get with you. Plus, I’m …"
click at [517, 389] on textarea "Babe it’s really me 😘 you’ll feel it in how personal I get with you. Plus, I’m …" at bounding box center [453, 406] width 423 height 38
type textarea "Babe it’s really me 😘 you’ll feel it in how personal I get with you. Plus, I’m …"
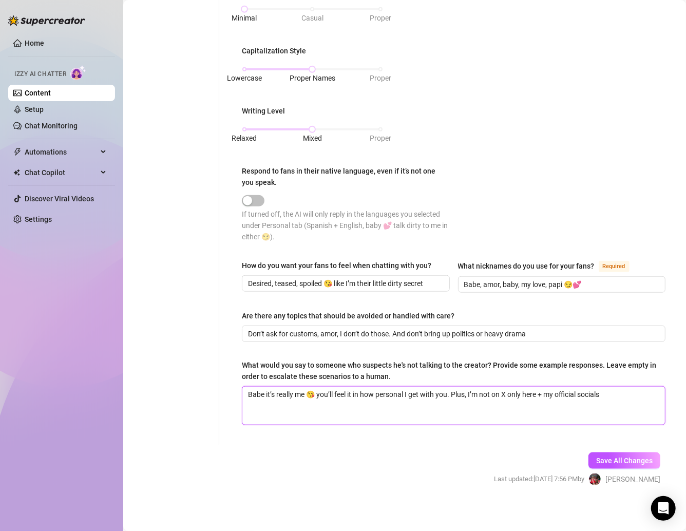
type textarea "Babe it’s really me 😘 you’ll feel it in how personal I get with you. Plus, I’m …"
click at [638, 457] on span "Save All Changes" at bounding box center [624, 461] width 56 height 8
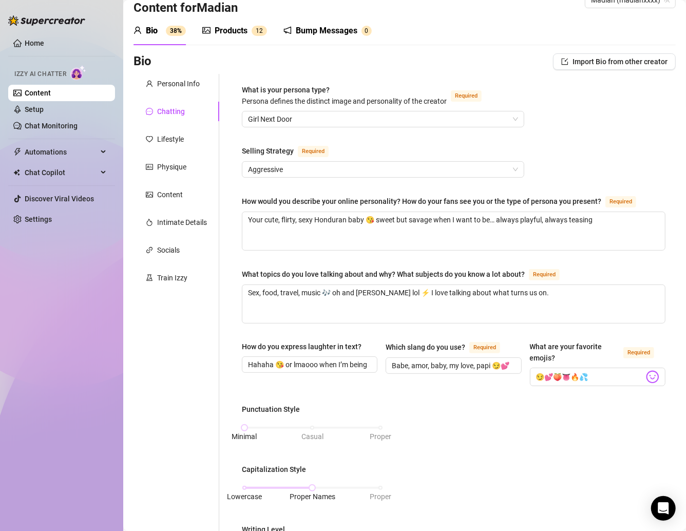
scroll to position [0, 0]
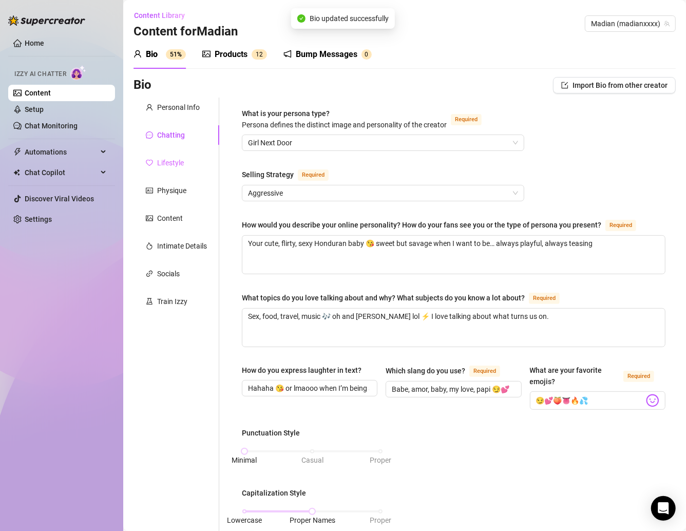
click at [178, 156] on div "Lifestyle" at bounding box center [177, 163] width 86 height 20
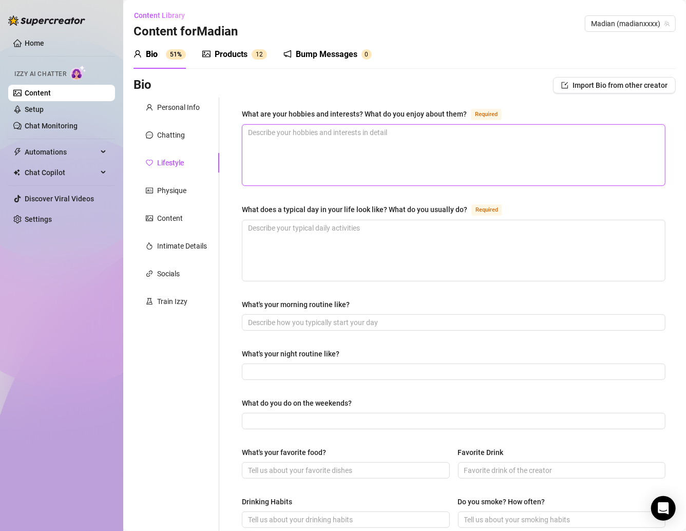
click at [310, 141] on textarea "What are your hobbies and interests? What do you enjoy about them? Required" at bounding box center [453, 155] width 423 height 61
paste textarea "Soccer, cooking, fashion, smoking 420, traveling, music, motorcycles 🏍️🔥"
type textarea "Soccer, cooking, fashion, smoking 420, traveling, music, motorcycles 🏍️🔥"
click at [232, 181] on div "What are your hobbies and interests? What do you enjoy about them? Required Soc…" at bounding box center [454, 444] width 444 height 692
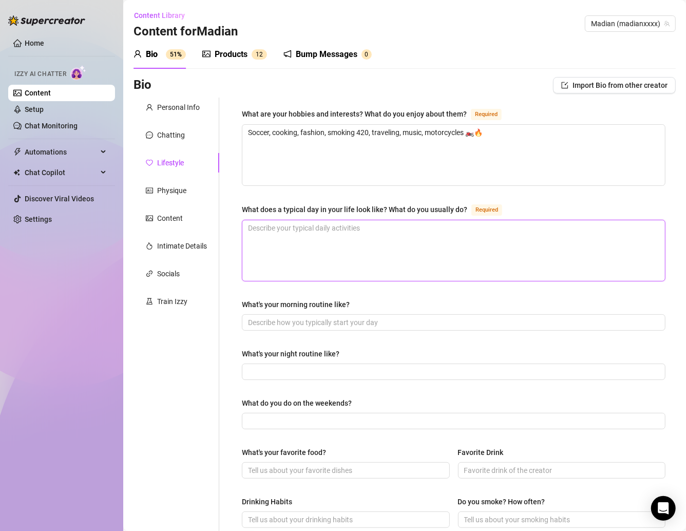
click at [297, 227] on textarea "What does a typical day in your life look like? What do you usually do? Required" at bounding box center [453, 250] width 423 height 61
paste textarea "Wake up, smoke a little, cook, hit the gym or soccer field, create spicy conten…"
type textarea "Wake up, smoke a little, cook, hit the gym or soccer field, create spicy conten…"
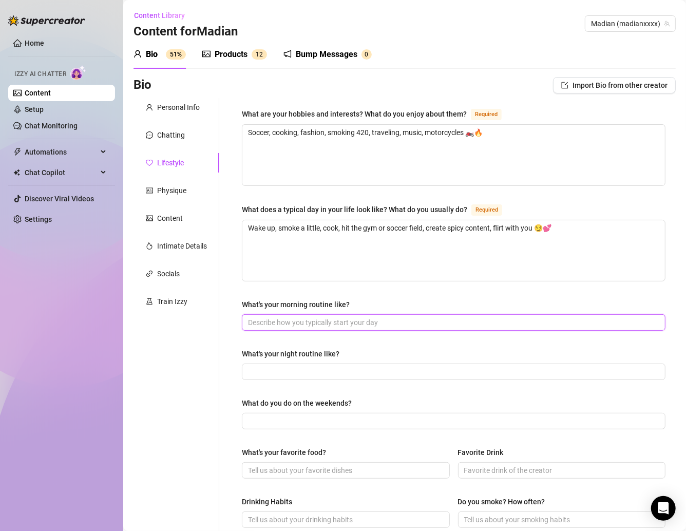
click at [277, 322] on input "What's your morning routine like?" at bounding box center [452, 322] width 409 height 11
paste input "Wake up, skincare, breakfast, a little reading or soccer practice ⚽ then tease …"
type input "Wake up, skincare, breakfast, a little reading or soccer practice ⚽ then tease …"
click at [256, 371] on input "What's your night routine like?" at bounding box center [452, 371] width 409 height 11
paste input "Cook dinner, roll up, watch Harry Potter or listen to music 🎶 and maybe get a l…"
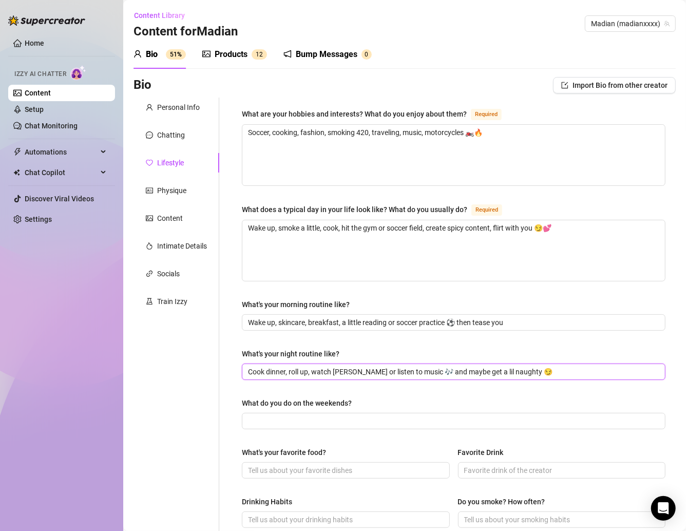
type input "Cook dinner, roll up, watch Harry Potter or listen to music 🎶 and maybe get a l…"
click at [278, 428] on div "What are your hobbies and interests? What do you enjoy about them? Required Soc…" at bounding box center [454, 444] width 424 height 672
click at [273, 415] on input "What do you do on the weekends?" at bounding box center [452, 420] width 409 height 11
paste input "Soccer, parties, creating spicy surprises for you 😘"
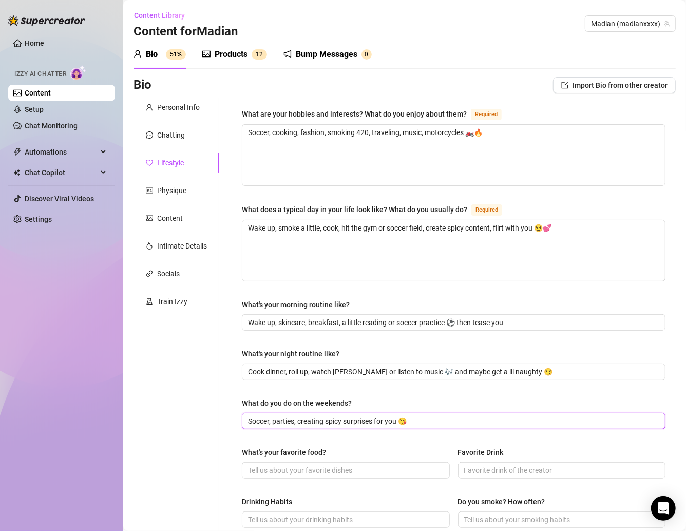
type input "Soccer, parties, creating spicy surprises for you 😘"
click at [196, 405] on div "Personal Info Chatting Lifestyle Physique Content Intimate Details Socials Trai…" at bounding box center [177, 444] width 86 height 692
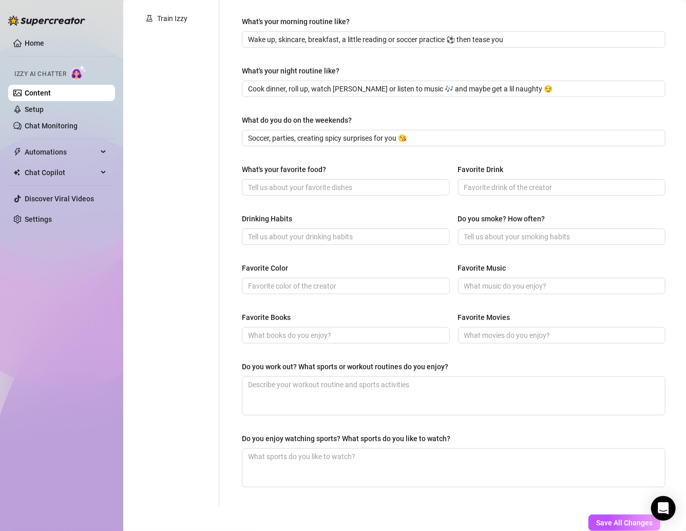
scroll to position [346, 0]
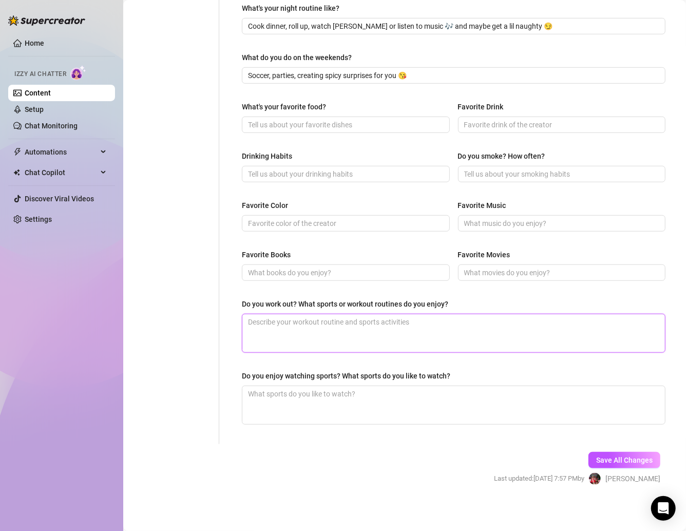
click at [306, 332] on textarea "Do you work out? What sports or workout routines do you enjoy?" at bounding box center [453, 333] width 423 height 38
paste textarea "Yes papi 💕 I play soccer, keeps me fit and my booty tight 🍑"
type textarea "Yes papi 💕 I play soccer, keeps me fit and my booty tight 🍑"
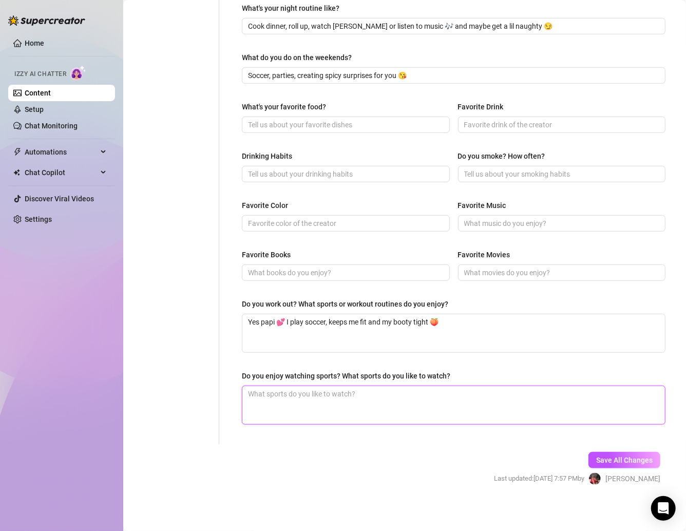
click at [266, 398] on textarea "Do you enjoy watching sports? What sports do you like to watch?" at bounding box center [453, 405] width 423 height 38
paste textarea "Soccer baby ⚽ of course."
type textarea "Soccer baby ⚽ of course."
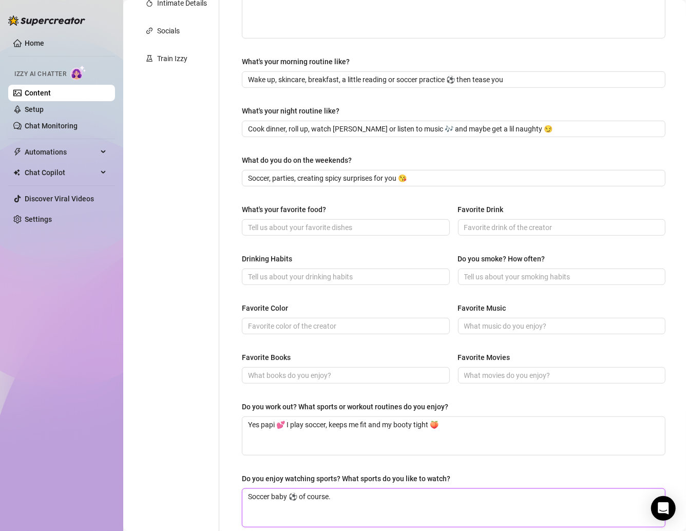
scroll to position [213, 0]
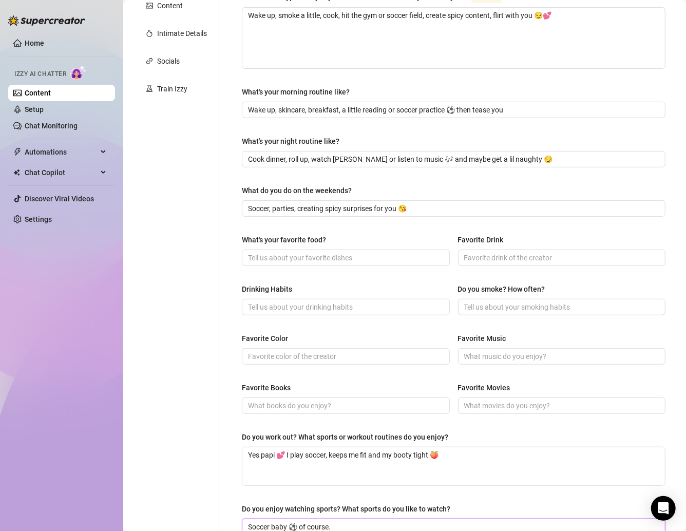
type textarea "Soccer baby ⚽ of course."
click at [275, 256] on input "What's your favorite food?" at bounding box center [345, 257] width 194 height 11
paste input "Tacos + Honduran food like baleadas + sopa de res 😋"
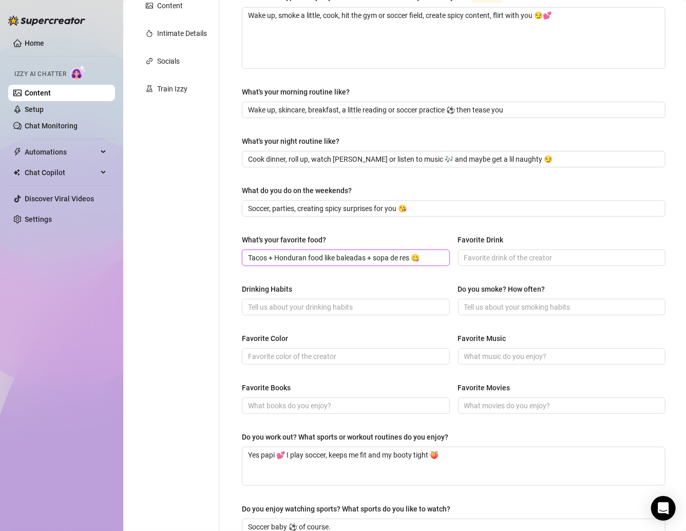
type input "Tacos + Honduran food like baleadas + sopa de res 😋"
click at [129, 289] on main "Content Library Content for Madian Madian (madianxxxx) Bio 51% Products 1 2 Bum…" at bounding box center [404, 227] width 563 height 880
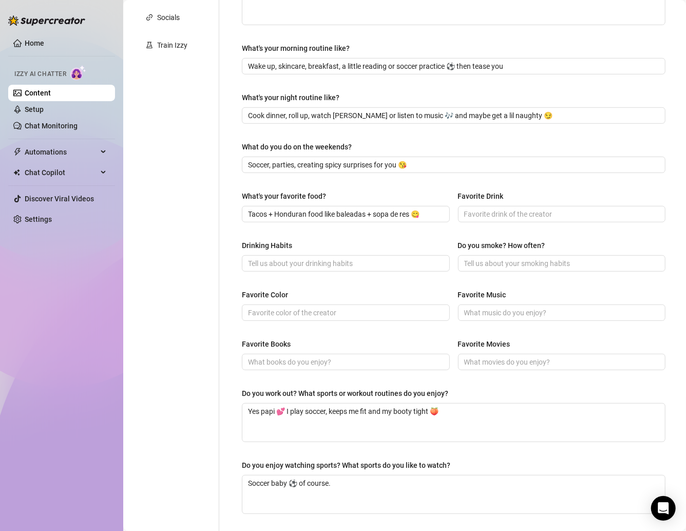
scroll to position [259, 0]
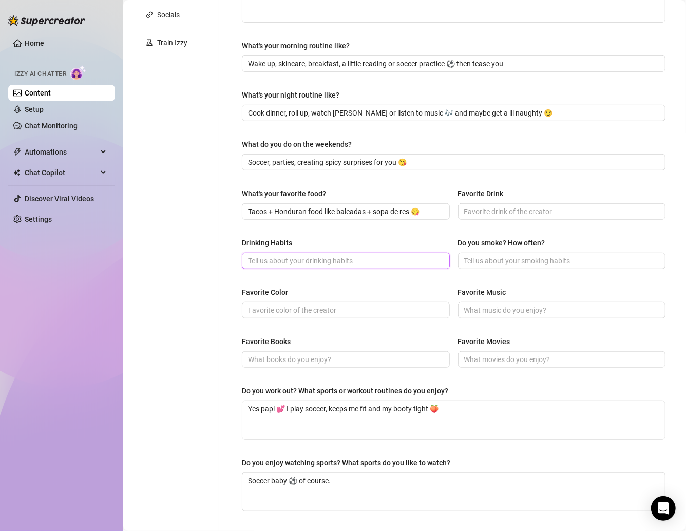
click at [261, 260] on input "Drinking Habits" at bounding box center [345, 260] width 194 height 11
paste input "Social drinker baby, mostly cocktails 💕"
type input "Social drinker baby, mostly cocktails 💕"
click at [285, 306] on input "Favorite Color" at bounding box center [345, 310] width 194 height 11
click at [294, 309] on input "Favorite Color" at bounding box center [345, 310] width 194 height 11
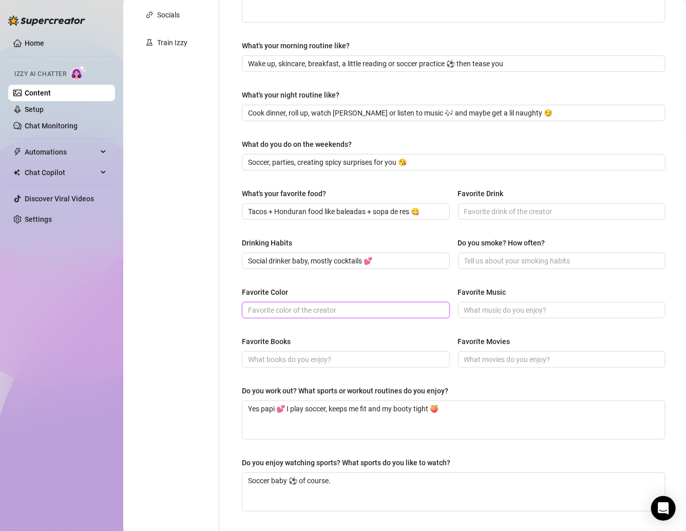
click at [262, 308] on input "Favorite Color" at bounding box center [345, 310] width 194 height 11
paste input "Blue 💙"
type input "Blue 💙"
click at [483, 365] on span at bounding box center [562, 359] width 208 height 16
paste input "Harry Potter movies ⚡"
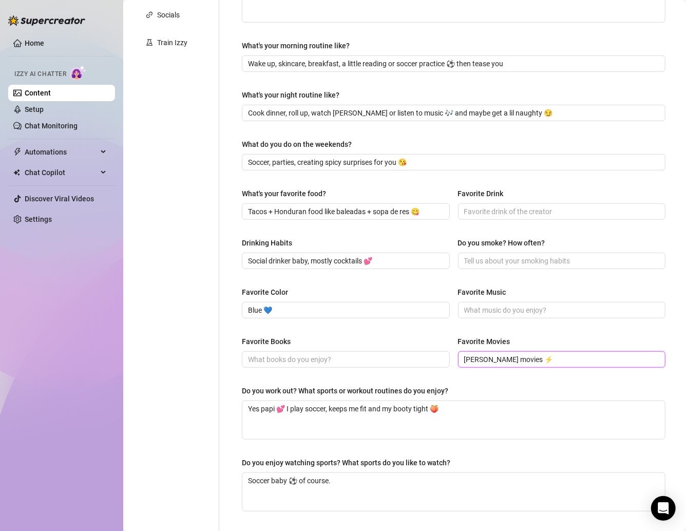
type input "Harry Potter movies ⚡"
click at [480, 305] on input "Favorite Music" at bounding box center [561, 310] width 194 height 11
paste input "Bad Bunny + Rosalia 🎶,"
type input "Bad Bunny + Rosalia 🎶,"
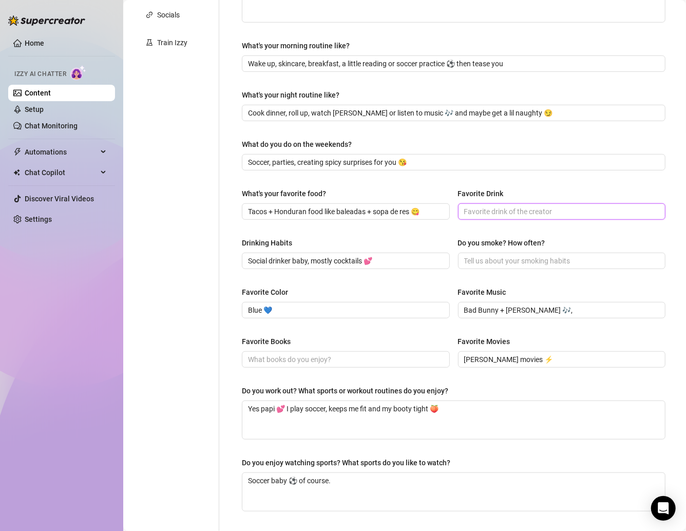
click at [476, 208] on input "Favorite Drink" at bounding box center [561, 211] width 194 height 11
paste input "a good cocktail 😏🍸"
type input "a good cocktail 😏🍸"
click at [182, 343] on div "Personal Info Chatting Lifestyle Physique Content Intimate Details Socials Trai…" at bounding box center [177, 185] width 86 height 692
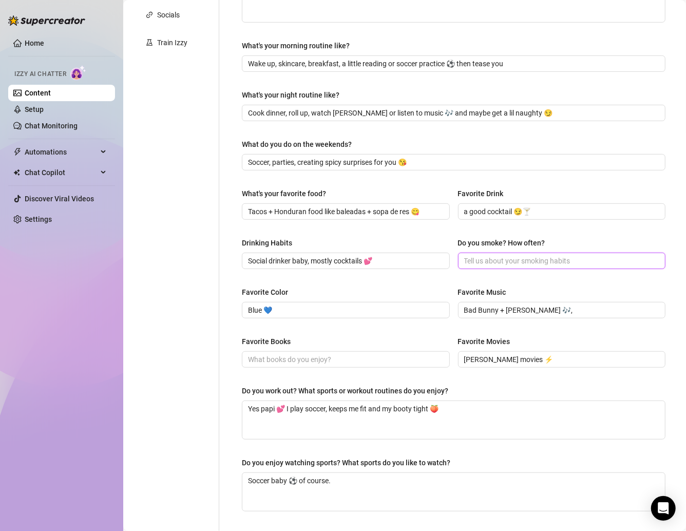
click at [499, 256] on input "Do you smoke? How often?" at bounding box center [561, 260] width 194 height 11
paste input "Yes baby 🌿 I smoke 420 often"
type input "Yes baby 🌿 I smoke 420 often"
click at [381, 289] on div "Favorite Color" at bounding box center [346, 294] width 208 height 15
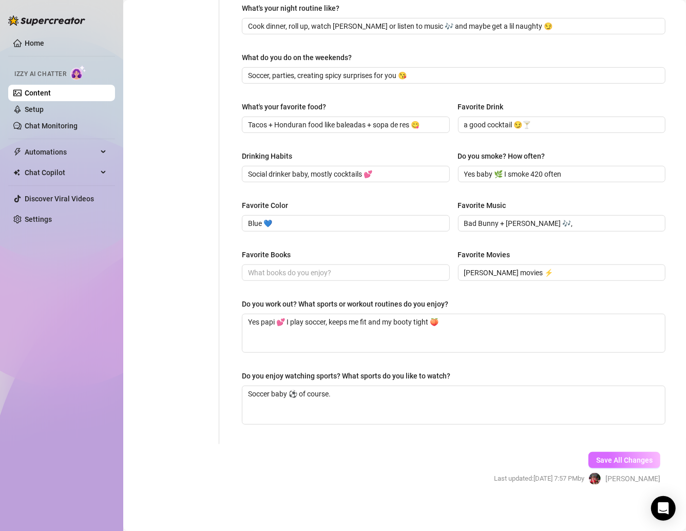
click at [632, 461] on button "Save All Changes" at bounding box center [624, 460] width 72 height 16
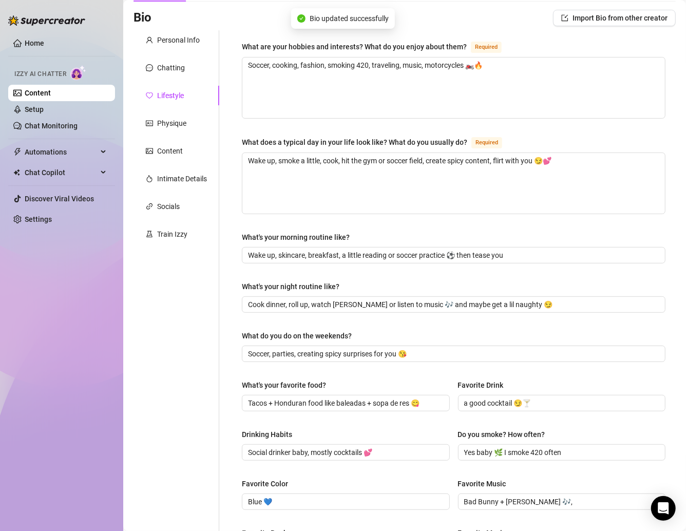
scroll to position [0, 0]
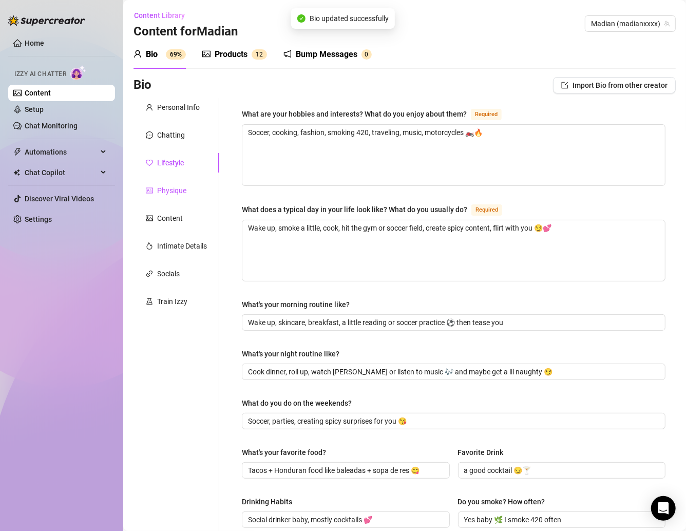
click at [178, 185] on div "Physique" at bounding box center [171, 190] width 29 height 11
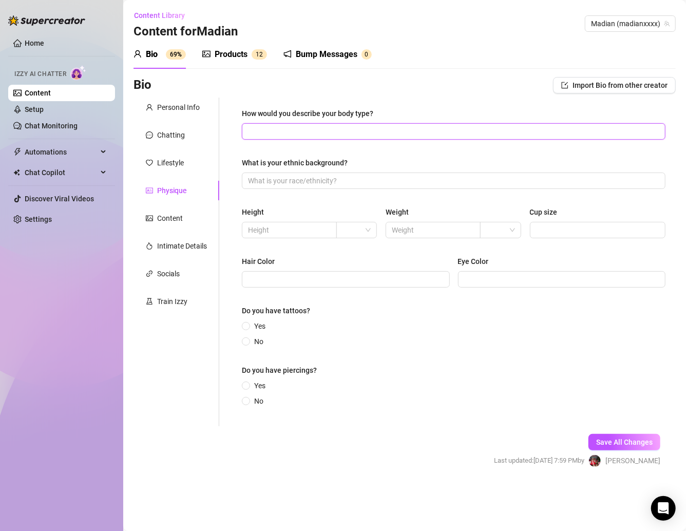
click at [258, 128] on input "How would you describe your body type?" at bounding box center [452, 131] width 409 height 11
paste input "Thick, juicy curves 😘 36C, fat ass, toned legs 🍑"
type input "Thick, juicy curves 😘 36C, fat ass, toned legs 🍑"
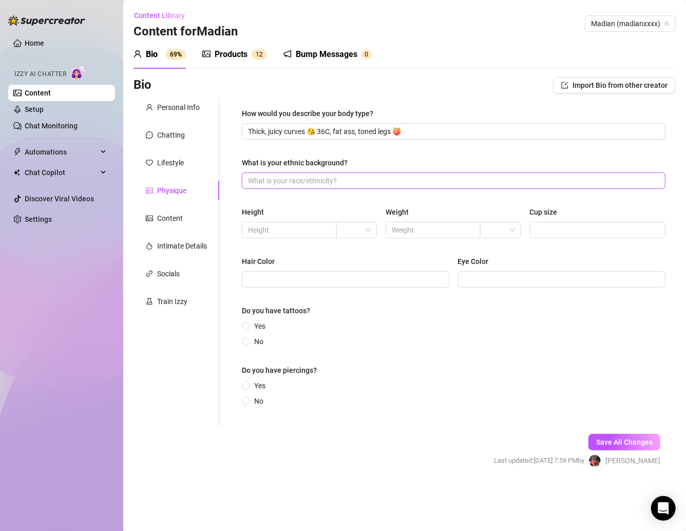
click at [308, 185] on input "What is your ethnic background?" at bounding box center [452, 180] width 409 height 11
paste input "Honduran, papi 💕 Latina heat 🔥"
type input "Honduran, papi 💕 Latina heat 🔥"
click at [232, 205] on div "How would you describe your body type? Thick, juicy curves 😘 36C, fat ass, tone…" at bounding box center [454, 262] width 444 height 329
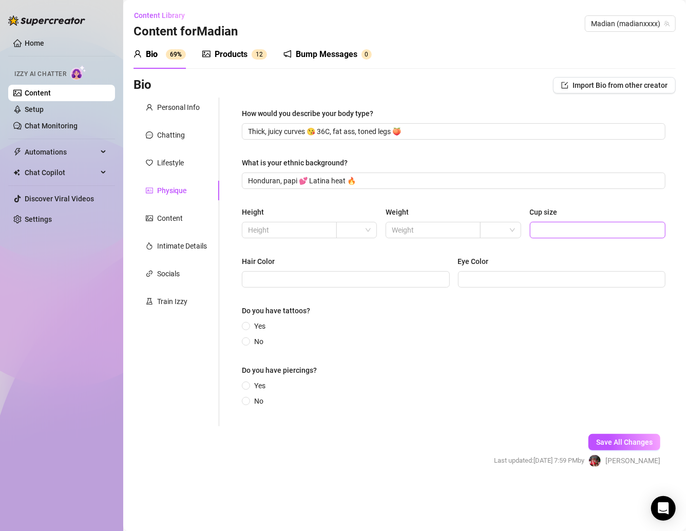
click at [555, 232] on input "Cup size" at bounding box center [596, 229] width 121 height 11
type input "36C"
click at [468, 201] on div "How would you describe your body type? Thick, juicy curves 😘 36C, fat ass, tone…" at bounding box center [454, 262] width 424 height 308
click at [614, 442] on span "Save All Changes" at bounding box center [624, 442] width 56 height 8
click at [174, 219] on div "Content" at bounding box center [170, 218] width 26 height 11
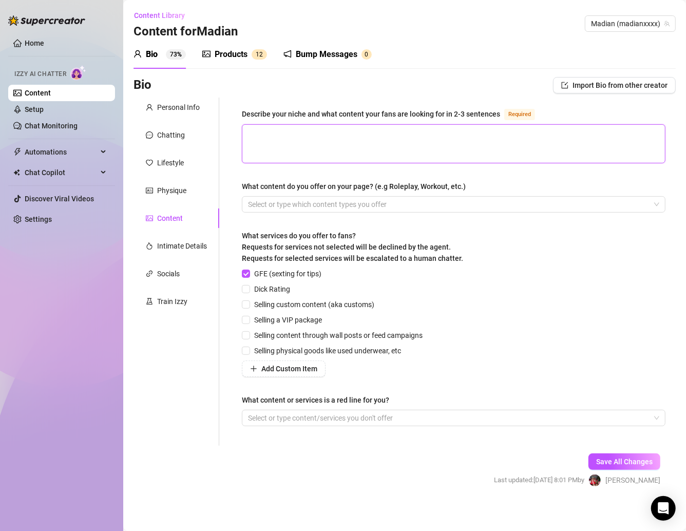
click at [261, 136] on textarea "Describe your niche and what content your fans are looking for in 2-3 sentences…" at bounding box center [453, 144] width 423 height 38
paste textarea "I’m your thick Honduran lover girl 😘 always teasing in lingerie, bikinis, and s…"
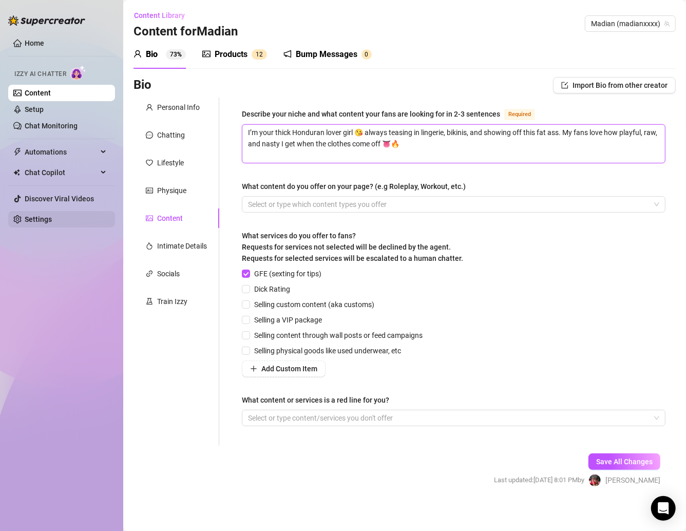
type textarea "I’m your thick Honduran lover girl 😘 always teasing in lingerie, bikinis, and s…"
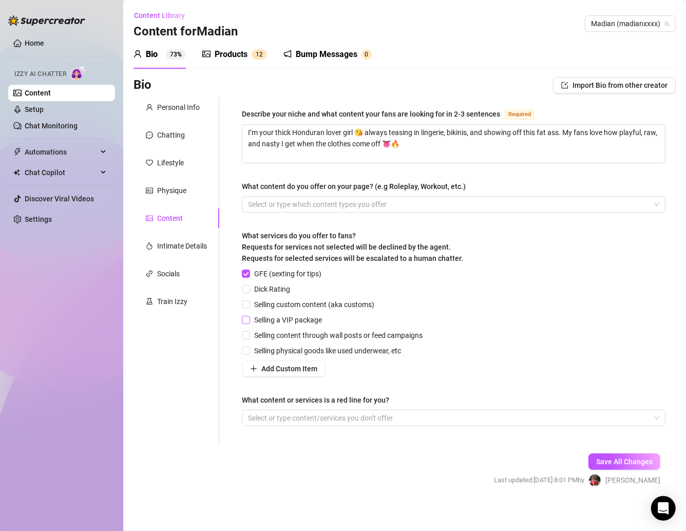
click at [250, 289] on span at bounding box center [246, 289] width 8 height 8
click at [249, 289] on input "Dick Rating" at bounding box center [245, 288] width 7 height 7
checkbox input "true"
click at [250, 335] on span at bounding box center [246, 335] width 8 height 8
click at [249, 335] on input "Selling content through wall posts or feed campaigns" at bounding box center [245, 334] width 7 height 7
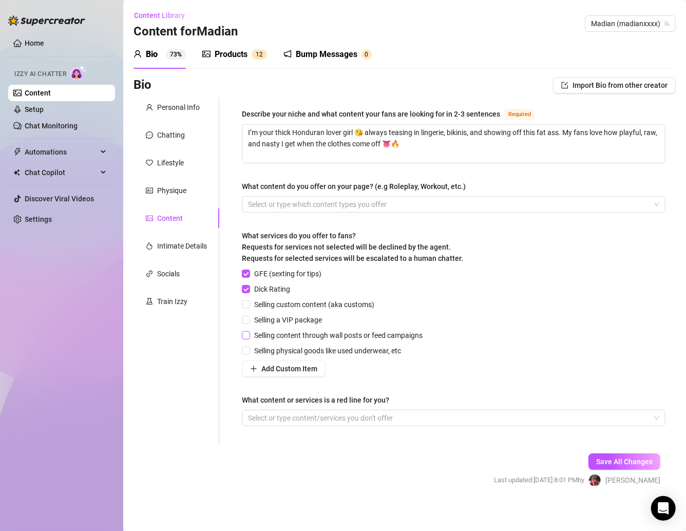
checkbox input "true"
click at [289, 416] on div at bounding box center [448, 418] width 409 height 14
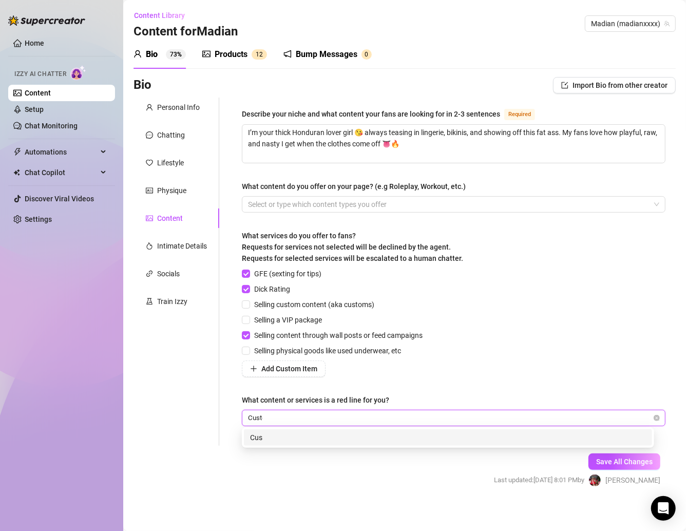
type input "Custom"
type input "Facetime Call"
type input "Video Call"
type input "Meet Up"
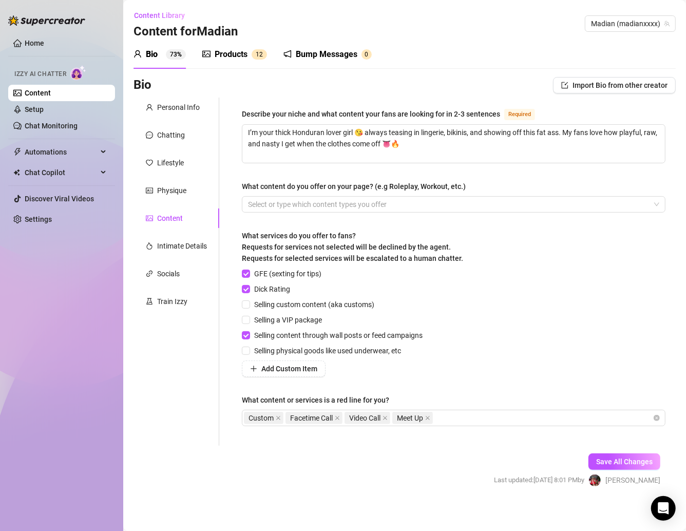
click at [509, 451] on div "Save All Changes Last updated: Aug 23, 2025 8:01 PM by Clarice S." at bounding box center [577, 470] width 197 height 49
click at [601, 462] on span "Save All Changes" at bounding box center [624, 462] width 56 height 8
click at [192, 245] on div "Intimate Details" at bounding box center [182, 245] width 50 height 11
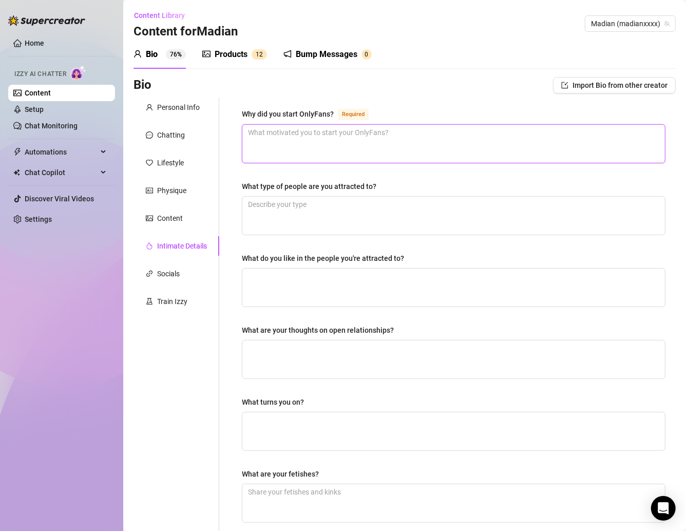
click at [312, 148] on textarea "Why did you start OnlyFans? Required" at bounding box center [453, 144] width 423 height 38
paste textarea "I wanted to own my sexuality, baby 😘 spoil myself + give my fans something real…"
type textarea "I wanted to own my sexuality, baby 😘 spoil myself + give my fans something real…"
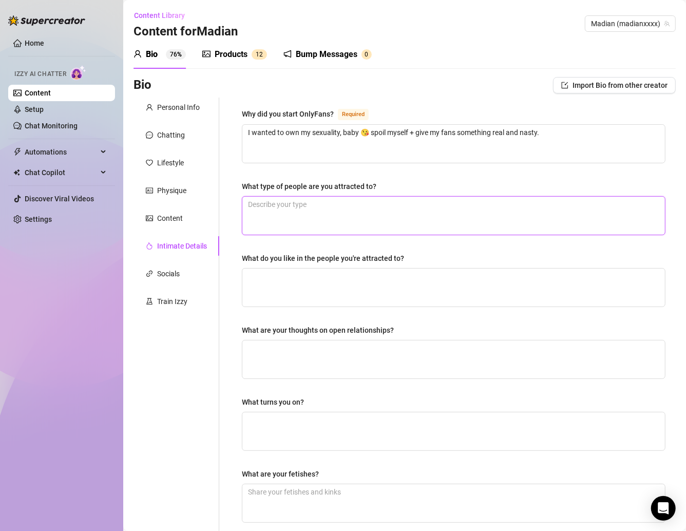
click at [276, 218] on textarea "What type of people are you attracted to?" at bounding box center [453, 216] width 423 height 38
paste textarea "Confident men, papi 😏 who know how to take control but also let me tease them"
type textarea "Confident men, papi 😏 who know how to take control but also let me tease them"
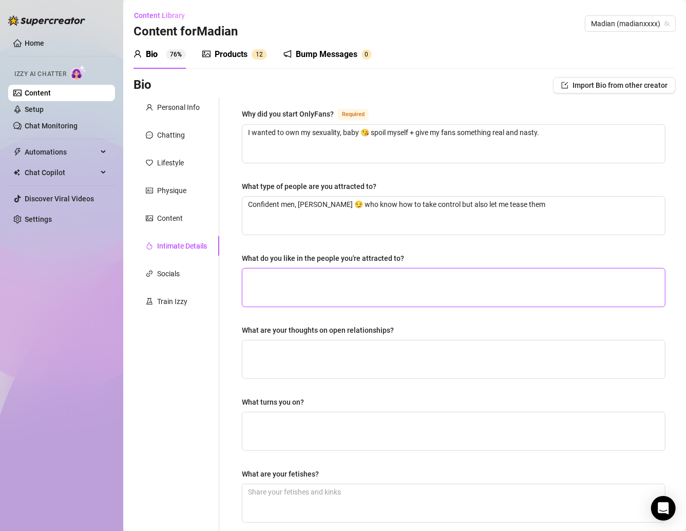
click at [269, 281] on textarea "What do you like in the people you're attracted to?" at bounding box center [453, 288] width 423 height 38
paste textarea "Good energy, ambition, a dirty mind 😈"
type textarea "Good energy, ambition, a dirty mind 😈"
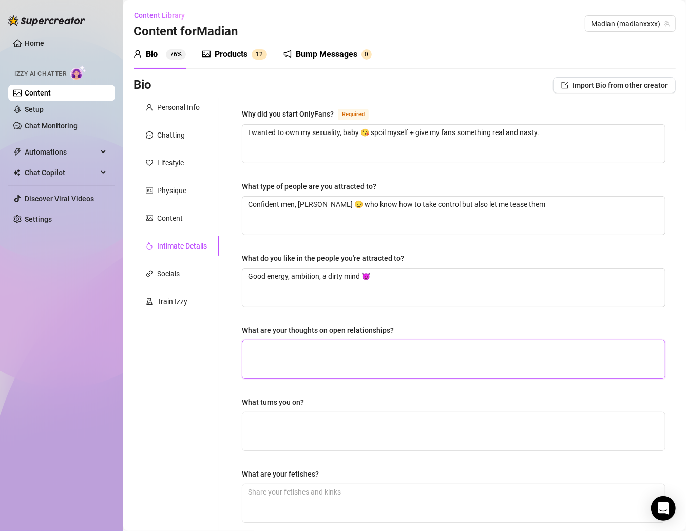
click at [265, 348] on textarea "What are your thoughts on open relationships?" at bounding box center [453, 359] width 423 height 38
paste textarea "Not for me, amor 💕 when I’m yours, I’m yours"
type textarea "Not for me, amor 💕 when I’m yours, I’m yours"
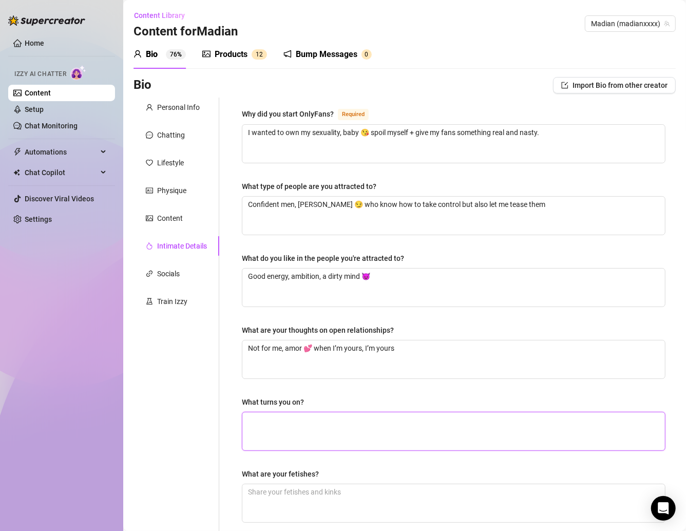
click at [281, 421] on textarea "What turns you on?" at bounding box center [453, 431] width 423 height 38
paste textarea "Being watched, being teased, hearing your voice when you’re turned on 👅🔥"
type textarea "Being watched, being teased, hearing your voice when you’re turned on 👅🔥"
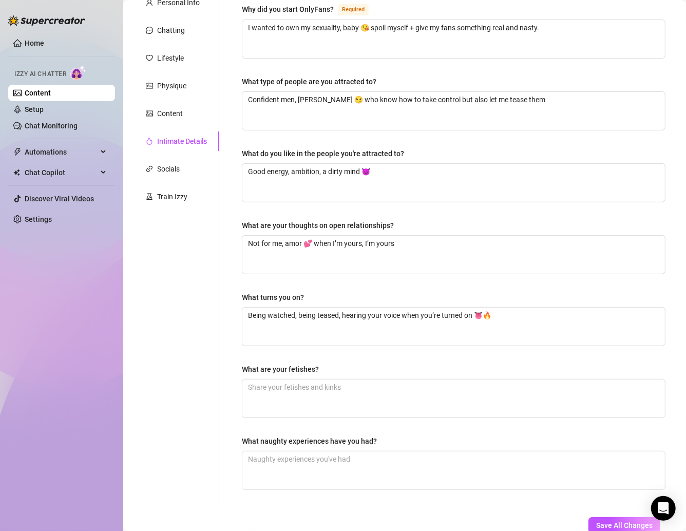
scroll to position [170, 0]
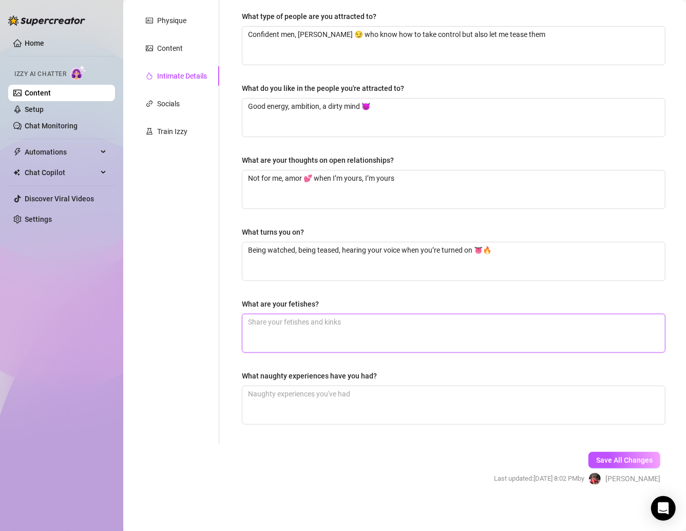
click at [271, 323] on textarea "What are your fetishes?" at bounding box center [453, 333] width 423 height 38
paste textarea "Booty worship, twerking, a lil light choking, oil play 😏🍑💦"
type textarea "Booty worship, twerking, a lil light choking, oil play 😏🍑💦"
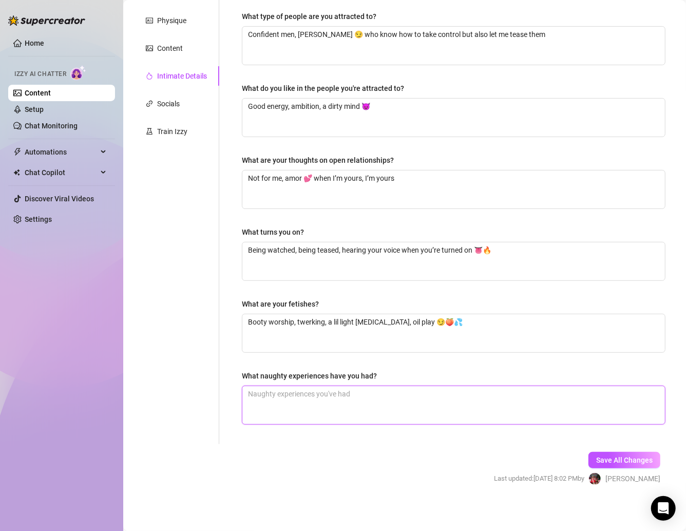
click at [287, 390] on textarea "What naughty experiences have you had?" at bounding box center [453, 405] width 423 height 38
paste textarea "Had sex outside in public once 😈 couldn’t resist, baby"
type textarea "Had sex outside in public once 😈 couldn’t resist, baby"
click at [329, 388] on textarea "Had sex outside in public once 😈 couldn’t resist, baby" at bounding box center [453, 405] width 423 height 38
type textarea "Had sex outside in publonce 😈 couldn’t resist, baby"
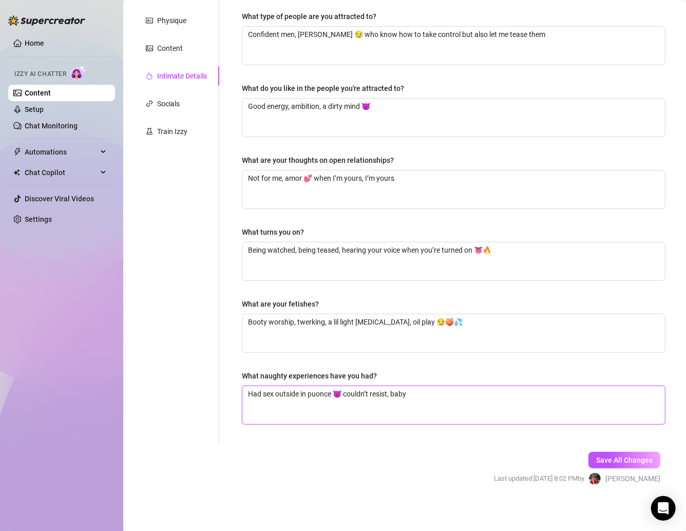
type textarea "Had sex outside in ponce 😈 couldn’t resist, baby"
type textarea "Had sex outside in once 😈 couldn’t resist, baby"
type textarea "Had sex outside in aonce 😈 couldn’t resist, baby"
type textarea "Had sex outside in a once 😈 couldn’t resist, baby"
type textarea "Had sex outside in a ronce 😈 couldn’t resist, baby"
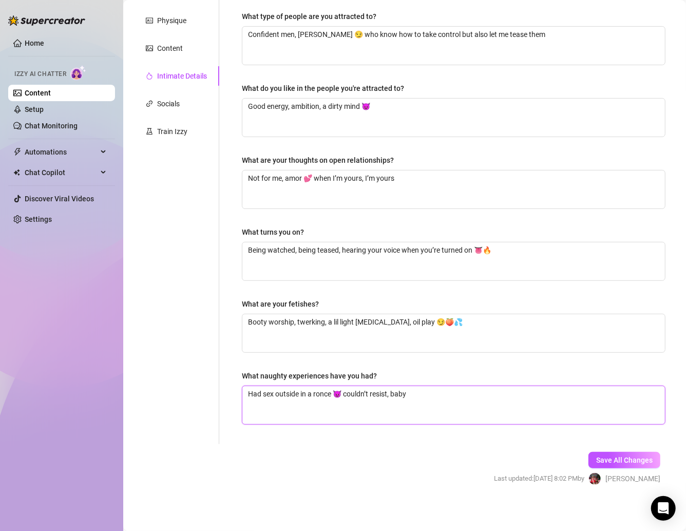
type textarea "Had sex outside in a rionce 😈 couldn’t resist, baby"
type textarea "Had sex outside in a rioonce 😈 couldn’t resist, baby"
type textarea "Had sex outside in a riosonce 😈 couldn’t resist, baby"
type textarea "Had sex outside in a rioonce 😈 couldn’t resist, baby"
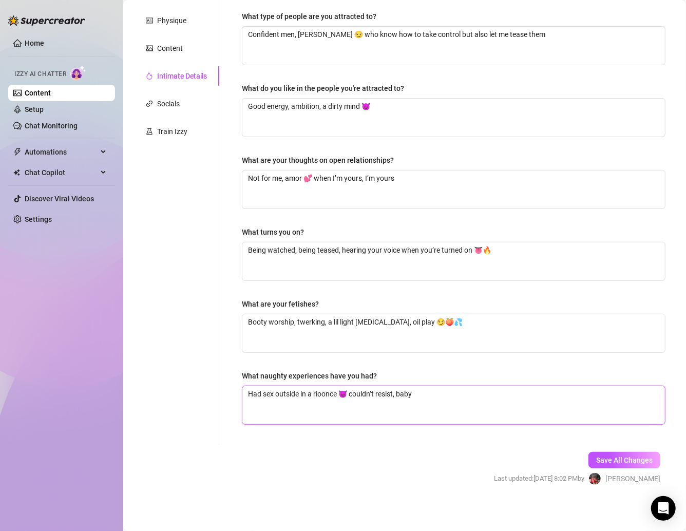
type textarea "Had sex outside in a rionce 😈 couldn’t resist, baby"
type textarea "Had sex outside in a risonce 😈 couldn’t resist, baby"
type textarea "Had sex outside in a riskonce 😈 couldn’t resist, baby"
type textarea "Had sex outside in a riskyonce 😈 couldn’t resist, baby"
type textarea "Had sex outside in a risky once 😈 couldn’t resist, baby"
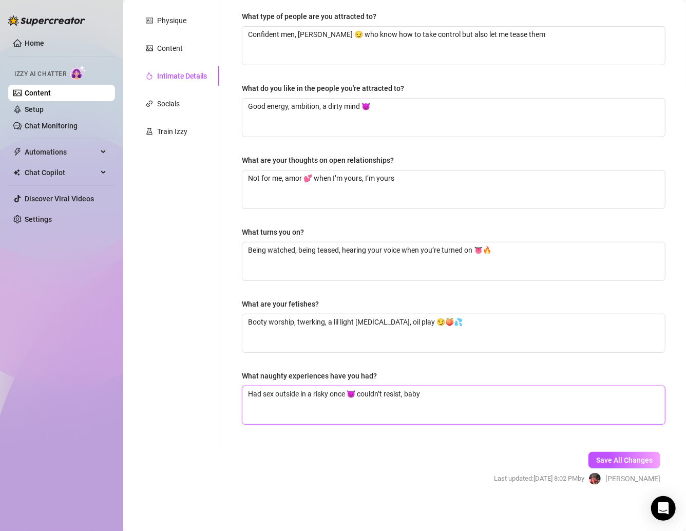
type textarea "Had sex outside in a risky ponce 😈 couldn’t resist, baby"
type textarea "Had sex outside in a risky pkonce 😈 couldn’t resist, baby"
type textarea "Had sex outside in a risky pkaconce 😈 couldn’t resist, baby"
type textarea "Had sex outside in a risky pkaceonce 😈 couldn’t resist, baby"
type textarea "Had sex outside in a risky pkaconce 😈 couldn’t resist, baby"
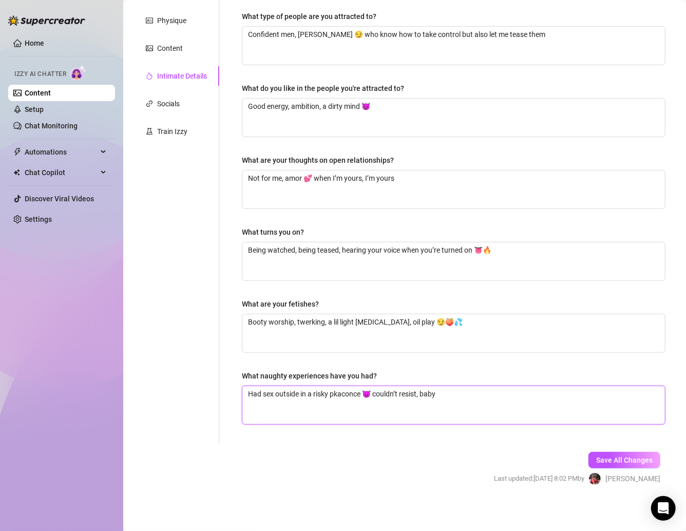
type textarea "Had sex outside in a risky pkaonce 😈 couldn’t resist, baby"
type textarea "Had sex outside in a risky pkonce 😈 couldn’t resist, baby"
type textarea "Had sex outside in a risky ponce 😈 couldn’t resist, baby"
type textarea "Had sex outside in a risky plonce 😈 couldn’t resist, baby"
type textarea "Had sex outside in a risky plaonce 😈 couldn’t resist, baby"
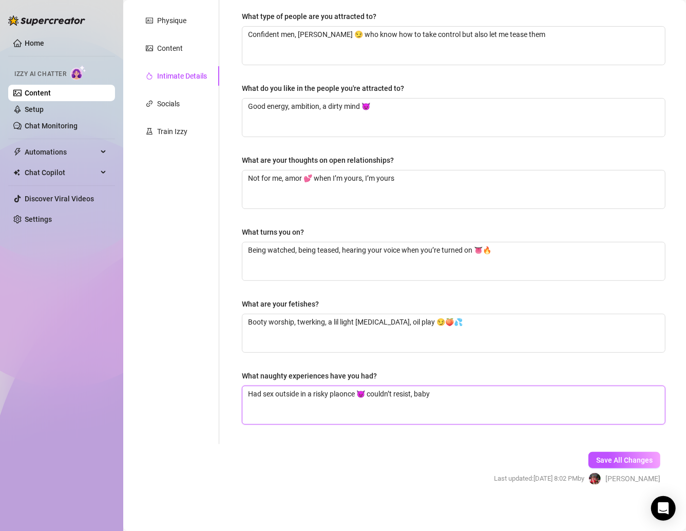
type textarea "Had sex outside in a risky placonce 😈 couldn’t resist, baby"
type textarea "Had sex outside in a risky placeonce 😈 couldn’t resist, baby"
type textarea "Had sex outside in a risky place once 😈 couldn’t resist, baby"
click at [596, 456] on span "Save All Changes" at bounding box center [624, 460] width 56 height 8
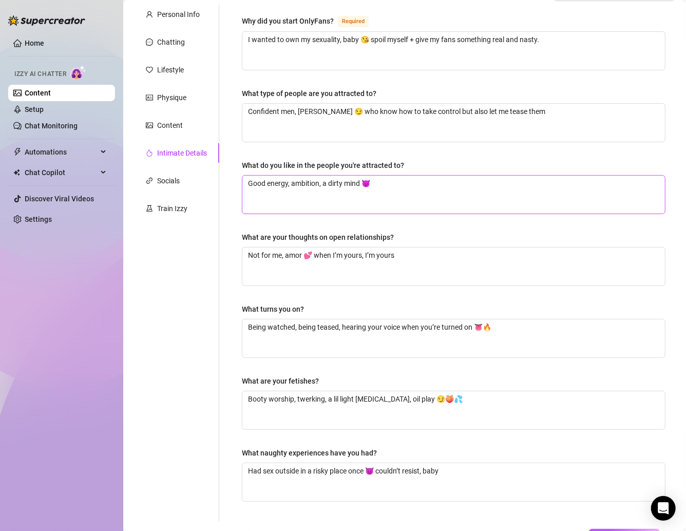
scroll to position [97, 0]
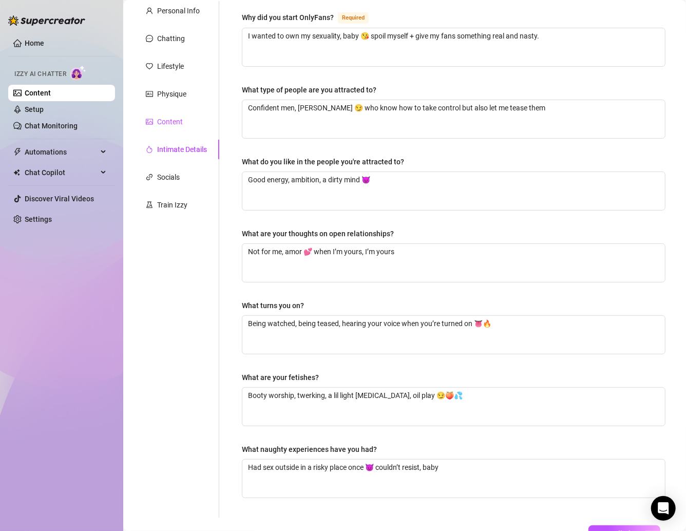
click at [170, 124] on div "Content" at bounding box center [170, 121] width 26 height 11
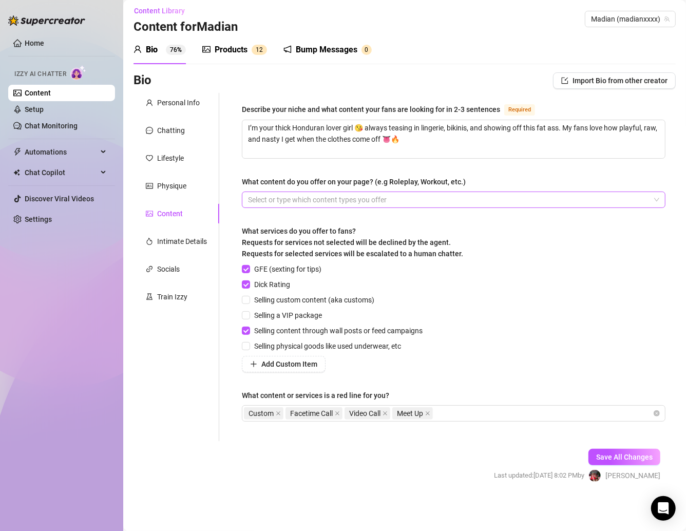
scroll to position [4, 0]
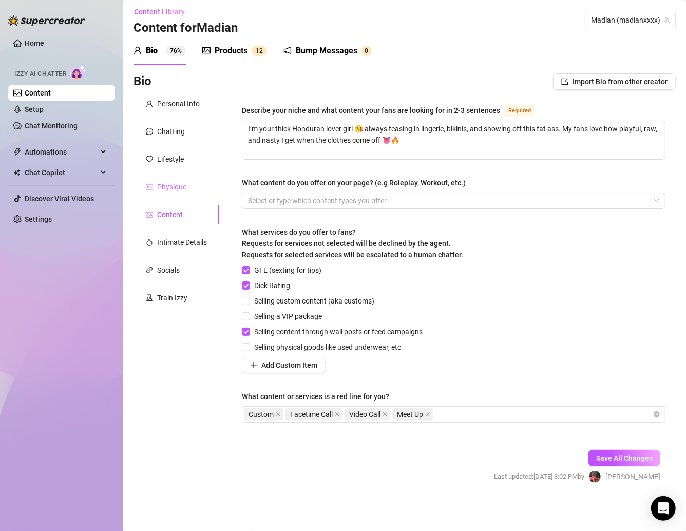
click at [174, 178] on div "Physique" at bounding box center [177, 187] width 86 height 20
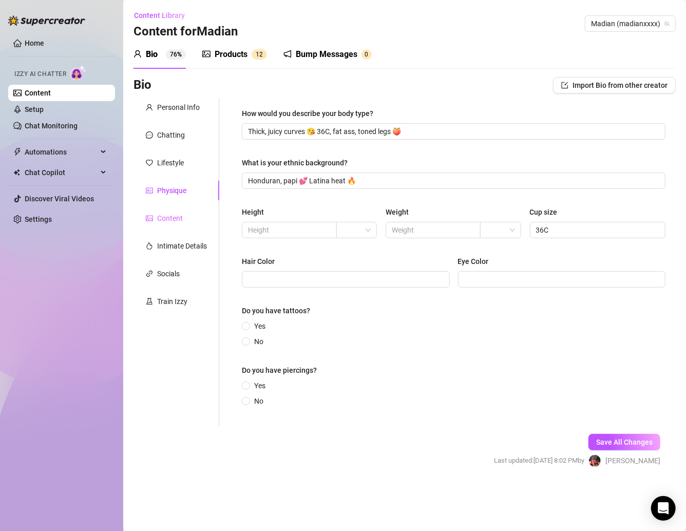
click at [172, 227] on div "Content" at bounding box center [177, 218] width 86 height 20
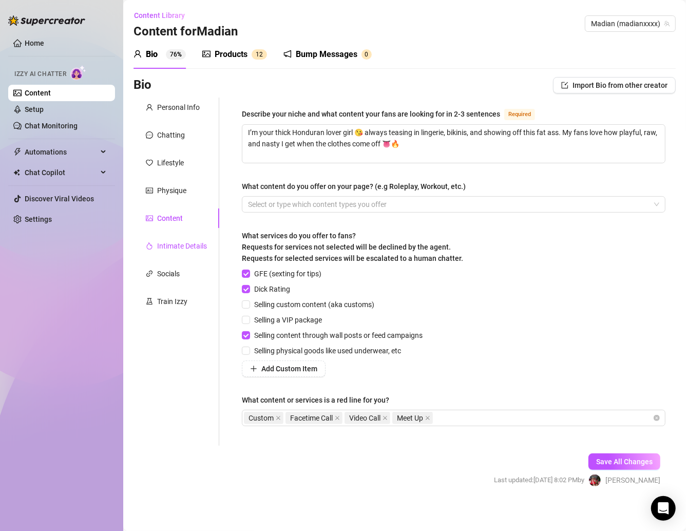
click at [178, 249] on div "Intimate Details" at bounding box center [182, 245] width 50 height 11
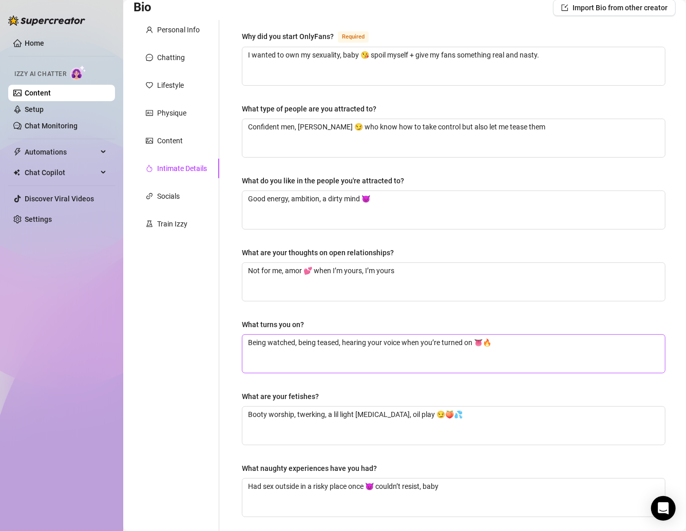
scroll to position [155, 0]
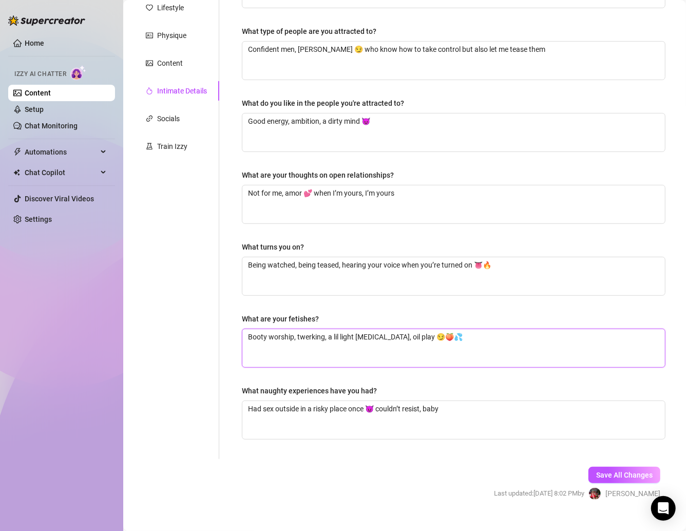
drag, startPoint x: 381, startPoint y: 332, endPoint x: 357, endPoint y: 335, distance: 23.8
click at [357, 335] on textarea "Booty worship, twerking, a lil light choking, oil play 😏🍑💦" at bounding box center [453, 348] width 423 height 38
type textarea "Booty worship, twerking, a lil light , oil play 😏🍑💦"
type textarea "Booty worship, twerking, a lil light, oil play 😏🍑💦"
type textarea "Booty worship, twerking, a lil ligh, oil play 😏🍑💦"
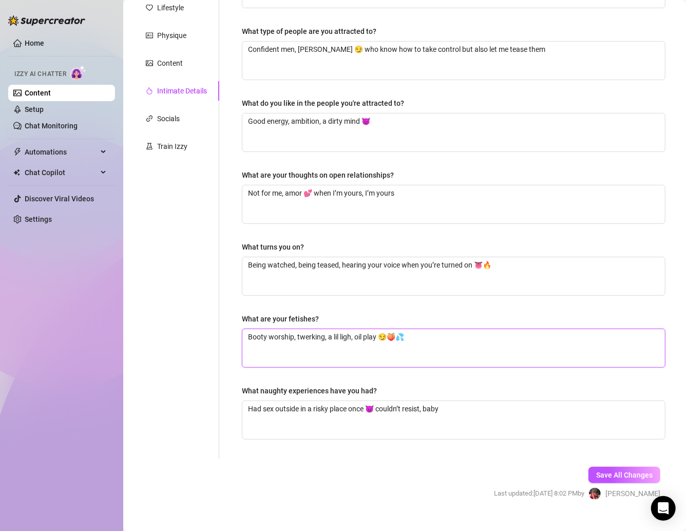
type textarea "Booty worship, twerking, a lil lig, oil play 😏🍑💦"
type textarea "Booty worship, twerking, a lil ligh, oil play 😏🍑💦"
type textarea "Booty worship, twerking, a lil light, oil play 😏🍑💦"
type textarea "Booty worship, twerking, a lil light , oil play 😏🍑💦"
type textarea "Booty worship, twerking, a lil light, oil play 😏🍑💦"
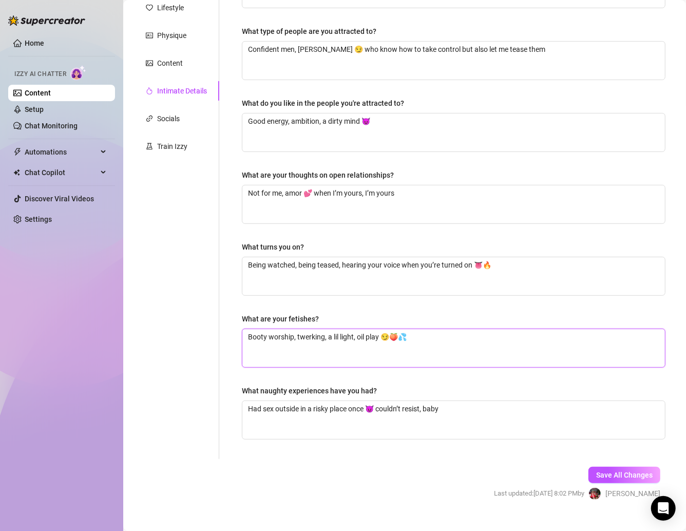
type textarea "Booty worship, twerking, a lil ligh, oil play 😏🍑💦"
type textarea "Booty worship, twerking, a lil lig, oil play 😏🍑💦"
type textarea "Booty worship, twerking, a lil li, oil play 😏🍑💦"
type textarea "Booty worship, twerking, a lil l, oil play 😏🍑💦"
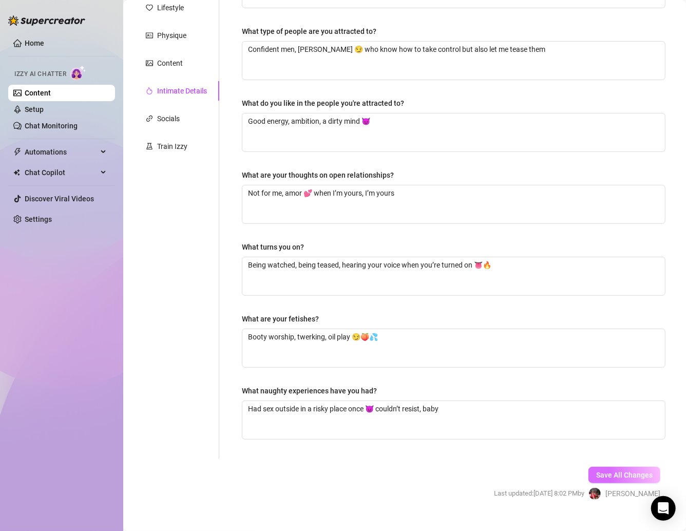
click at [605, 471] on span "Save All Changes" at bounding box center [624, 475] width 56 height 8
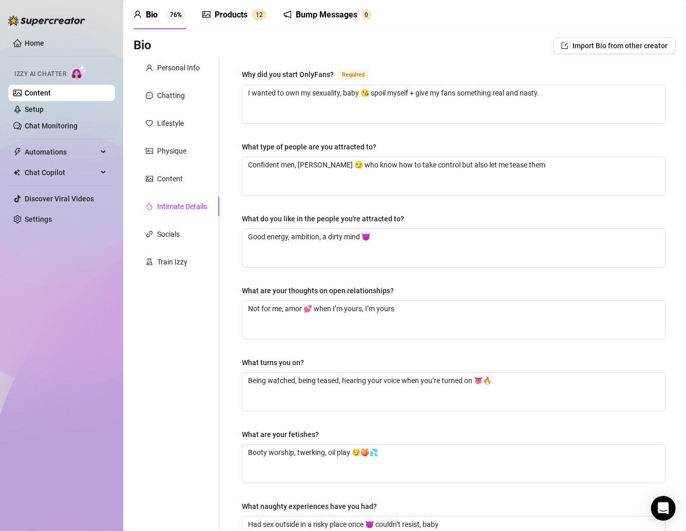
scroll to position [0, 0]
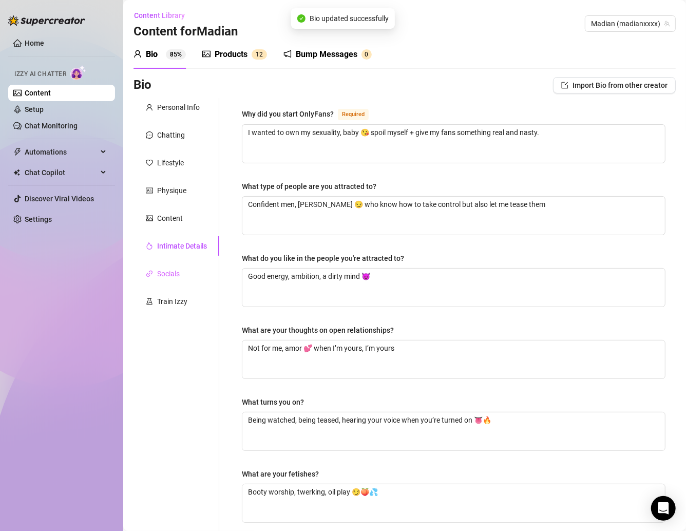
click at [181, 271] on div "Socials" at bounding box center [177, 274] width 86 height 20
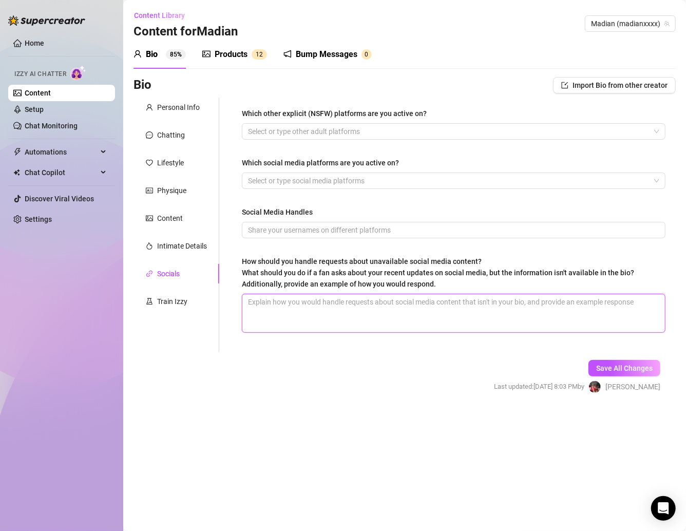
click at [263, 303] on textarea "How should you handle requests about unavailable social media content? What sho…" at bounding box center [453, 313] width 423 height 38
paste textarea "Amor, I only post my spicy stuff here 💕 anything you see elsewhere is fake or s…"
click at [605, 290] on div "How should you handle requests about unavailable social media content? What sho…" at bounding box center [454, 275] width 424 height 38
click at [596, 296] on textarea "Amor, I only post my spicy stuff here 💕 anything you see elsewhere is fake or s…" at bounding box center [453, 313] width 423 height 38
paste textarea "Babe, if it’s not in my bio, it’s not real 💕 always check here for my official …"
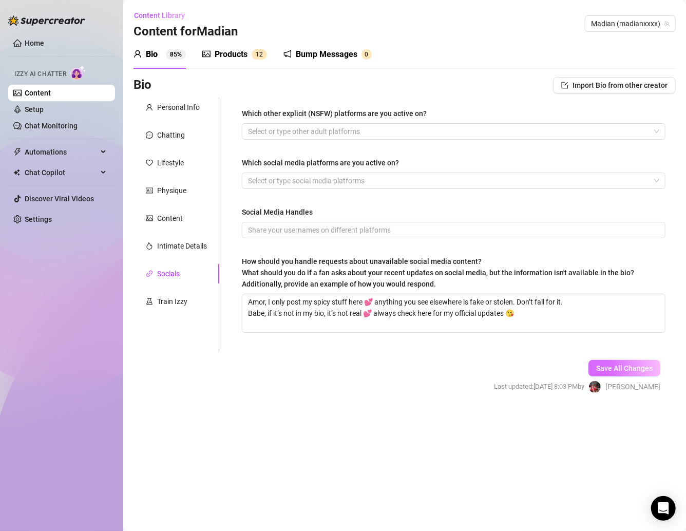
click at [626, 372] on button "Save All Changes" at bounding box center [624, 368] width 72 height 16
click at [335, 53] on div "Bump Messages" at bounding box center [327, 54] width 62 height 12
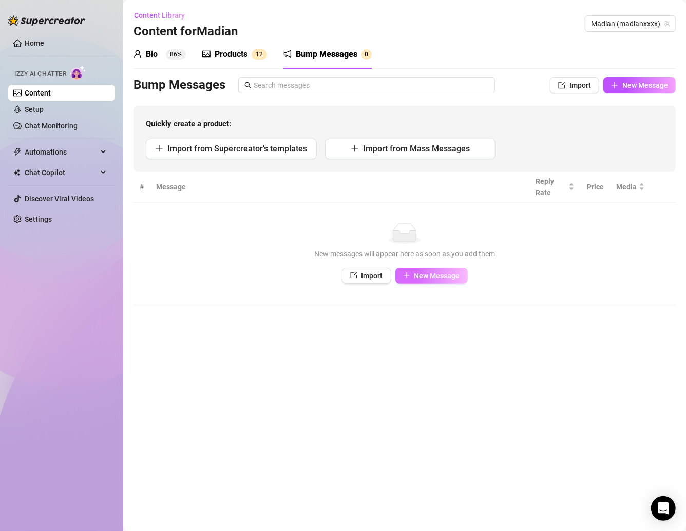
click at [446, 283] on button "New Message" at bounding box center [431, 276] width 72 height 16
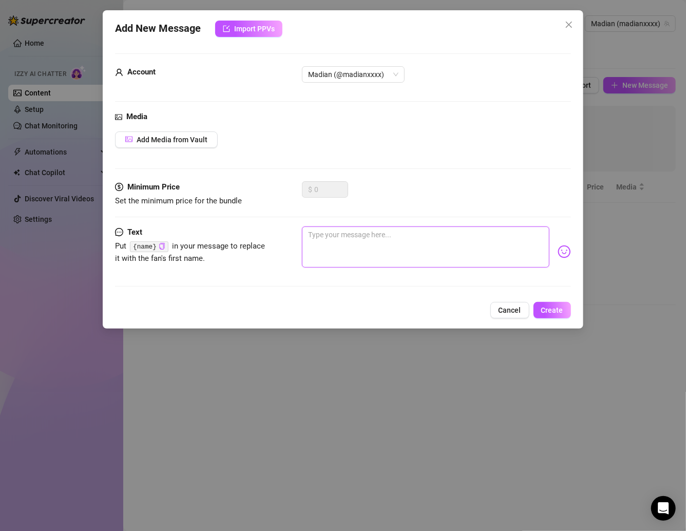
click at [348, 233] on textarea at bounding box center [425, 246] width 247 height 41
paste textarea "French fries & freaky vibes my fave combo 🍟😈 … what’s yours?"
click at [556, 314] on button "Create" at bounding box center [552, 310] width 37 height 16
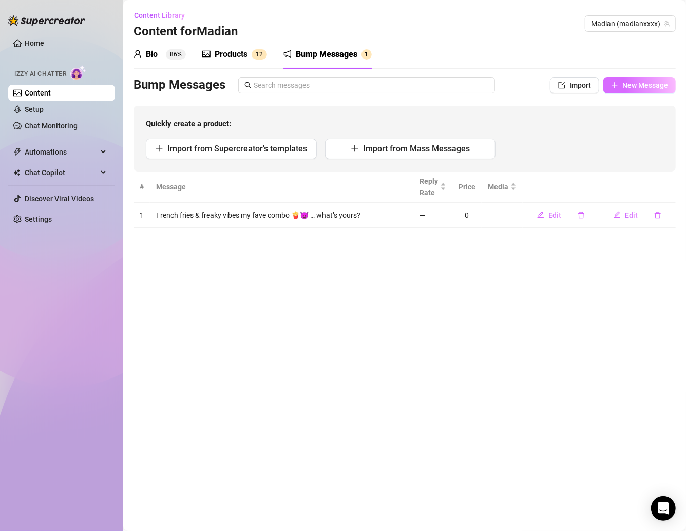
click at [626, 85] on span "New Message" at bounding box center [645, 85] width 46 height 8
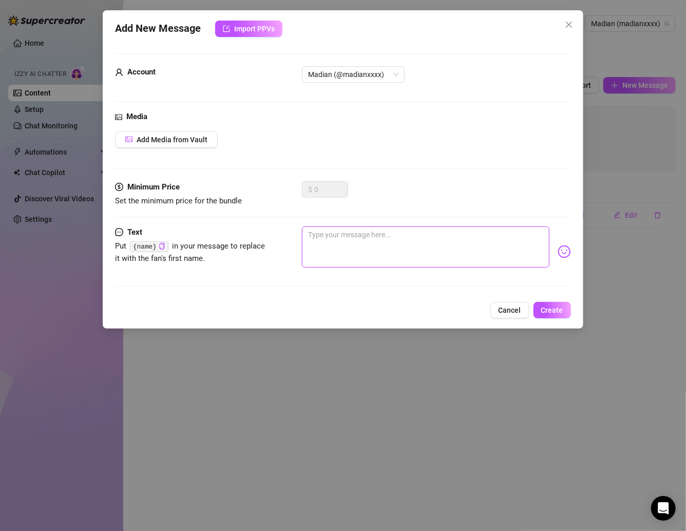
click at [349, 232] on textarea at bounding box center [425, 246] width 247 height 41
paste textarea "You know I don’t chase… but I will tease tf outta you till you fold 💋 you ready?"
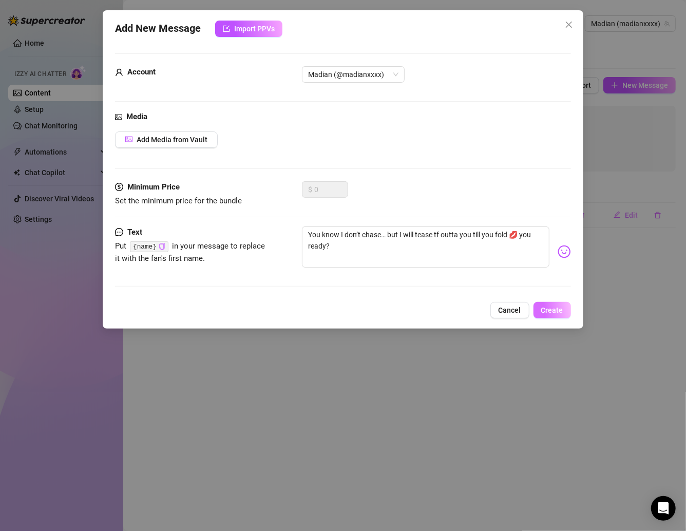
click at [553, 307] on span "Create" at bounding box center [552, 310] width 22 height 8
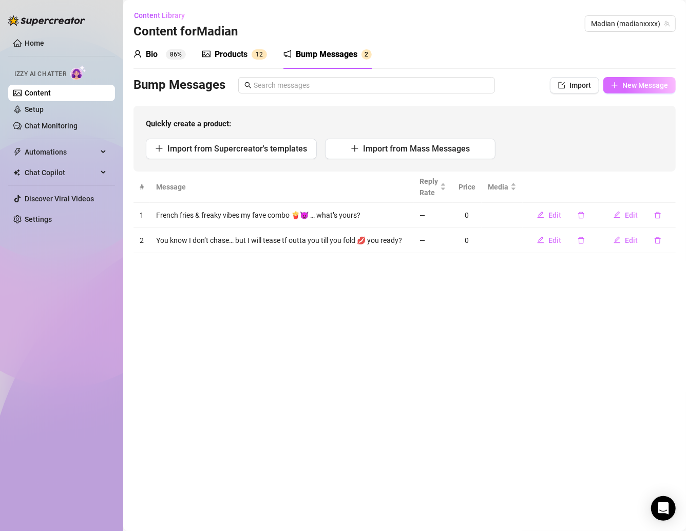
click at [621, 88] on button "New Message" at bounding box center [639, 85] width 72 height 16
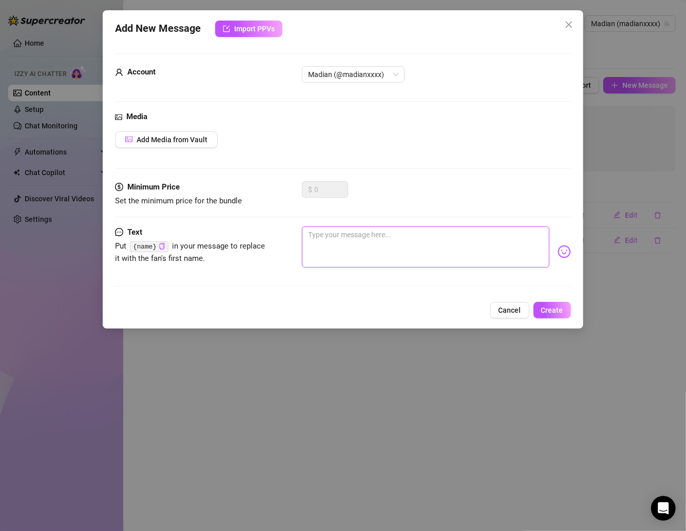
click at [322, 238] on textarea at bounding box center [425, 246] width 247 height 41
click at [469, 245] on textarea at bounding box center [425, 246] width 247 height 41
paste textarea "Ughhh you really gonna make me wait to see what’s on your mind? 😏"
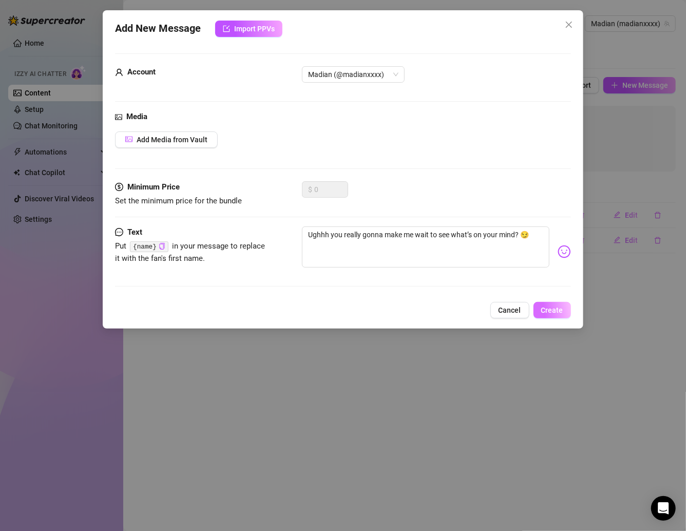
click at [540, 303] on button "Create" at bounding box center [552, 310] width 37 height 16
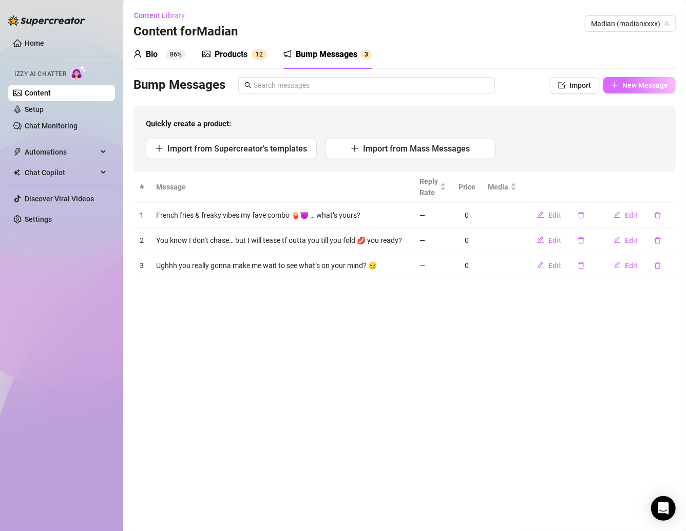
click at [641, 84] on span "New Message" at bounding box center [645, 85] width 46 height 8
click at [637, 82] on span "New Message" at bounding box center [645, 85] width 46 height 8
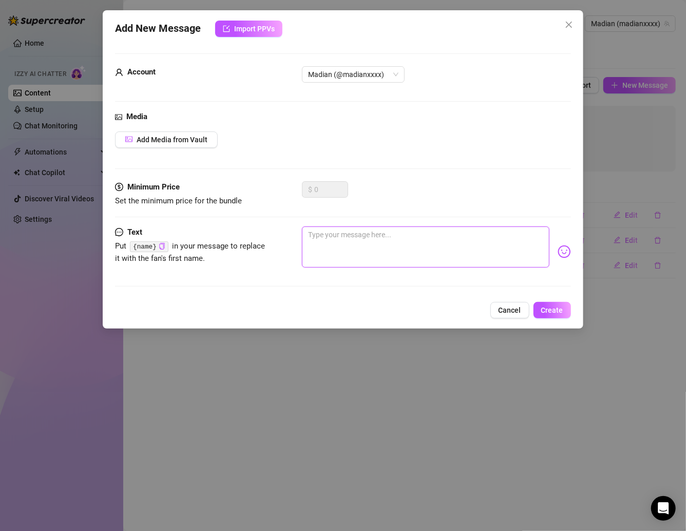
click at [428, 254] on textarea at bounding box center [425, 246] width 247 height 41
paste textarea "You really tryna ghost a Leo? Bold move… but baby, I always get what I want 😈♌"
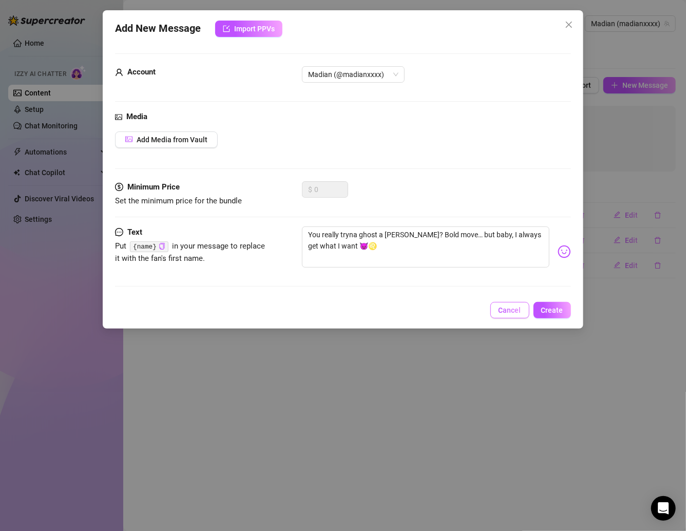
click at [519, 308] on span "Cancel" at bounding box center [510, 310] width 23 height 8
click at [519, 308] on main "Content Library Content for Madian Madian (madianxxxx) Bio 86% Products 1 2 Bum…" at bounding box center [404, 265] width 563 height 531
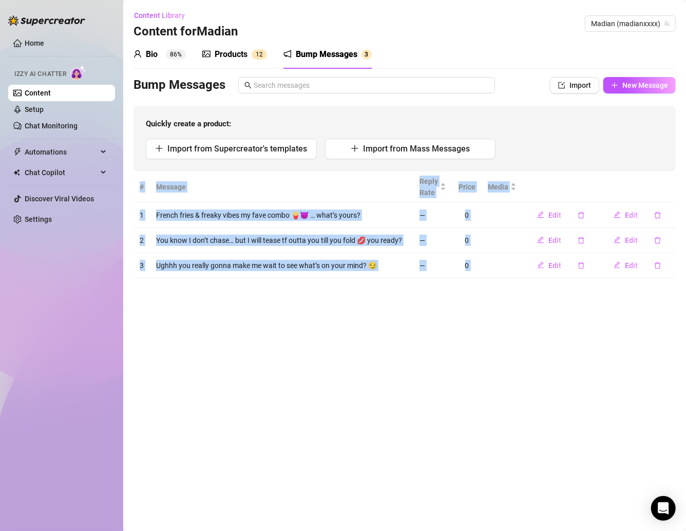
click at [51, 93] on link "Content" at bounding box center [38, 93] width 26 height 8
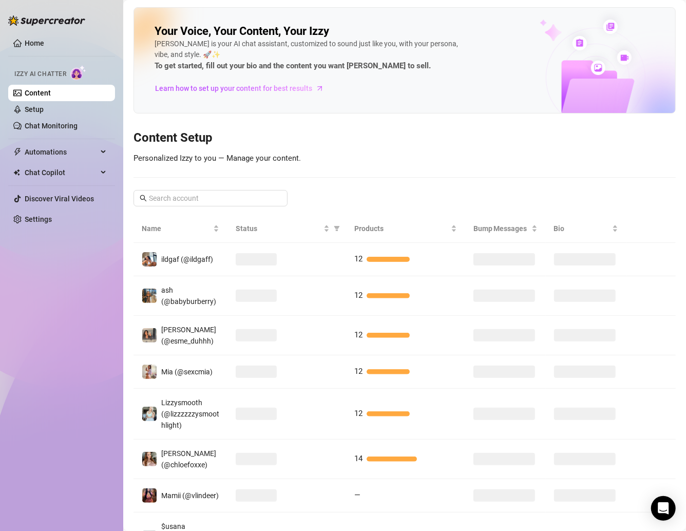
click at [277, 148] on div "Your Voice, Your Content, Your Izzy Izzy is your AI chat assistant, customized …" at bounding box center [405, 344] width 542 height 675
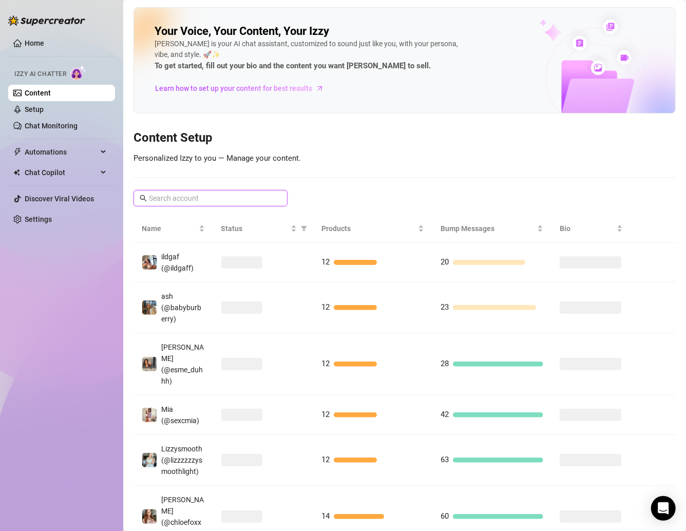
click at [232, 202] on input "text" at bounding box center [211, 198] width 124 height 11
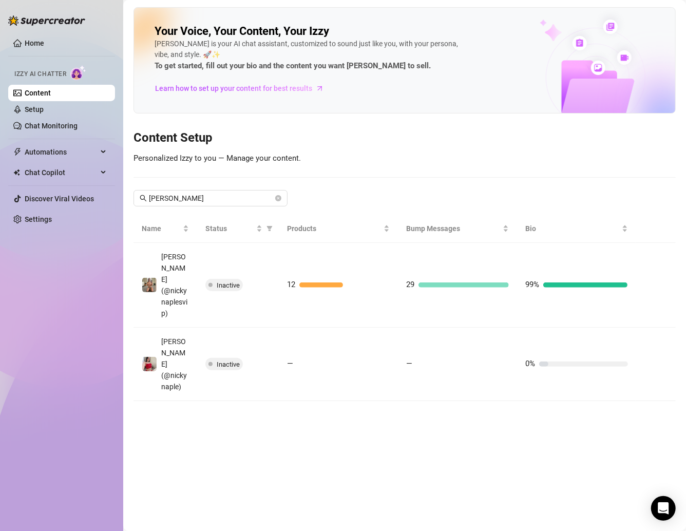
click at [438, 384] on main "Your Voice, Your Content, Your Izzy Izzy is your AI chat assistant, customized …" at bounding box center [404, 265] width 563 height 531
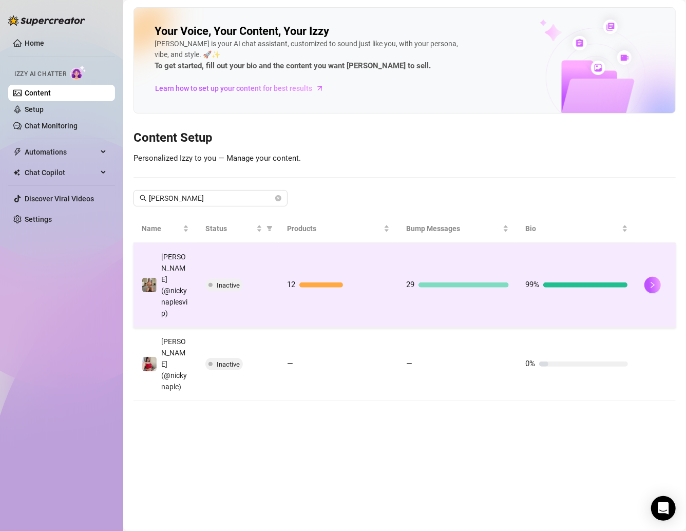
click at [211, 283] on span at bounding box center [210, 285] width 4 height 4
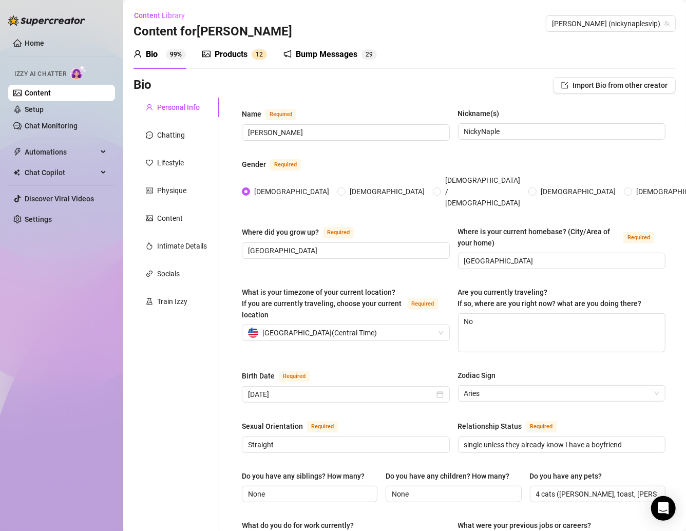
click at [236, 58] on div "Products" at bounding box center [231, 54] width 33 height 12
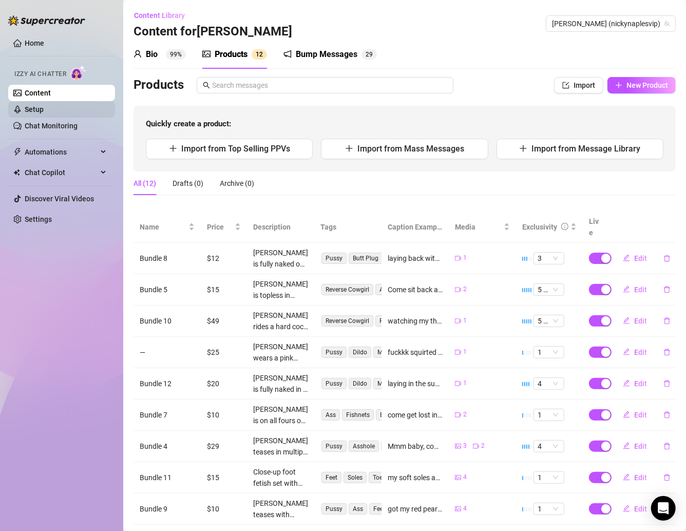
click at [44, 106] on link "Setup" at bounding box center [34, 109] width 19 height 8
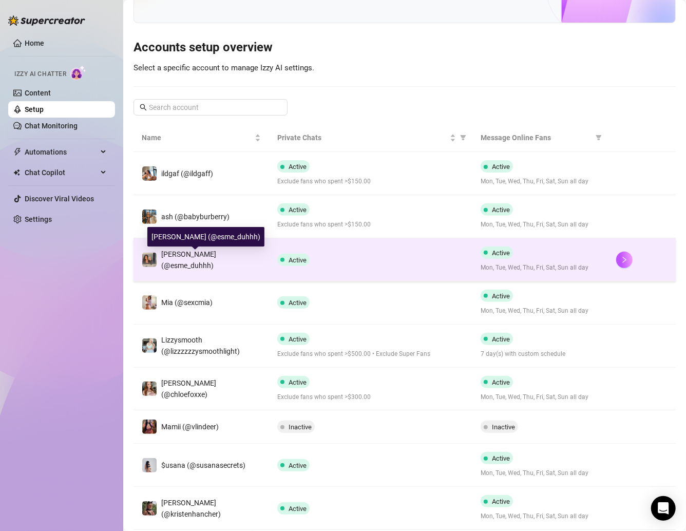
scroll to position [65, 0]
